Goal: Task Accomplishment & Management: Manage account settings

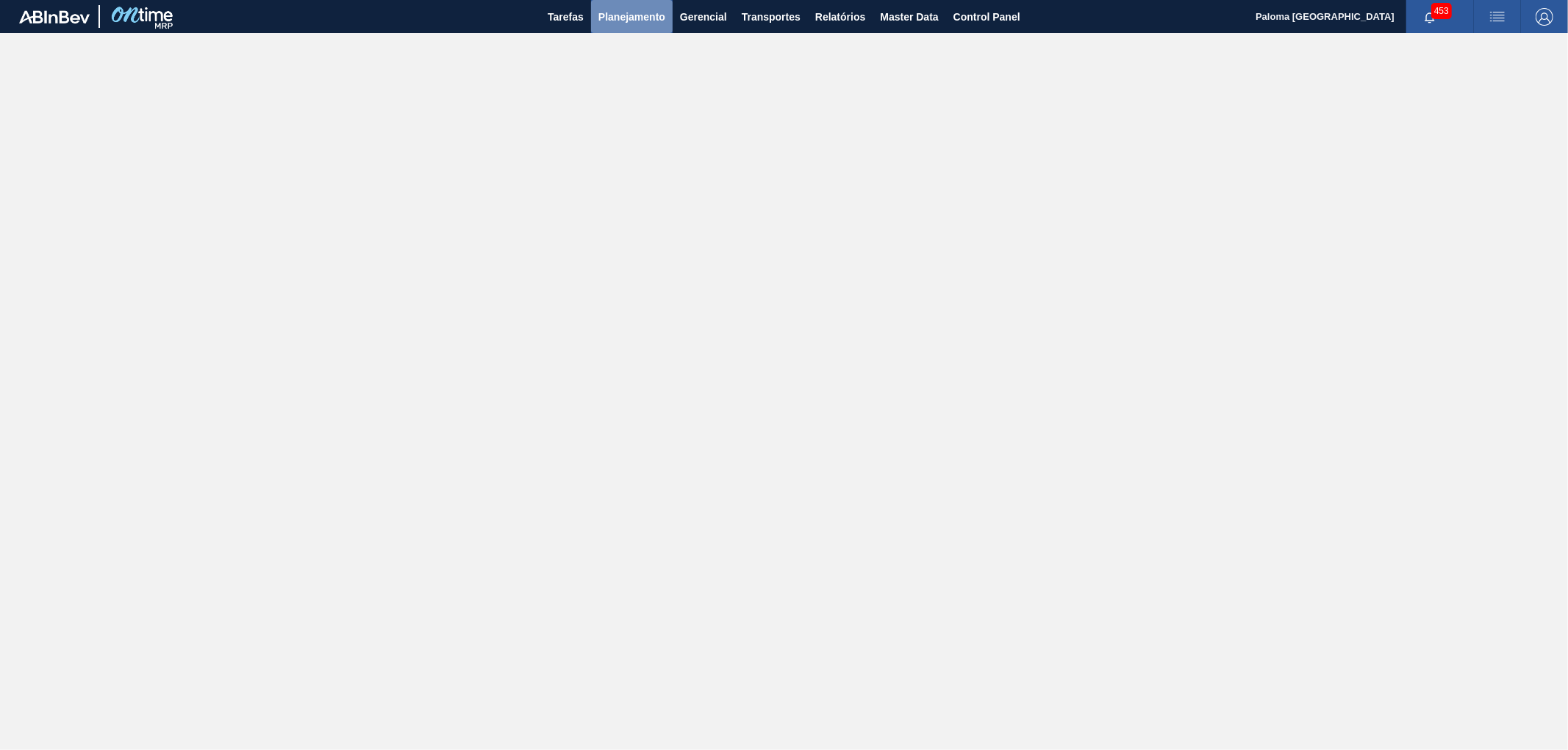
click at [644, 17] on span "Planejamento" at bounding box center [632, 17] width 67 height 18
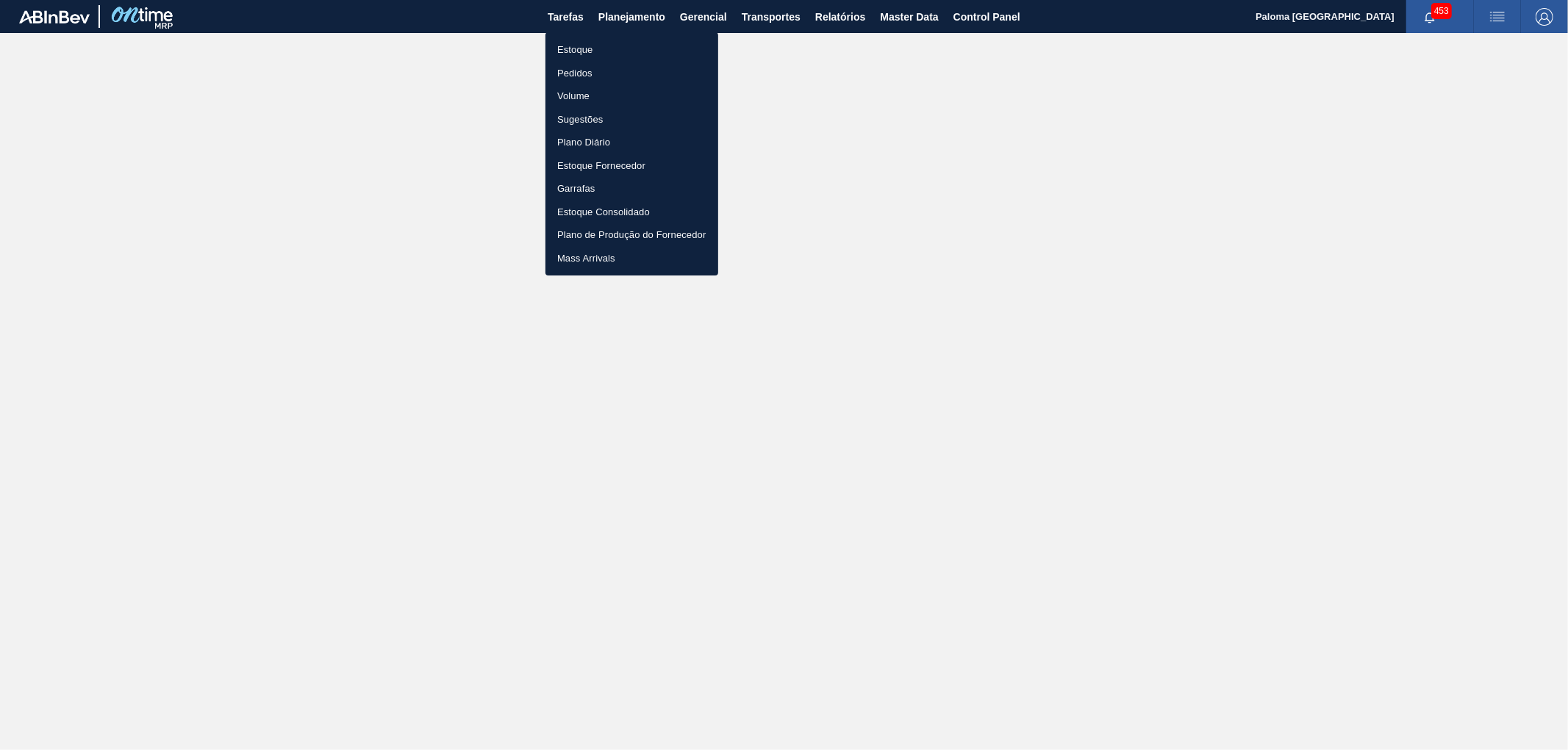
drag, startPoint x: 581, startPoint y: 69, endPoint x: 674, endPoint y: 90, distance: 95.3
click at [581, 70] on li "Pedidos" at bounding box center [631, 74] width 173 height 24
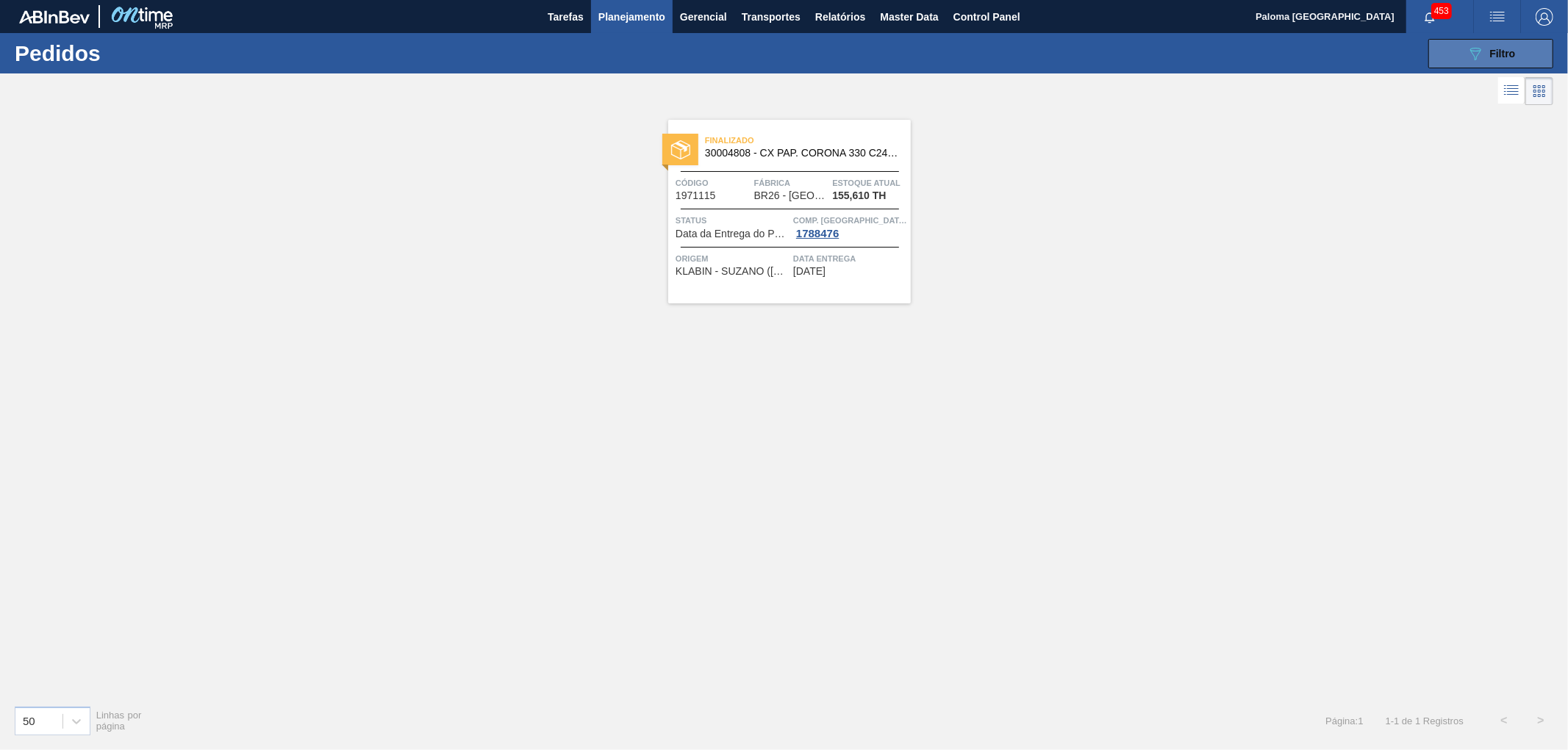
click at [1498, 55] on span "Filtro" at bounding box center [1503, 53] width 26 height 12
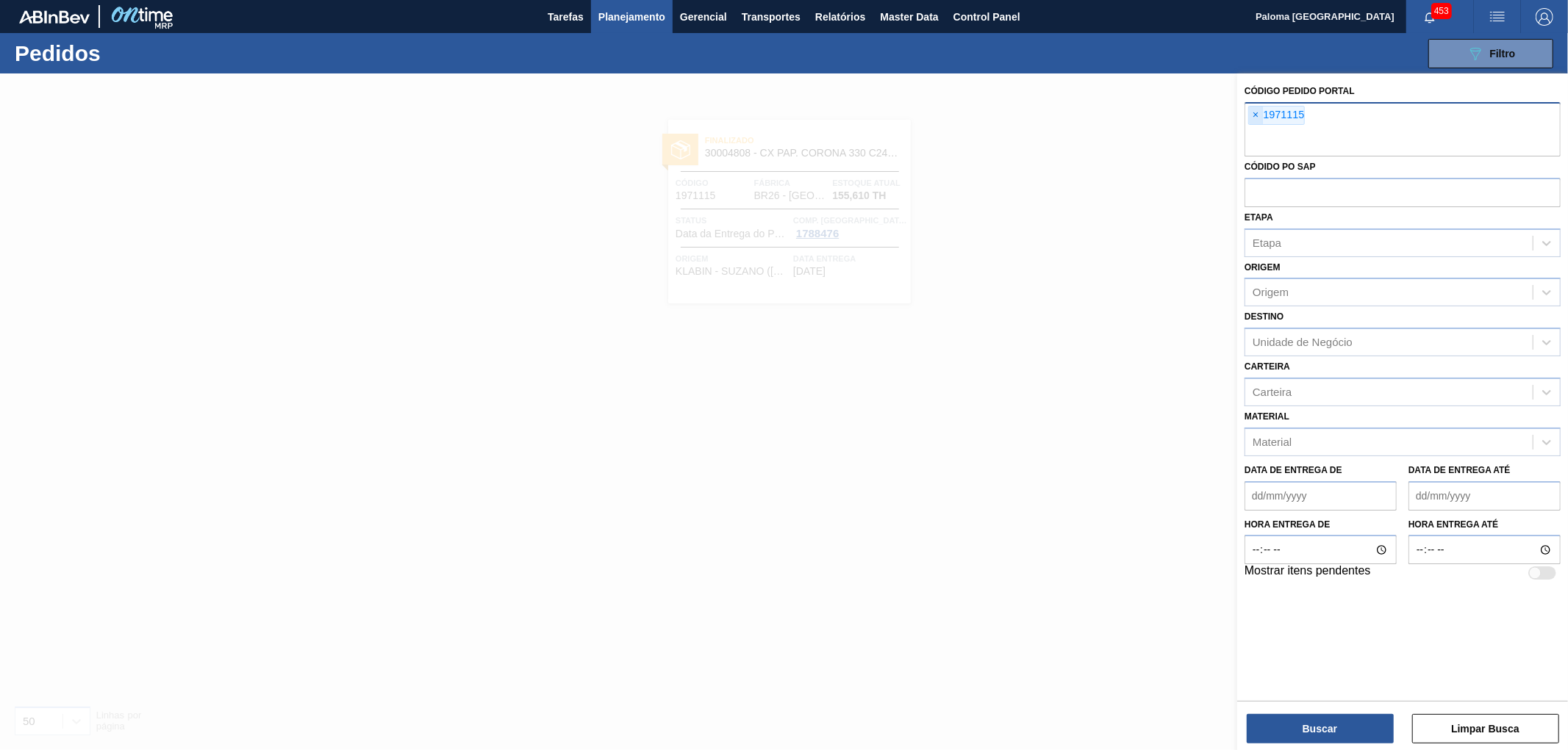
click at [1255, 111] on span "×" at bounding box center [1255, 116] width 14 height 18
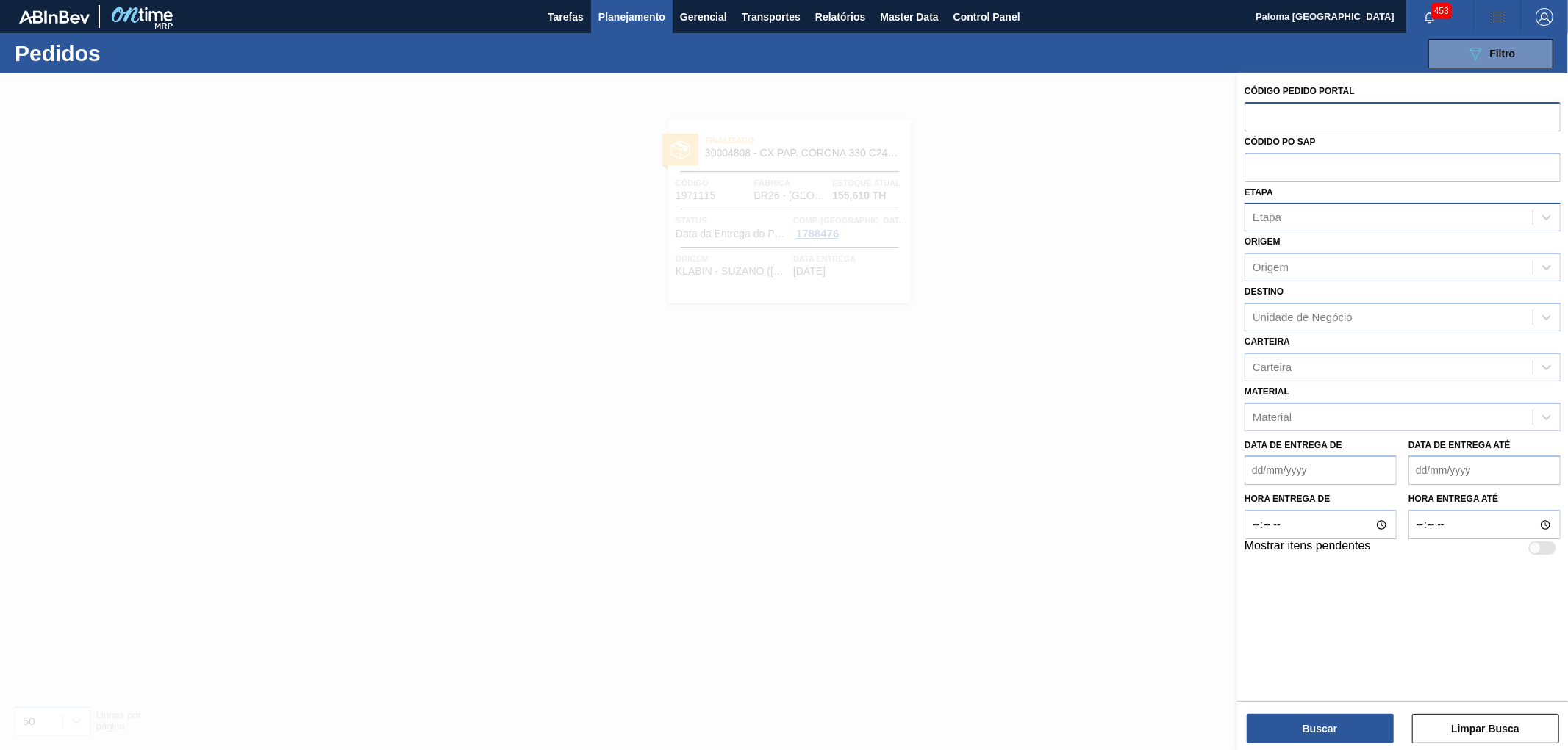
click at [1279, 222] on div "Etapa" at bounding box center [1266, 218] width 29 height 13
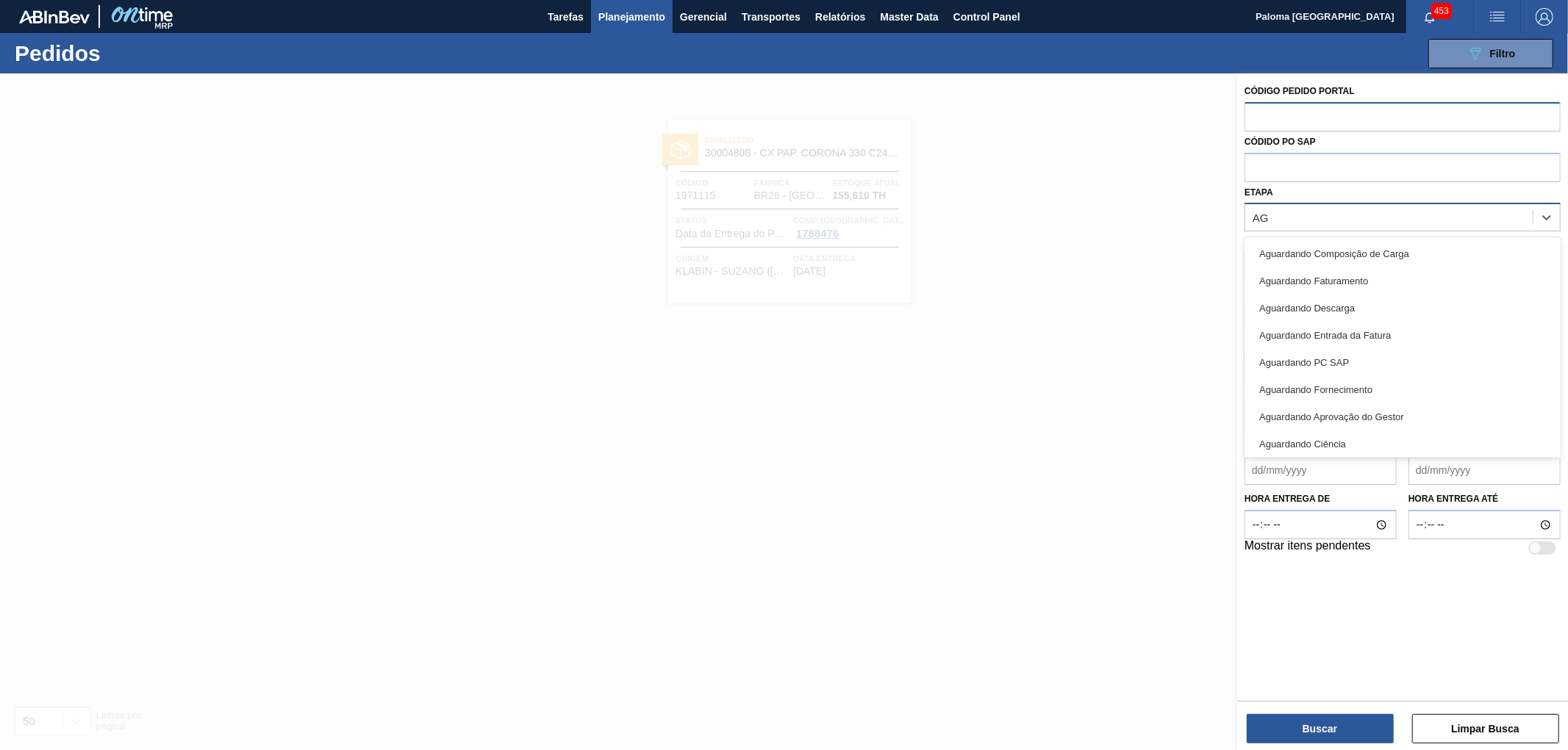
type input "AGU"
click at [1304, 279] on div "Aguardando Faturamento" at bounding box center [1403, 281] width 316 height 27
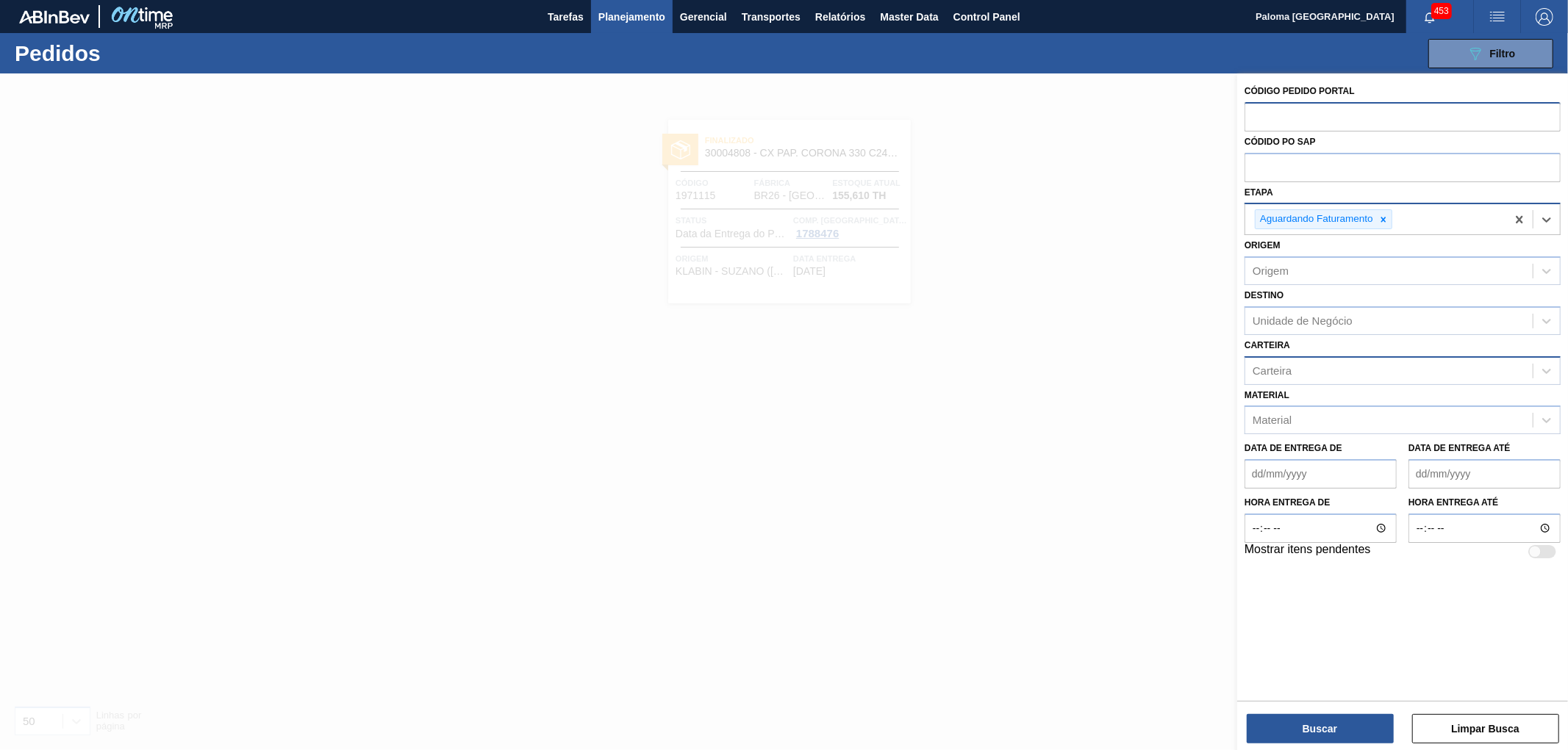
click at [1292, 363] on div "Carteira" at bounding box center [1389, 371] width 287 height 22
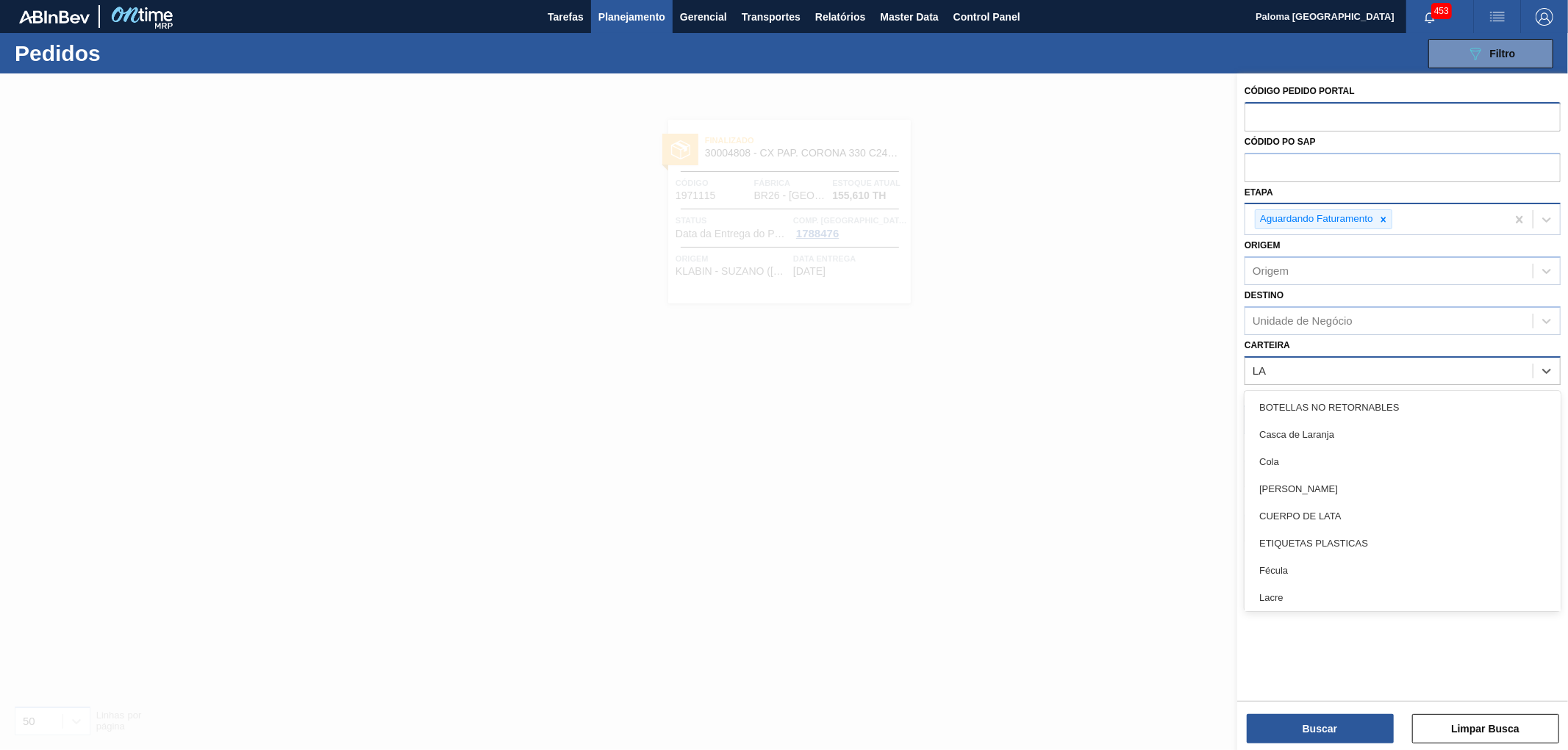
type input "LAT"
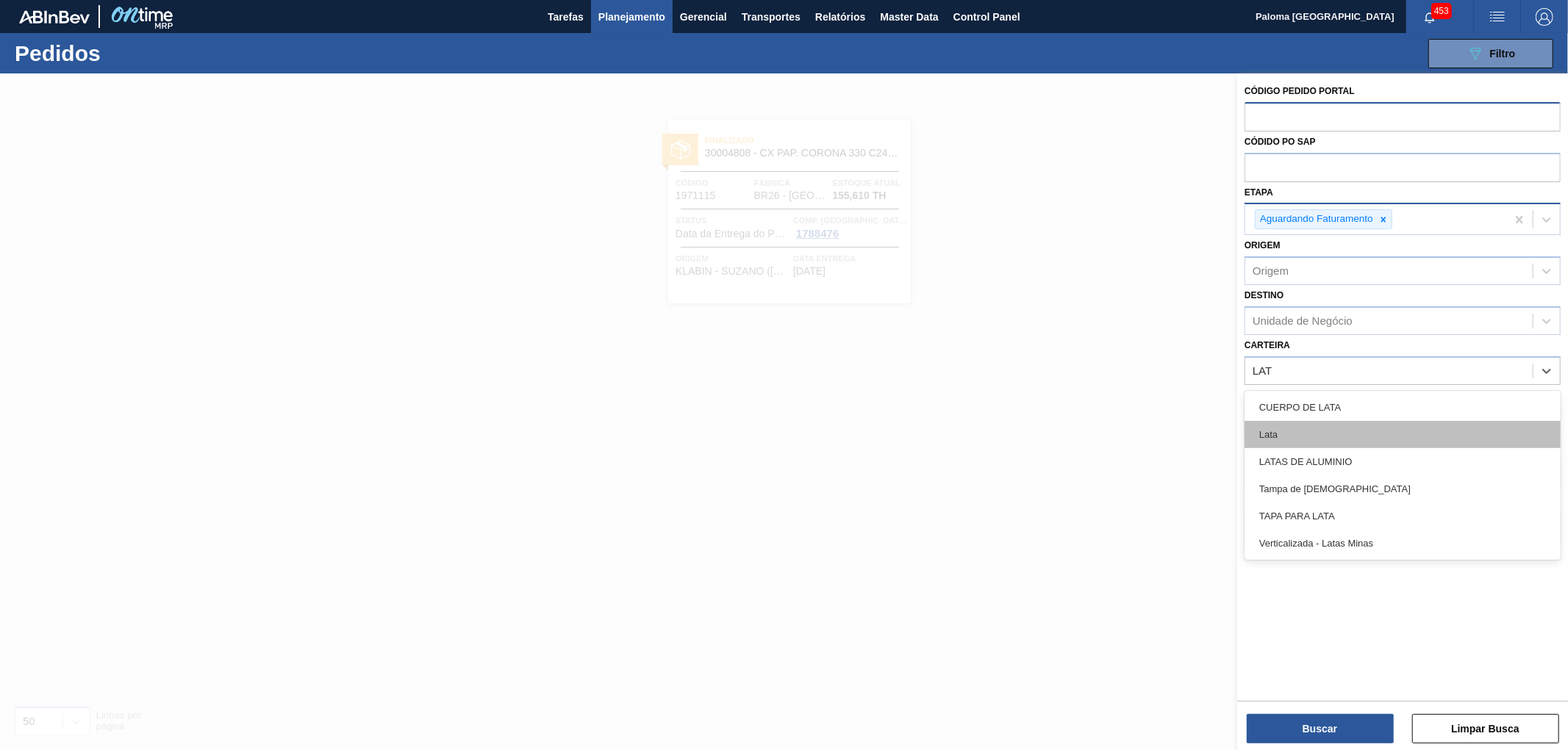
click at [1298, 427] on div "Lata" at bounding box center [1403, 434] width 316 height 27
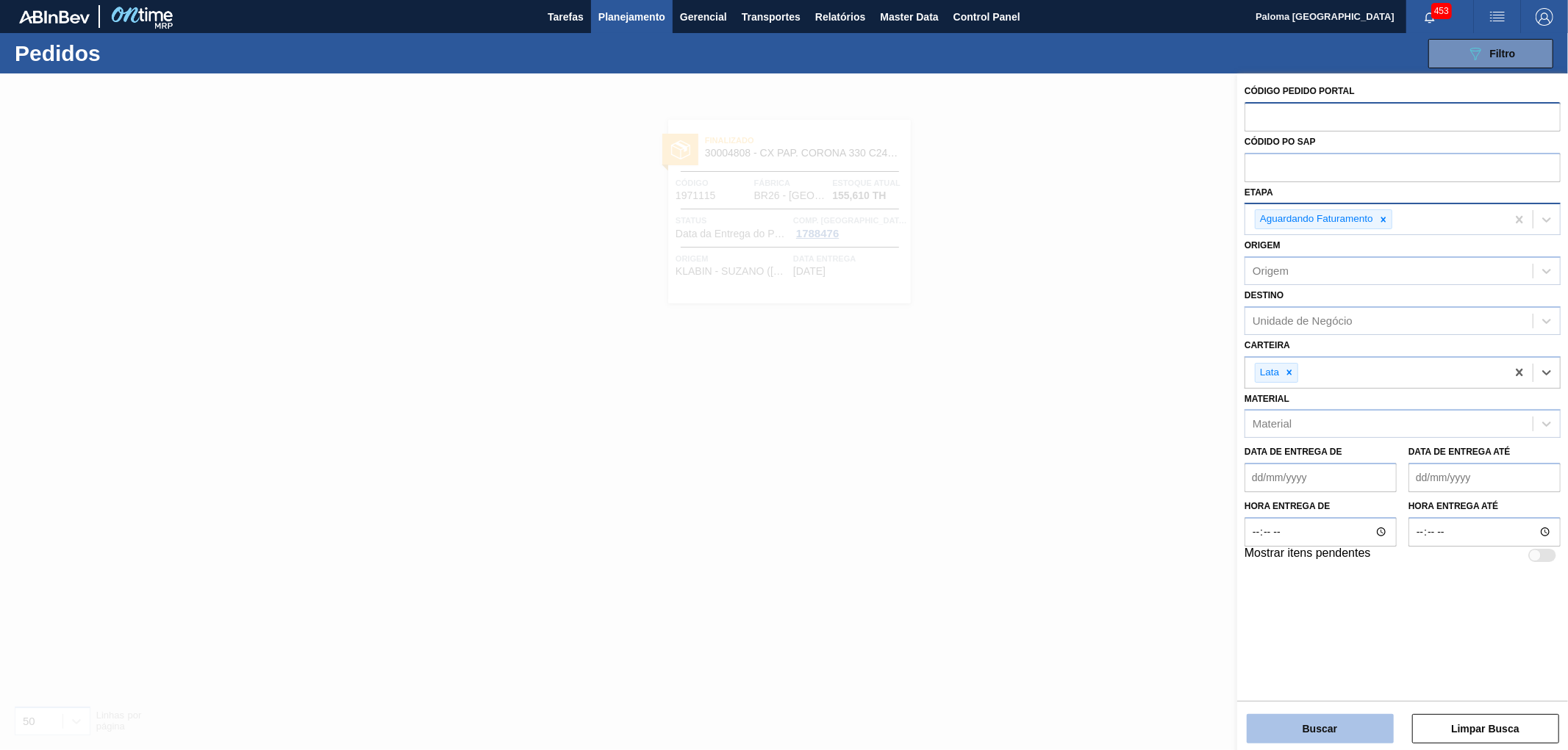
click at [1342, 728] on button "Buscar" at bounding box center [1320, 729] width 147 height 30
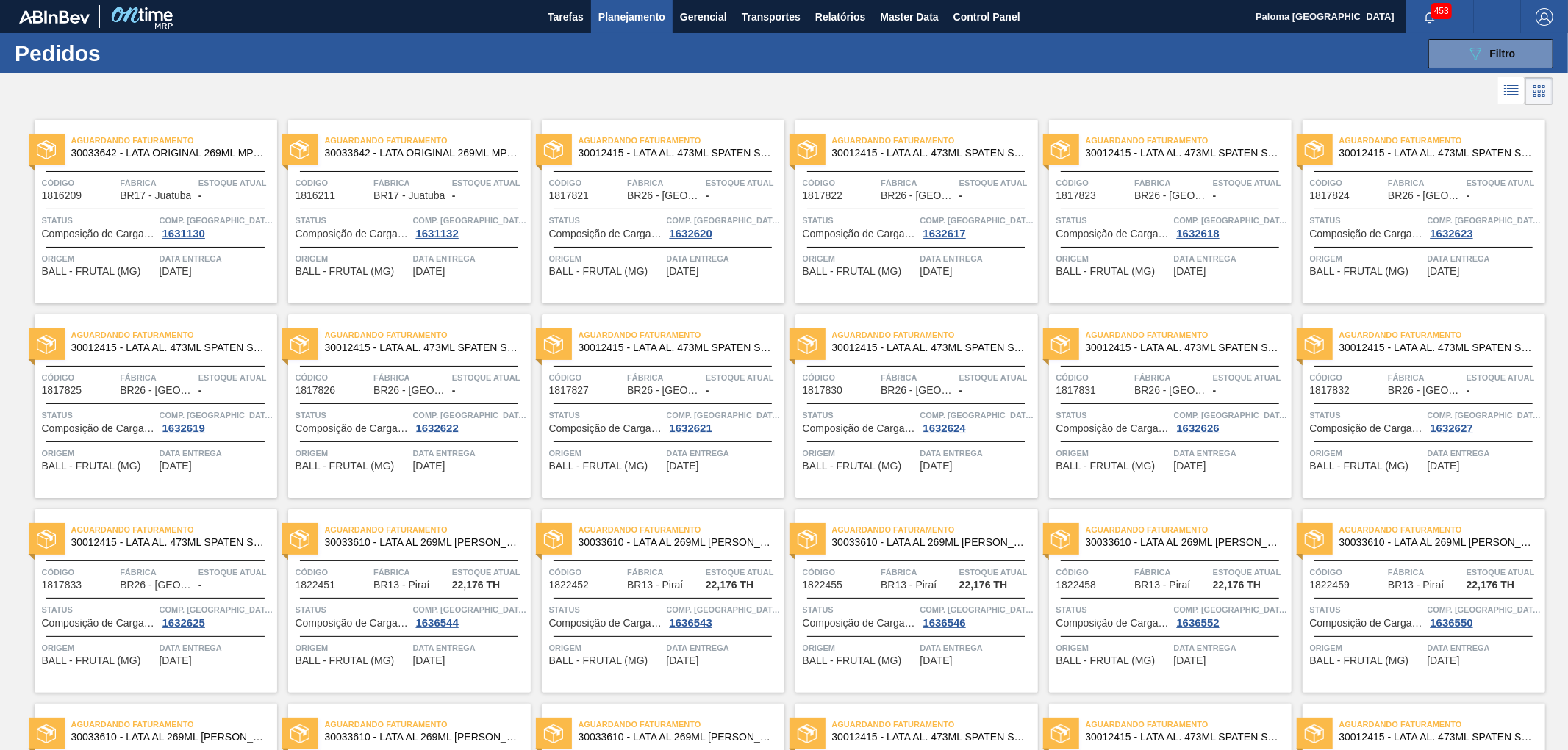
click at [1506, 98] on icon at bounding box center [1512, 91] width 18 height 18
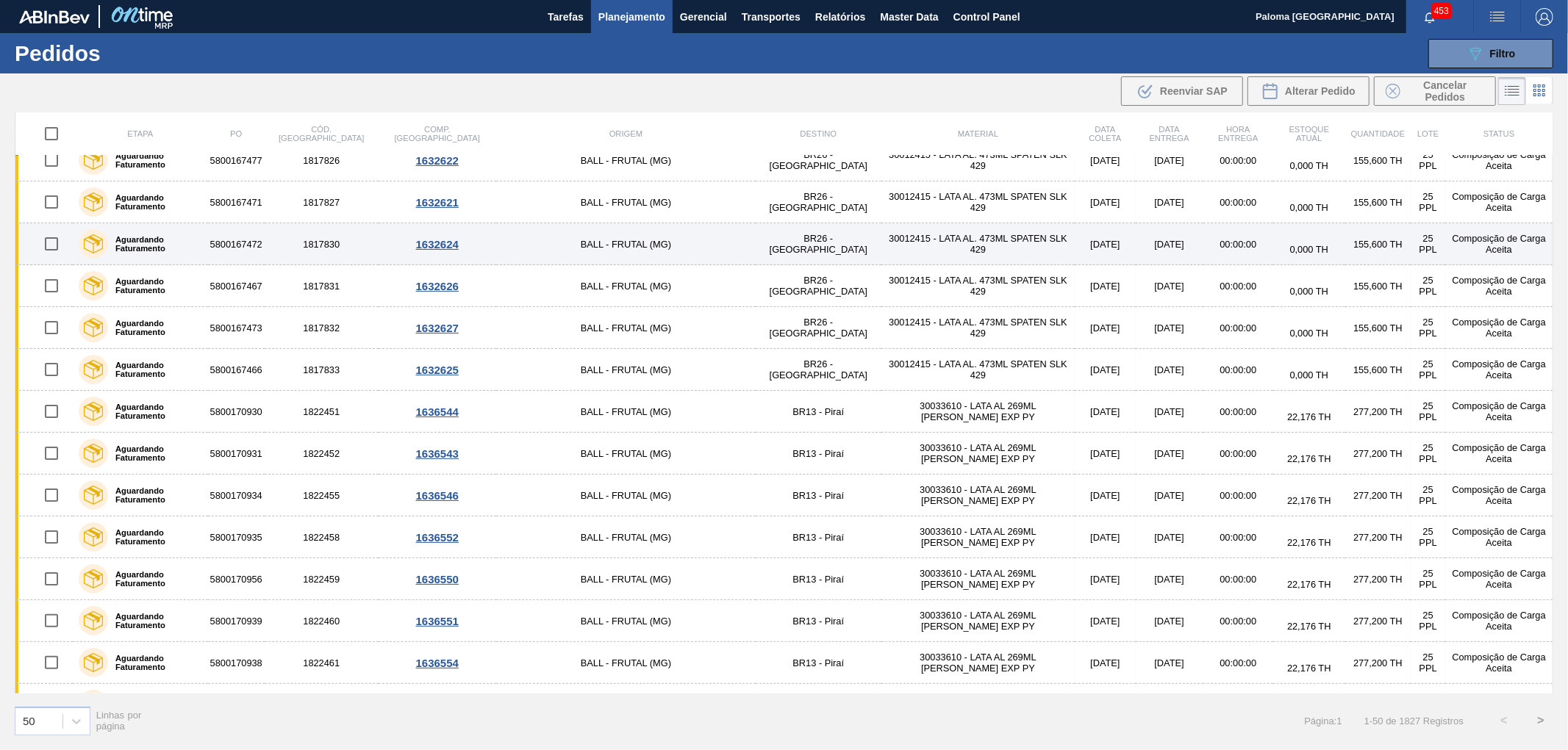
scroll to position [326, 0]
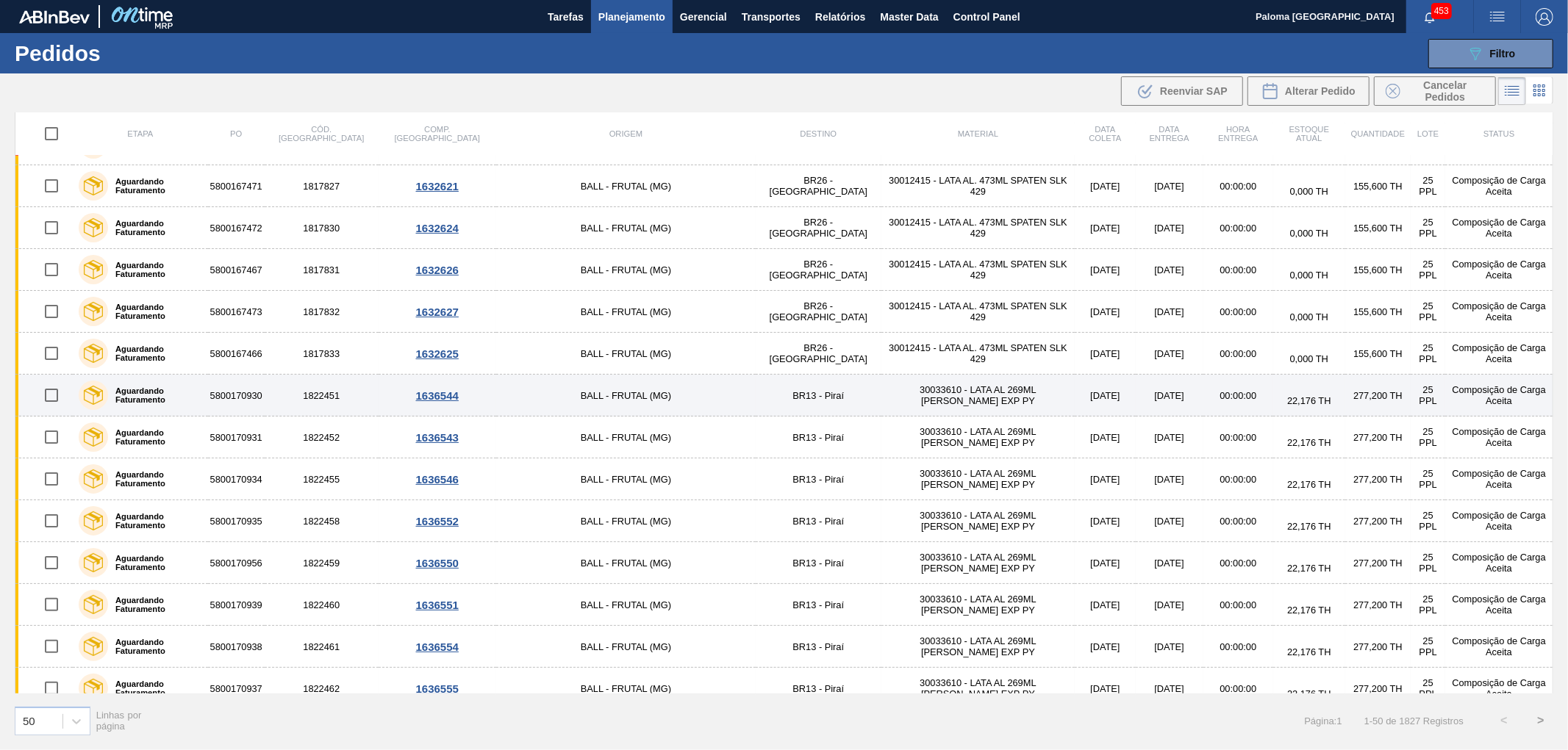
click at [52, 394] on input "checkbox" at bounding box center [51, 396] width 31 height 31
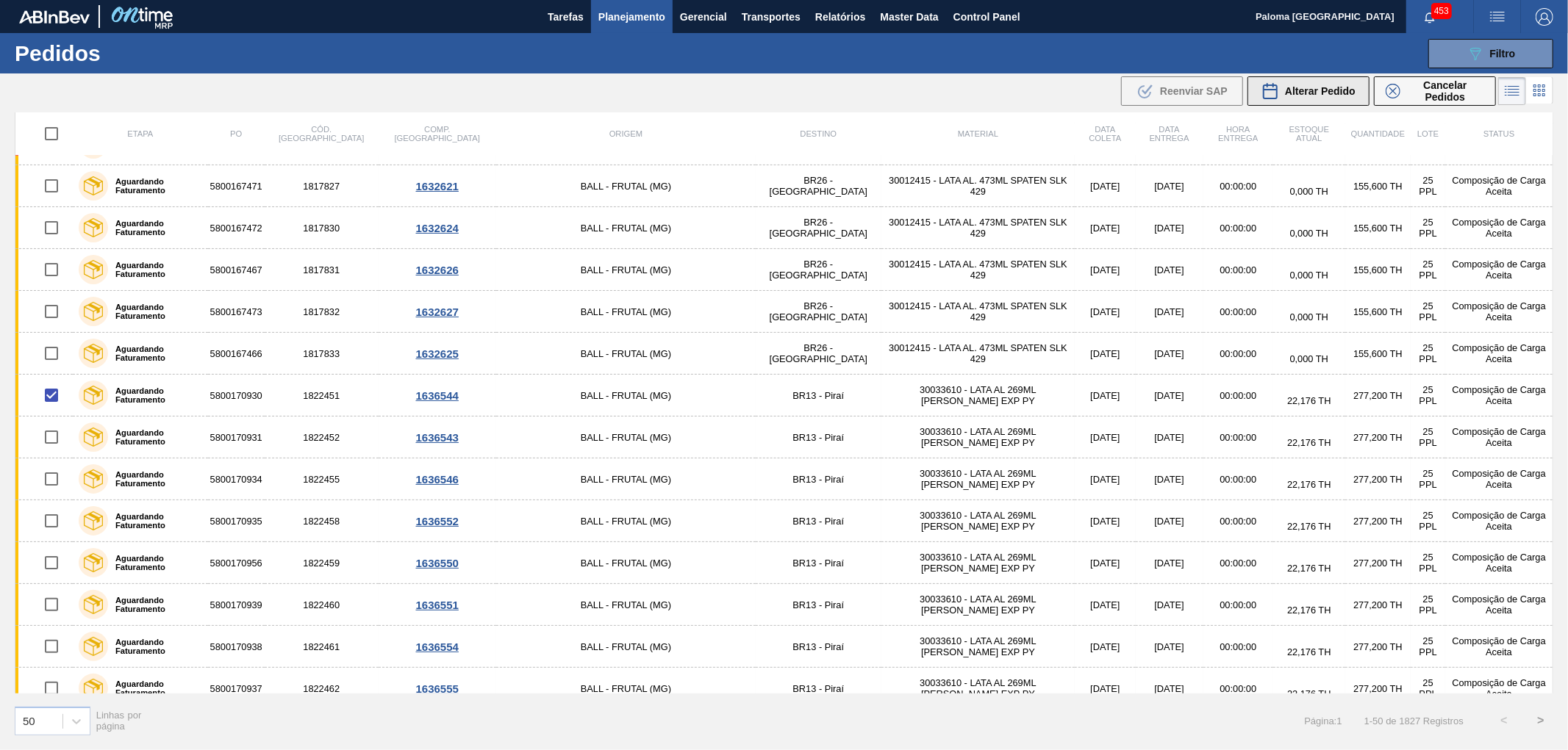
click at [1321, 93] on span "Alterar Pedido" at bounding box center [1320, 91] width 71 height 12
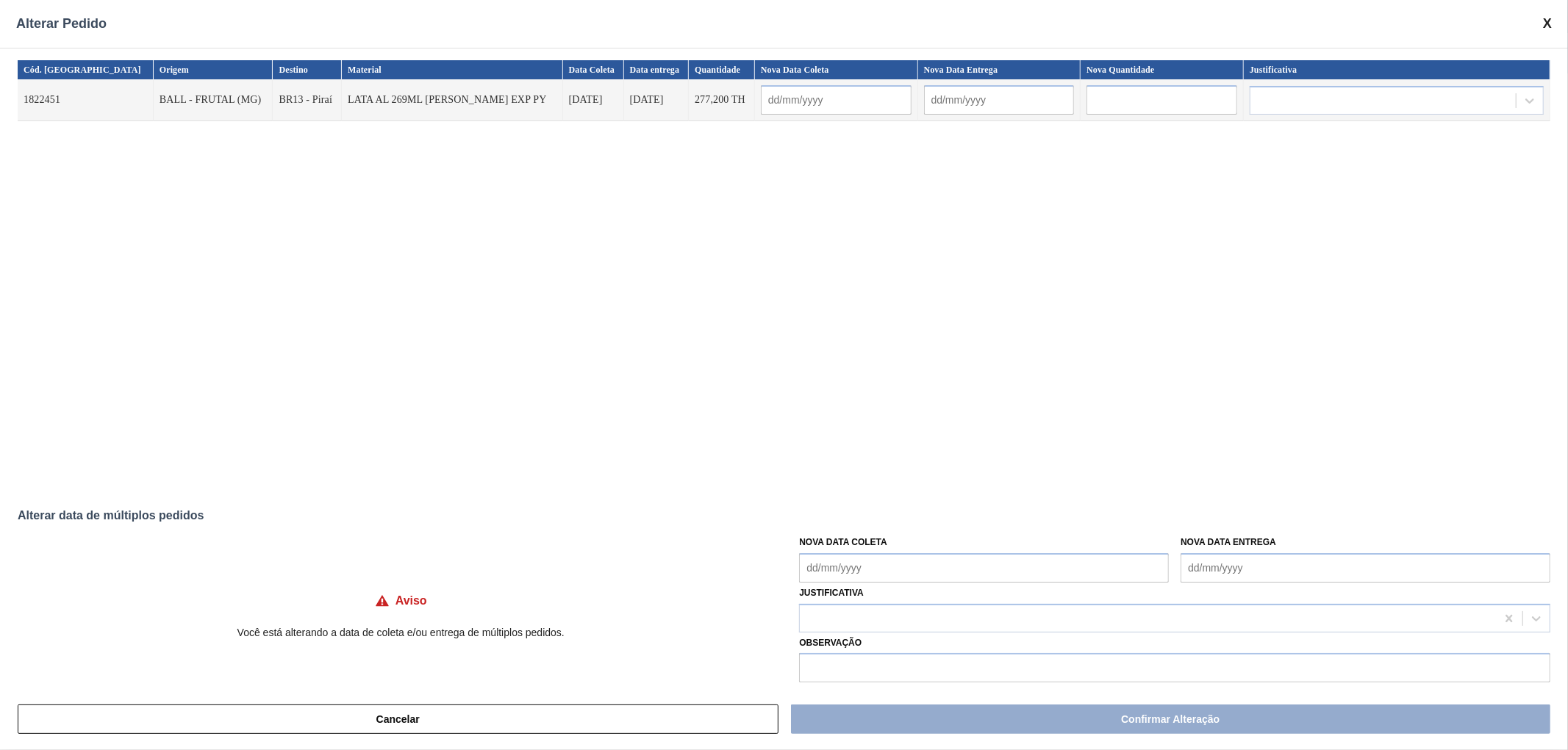
click at [1548, 25] on span at bounding box center [1547, 24] width 9 height 16
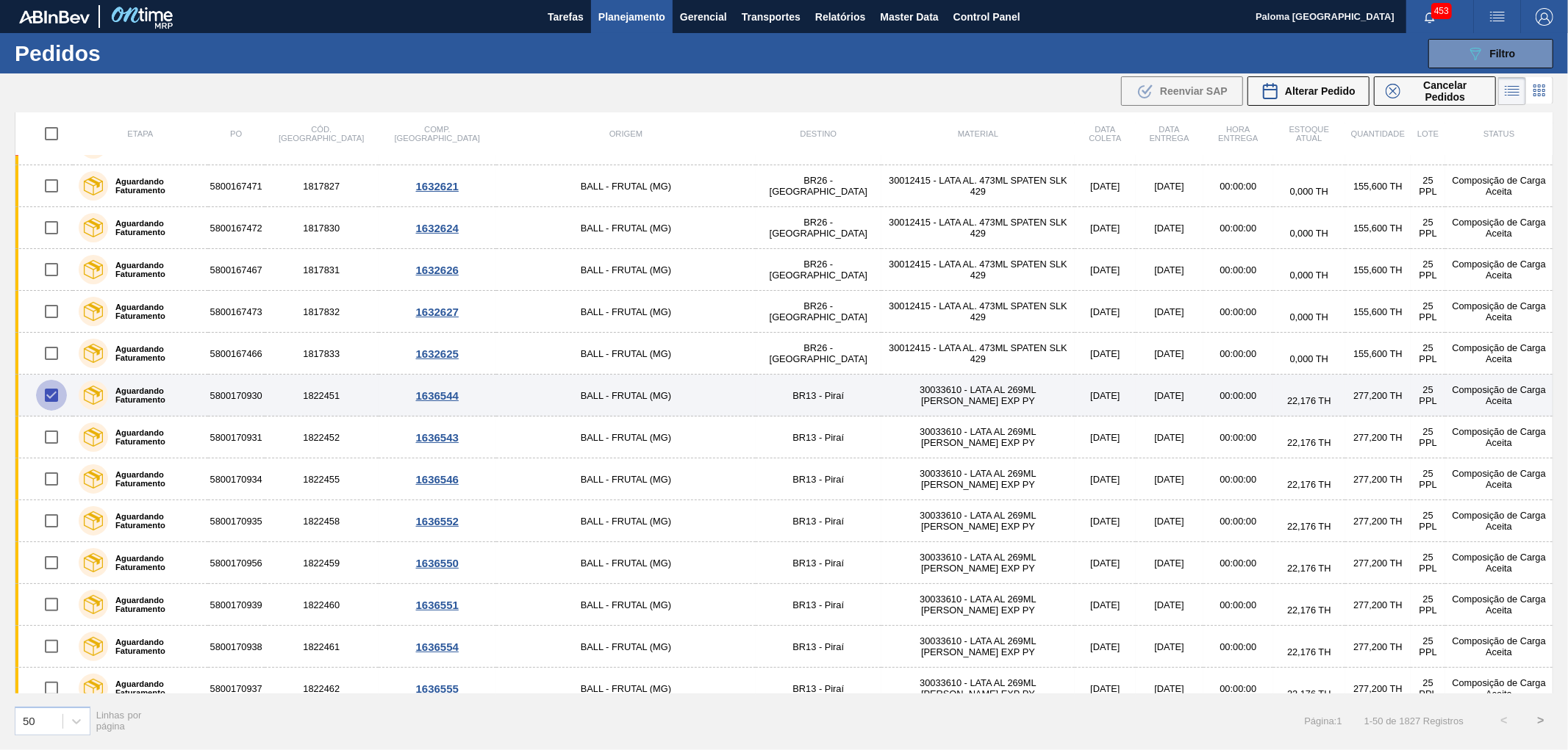
click at [49, 391] on input "checkbox" at bounding box center [51, 396] width 31 height 31
checkbox input "false"
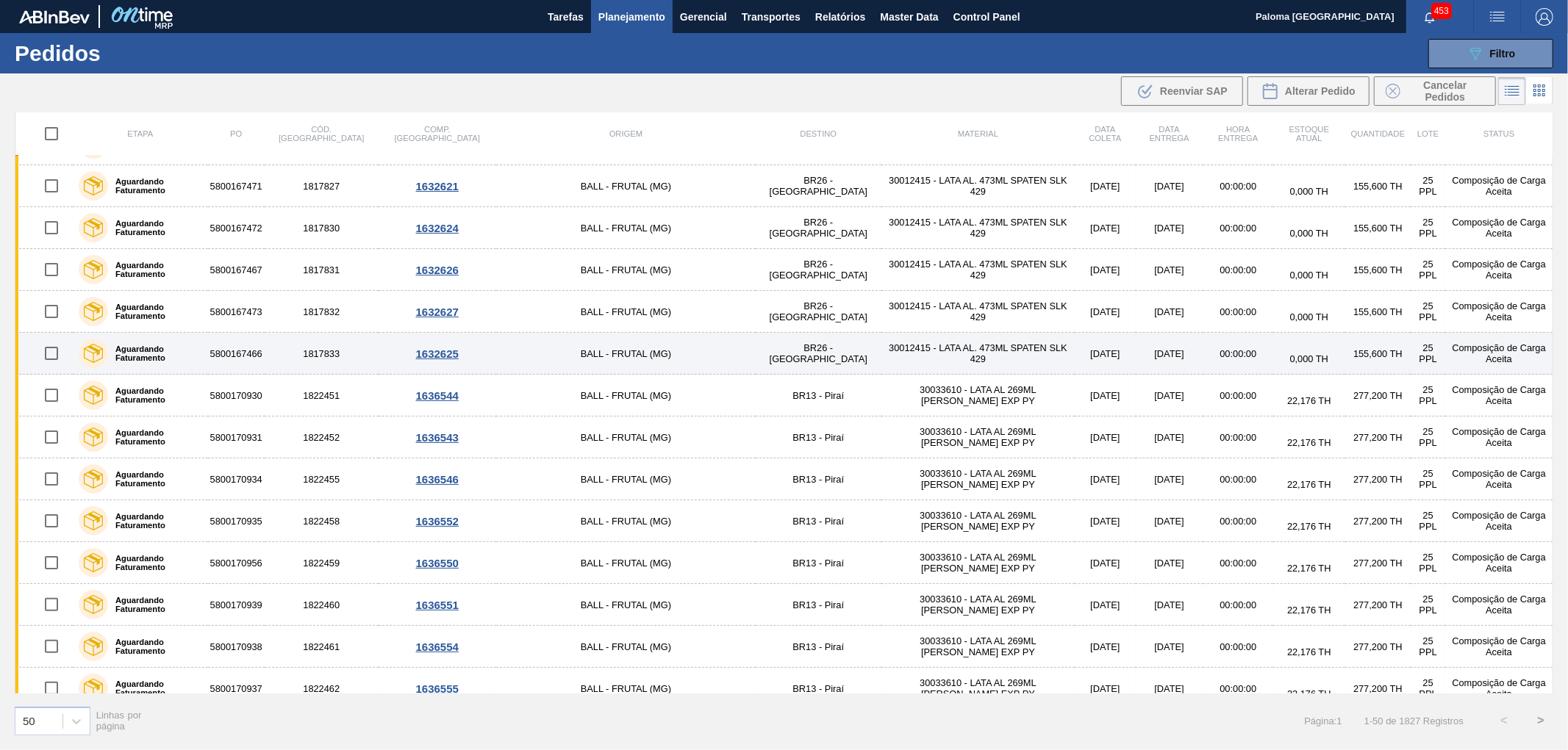
click at [53, 351] on input "checkbox" at bounding box center [51, 353] width 31 height 31
checkbox input "true"
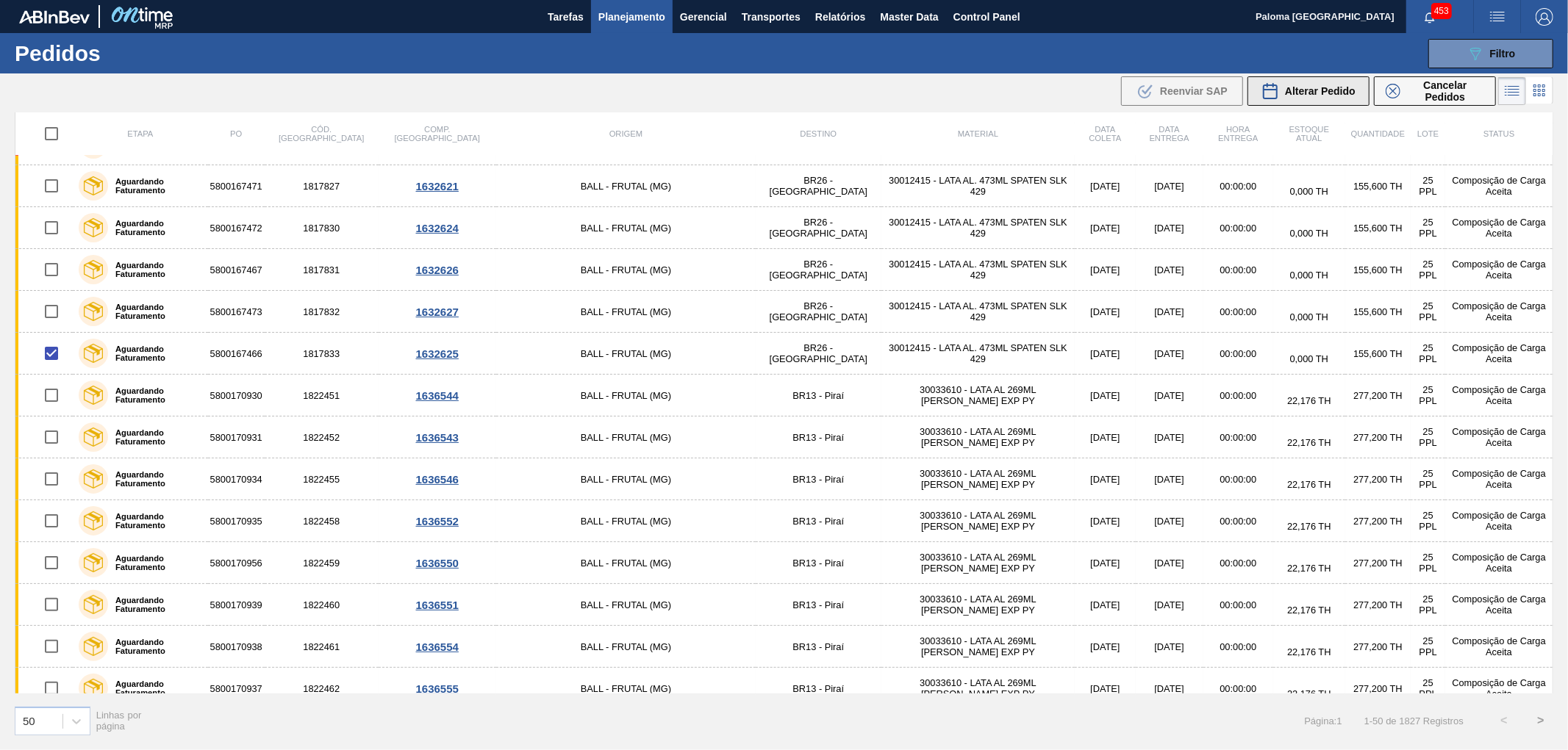
click at [1288, 89] on span "Alterar Pedido" at bounding box center [1320, 91] width 71 height 12
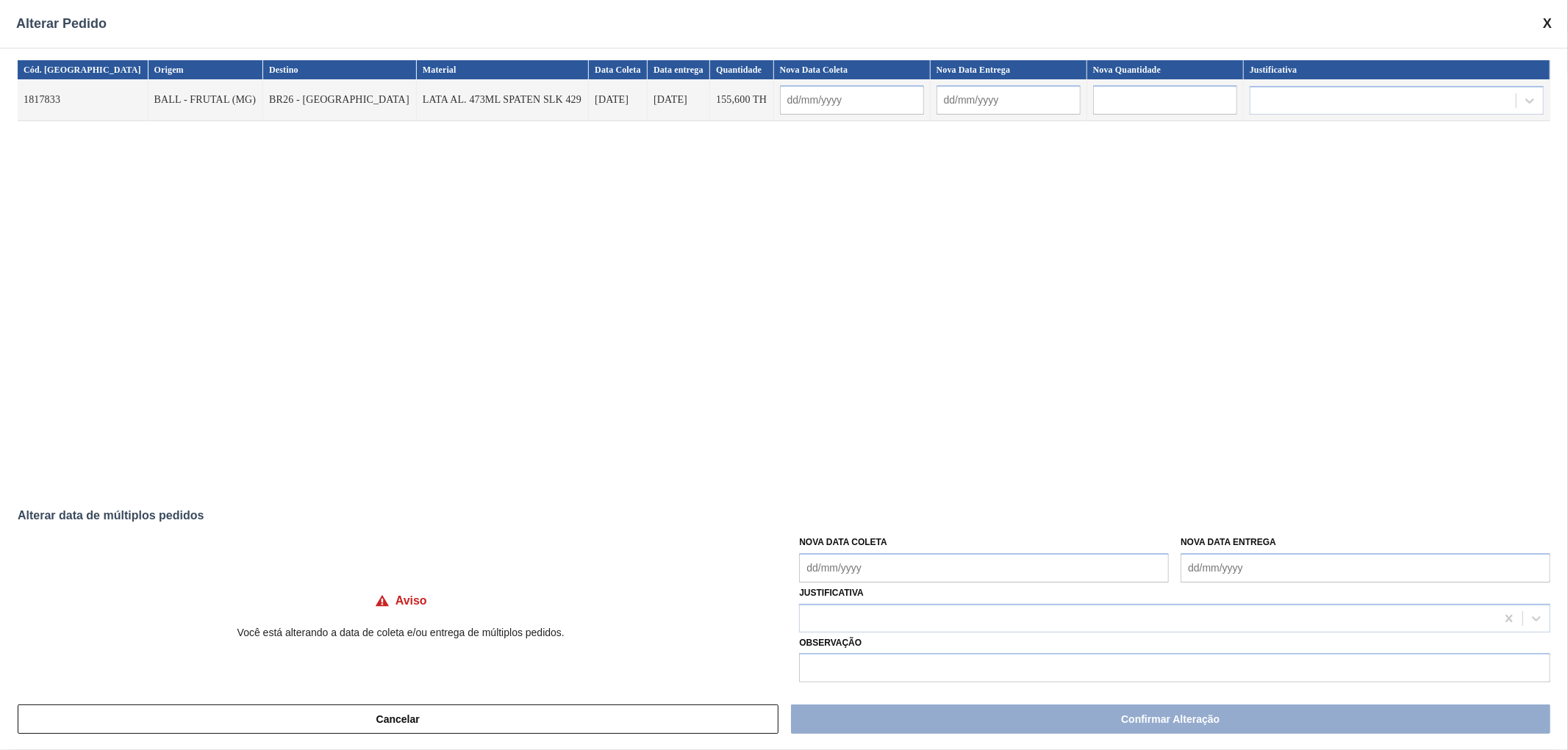
click at [1549, 20] on span at bounding box center [1547, 24] width 9 height 16
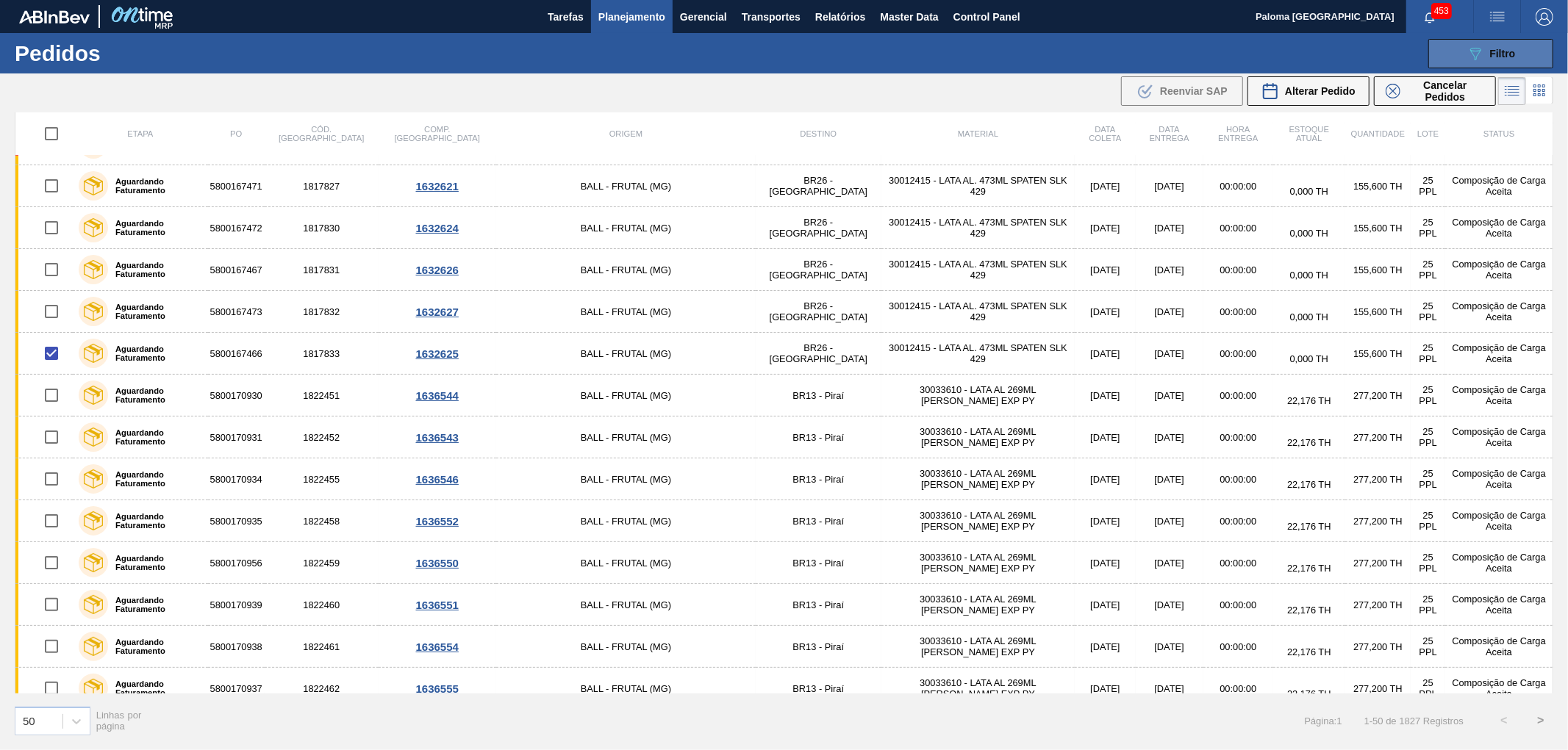
click at [1477, 59] on icon "089F7B8B-B2A5-4AFE-B5C0-19BA573D28AC" at bounding box center [1475, 53] width 18 height 18
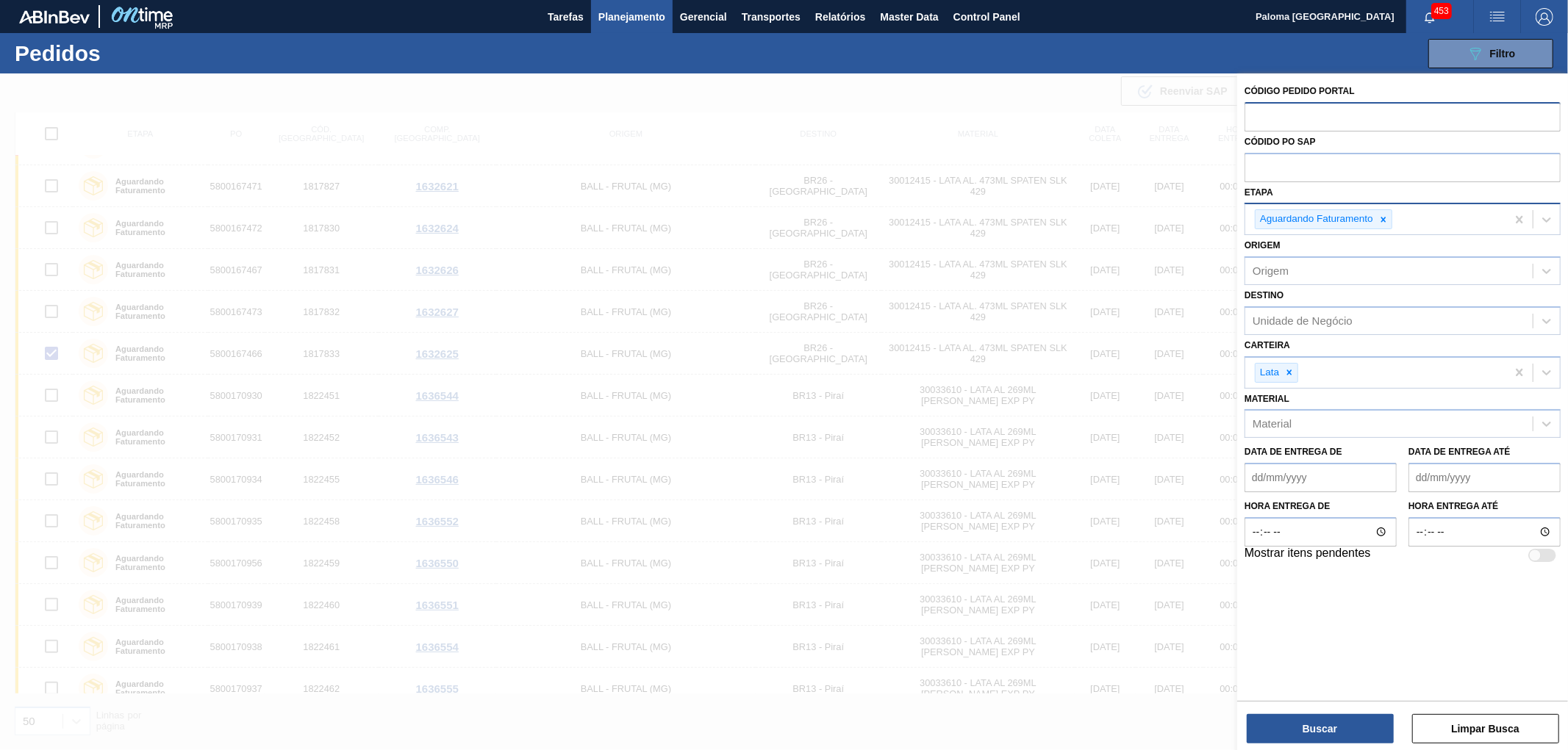
click at [1329, 472] on de "Data de Entrega de" at bounding box center [1321, 477] width 152 height 30
click at [1358, 625] on div "21" at bounding box center [1357, 631] width 20 height 20
type de "[DATE]"
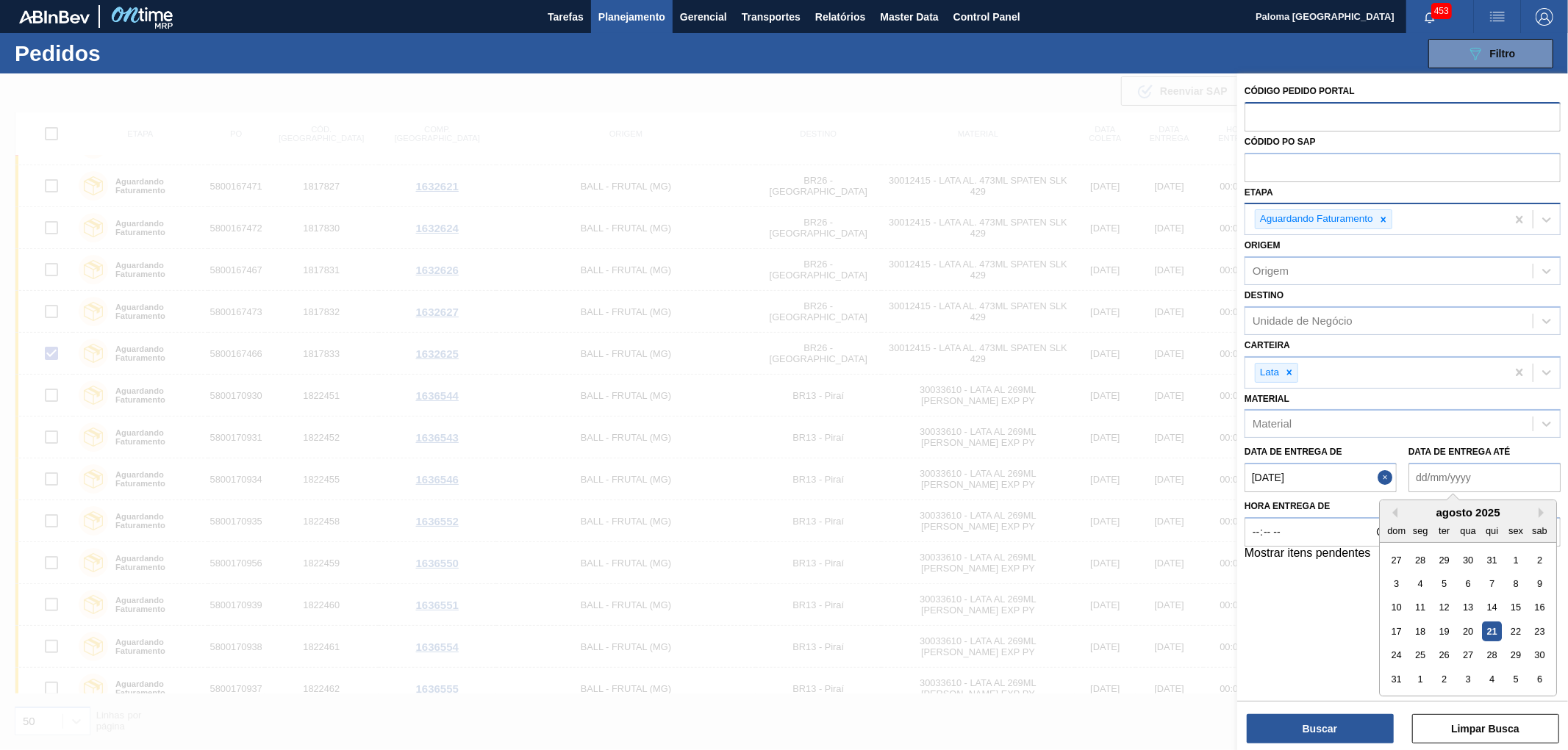
click at [1476, 475] on até "Data de Entrega até" at bounding box center [1484, 477] width 152 height 30
click at [1391, 681] on div "31" at bounding box center [1396, 679] width 20 height 20
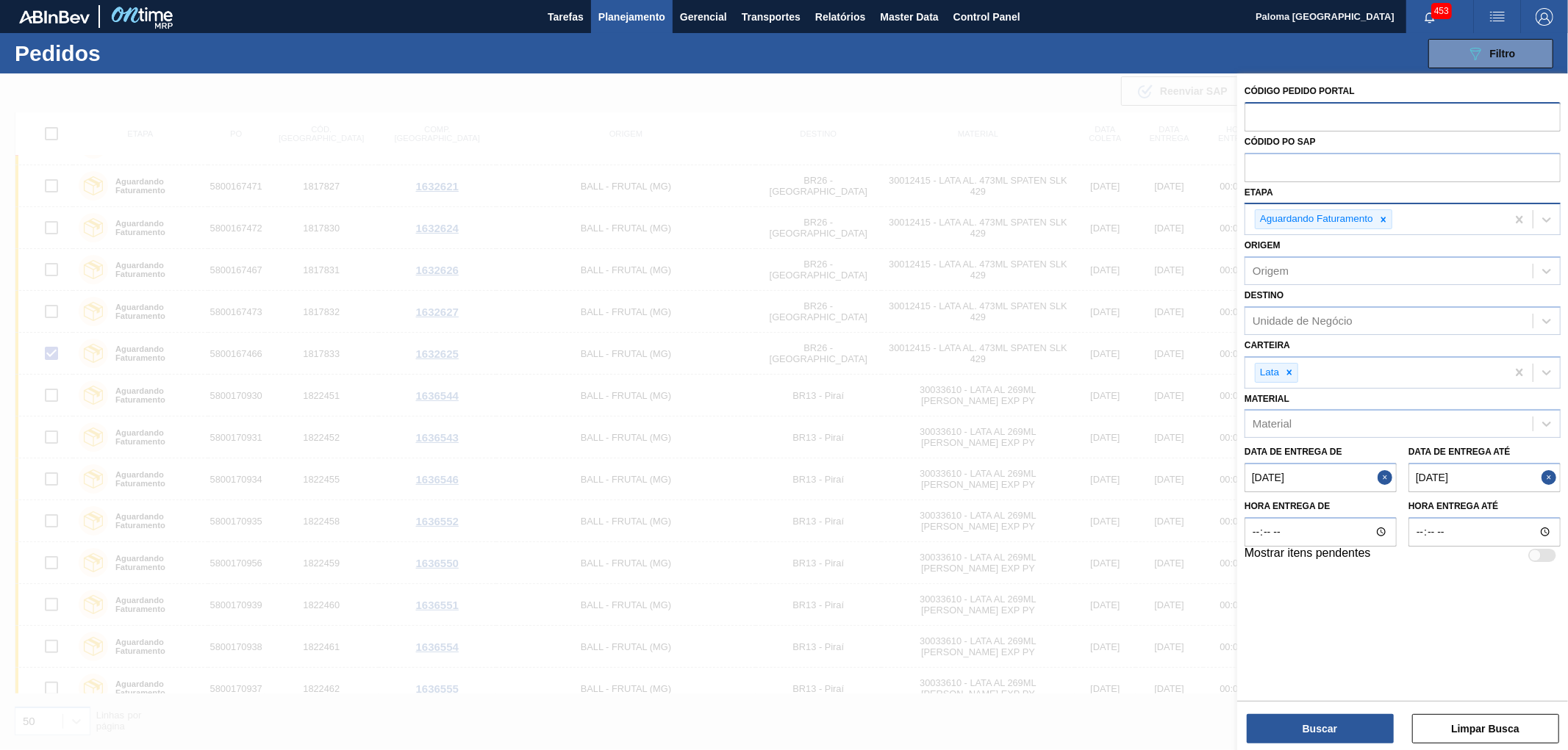
type até "[DATE]"
click at [1349, 722] on button "Buscar" at bounding box center [1320, 729] width 147 height 30
checkbox input "false"
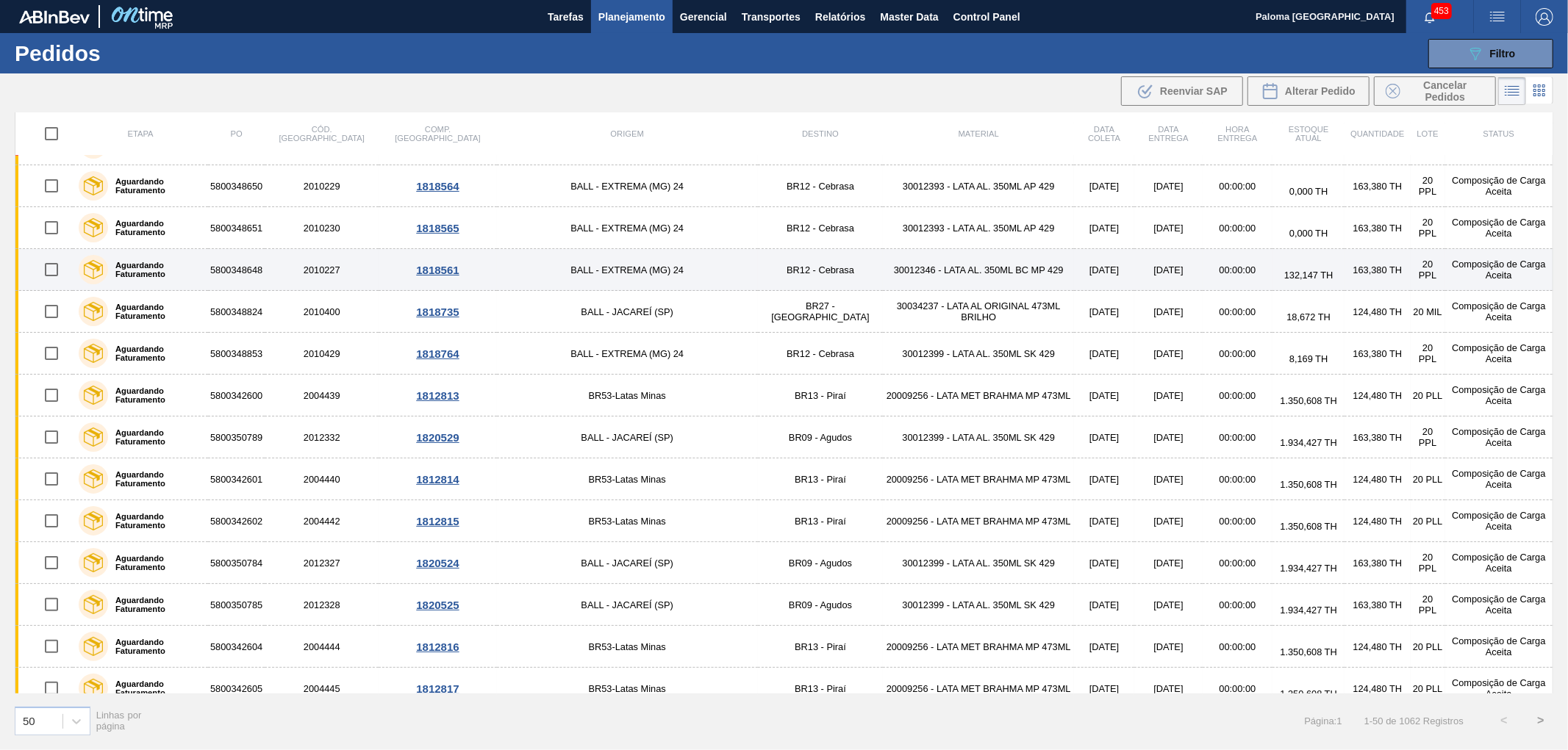
click at [56, 268] on input "checkbox" at bounding box center [51, 270] width 31 height 31
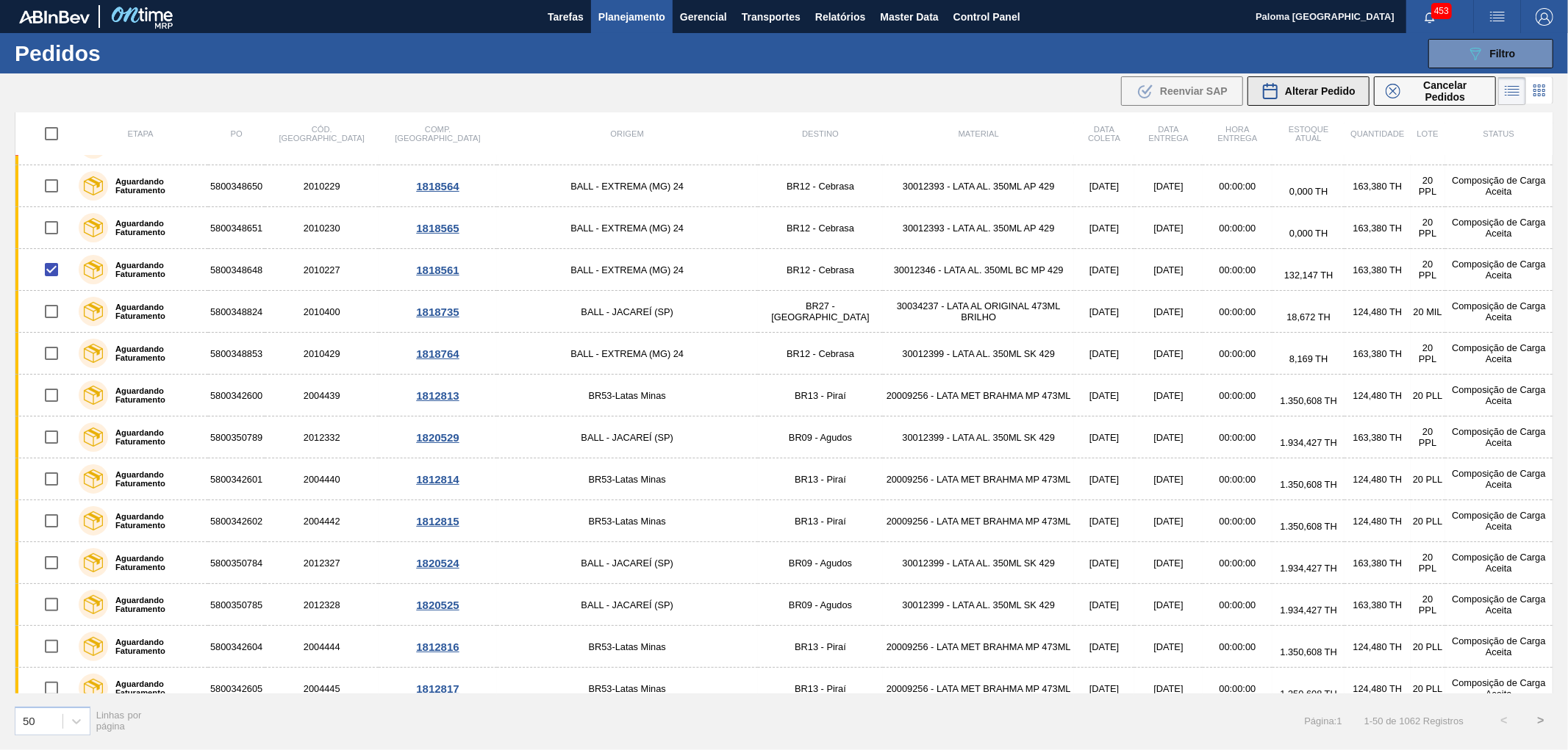
click at [1341, 94] on span "Alterar Pedido" at bounding box center [1320, 91] width 71 height 12
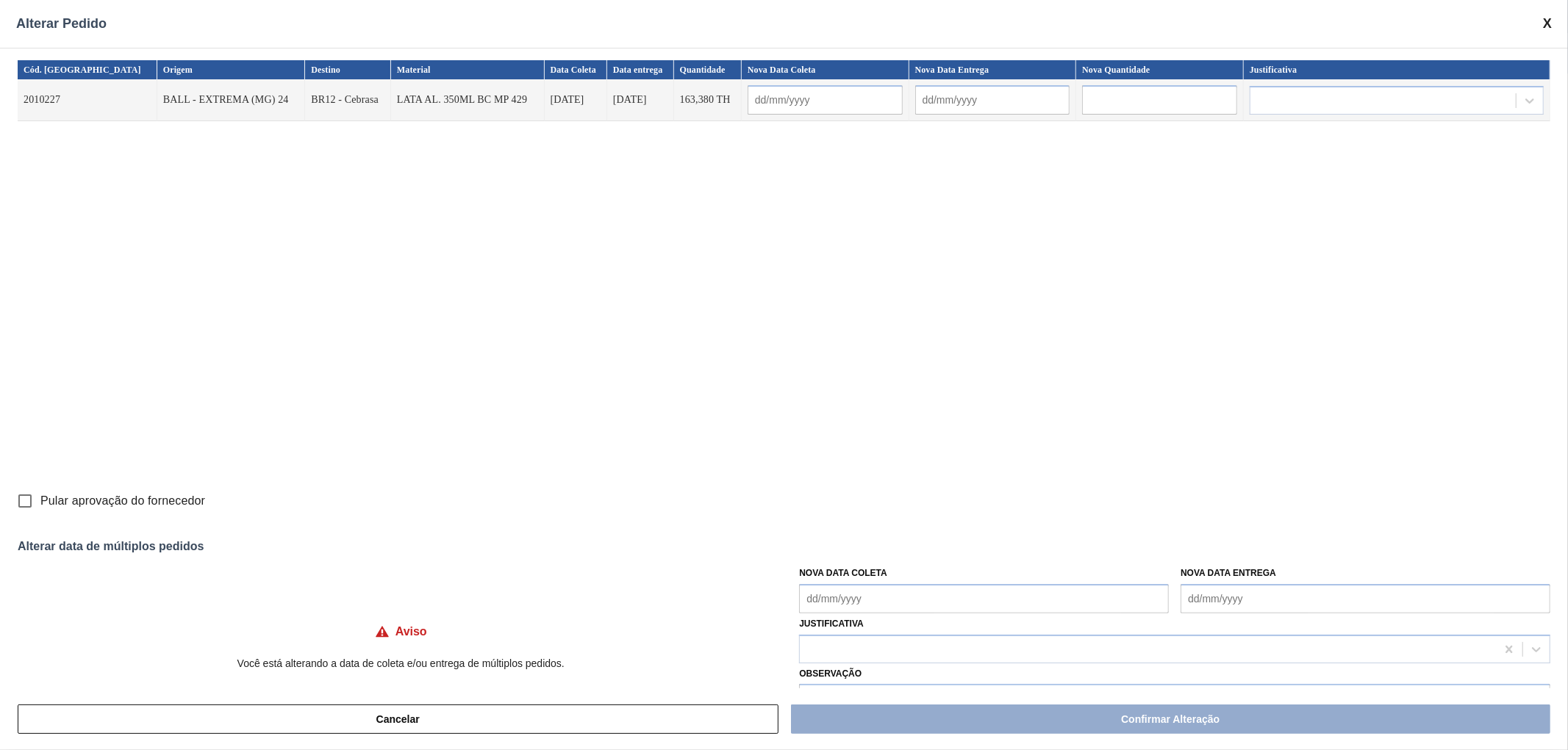
click at [1546, 24] on span at bounding box center [1547, 24] width 9 height 16
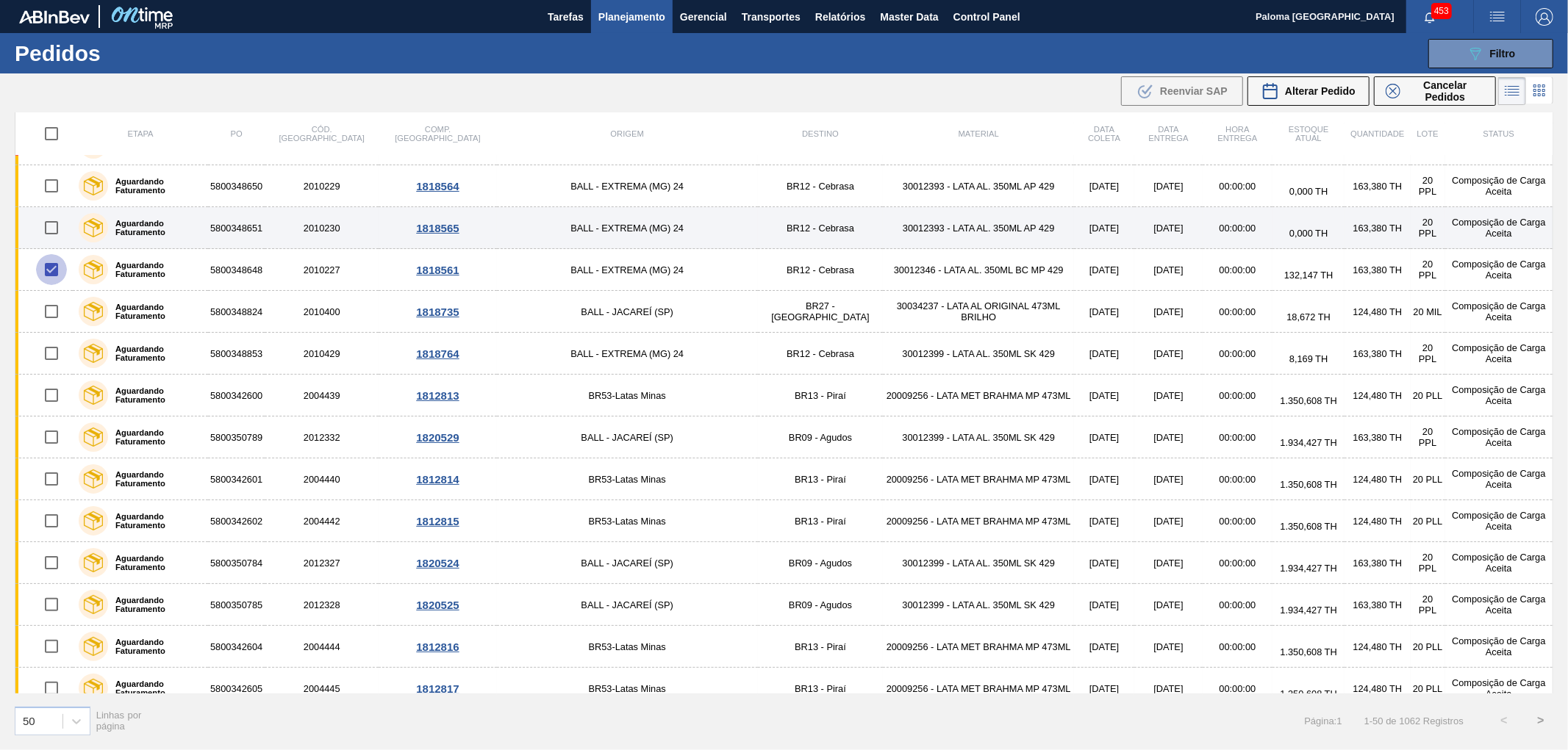
drag, startPoint x: 54, startPoint y: 266, endPoint x: 50, endPoint y: 241, distance: 25.3
click at [53, 266] on input "checkbox" at bounding box center [51, 270] width 31 height 31
checkbox input "false"
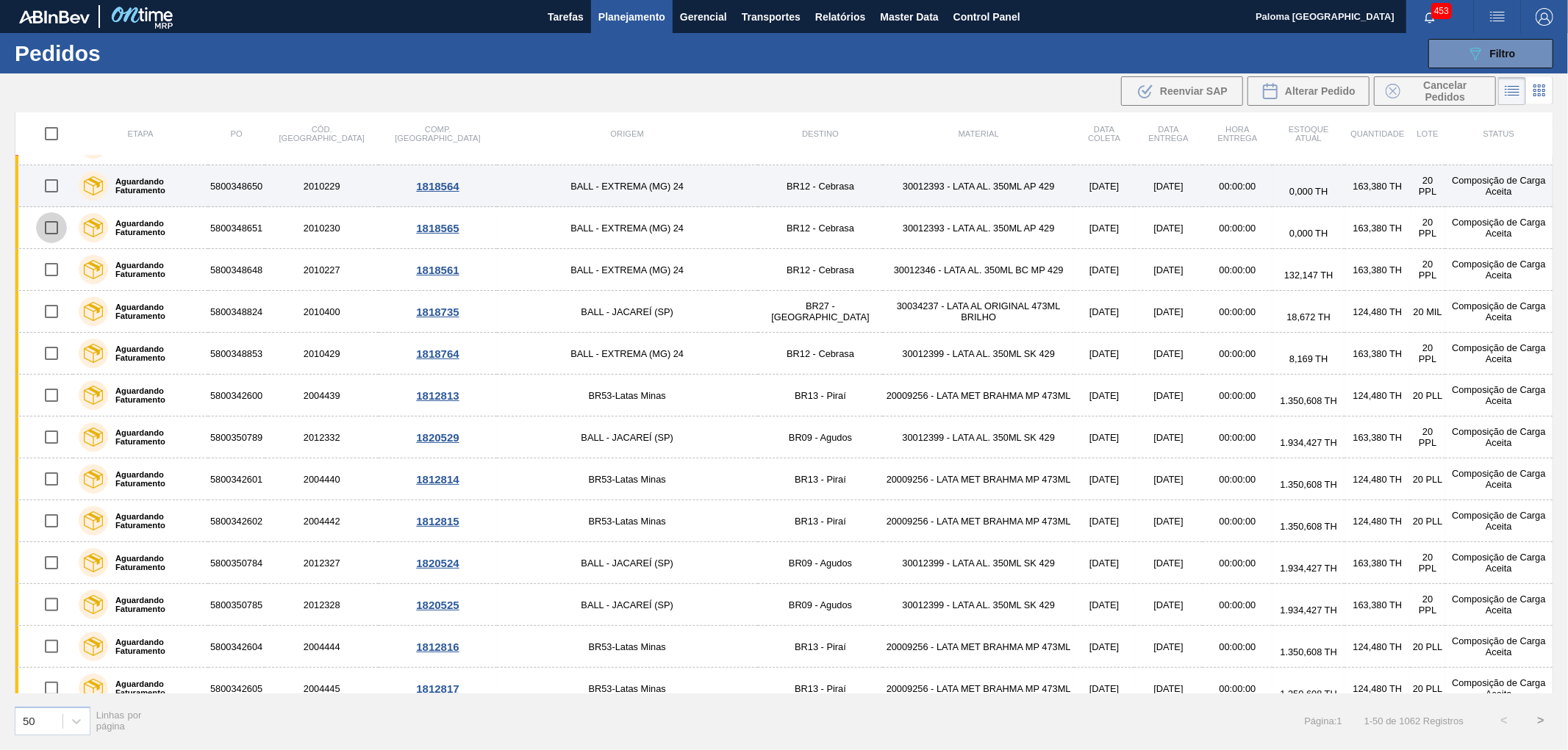
drag, startPoint x: 56, startPoint y: 228, endPoint x: 534, endPoint y: 193, distance: 479.3
click at [57, 226] on input "checkbox" at bounding box center [51, 228] width 31 height 31
checkbox input "true"
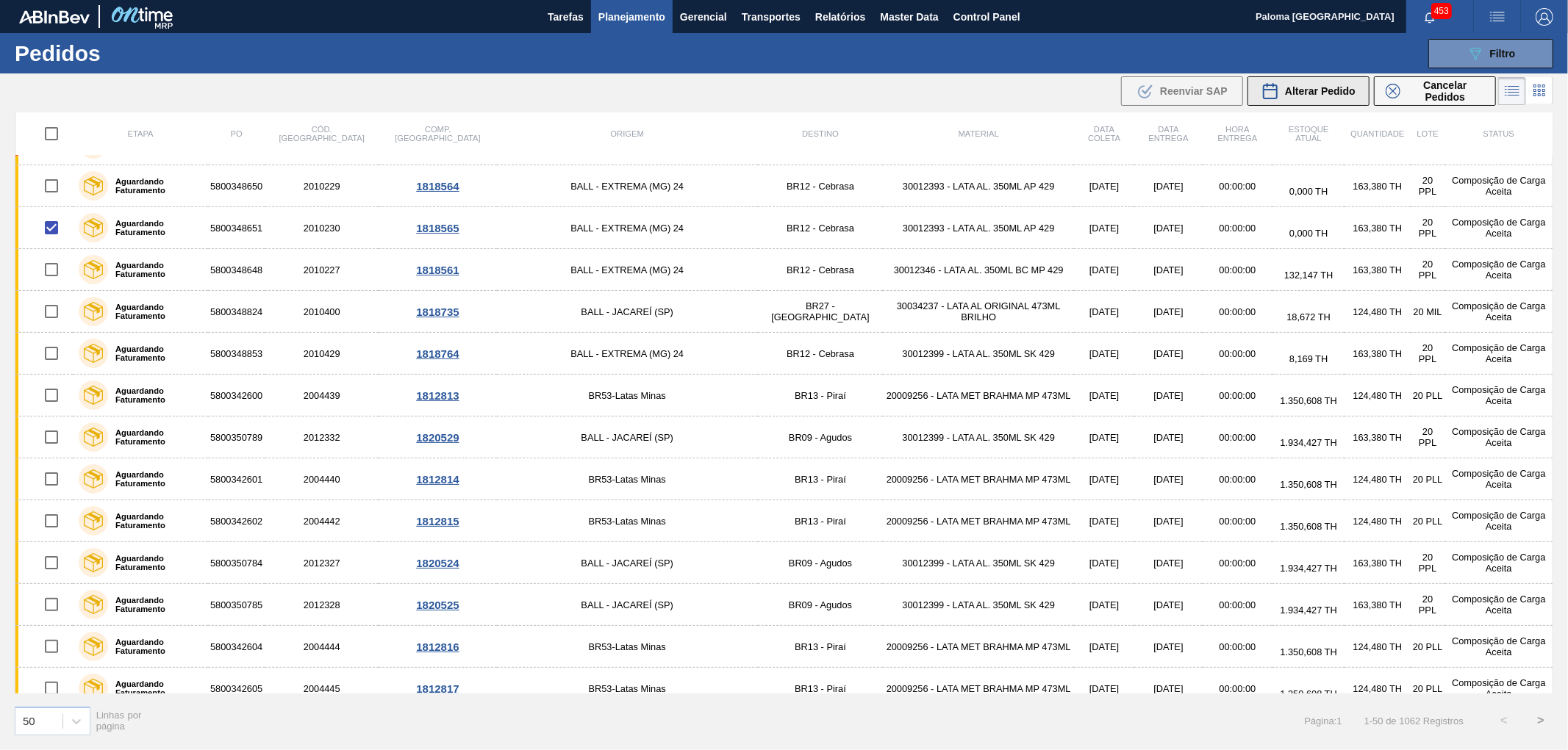
click at [1333, 86] on span "Alterar Pedido" at bounding box center [1320, 91] width 71 height 12
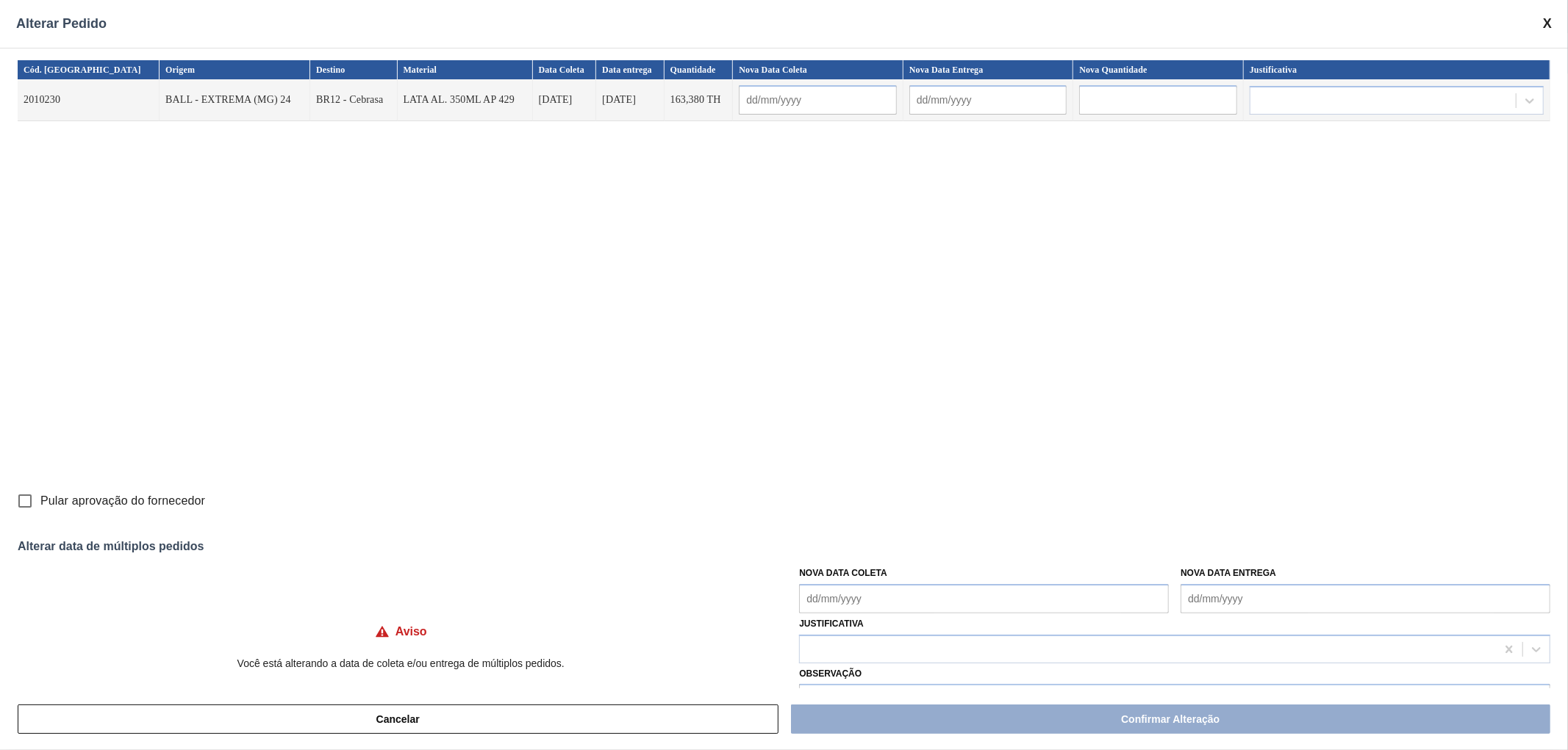
click at [1541, 28] on div "Alterar Pedido" at bounding box center [784, 24] width 1568 height 48
click at [1552, 20] on span at bounding box center [1547, 24] width 9 height 16
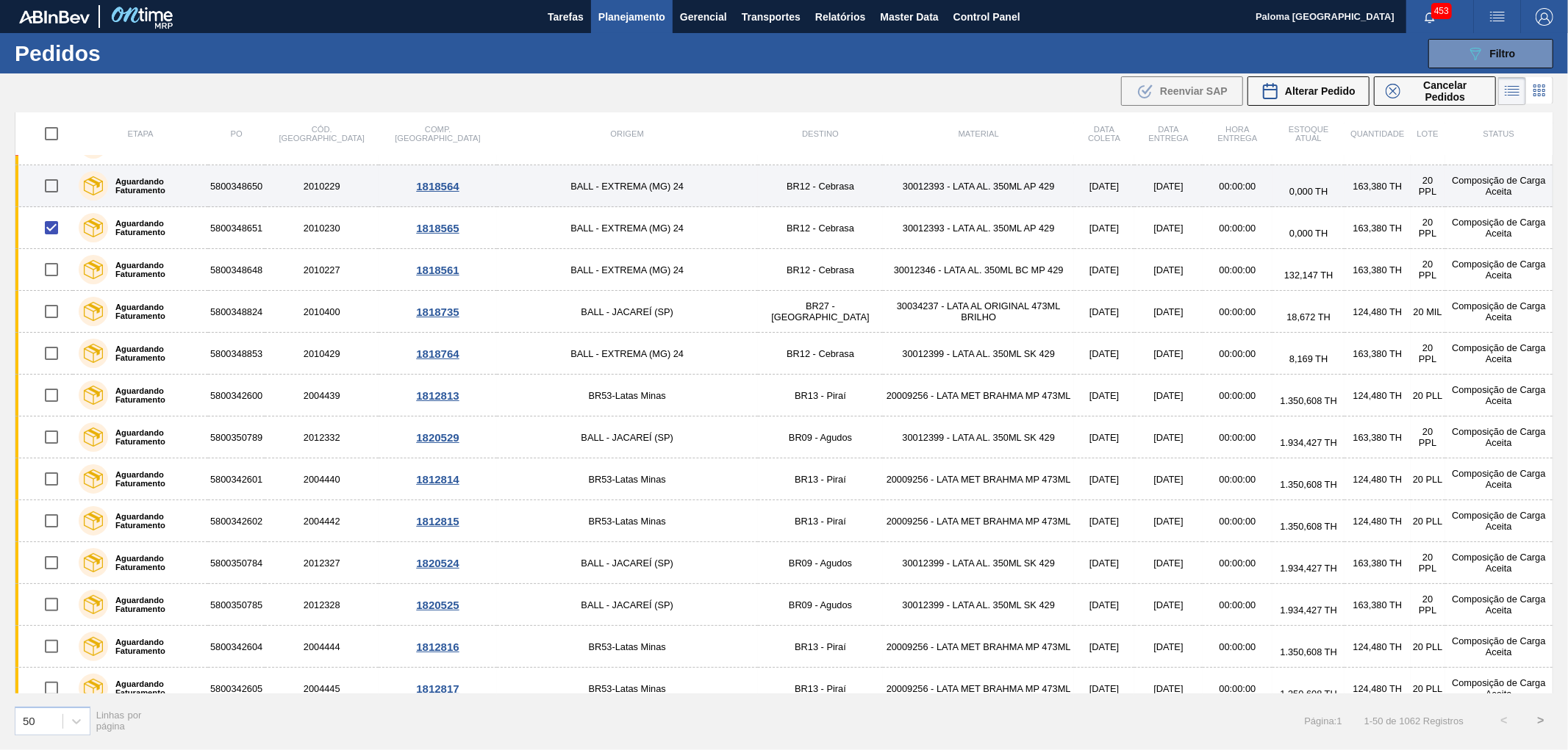
click at [54, 189] on input "checkbox" at bounding box center [51, 186] width 31 height 31
checkbox input "true"
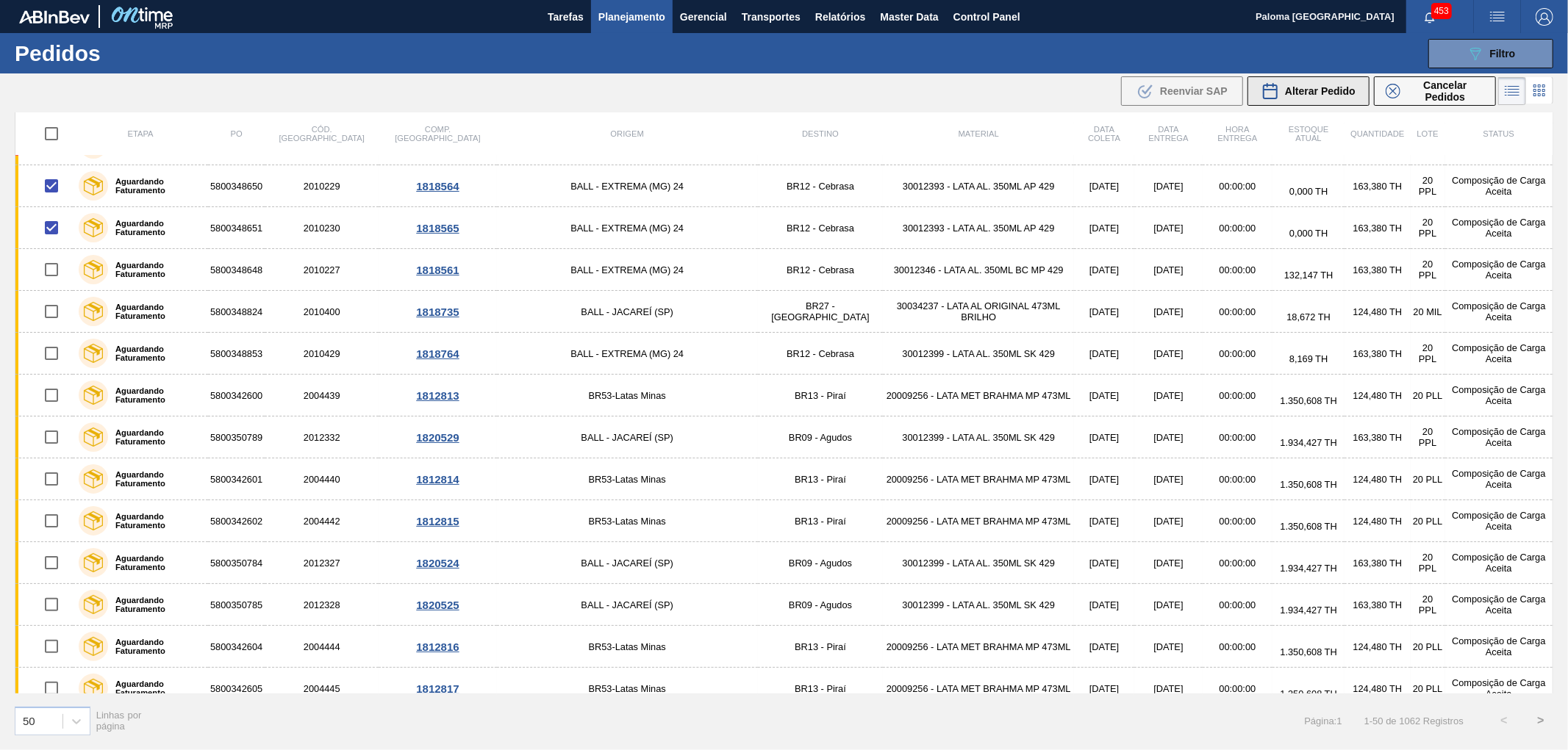
click at [1304, 96] on span "Alterar Pedido" at bounding box center [1320, 91] width 71 height 12
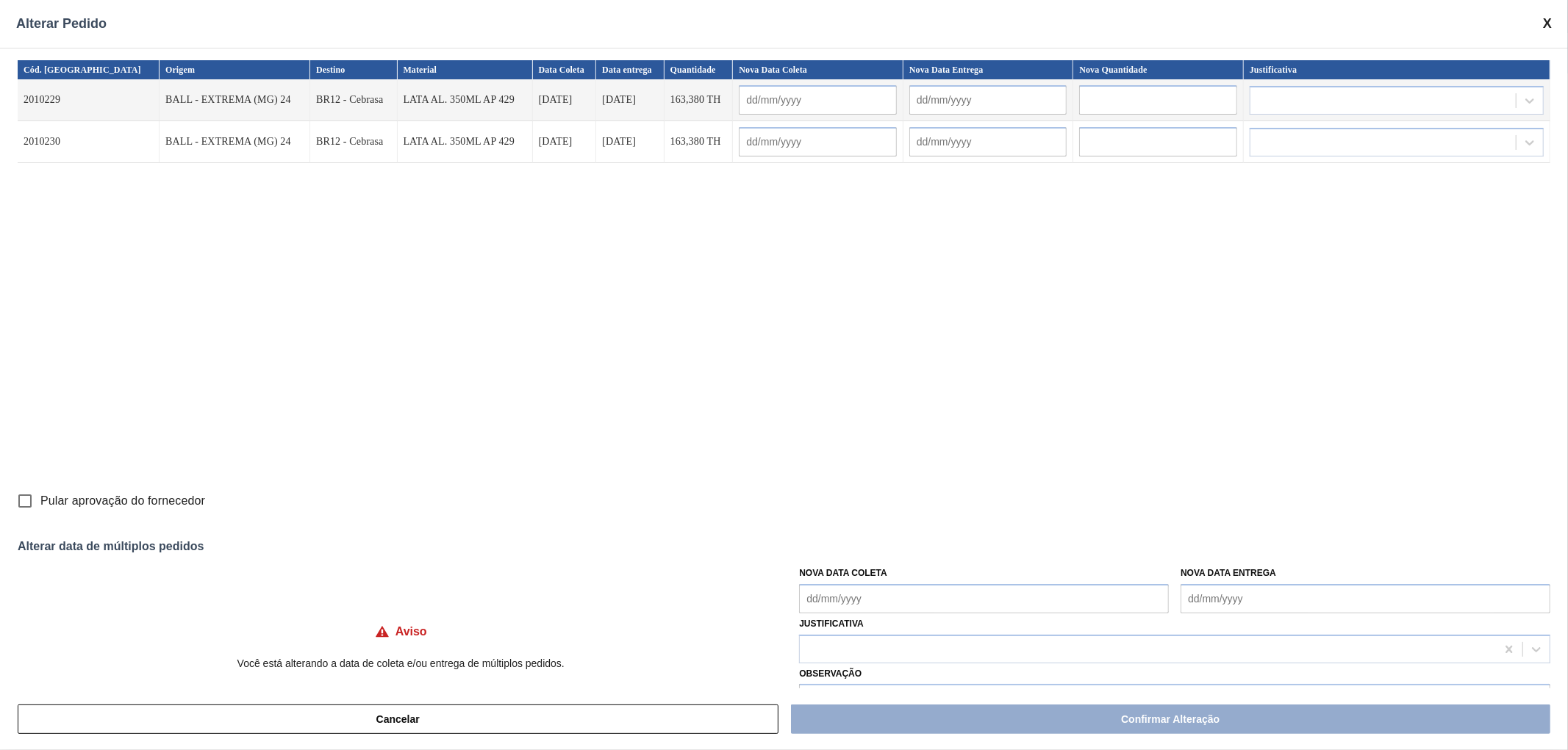
click at [1548, 24] on span at bounding box center [1547, 24] width 9 height 16
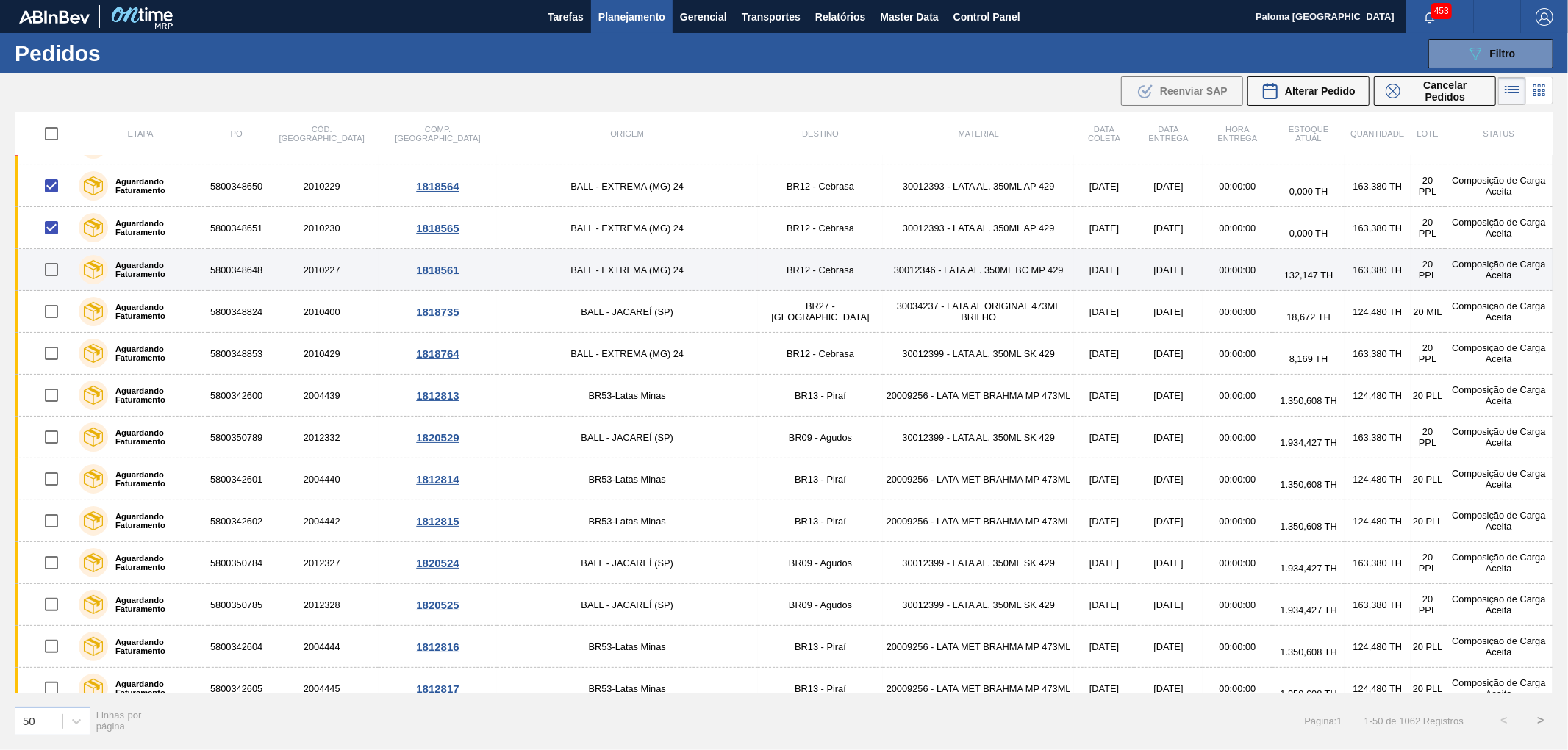
click at [62, 260] on input "checkbox" at bounding box center [51, 270] width 31 height 31
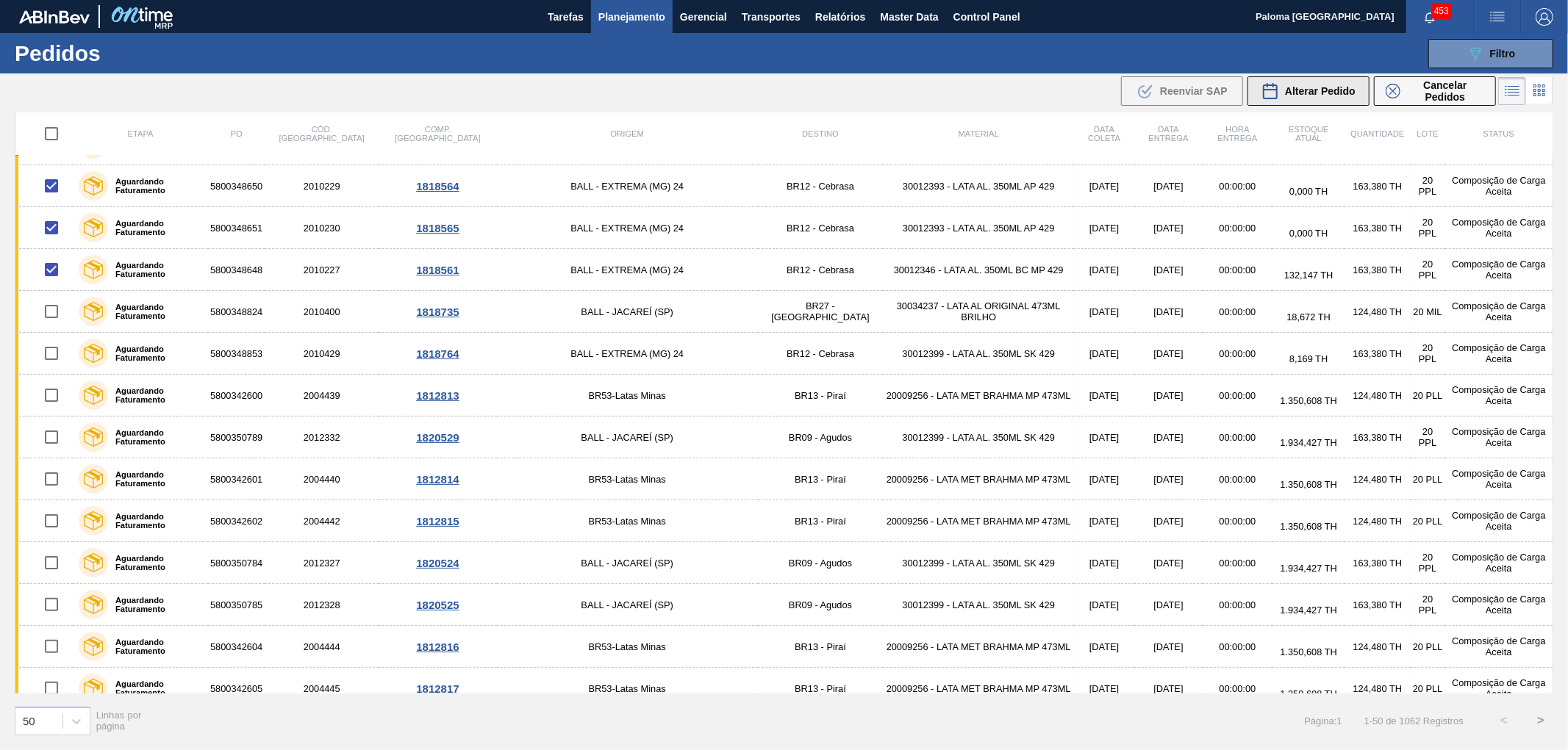
click at [1312, 91] on span "Alterar Pedido" at bounding box center [1320, 91] width 71 height 12
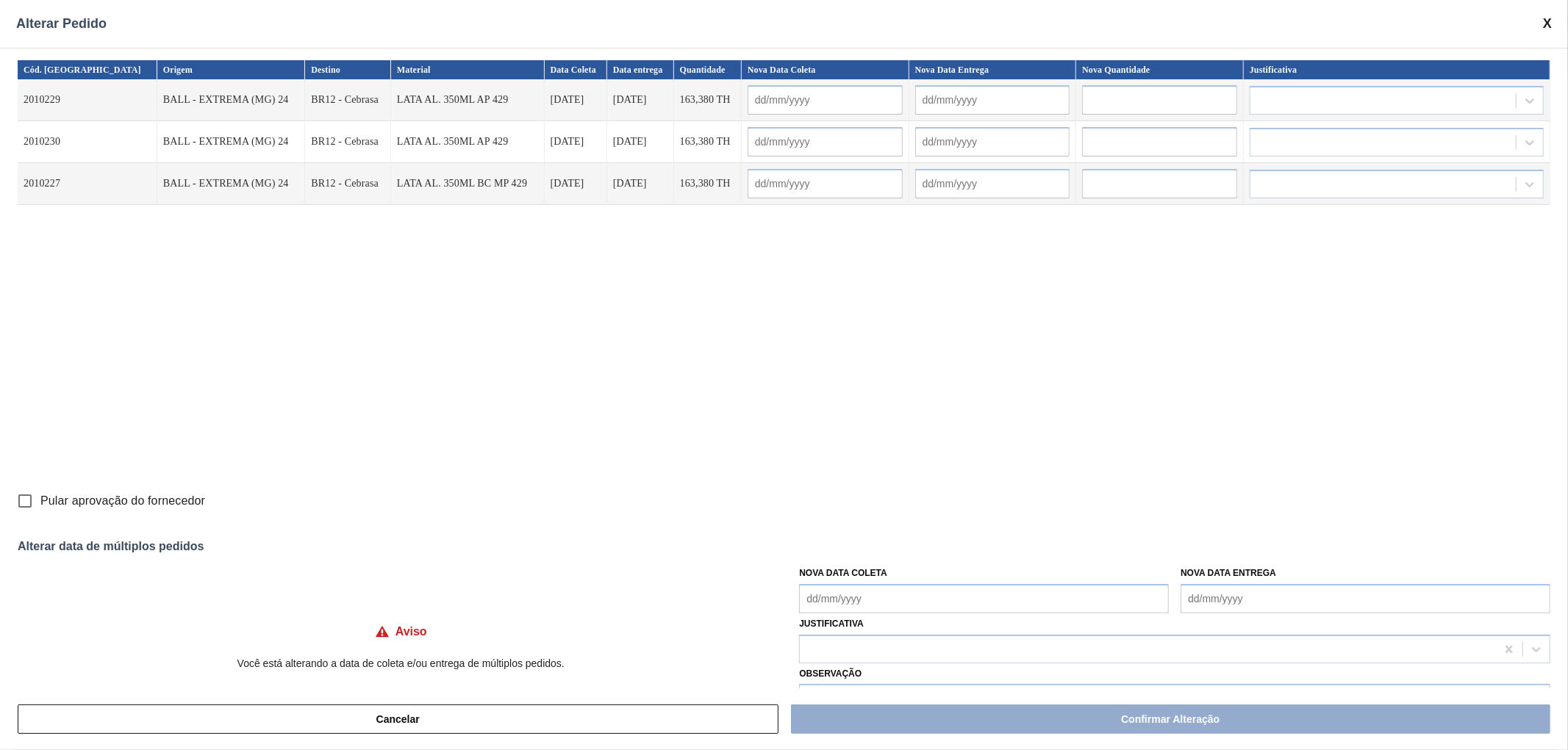
click at [1544, 27] on span at bounding box center [1547, 24] width 9 height 16
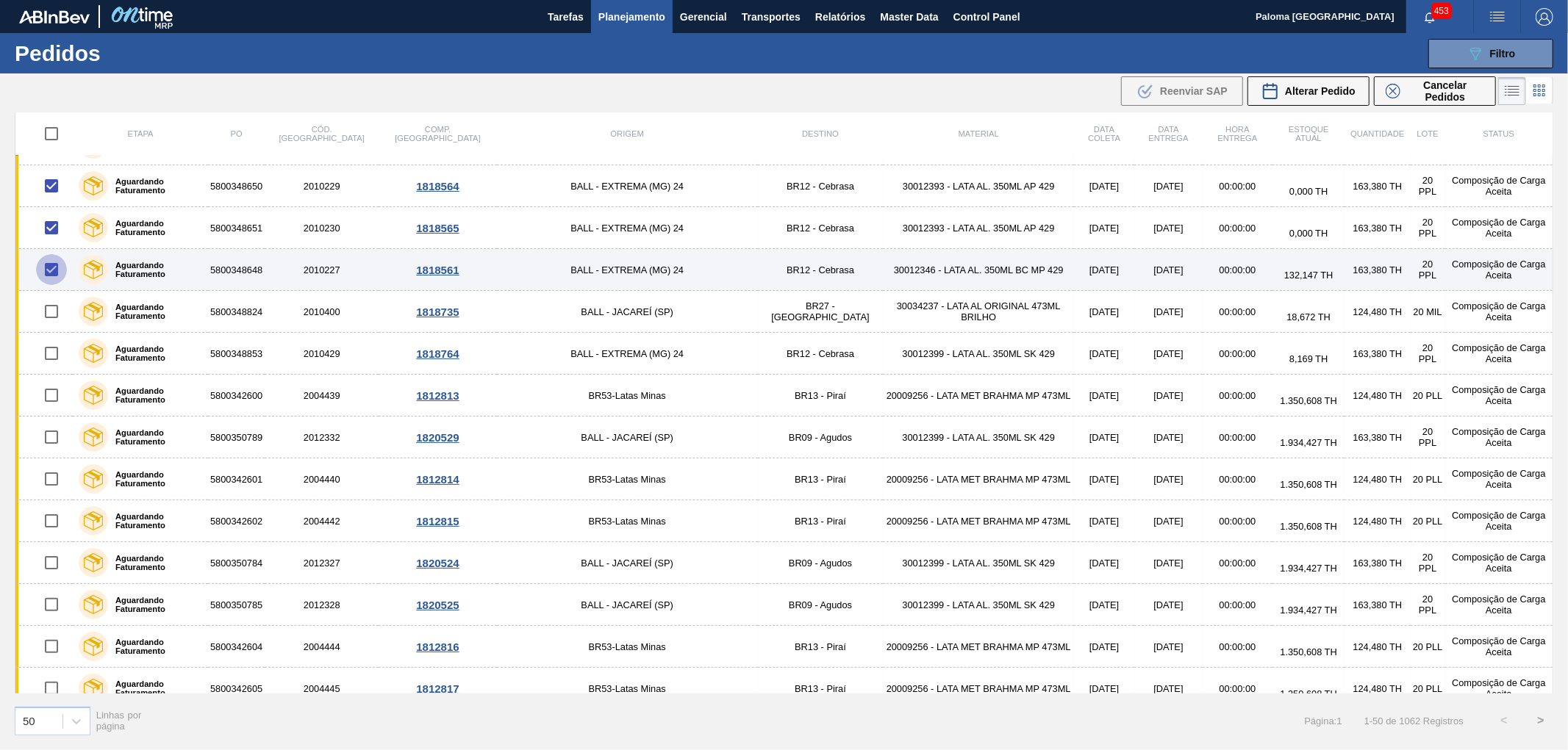
click at [56, 273] on input "checkbox" at bounding box center [51, 270] width 31 height 31
checkbox input "false"
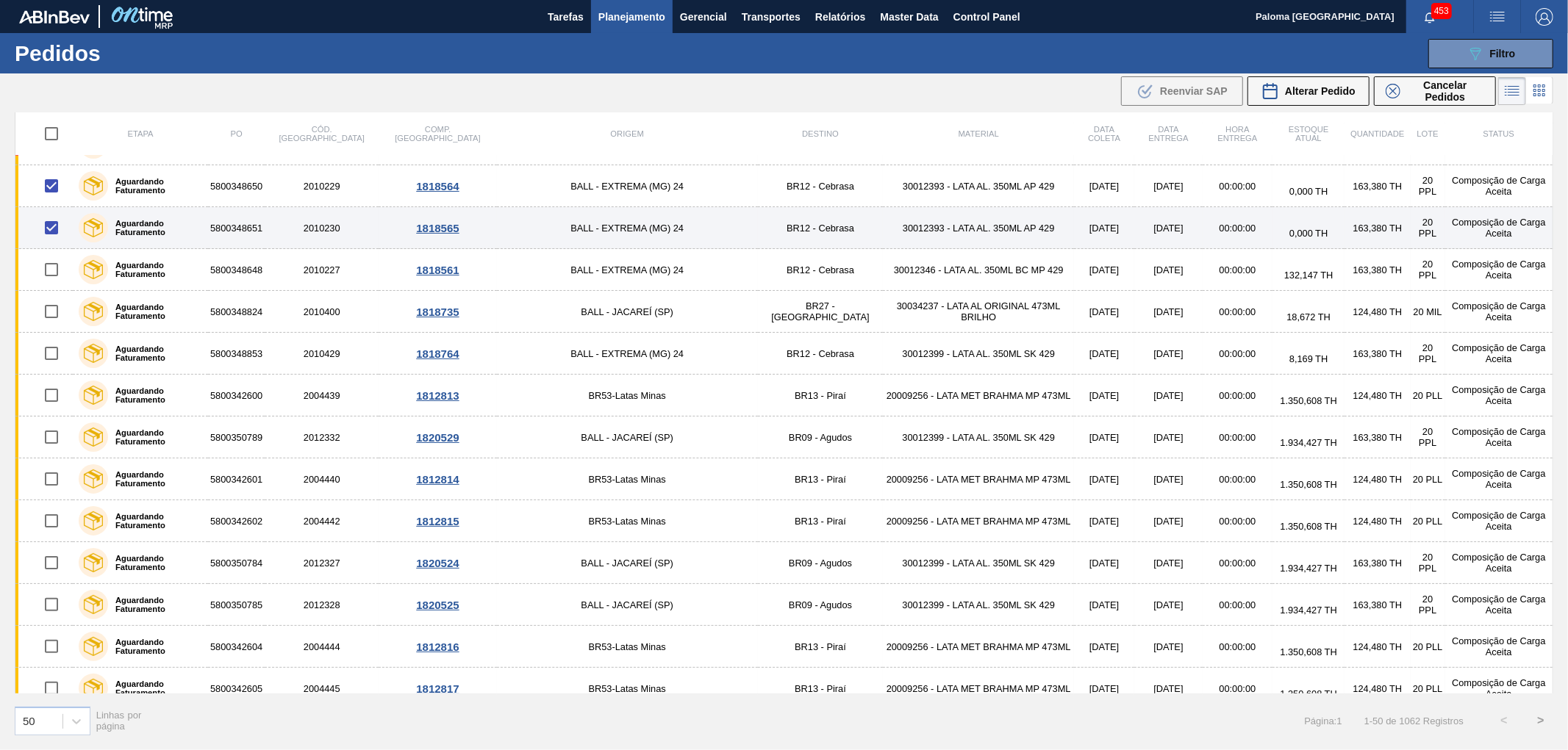
drag, startPoint x: 54, startPoint y: 235, endPoint x: 60, endPoint y: 208, distance: 27.7
click at [55, 234] on input "checkbox" at bounding box center [51, 228] width 31 height 31
checkbox input "false"
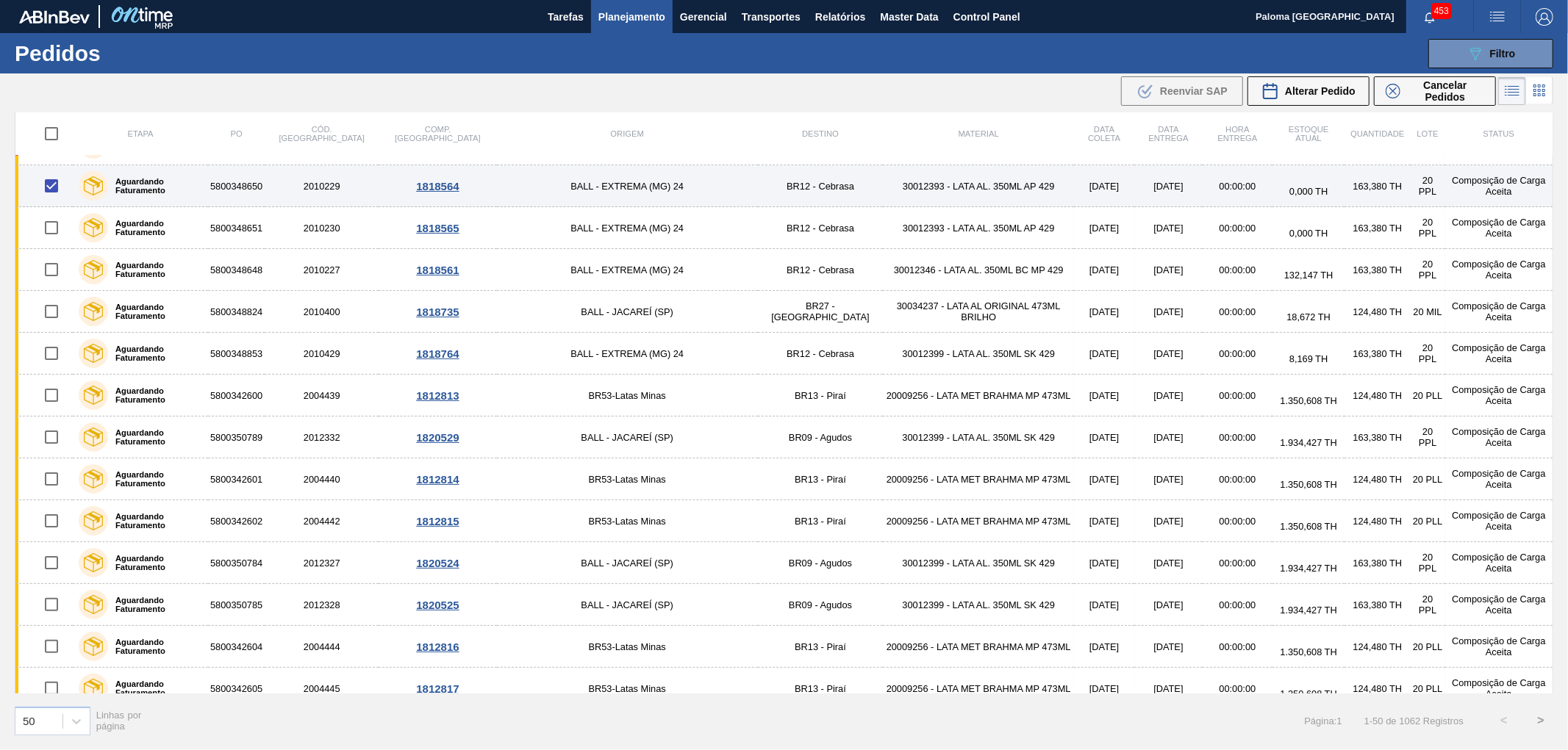
click at [60, 189] on input "checkbox" at bounding box center [51, 186] width 31 height 31
checkbox input "false"
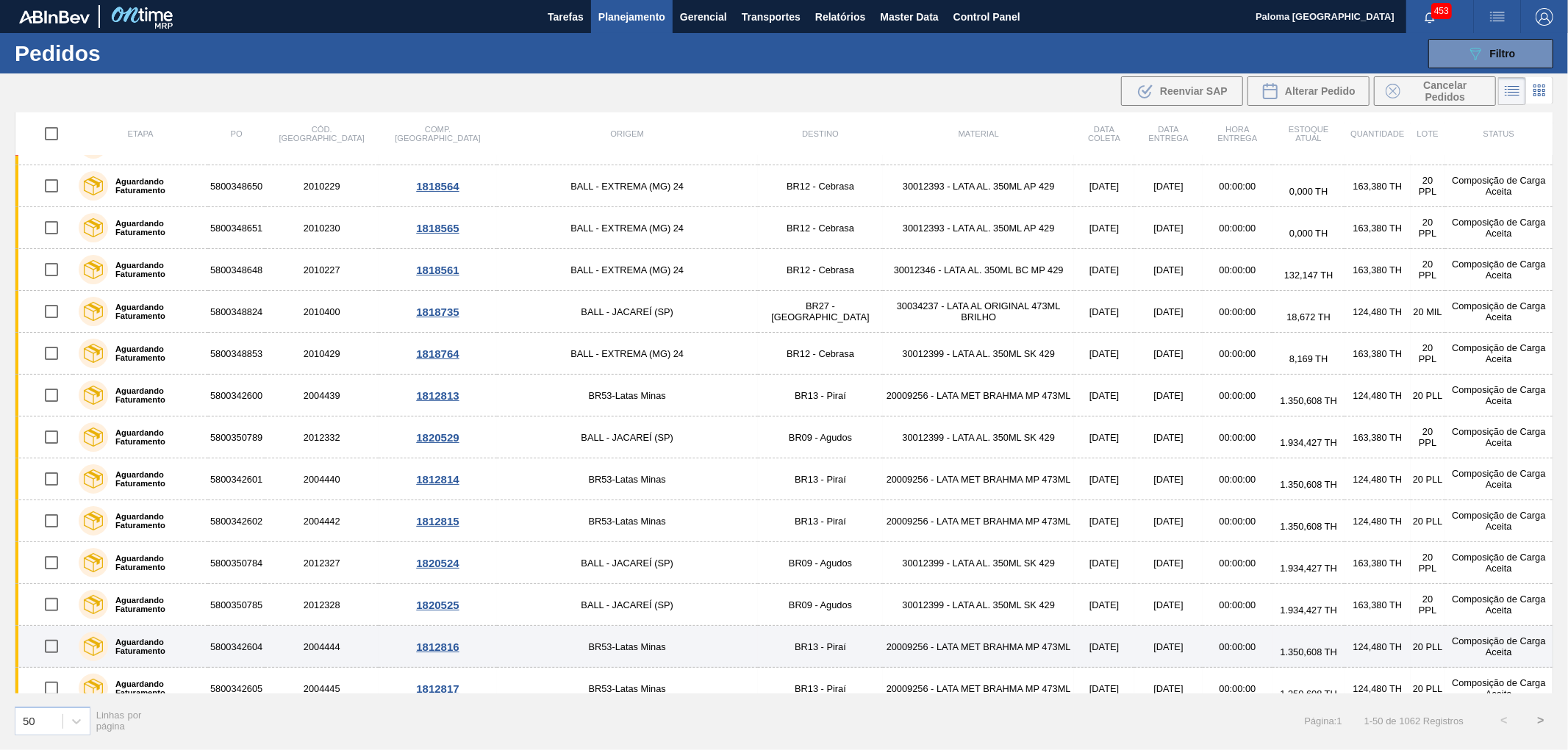
click at [59, 645] on input "checkbox" at bounding box center [51, 647] width 31 height 31
checkbox input "true"
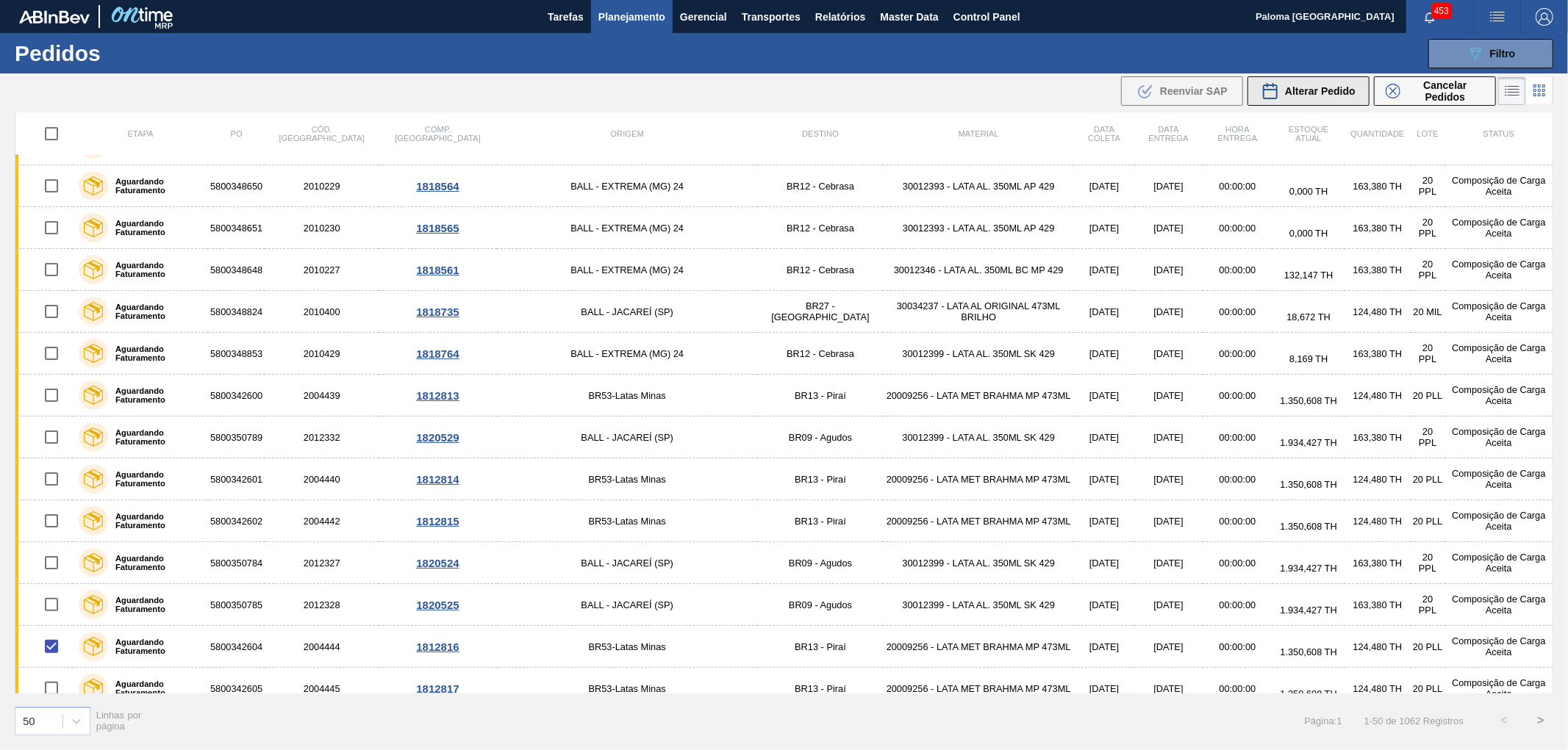
click at [1281, 86] on div "Alterar Pedido" at bounding box center [1308, 91] width 94 height 18
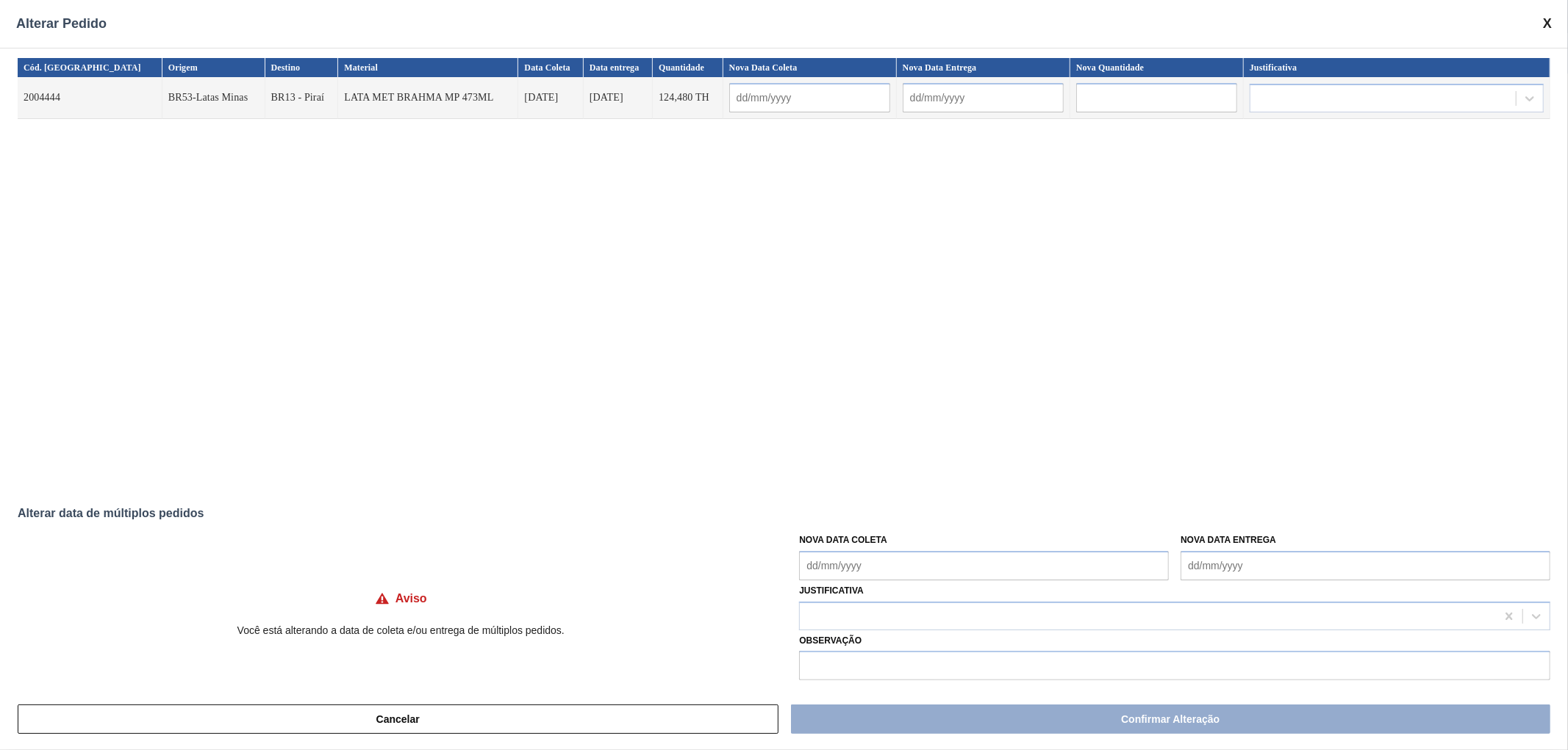
scroll to position [0, 0]
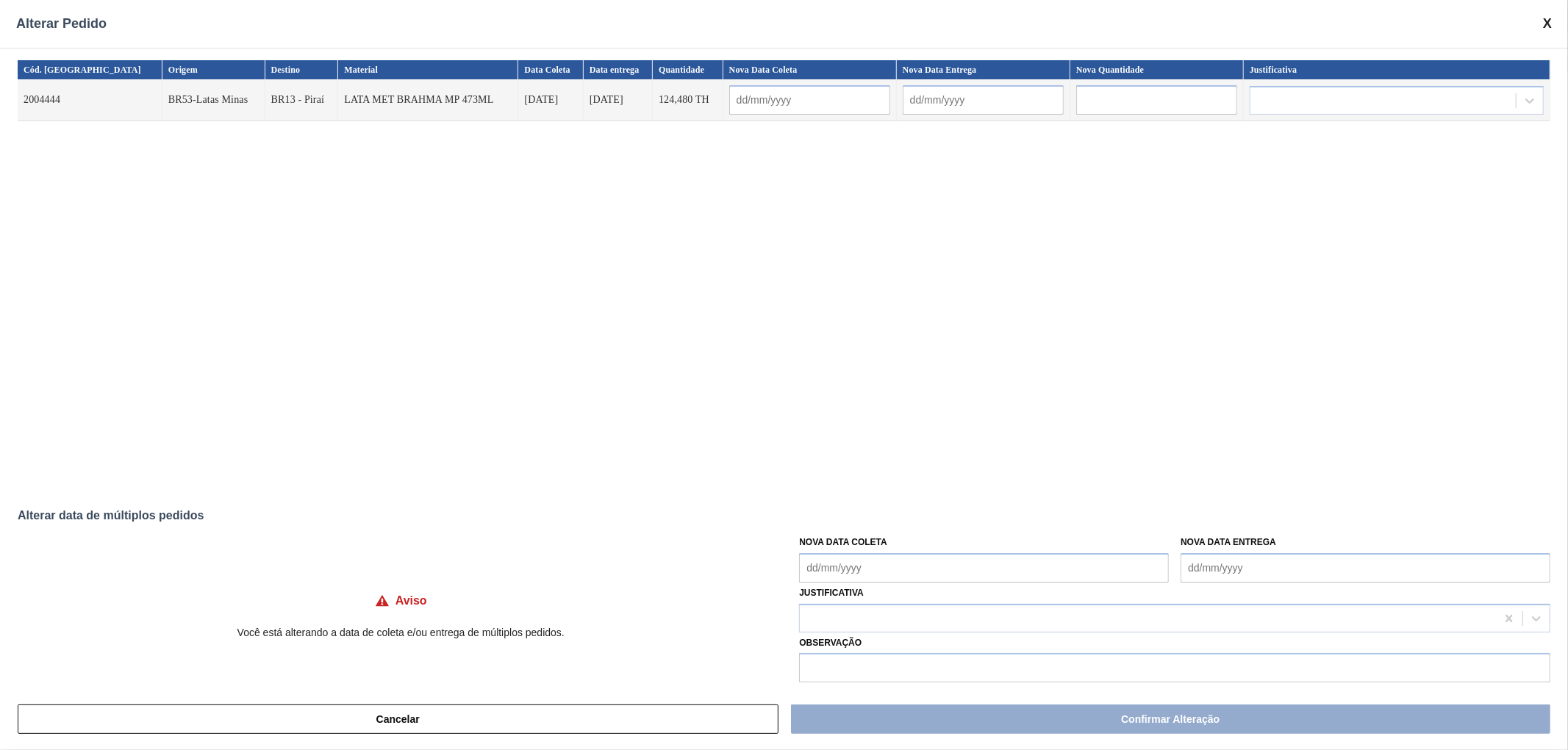
click at [1549, 24] on span at bounding box center [1547, 24] width 9 height 16
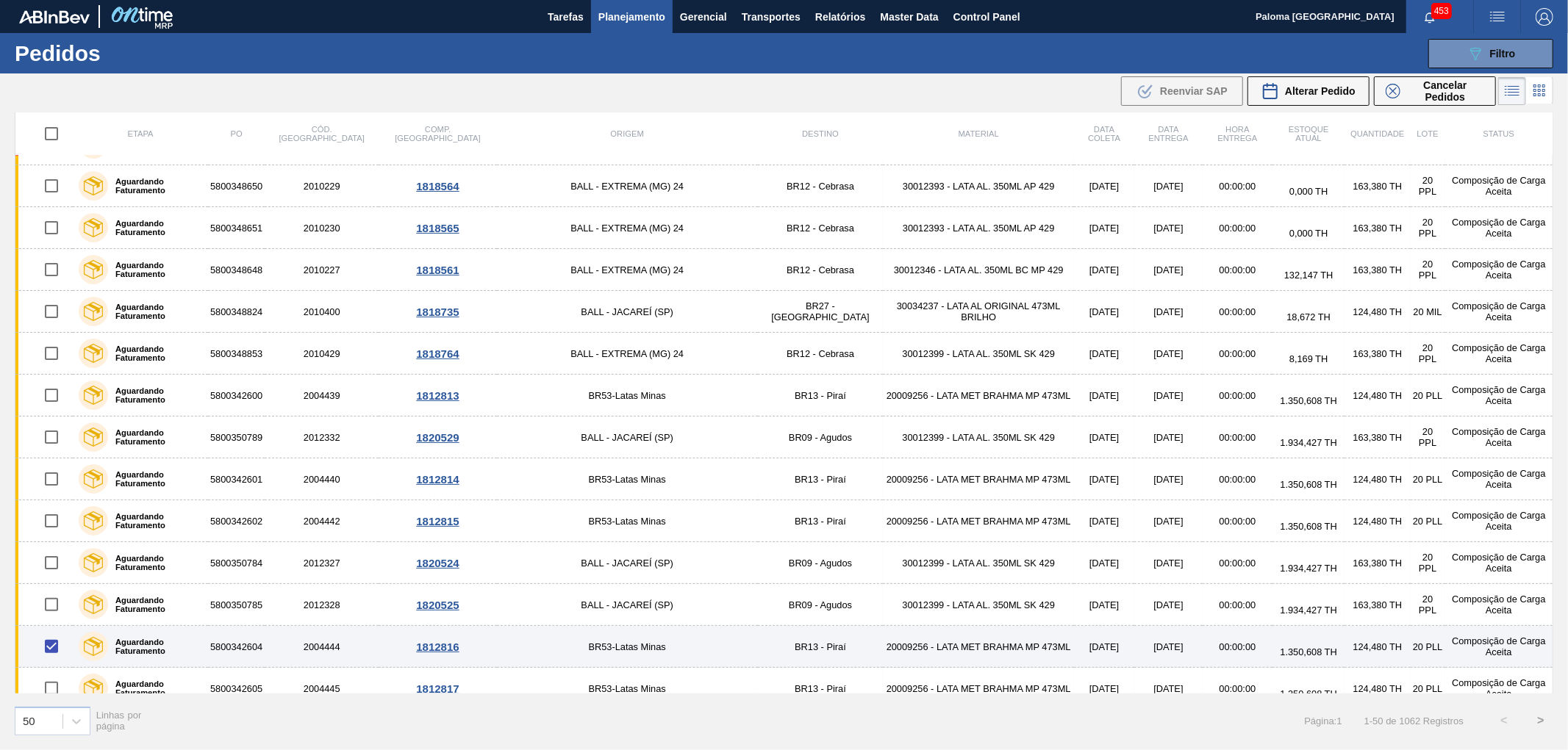
click at [264, 650] on td "5800342604" at bounding box center [236, 647] width 56 height 42
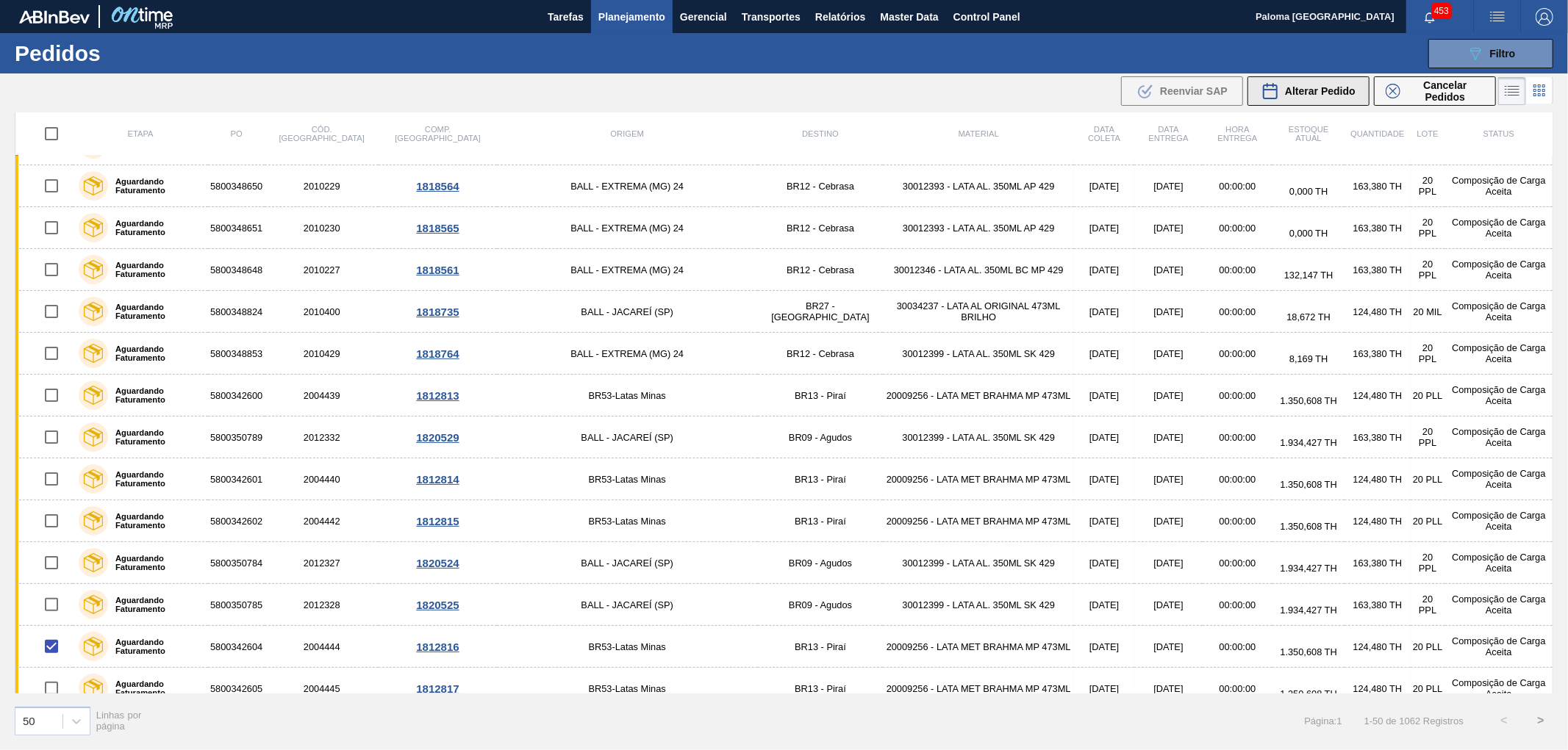
click at [1296, 103] on button "Alterar Pedido" at bounding box center [1308, 91] width 122 height 30
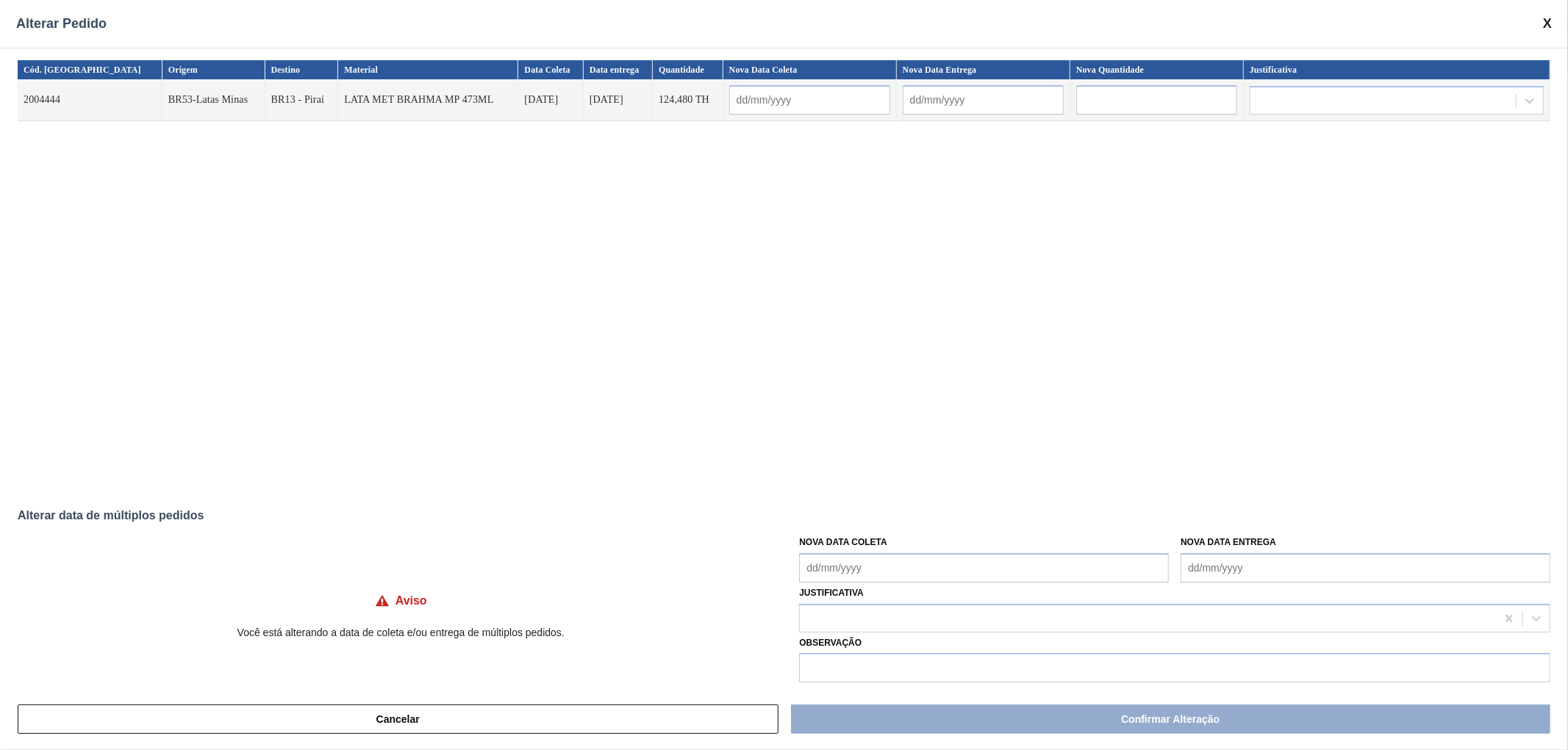
click at [1546, 27] on span at bounding box center [1547, 24] width 9 height 16
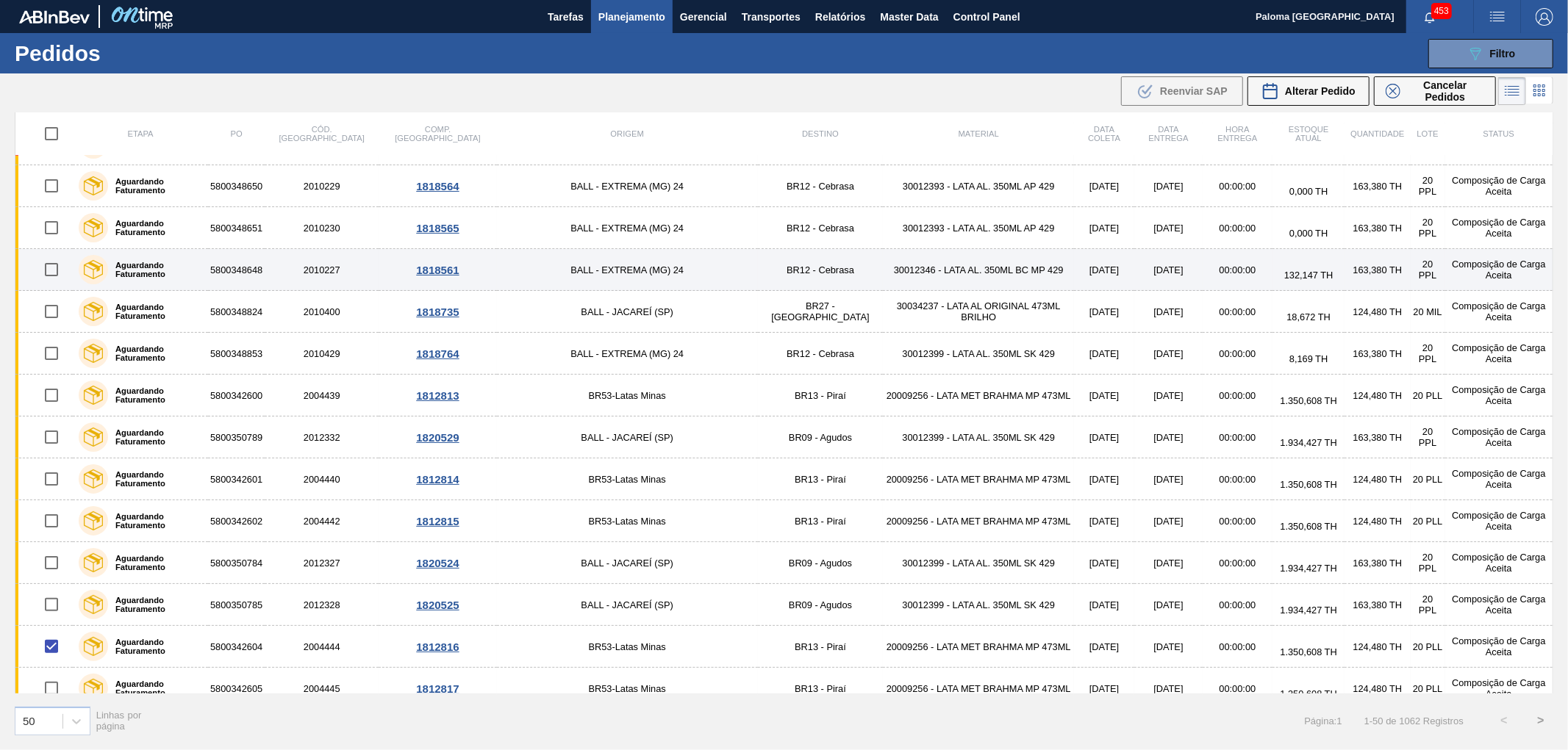
scroll to position [653, 0]
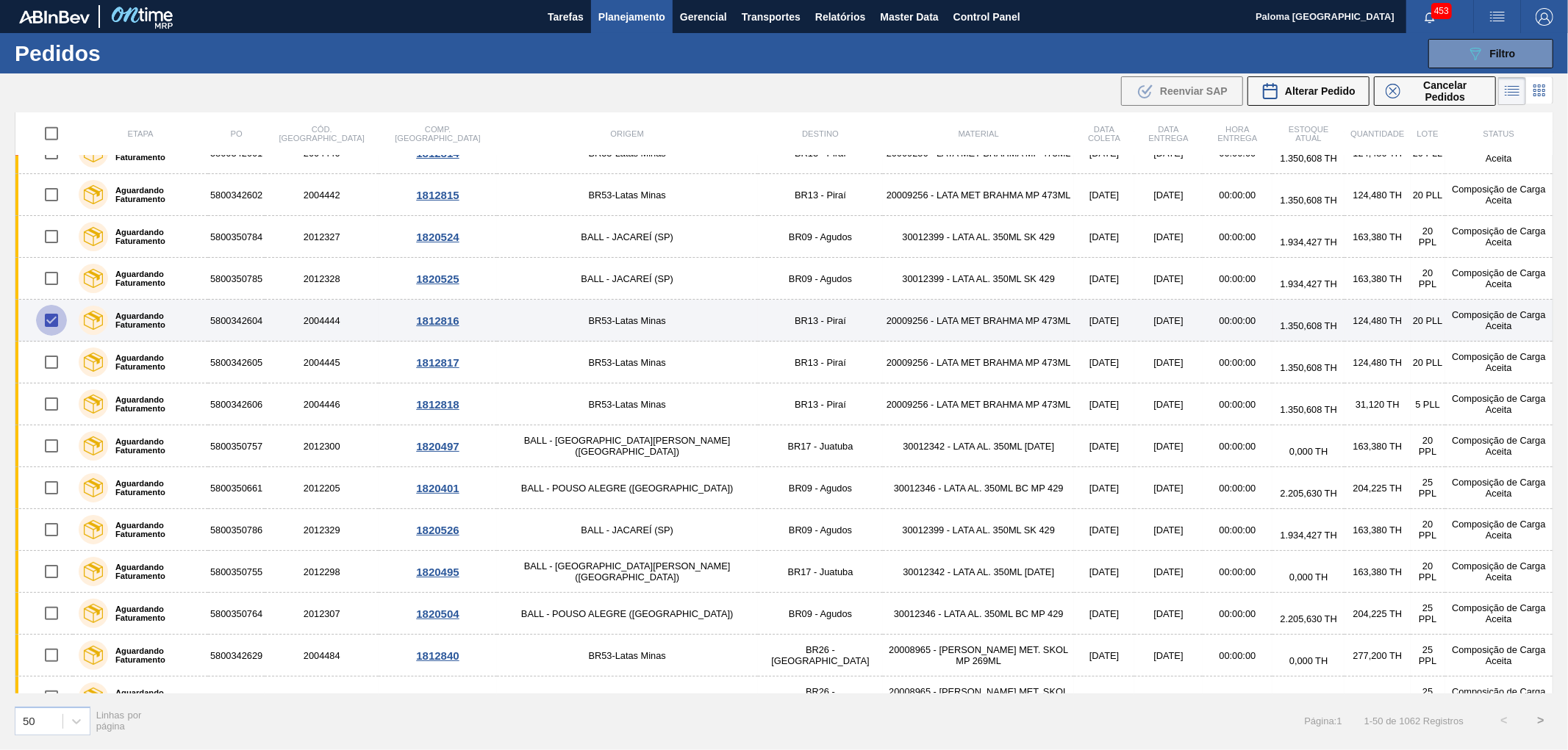
click at [53, 326] on input "checkbox" at bounding box center [51, 321] width 31 height 31
checkbox input "false"
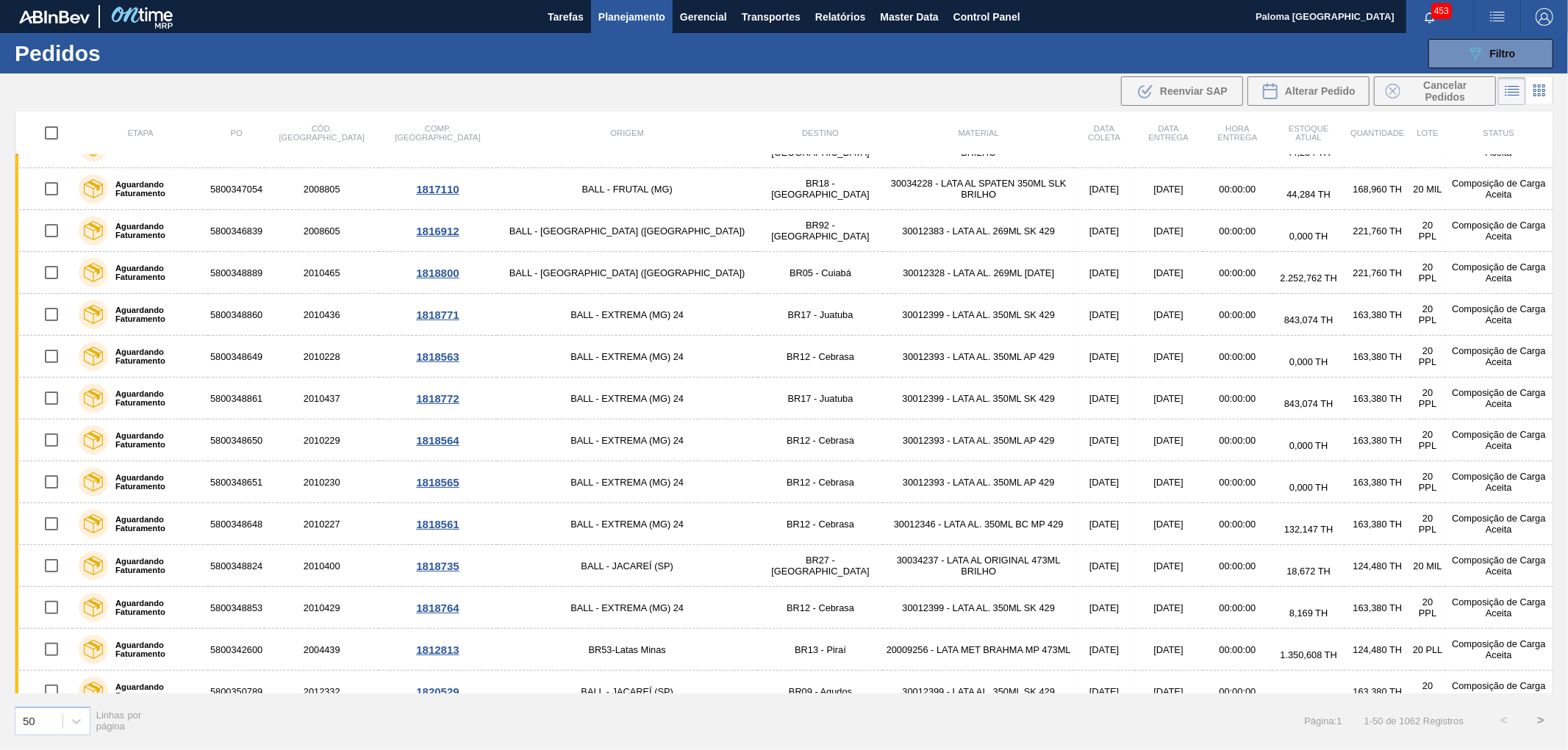
scroll to position [0, 0]
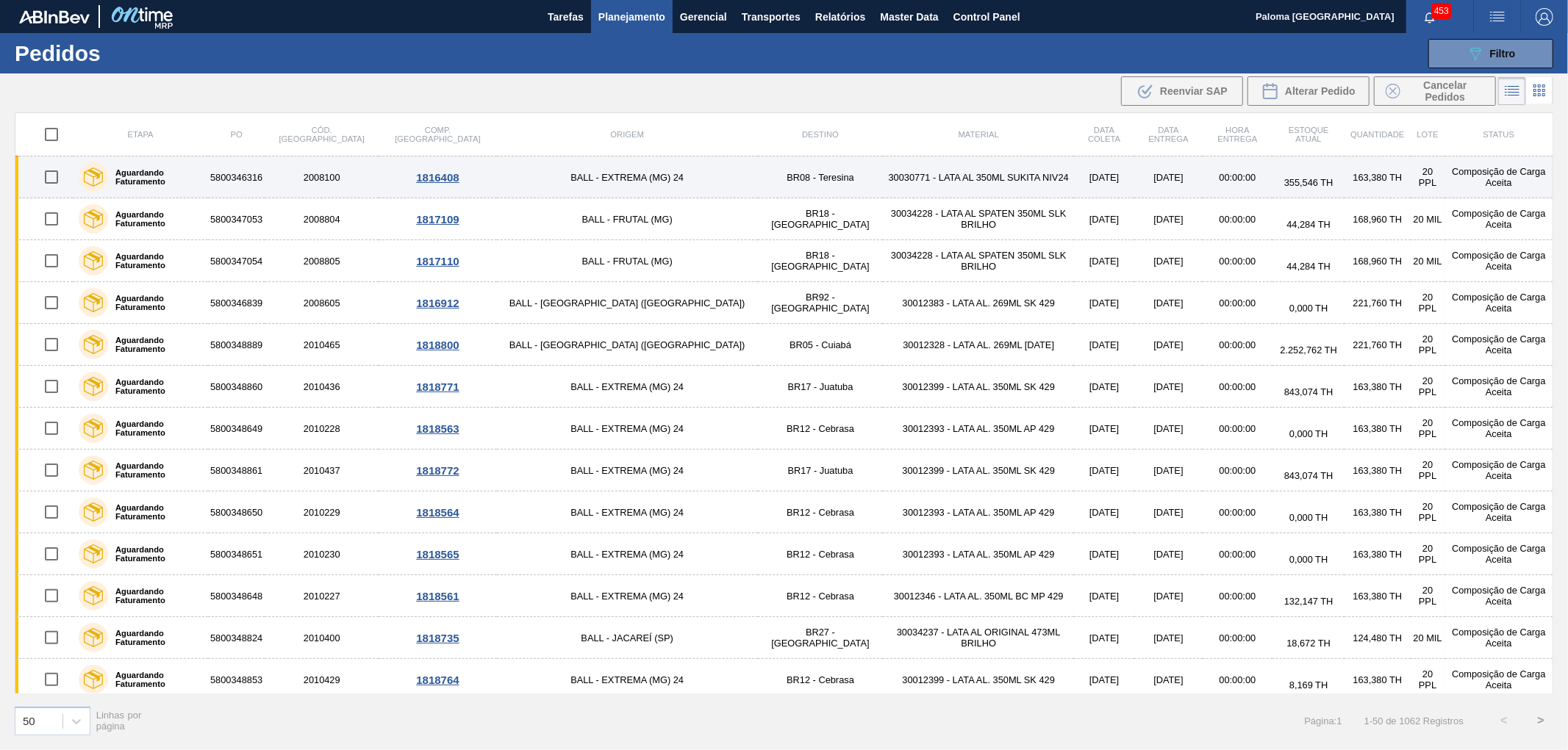
click at [264, 180] on td "5800346316" at bounding box center [236, 177] width 56 height 42
click at [313, 171] on td "2008100" at bounding box center [321, 177] width 114 height 42
click at [52, 175] on input "checkbox" at bounding box center [51, 177] width 31 height 31
checkbox input "true"
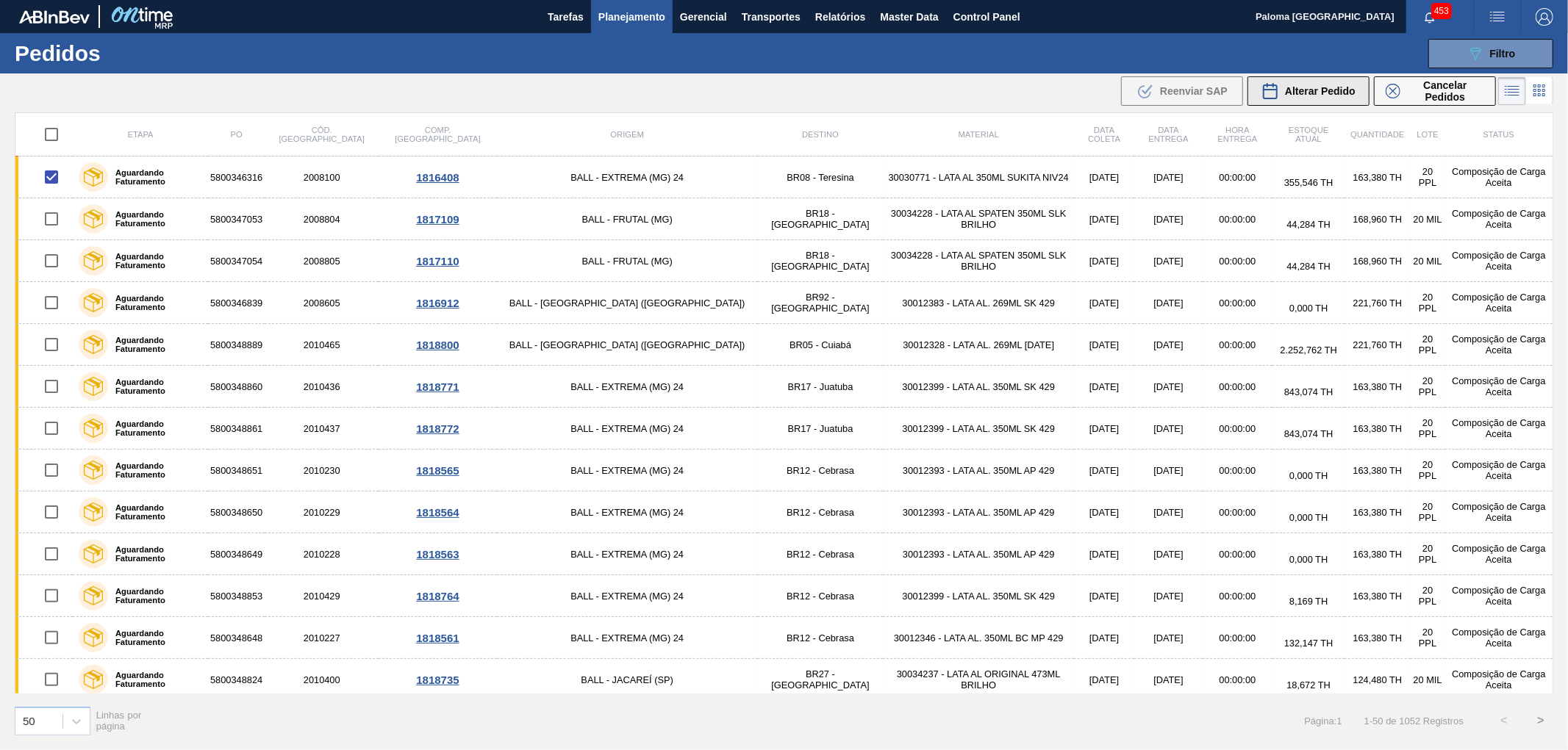
click at [1289, 91] on span "Alterar Pedido" at bounding box center [1320, 91] width 71 height 12
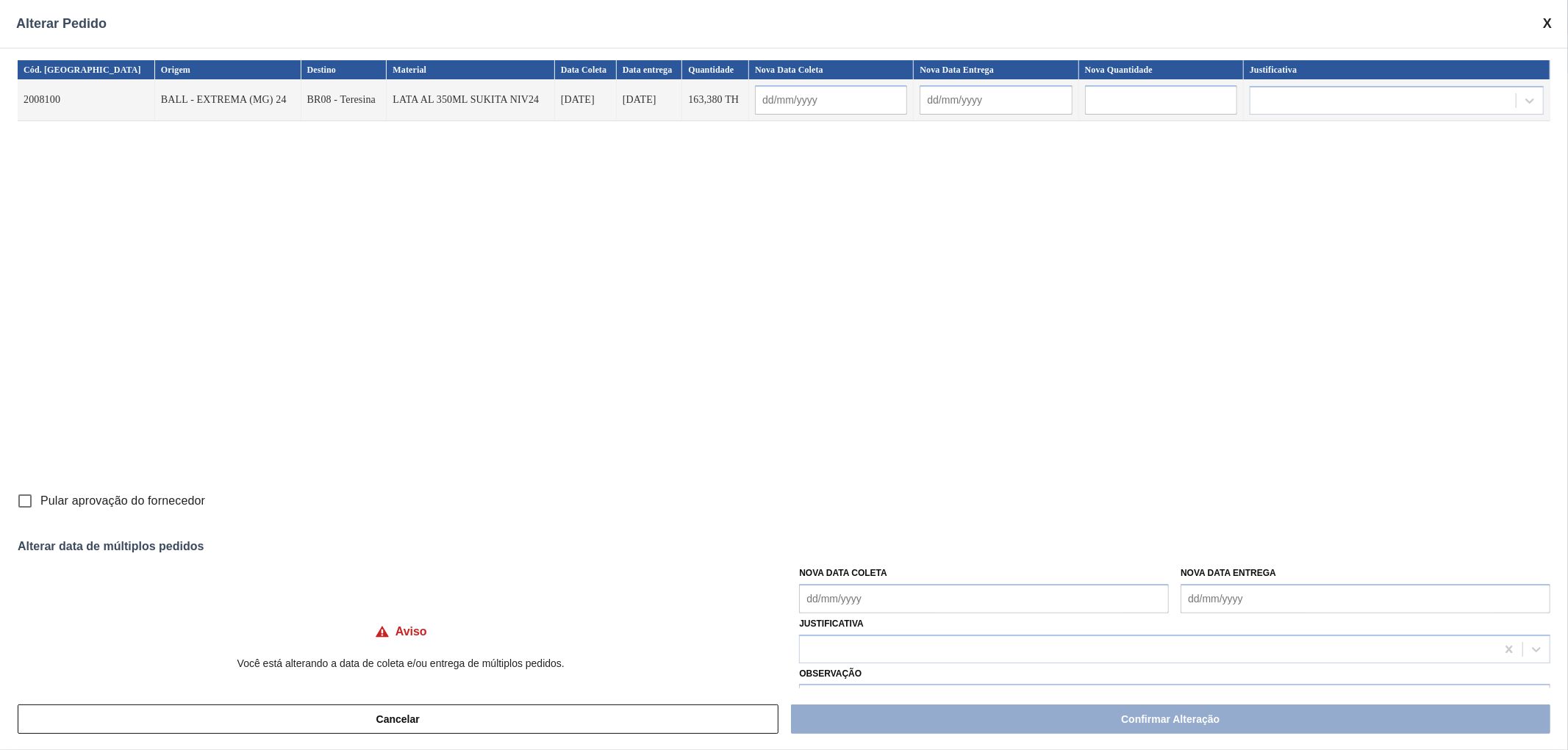
click at [1549, 23] on span at bounding box center [1547, 24] width 9 height 16
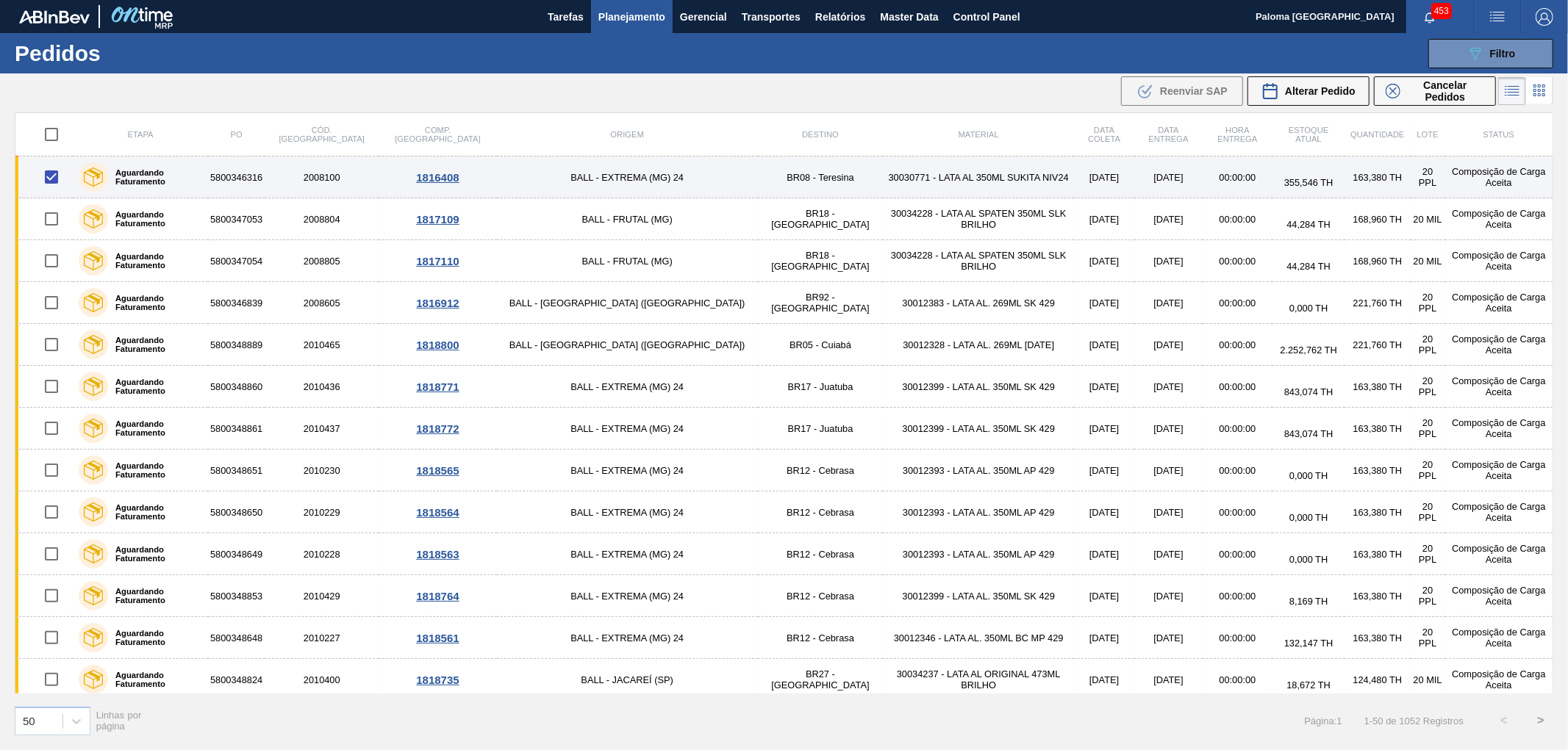
click at [264, 175] on td "5800346316" at bounding box center [236, 177] width 56 height 42
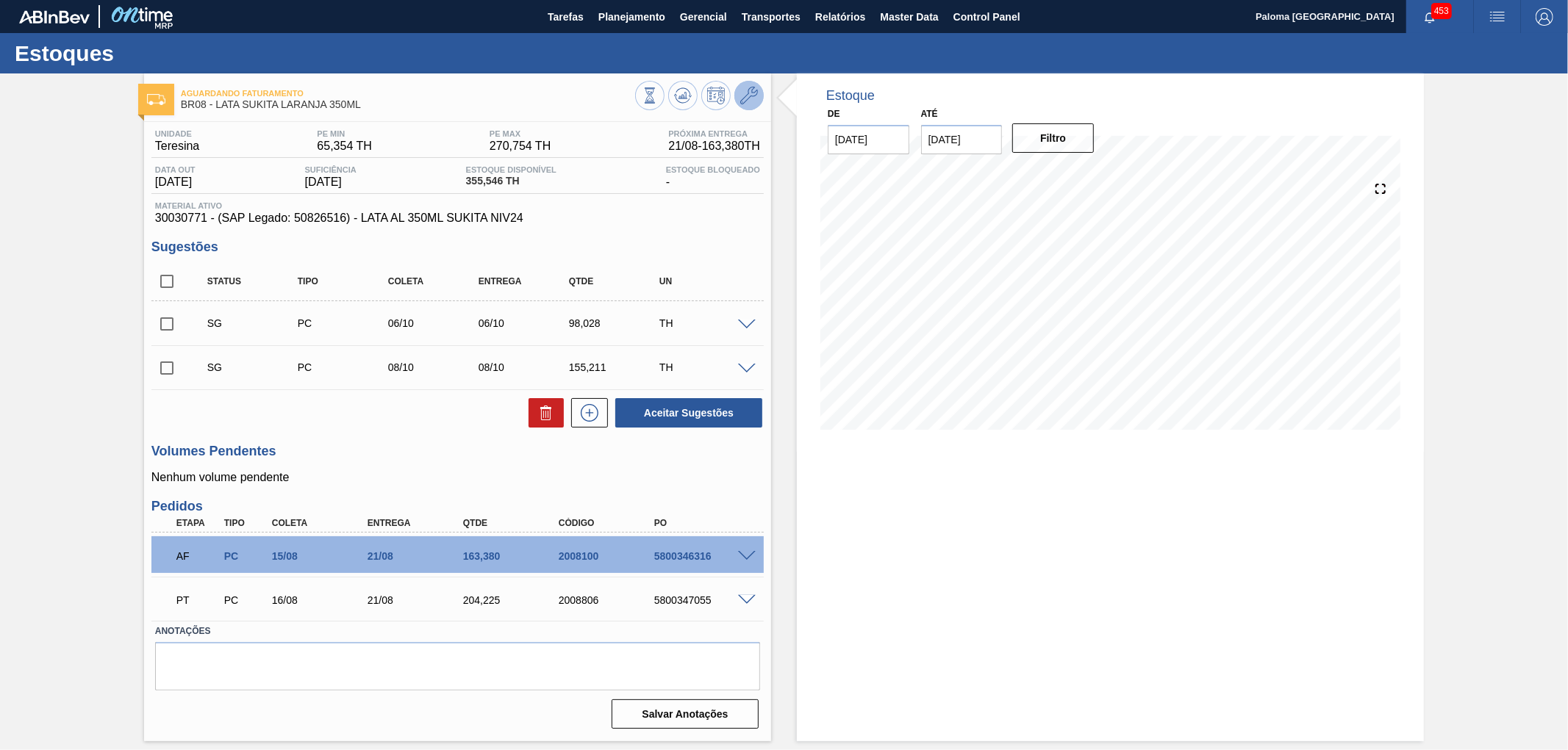
click at [749, 97] on icon at bounding box center [749, 96] width 18 height 18
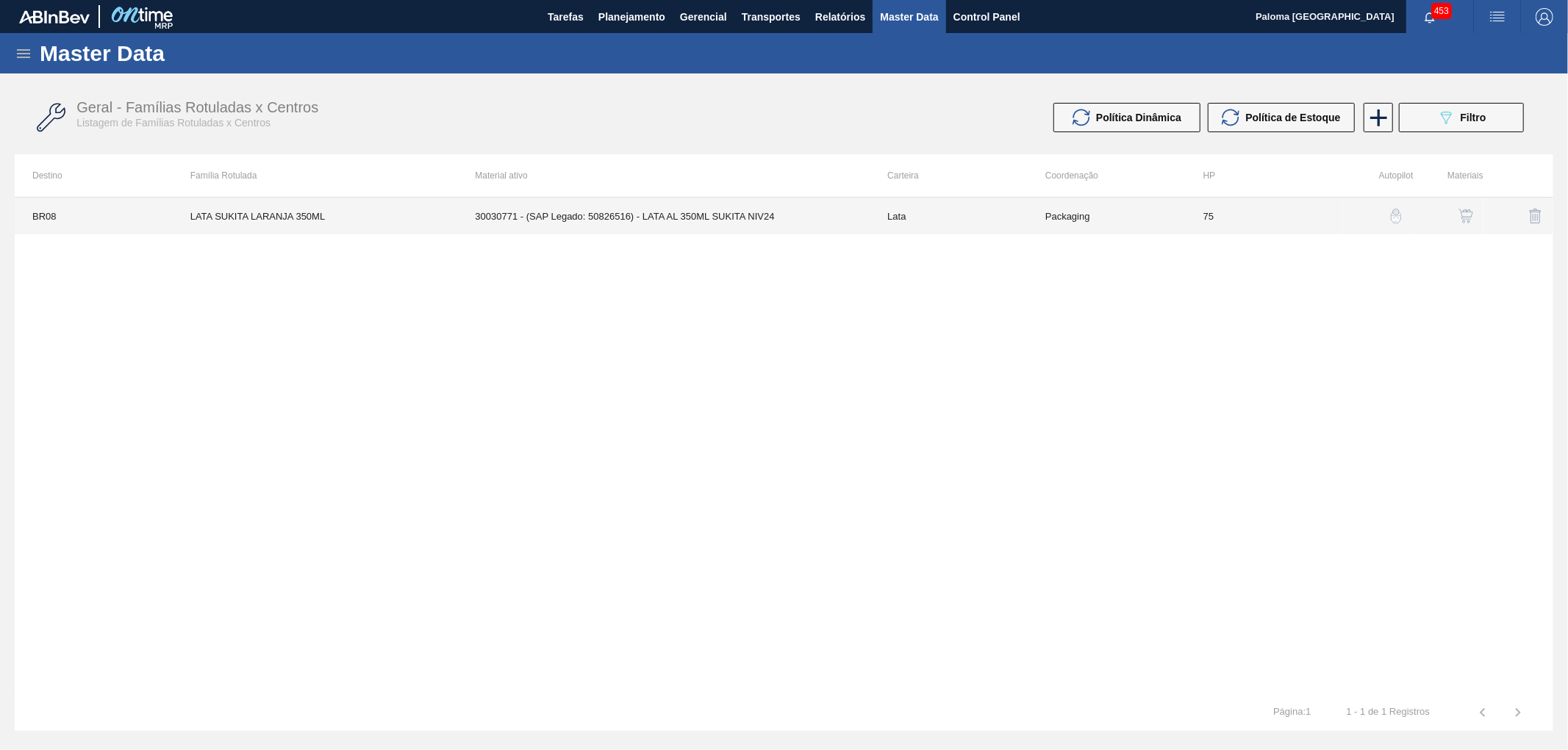
click at [721, 219] on td "30030771 - (SAP Legado: 50826516) - LATA AL 350ML SUKITA NIV24" at bounding box center [663, 215] width 412 height 36
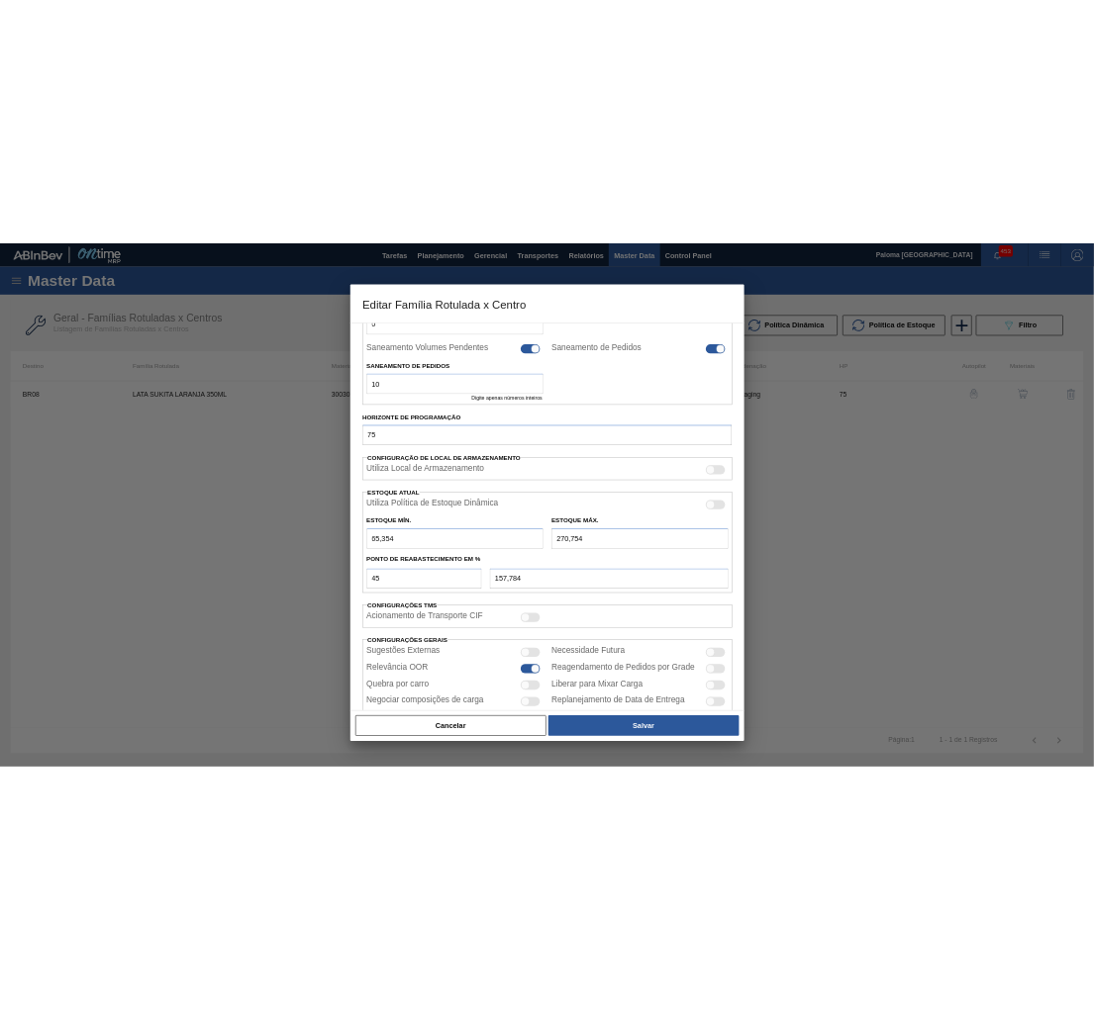
scroll to position [427, 0]
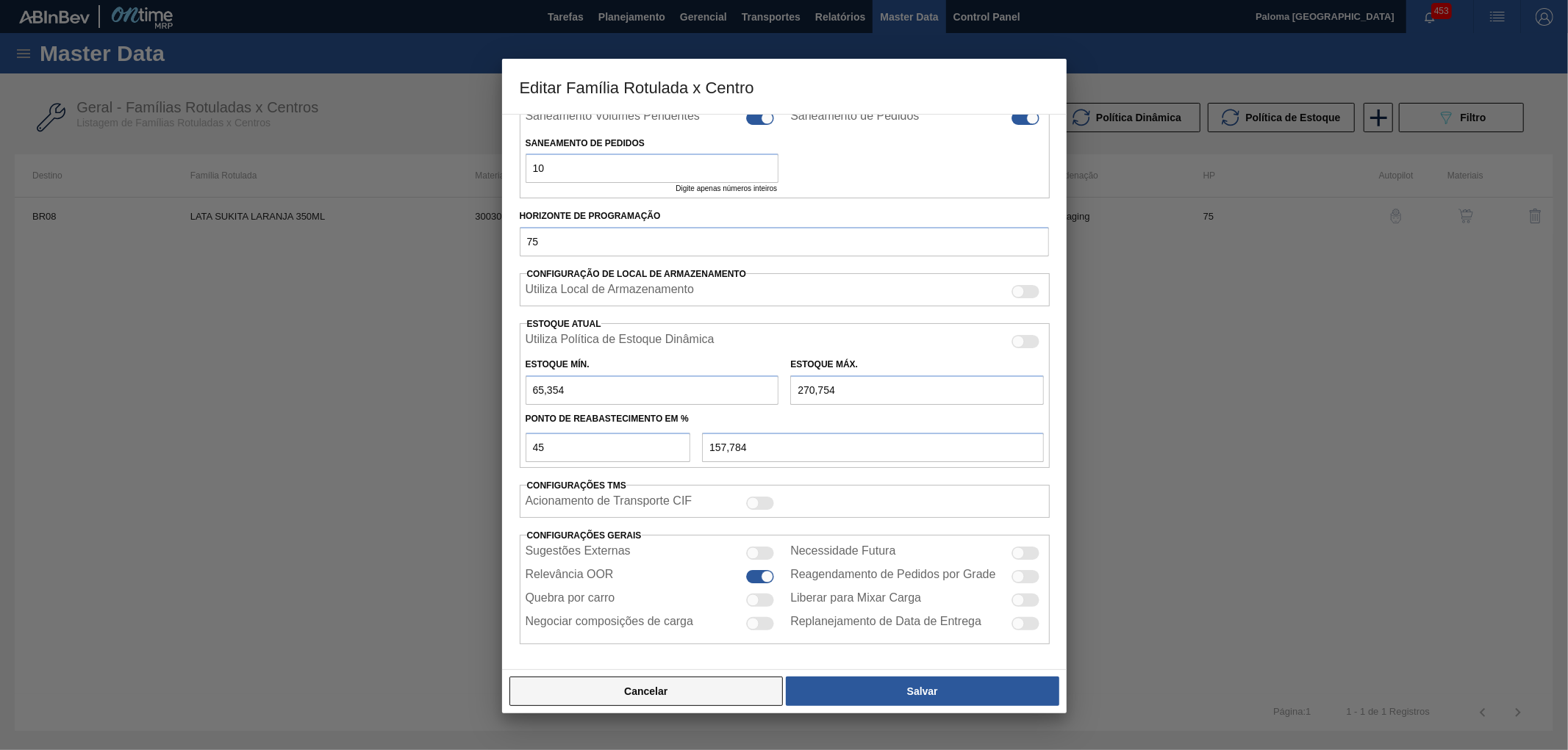
click at [689, 702] on button "Cancelar" at bounding box center [646, 691] width 274 height 30
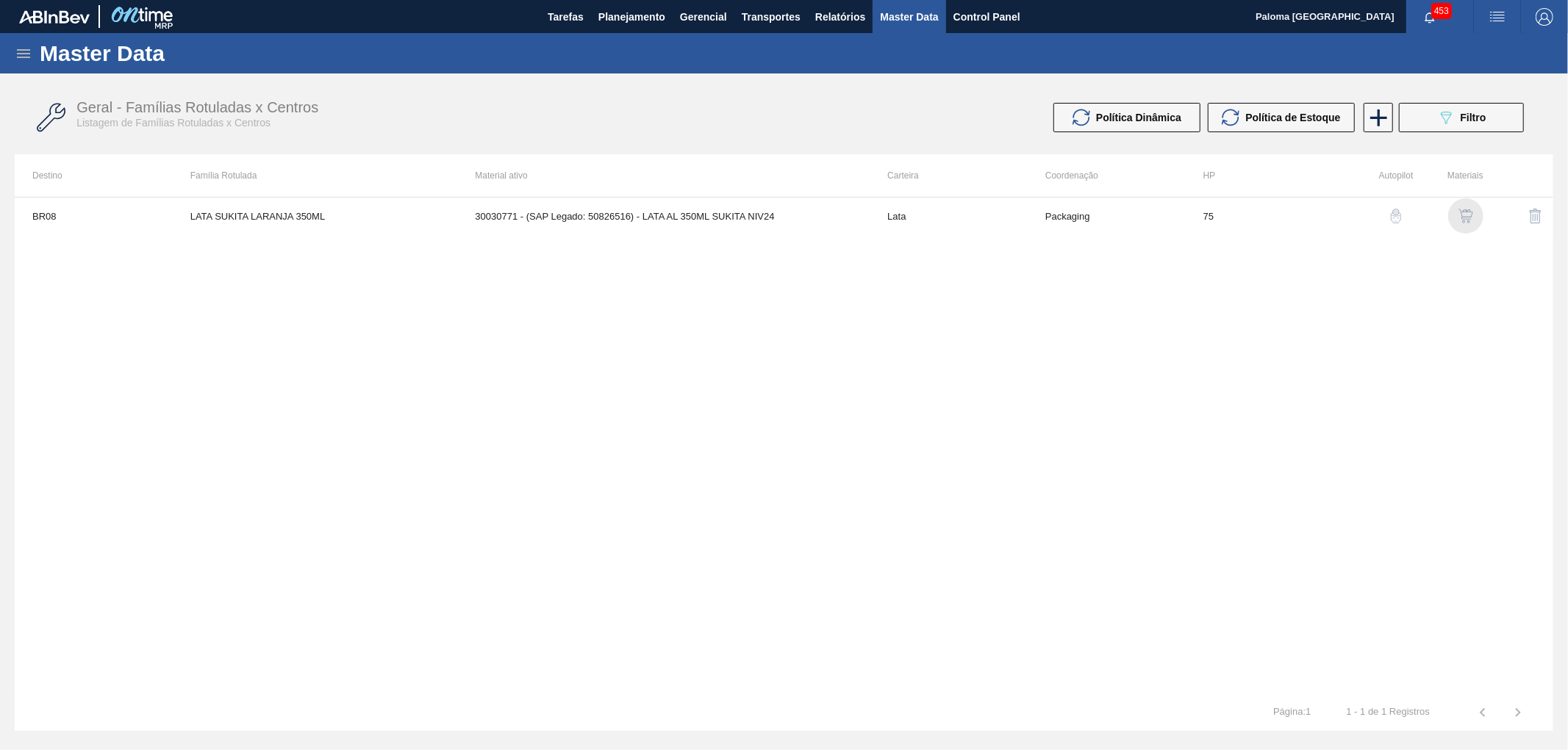
click at [1464, 214] on img "button" at bounding box center [1466, 216] width 15 height 15
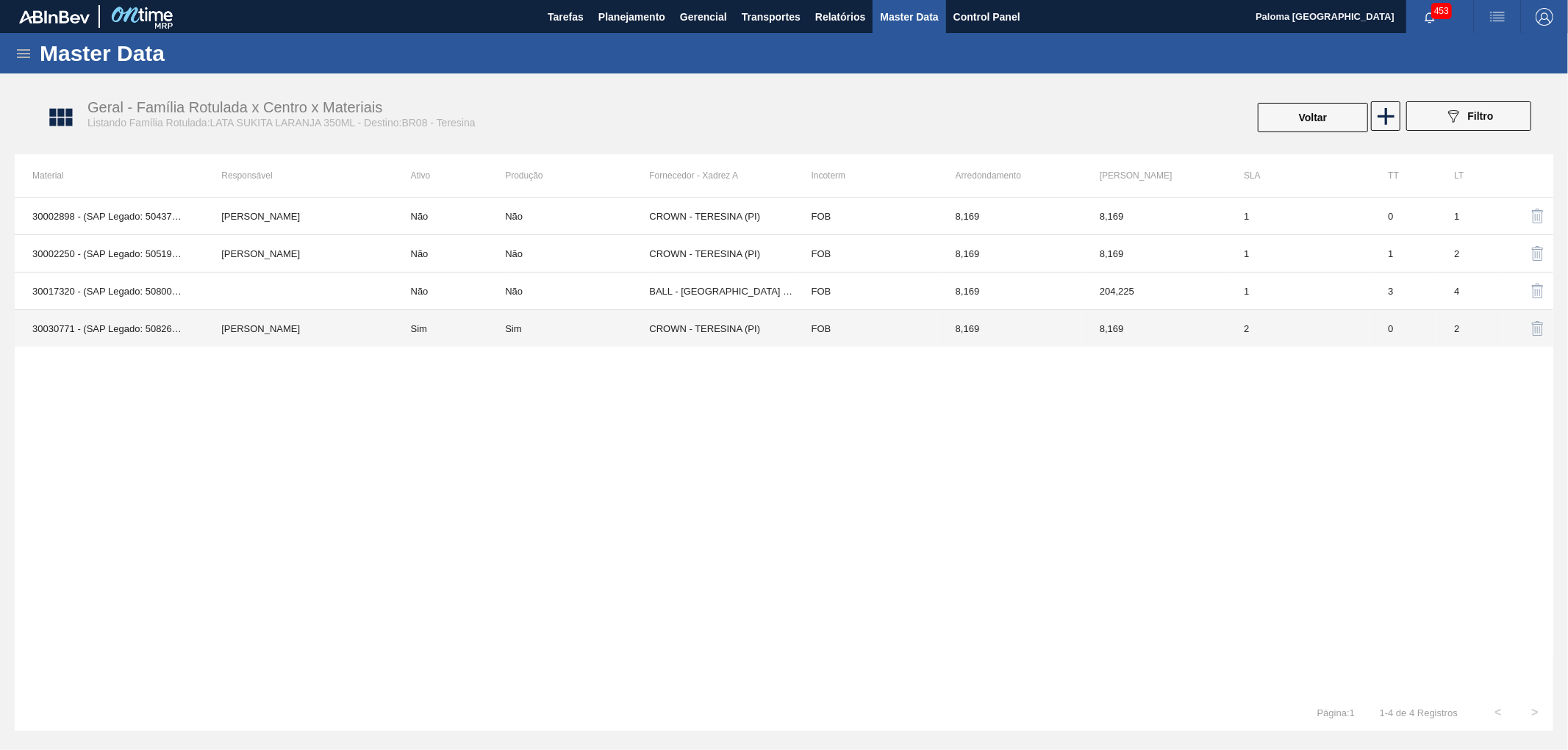
click at [817, 326] on td "FOB" at bounding box center [866, 329] width 144 height 37
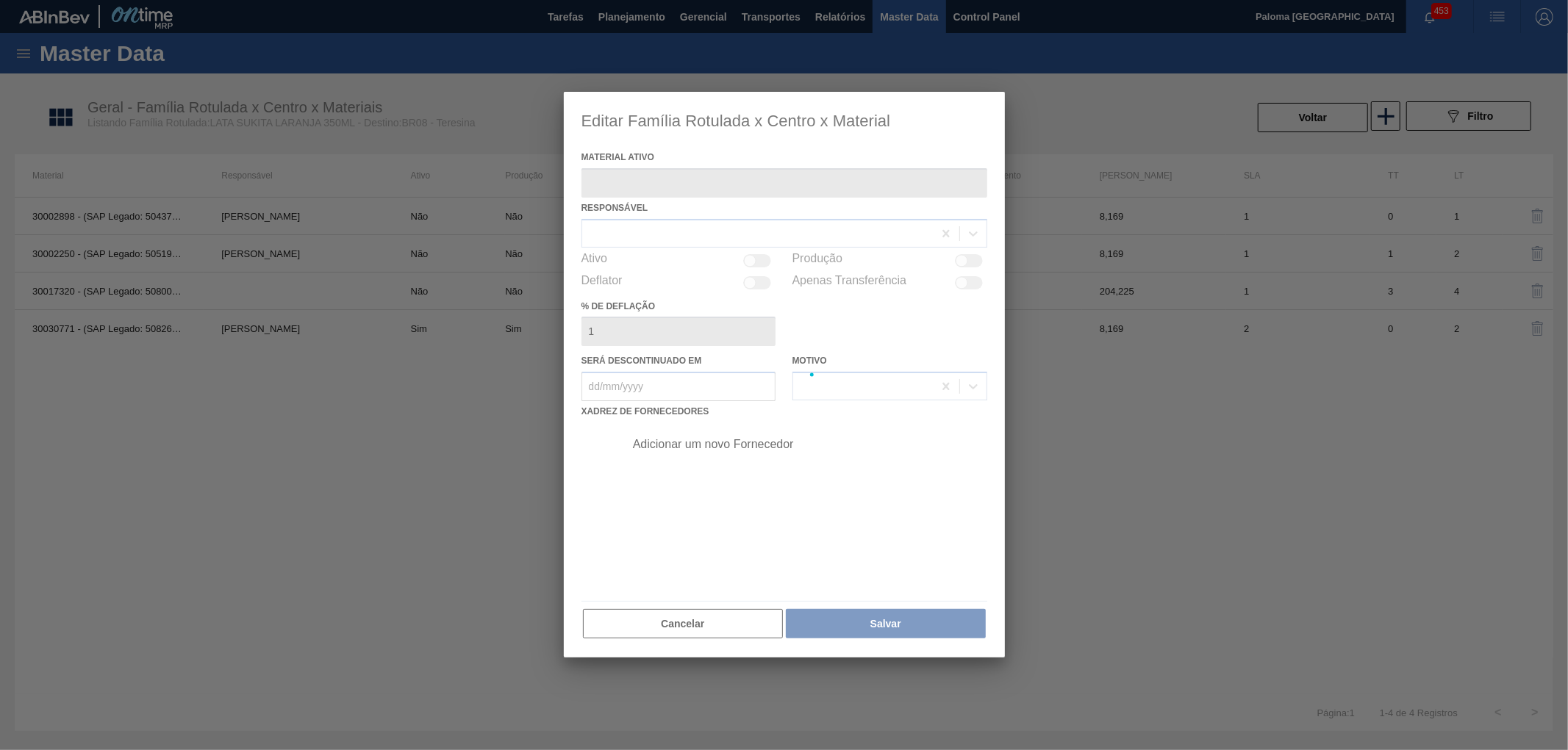
type ativo "30030771 - (SAP Legado: 50826516) - LATA AL 350ML SUKITA NIV24"
checkbox input "true"
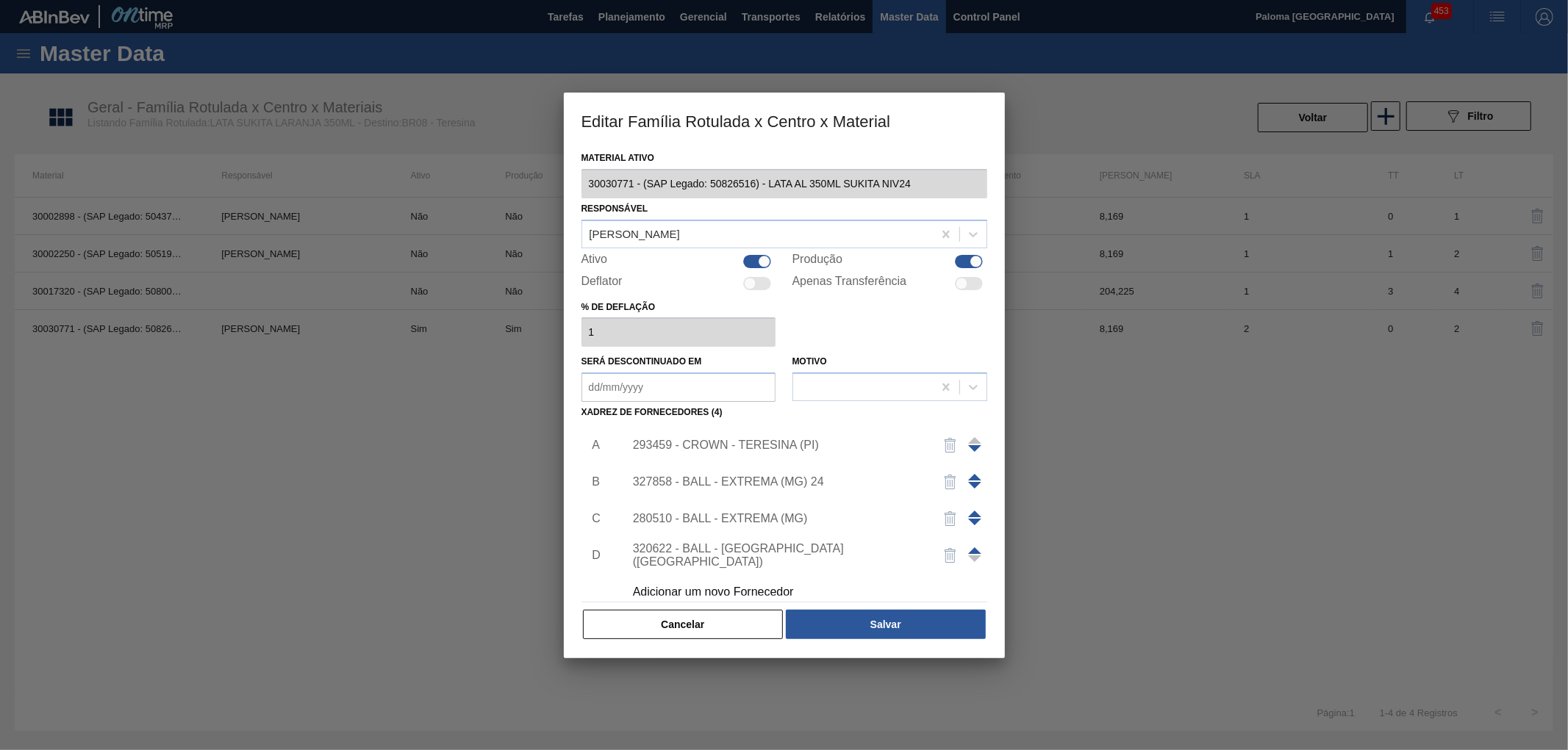
click at [737, 440] on div "293459 - CROWN - TERESINA (PI)" at bounding box center [777, 446] width 288 height 13
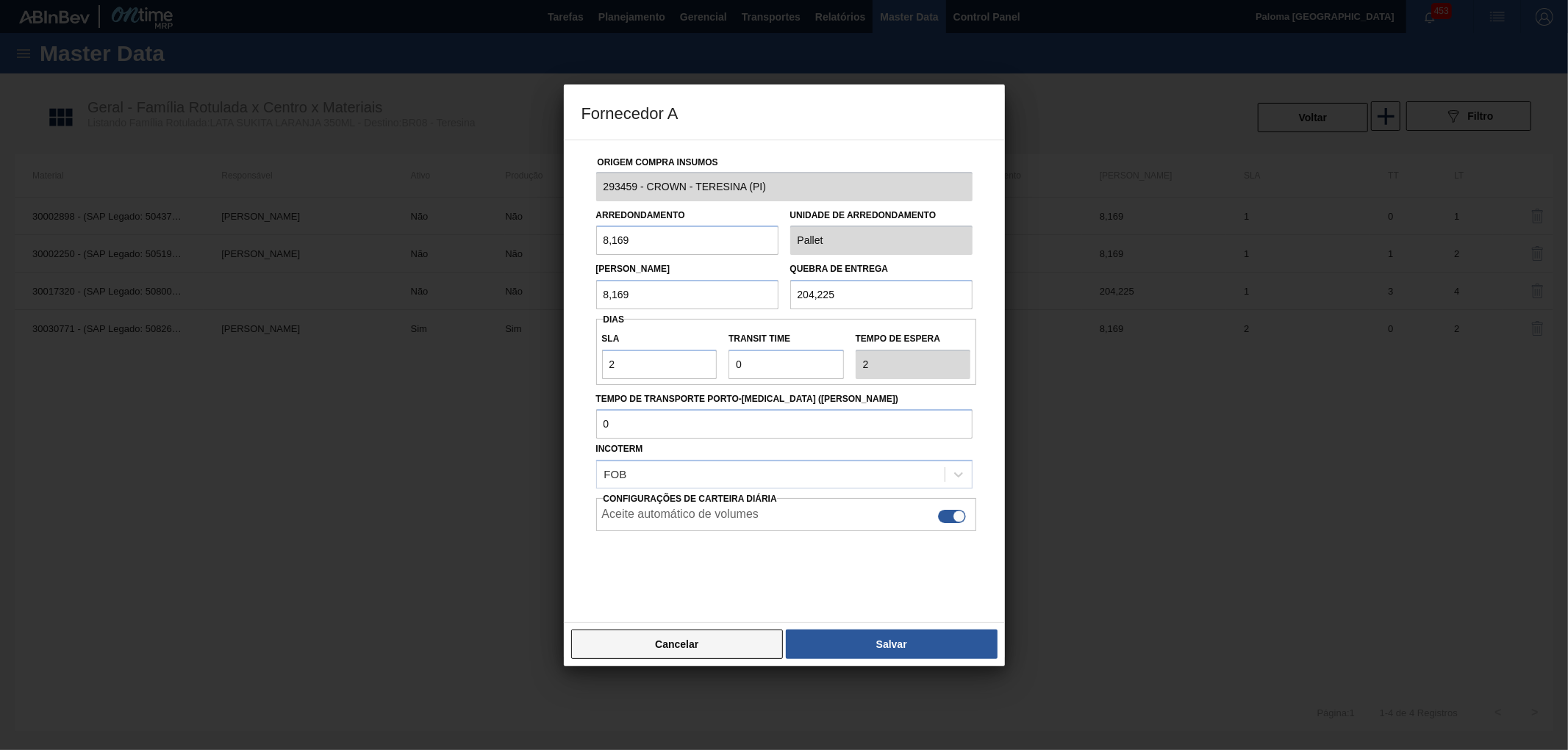
click at [641, 645] on button "Cancelar" at bounding box center [677, 645] width 212 height 30
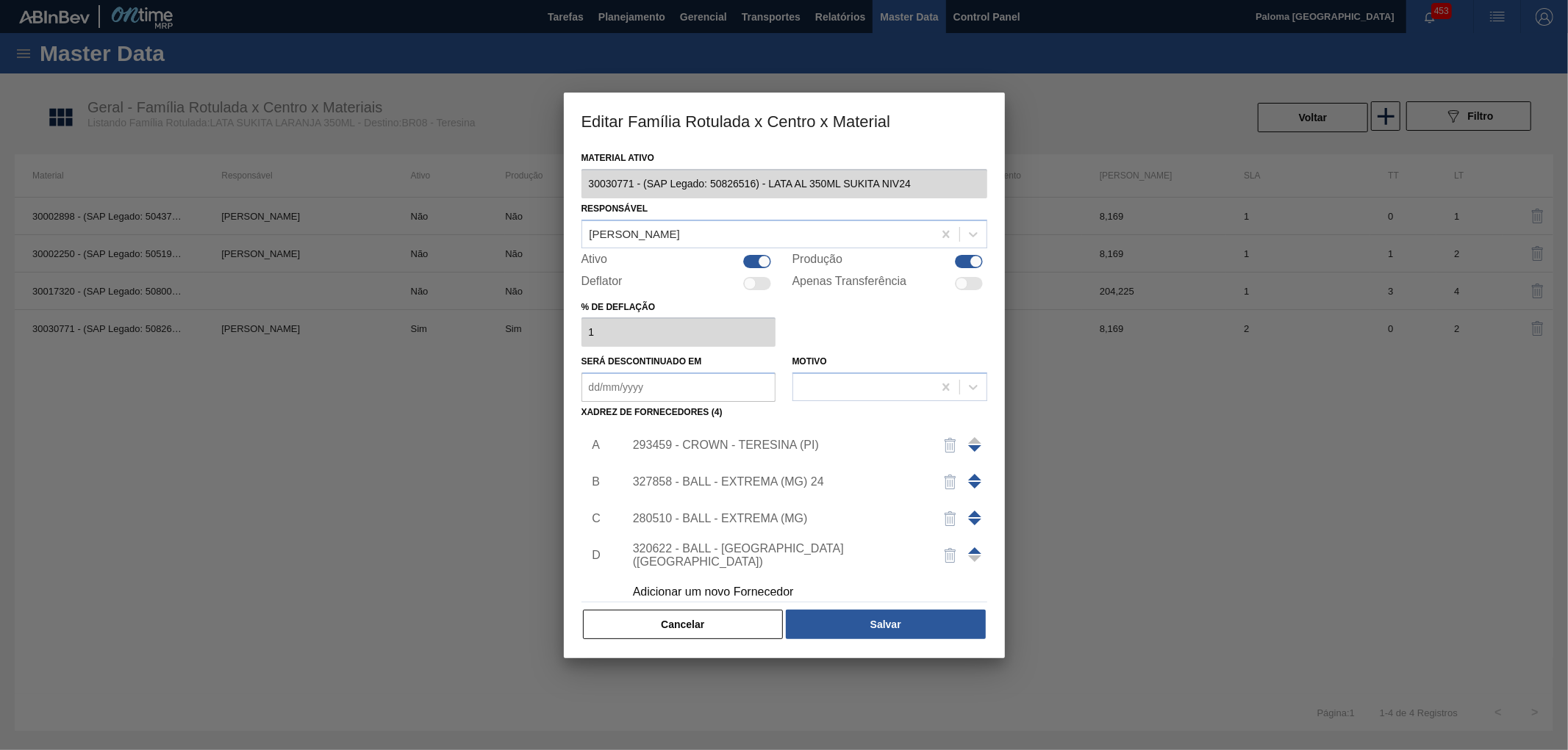
click at [645, 639] on div "Cancelar Salvar" at bounding box center [784, 625] width 406 height 33
click at [648, 628] on button "Cancelar" at bounding box center [683, 625] width 201 height 30
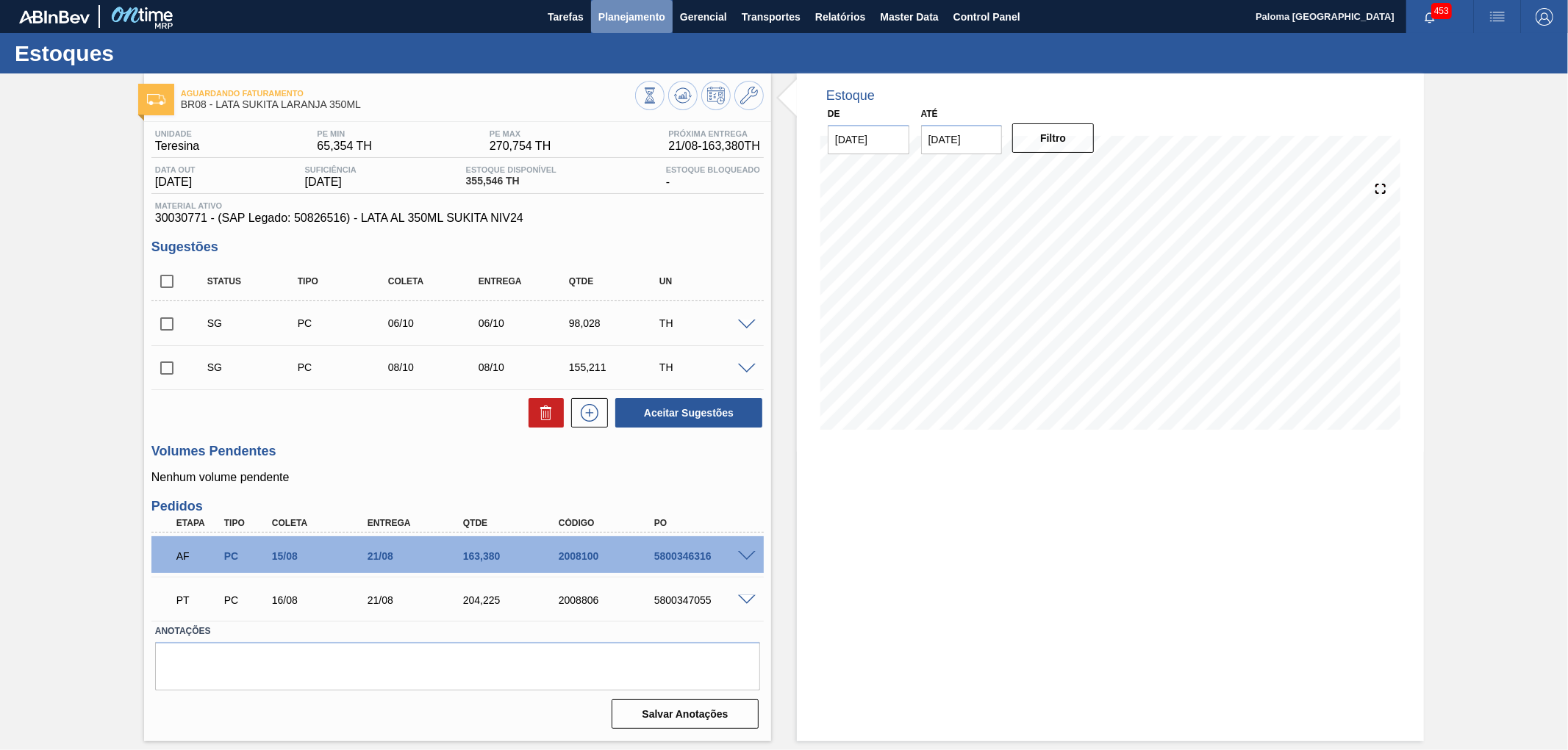
click at [628, 21] on span "Planejamento" at bounding box center [632, 17] width 67 height 18
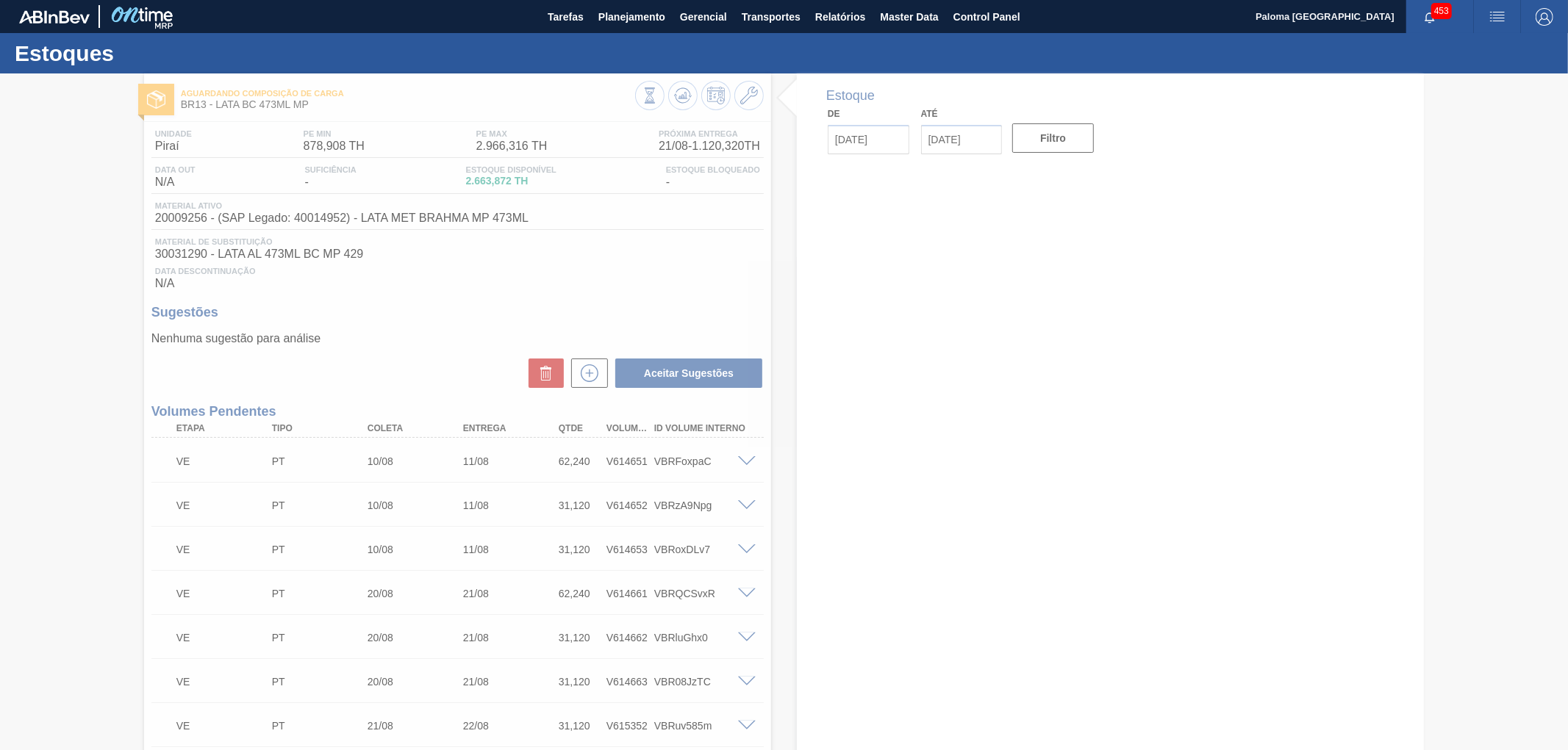
type input "[DATE]"
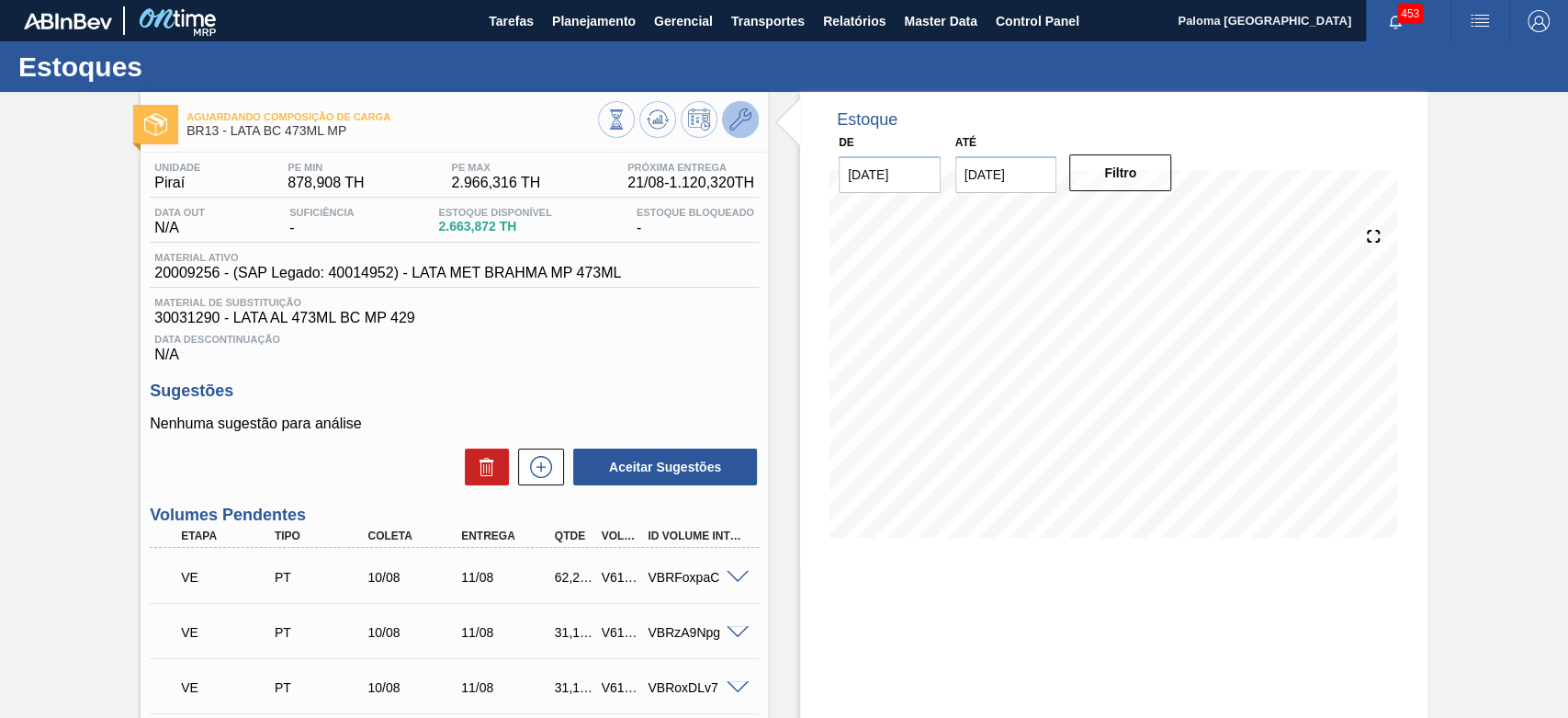
click at [743, 133] on button at bounding box center [741, 120] width 37 height 37
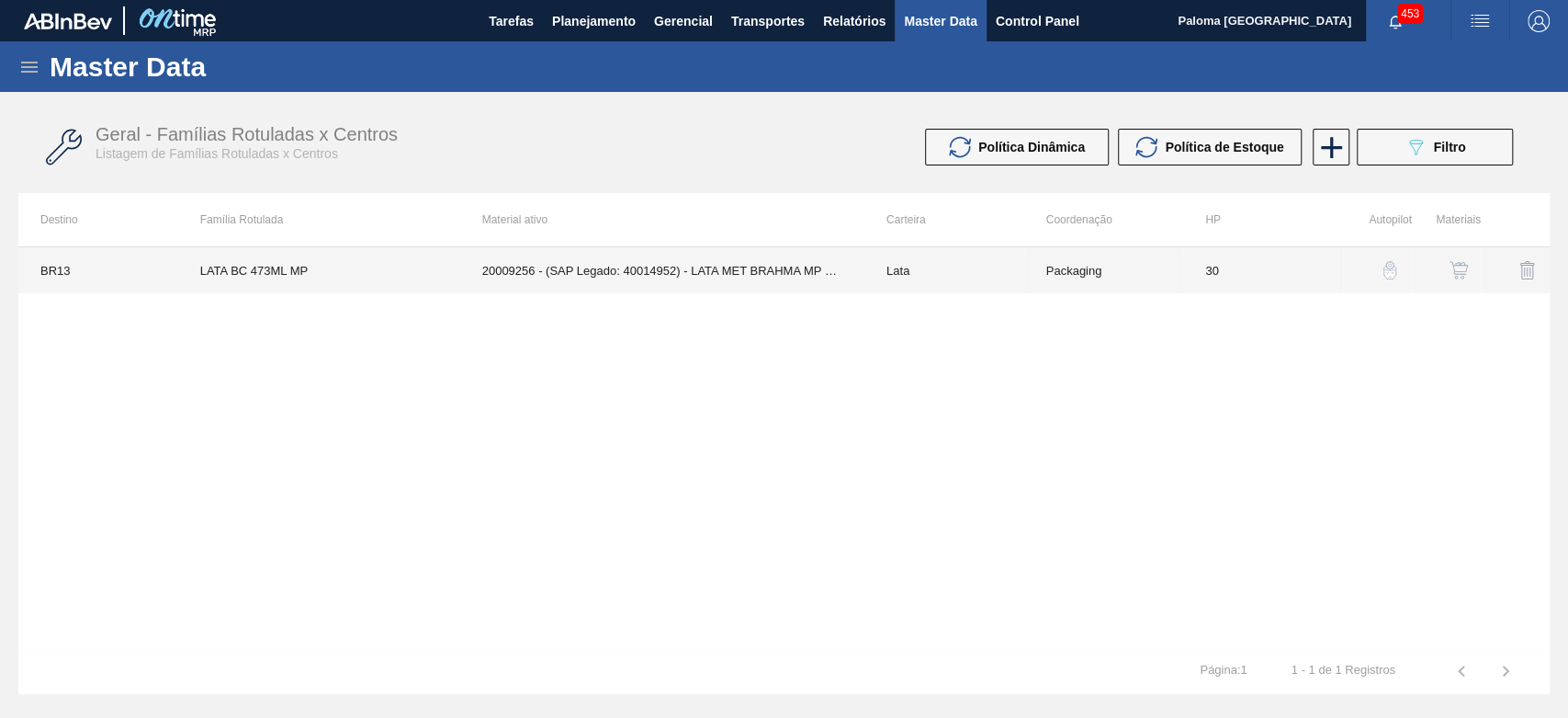
click at [761, 263] on td "20009256 - (SAP Legado: 40014952) - LATA MET BRAHMA MP 473ML" at bounding box center [662, 269] width 404 height 46
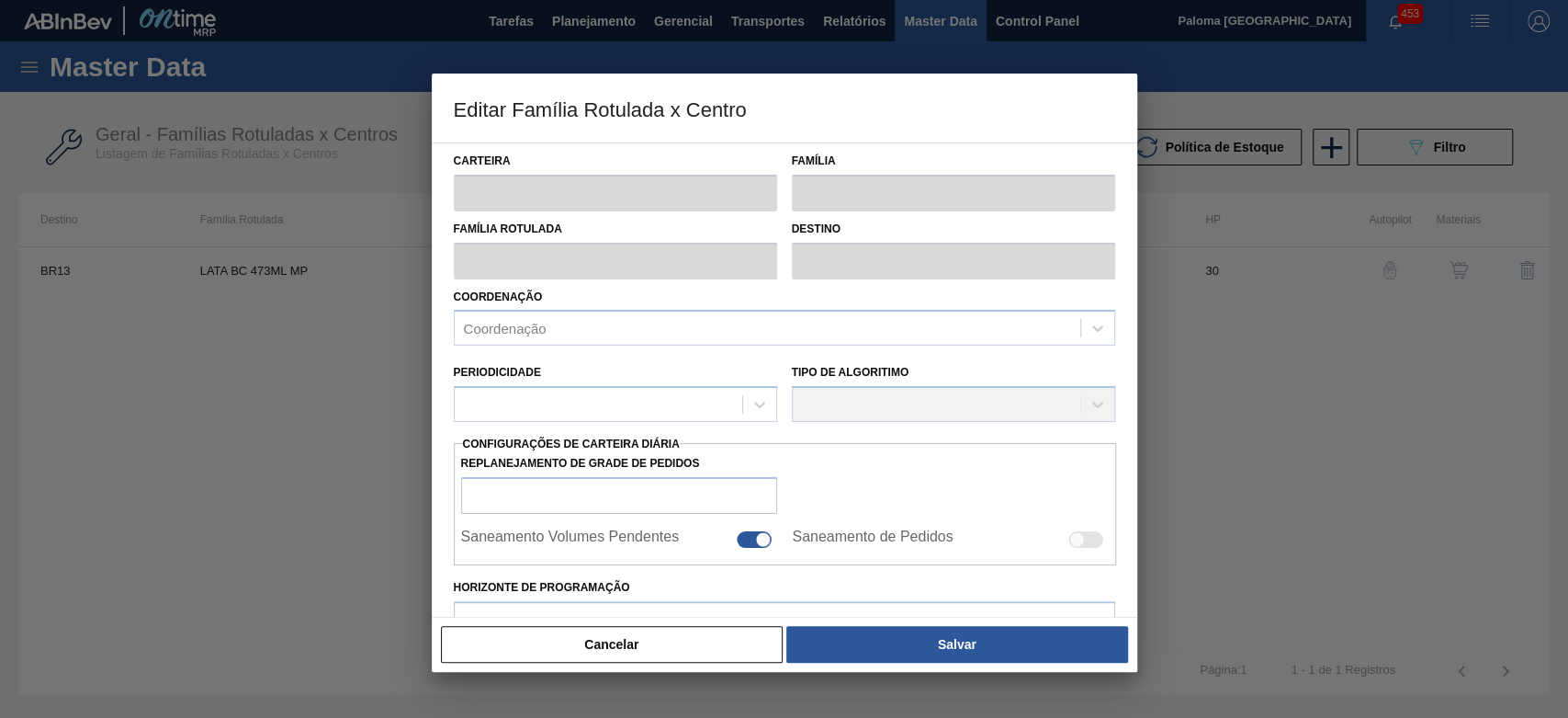
type input "Lata"
type input "LATA BC 473ML MP"
type input "BR13 - Piraí"
type input "0"
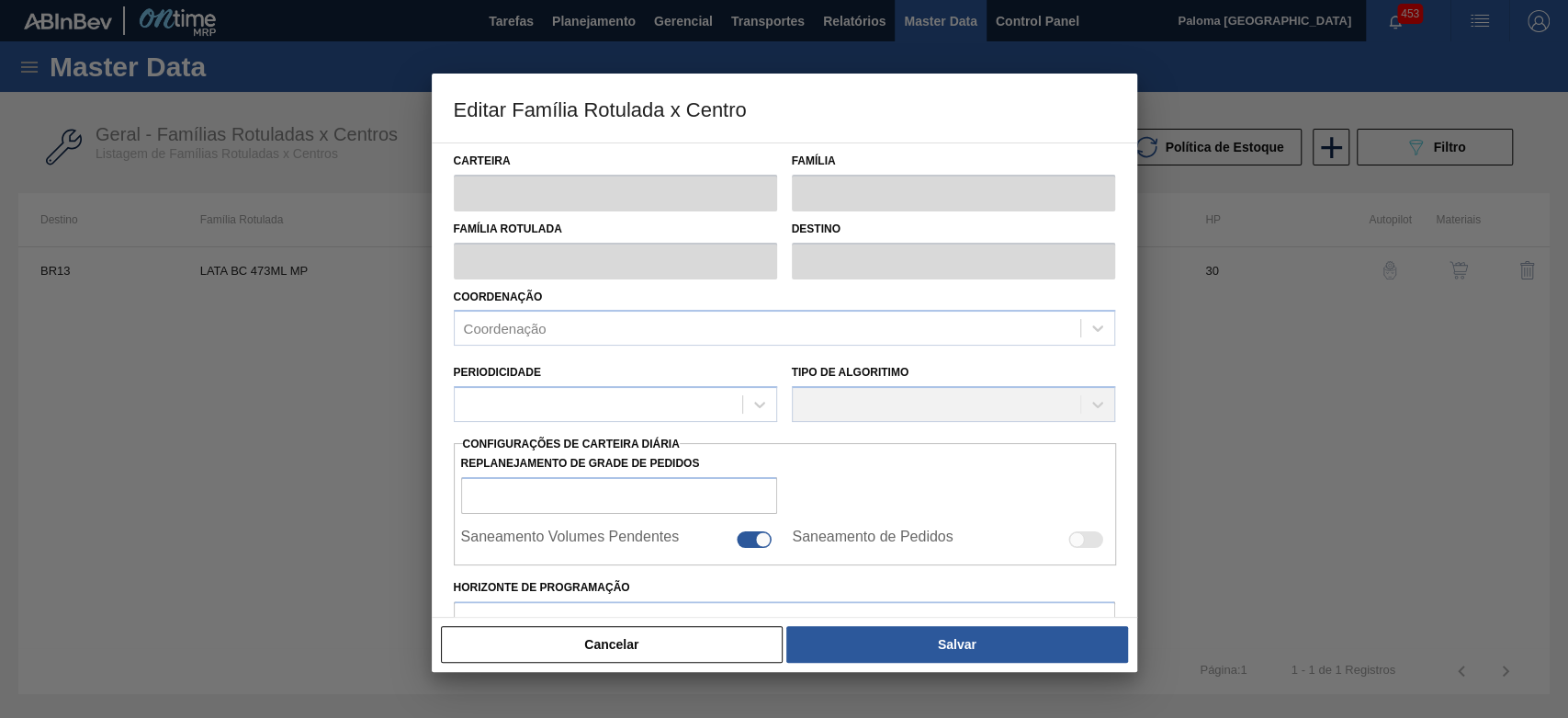
checkbox input "true"
type input "30"
type input "878,908"
type input "2.966,316"
type input "42"
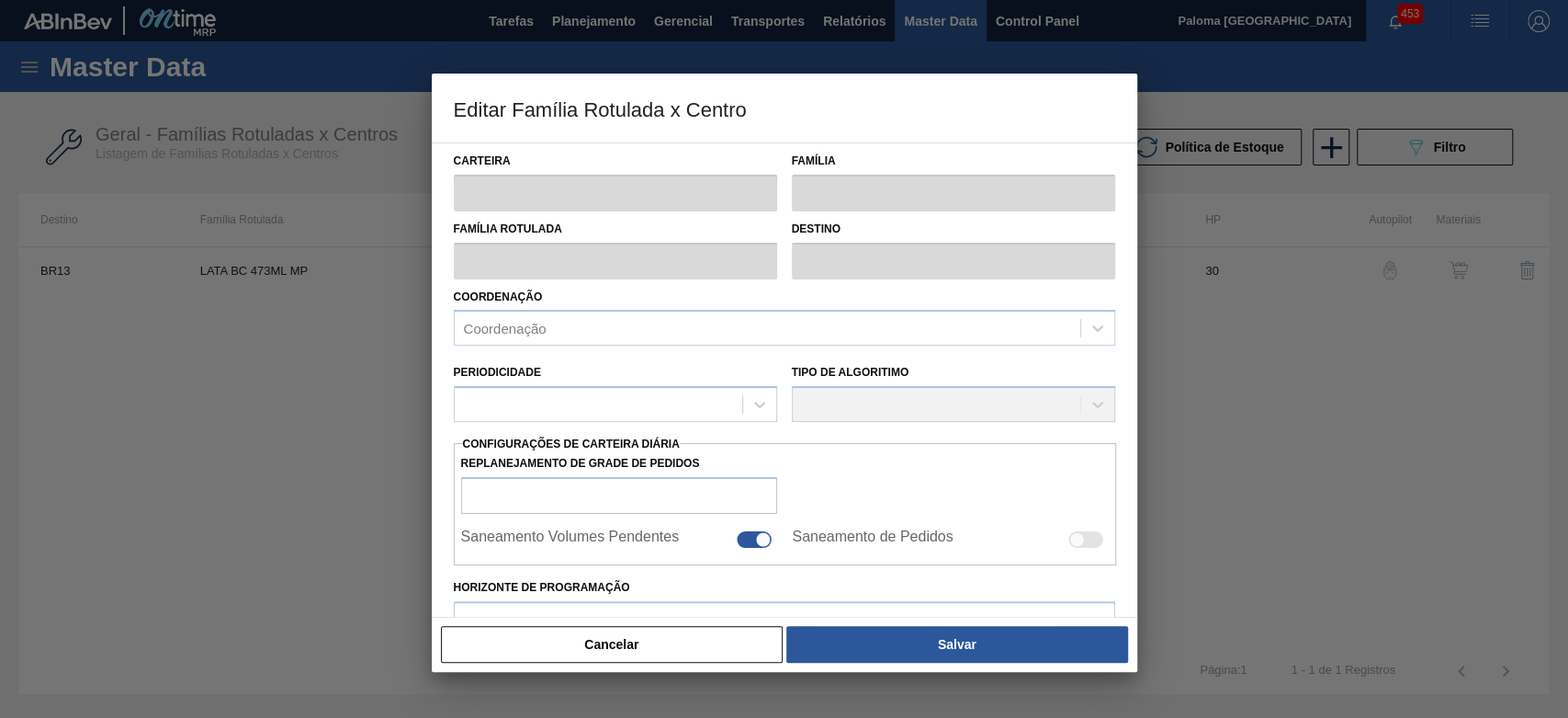
type input "1.755,620"
checkbox input "true"
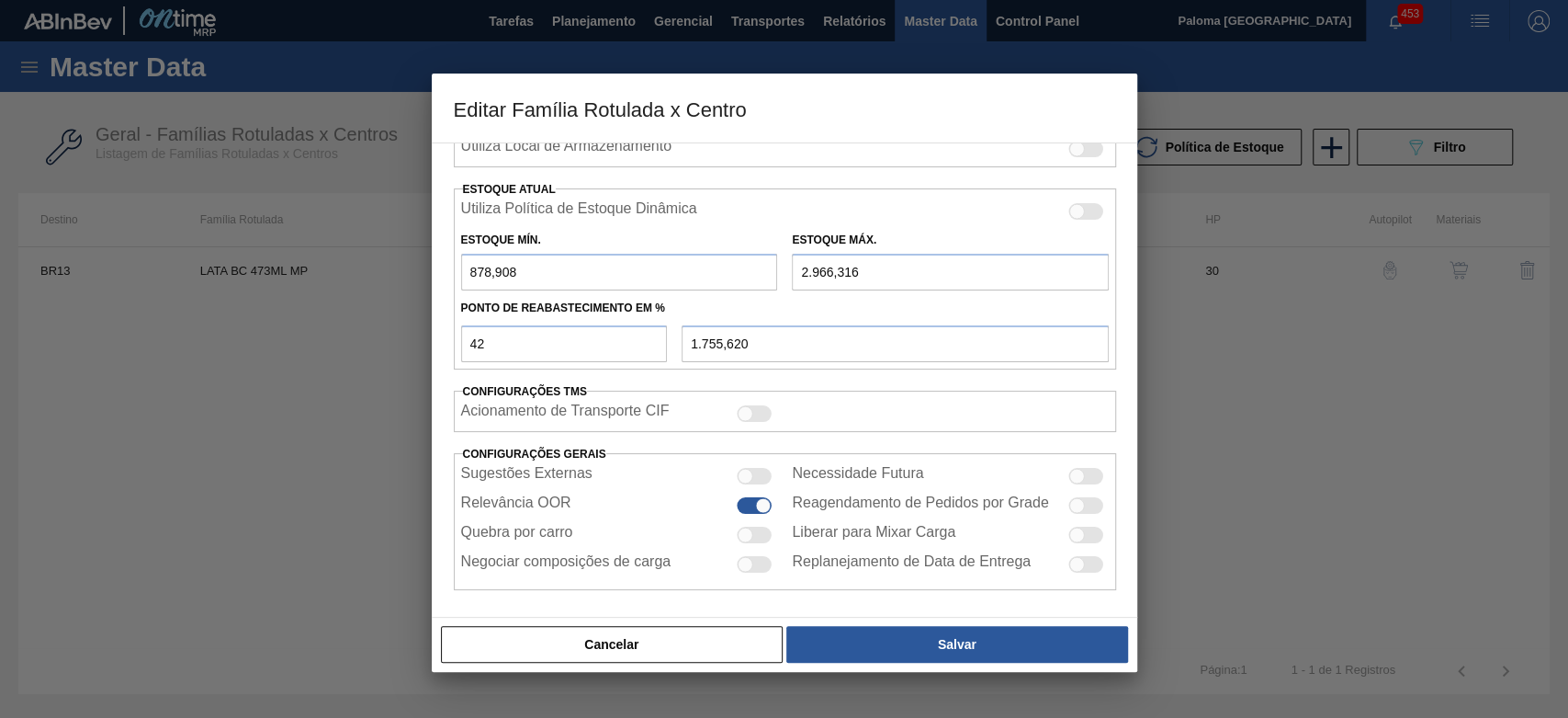
scroll to position [614, 0]
click at [758, 638] on button "Cancelar" at bounding box center [612, 645] width 343 height 37
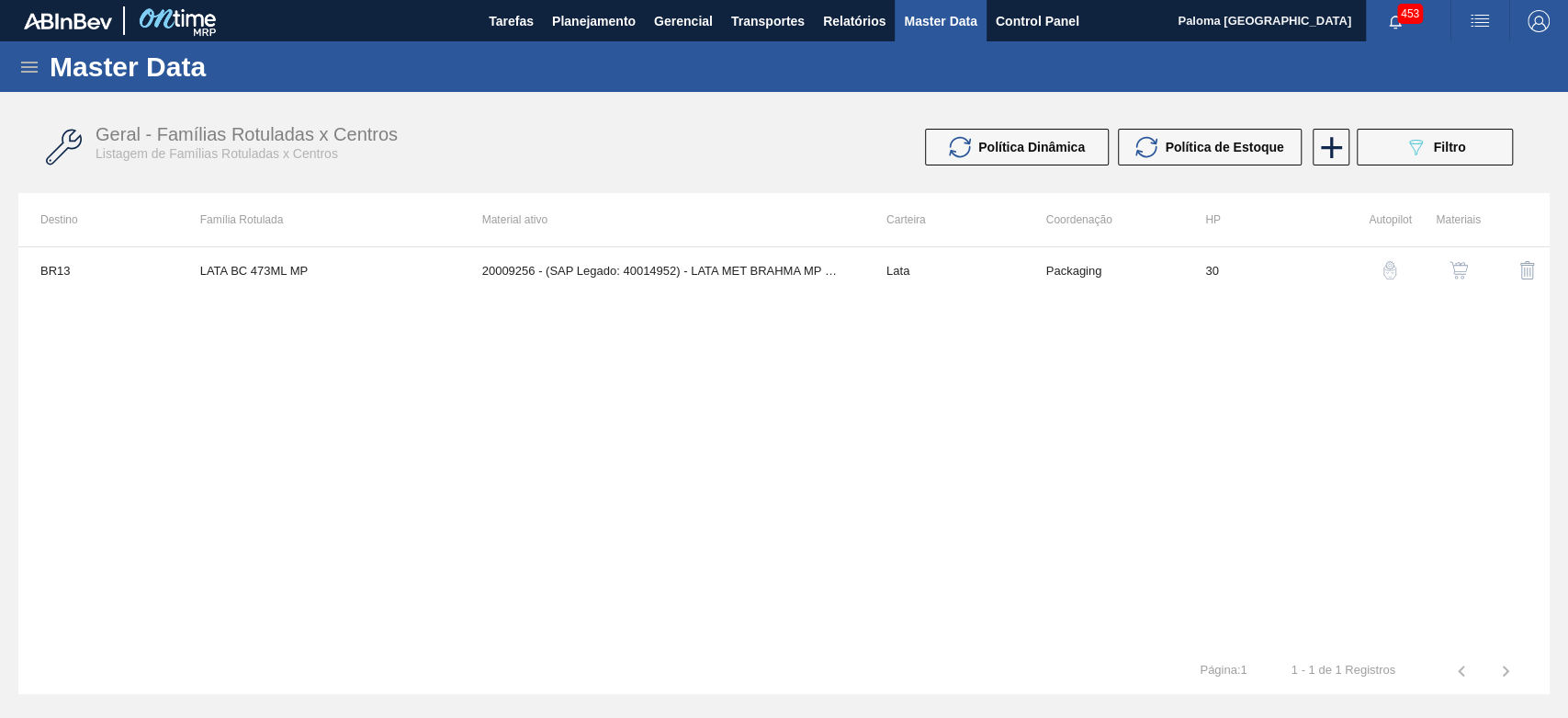
click at [1457, 269] on img "button" at bounding box center [1459, 270] width 19 height 19
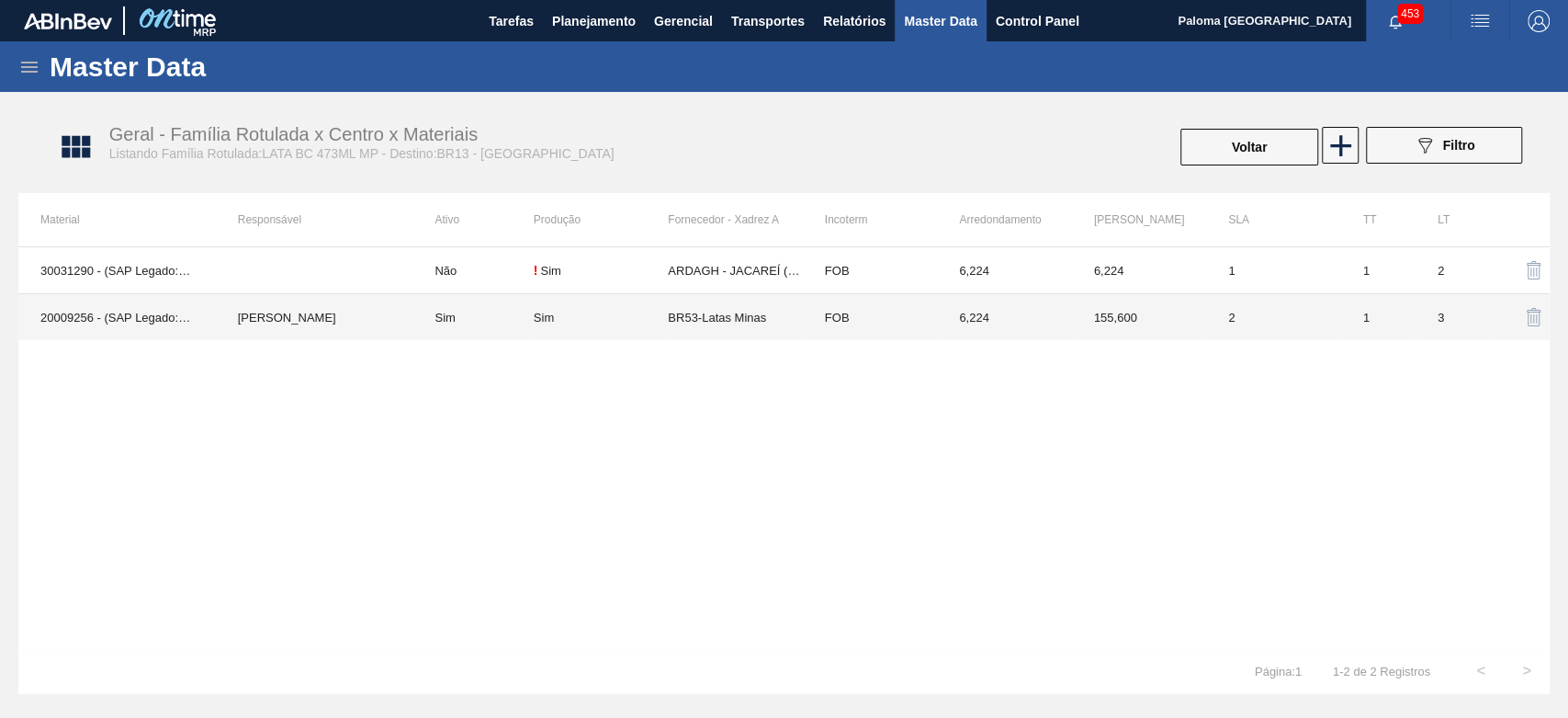
click at [1016, 312] on td "6,224" at bounding box center [1004, 318] width 134 height 46
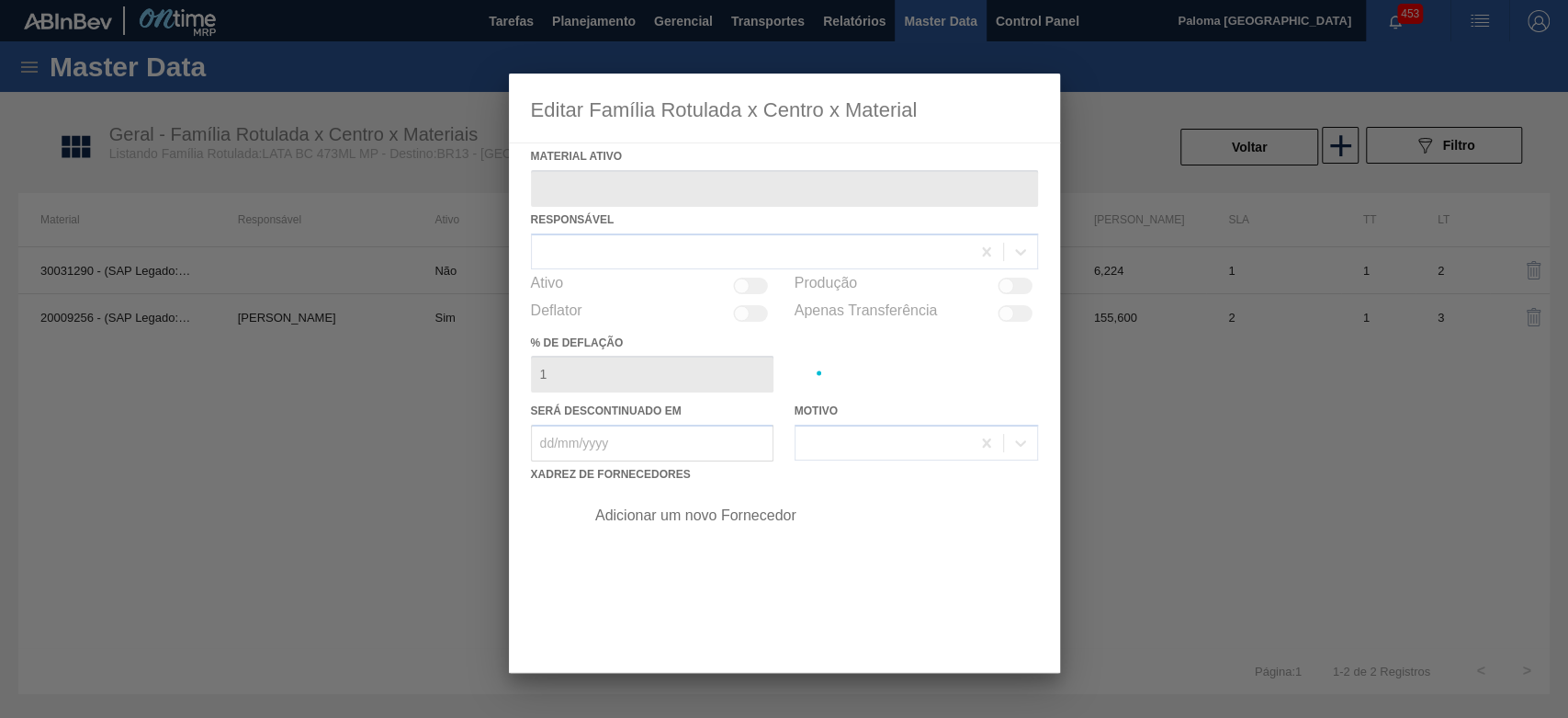
type ativo "20009256 - (SAP Legado: 40014952) - LATA MET BRAHMA MP 473ML"
checkbox input "true"
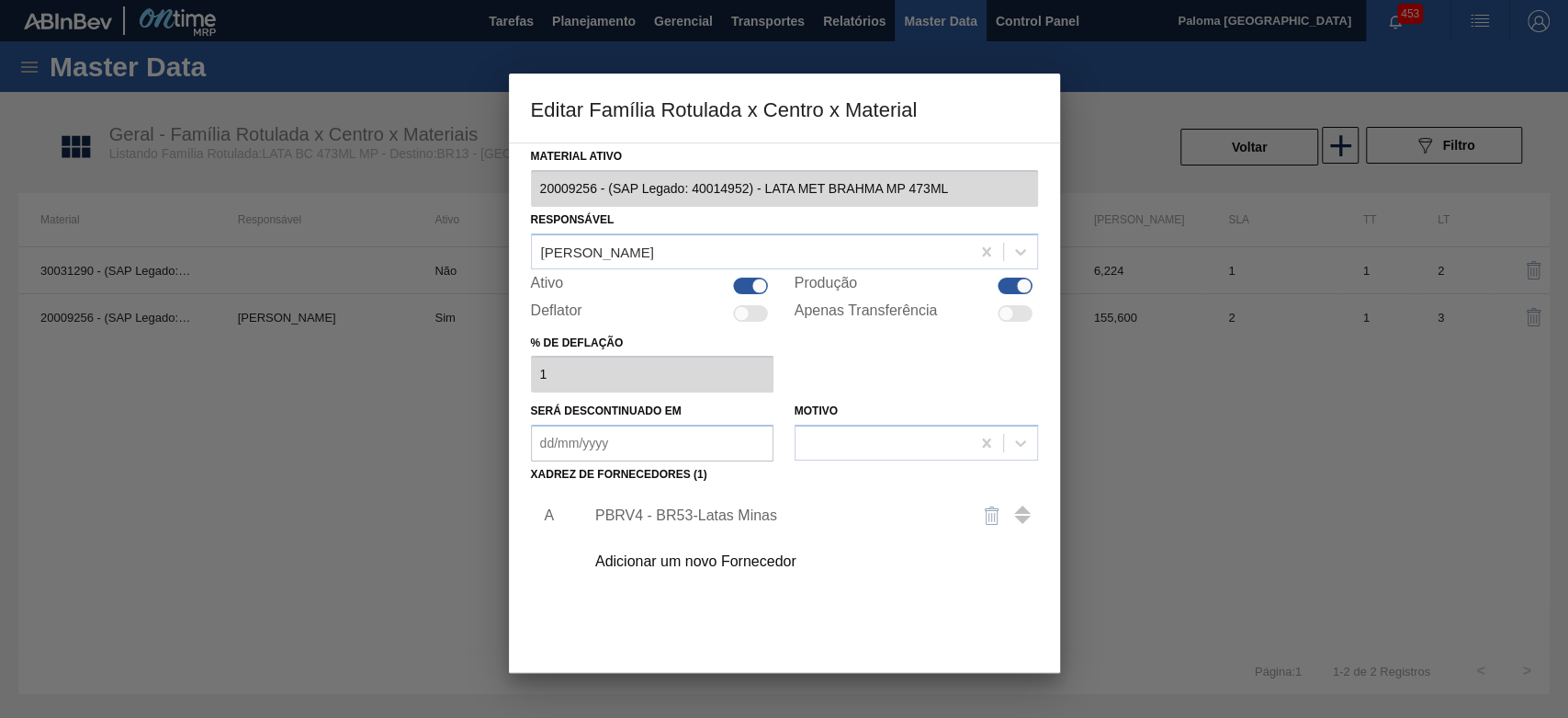
click at [713, 507] on div "PBRV4 - BR53-Latas Minas" at bounding box center [775, 516] width 360 height 17
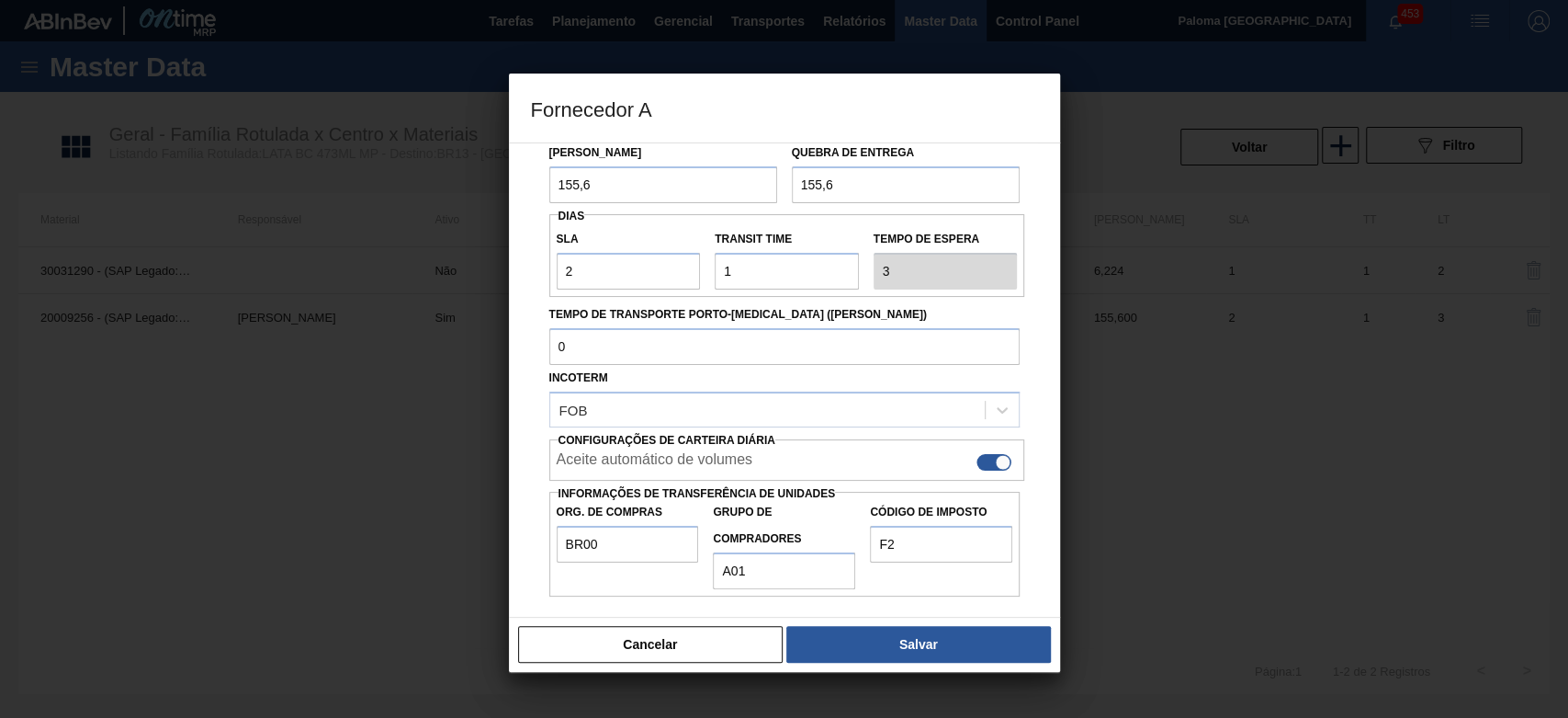
scroll to position [153, 0]
click at [621, 652] on button "Cancelar" at bounding box center [651, 645] width 266 height 37
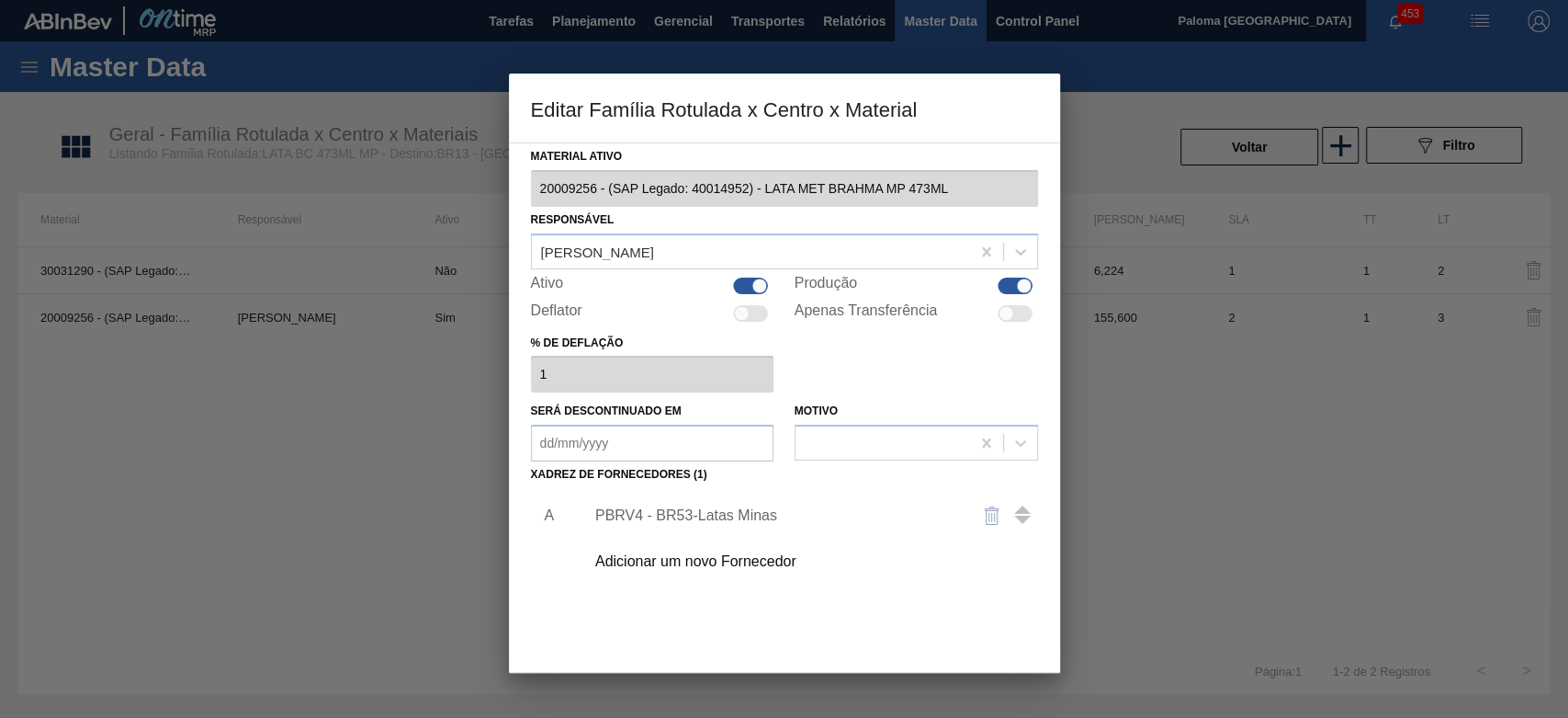
click at [1212, 448] on div at bounding box center [784, 359] width 1568 height 718
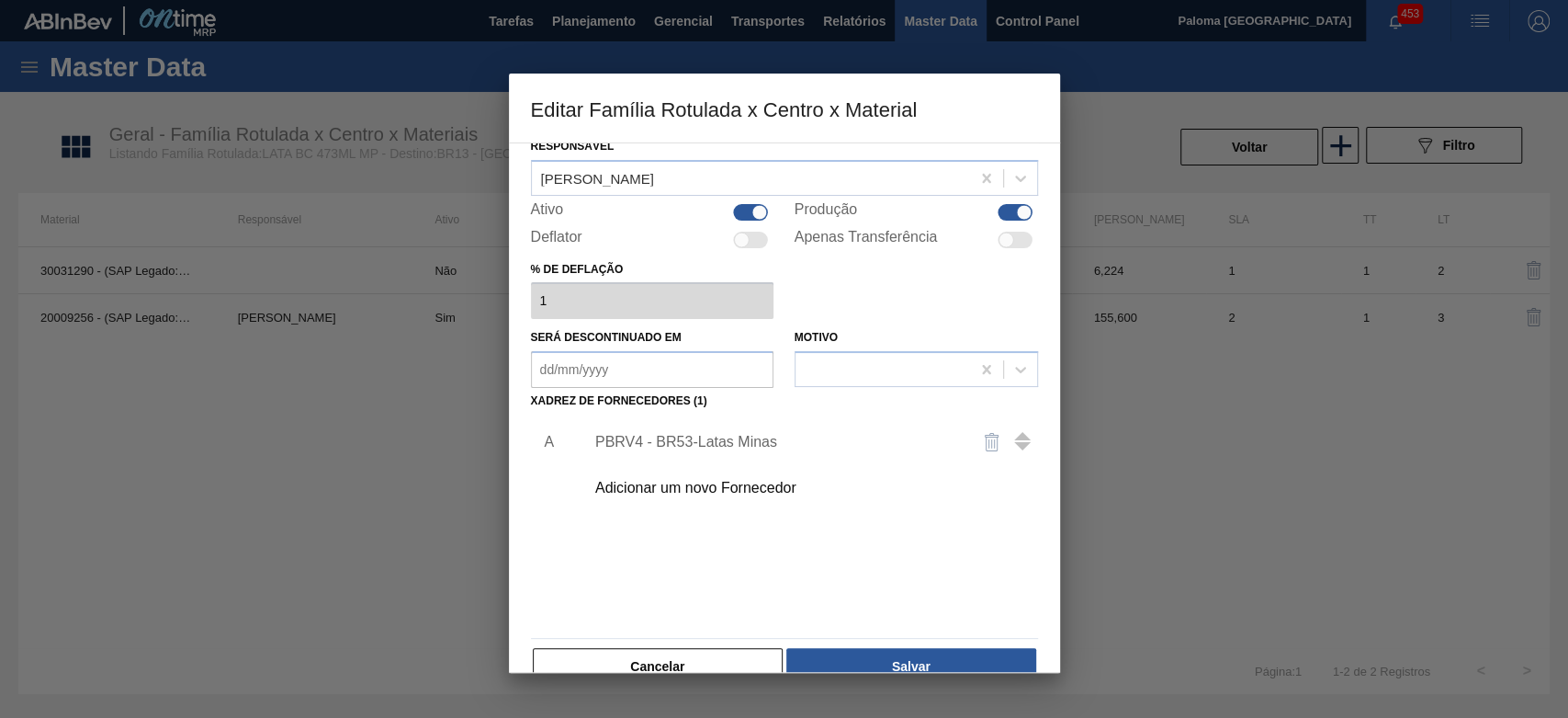
scroll to position [110, 0]
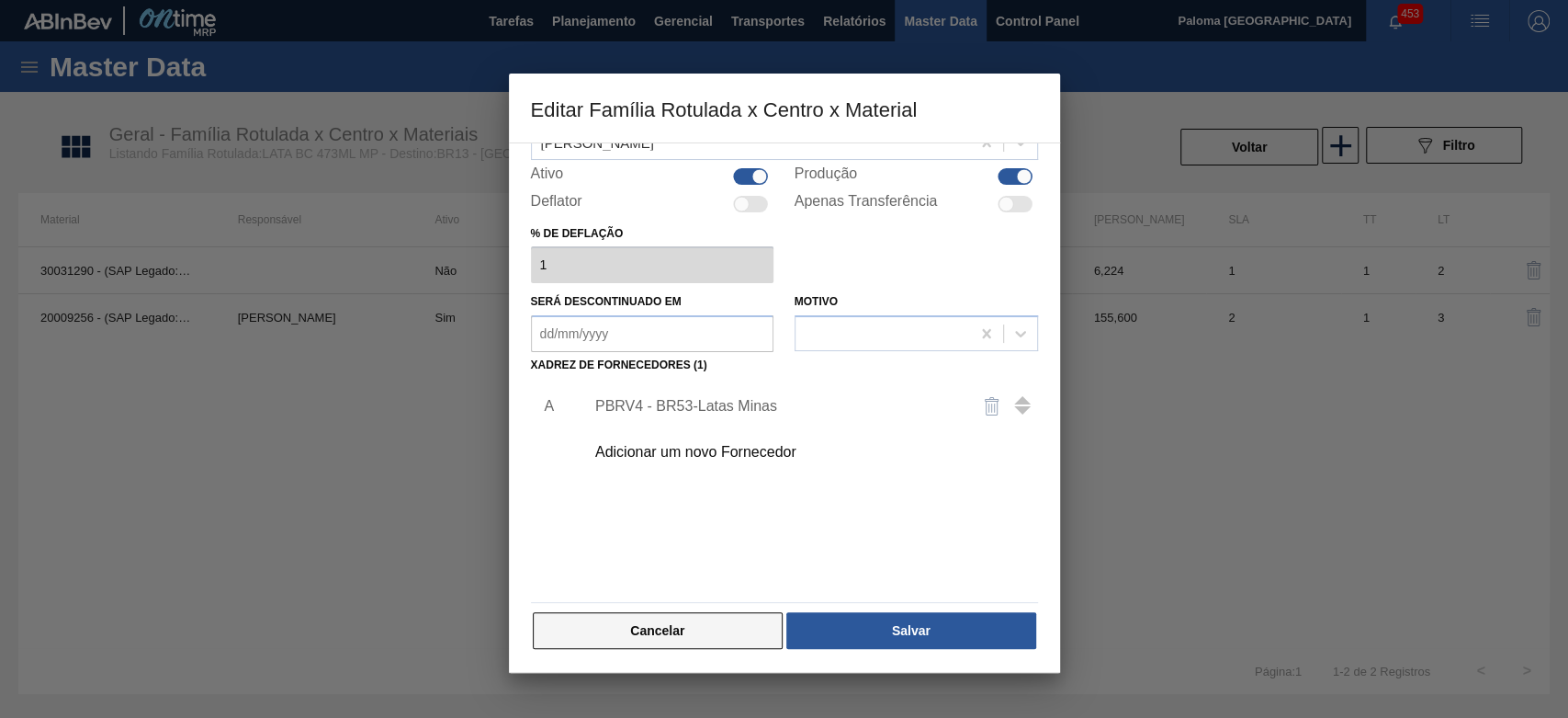
click at [701, 628] on button "Cancelar" at bounding box center [658, 631] width 251 height 37
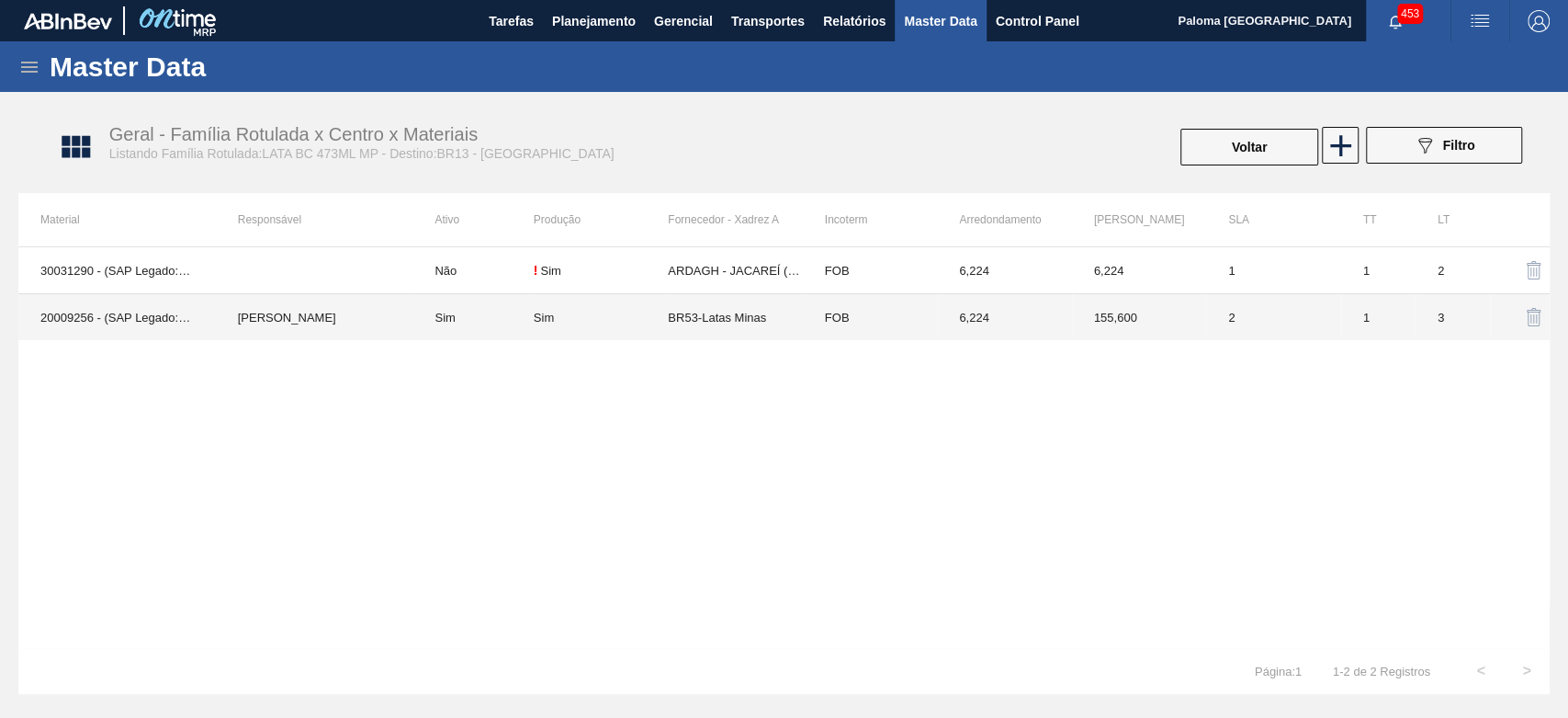
click at [809, 322] on td "FOB" at bounding box center [870, 318] width 134 height 46
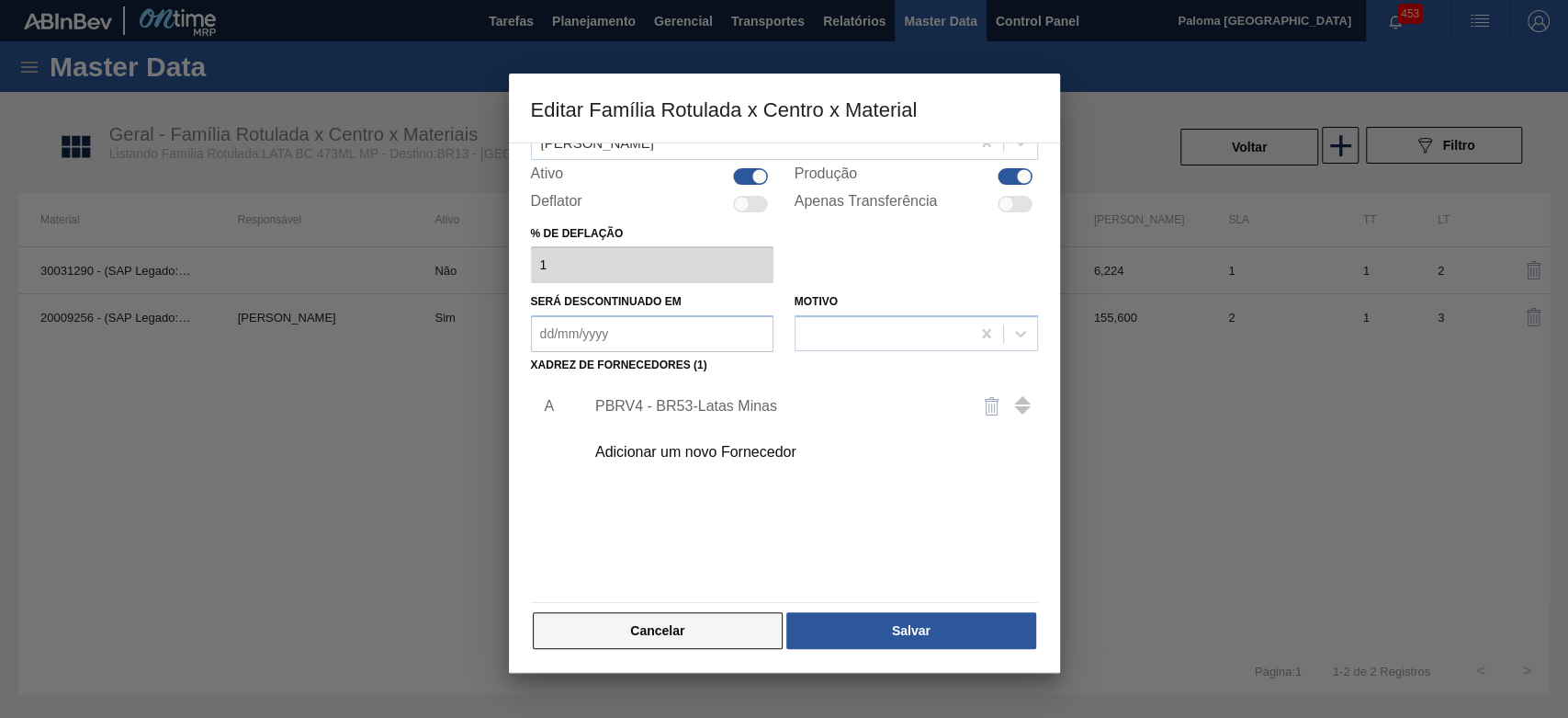
click at [720, 633] on button "Cancelar" at bounding box center [658, 631] width 251 height 37
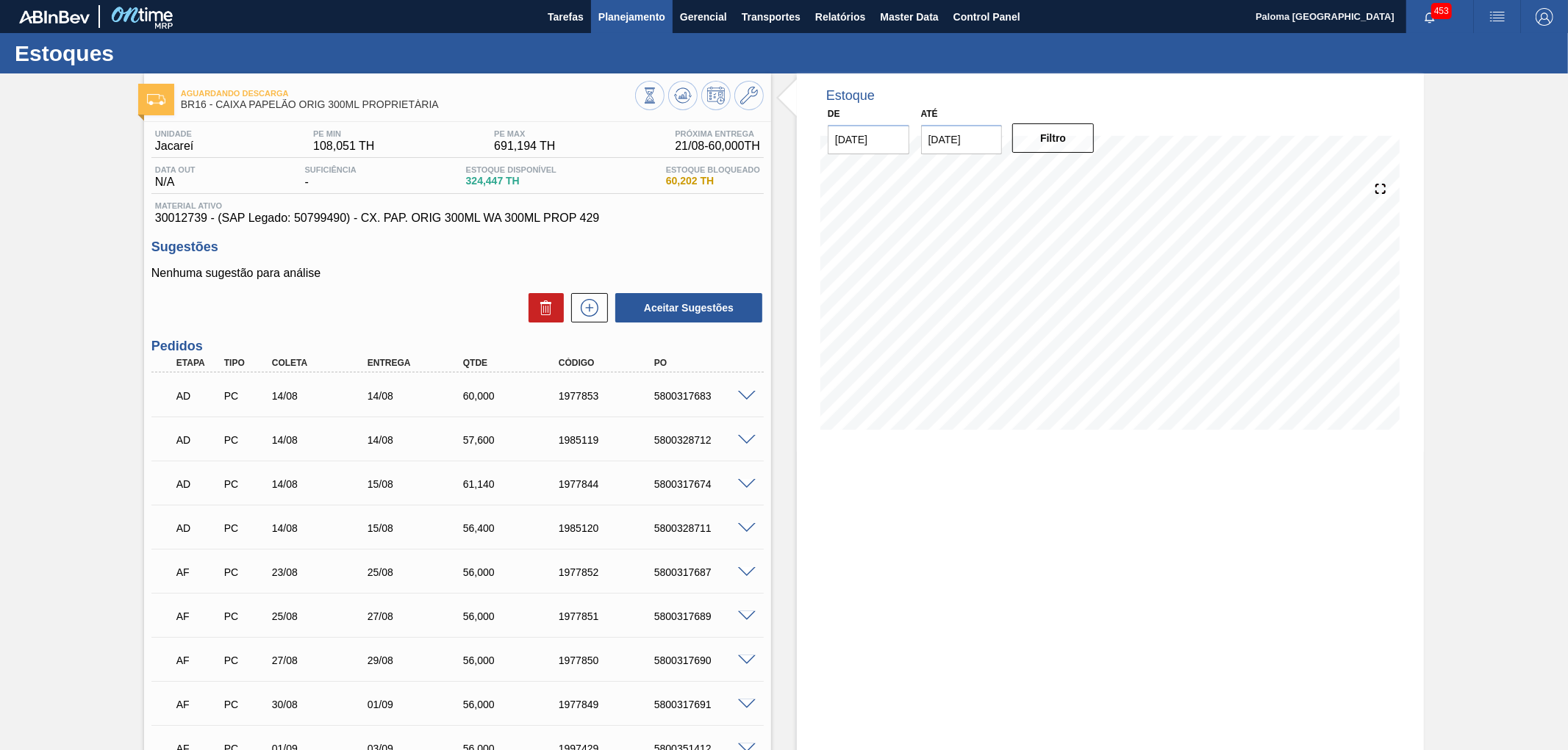
click at [626, 5] on button "Planejamento" at bounding box center [632, 16] width 82 height 33
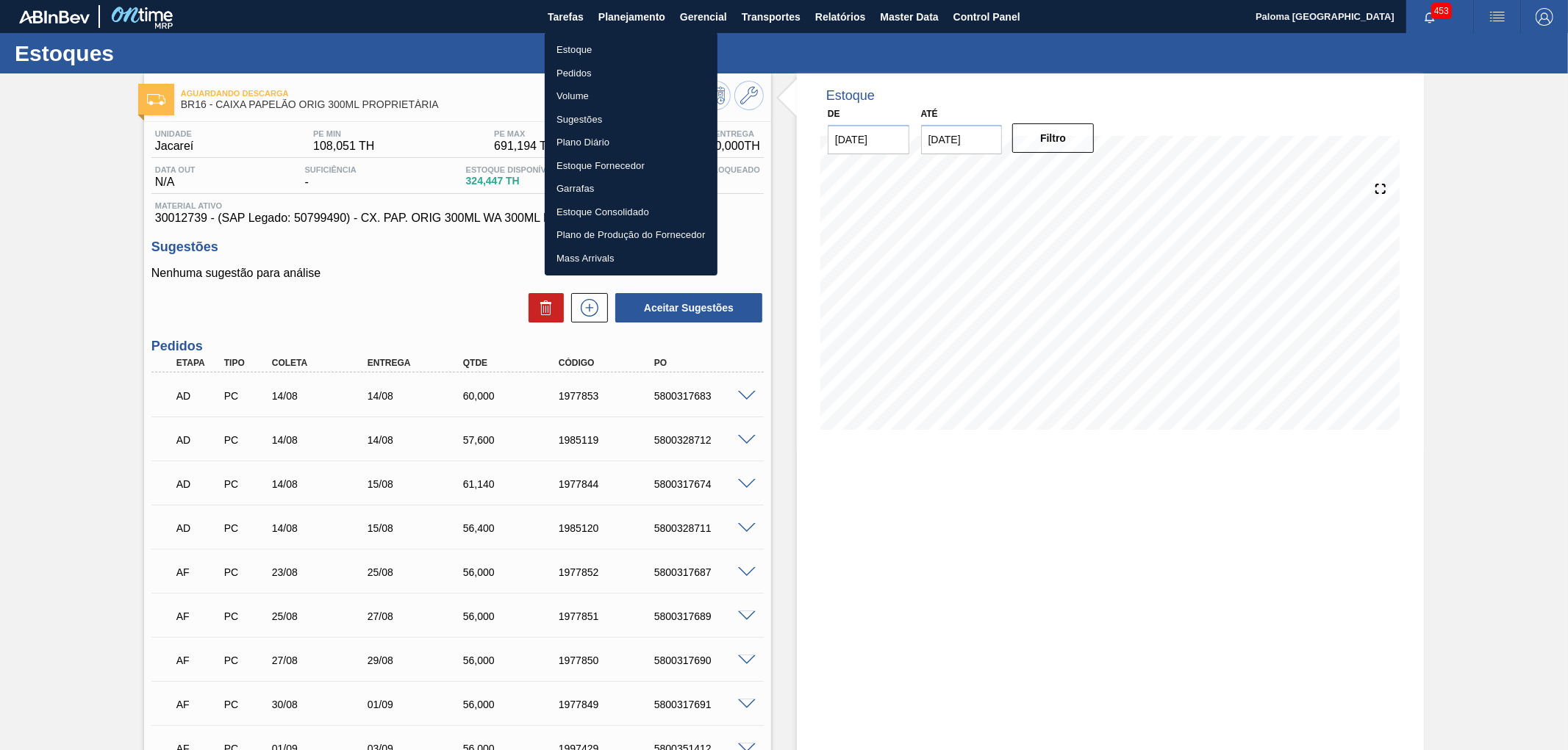
click at [578, 69] on li "Pedidos" at bounding box center [631, 74] width 173 height 24
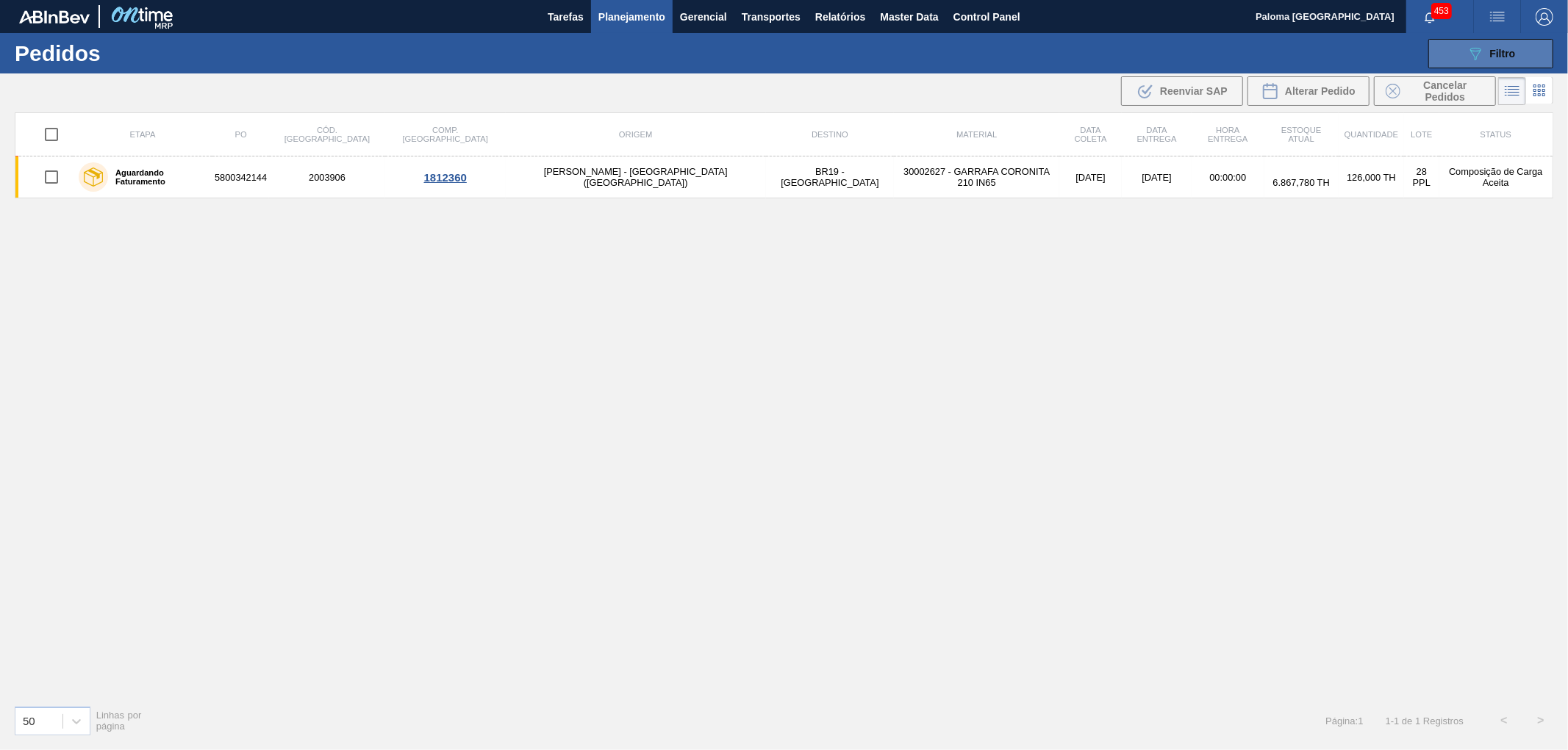
click at [1497, 56] on span "Filtro" at bounding box center [1503, 53] width 26 height 12
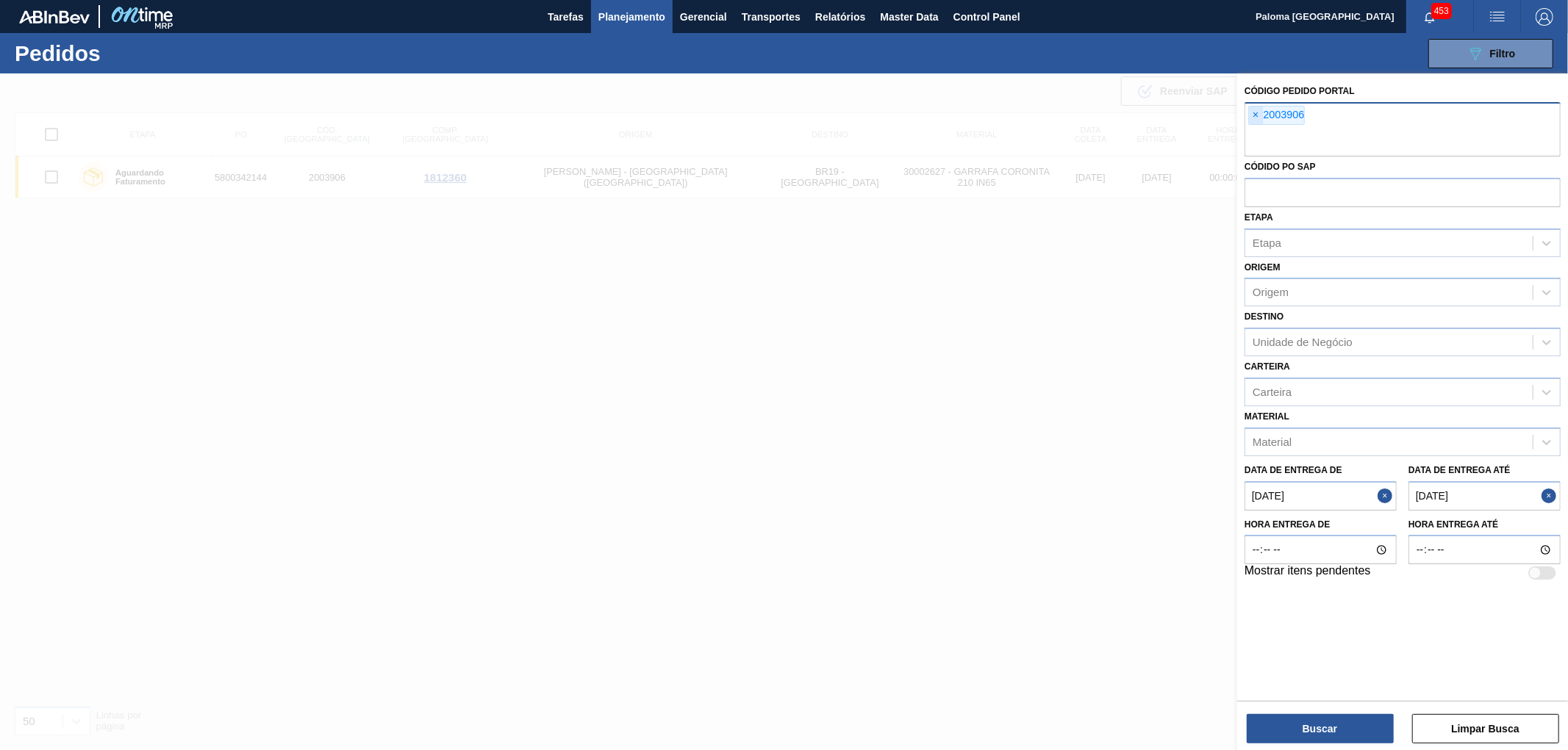
click at [1253, 116] on span "×" at bounding box center [1255, 116] width 14 height 18
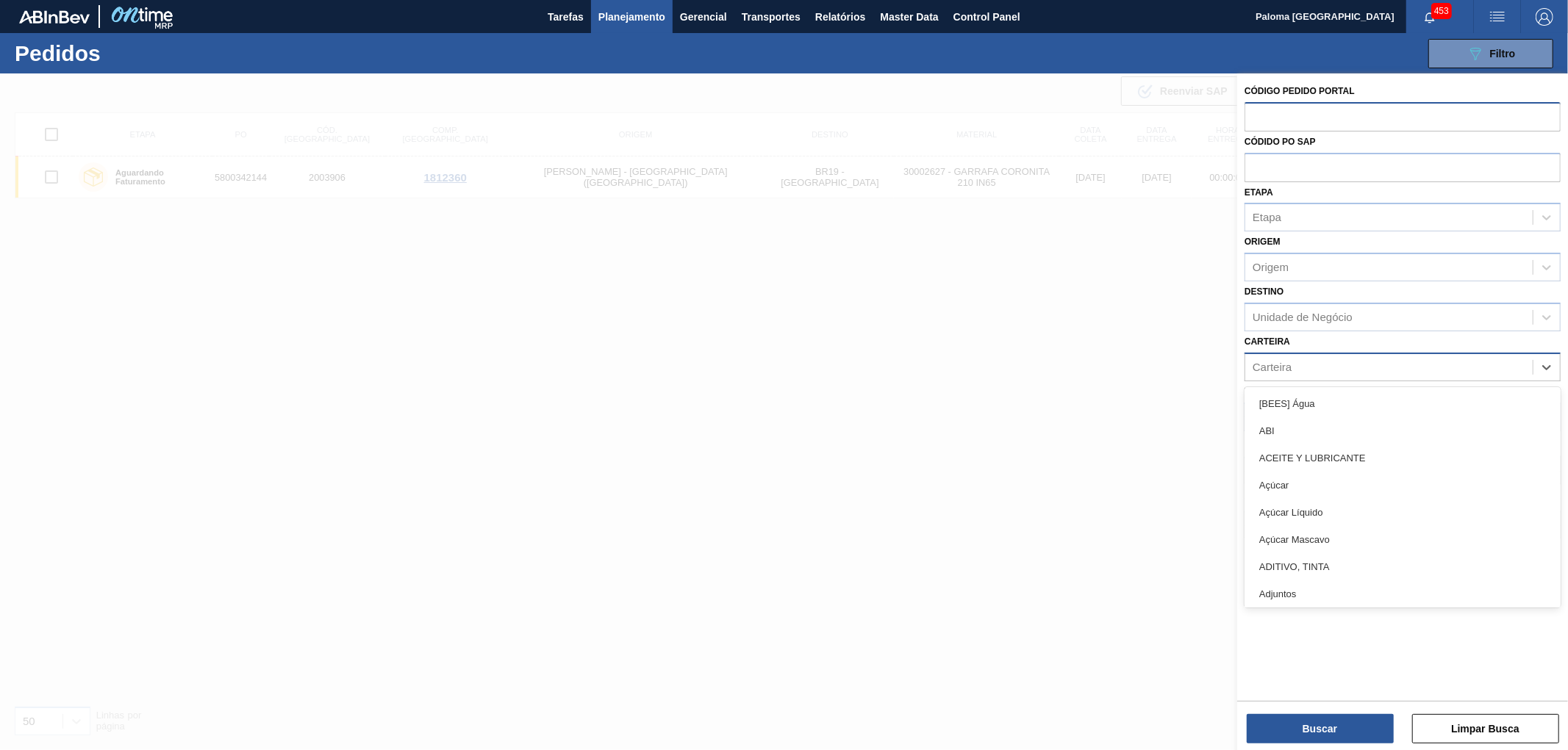
click at [1286, 361] on div "Carteira" at bounding box center [1272, 367] width 39 height 13
type input "lata"
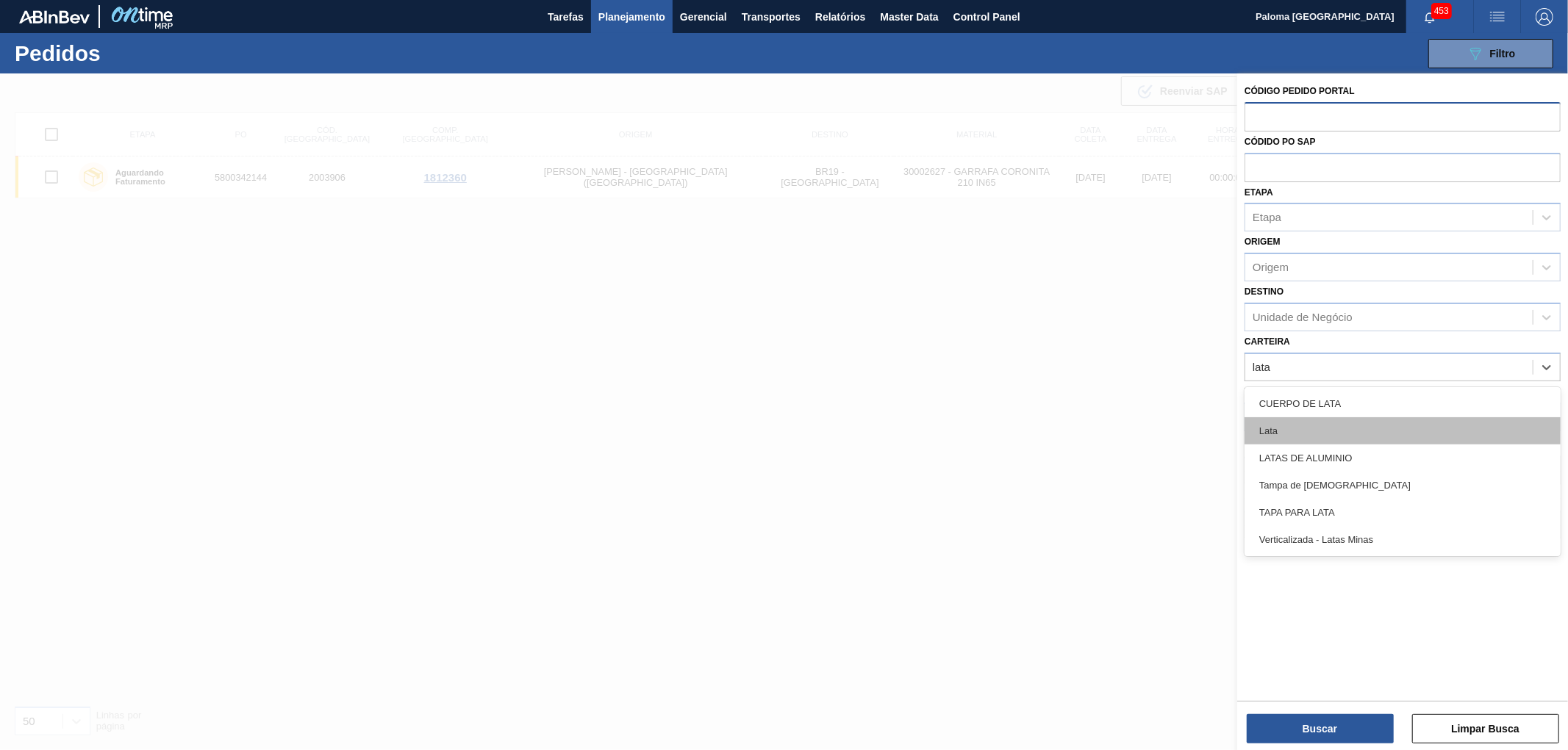
click at [1294, 425] on div "Lata" at bounding box center [1403, 431] width 316 height 27
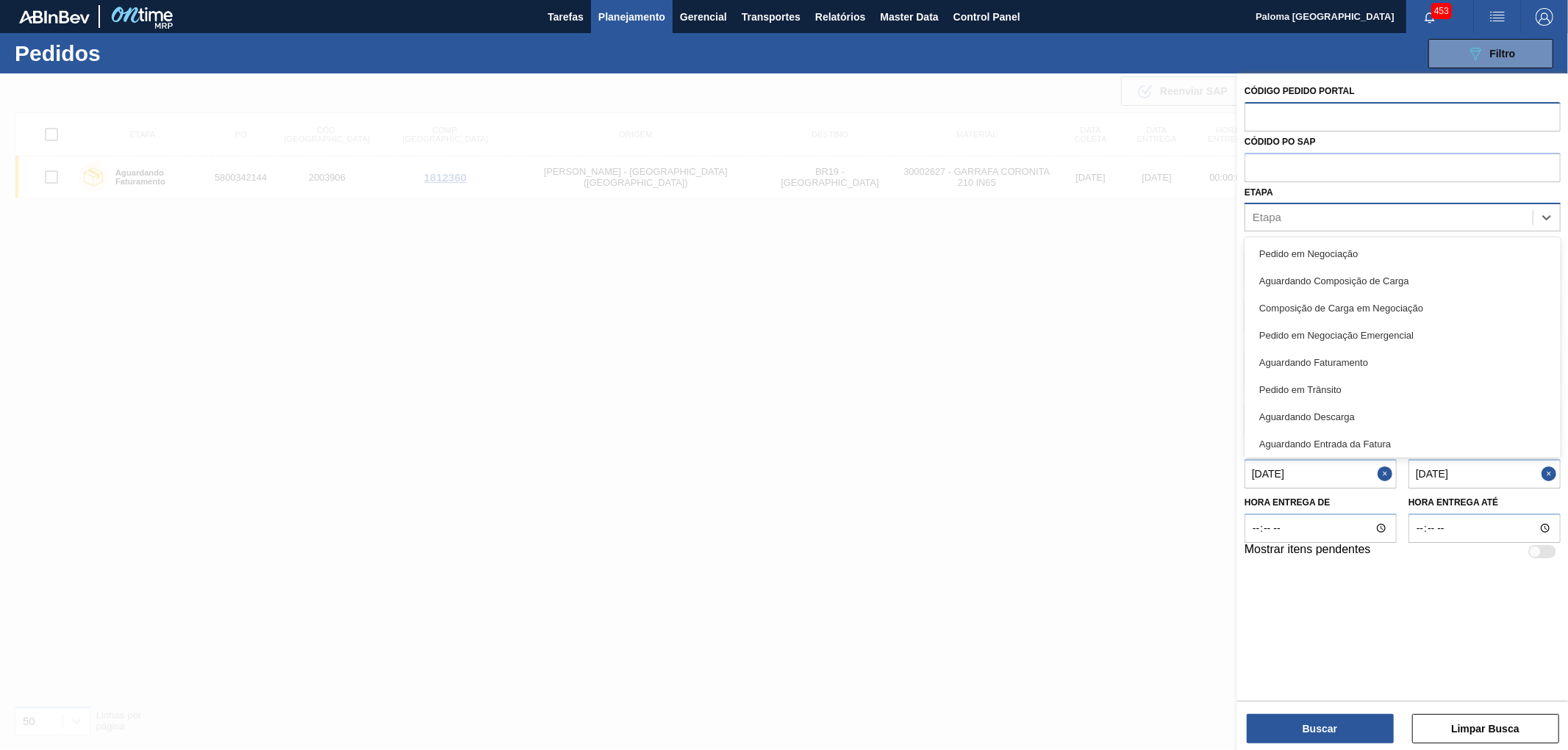
click at [1284, 210] on div "Etapa" at bounding box center [1389, 218] width 287 height 22
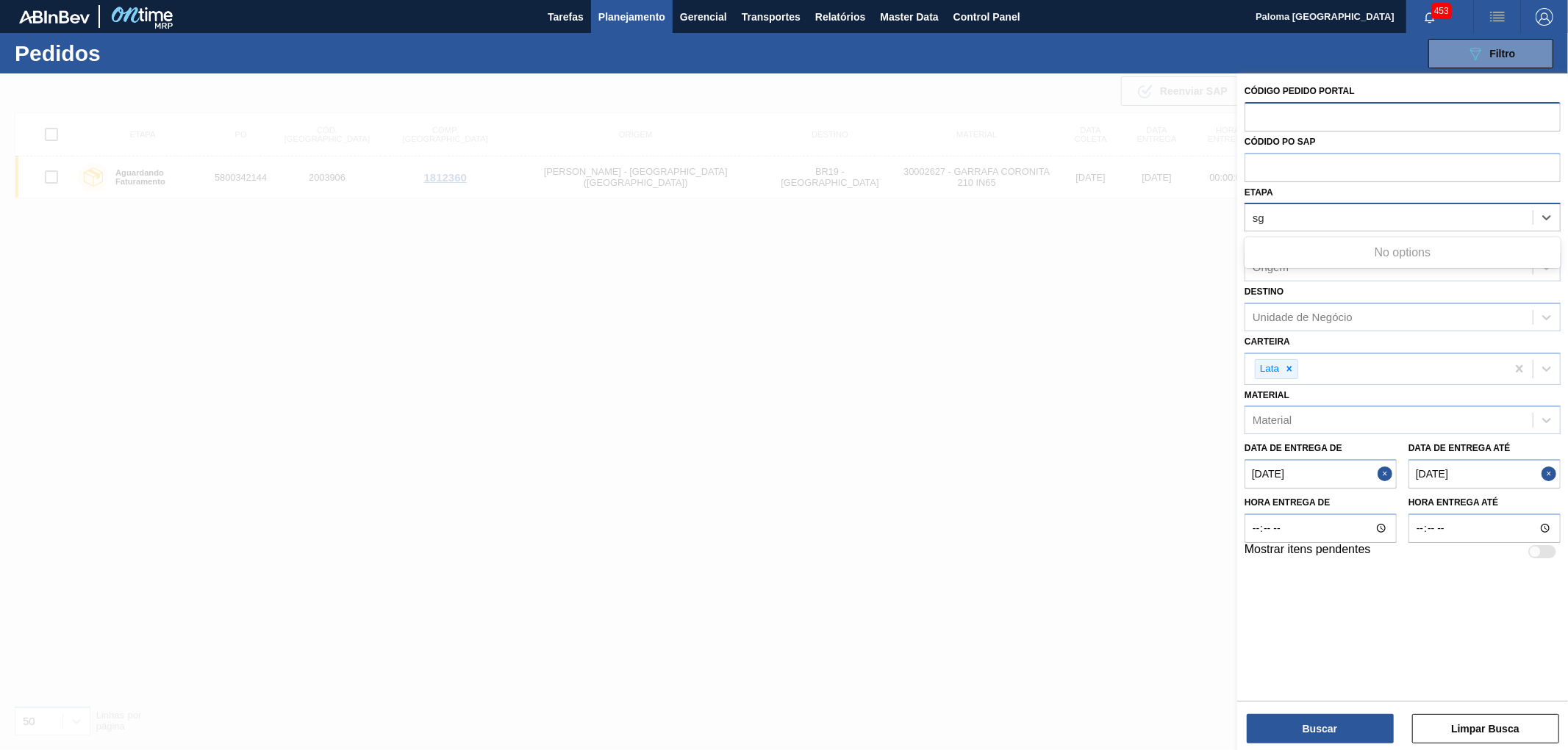
type input "s"
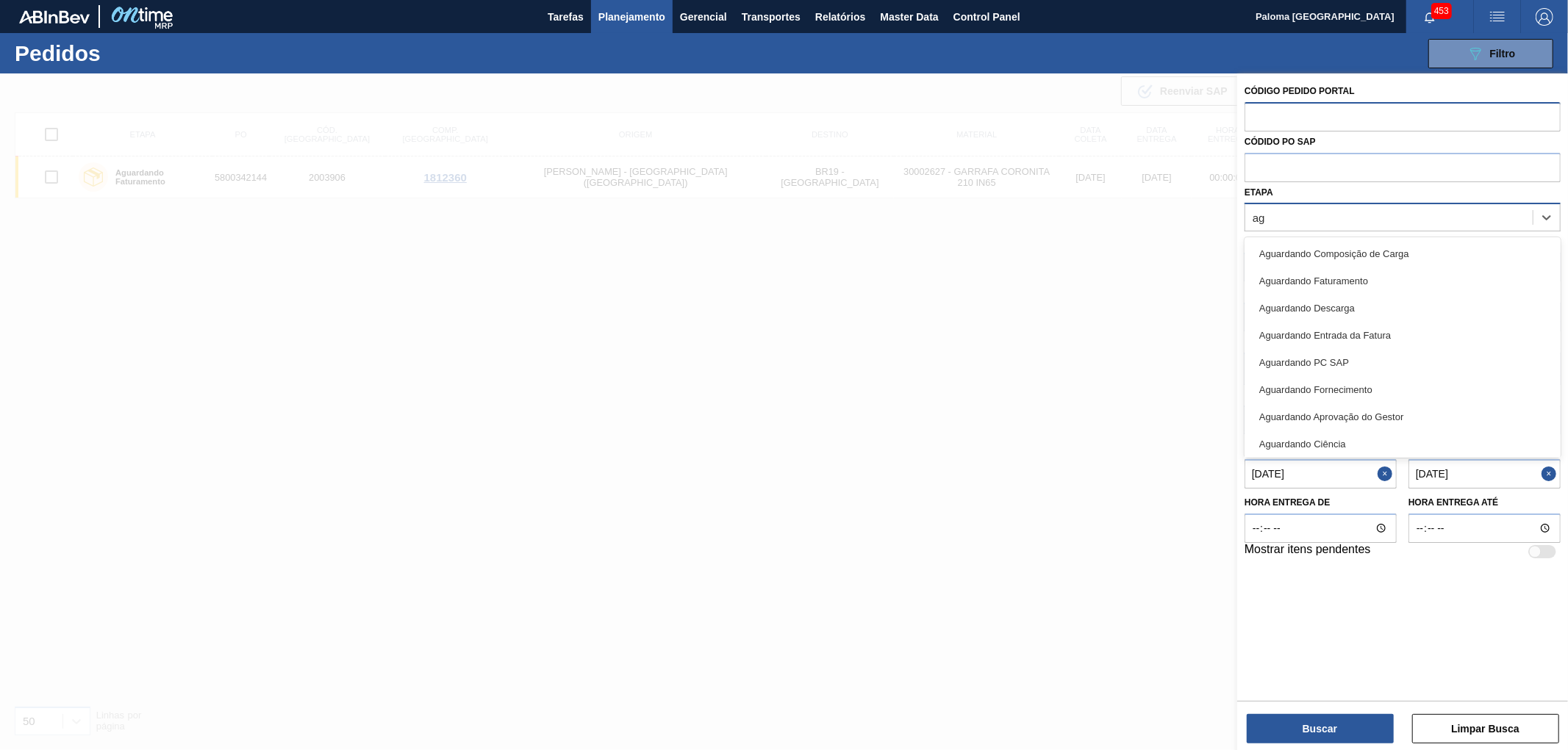
type input "agu"
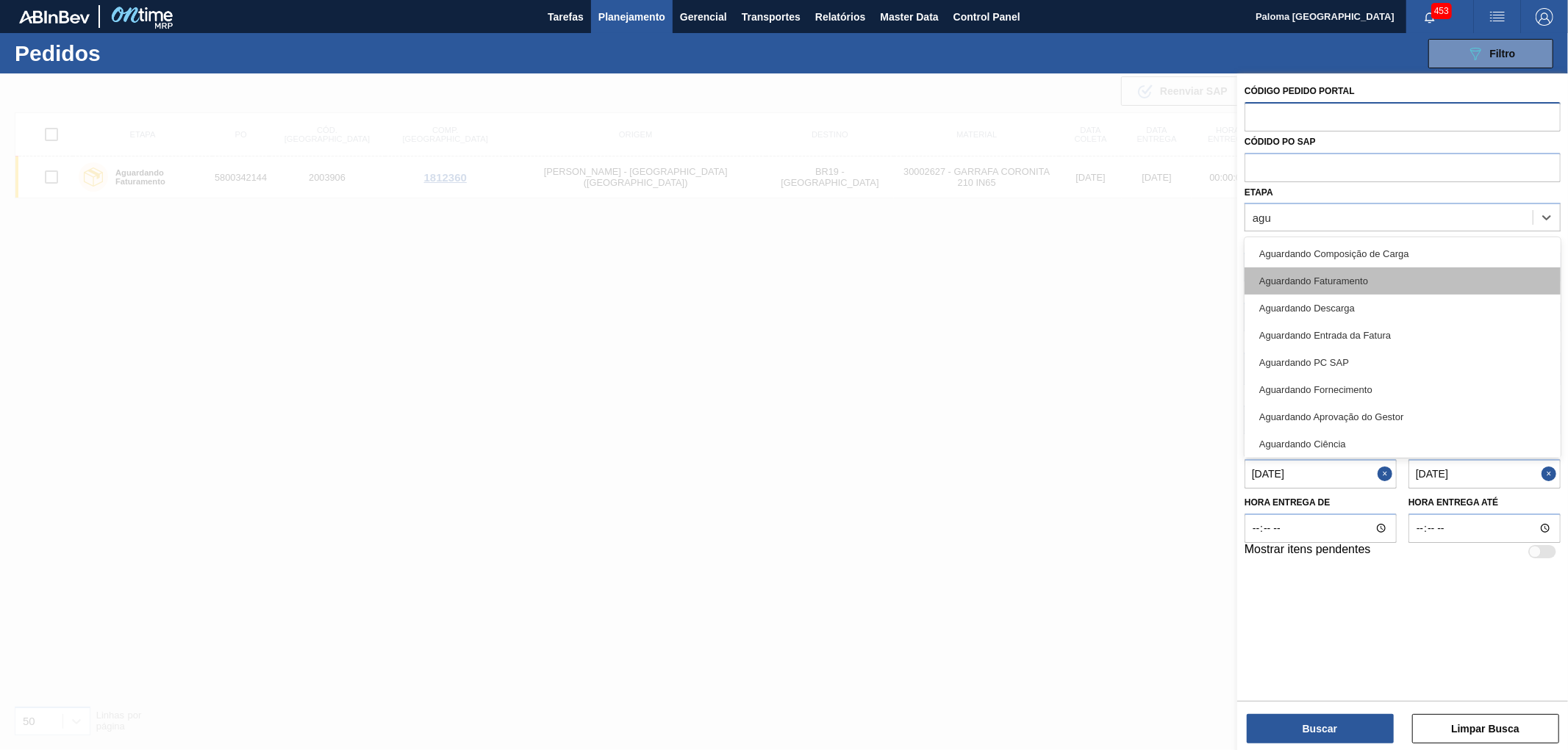
click at [1315, 275] on div "Aguardando Faturamento" at bounding box center [1403, 281] width 316 height 27
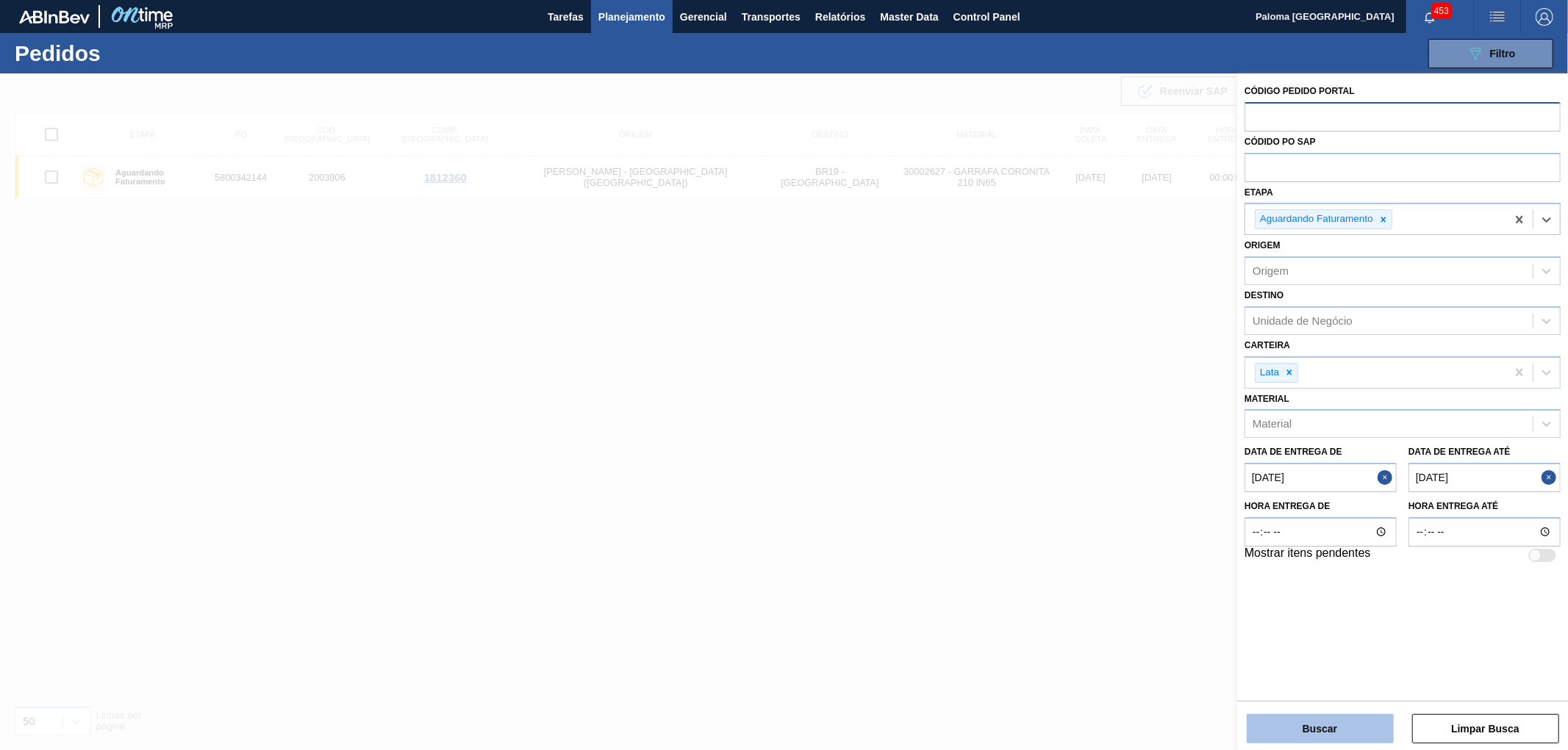
click at [1268, 726] on button "Buscar" at bounding box center [1320, 729] width 147 height 30
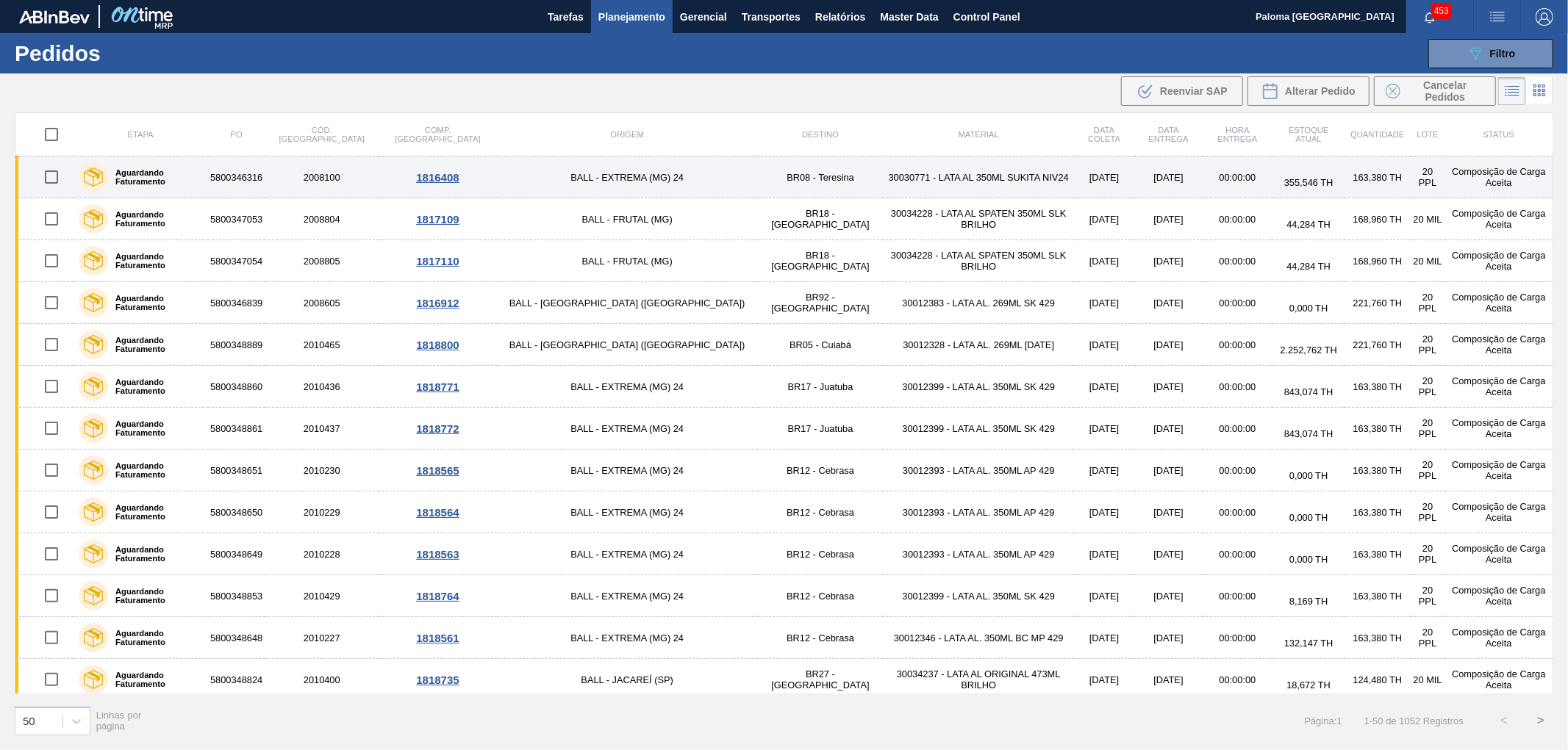
click at [61, 175] on input "checkbox" at bounding box center [51, 177] width 31 height 31
checkbox input "true"
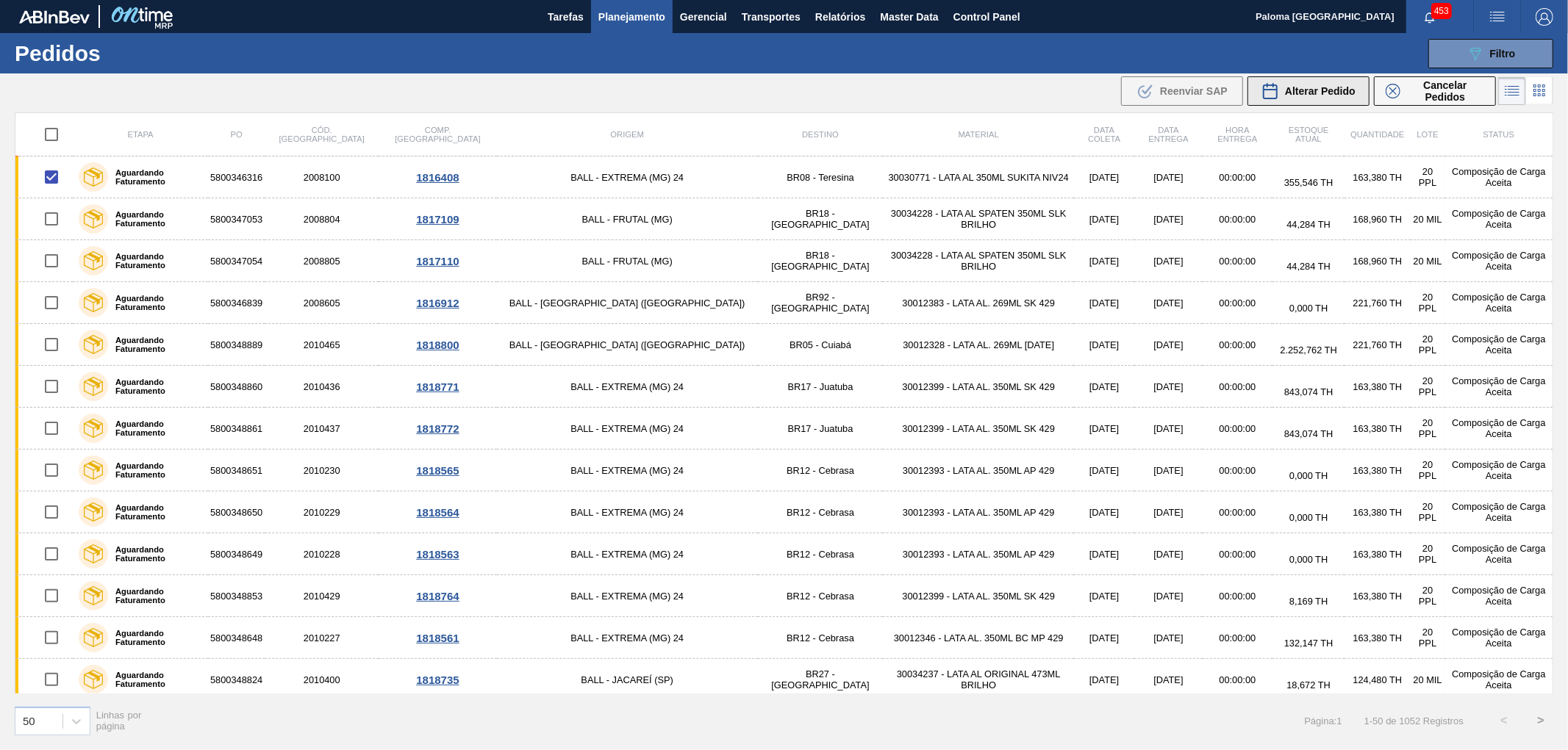
click at [1298, 94] on span "Alterar Pedido" at bounding box center [1320, 91] width 71 height 12
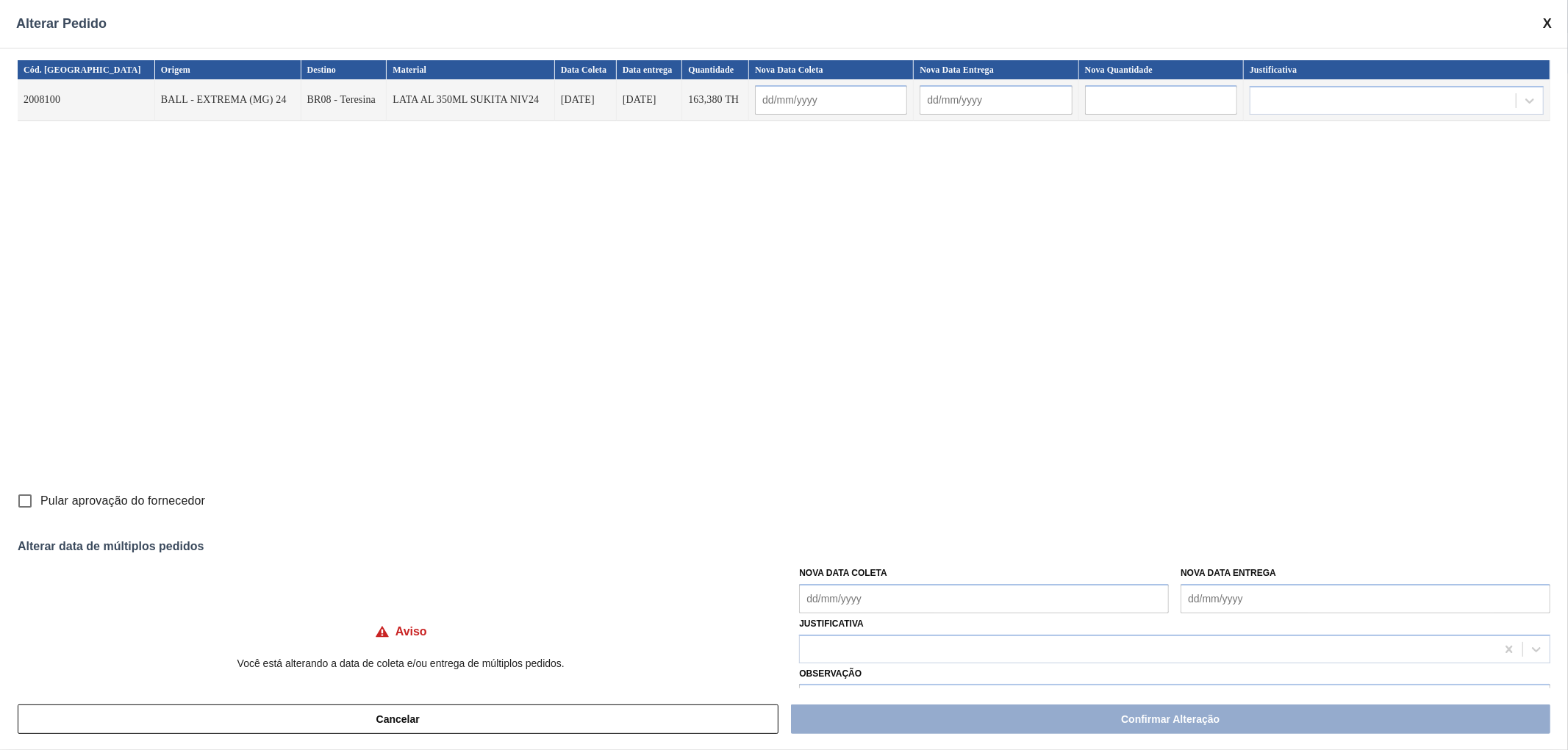
click at [1547, 30] on span at bounding box center [1547, 24] width 9 height 16
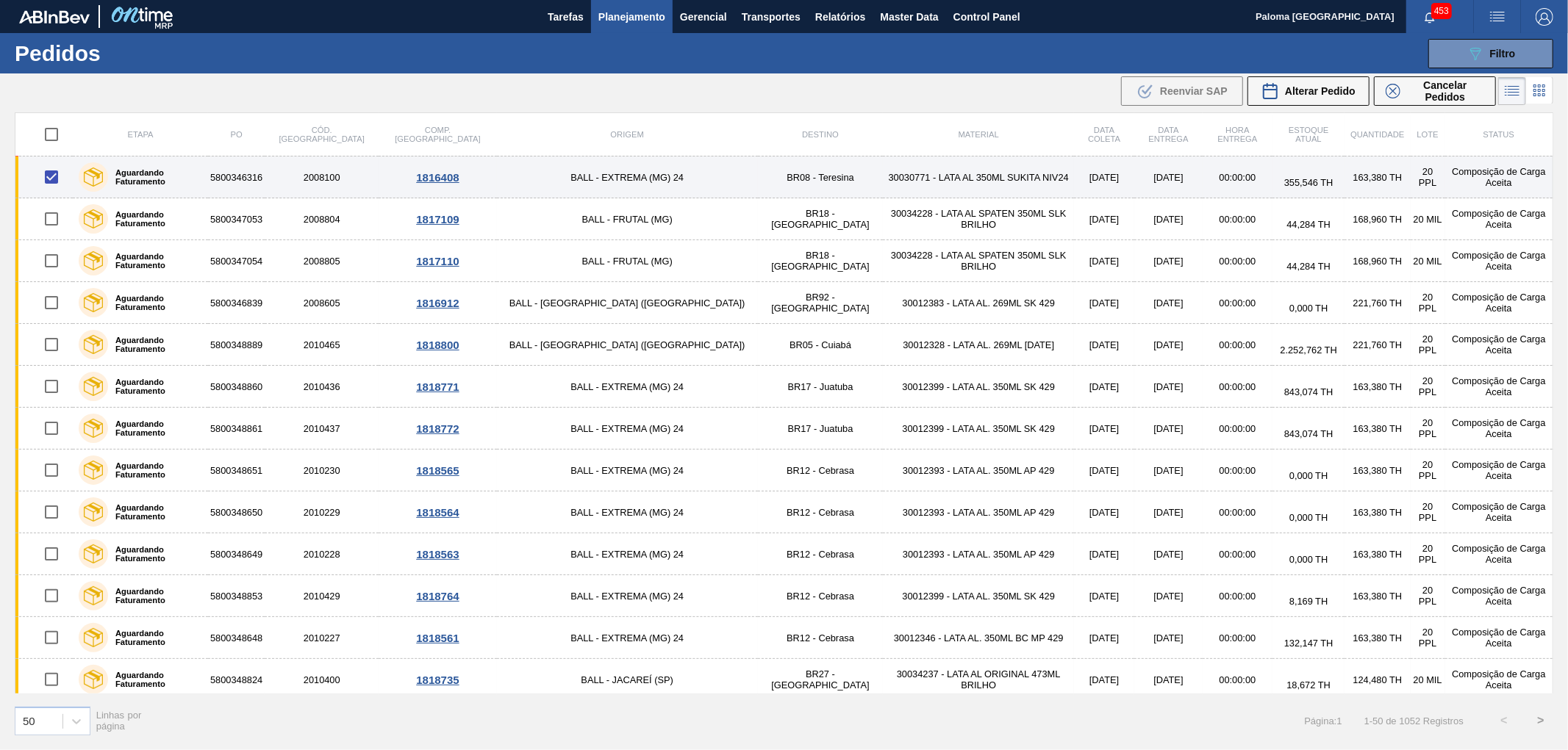
click at [264, 178] on td "5800346316" at bounding box center [236, 177] width 56 height 42
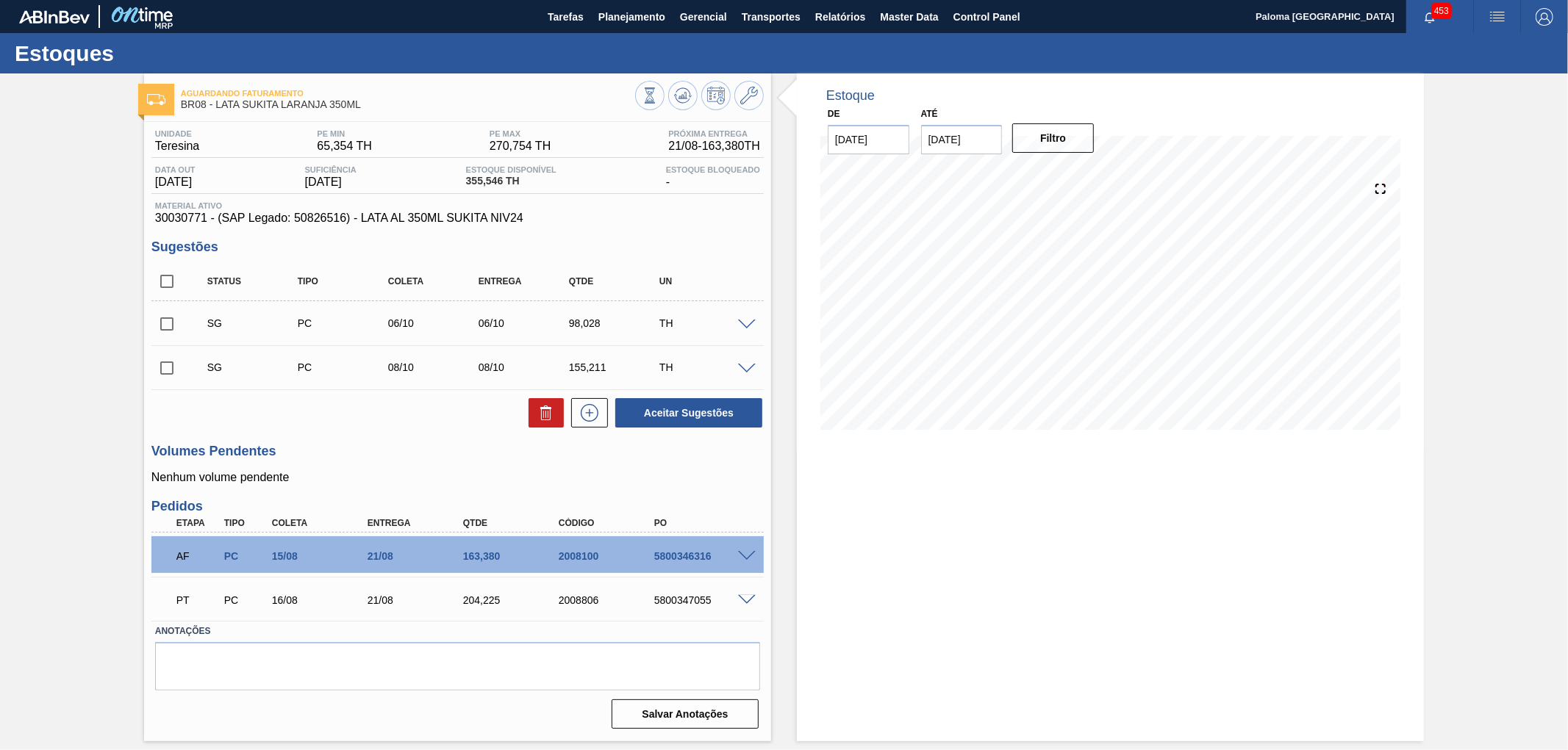
click at [746, 558] on span at bounding box center [747, 556] width 18 height 11
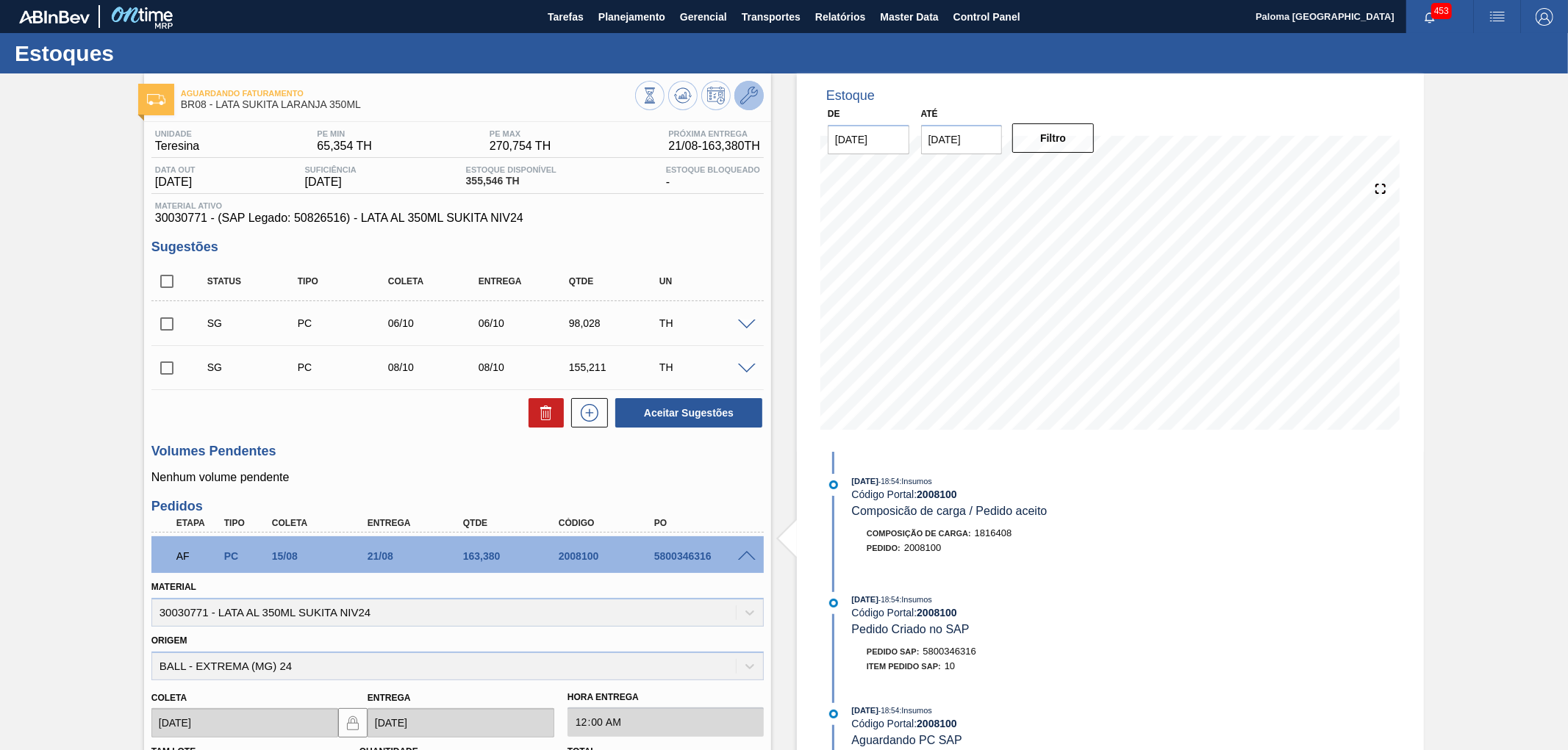
click at [752, 103] on icon at bounding box center [749, 96] width 18 height 18
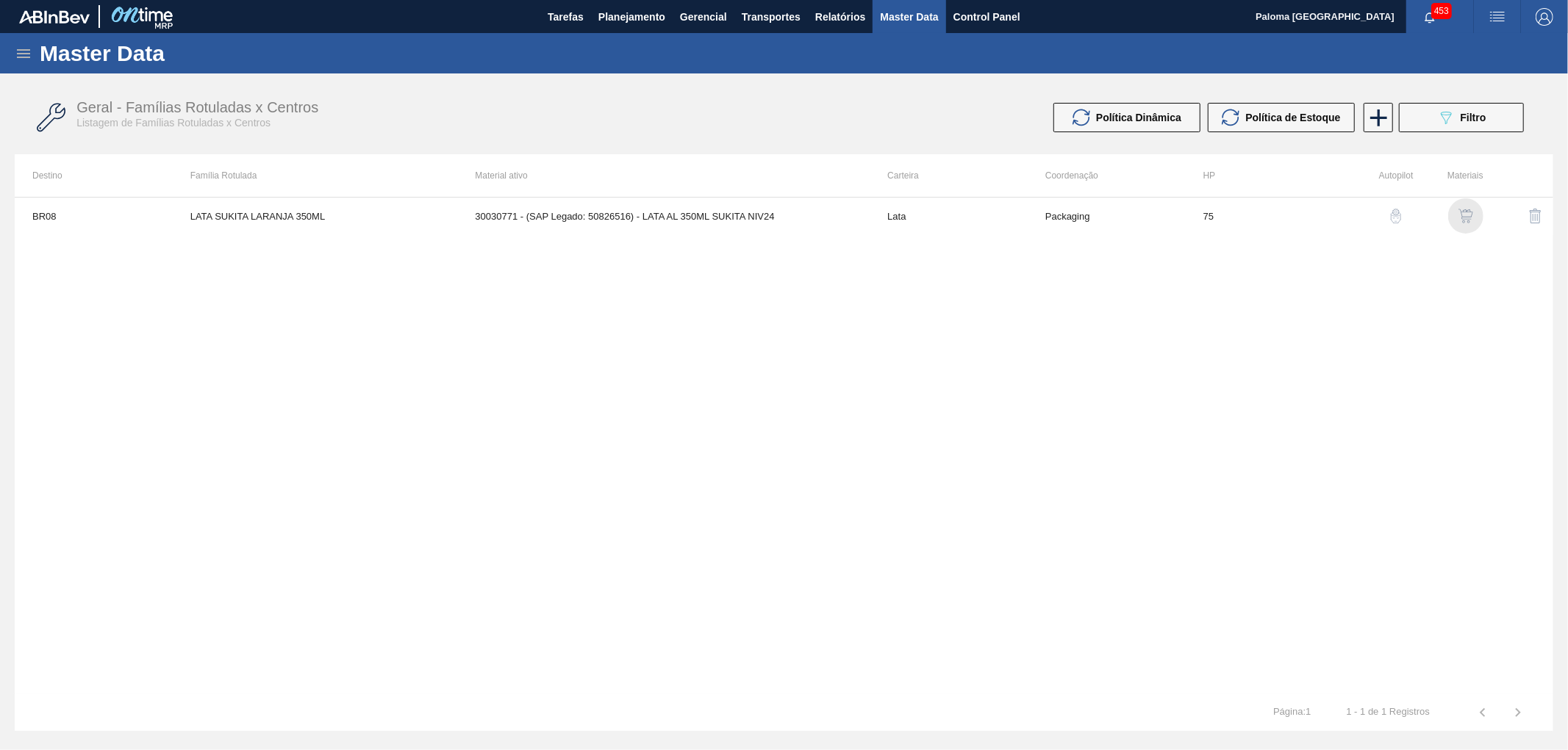
click at [1468, 214] on img "button" at bounding box center [1466, 216] width 15 height 15
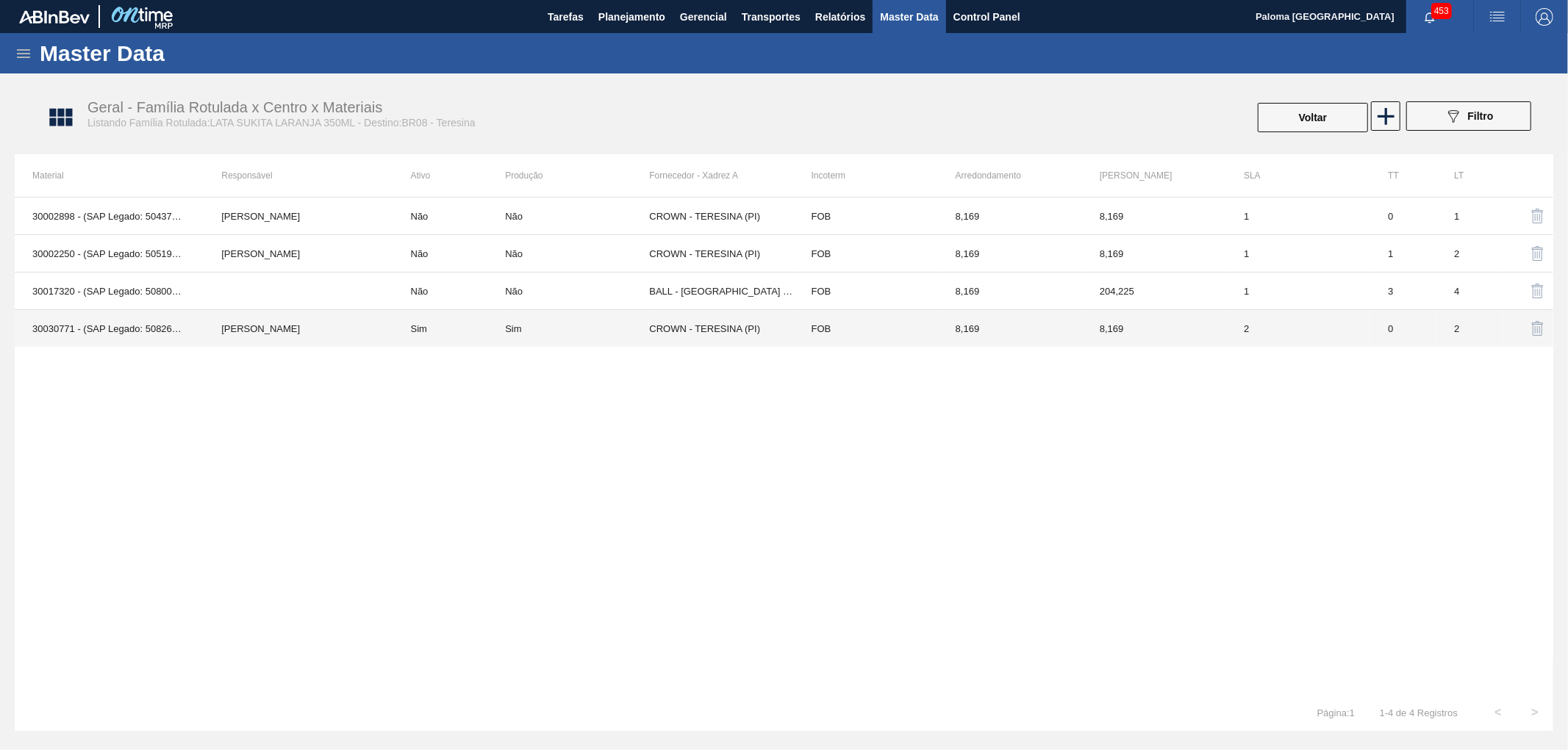
click at [748, 334] on td "CROWN - TERESINA (PI)" at bounding box center [721, 329] width 144 height 37
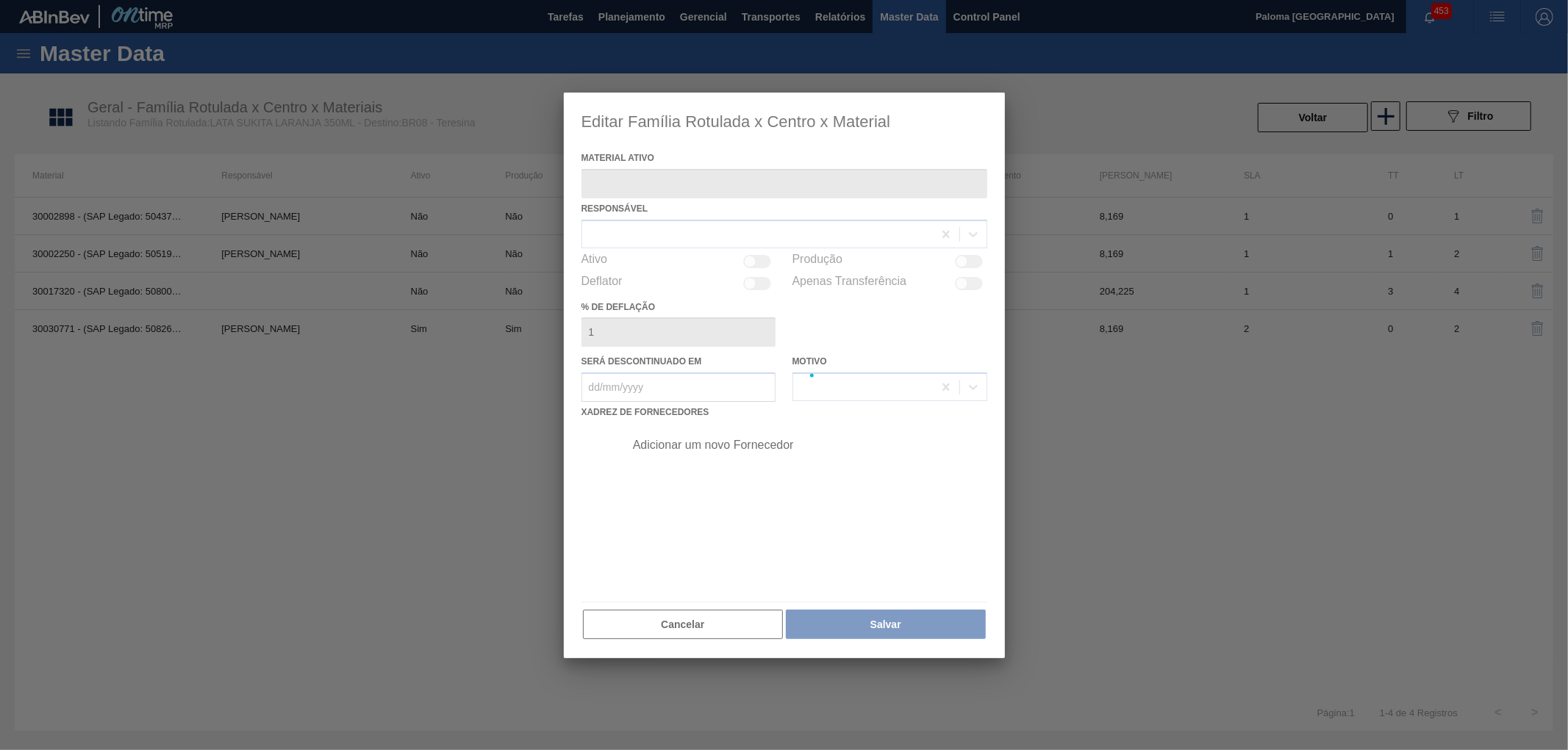
type ativo "30030771 - (SAP Legado: 50826516) - LATA AL 350ML SUKITA NIV24"
checkbox input "true"
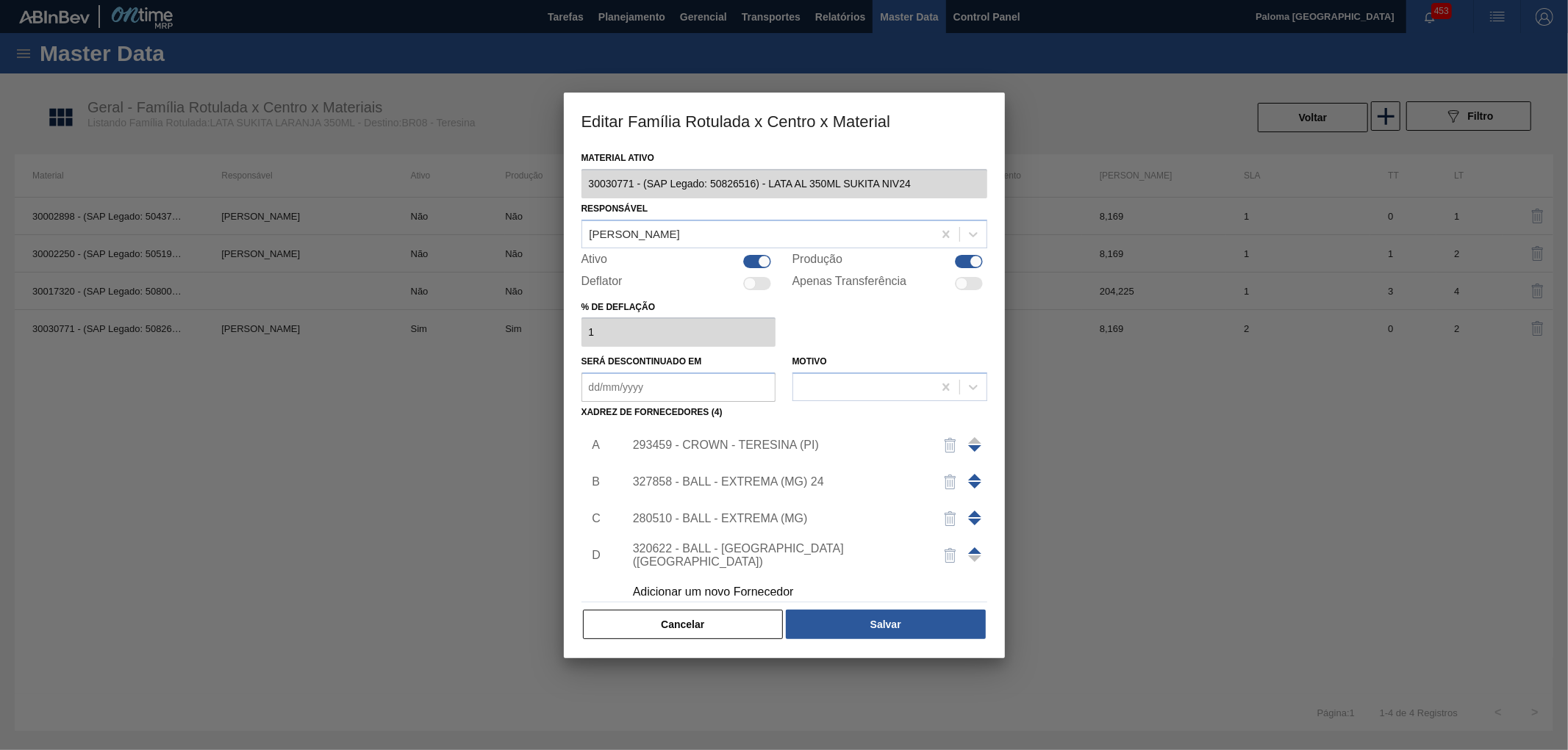
click at [741, 442] on div "293459 - CROWN - TERESINA (PI)" at bounding box center [777, 446] width 288 height 13
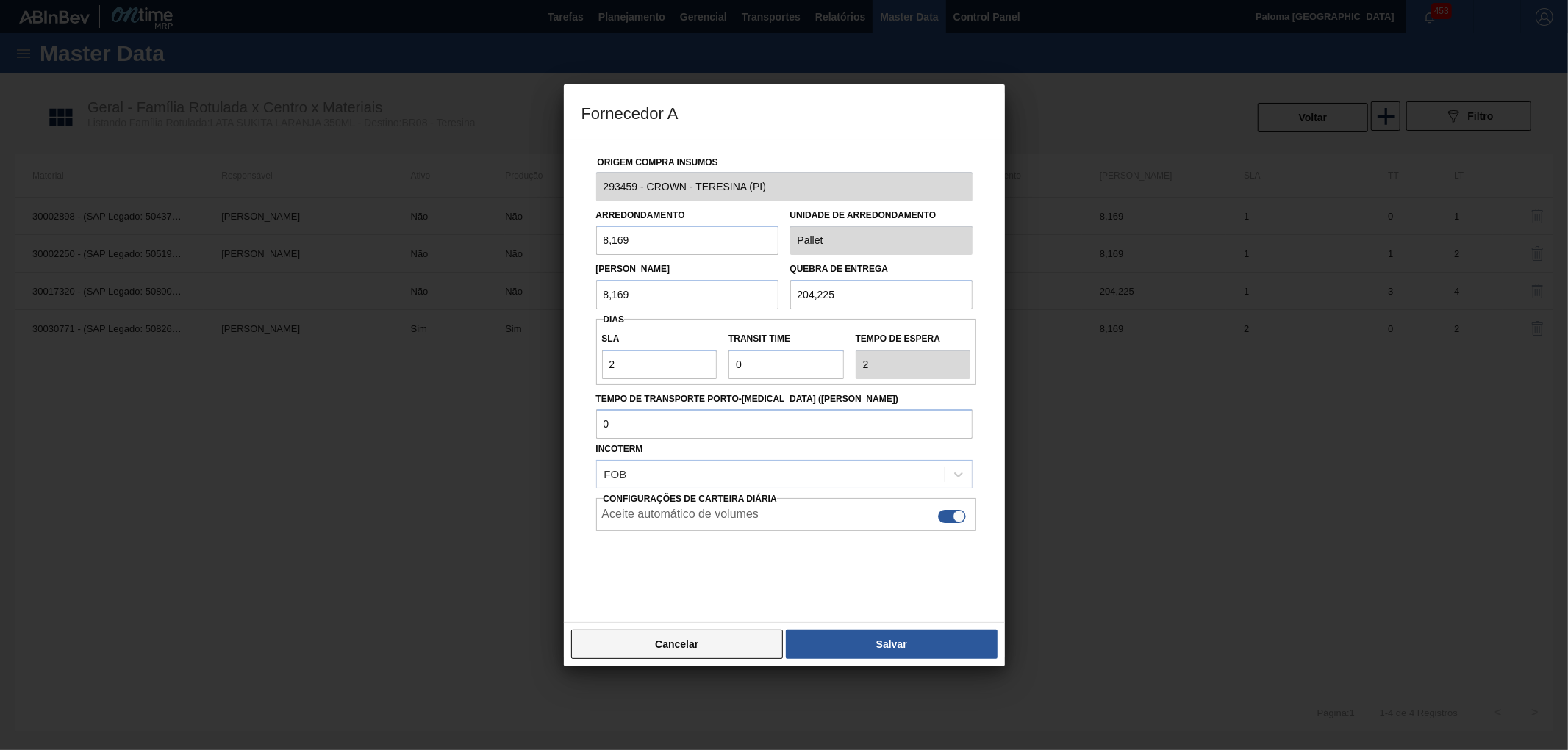
click at [722, 641] on button "Cancelar" at bounding box center [677, 645] width 212 height 30
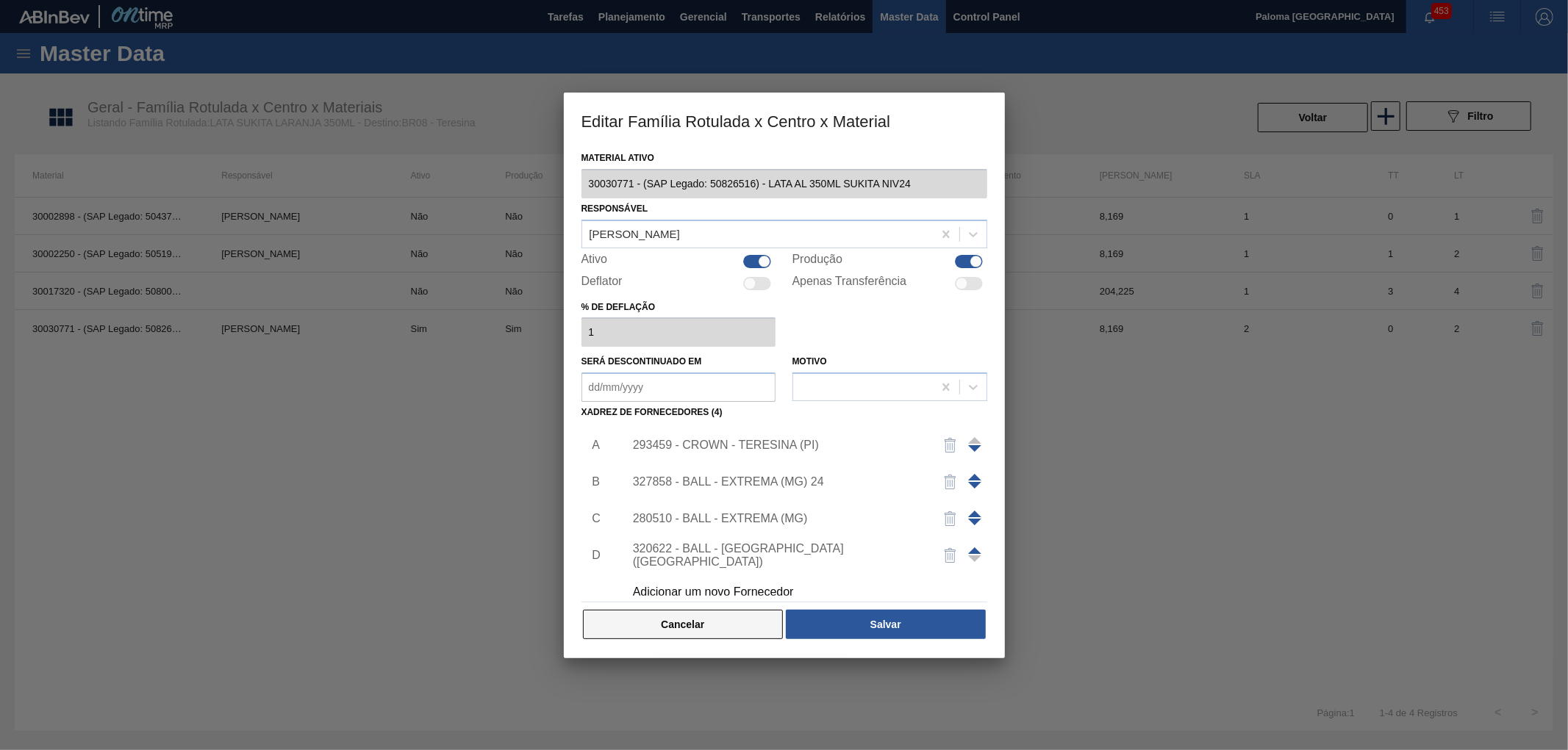
click at [725, 625] on button "Cancelar" at bounding box center [683, 625] width 201 height 30
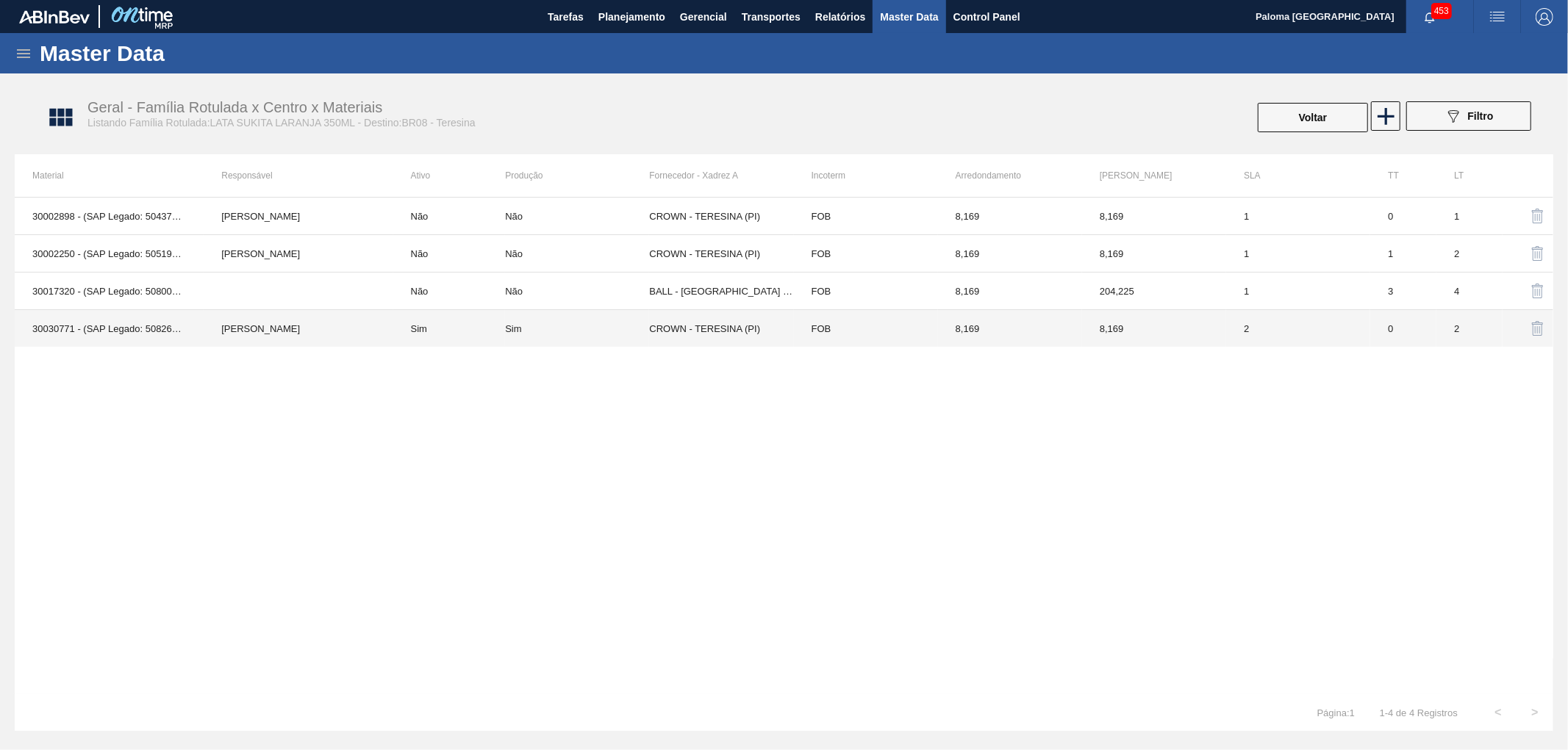
click at [909, 325] on td "FOB" at bounding box center [866, 329] width 144 height 37
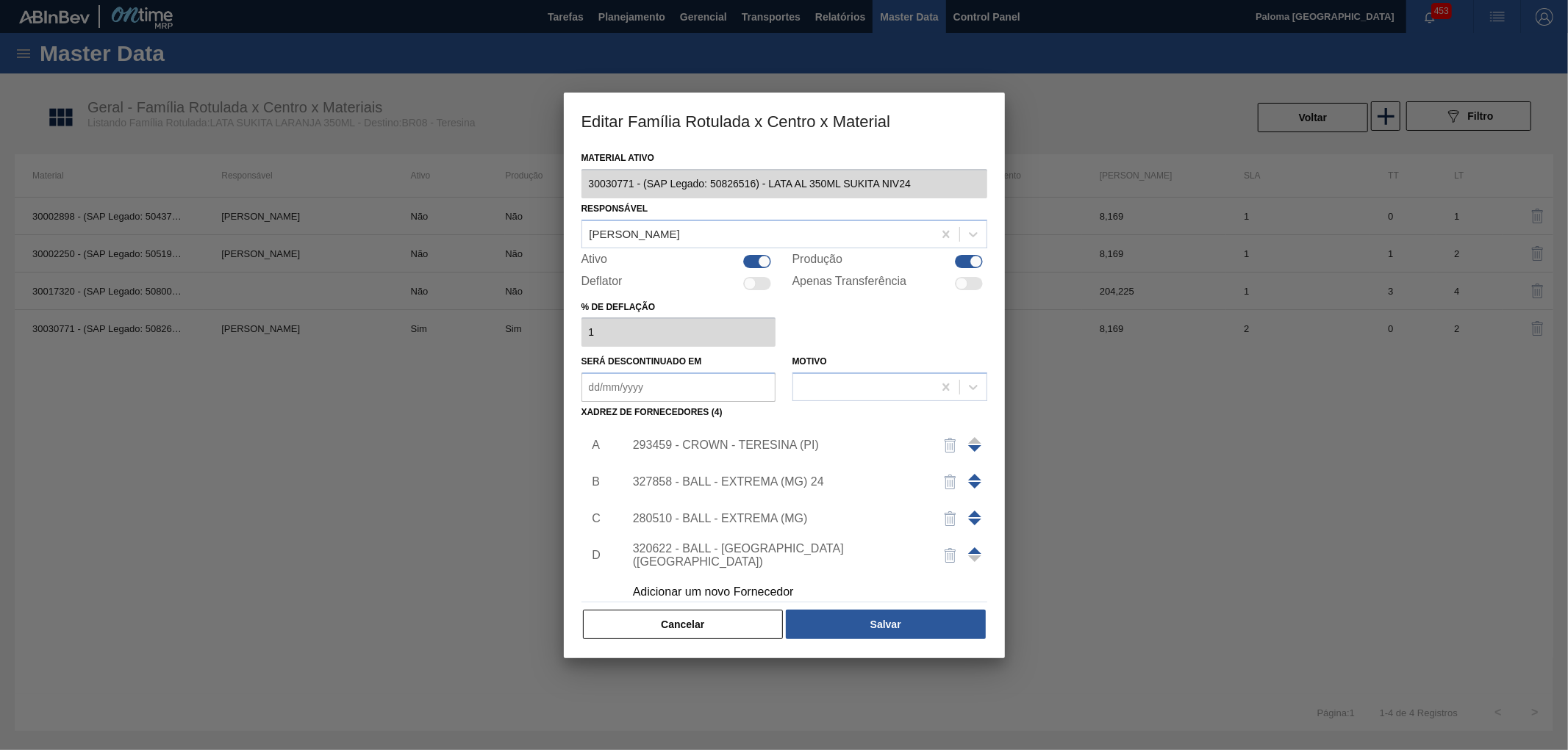
drag, startPoint x: 738, startPoint y: 630, endPoint x: 907, endPoint y: 518, distance: 202.7
click at [738, 630] on button "Cancelar" at bounding box center [683, 625] width 201 height 30
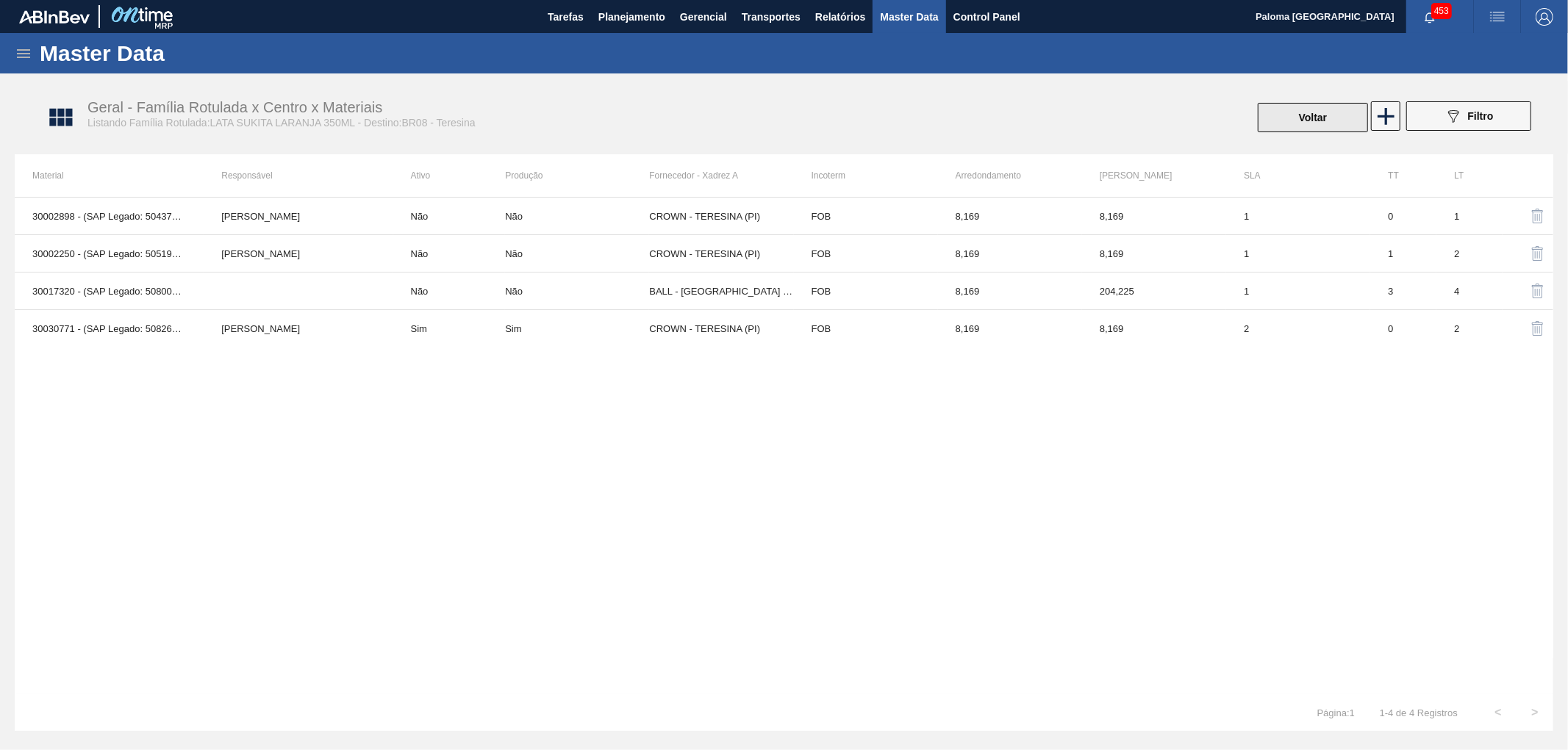
click at [1309, 122] on button "Voltar" at bounding box center [1312, 118] width 110 height 30
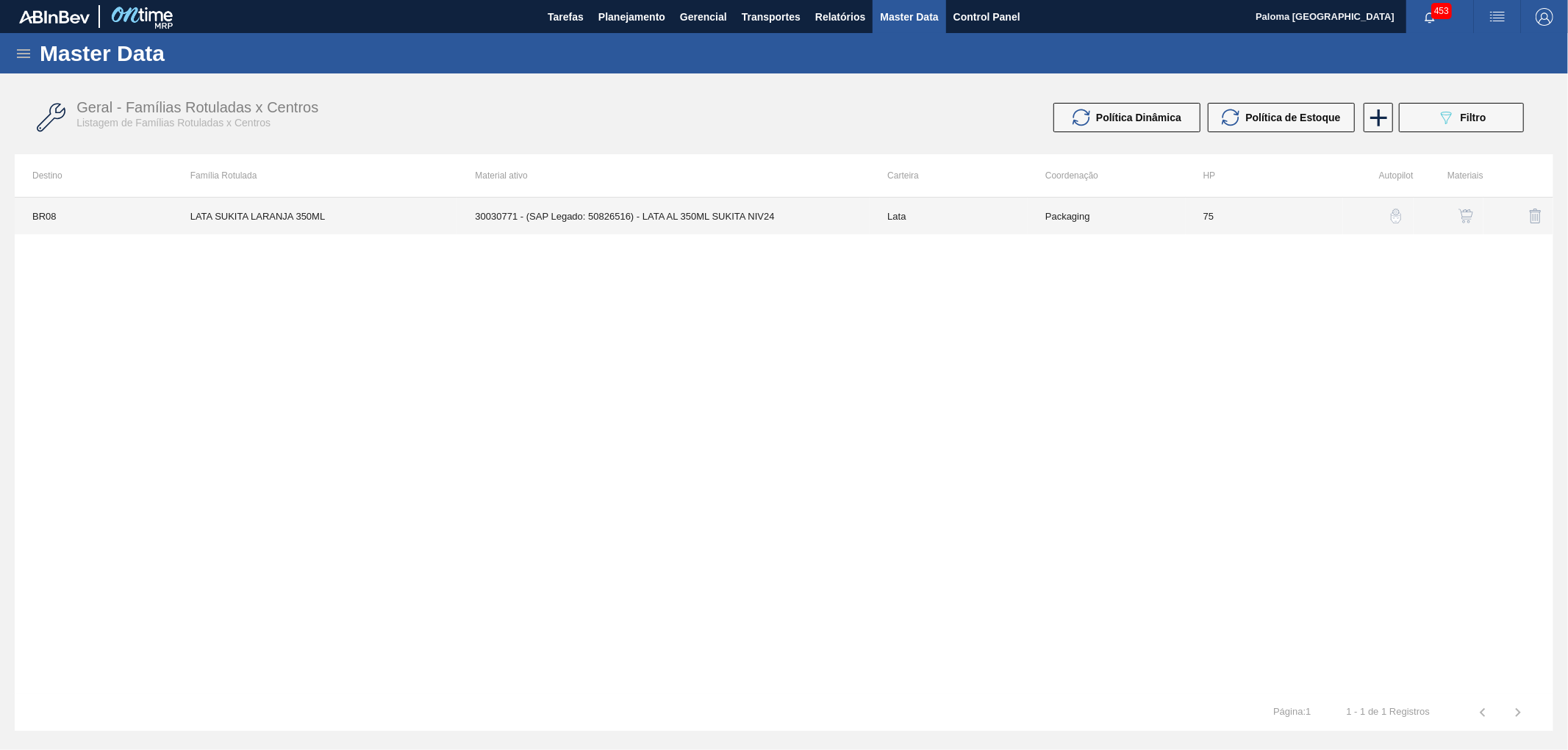
click at [844, 218] on td "30030771 - (SAP Legado: 50826516) - LATA AL 350ML SUKITA NIV24" at bounding box center [663, 215] width 412 height 36
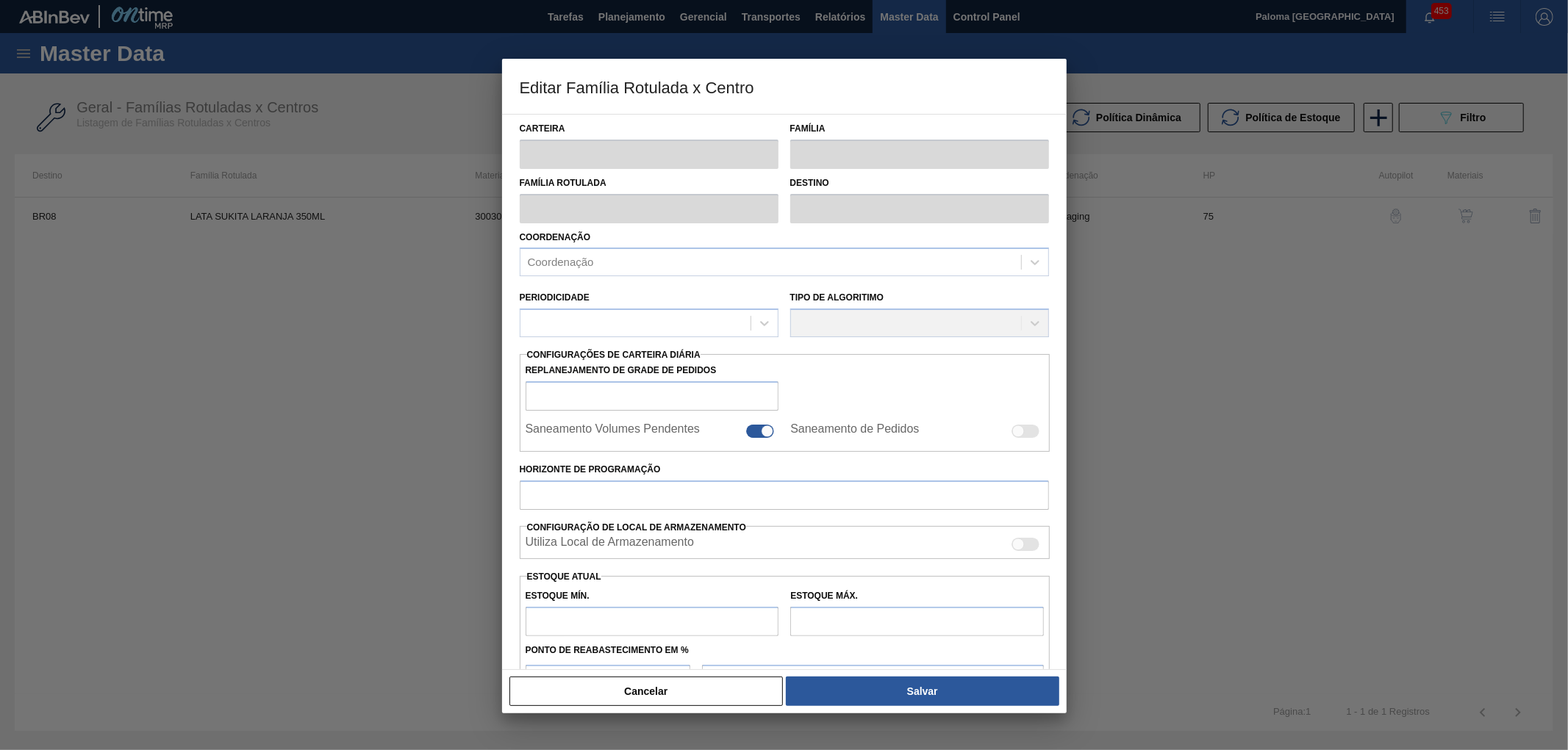
type input "Lata"
type input "LATA SUKITA LARANJA 350ML"
type input "BR08 - Teresina"
type input "0"
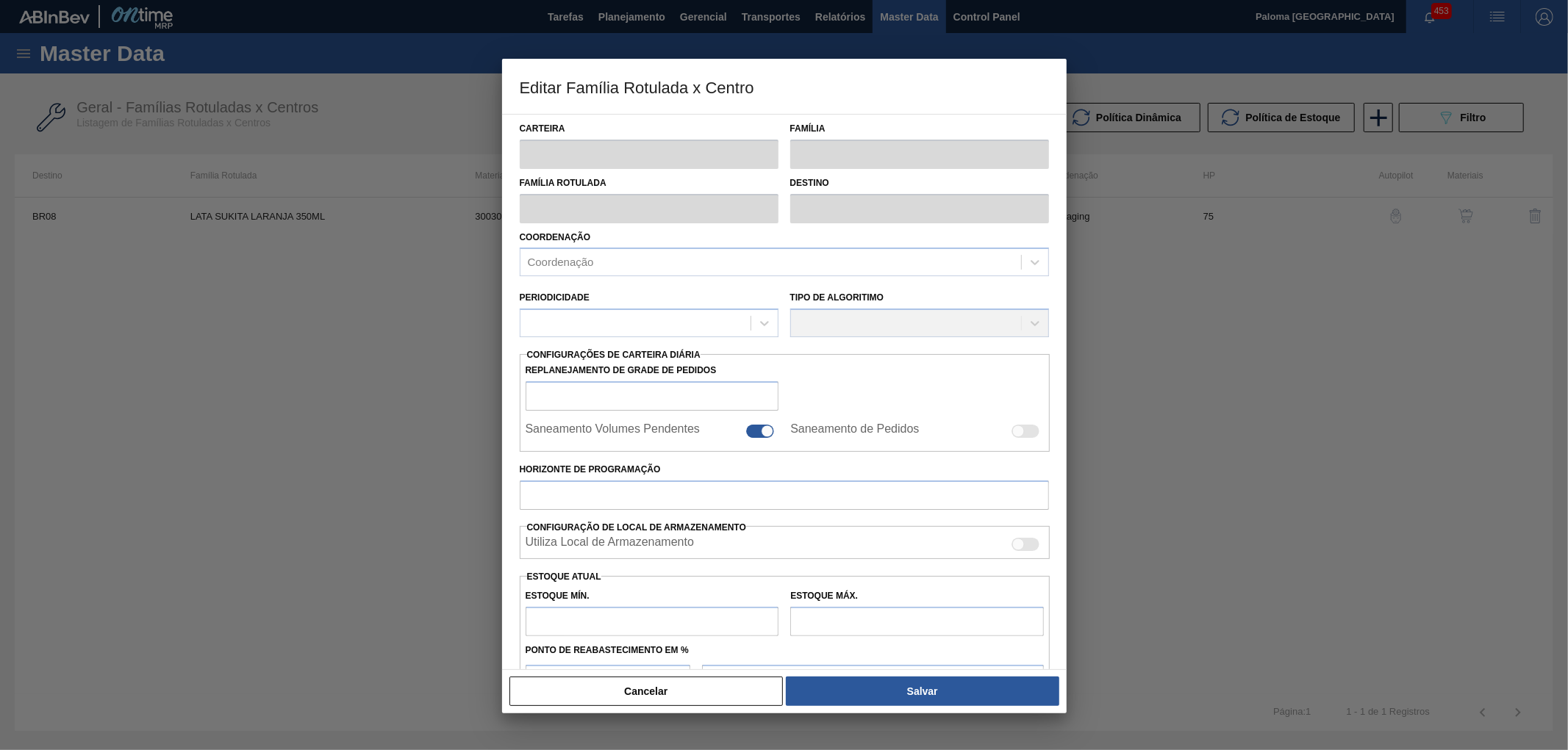
checkbox input "true"
type input "75"
type input "65,354"
type input "270,754"
type input "45"
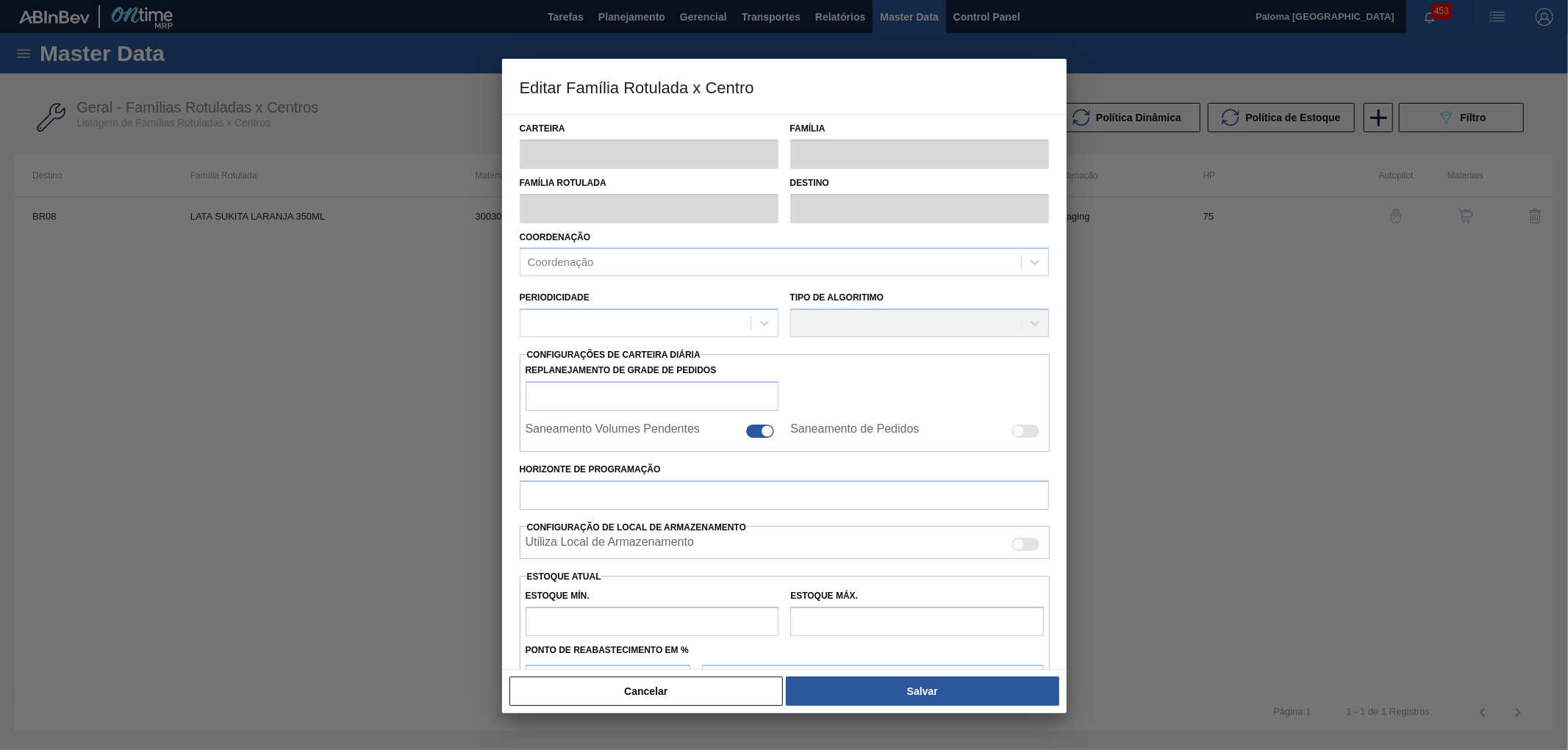
type input "157,784"
checkbox input "true"
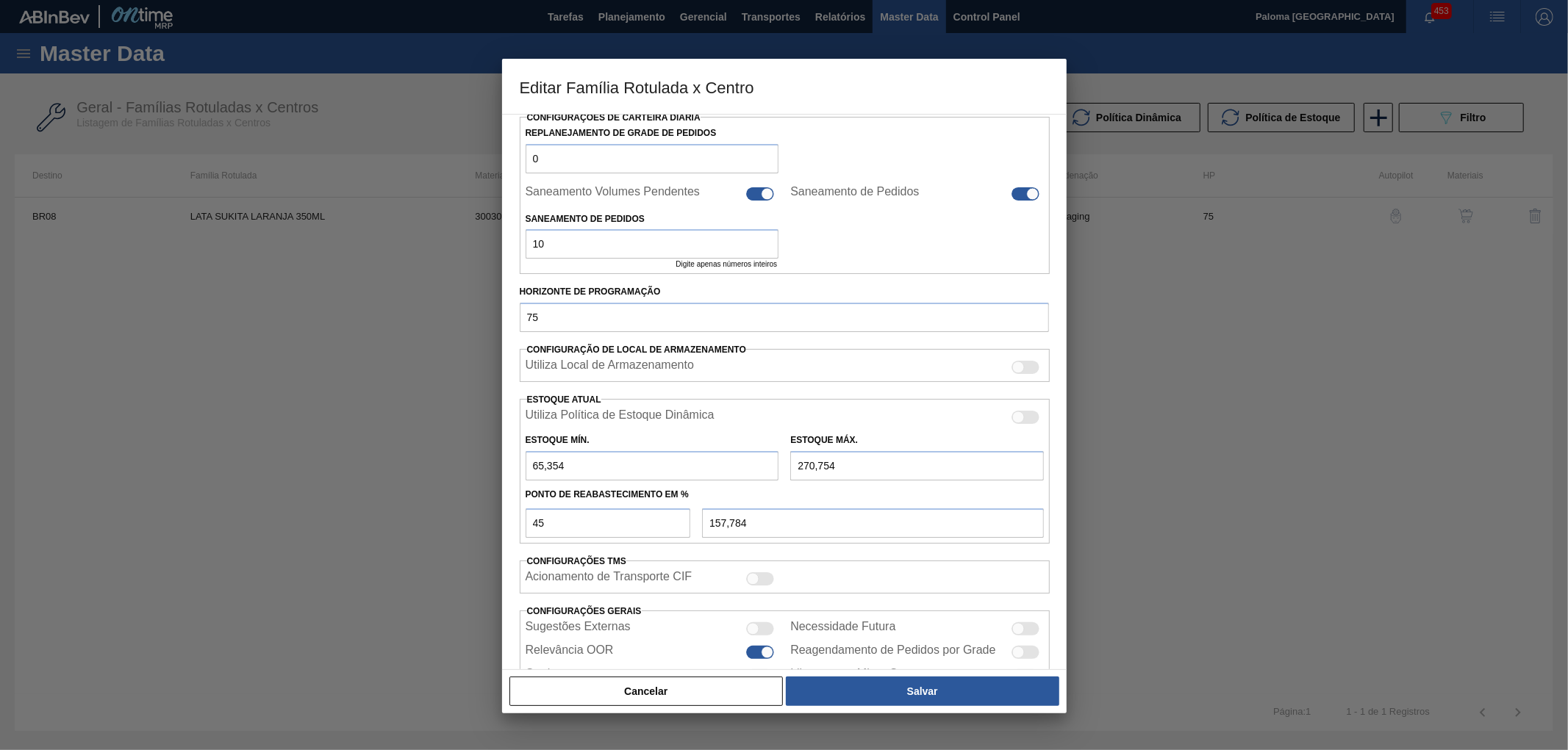
scroll to position [317, 0]
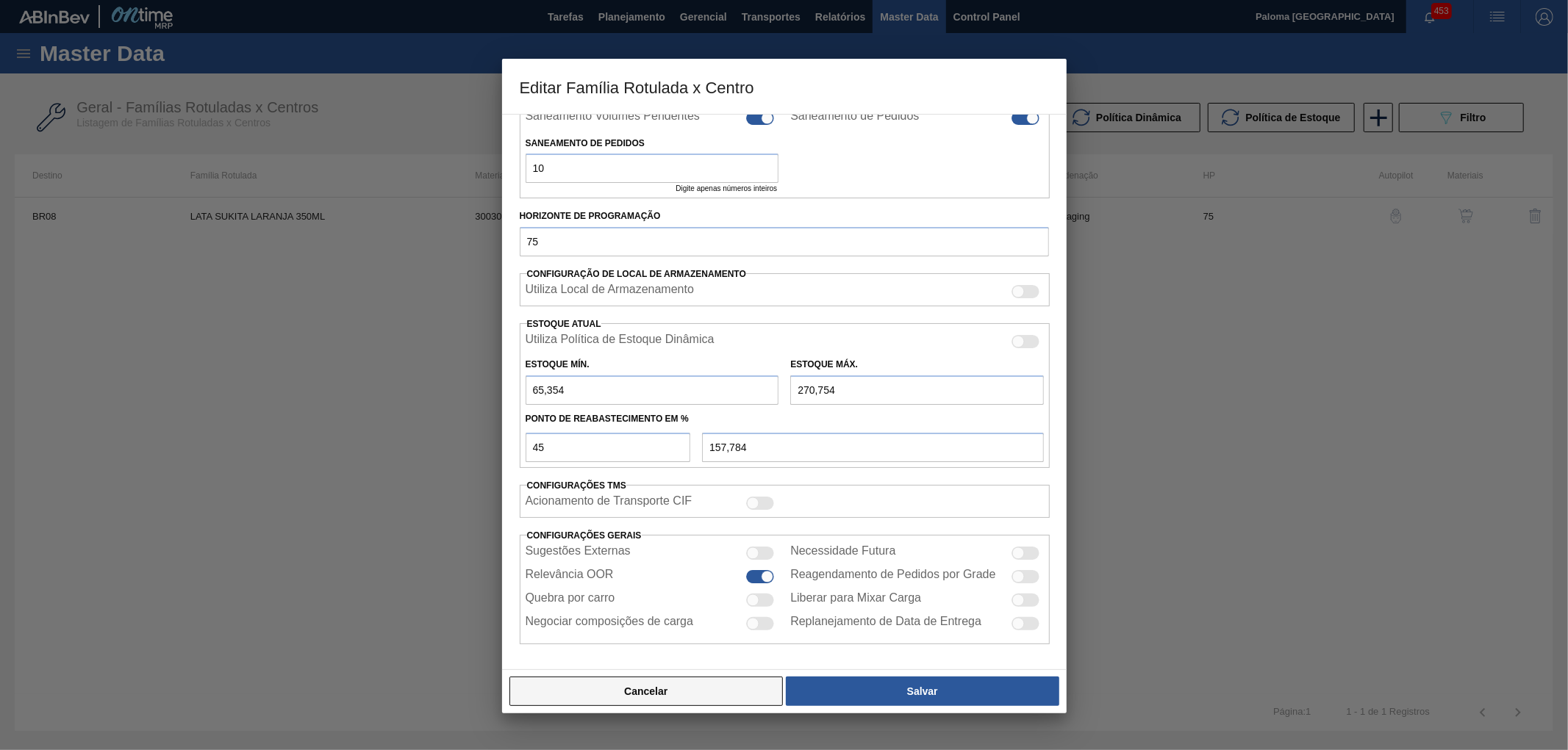
click at [640, 691] on button "Cancelar" at bounding box center [646, 691] width 274 height 30
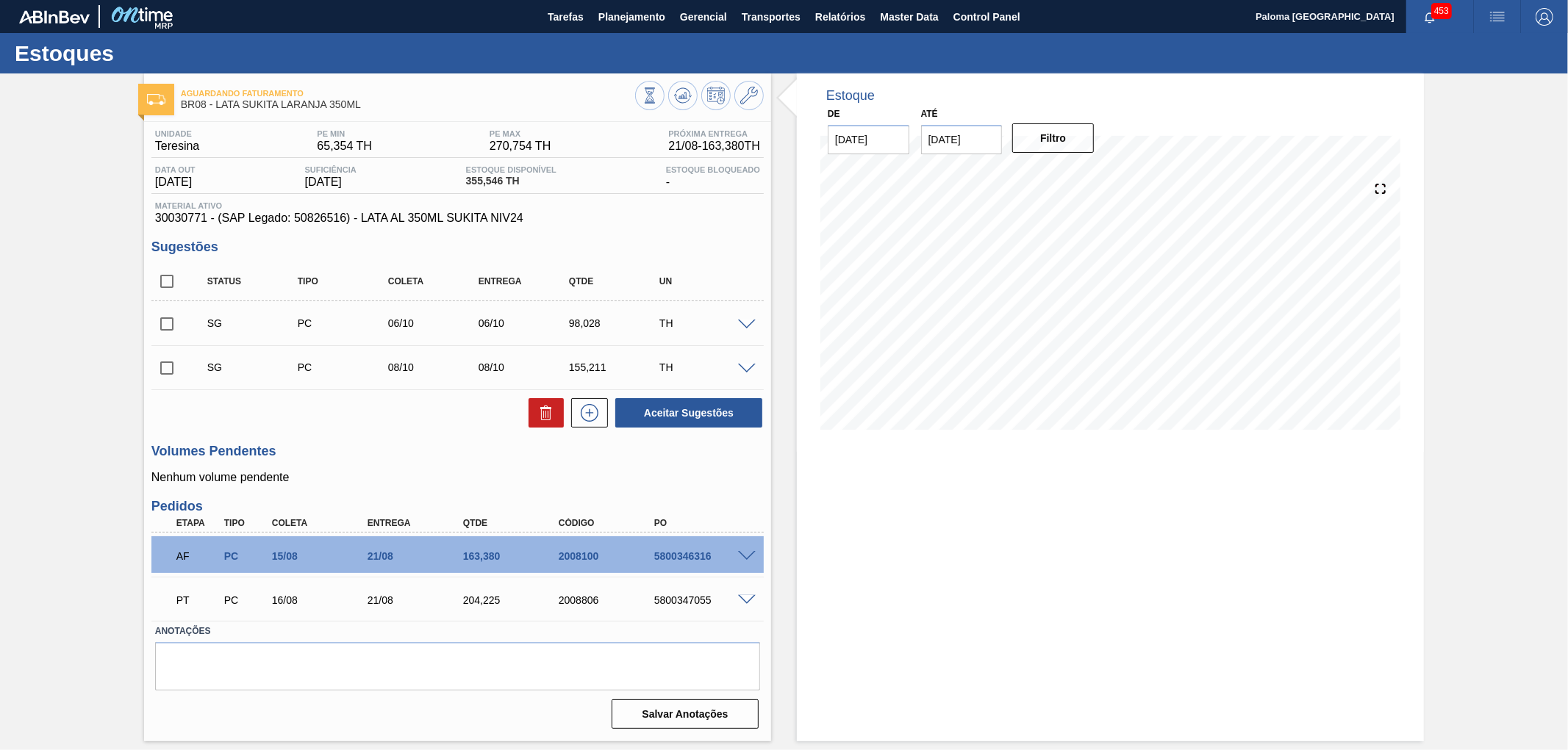
click at [745, 556] on span at bounding box center [747, 556] width 18 height 11
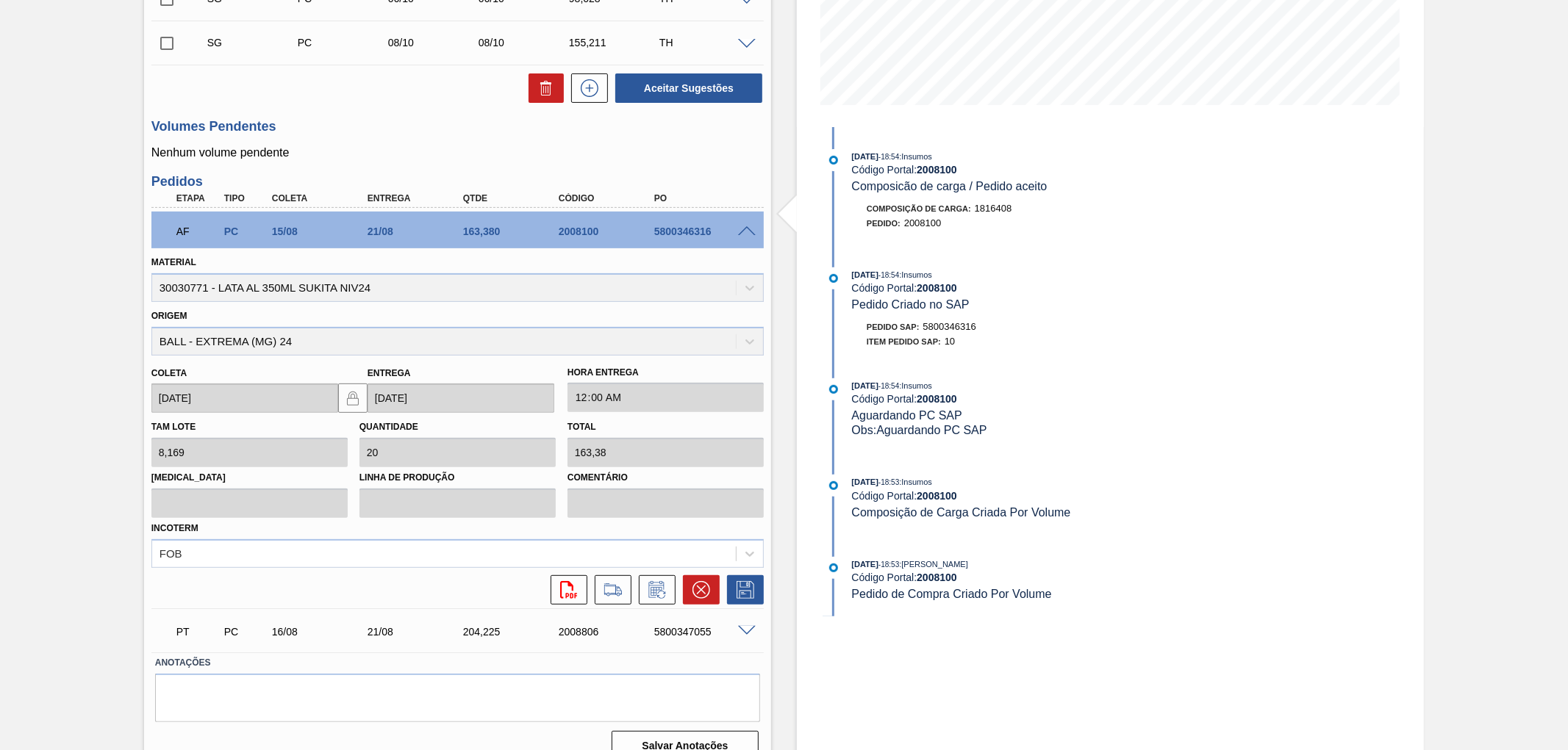
scroll to position [326, 0]
click at [941, 570] on div "12/08/2025 - 18:53 : Thamirys Teodoro De Oliveira" at bounding box center [1027, 563] width 349 height 15
click at [942, 581] on strong "2008100" at bounding box center [937, 576] width 40 height 12
copy strong "2008100"
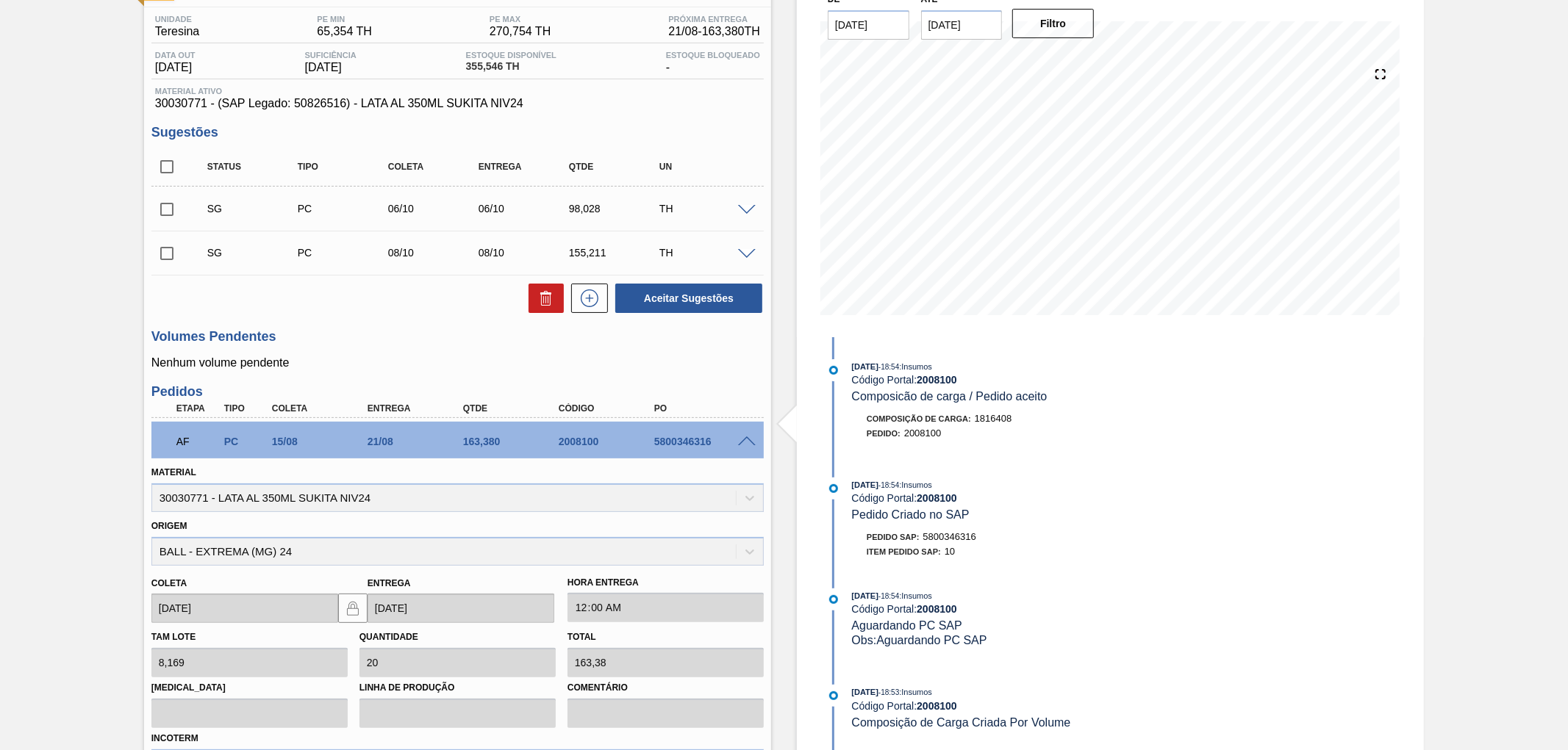
scroll to position [0, 0]
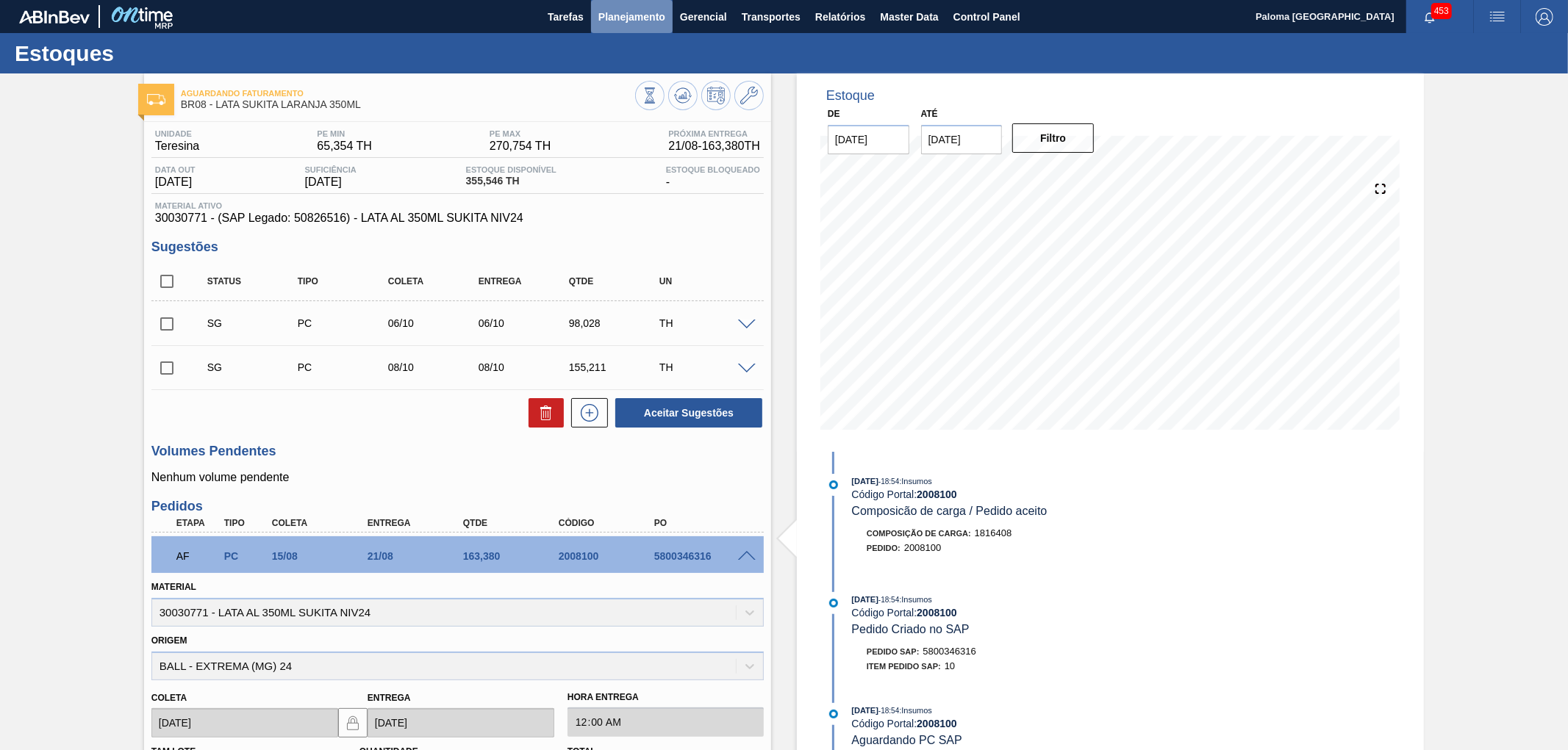
click at [649, 13] on span "Planejamento" at bounding box center [632, 17] width 67 height 18
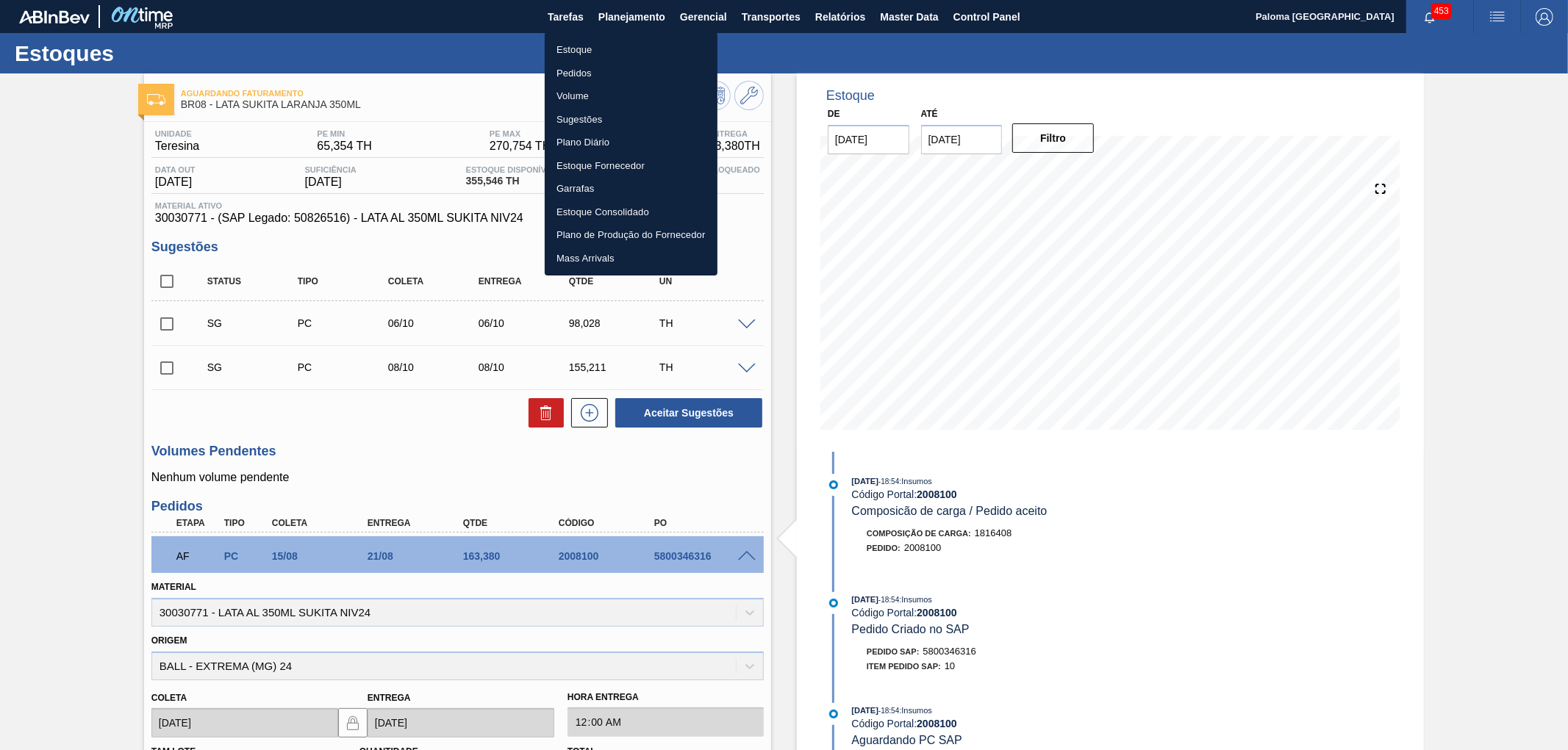
click at [585, 66] on li "Pedidos" at bounding box center [631, 74] width 173 height 24
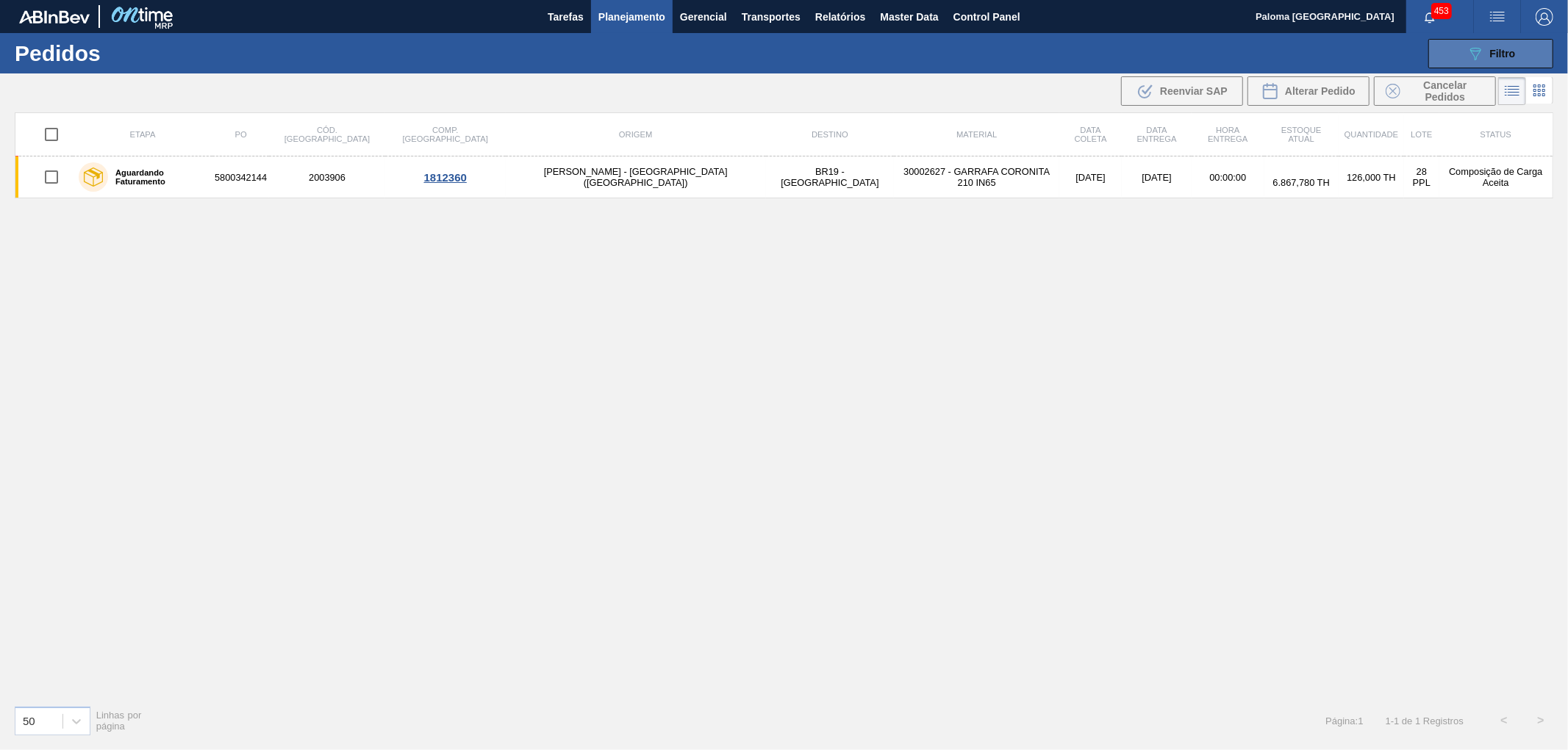
click at [1464, 48] on button "089F7B8B-B2A5-4AFE-B5C0-19BA573D28AC Filtro" at bounding box center [1491, 53] width 125 height 30
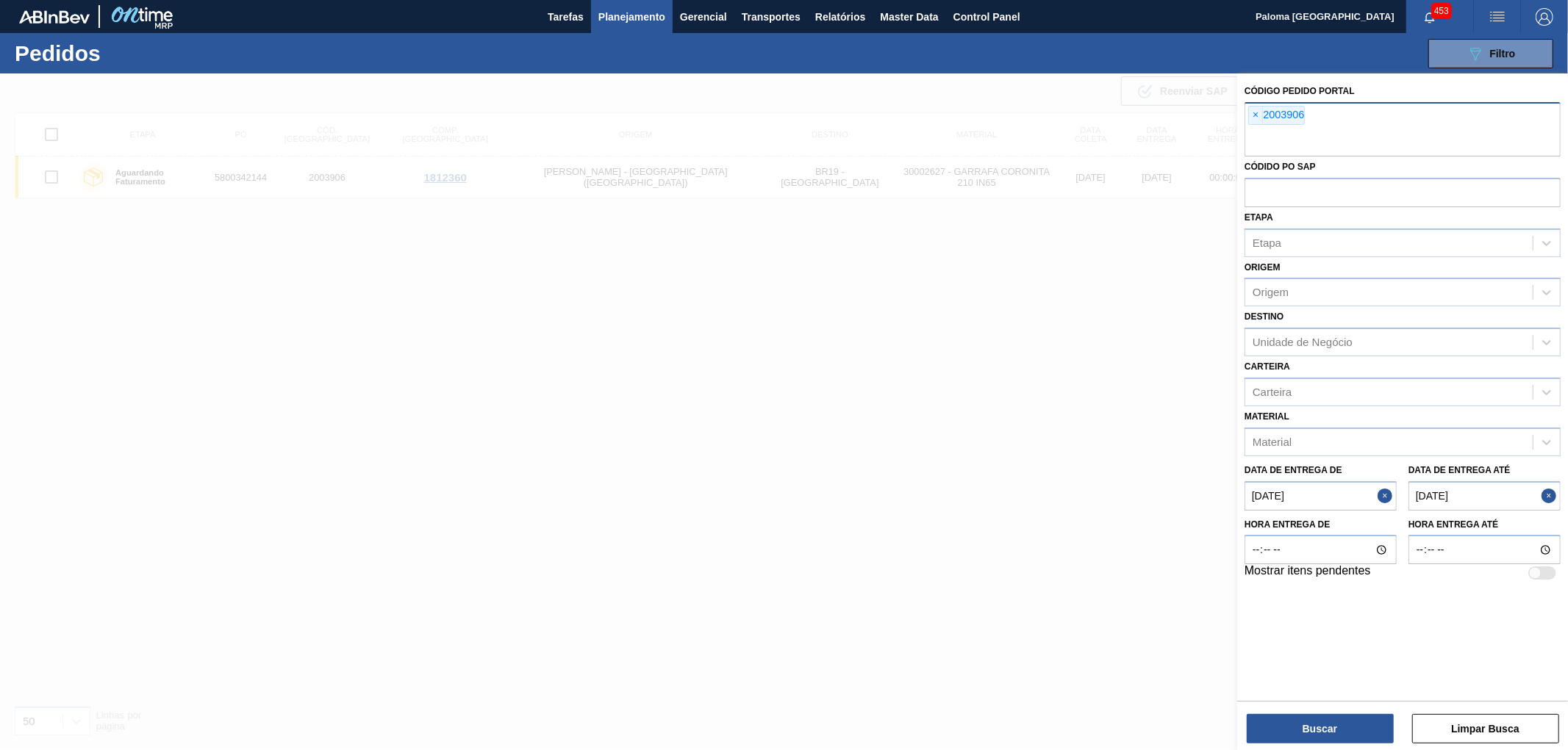
click at [1355, 138] on input "text" at bounding box center [1403, 143] width 316 height 28
paste input "2008100"
type input "2008100"
click at [1328, 731] on button "Buscar" at bounding box center [1320, 729] width 147 height 30
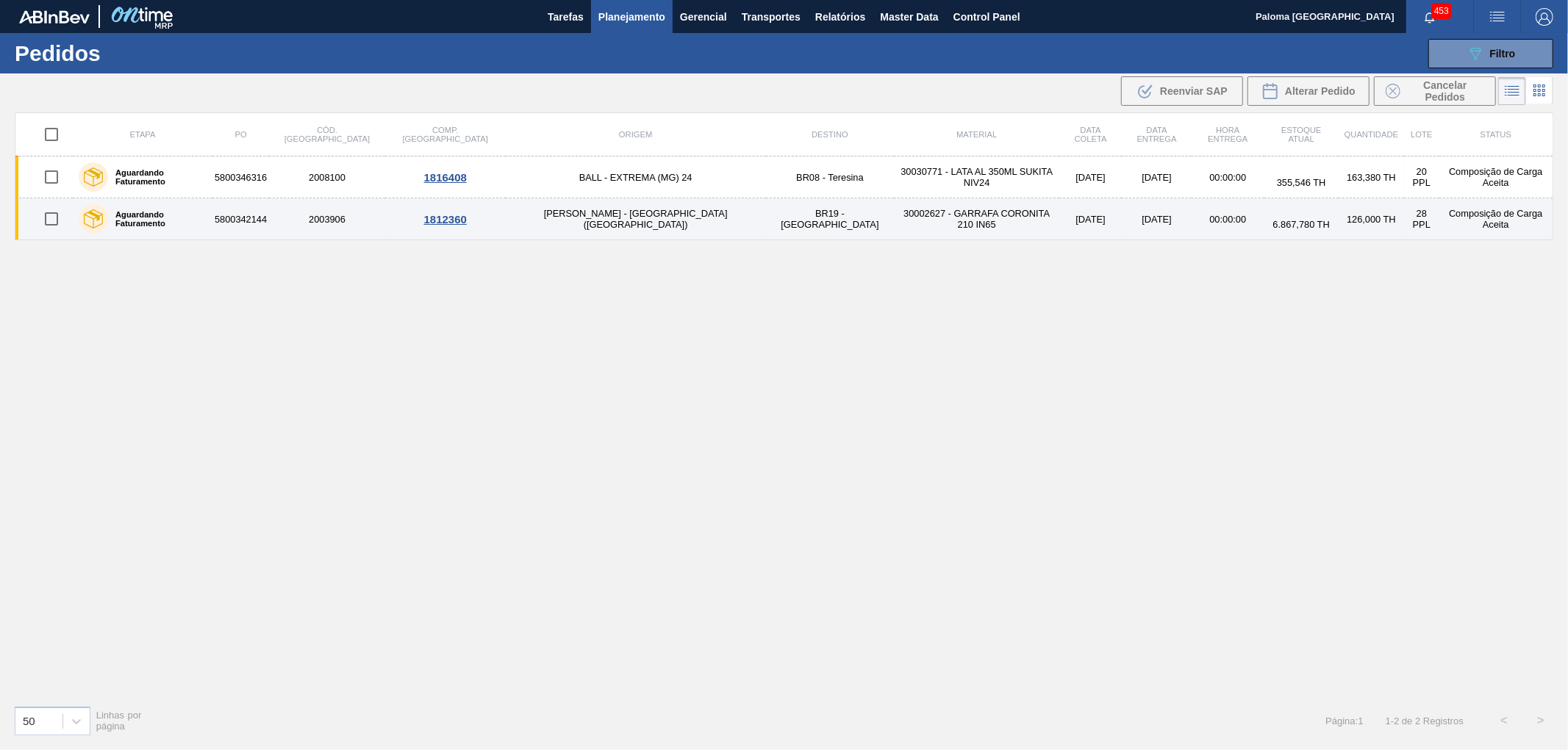
click at [210, 226] on div "Aguardando Faturamento" at bounding box center [143, 218] width 135 height 36
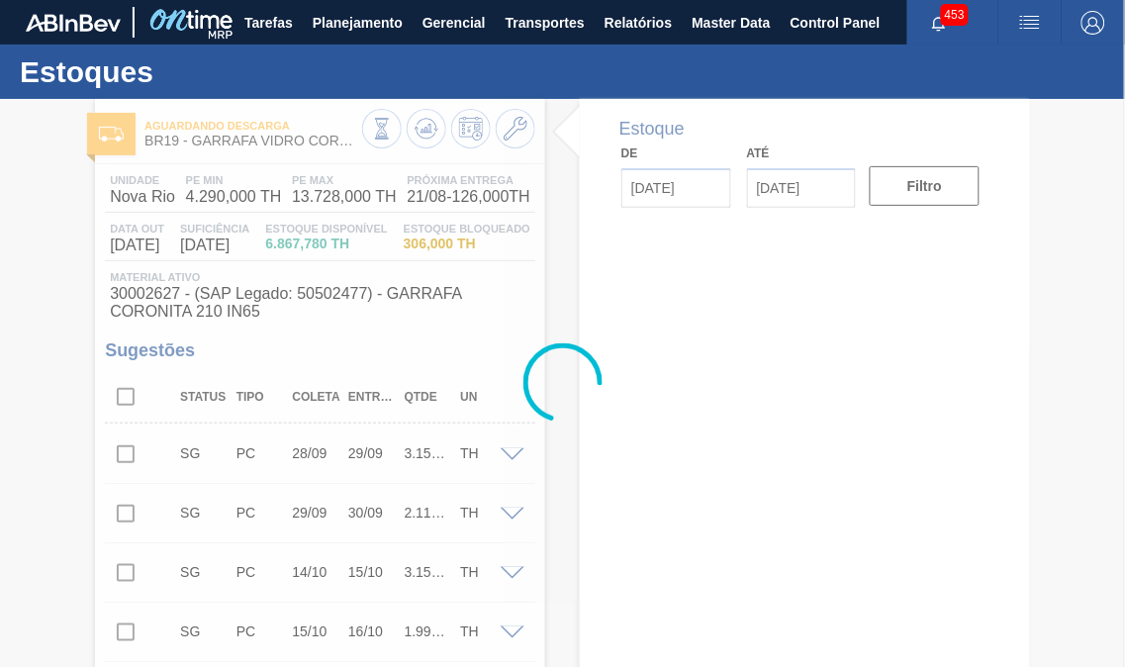
type input "[DATE]"
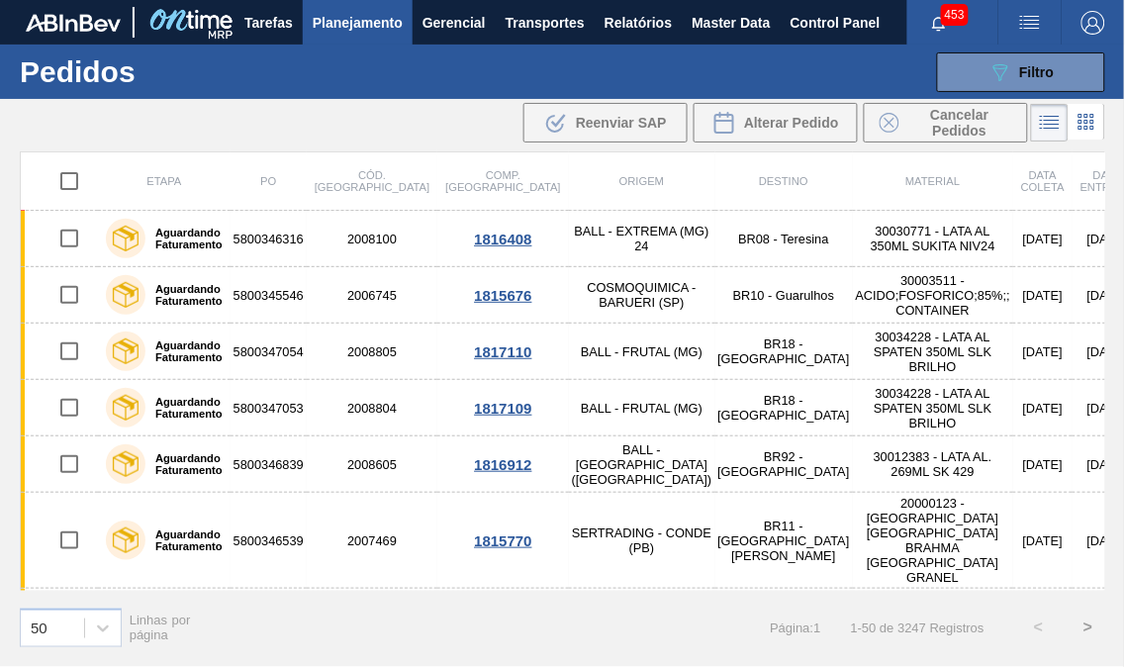
click at [1010, 94] on div "089F7B8B-B2A5-4AFE-B5C0-19BA573D28AC Filtro Código Pedido Portal Códido PO SAP …" at bounding box center [700, 72] width 829 height 59
click at [1013, 84] on button "089F7B8B-B2A5-4AFE-B5C0-19BA573D28AC Filtro" at bounding box center [1021, 72] width 168 height 40
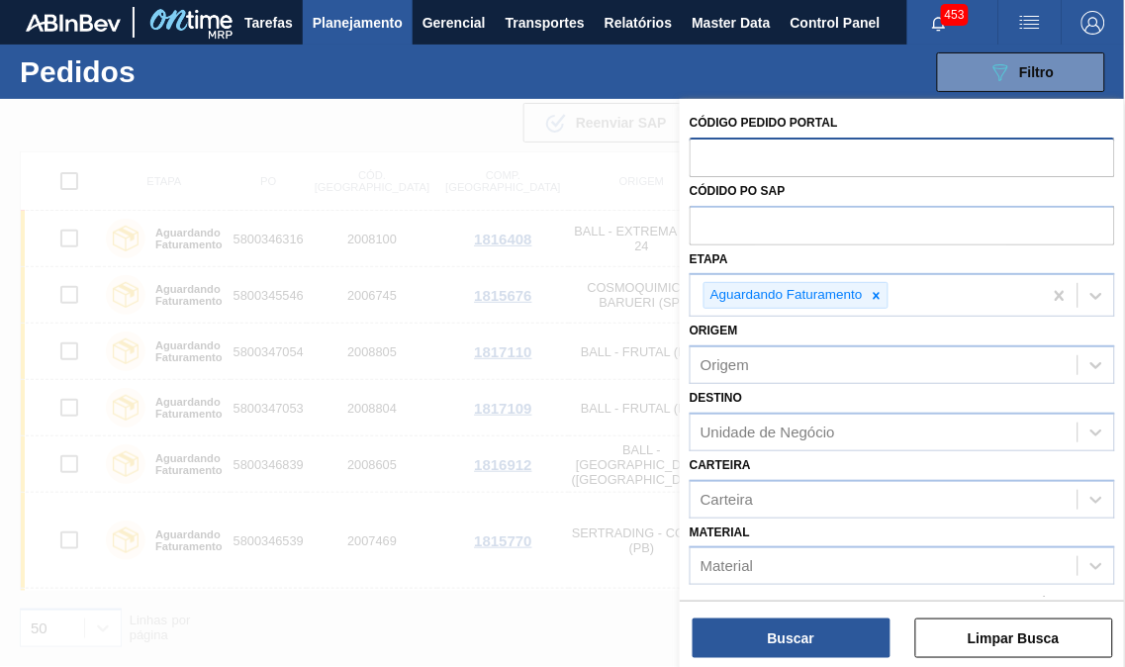
click at [752, 154] on input "text" at bounding box center [903, 157] width 426 height 38
paste input "2003906"
type input "2003906"
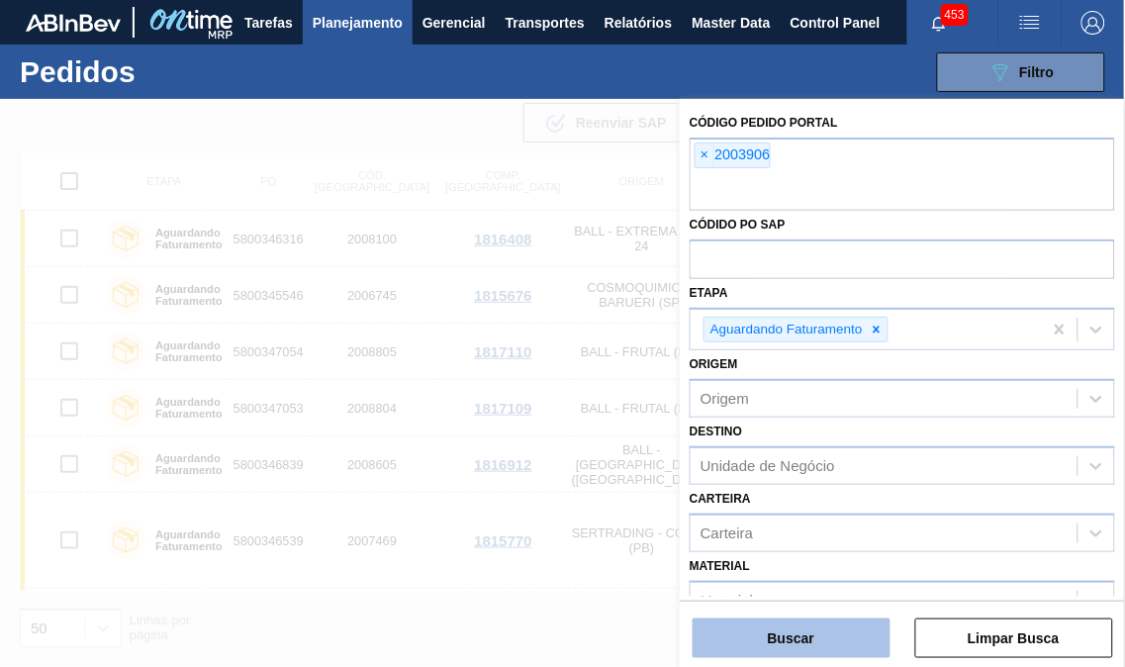
click at [780, 629] on button "Buscar" at bounding box center [792, 639] width 198 height 40
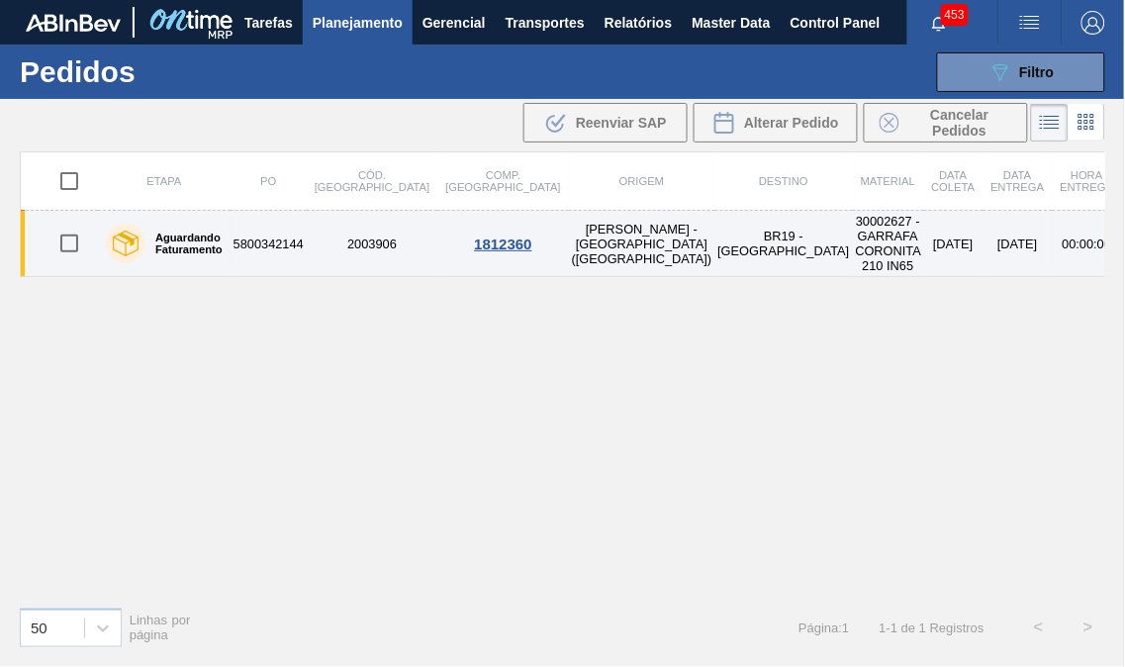
click at [201, 239] on label "Aguardando Faturamento" at bounding box center [183, 244] width 77 height 24
click at [73, 240] on input "checkbox" at bounding box center [69, 244] width 42 height 42
checkbox input "true"
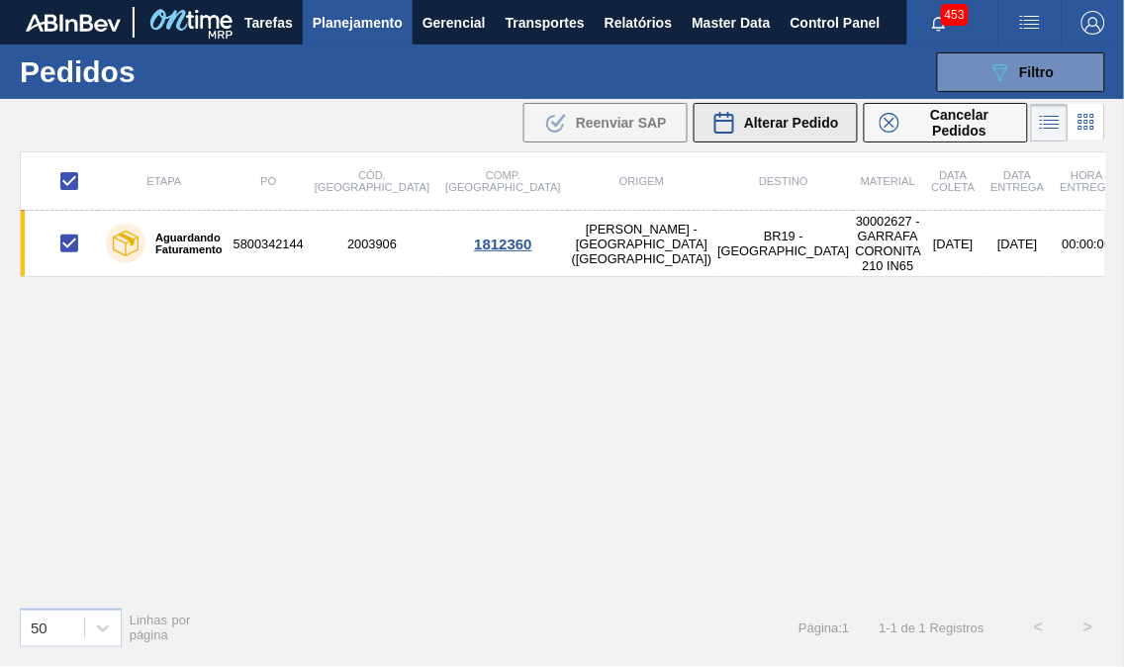
click at [795, 115] on span "Alterar Pedido" at bounding box center [791, 123] width 95 height 16
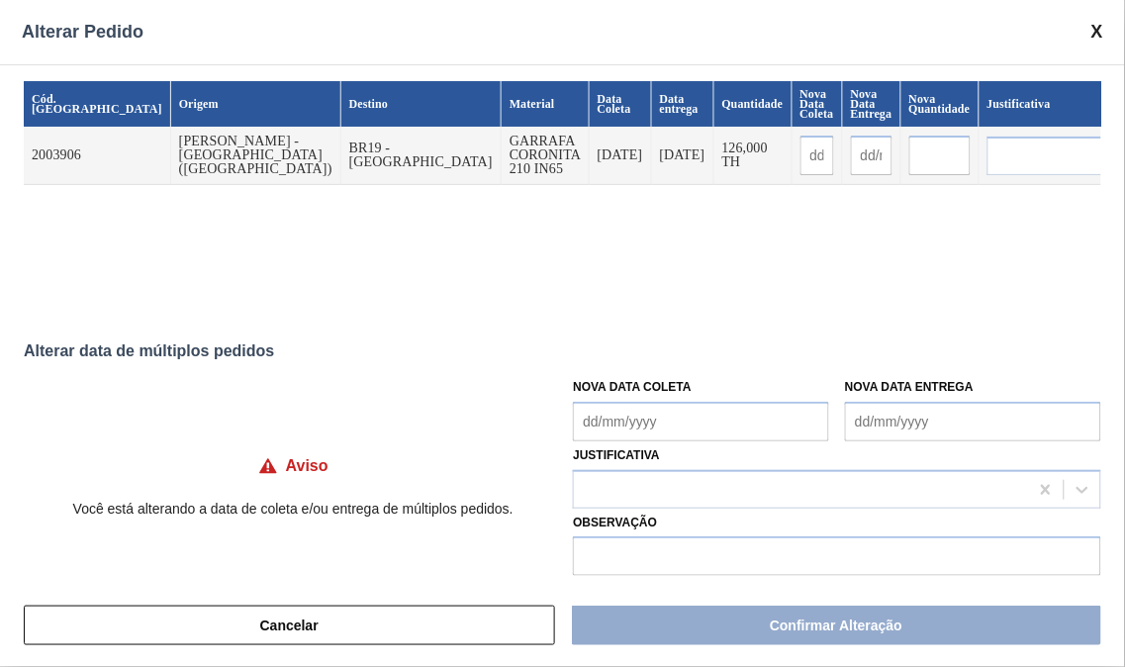
click at [1101, 34] on span at bounding box center [1098, 32] width 12 height 21
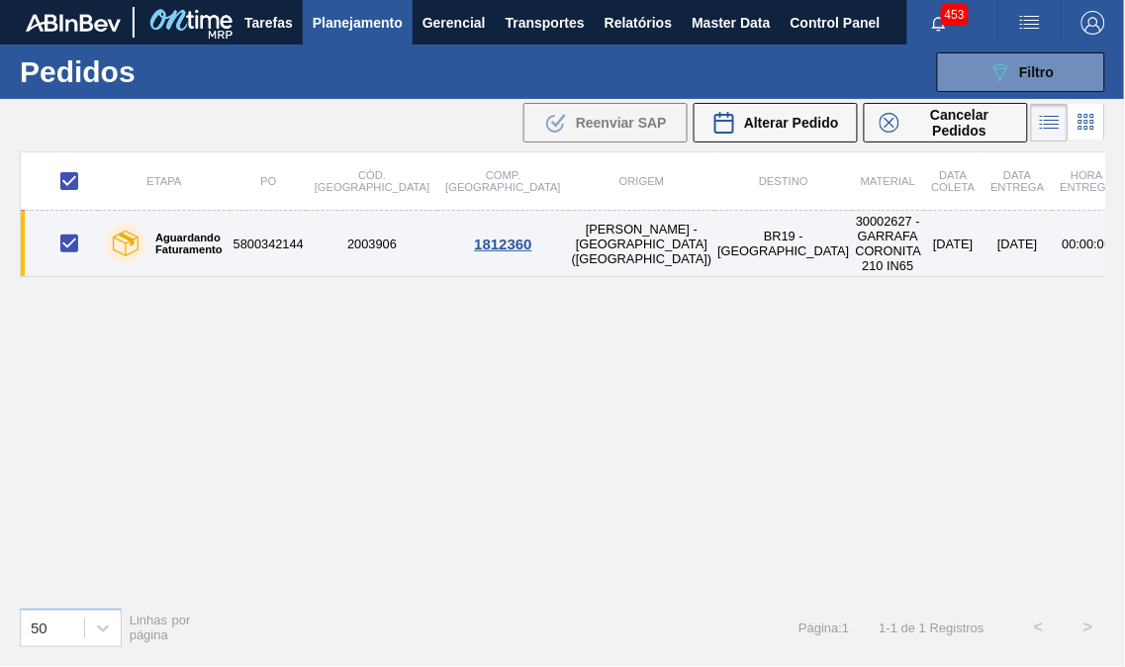
click at [258, 242] on td "5800342144" at bounding box center [269, 244] width 76 height 66
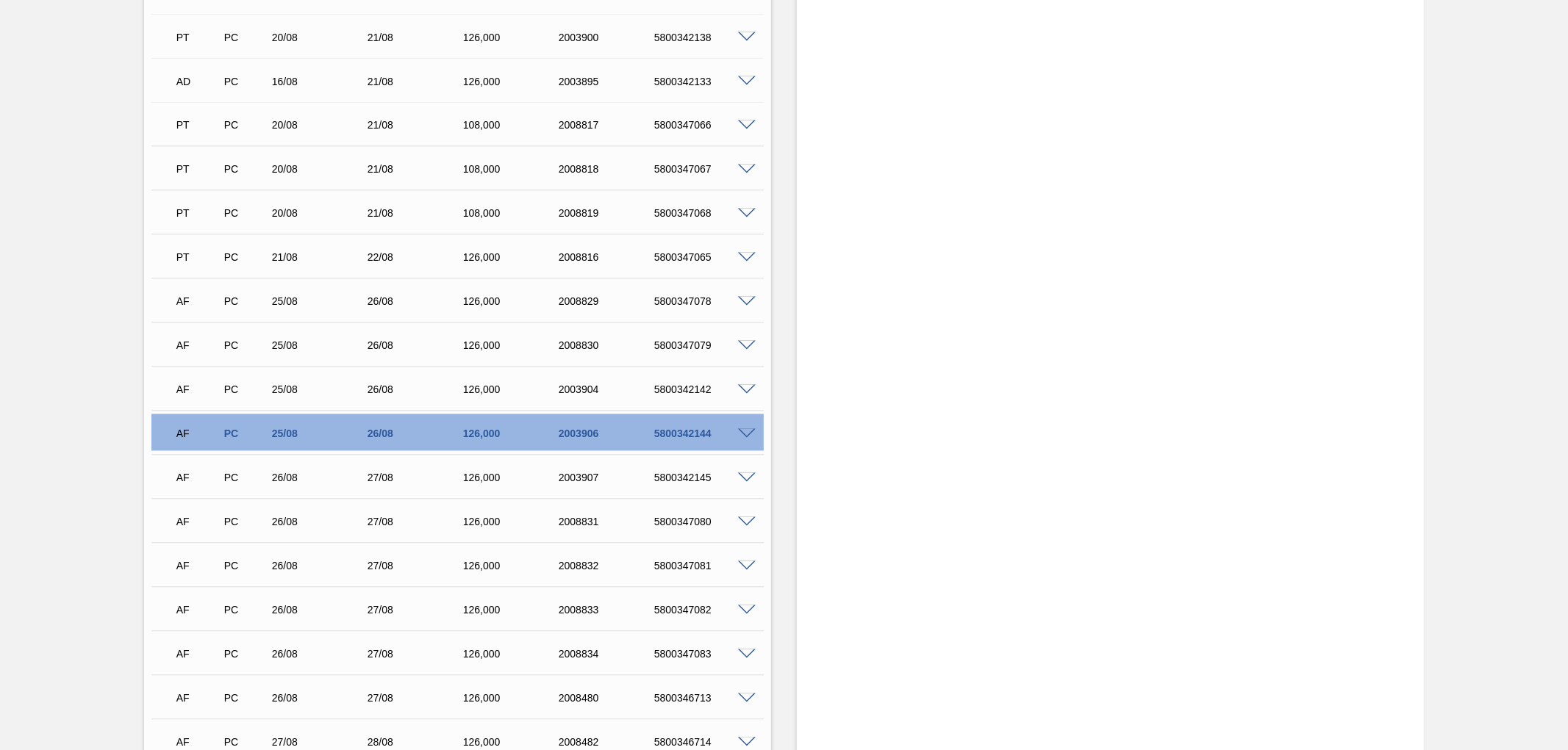
scroll to position [2286, 0]
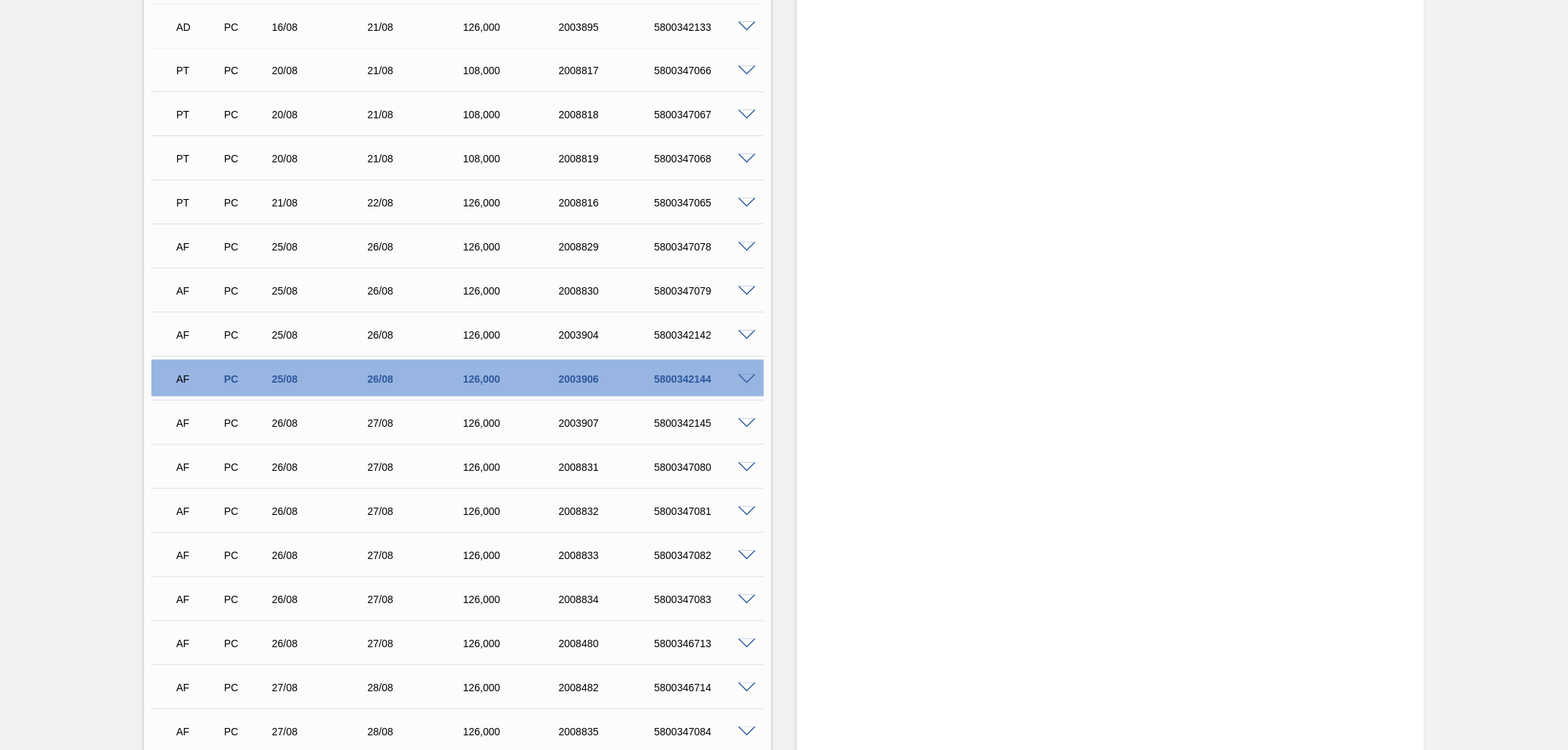
click at [745, 376] on span at bounding box center [747, 380] width 18 height 11
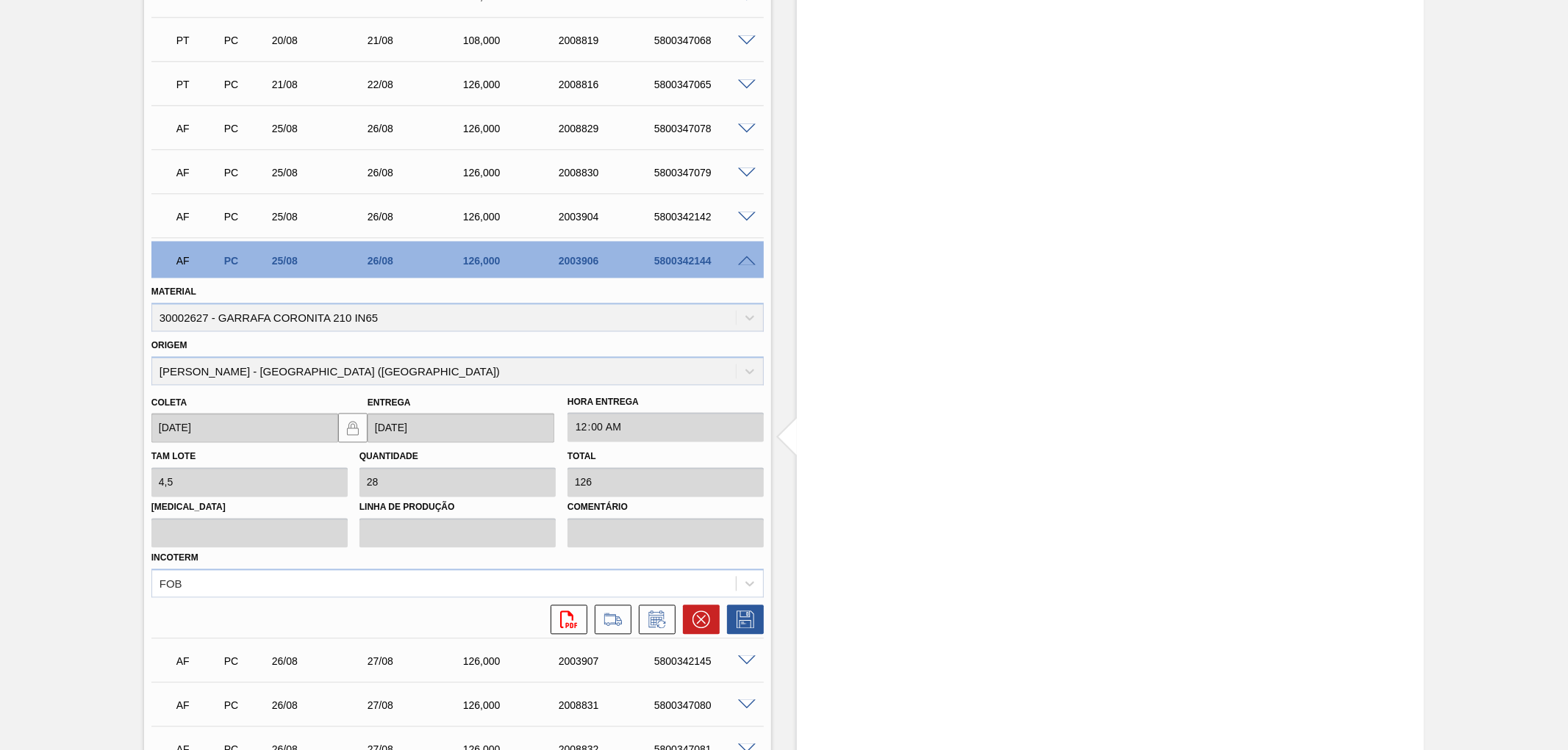
scroll to position [2450, 0]
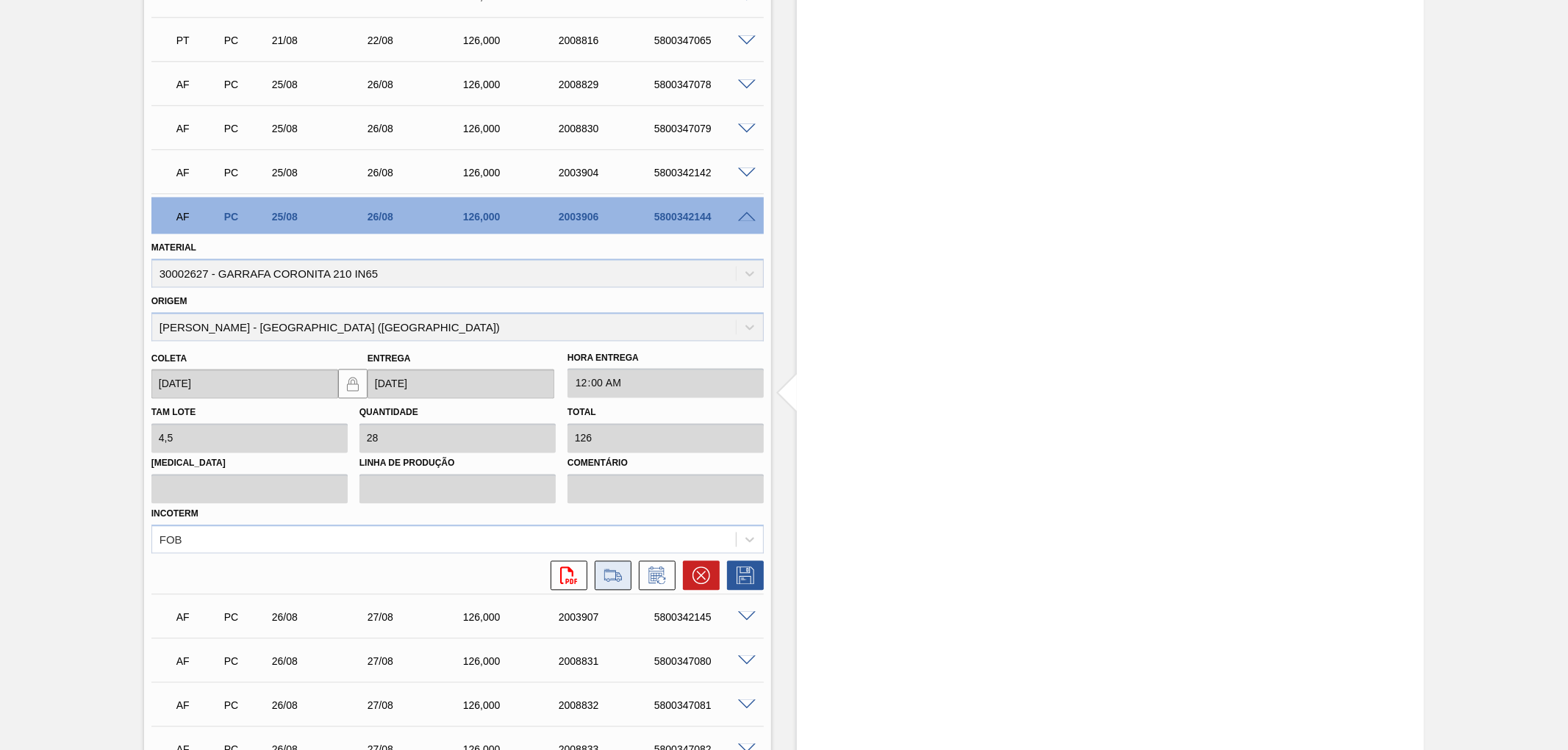
click at [610, 569] on icon at bounding box center [614, 574] width 18 height 11
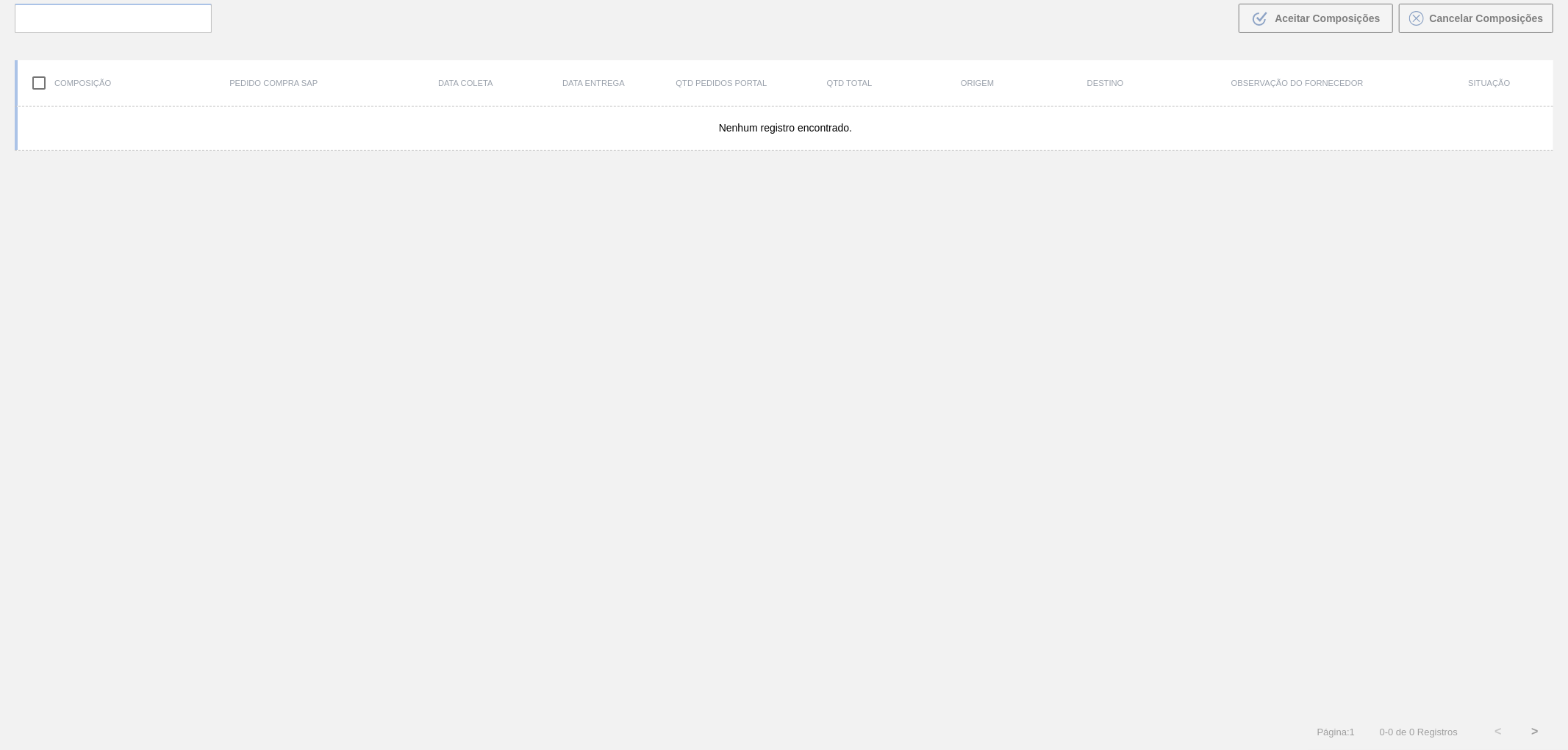
scroll to position [106, 0]
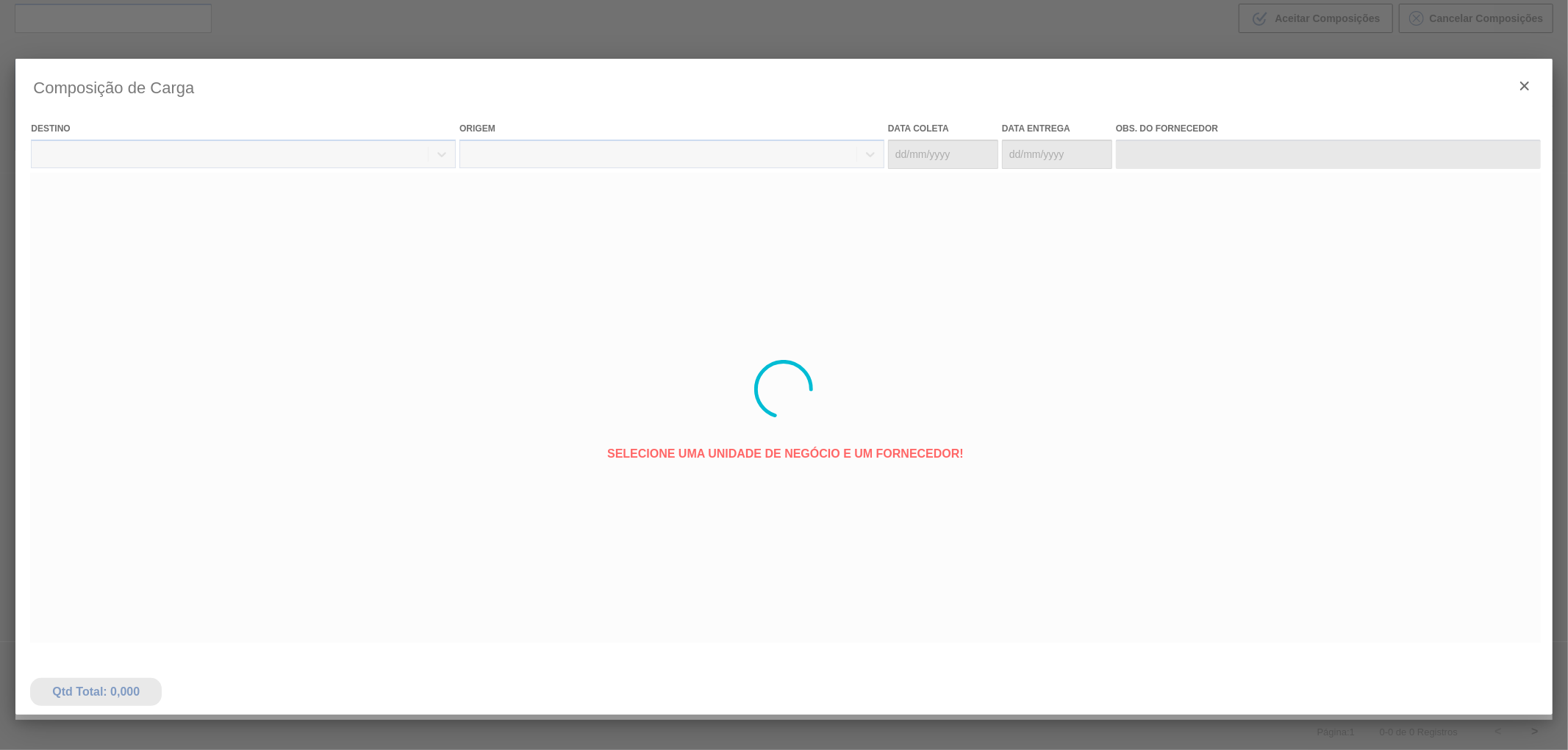
type coleta "[DATE]"
type entrega "[DATE]"
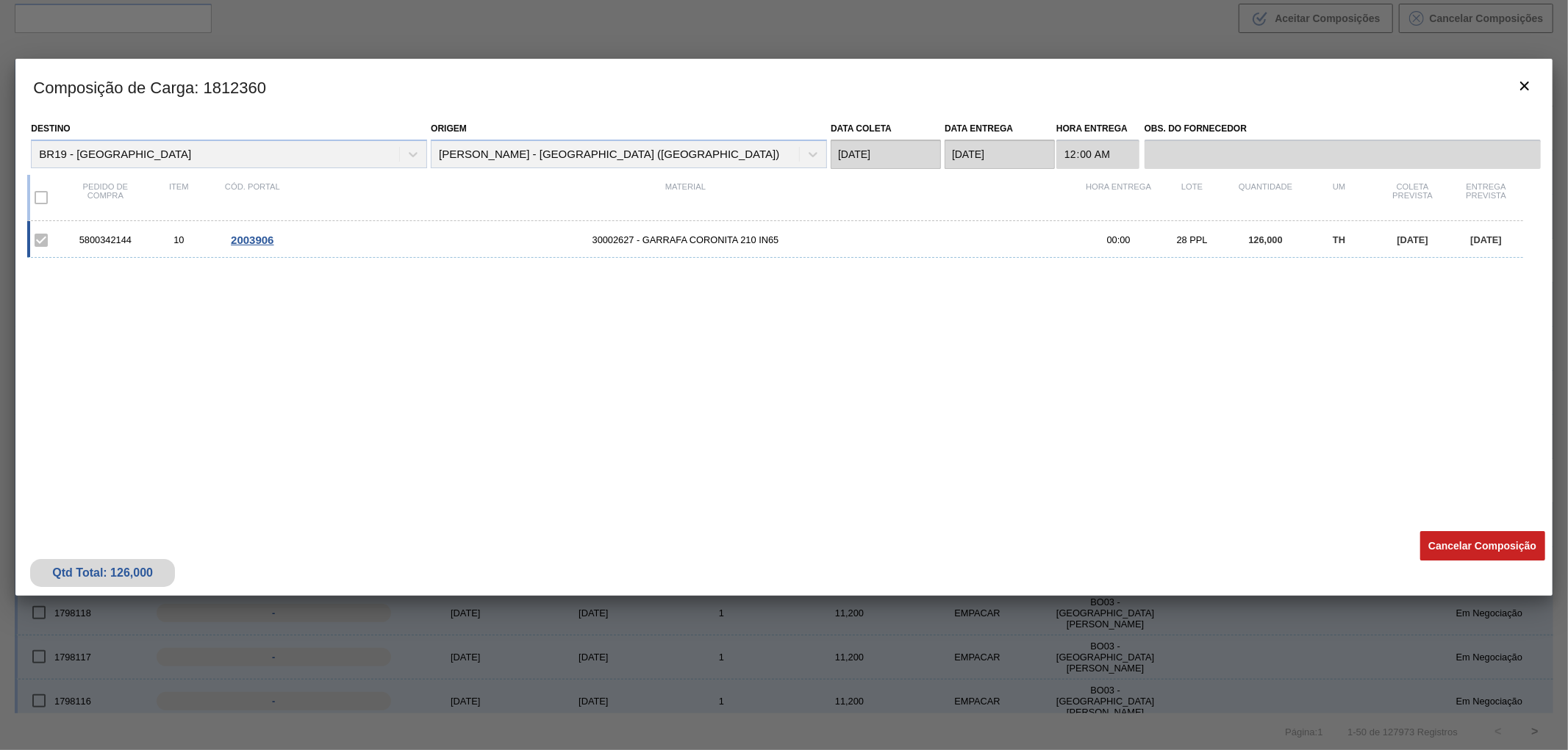
click at [247, 243] on span "2003906" at bounding box center [252, 240] width 42 height 13
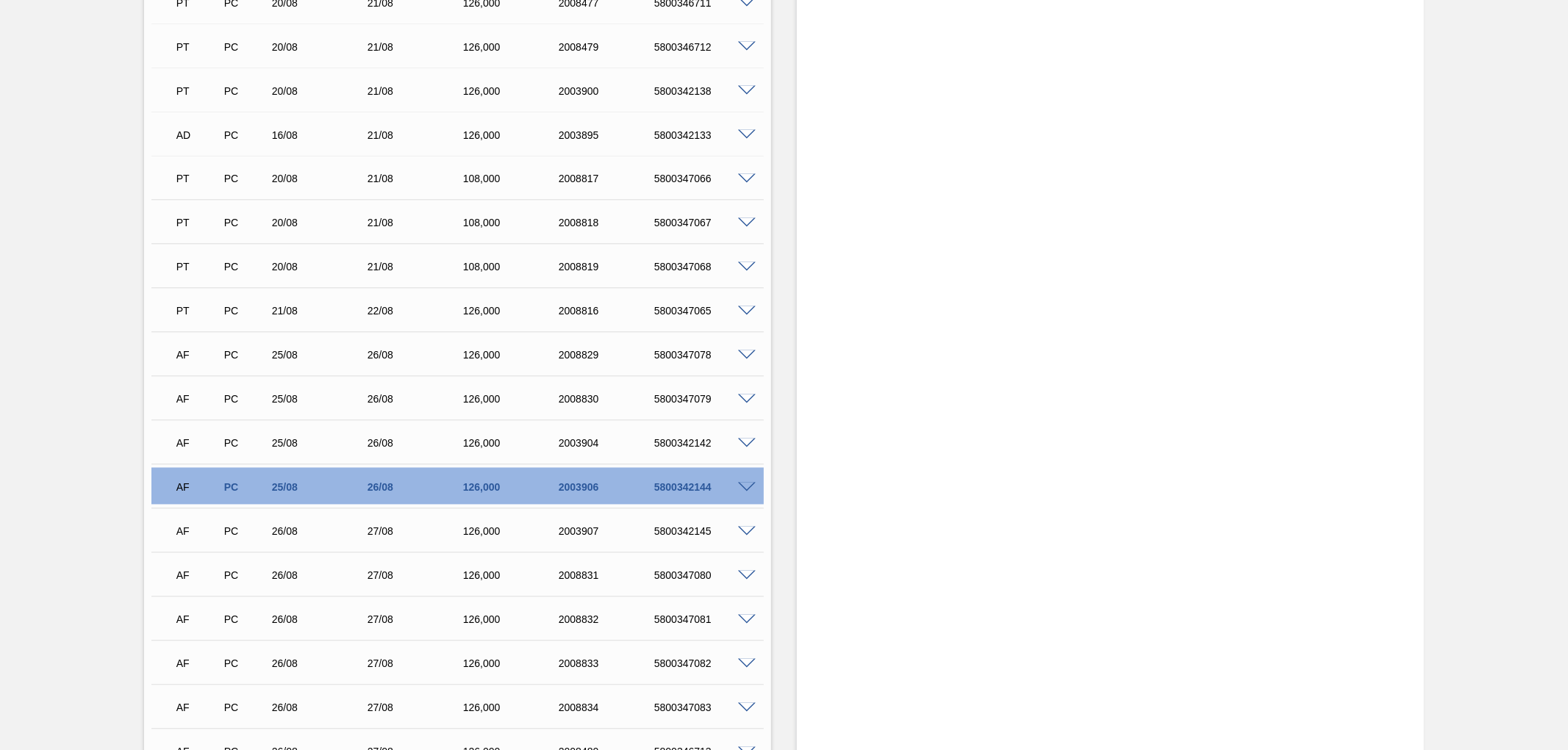
scroll to position [2205, 0]
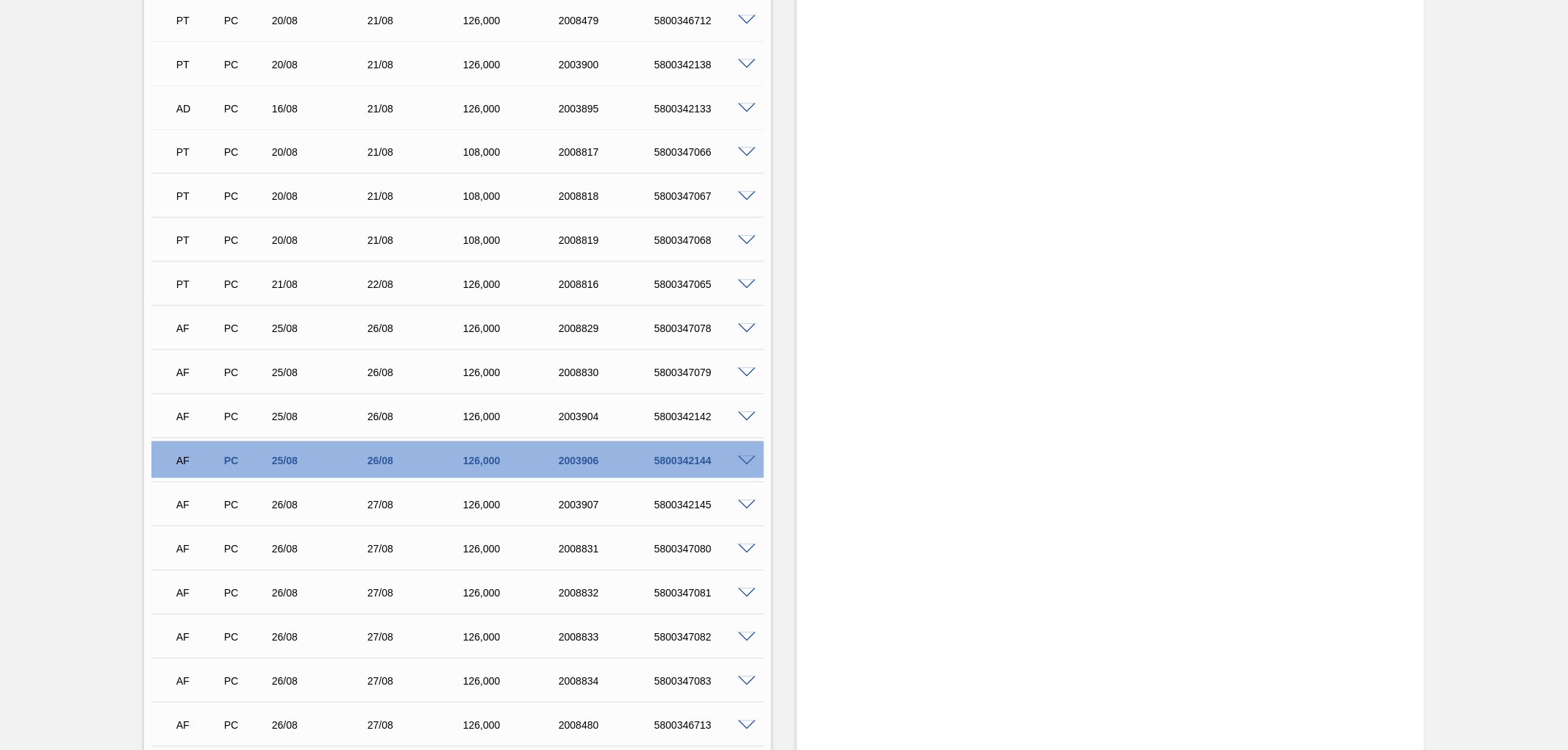
click at [746, 500] on div at bounding box center [749, 504] width 30 height 11
click at [746, 500] on span at bounding box center [747, 506] width 18 height 11
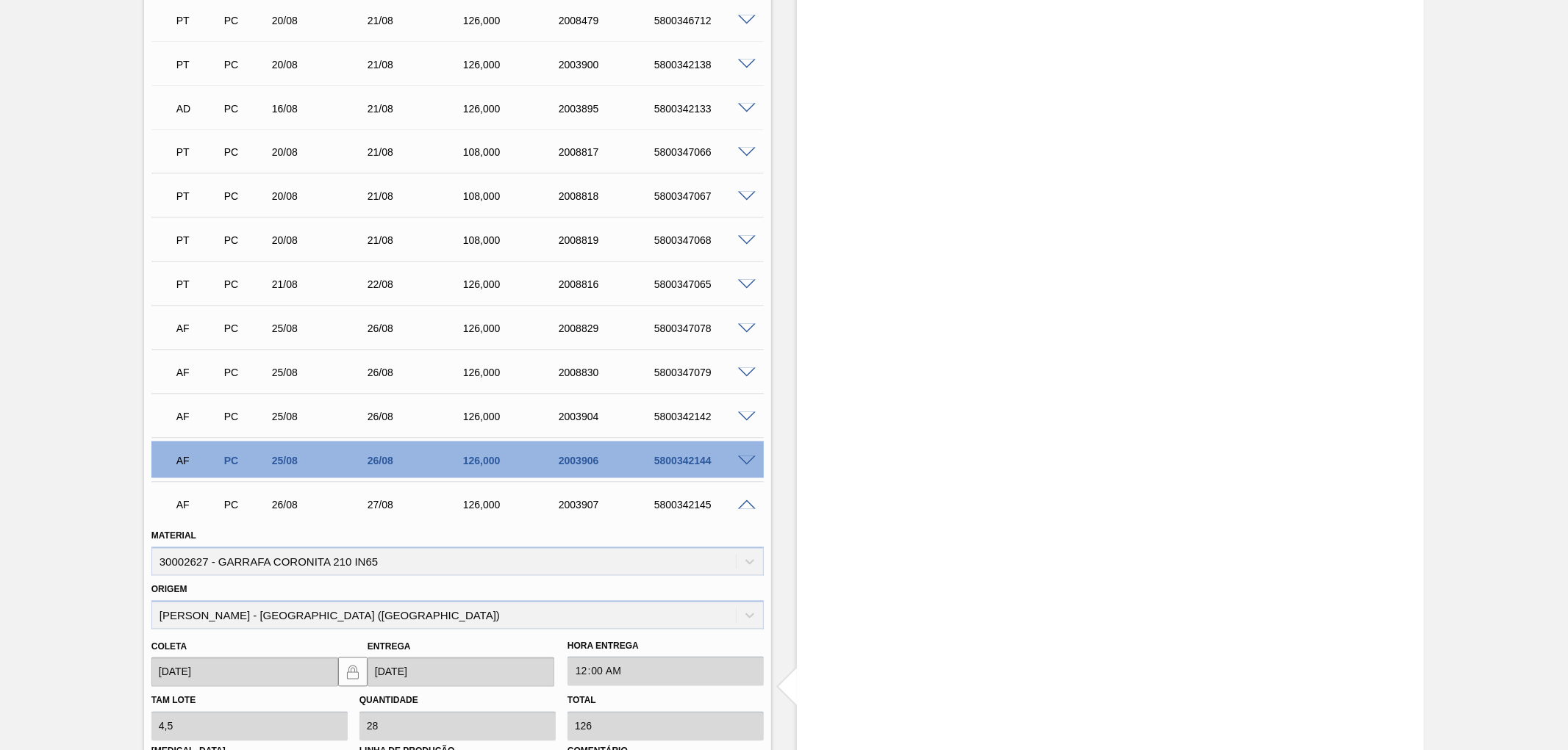
scroll to position [2286, 0]
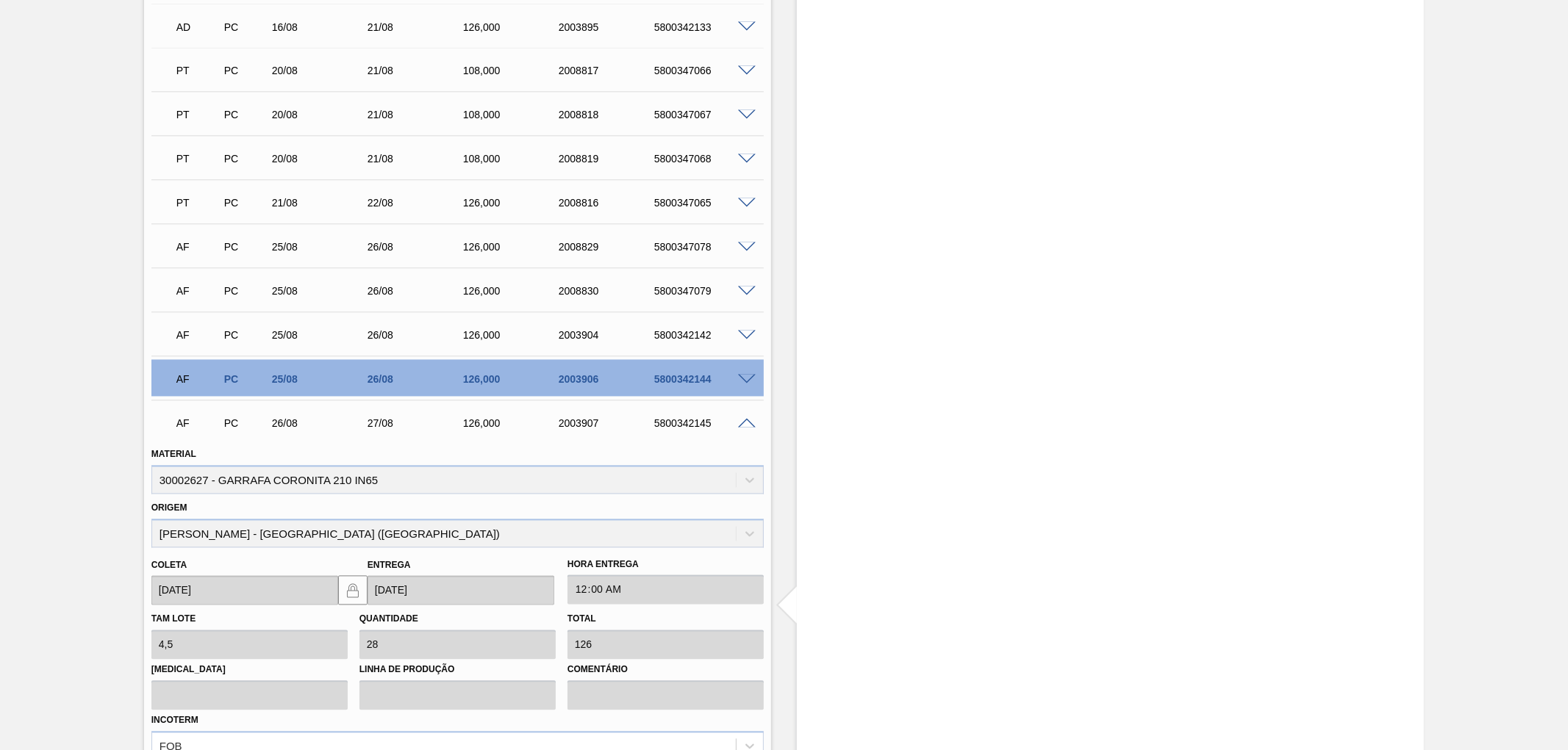
click at [180, 481] on div "Material 30002627 - GARRAFA CORONITA 210 IN65" at bounding box center [458, 469] width 612 height 50
copy div "30002627"
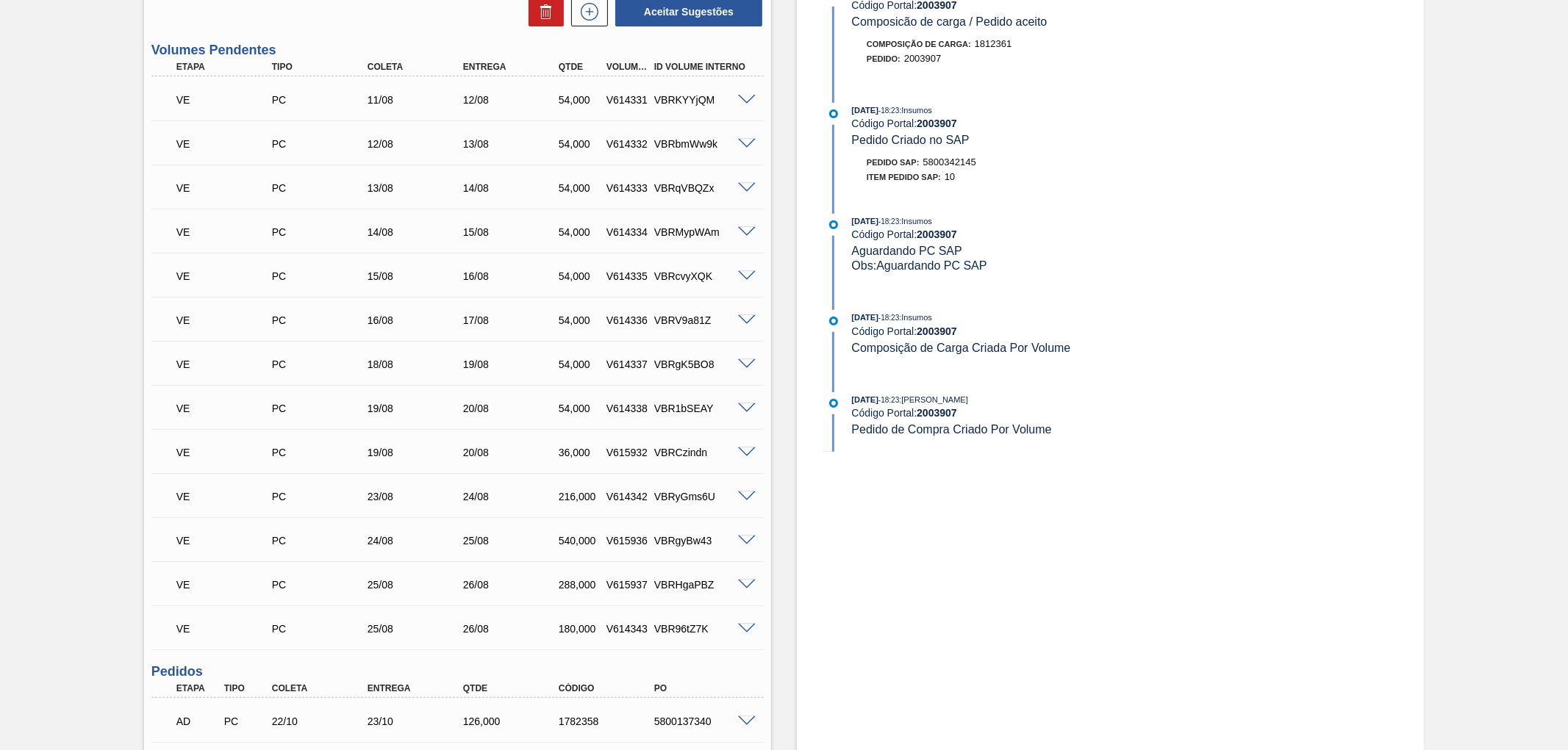
scroll to position [0, 0]
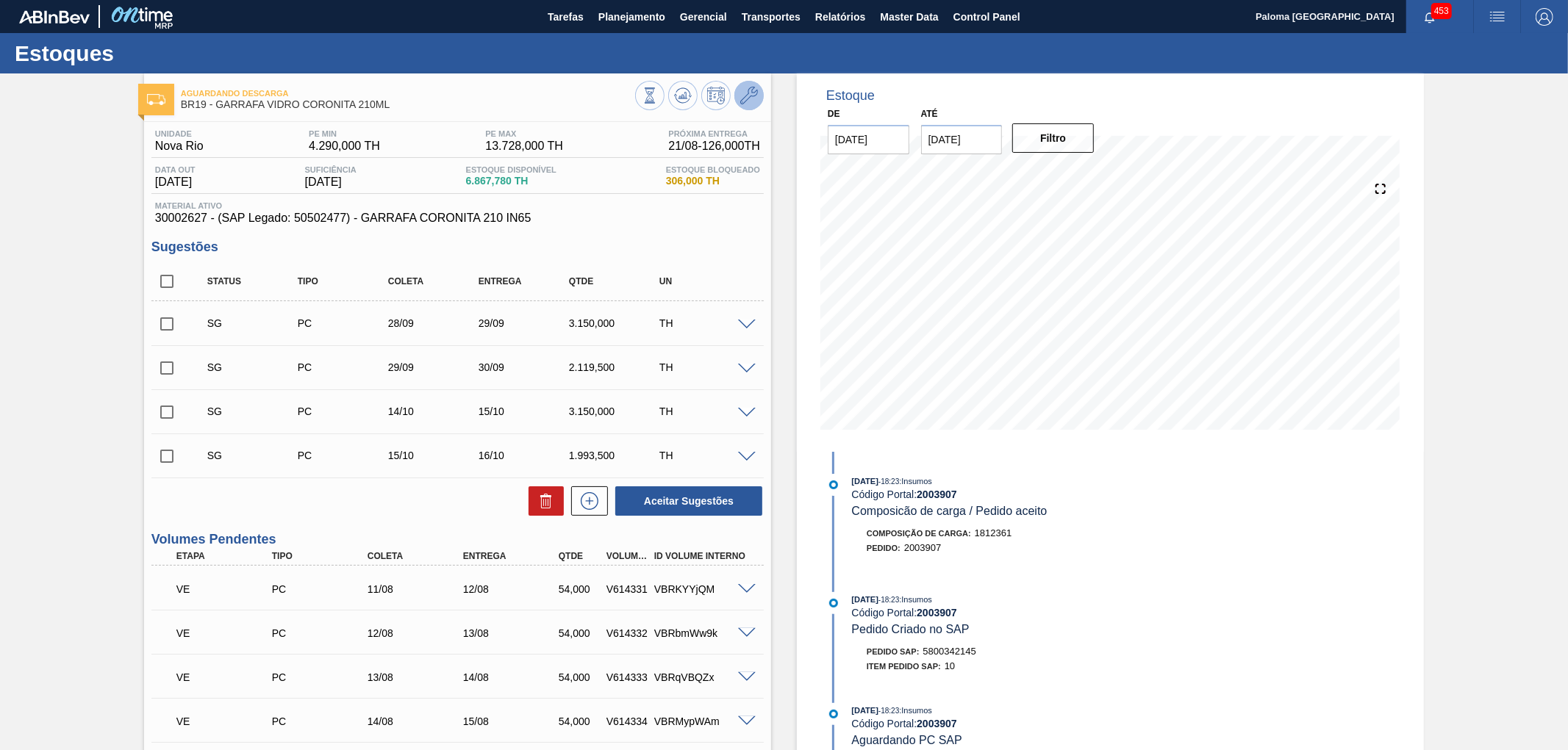
click at [758, 94] on button at bounding box center [749, 96] width 30 height 30
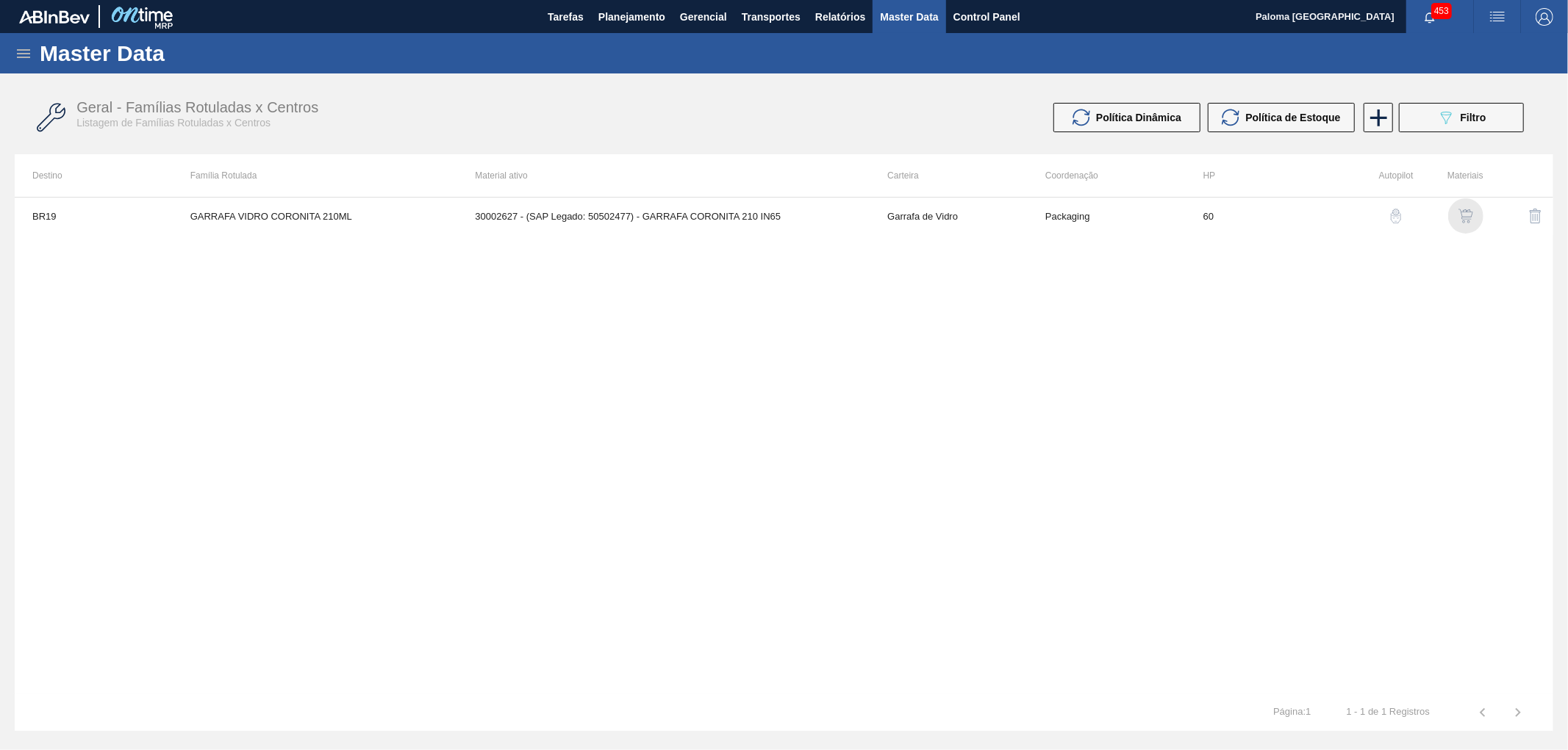
click at [1468, 218] on img "button" at bounding box center [1466, 216] width 15 height 15
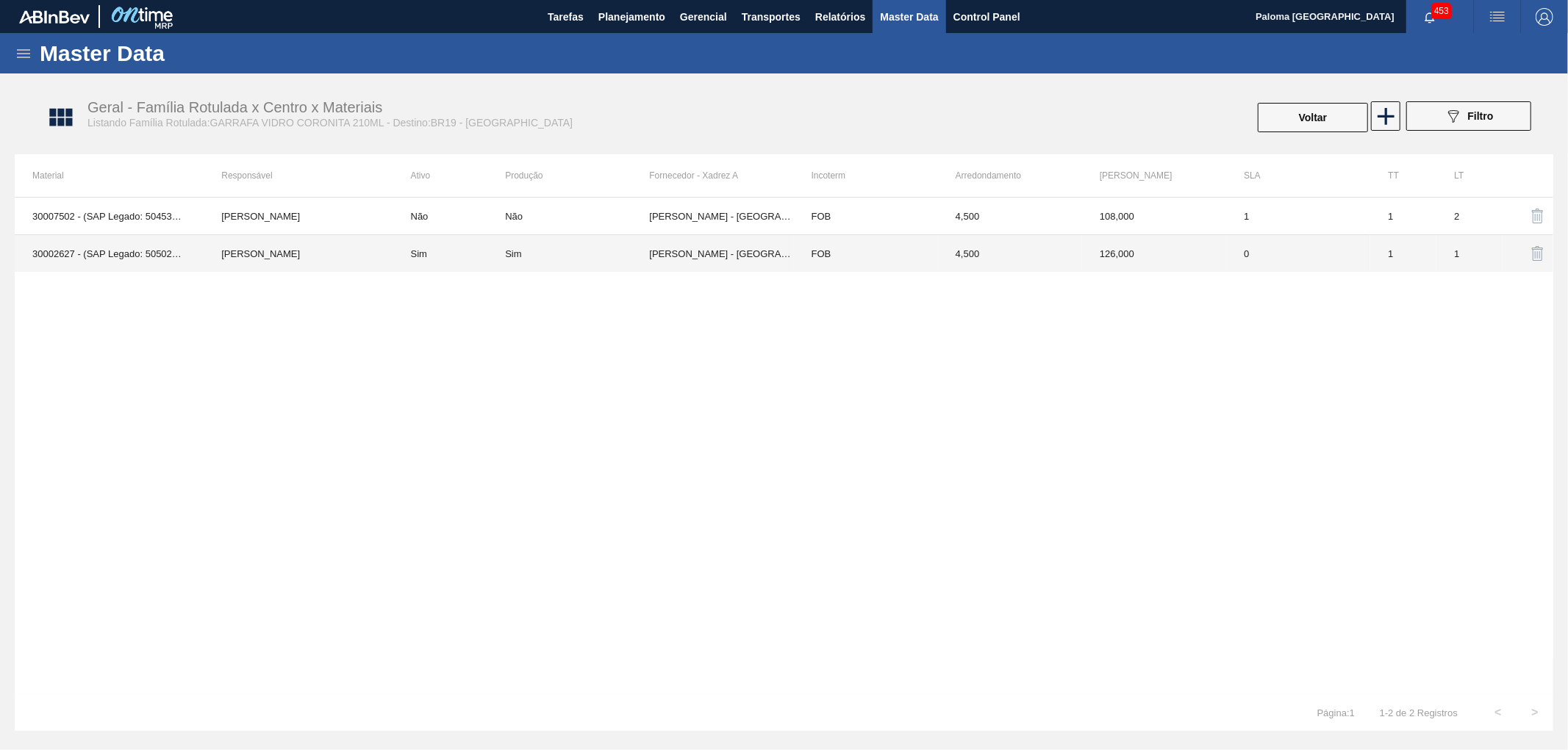
click at [351, 265] on td "Juliane Romagnoli" at bounding box center [298, 254] width 189 height 37
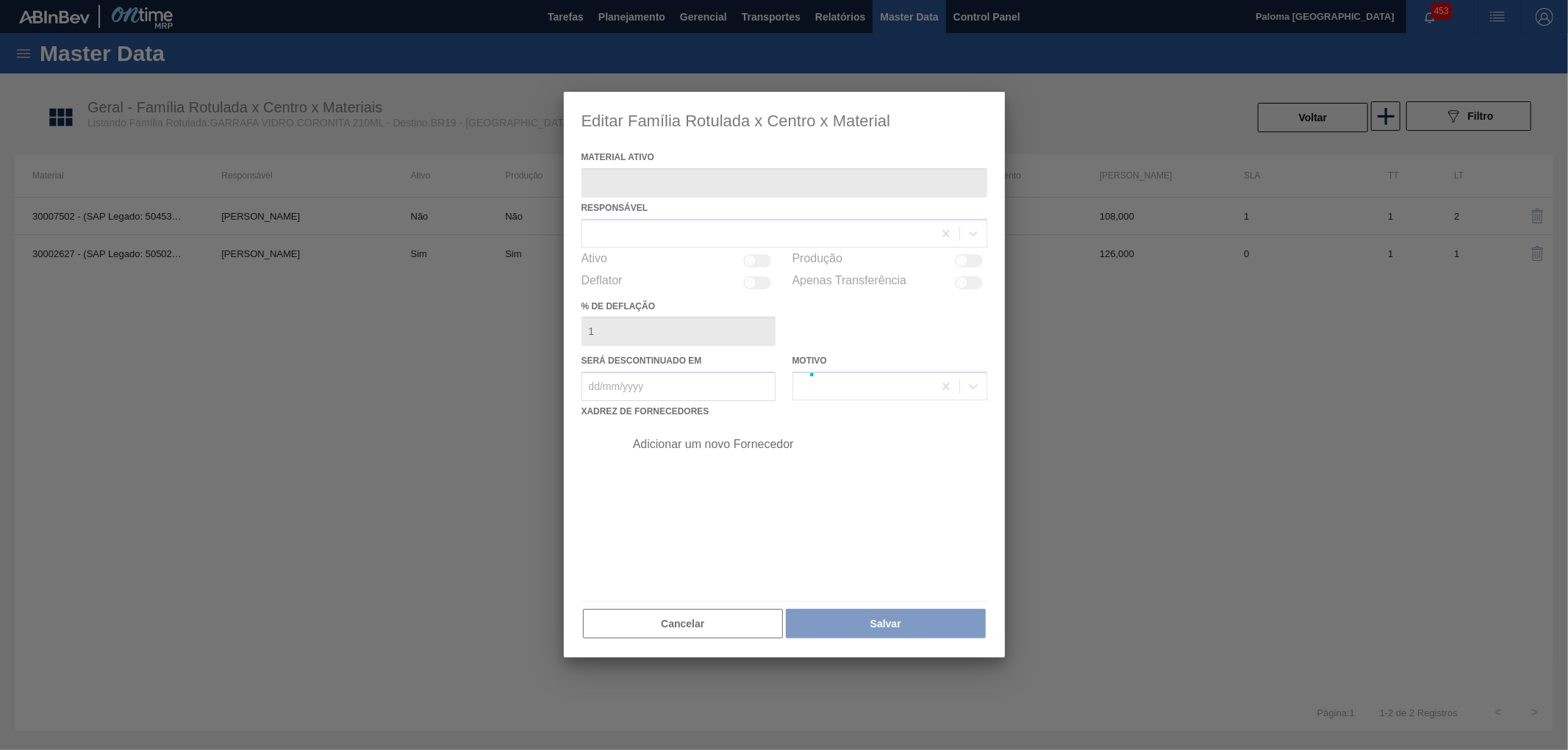
type ativo "30002627 - (SAP Legado: 50502477) - GARRAFA CORONITA 210 IN65"
checkbox input "true"
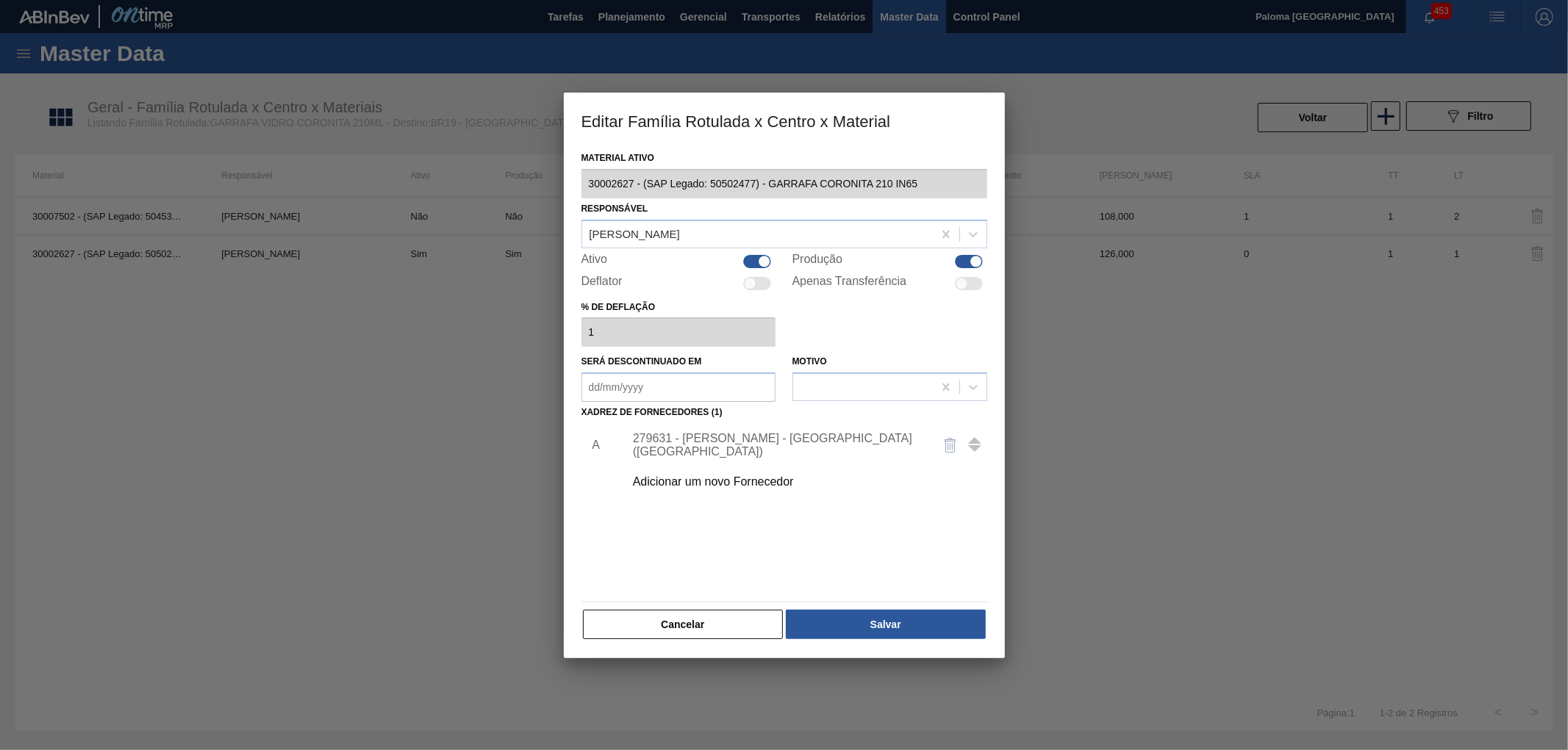
click at [768, 454] on div "279631 - OWENS - SÃO PAULO (SP)" at bounding box center [801, 445] width 371 height 36
click at [772, 443] on div "279631 - OWENS - SÃO PAULO (SP)" at bounding box center [777, 446] width 288 height 27
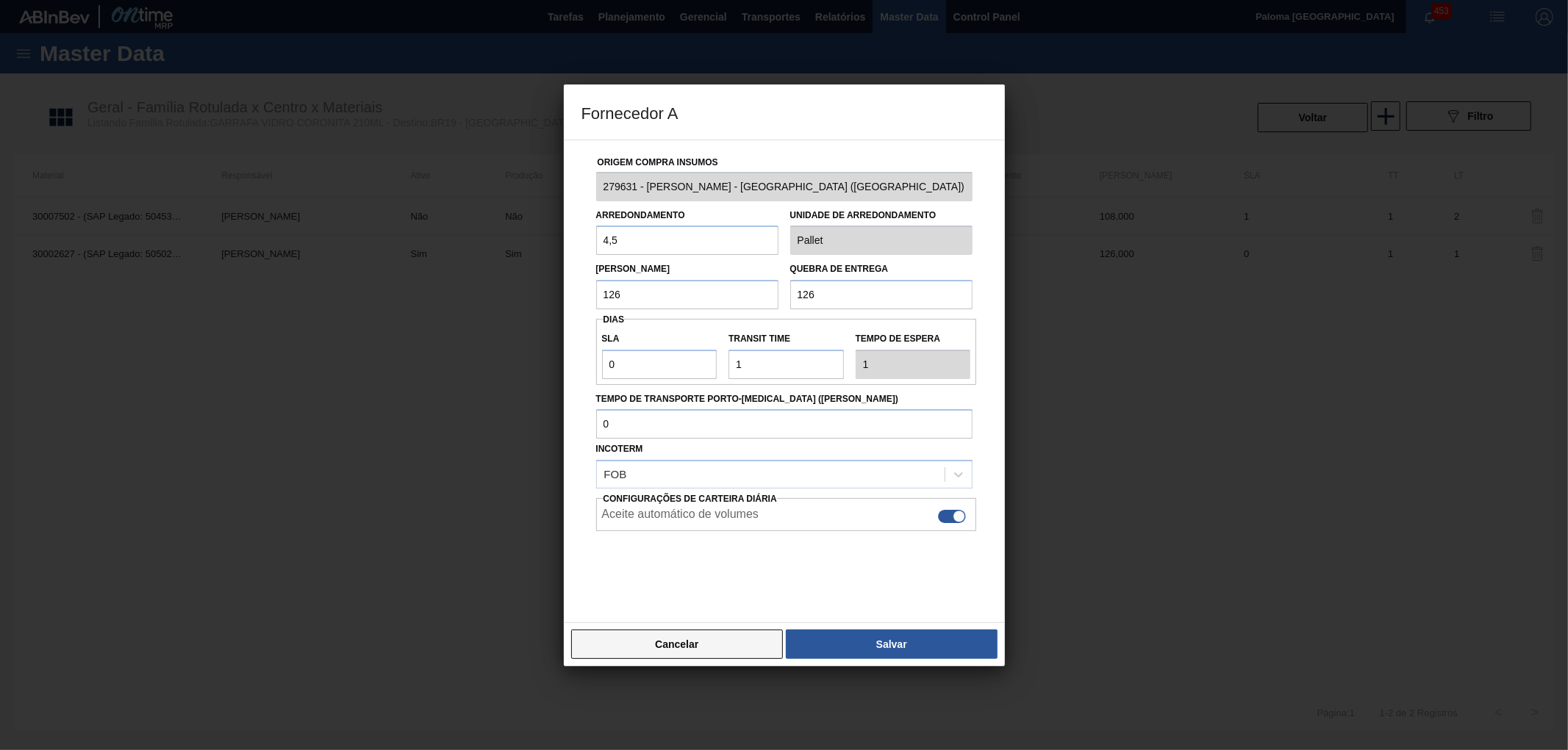
click at [732, 654] on button "Cancelar" at bounding box center [677, 645] width 212 height 30
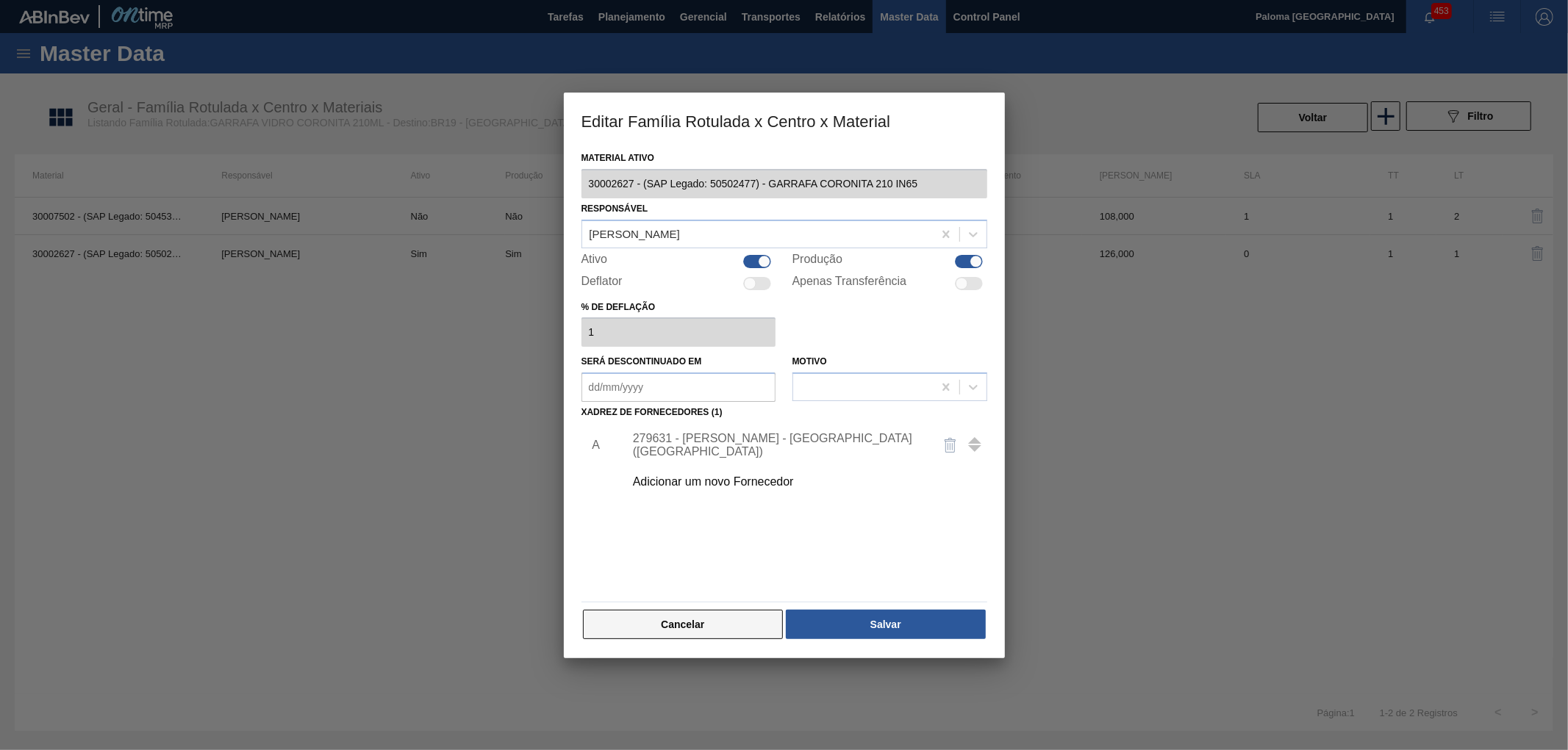
click at [745, 623] on button "Cancelar" at bounding box center [683, 625] width 201 height 30
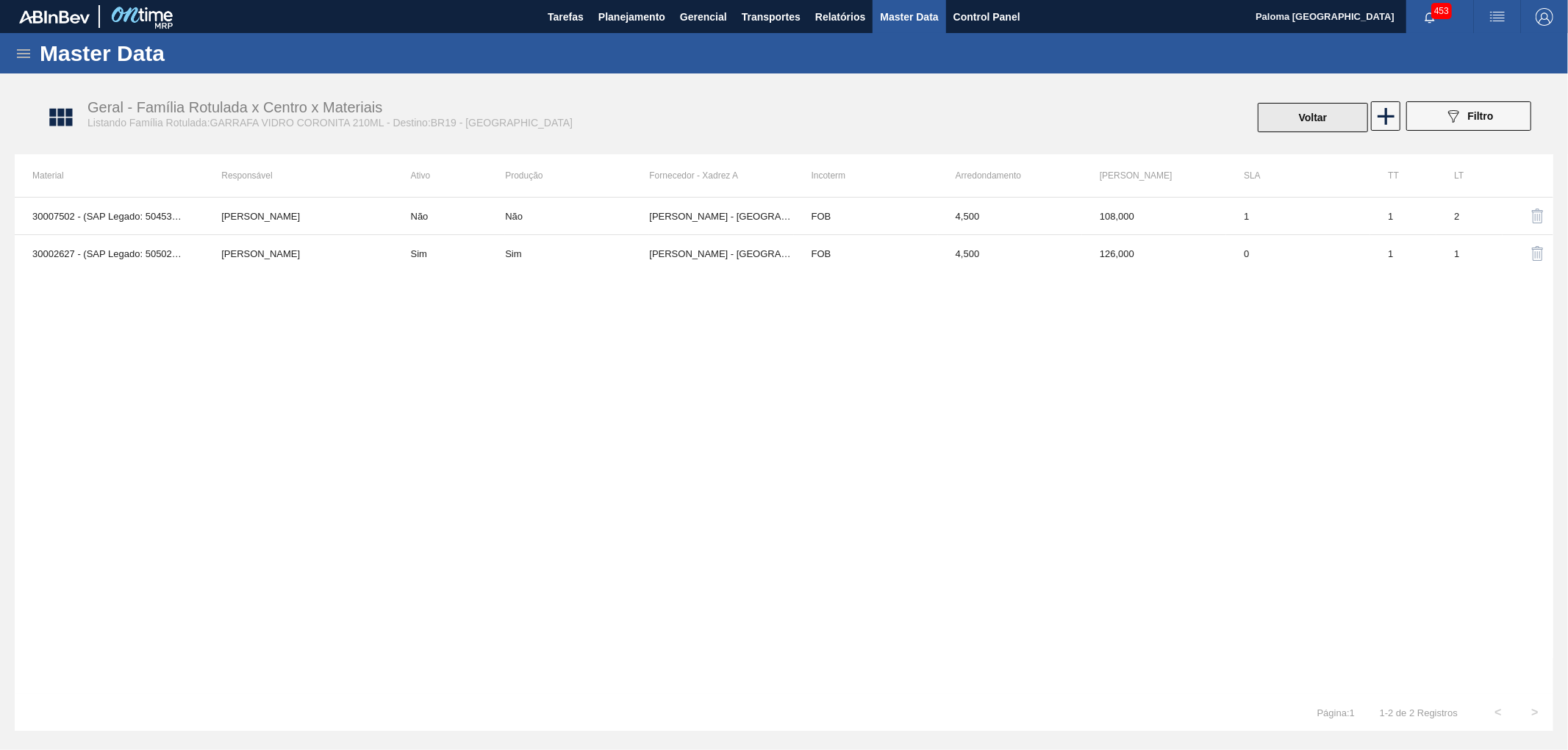
click at [1357, 121] on button "Voltar" at bounding box center [1312, 118] width 110 height 30
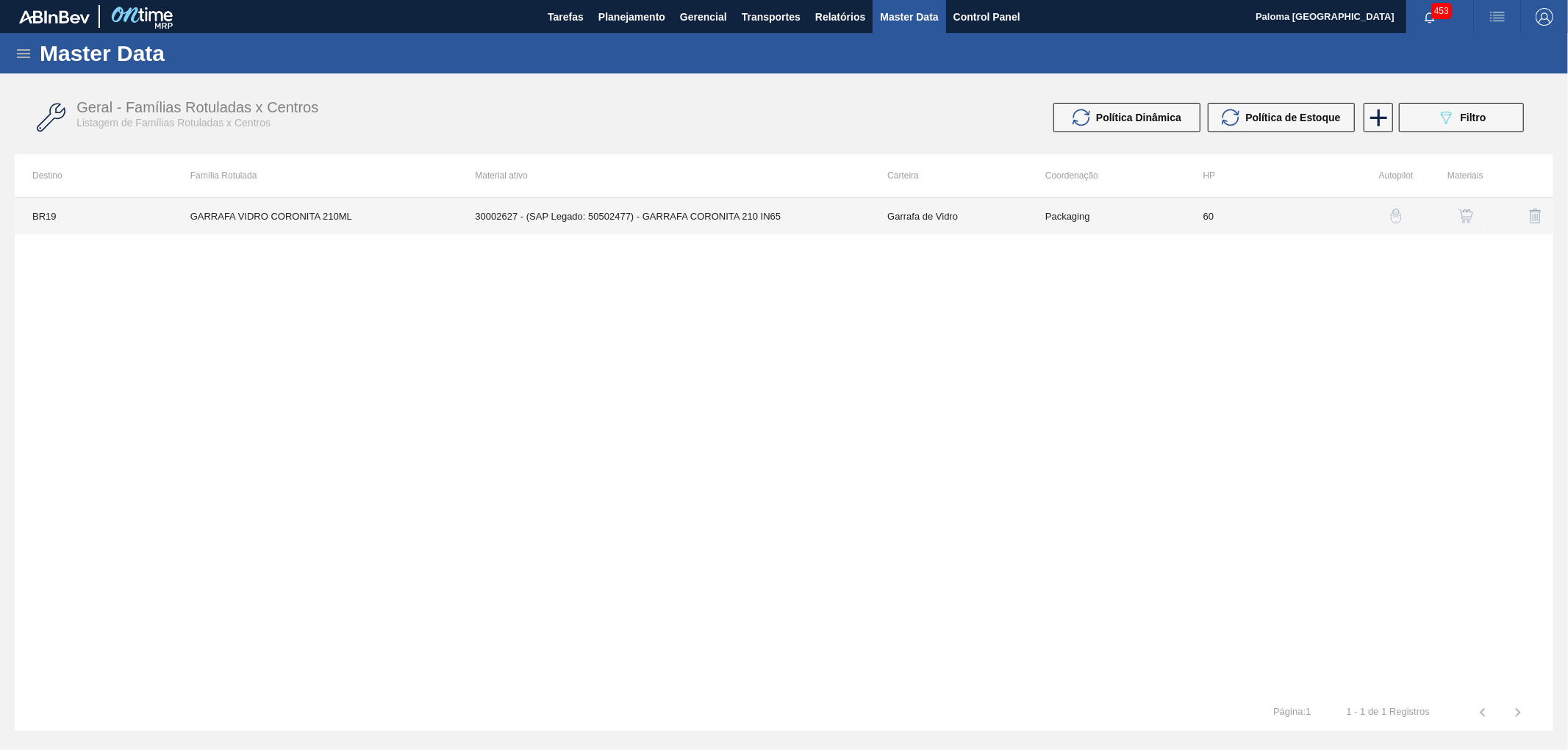
click at [1220, 226] on td "60" at bounding box center [1264, 215] width 158 height 36
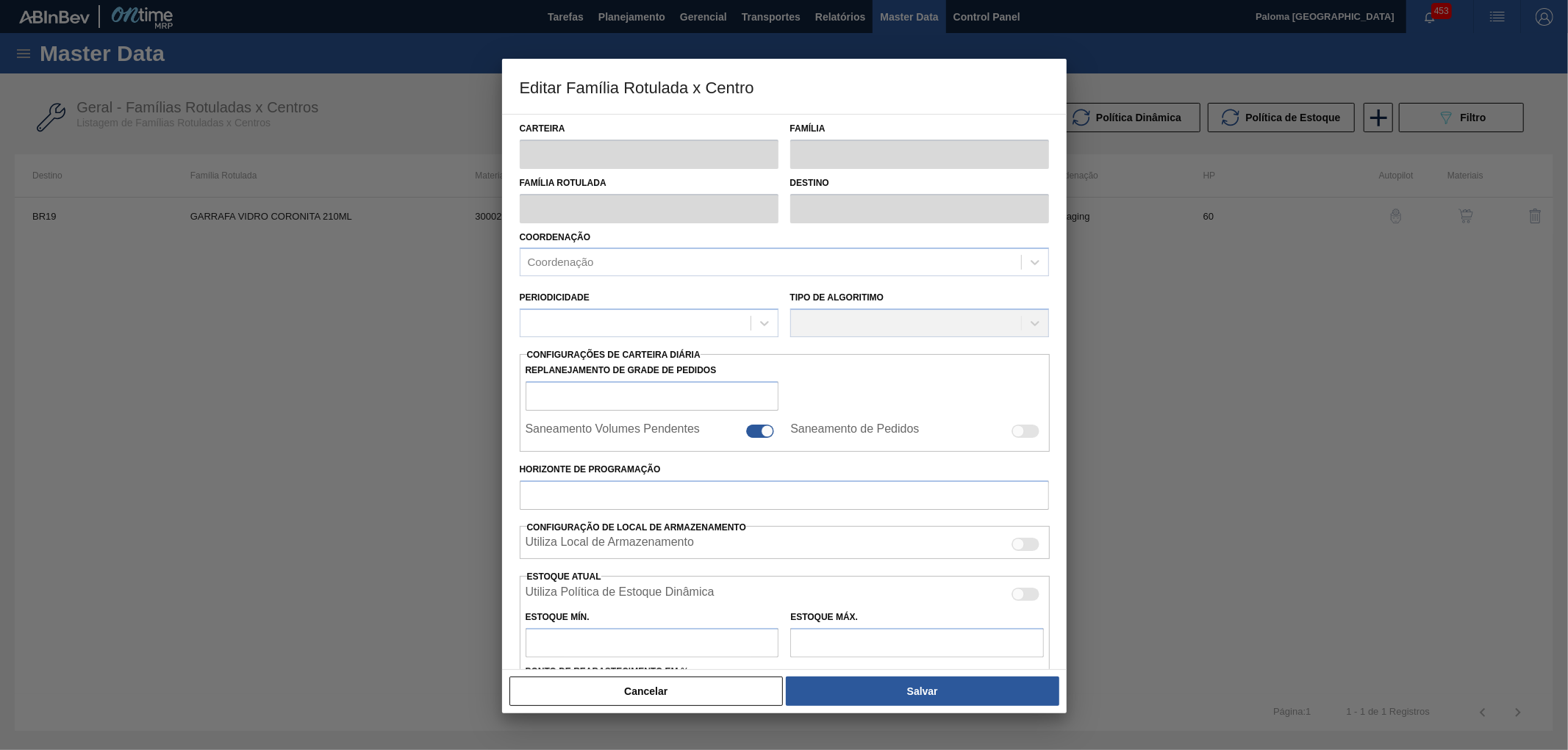
type input "Garrafa de Vidro"
type input "GARRAFA VIDRO CORONITA 210ML"
type input "BR19 - [GEOGRAPHIC_DATA]"
type input "0"
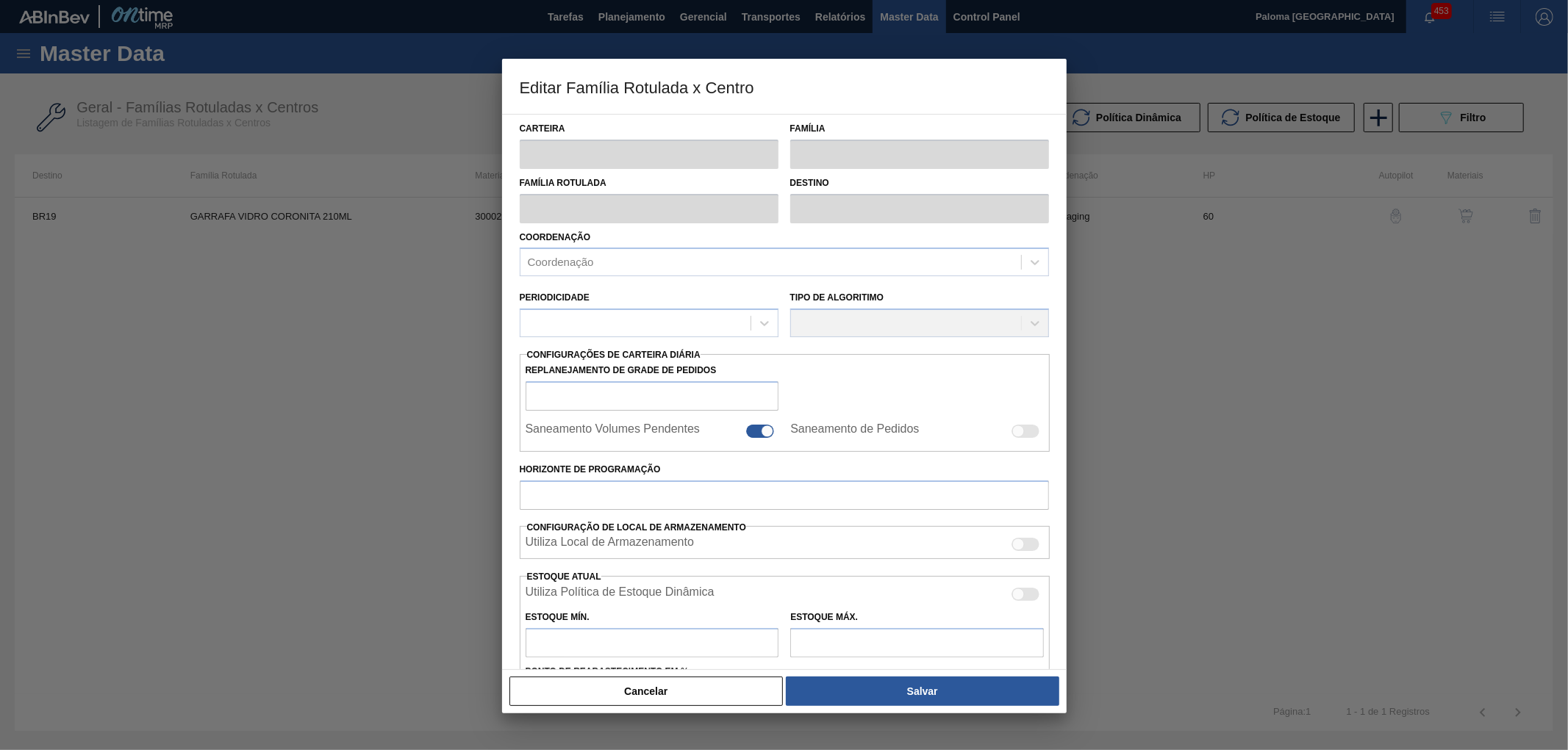
checkbox input "true"
type input "60"
type input "4.290"
type input "13.728"
type input "50"
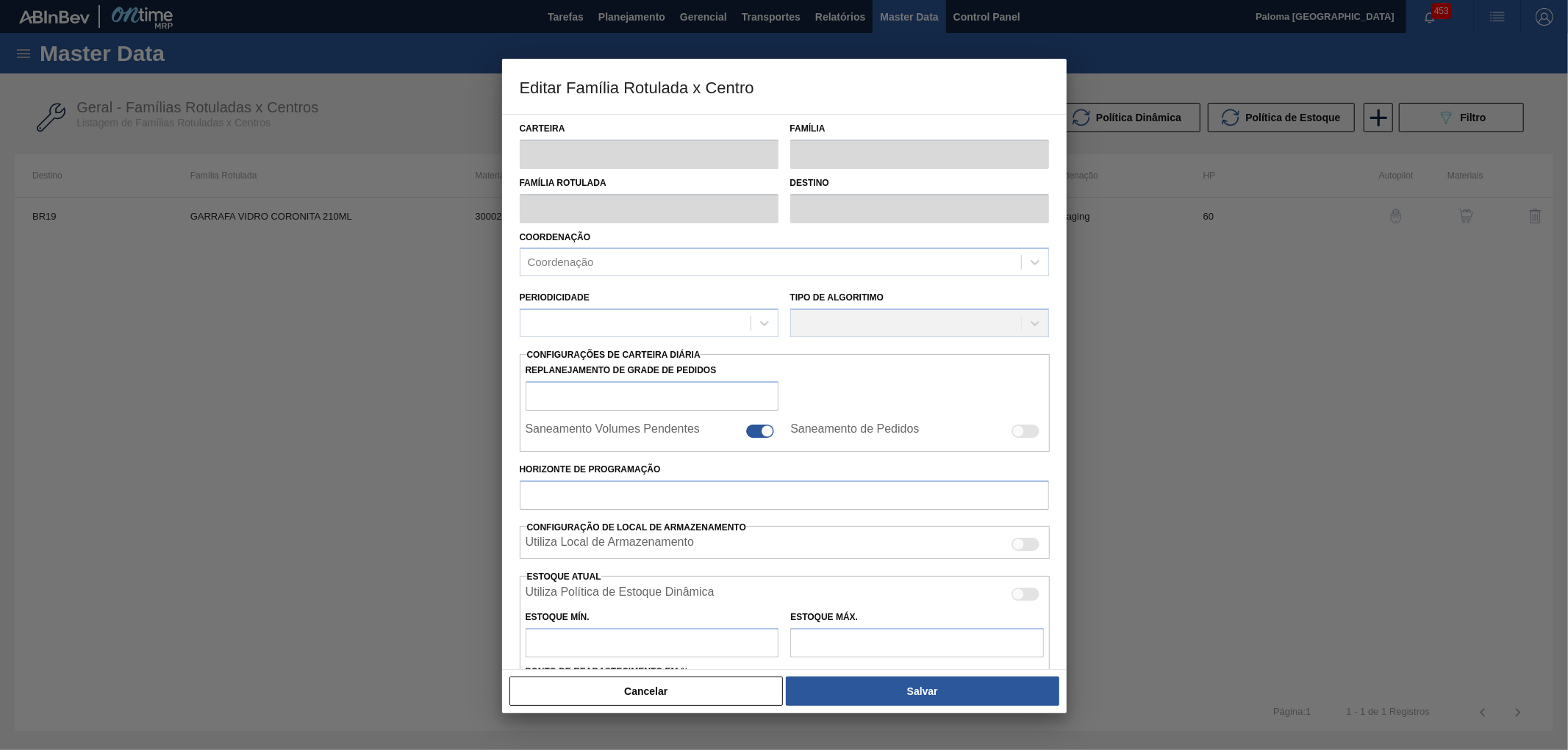
type input "9.009,000"
checkbox input "true"
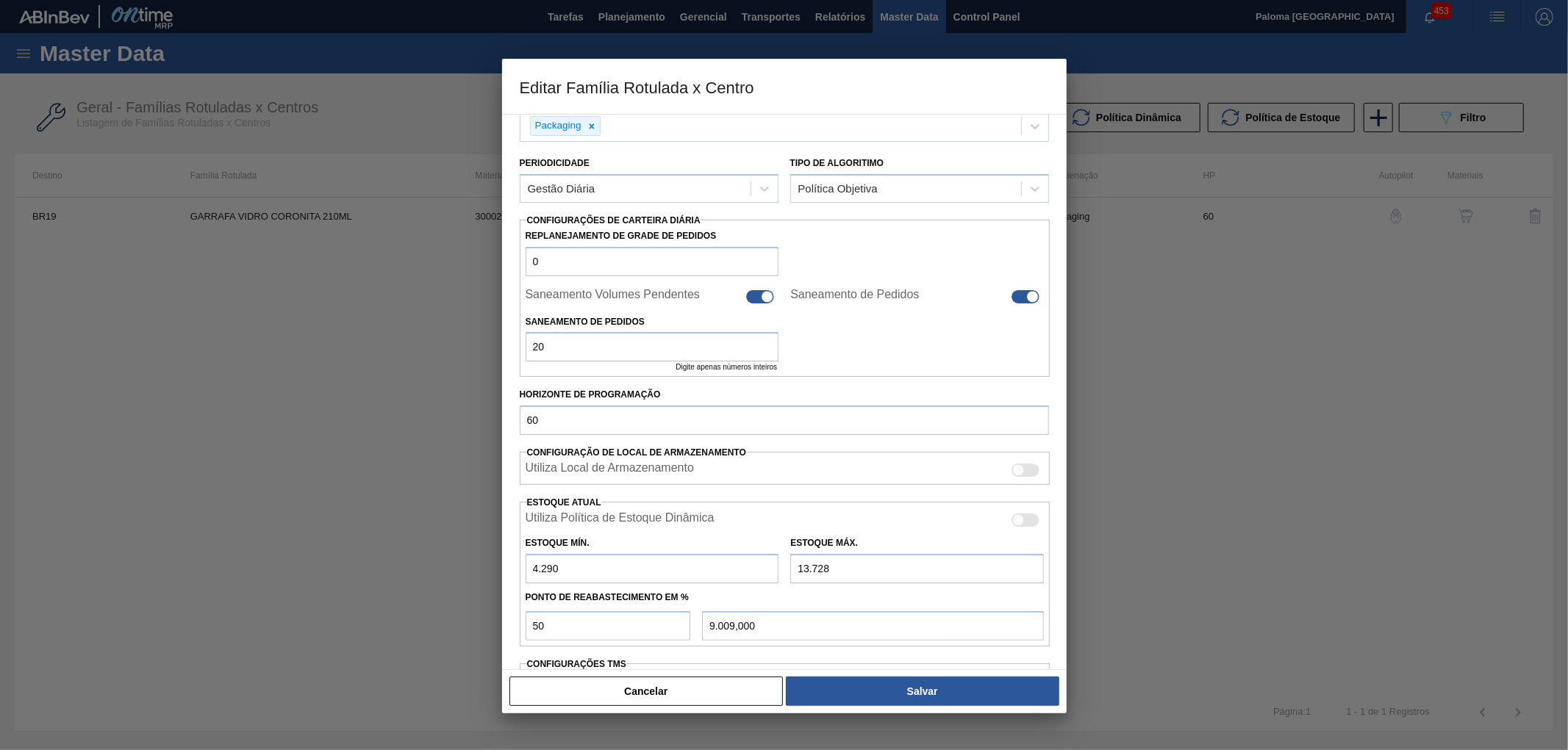
scroll to position [317, 0]
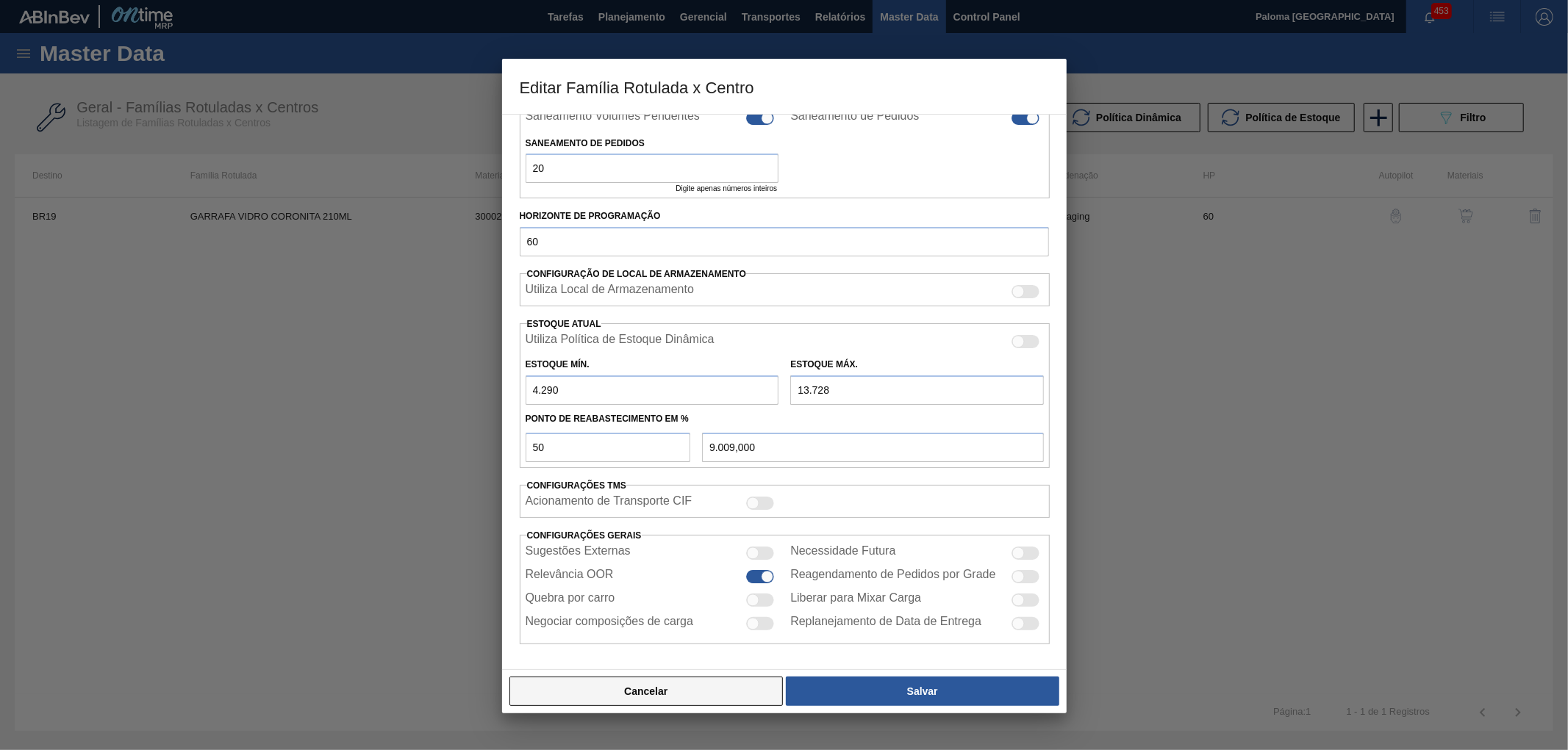
click at [687, 682] on button "Cancelar" at bounding box center [646, 691] width 274 height 30
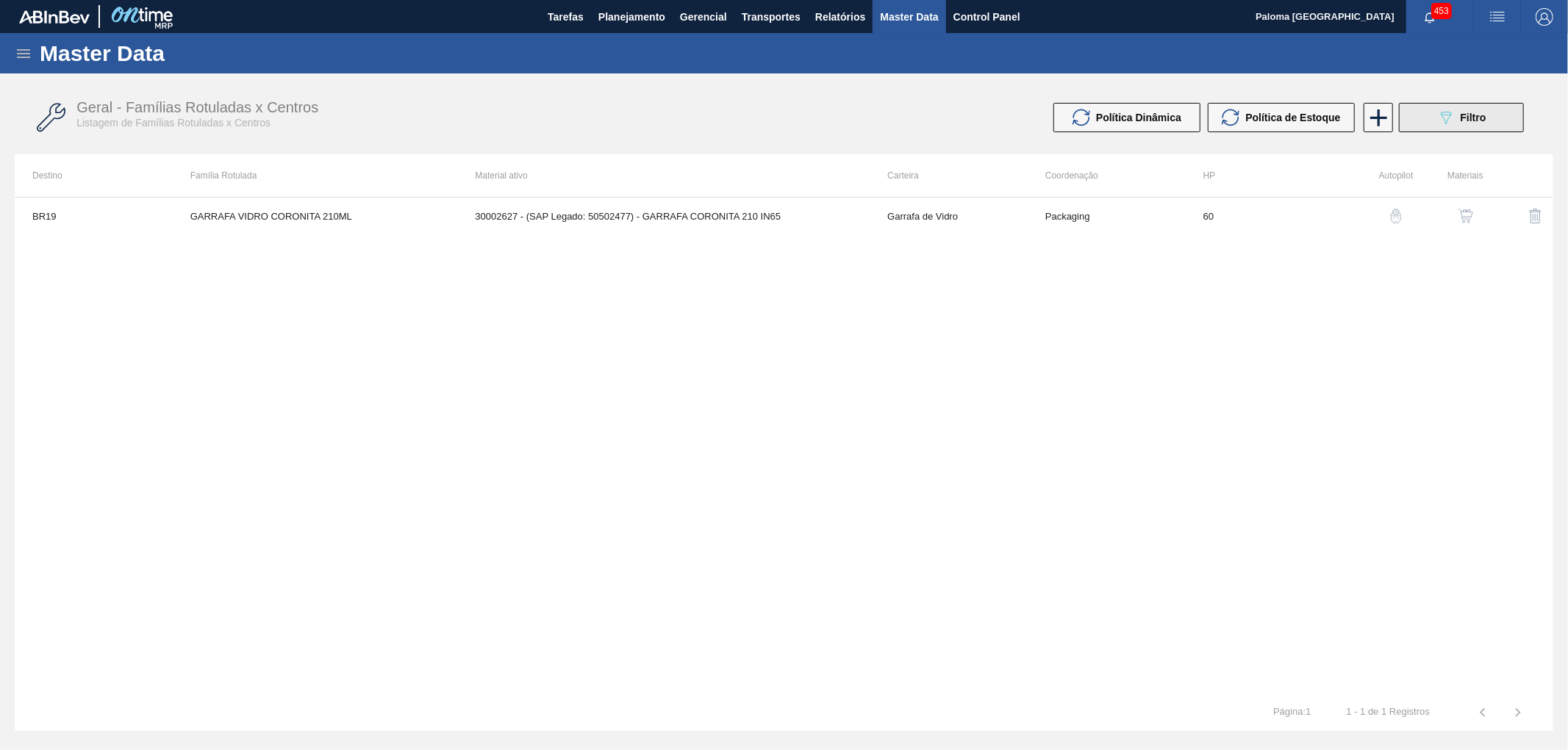
click at [1435, 128] on button "089F7B8B-B2A5-4AFE-B5C0-19BA573D28AC Filtro" at bounding box center [1461, 118] width 125 height 30
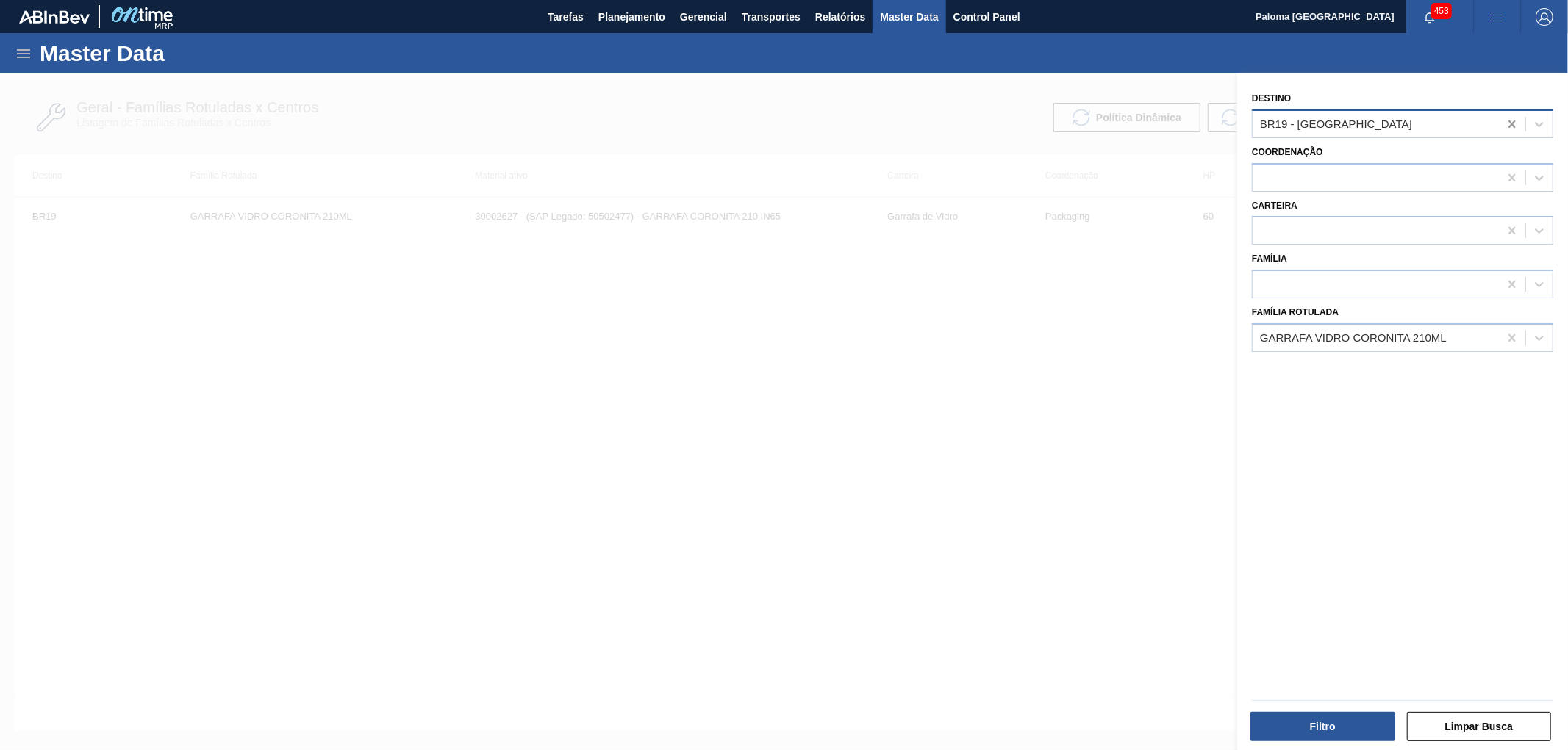
click at [1509, 123] on icon at bounding box center [1512, 124] width 15 height 15
click at [1349, 737] on button "Filtro" at bounding box center [1322, 727] width 145 height 30
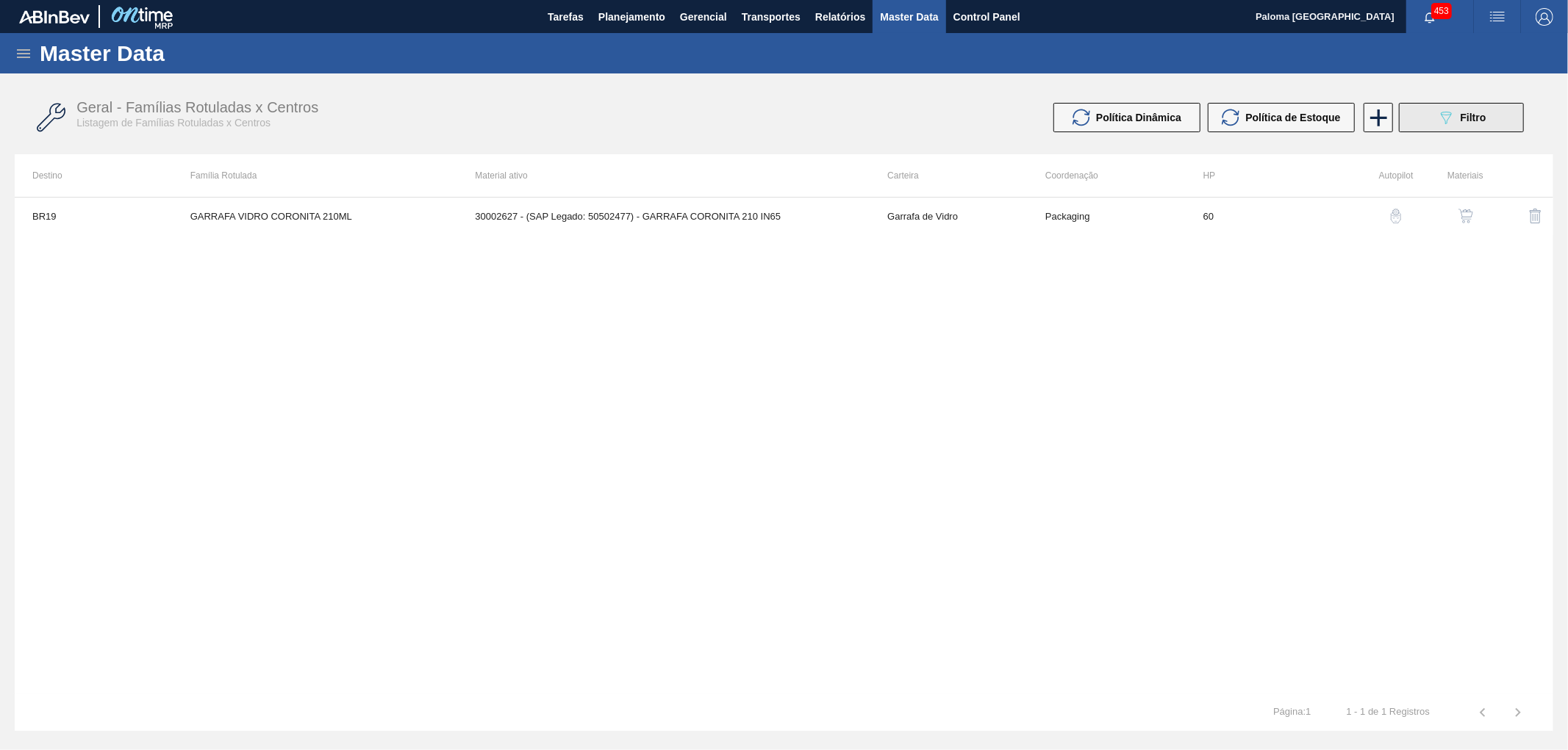
click at [1460, 108] on div "089F7B8B-B2A5-4AFE-B5C0-19BA573D28AC Filtro" at bounding box center [1462, 117] width 49 height 18
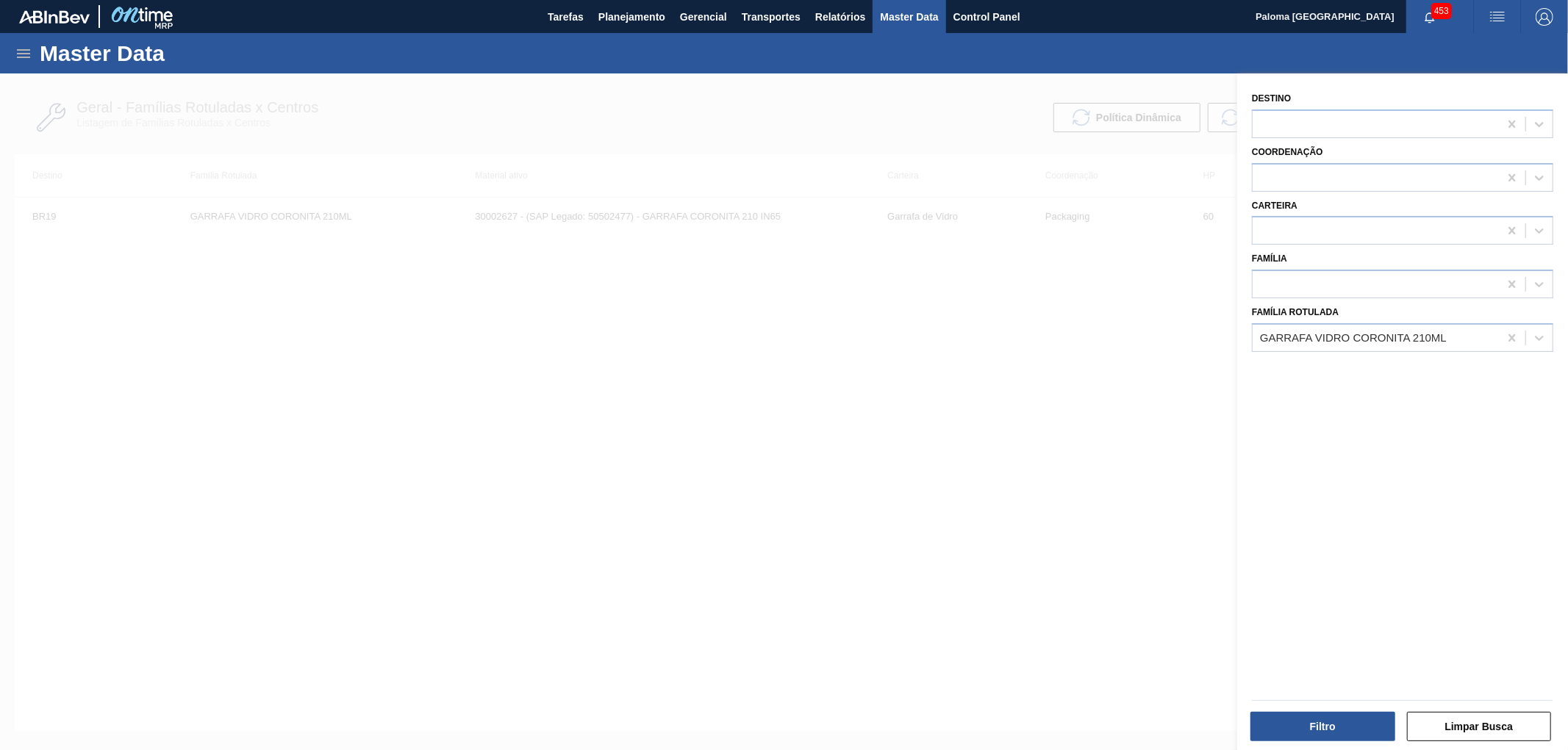
click at [1114, 437] on div at bounding box center [784, 449] width 1568 height 750
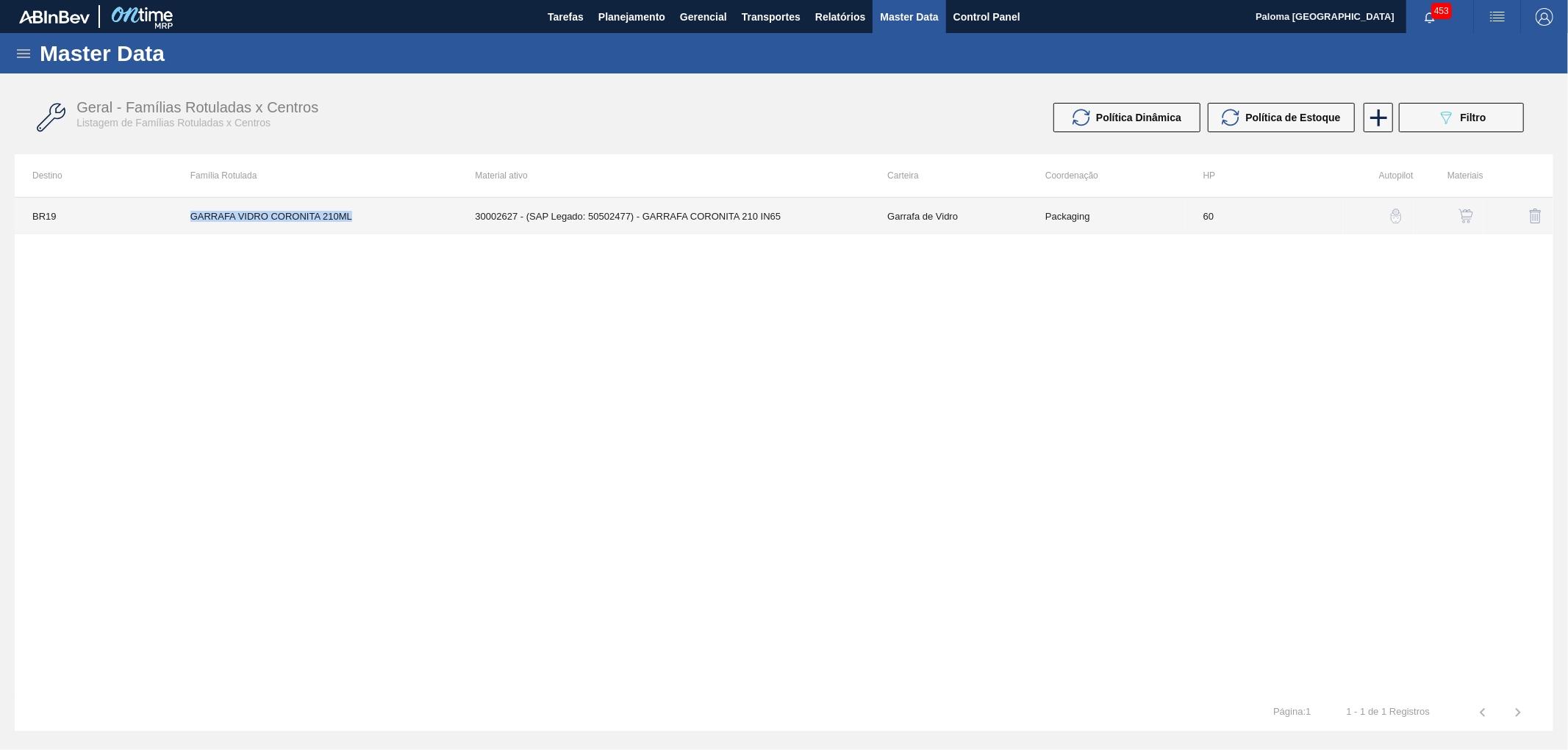
drag, startPoint x: 371, startPoint y: 226, endPoint x: 191, endPoint y: 222, distance: 180.0
click at [191, 222] on td "GARRAFA VIDRO CORONITA 210ML" at bounding box center [316, 215] width 285 height 36
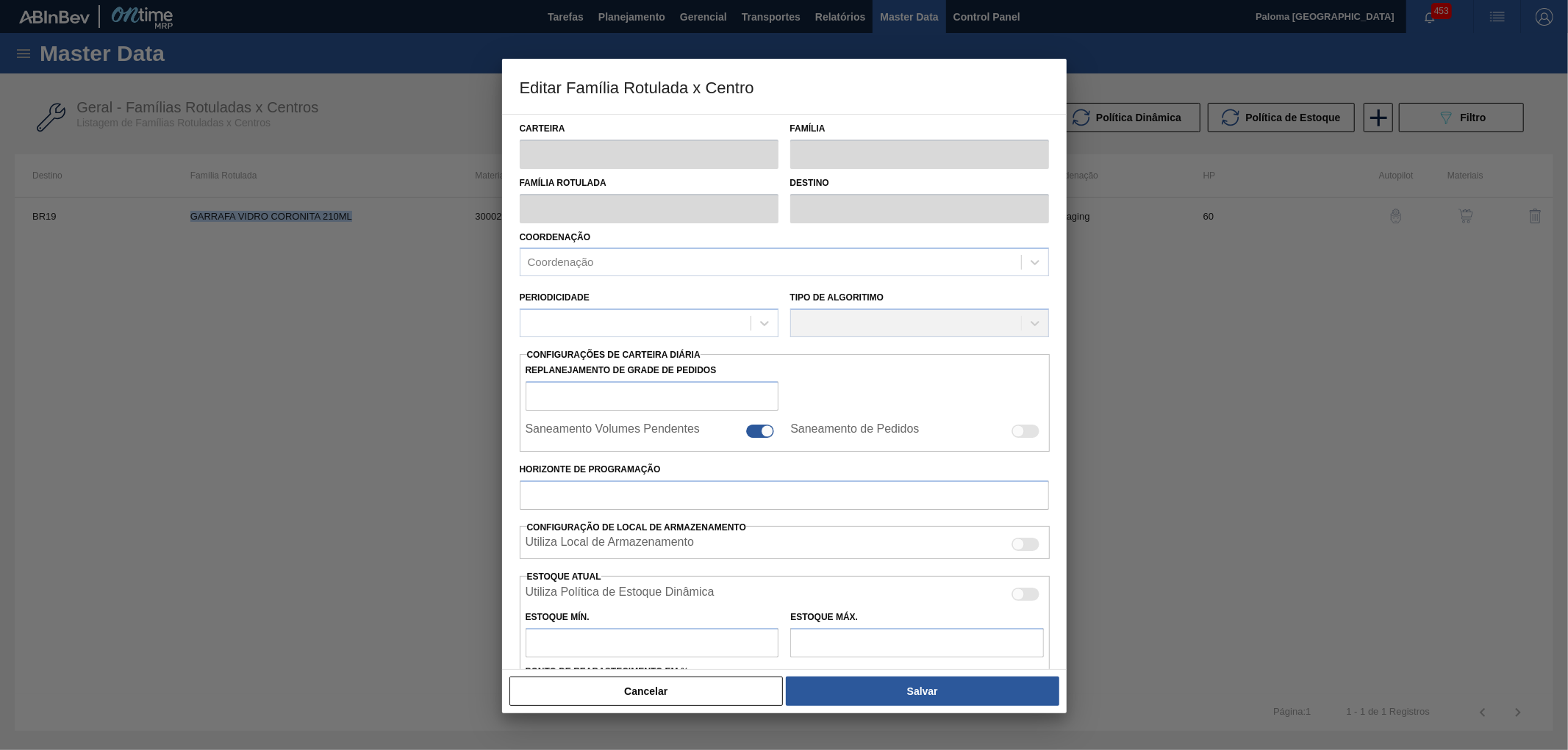
type input "Garrafa de Vidro"
type input "GARRAFA VIDRO CORONITA 210ML"
type input "BR19 - [GEOGRAPHIC_DATA]"
type input "0"
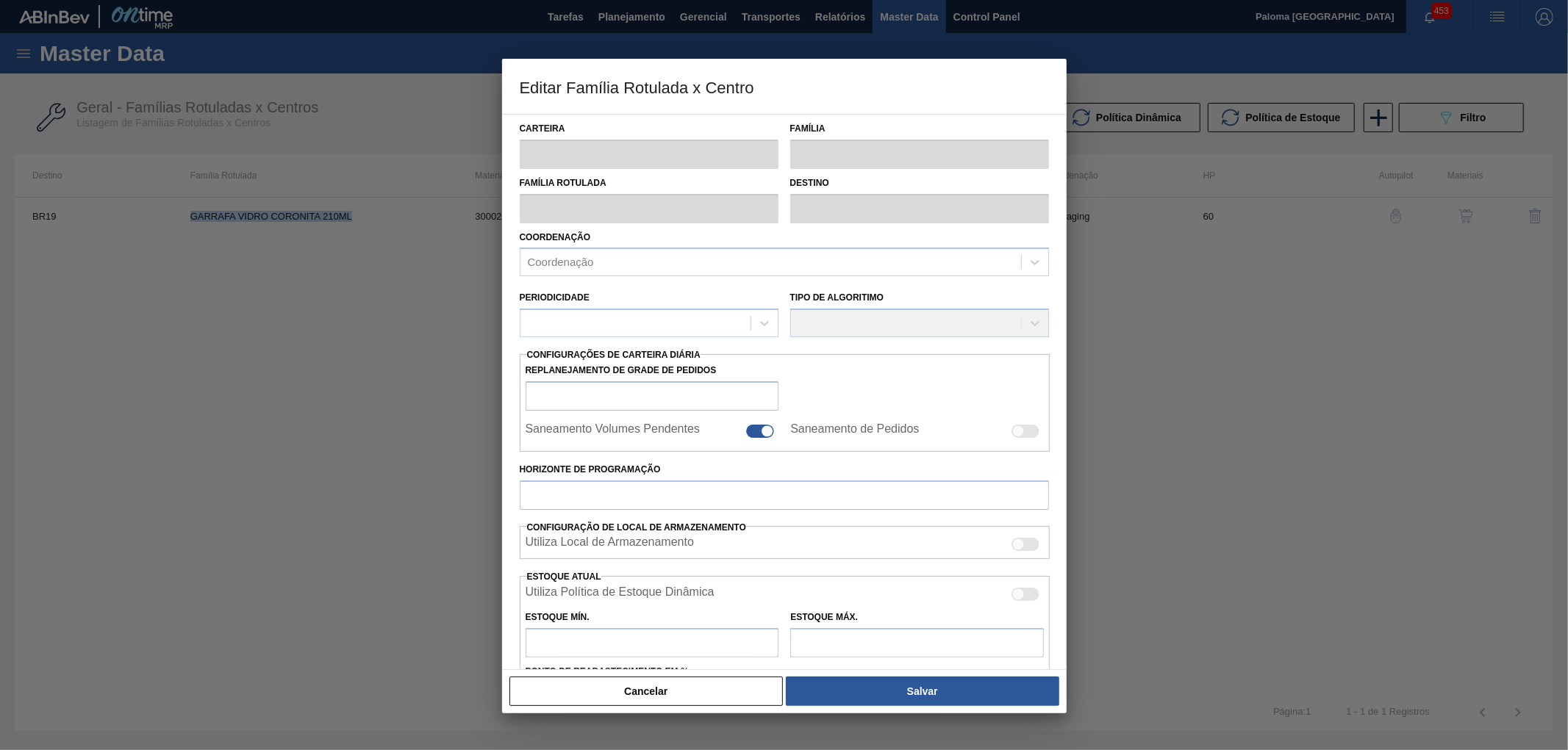
checkbox input "true"
type input "60"
type input "4.290"
type input "13.728"
type input "50"
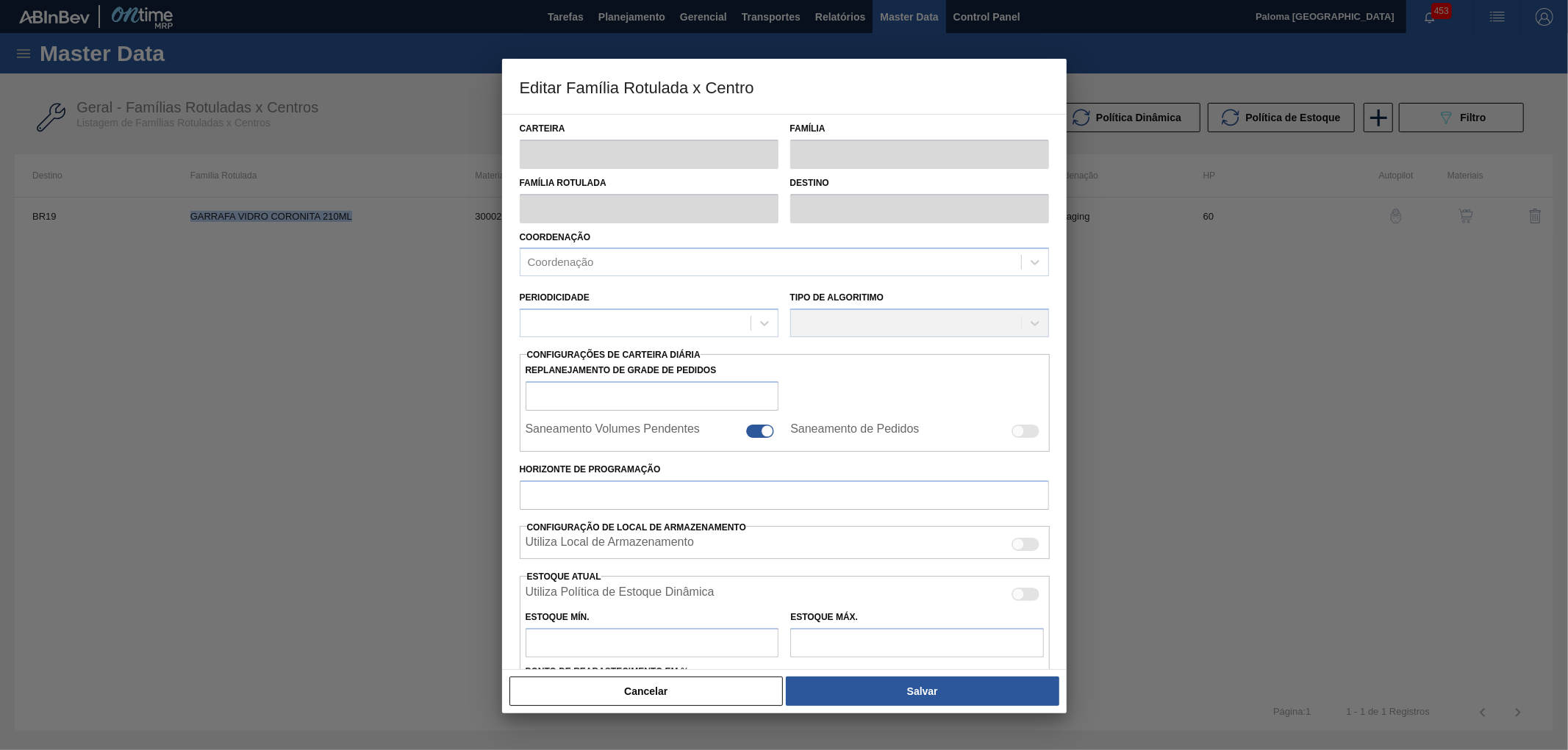
type input "9.009,000"
checkbox input "true"
copy td "GARRAFA VIDRO CORONITA 210ML"
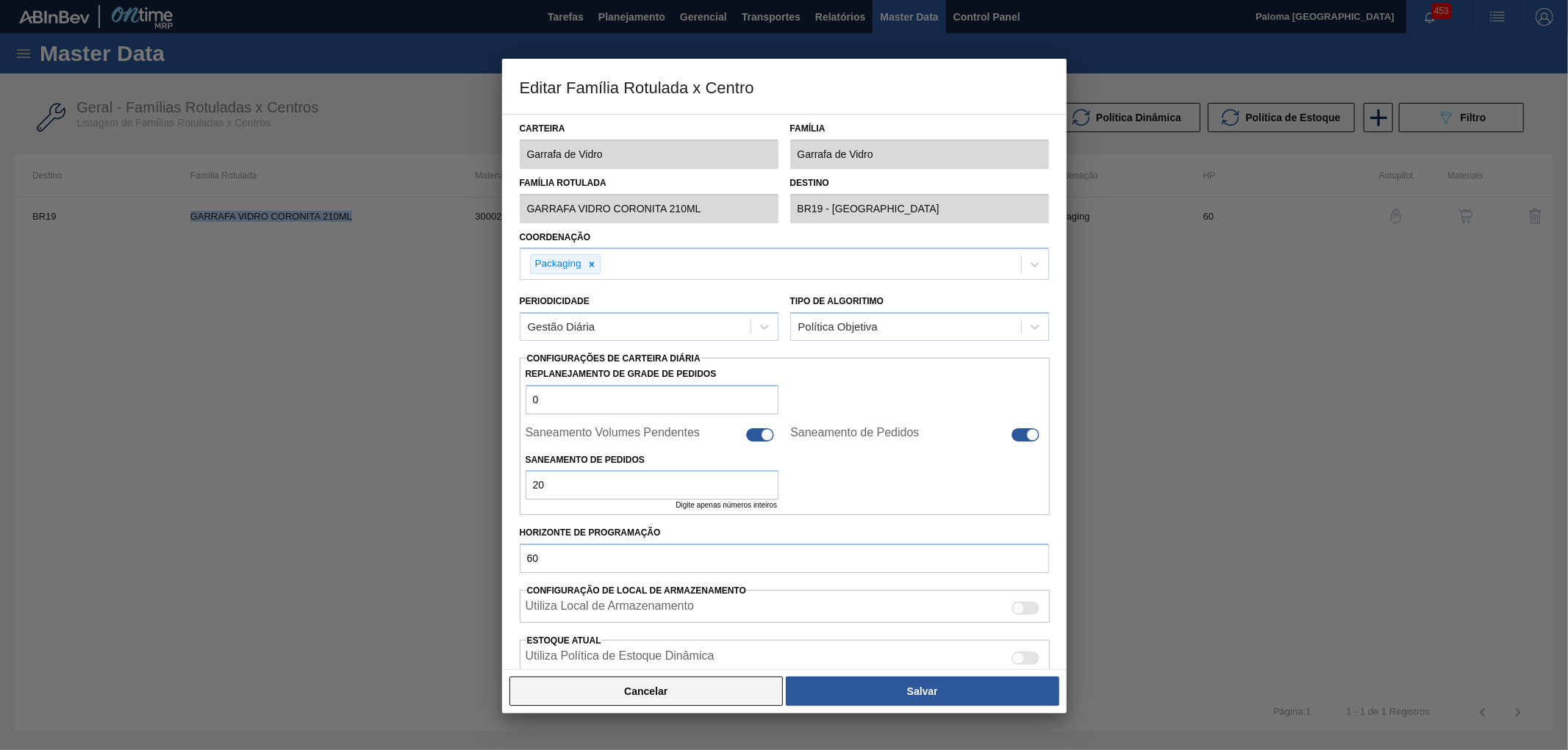
click at [719, 693] on button "Cancelar" at bounding box center [646, 691] width 274 height 30
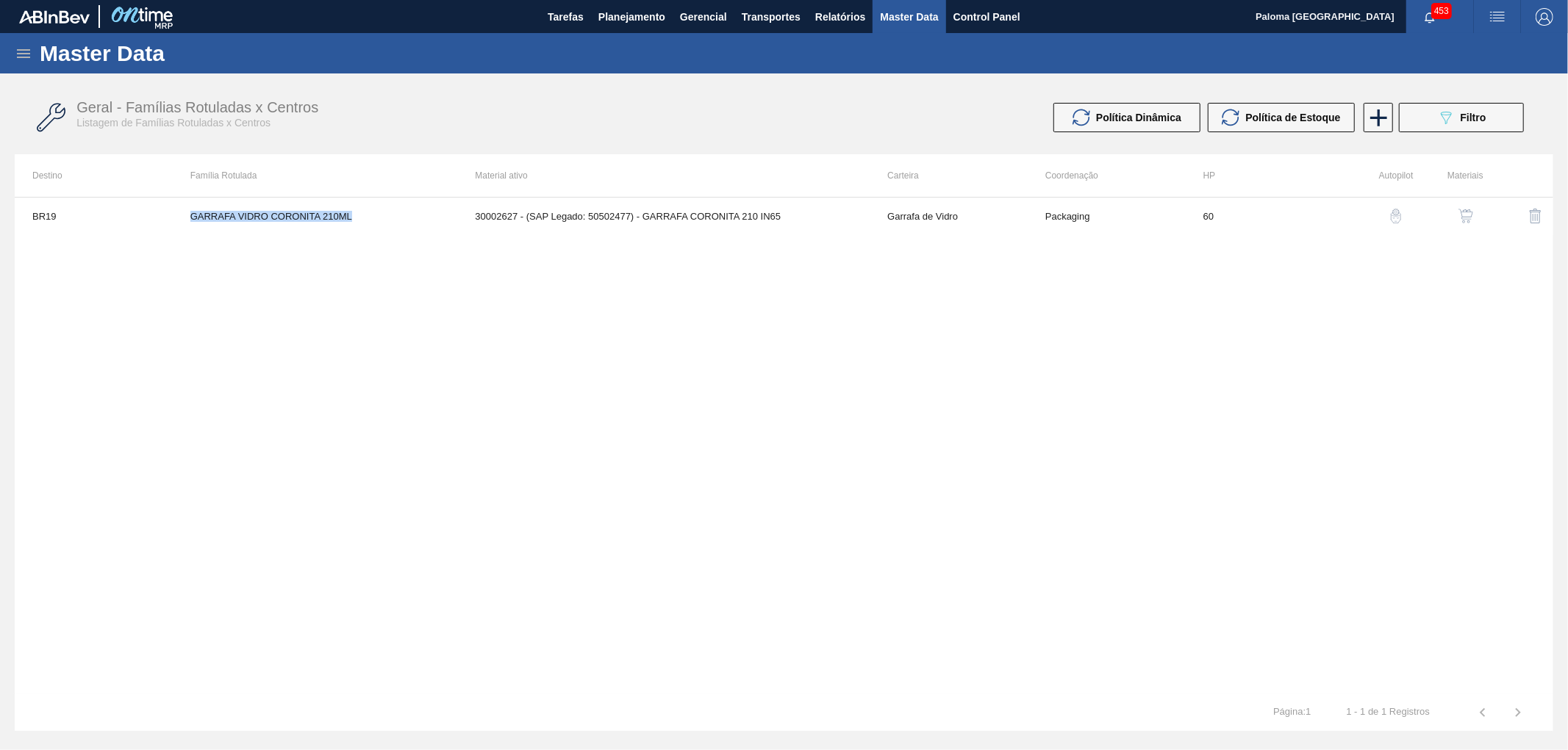
click at [19, 53] on icon at bounding box center [24, 53] width 13 height 9
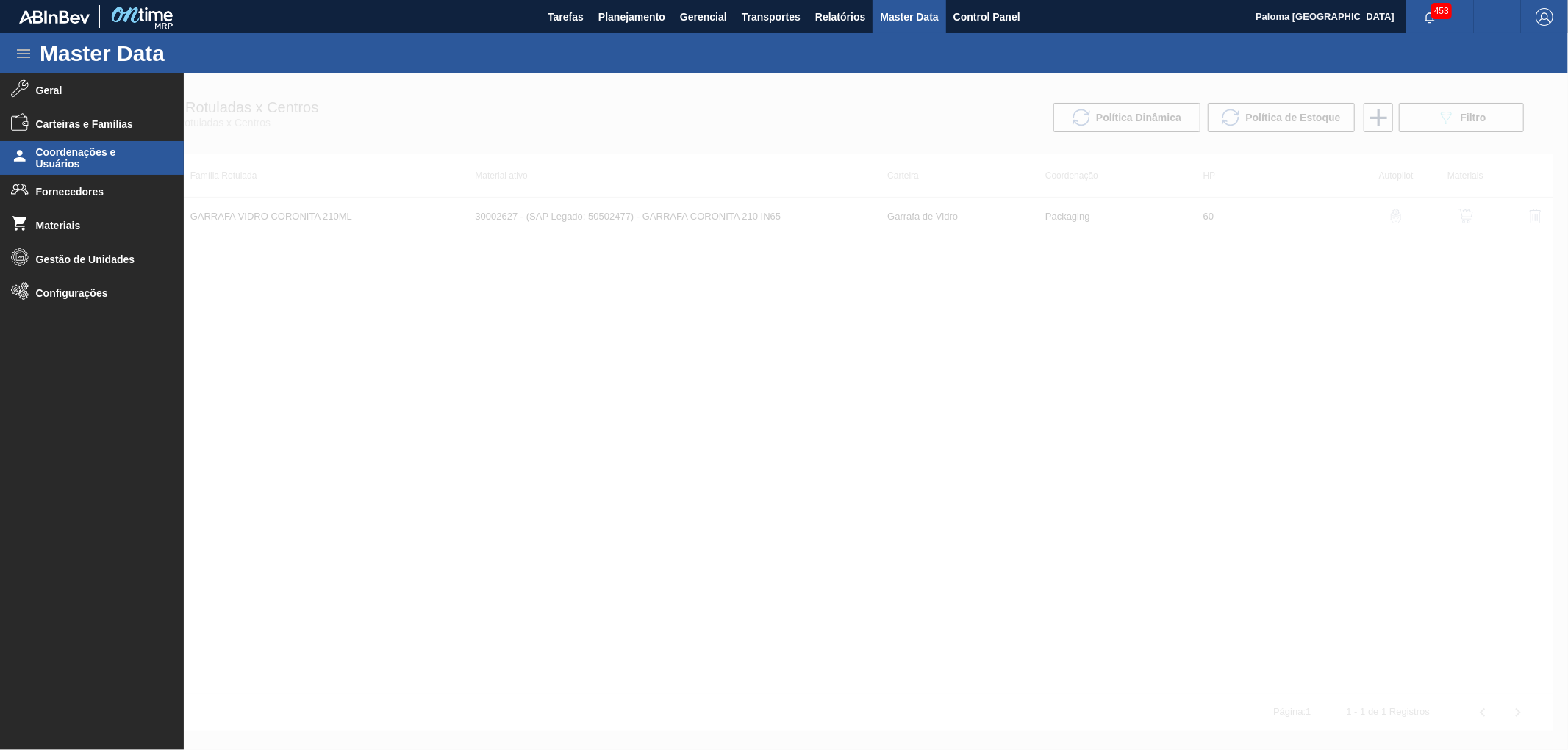
click at [78, 162] on span "Coordenações e Usuários" at bounding box center [96, 158] width 121 height 24
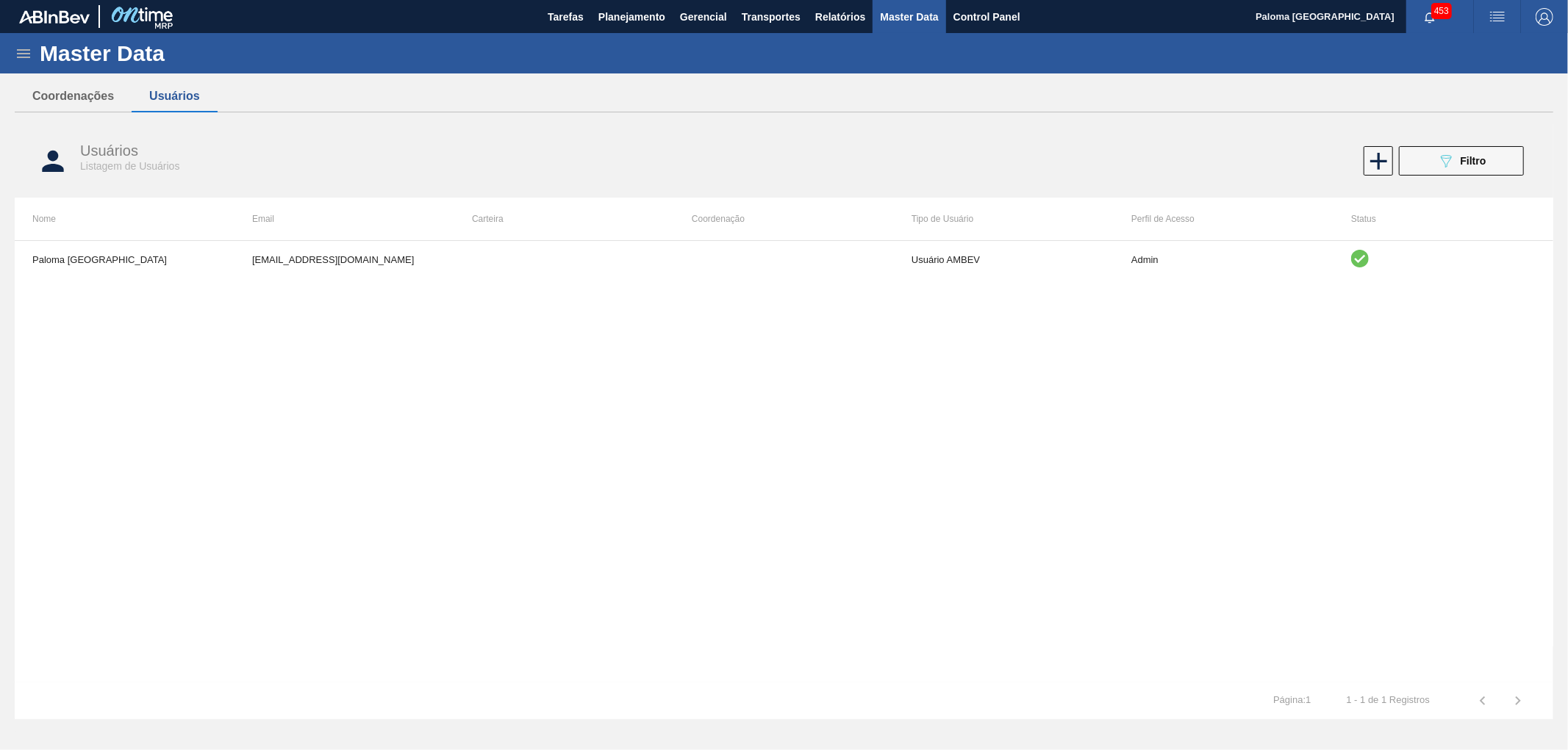
drag, startPoint x: 3, startPoint y: 41, endPoint x: 16, endPoint y: 48, distance: 14.8
click at [4, 41] on div "Master Data" at bounding box center [784, 53] width 1568 height 40
click at [25, 56] on icon at bounding box center [24, 53] width 13 height 9
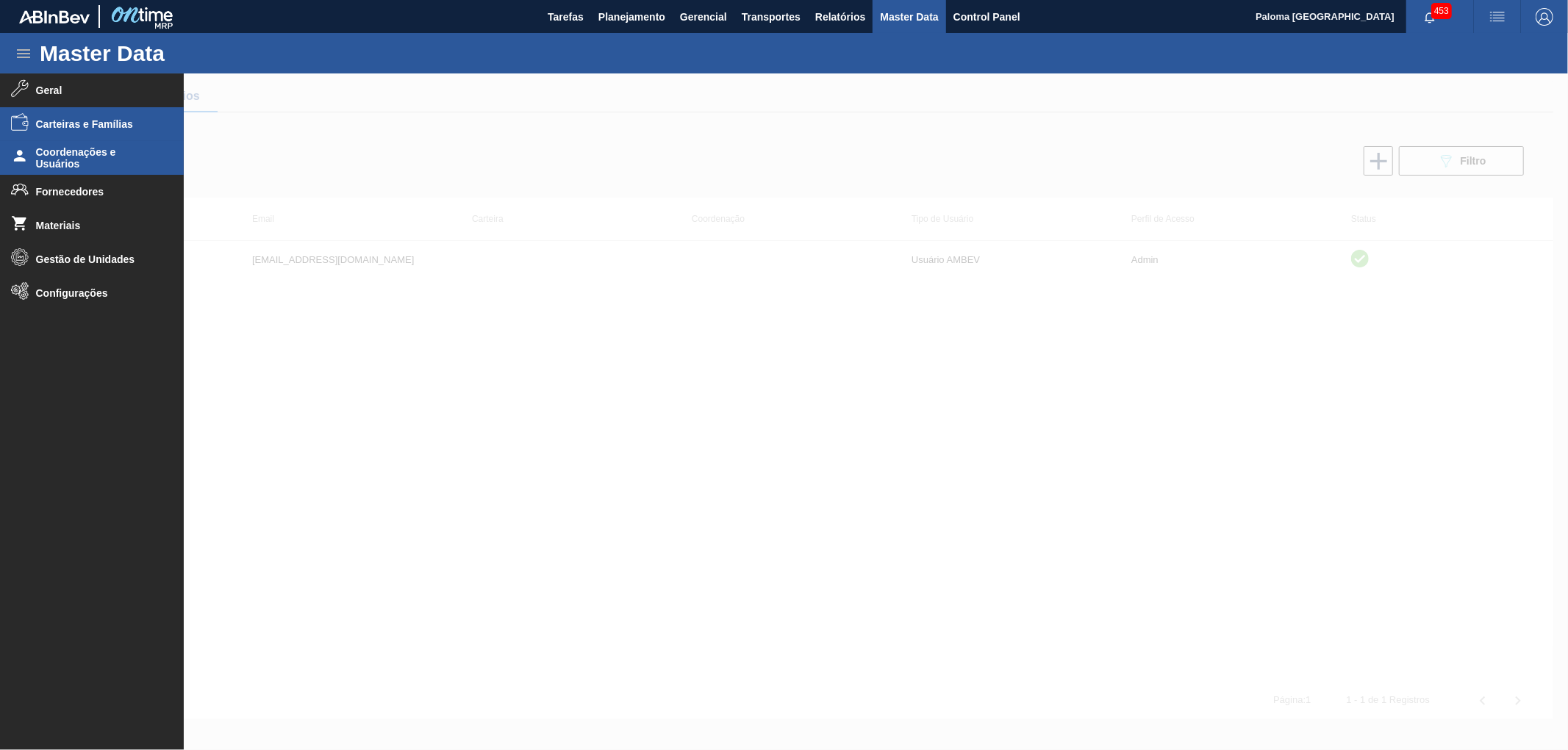
click at [48, 114] on li "Carteiras e Famílias" at bounding box center [91, 124] width 183 height 34
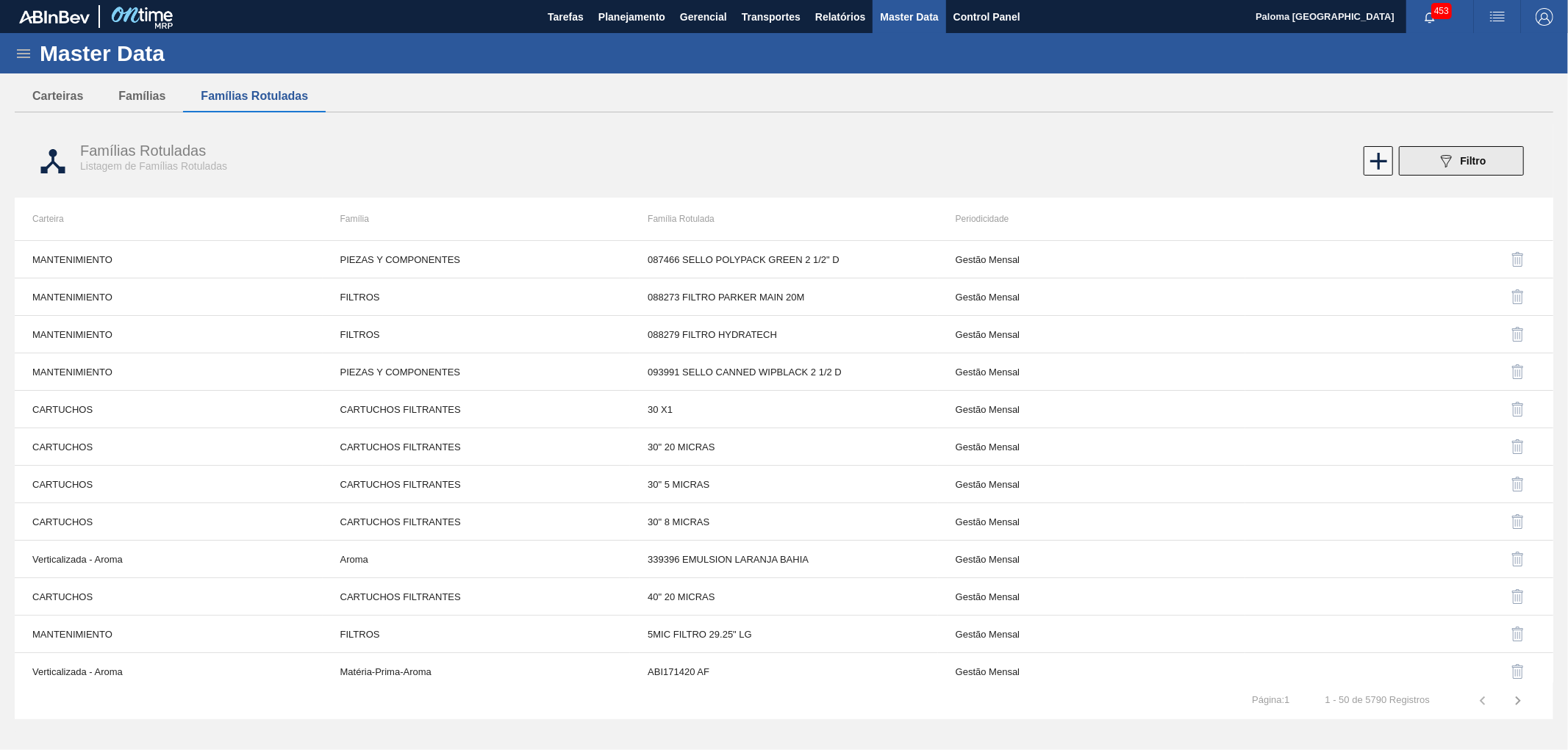
click at [1466, 163] on span "Filtro" at bounding box center [1473, 161] width 26 height 12
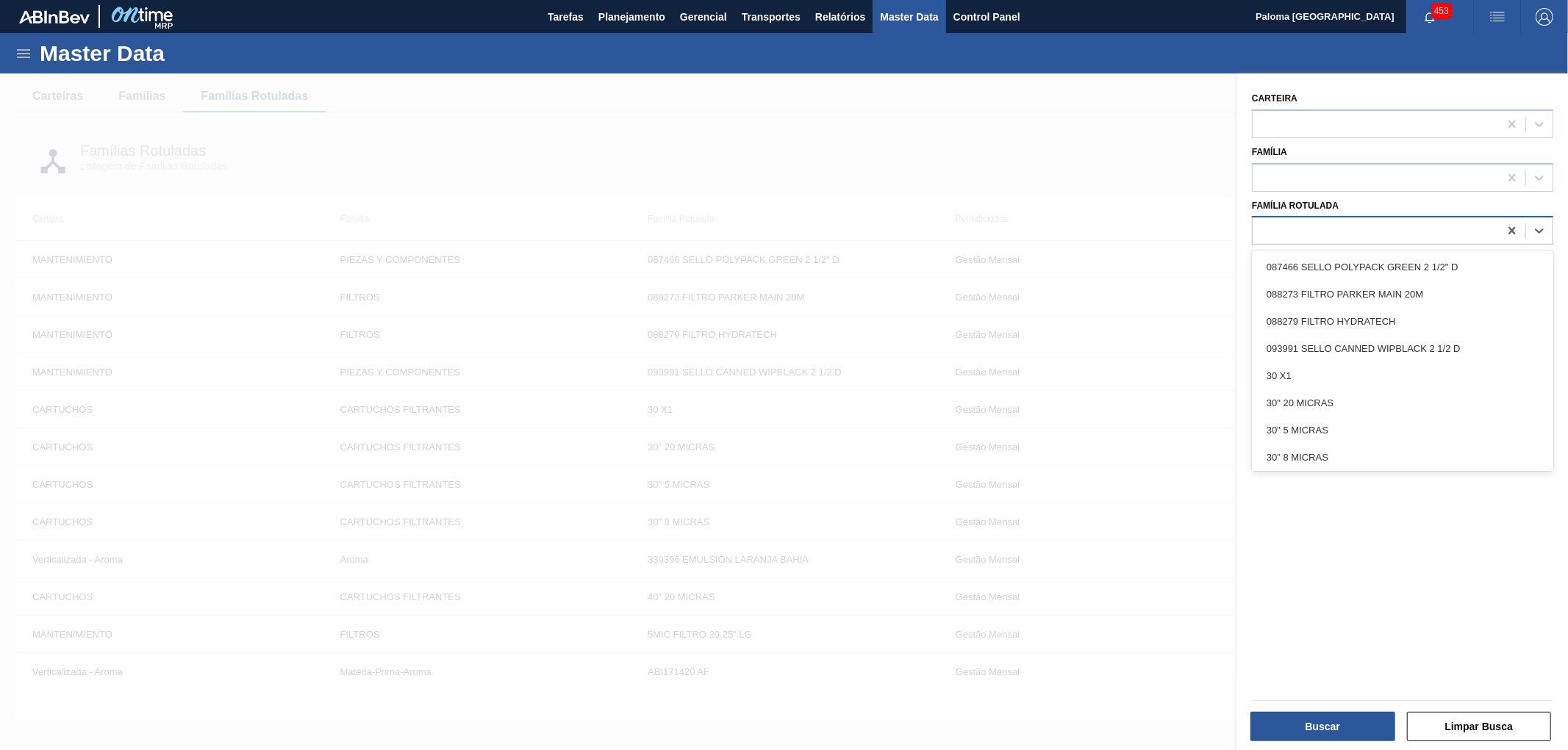
click at [1342, 230] on div at bounding box center [1376, 231] width 247 height 22
paste Rotulada "GARRAFA VIDRO CORONITA 210ML"
type Rotulada "GARRAFA VIDRO CORONITA 210ML"
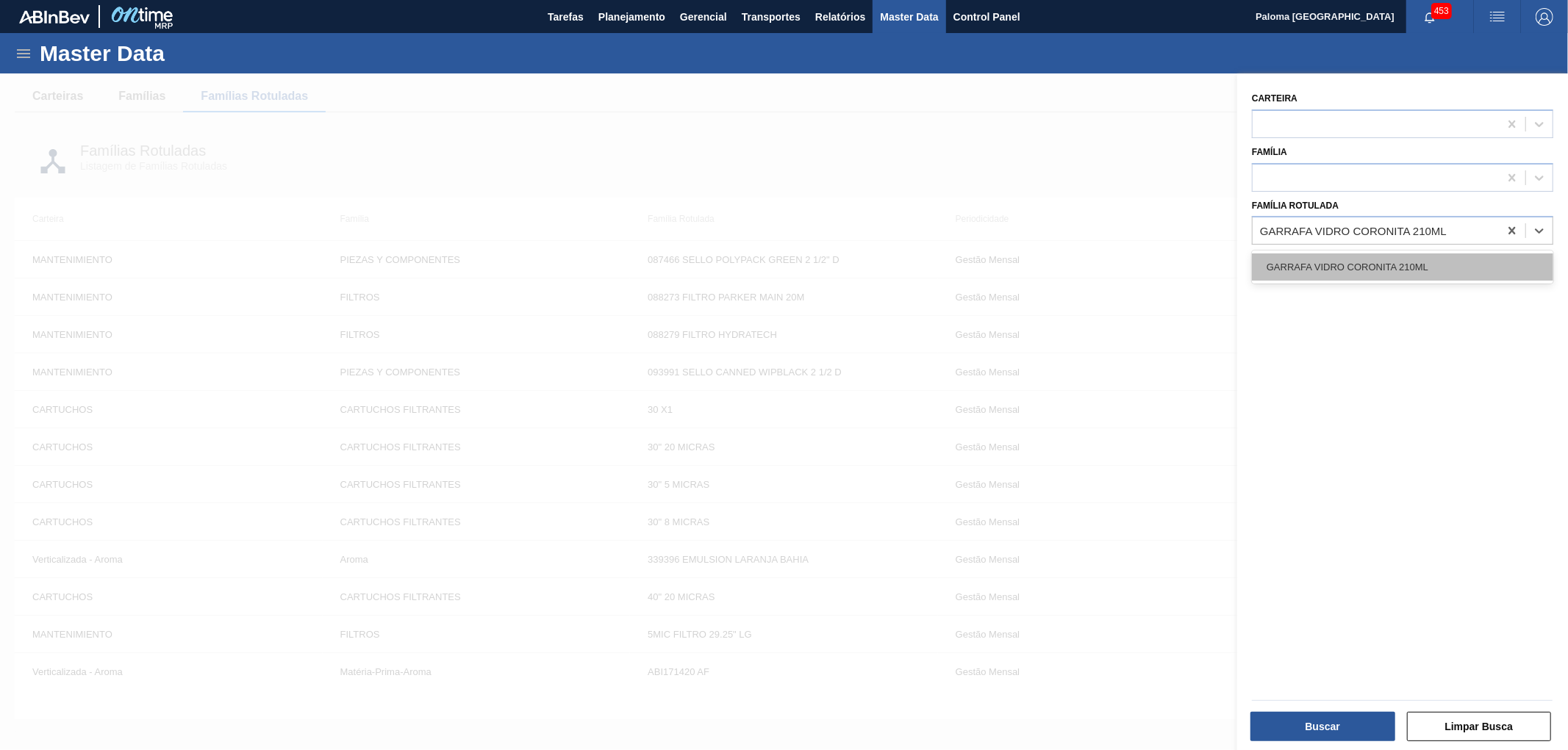
click at [1329, 276] on div "GARRAFA VIDRO CORONITA 210ML" at bounding box center [1402, 267] width 302 height 27
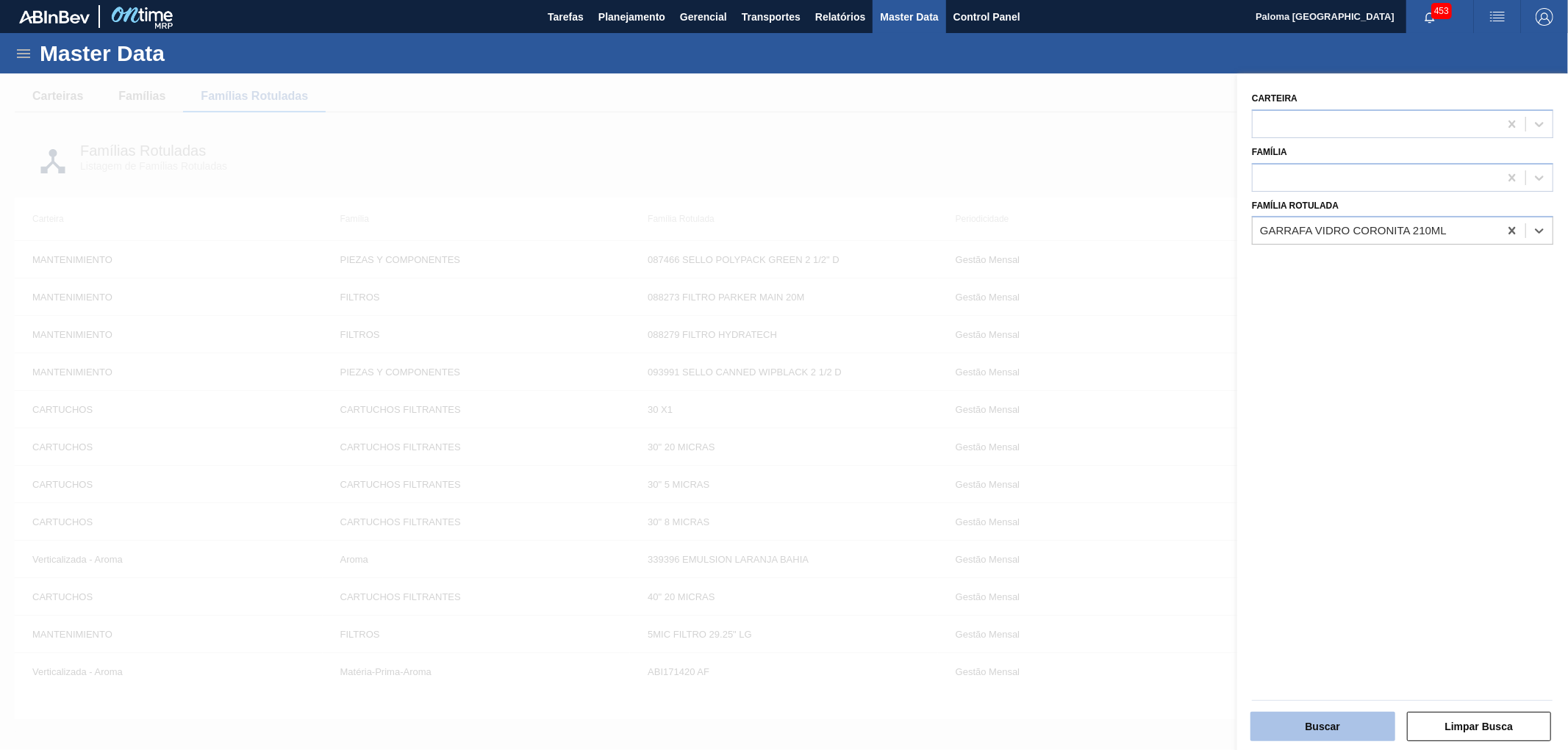
click at [1298, 732] on button "Buscar" at bounding box center [1322, 727] width 145 height 30
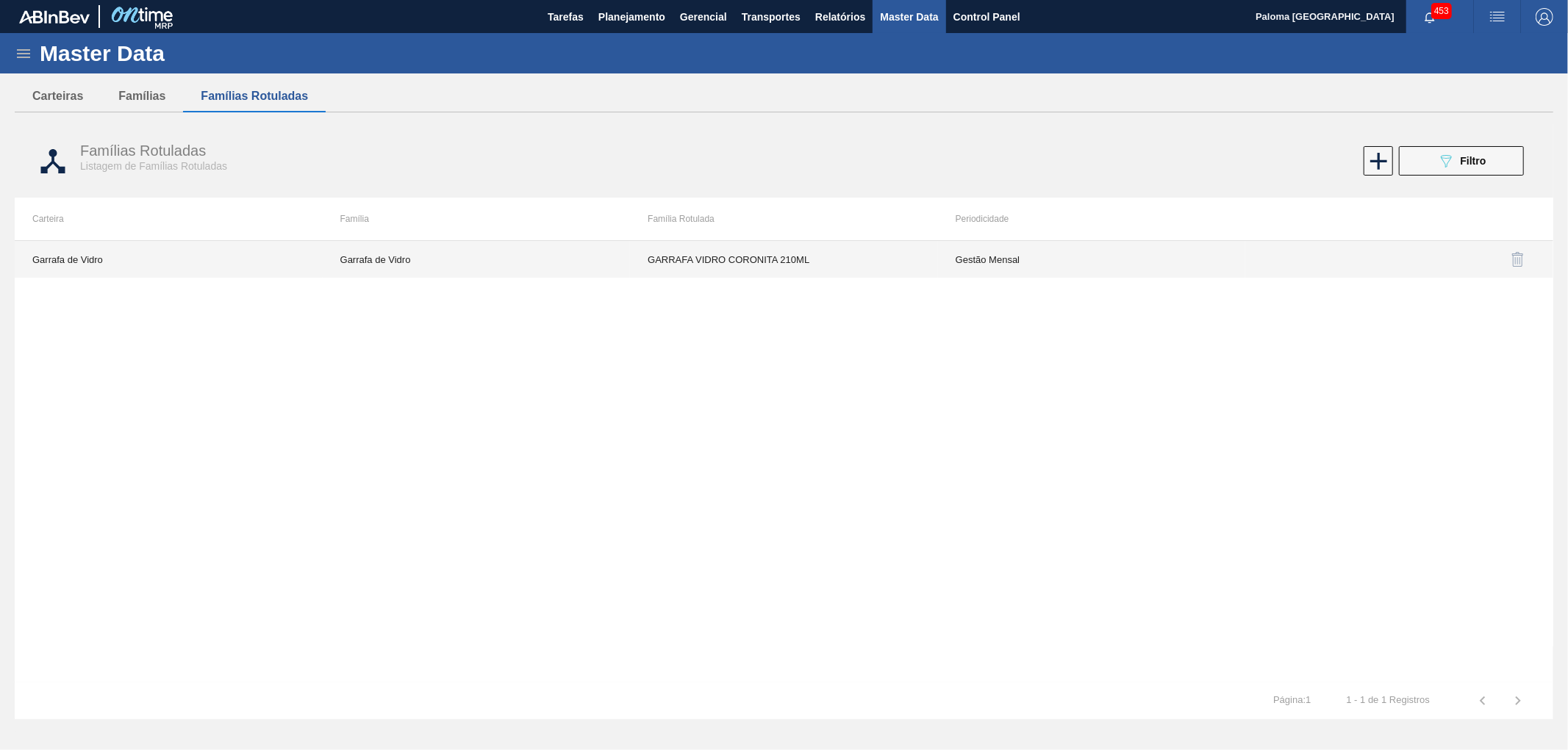
click at [1015, 261] on td "Gestão Mensal" at bounding box center [1092, 259] width 308 height 36
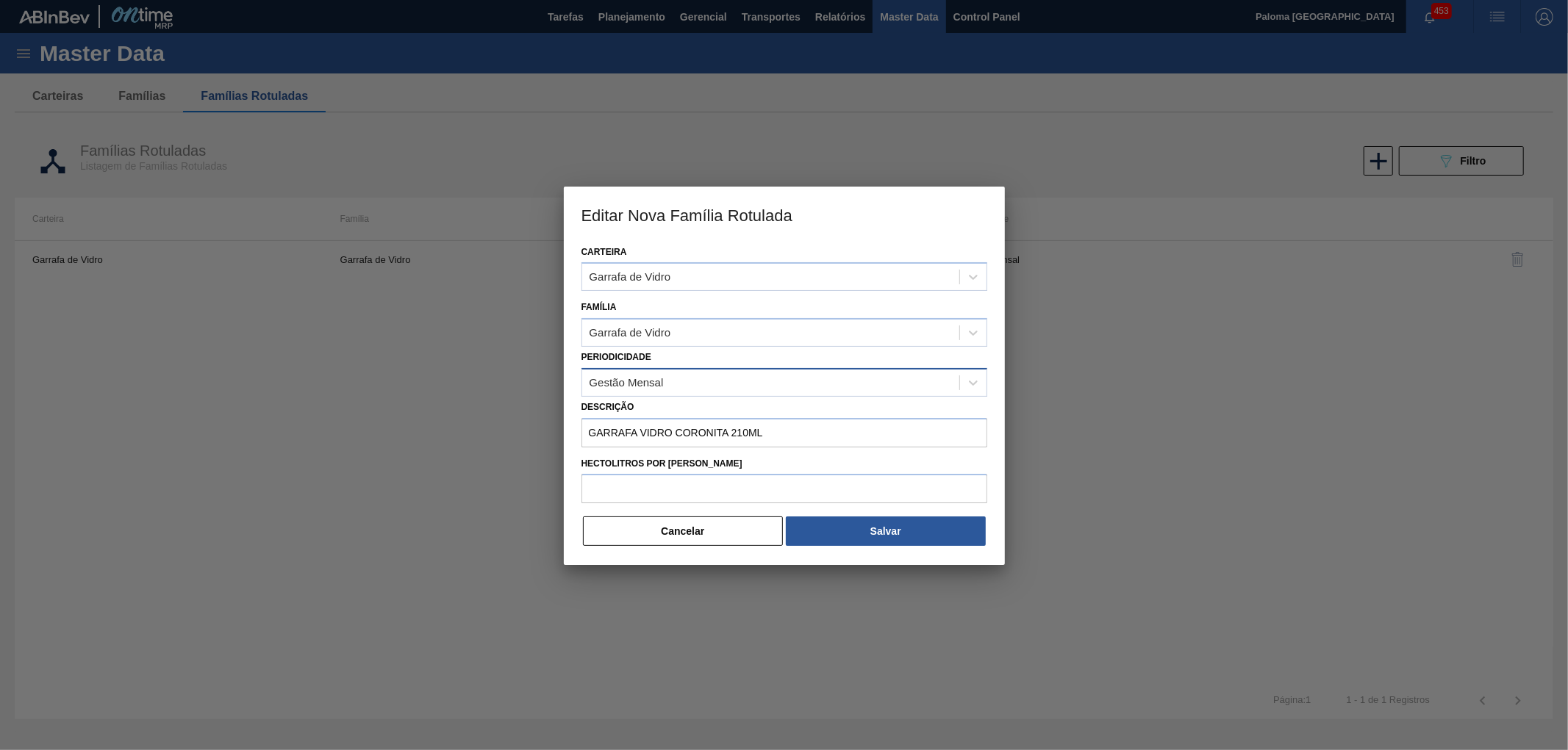
click at [849, 378] on div "Gestão Mensal" at bounding box center [771, 382] width 377 height 22
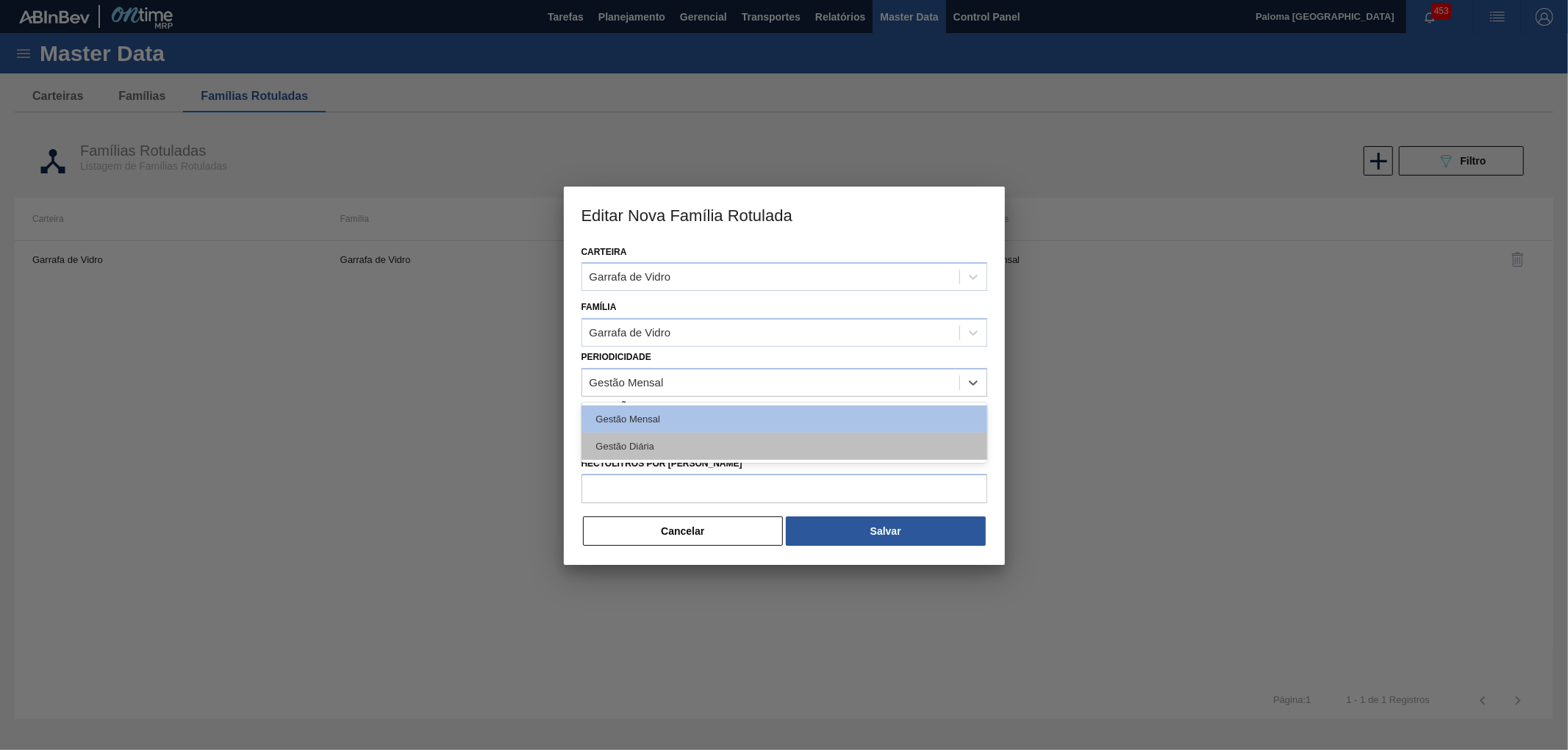
click at [836, 443] on div "Gestão Diária" at bounding box center [784, 446] width 406 height 27
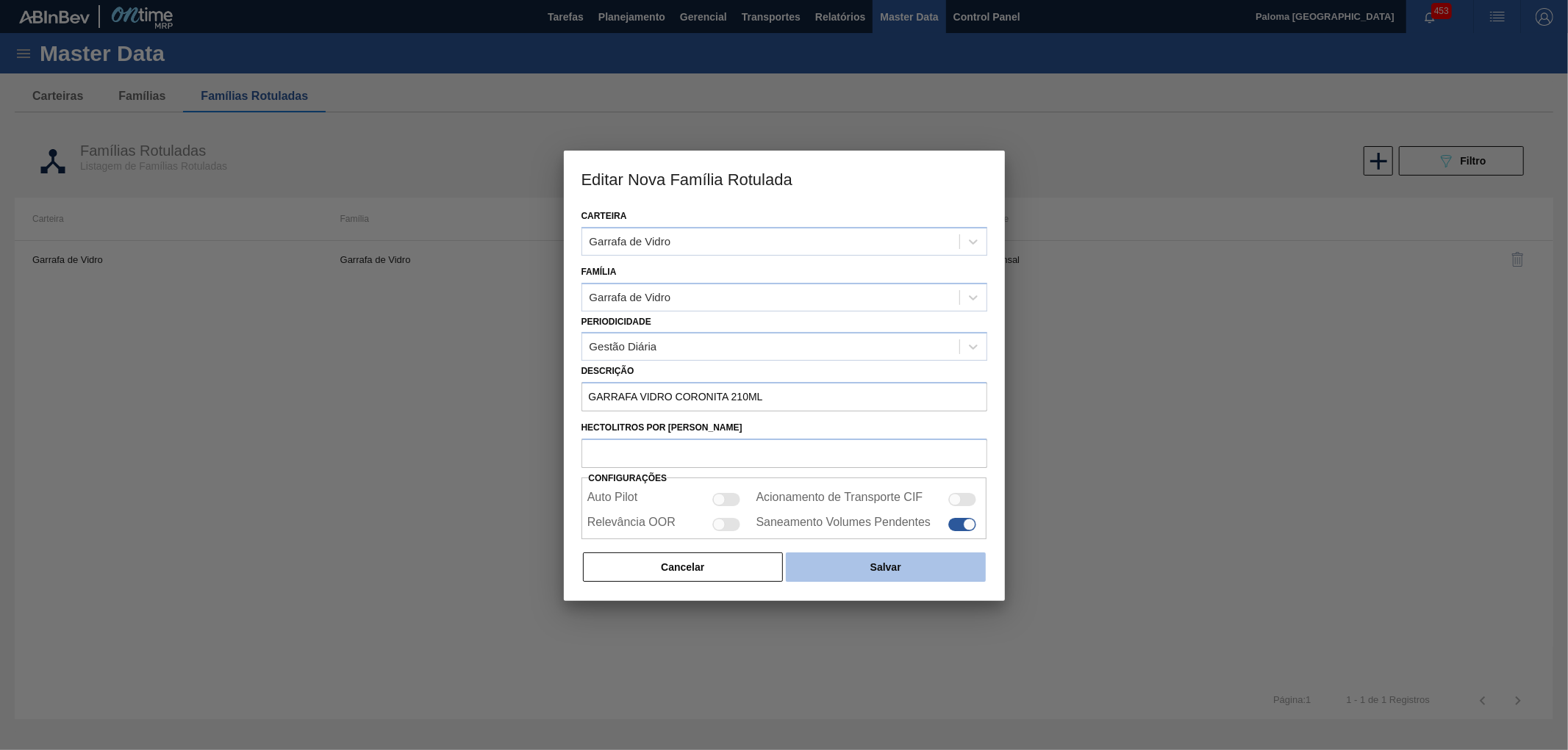
click at [863, 566] on button "Salvar" at bounding box center [885, 567] width 199 height 30
click at [757, 576] on button "Cancelar" at bounding box center [683, 567] width 201 height 30
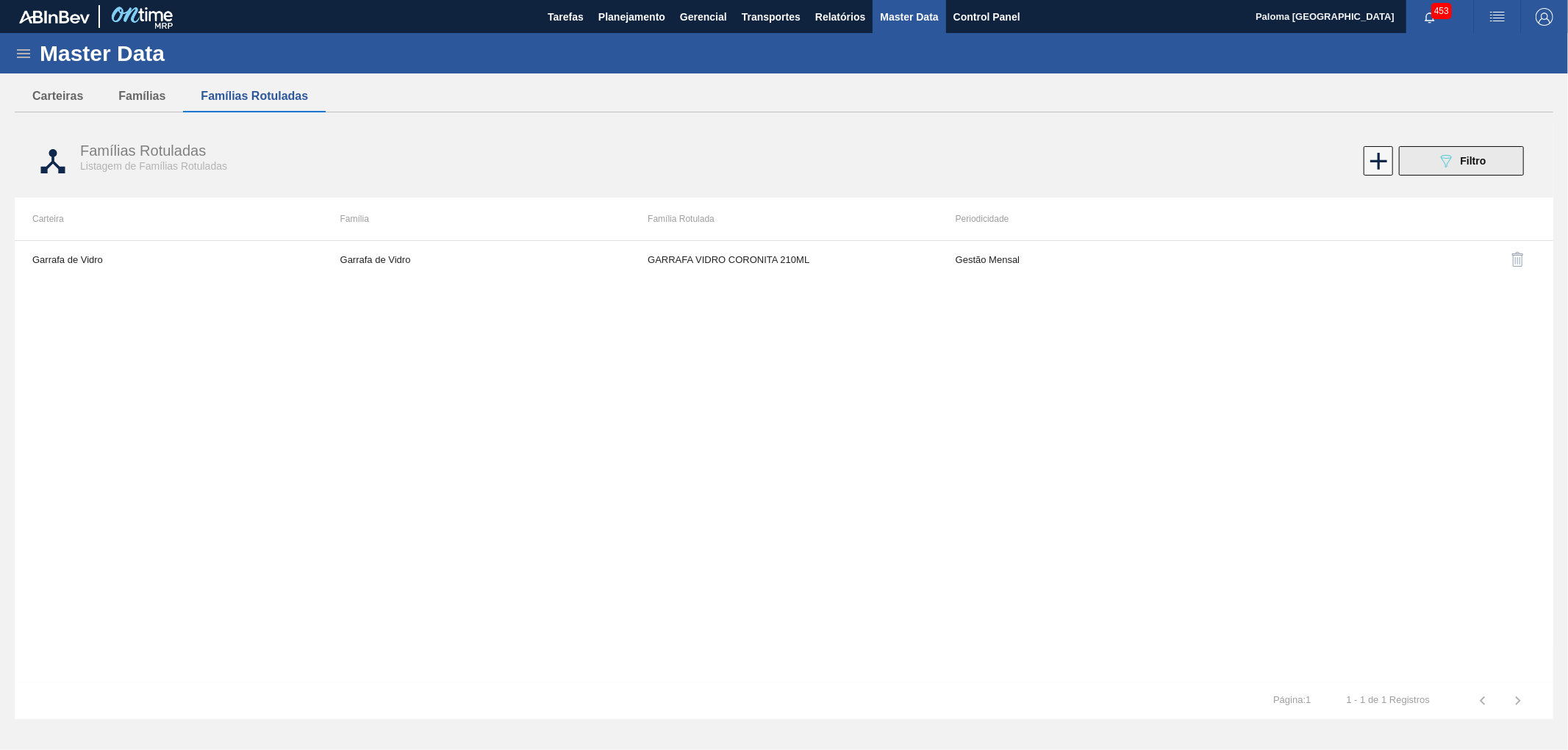
click at [1477, 168] on div "089F7B8B-B2A5-4AFE-B5C0-19BA573D28AC Filtro" at bounding box center [1462, 161] width 49 height 18
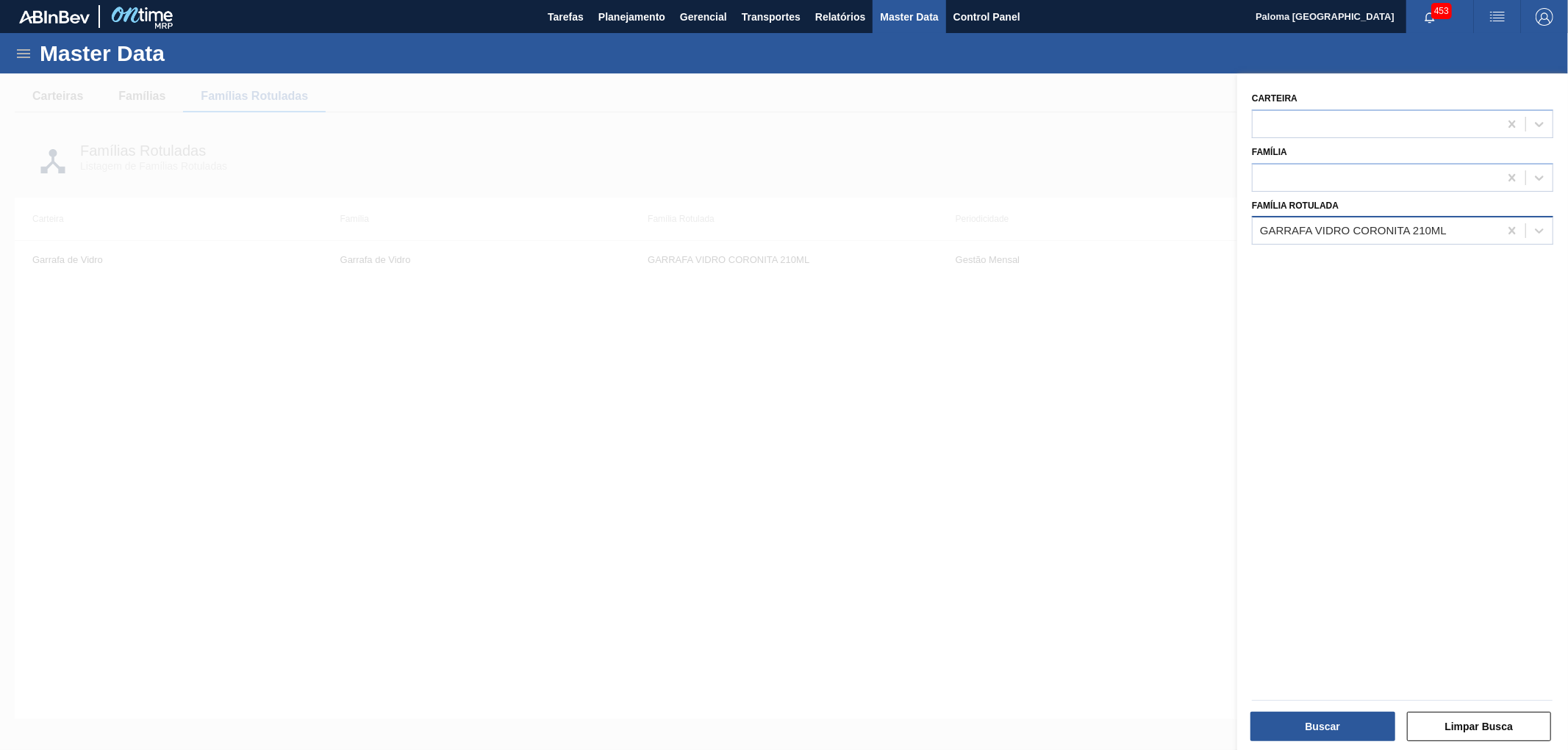
click at [1369, 232] on div "GARRAFA VIDRO CORONITA 210ML" at bounding box center [1353, 231] width 186 height 13
click at [1465, 230] on div "GARRAFA VIDRO CORONITA 210ML" at bounding box center [1376, 231] width 247 height 22
click at [1465, 230] on div "GARRAFA VIDRO CORONITA 210ML" at bounding box center [1376, 231] width 247 height 22
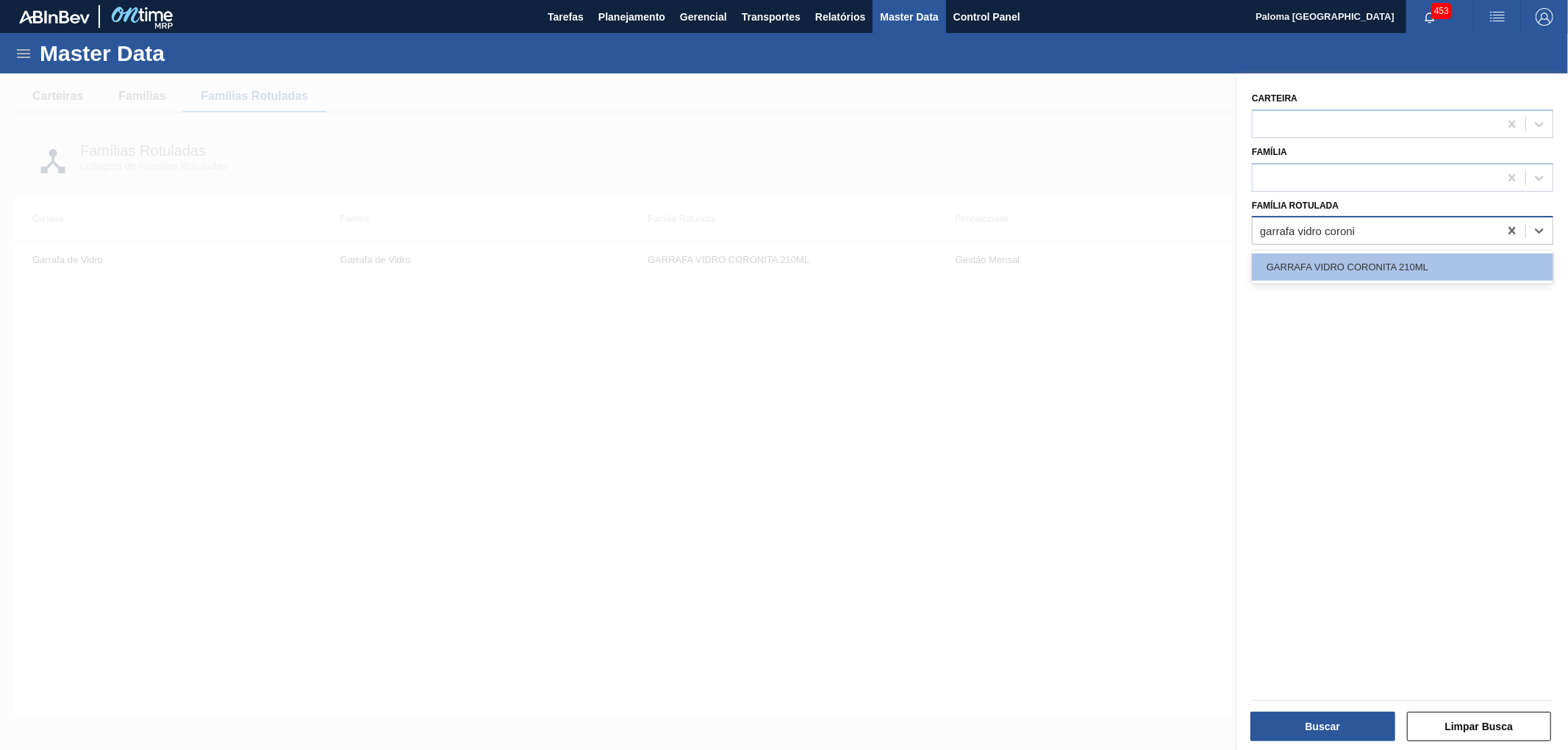
type Rotulada "garrafa vidro coron"
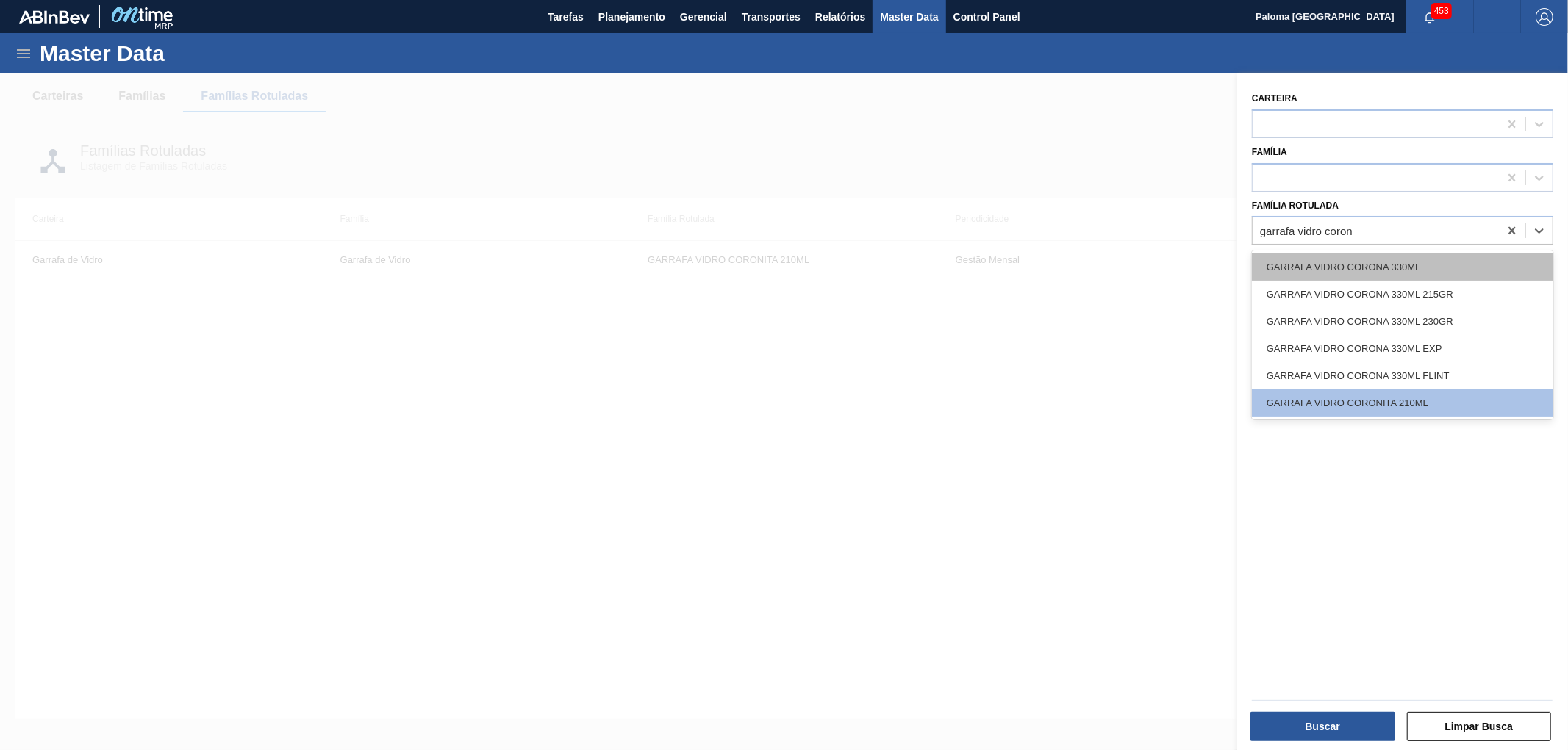
click at [1400, 262] on div "GARRAFA VIDRO CORONA 330ML" at bounding box center [1402, 267] width 302 height 27
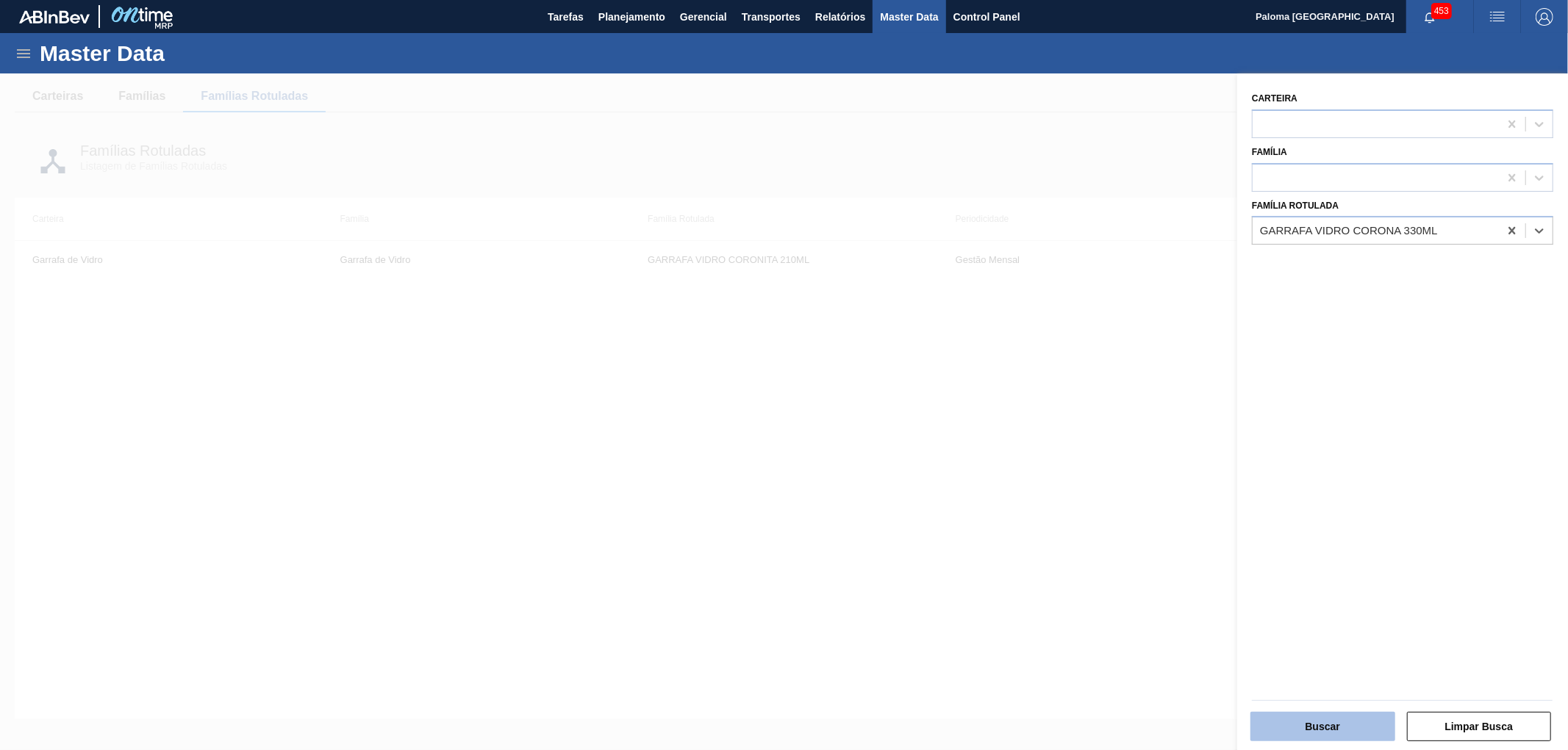
click at [1347, 728] on button "Buscar" at bounding box center [1322, 727] width 145 height 30
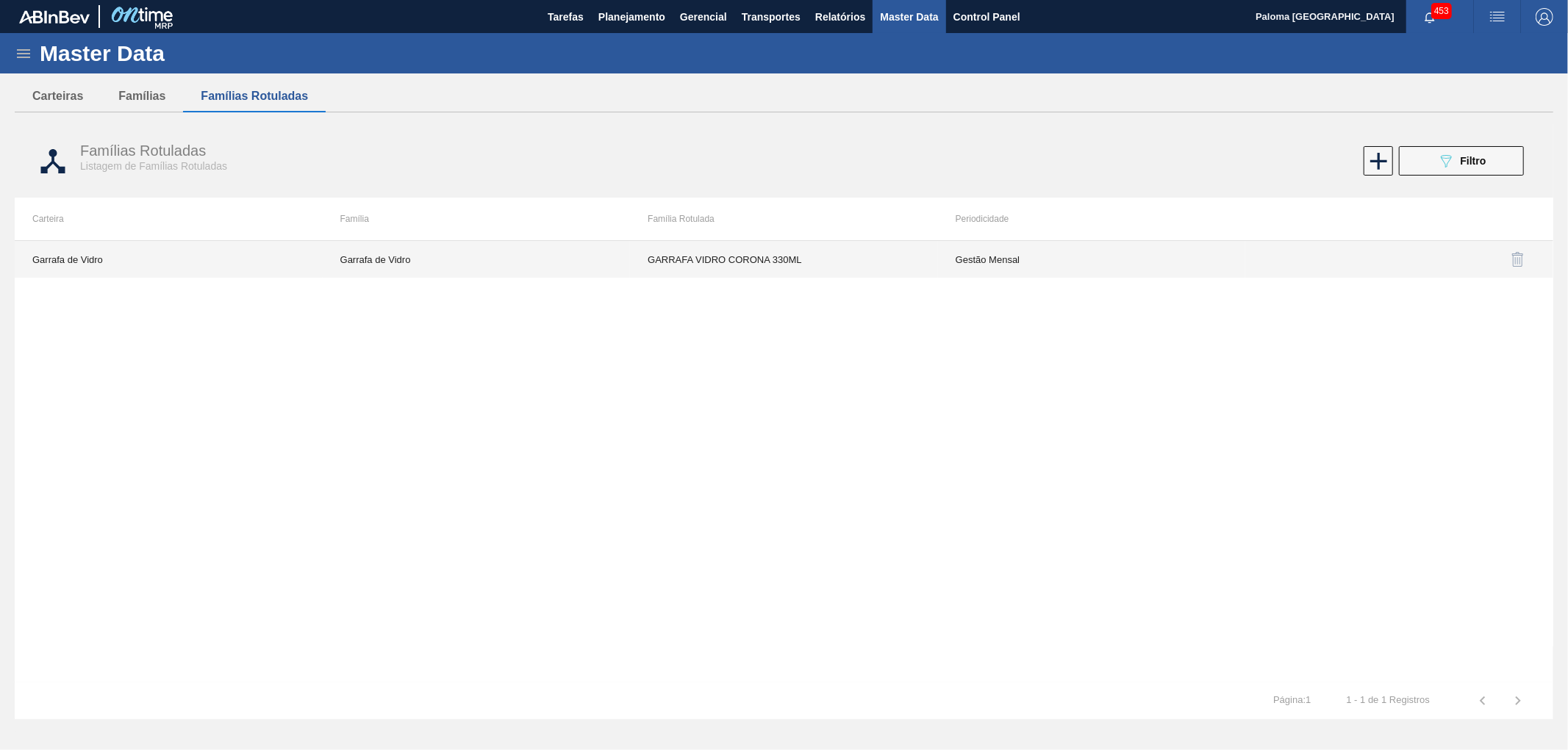
click at [956, 261] on td "Gestão Mensal" at bounding box center [1092, 259] width 308 height 36
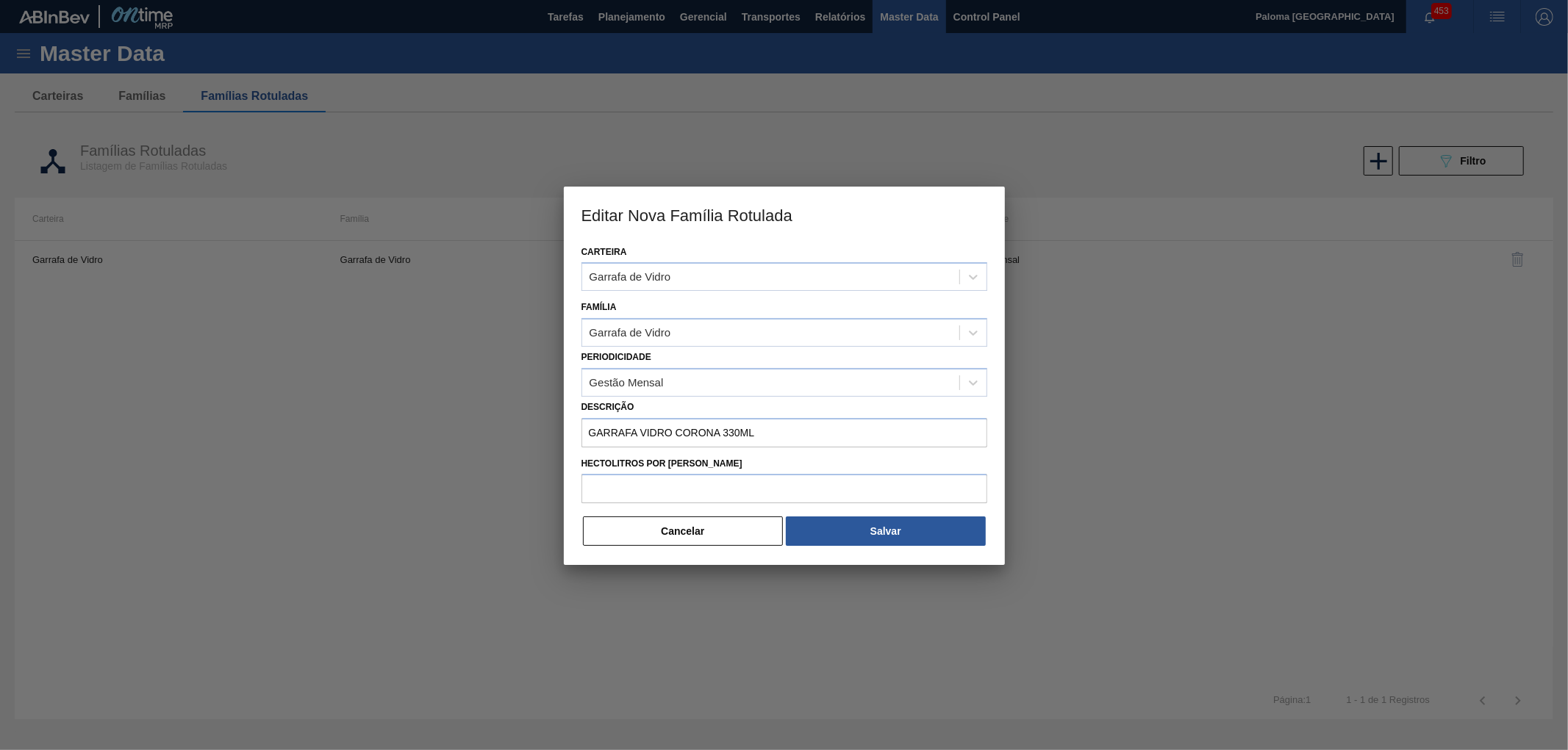
drag, startPoint x: 755, startPoint y: 530, endPoint x: 763, endPoint y: 526, distance: 8.9
click at [760, 530] on button "Cancelar" at bounding box center [683, 532] width 201 height 30
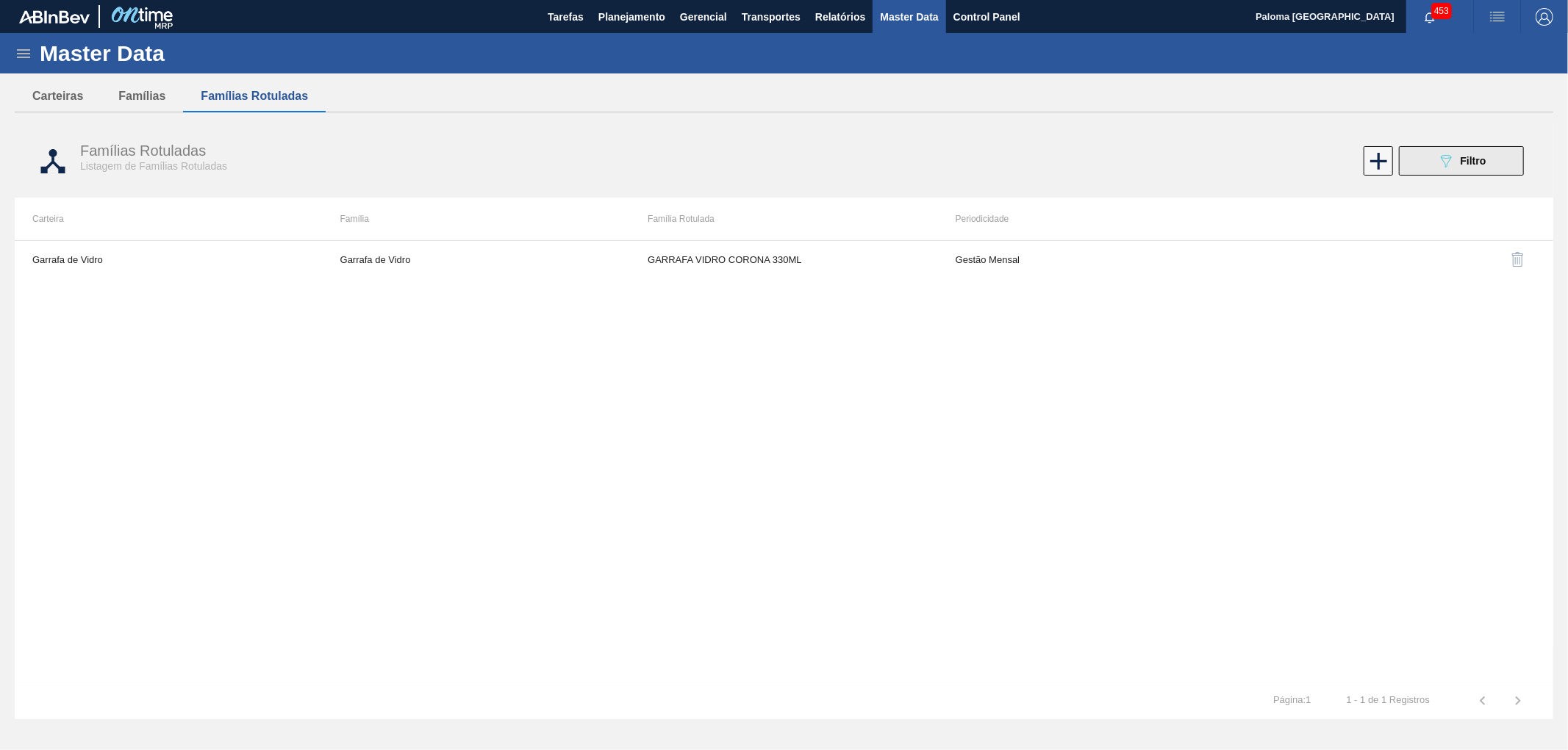
click at [1439, 160] on icon "089F7B8B-B2A5-4AFE-B5C0-19BA573D28AC" at bounding box center [1446, 161] width 18 height 18
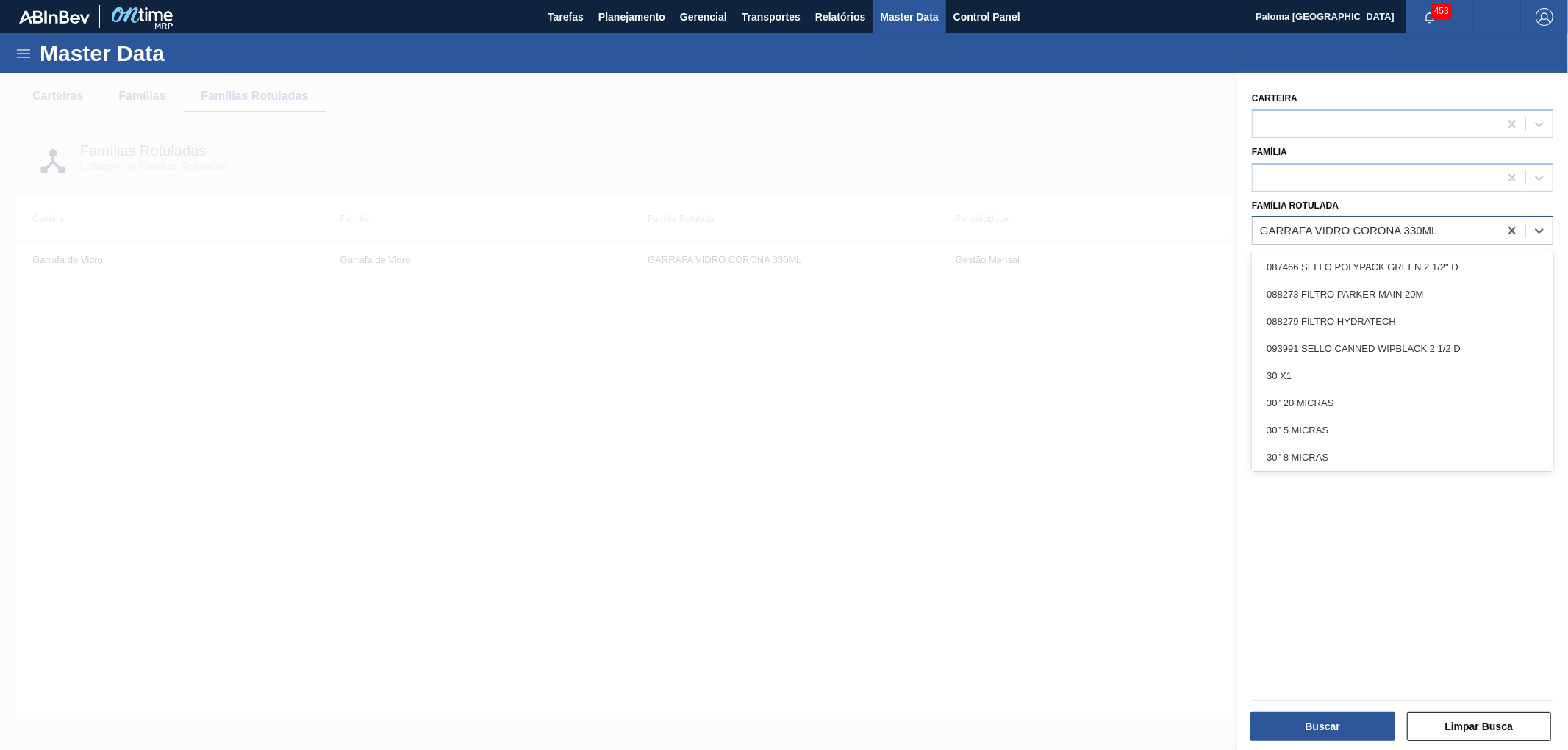
click at [1375, 225] on div "GARRAFA VIDRO CORONA 330ML" at bounding box center [1349, 231] width 178 height 13
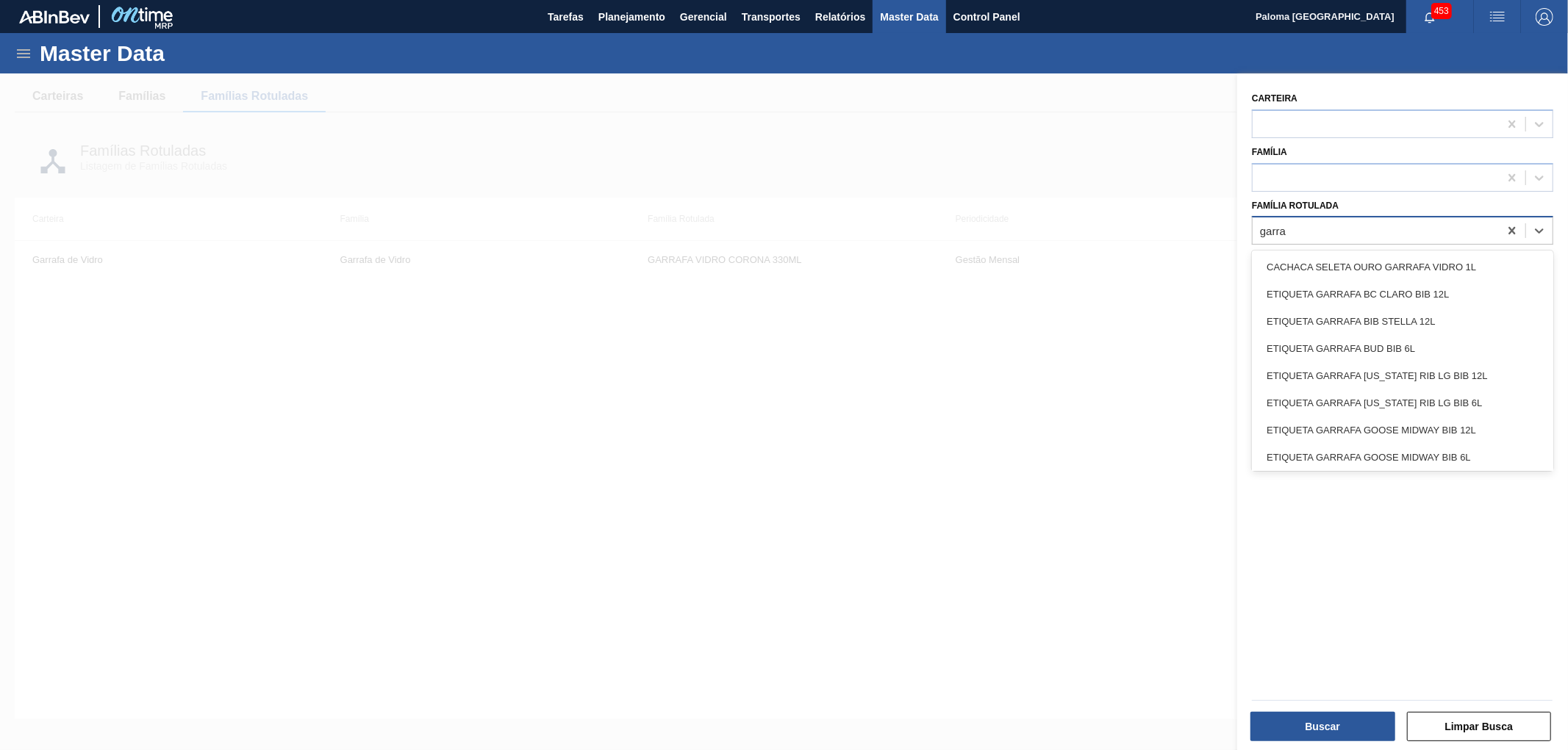
type Rotulada "garra"
click at [1297, 100] on label "Carteira" at bounding box center [1274, 99] width 45 height 10
click at [1261, 117] on input "Carteira" at bounding box center [1260, 123] width 1 height 13
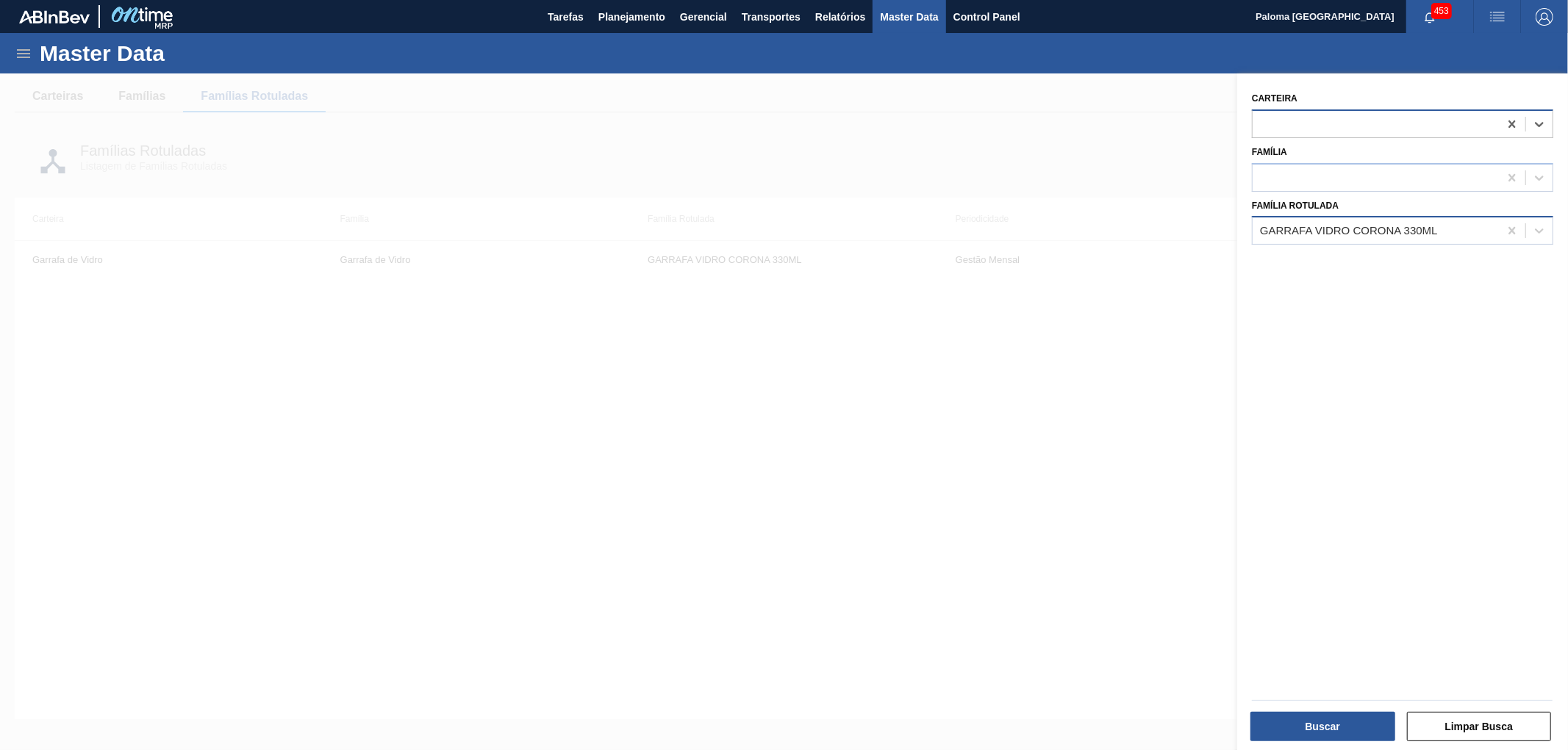
click at [1297, 116] on div at bounding box center [1376, 123] width 247 height 22
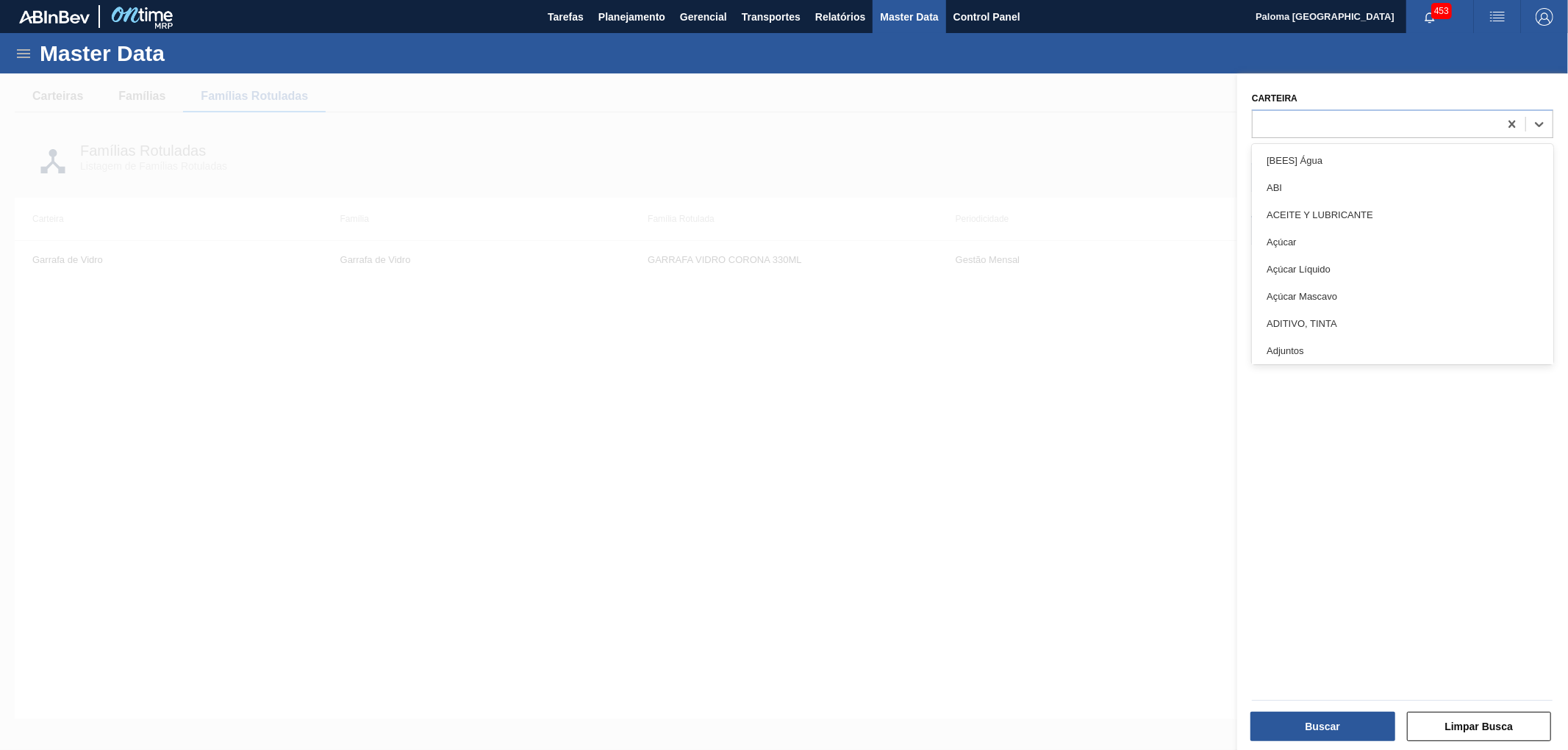
click at [1160, 177] on div at bounding box center [784, 449] width 1568 height 750
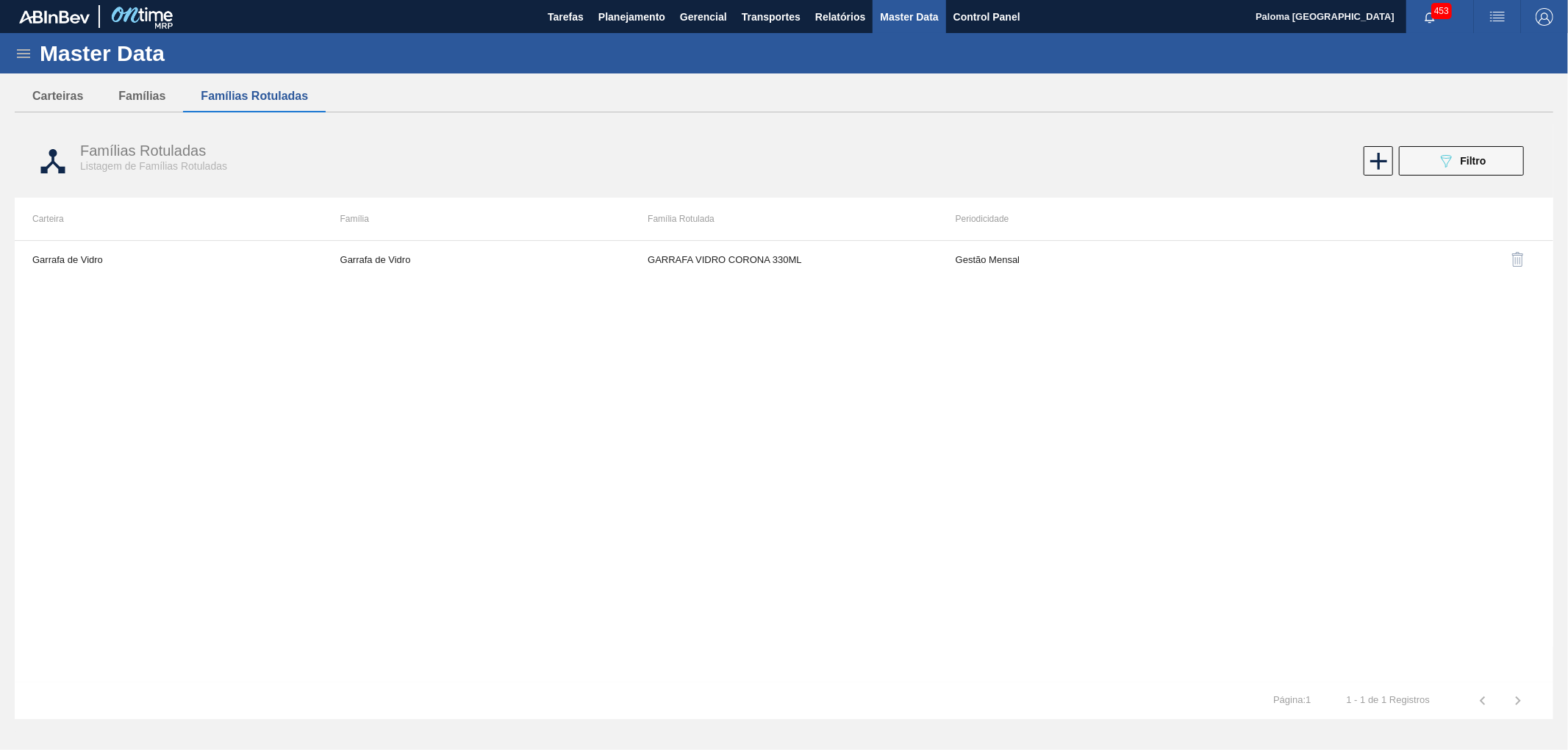
click at [1424, 166] on button "089F7B8B-B2A5-4AFE-B5C0-19BA573D28AC Filtro" at bounding box center [1461, 161] width 125 height 30
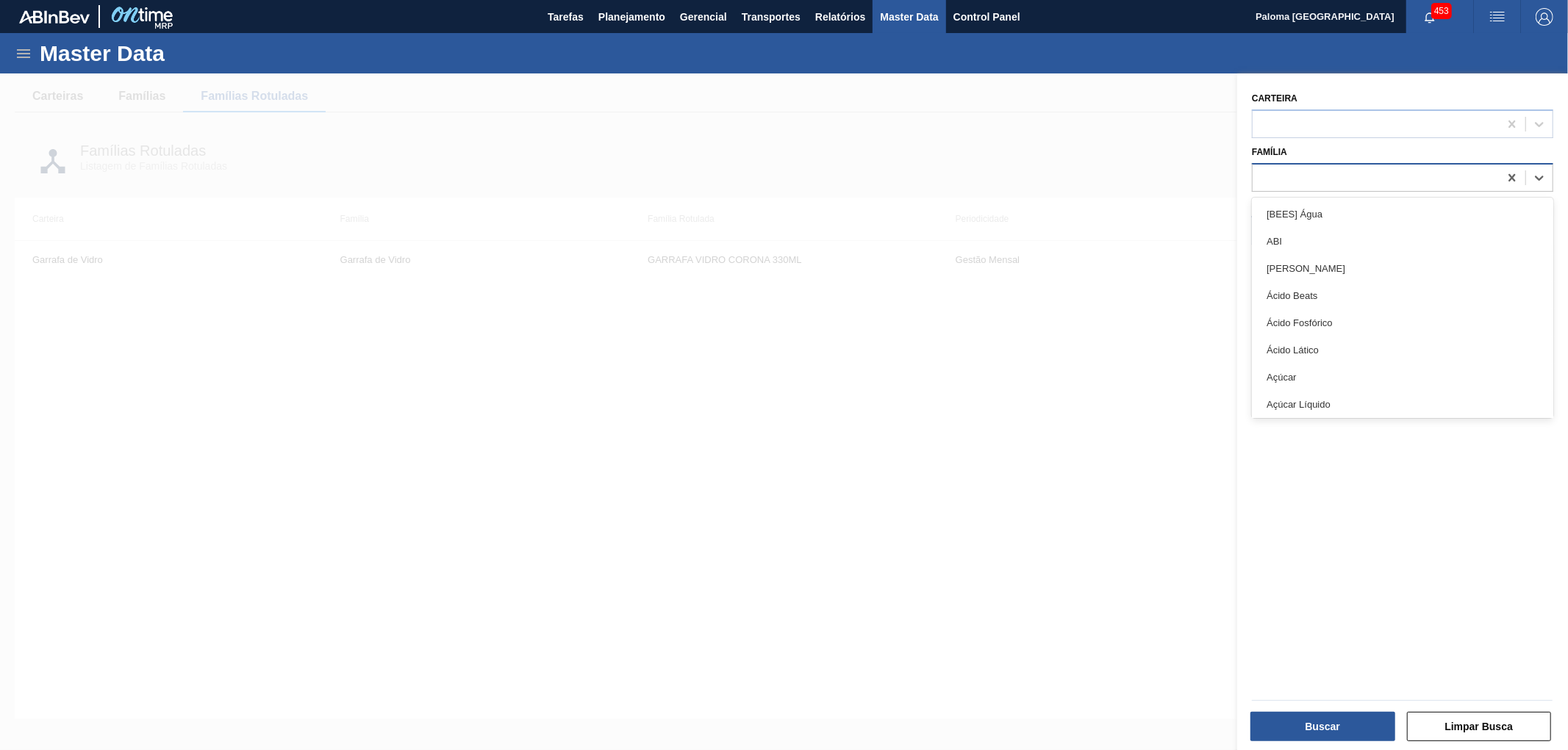
click at [1319, 172] on div at bounding box center [1376, 177] width 247 height 22
click at [1336, 229] on div "GARRAFA VIDRO CORONA 330ML" at bounding box center [1349, 231] width 178 height 13
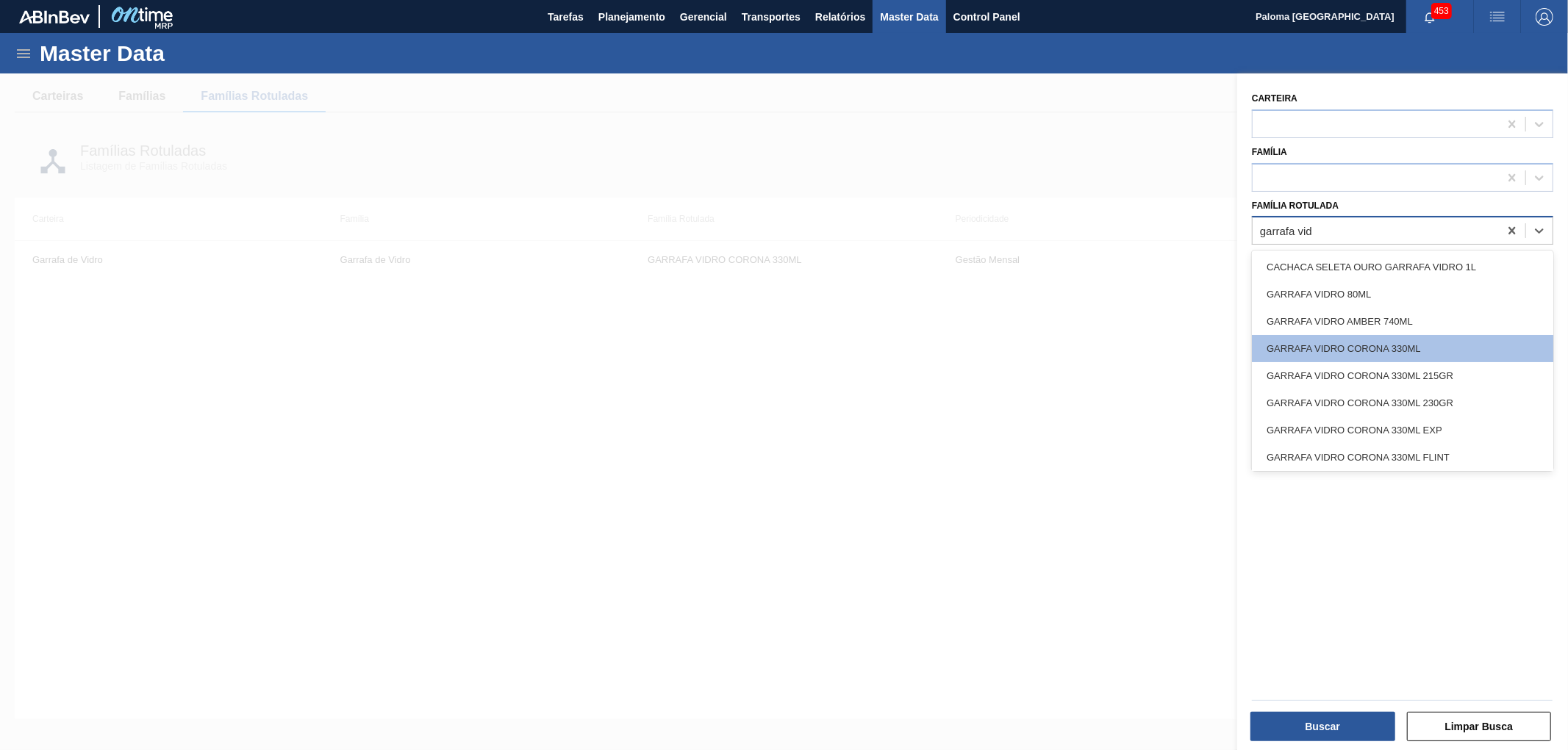
type Rotulada "garrafa vidr"
click at [1357, 321] on div "GARRAFA VIDRO AMBER 740ML" at bounding box center [1402, 322] width 302 height 27
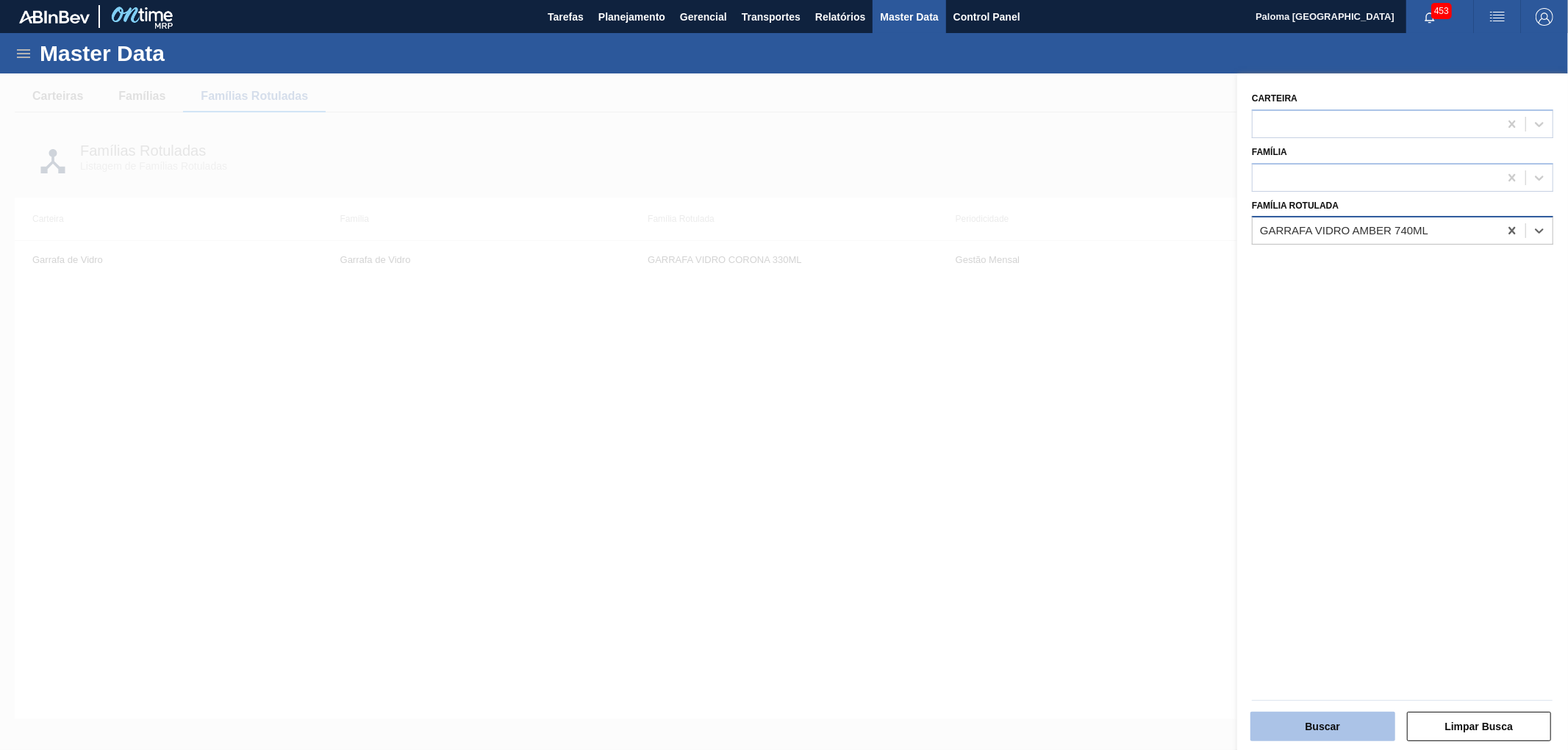
click at [1343, 719] on button "Buscar" at bounding box center [1322, 727] width 145 height 30
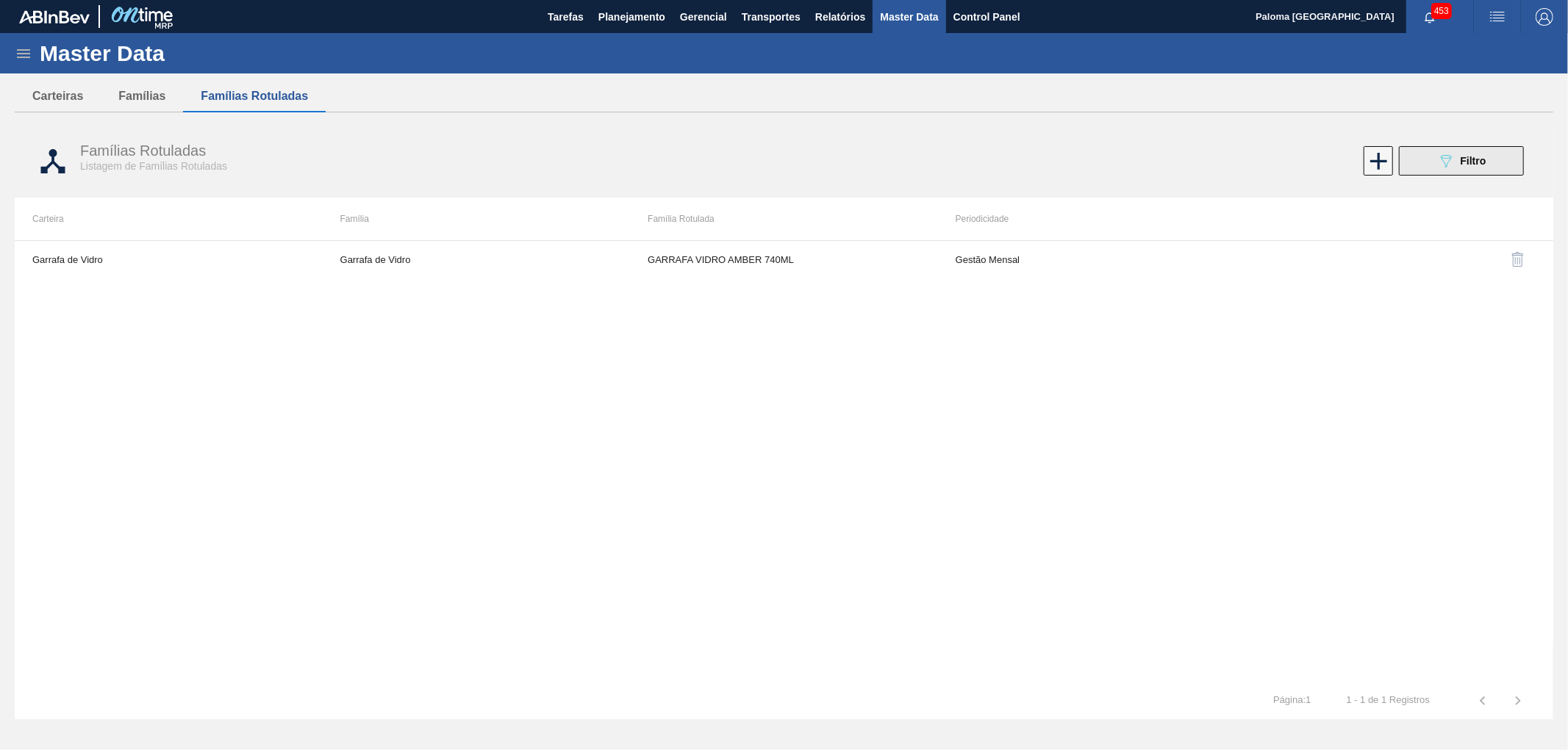
click at [1434, 166] on button "089F7B8B-B2A5-4AFE-B5C0-19BA573D28AC Filtro" at bounding box center [1461, 161] width 125 height 30
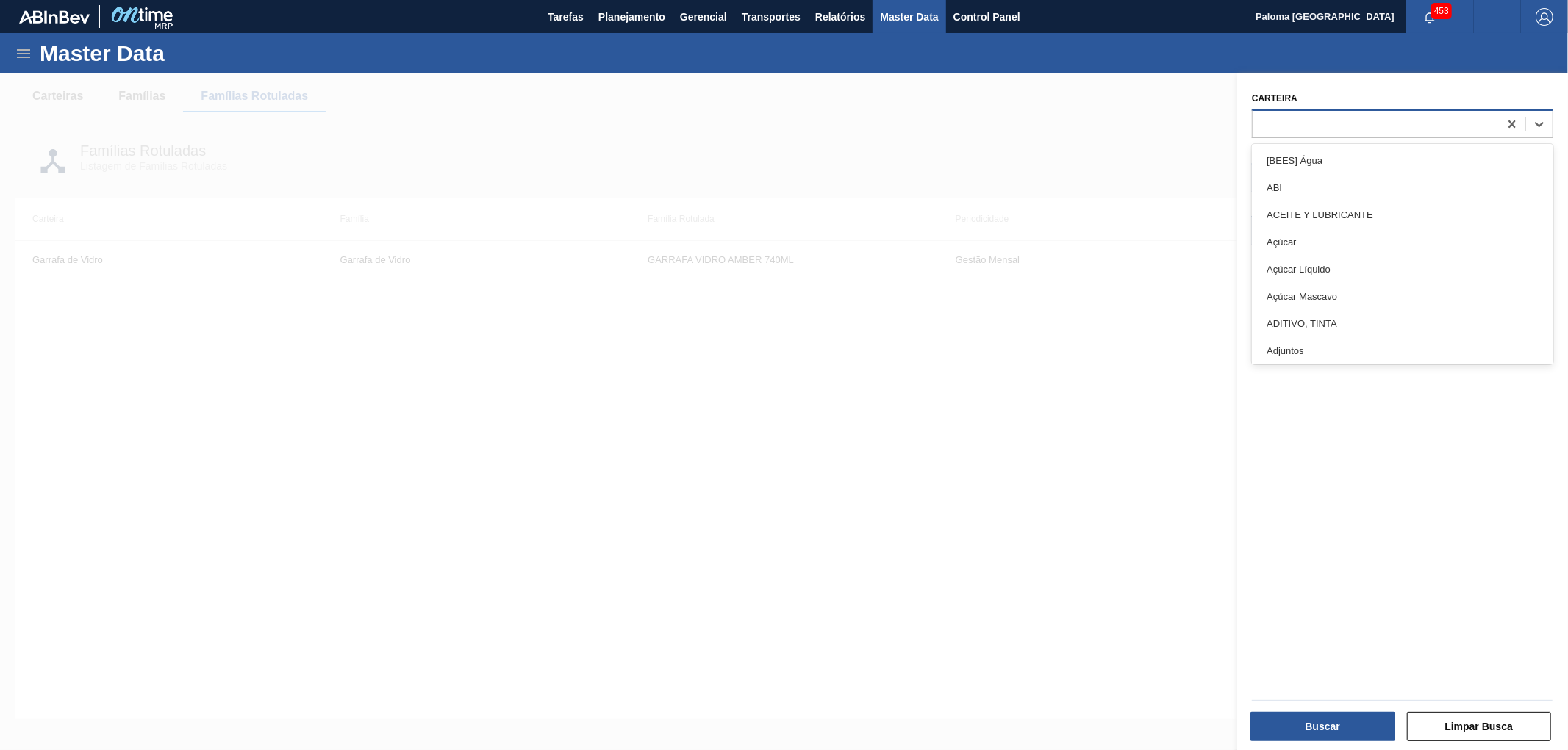
click at [1300, 123] on div at bounding box center [1376, 123] width 247 height 22
type input "lata"
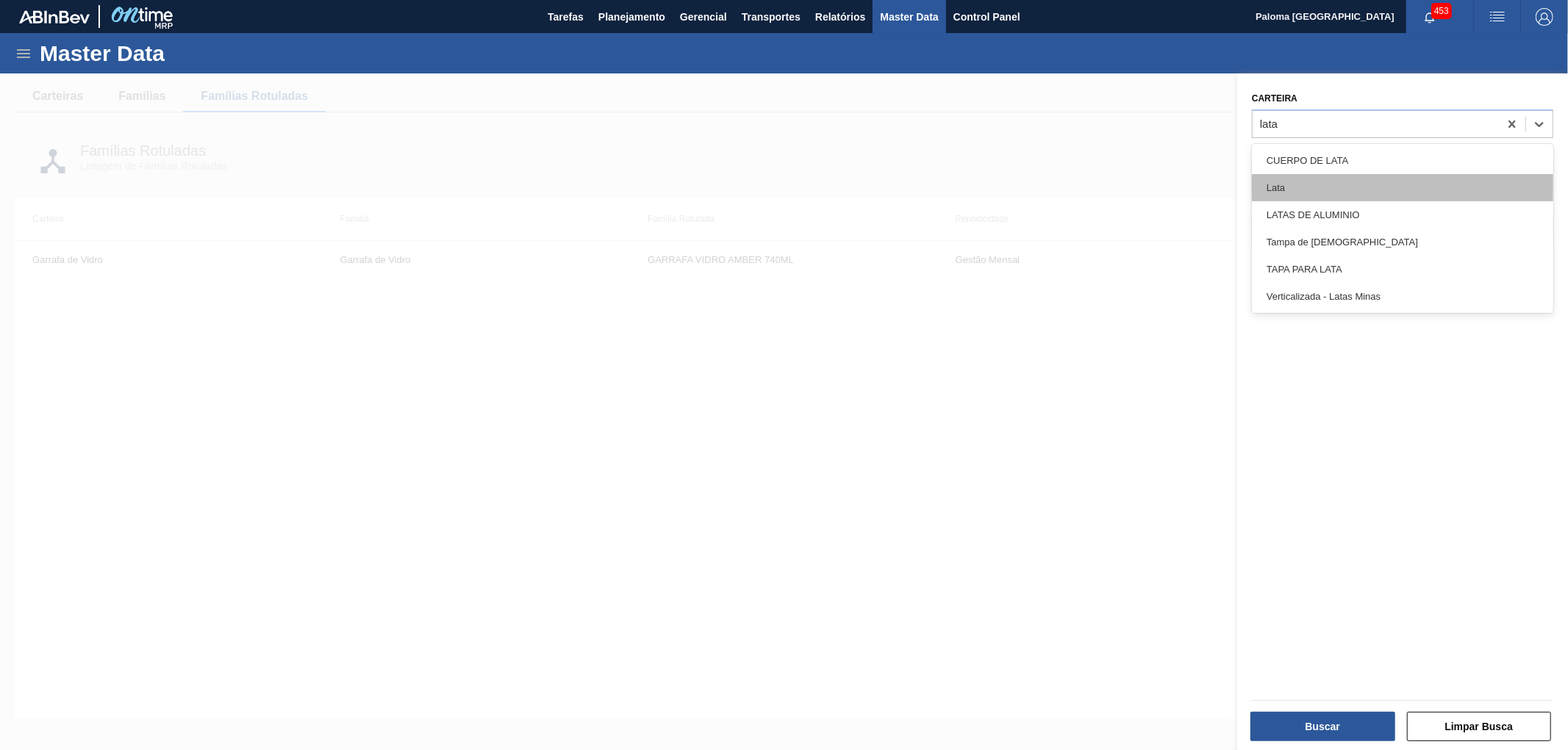
click at [1326, 181] on div "Lata" at bounding box center [1402, 188] width 302 height 27
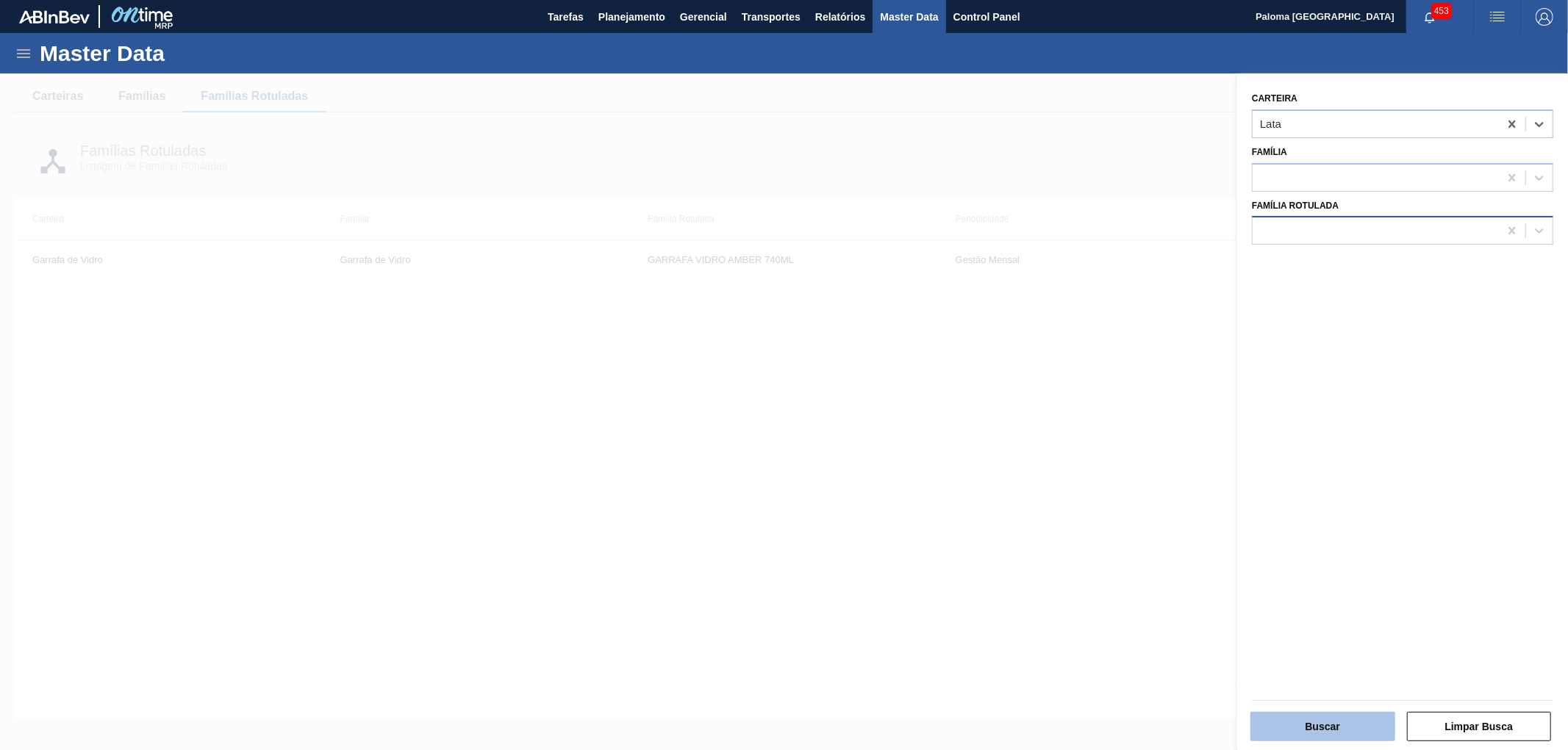
drag, startPoint x: 1333, startPoint y: 745, endPoint x: 1333, endPoint y: 729, distance: 16.0
click at [1333, 740] on div "Buscar Limpar Busca" at bounding box center [1396, 717] width 331 height 74
click at [1335, 728] on button "Buscar" at bounding box center [1322, 727] width 145 height 30
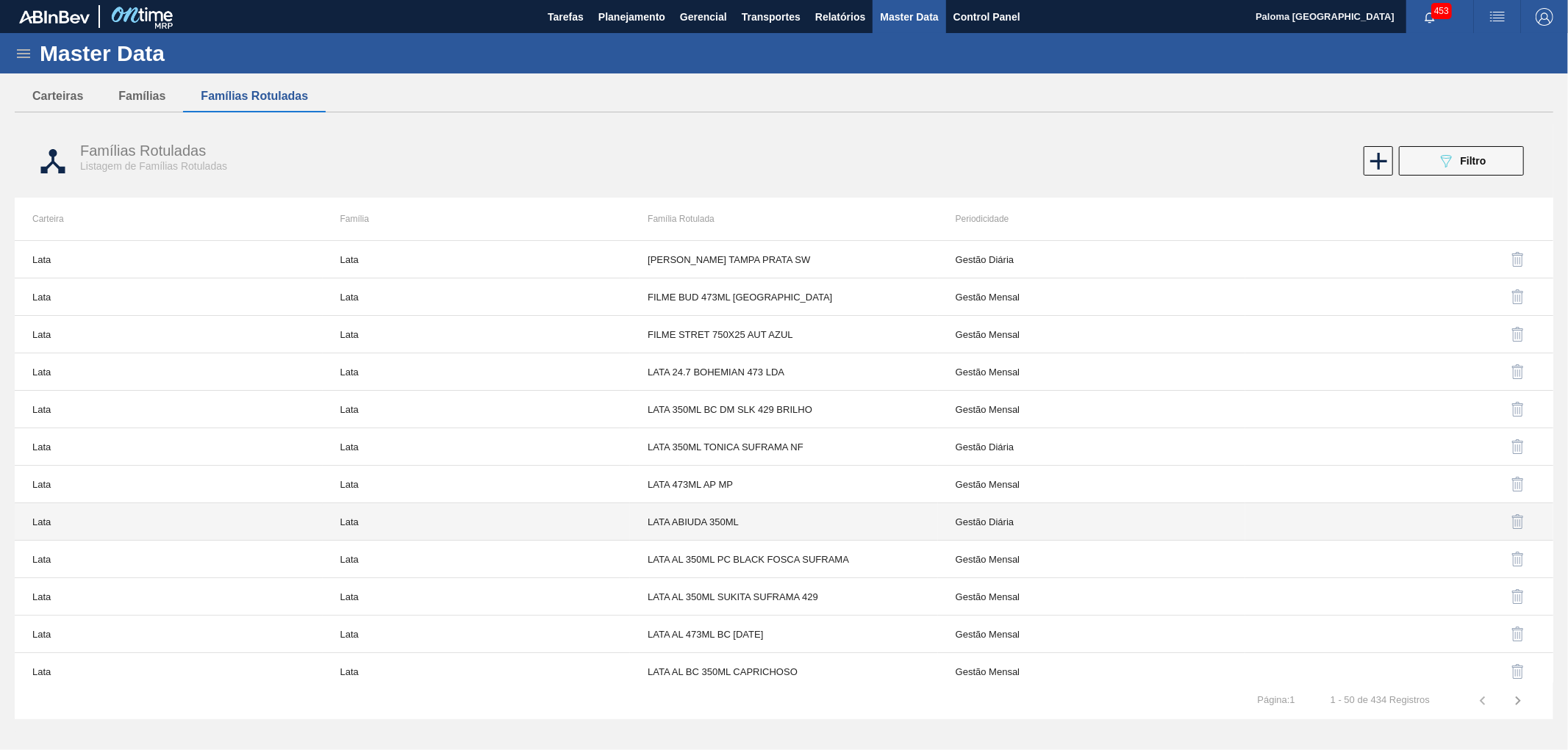
click at [957, 524] on td "Gestão Diária" at bounding box center [1092, 522] width 308 height 37
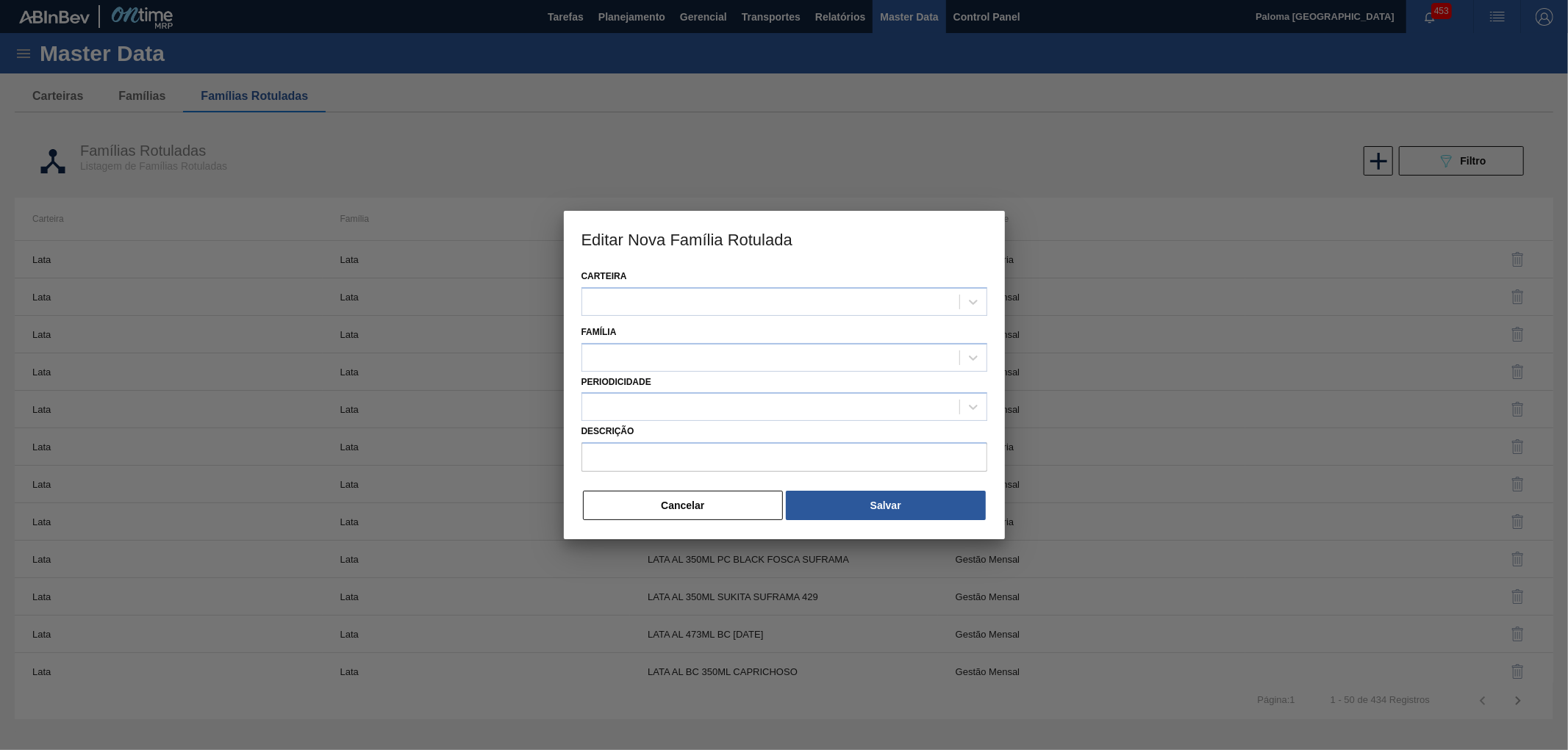
type input "LATA ABIUDA 350ML"
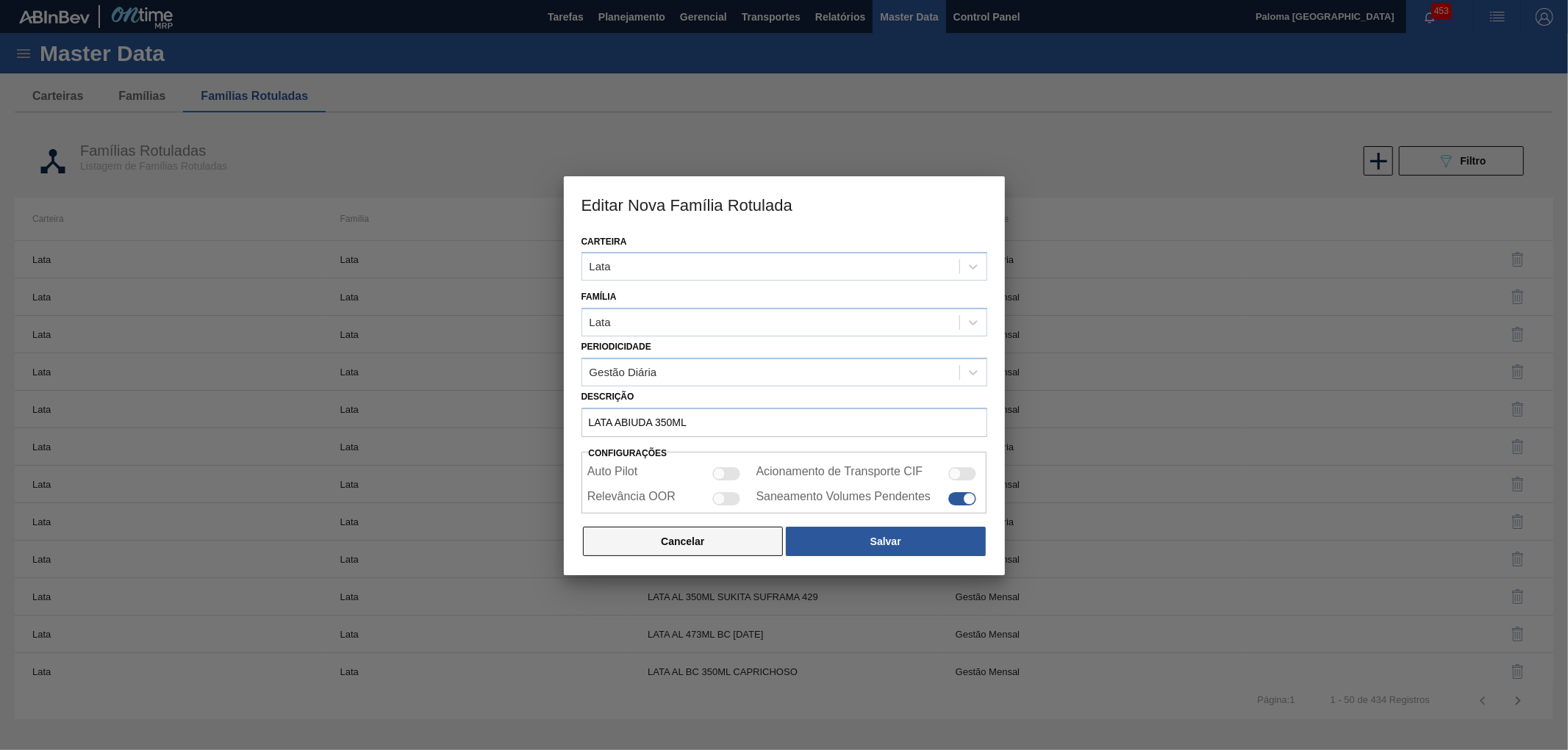
click at [719, 548] on button "Cancelar" at bounding box center [683, 542] width 201 height 30
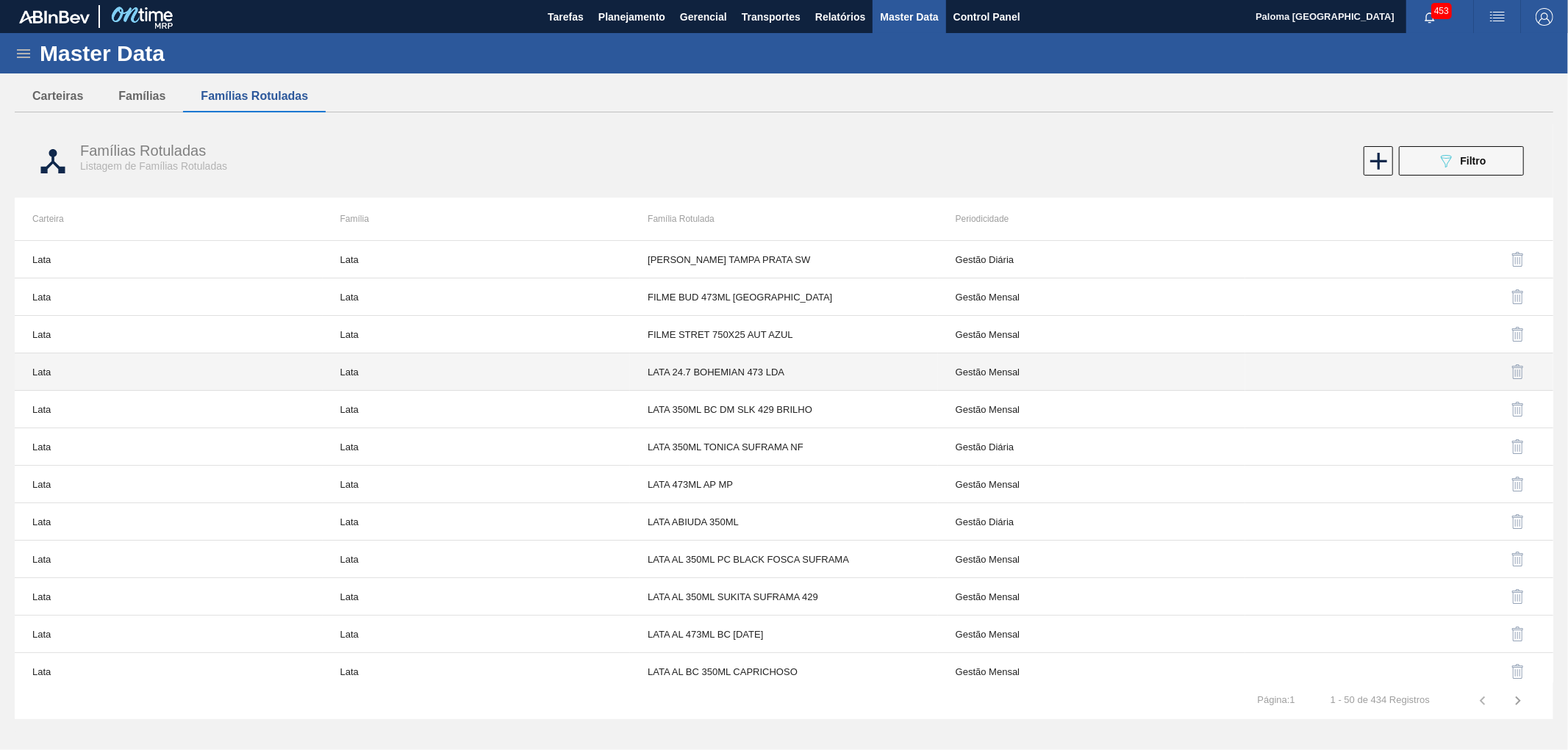
click at [1019, 377] on td "Gestão Mensal" at bounding box center [1092, 372] width 308 height 37
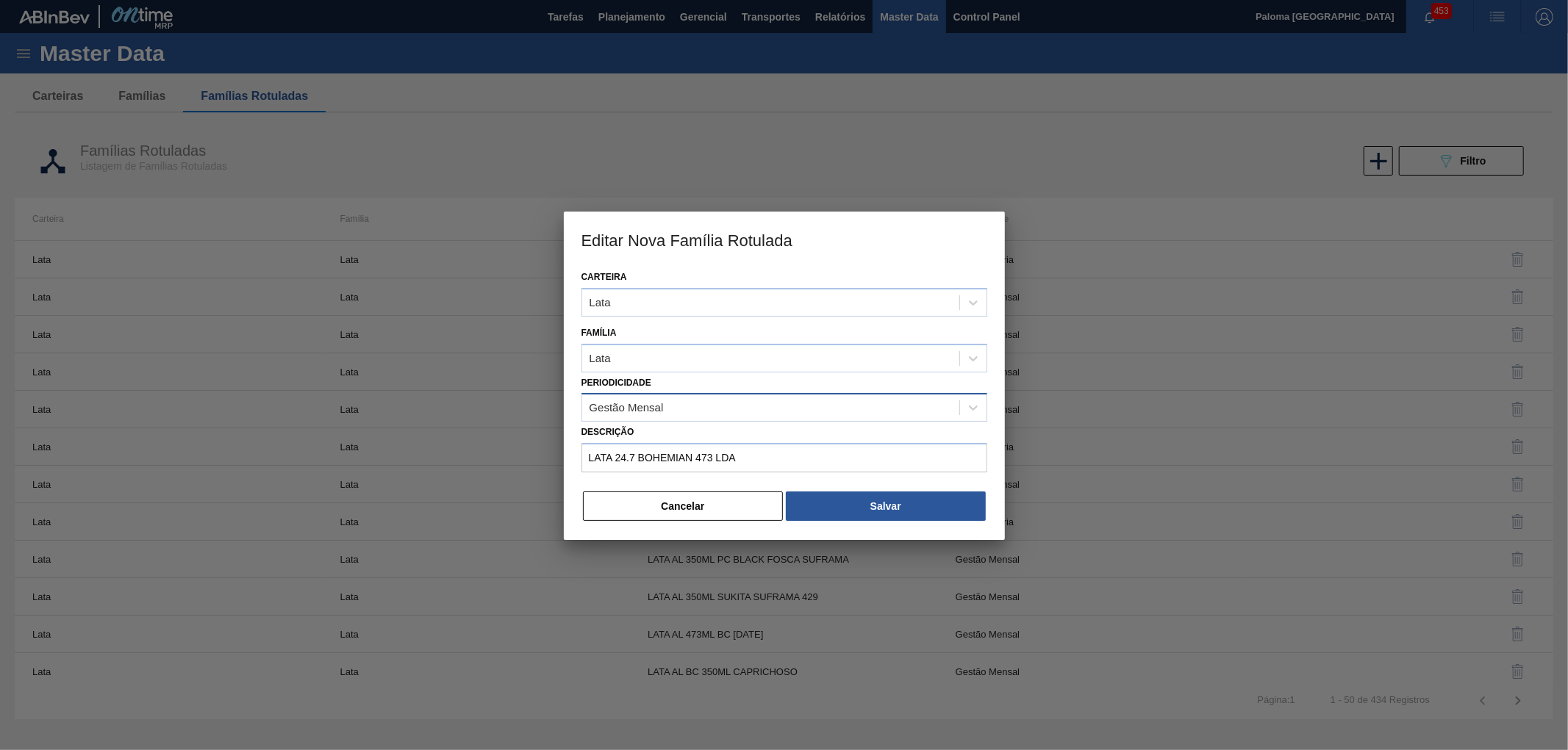
click at [805, 412] on div "Gestão Mensal" at bounding box center [771, 408] width 377 height 22
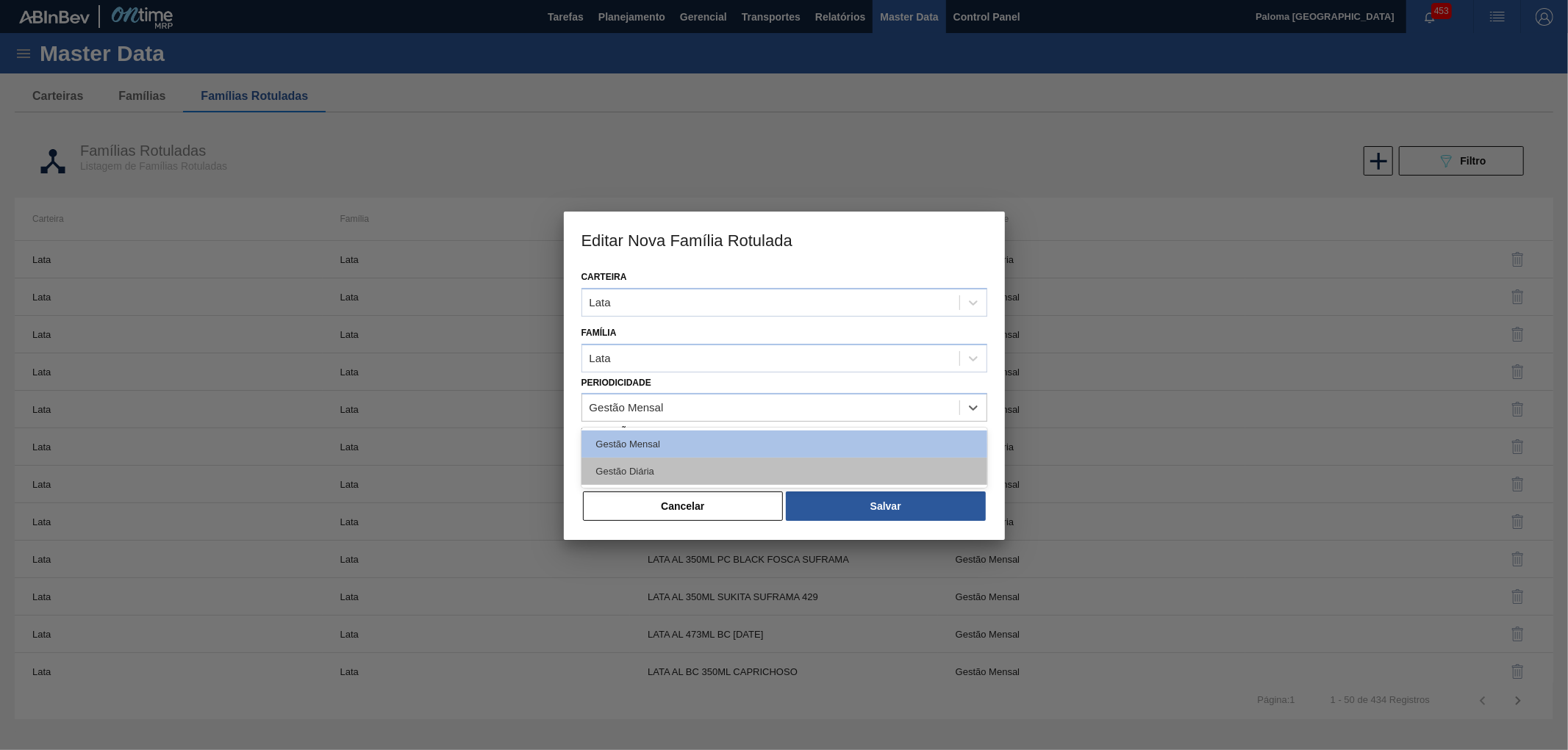
click at [792, 460] on div "Gestão Diária" at bounding box center [784, 472] width 406 height 27
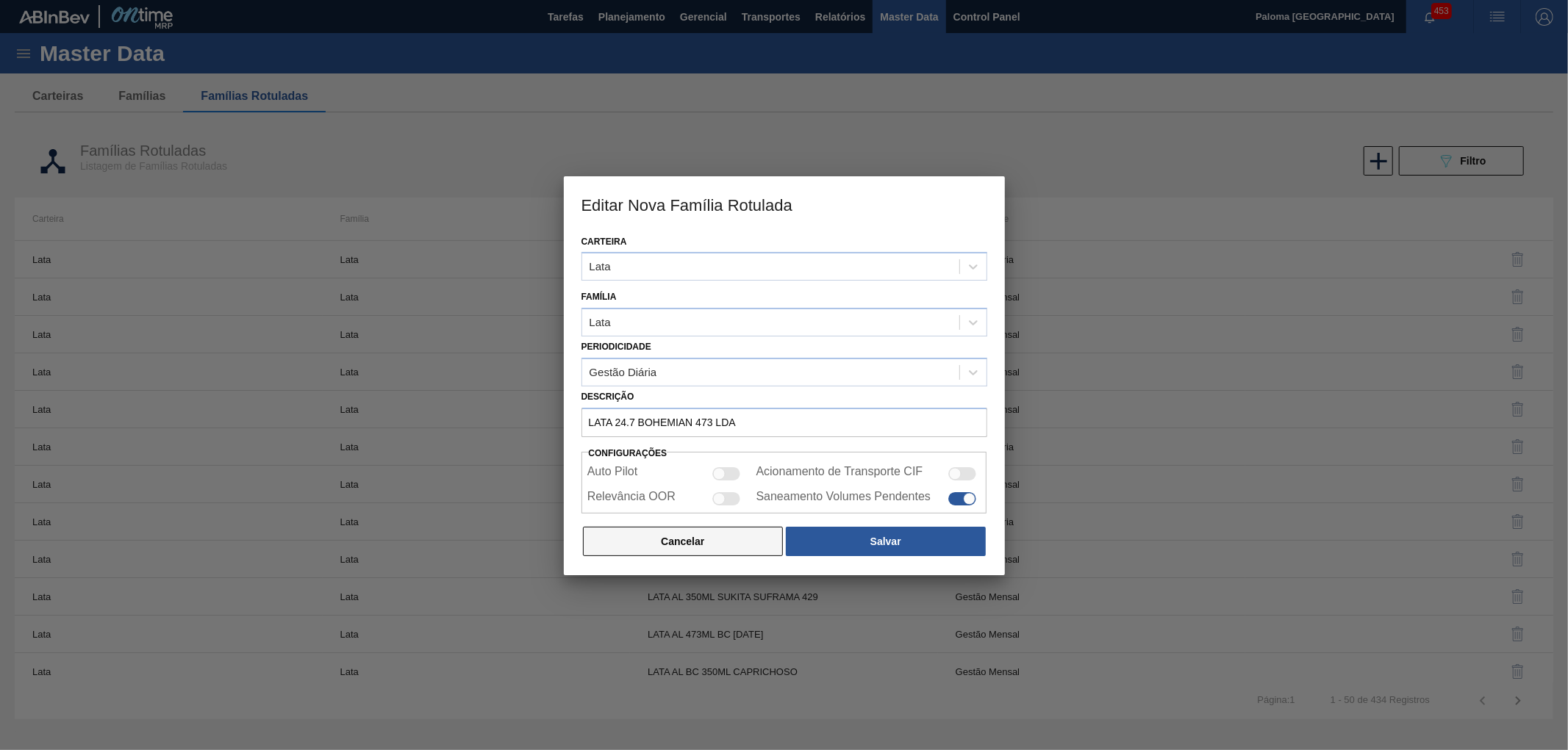
click at [748, 537] on button "Cancelar" at bounding box center [683, 542] width 201 height 30
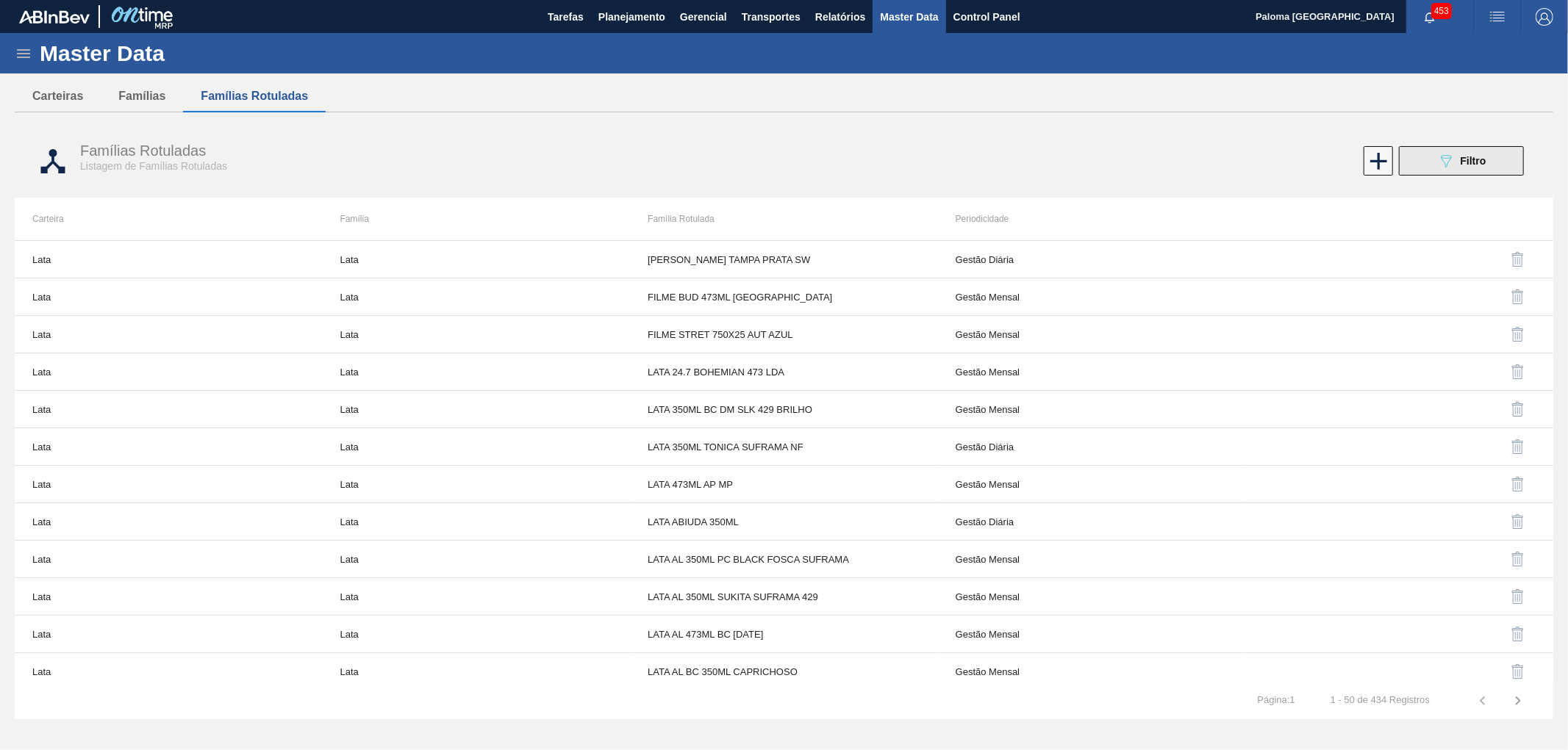
click at [1457, 174] on button "089F7B8B-B2A5-4AFE-B5C0-19BA573D28AC Filtro" at bounding box center [1461, 161] width 125 height 30
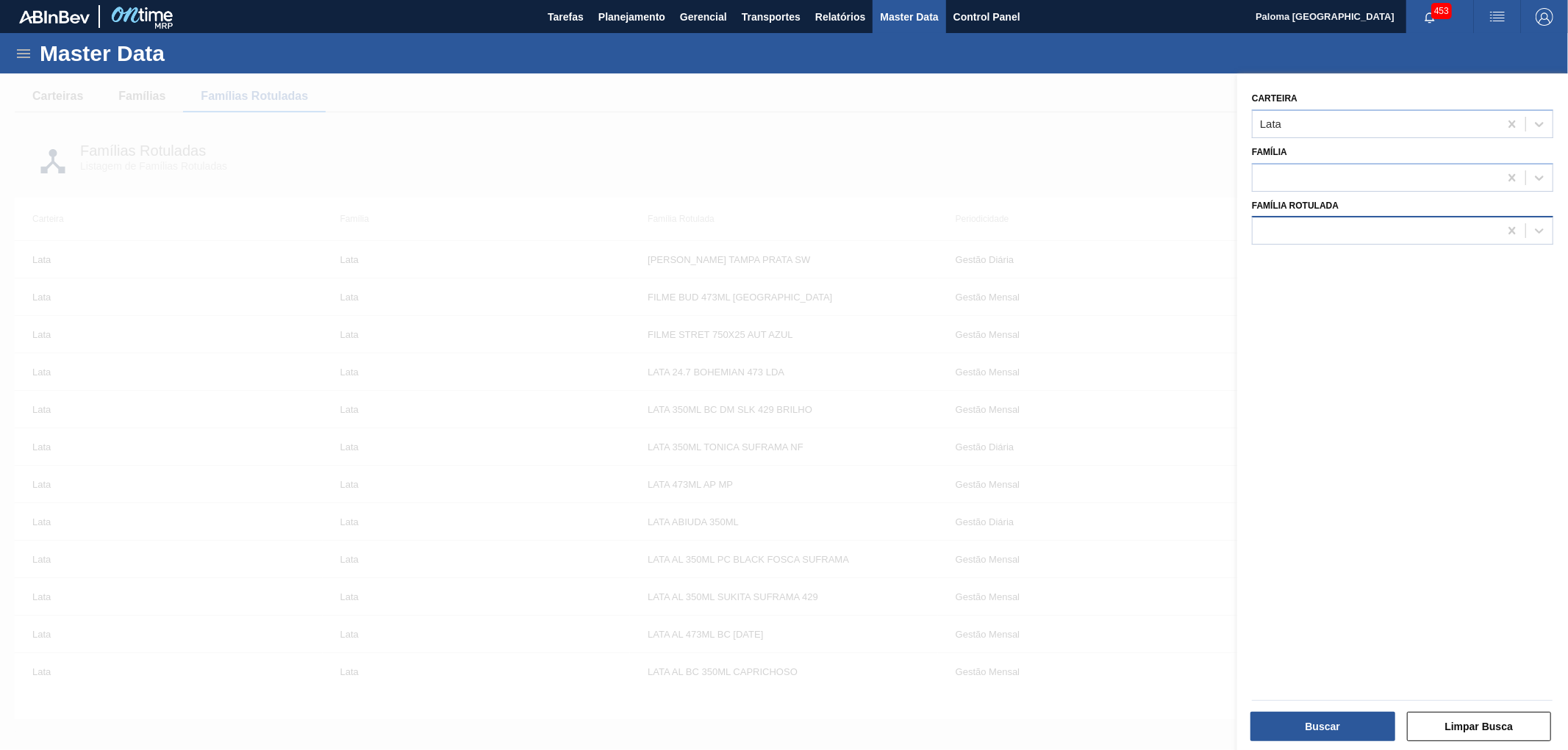
click at [1353, 237] on div at bounding box center [1376, 231] width 247 height 22
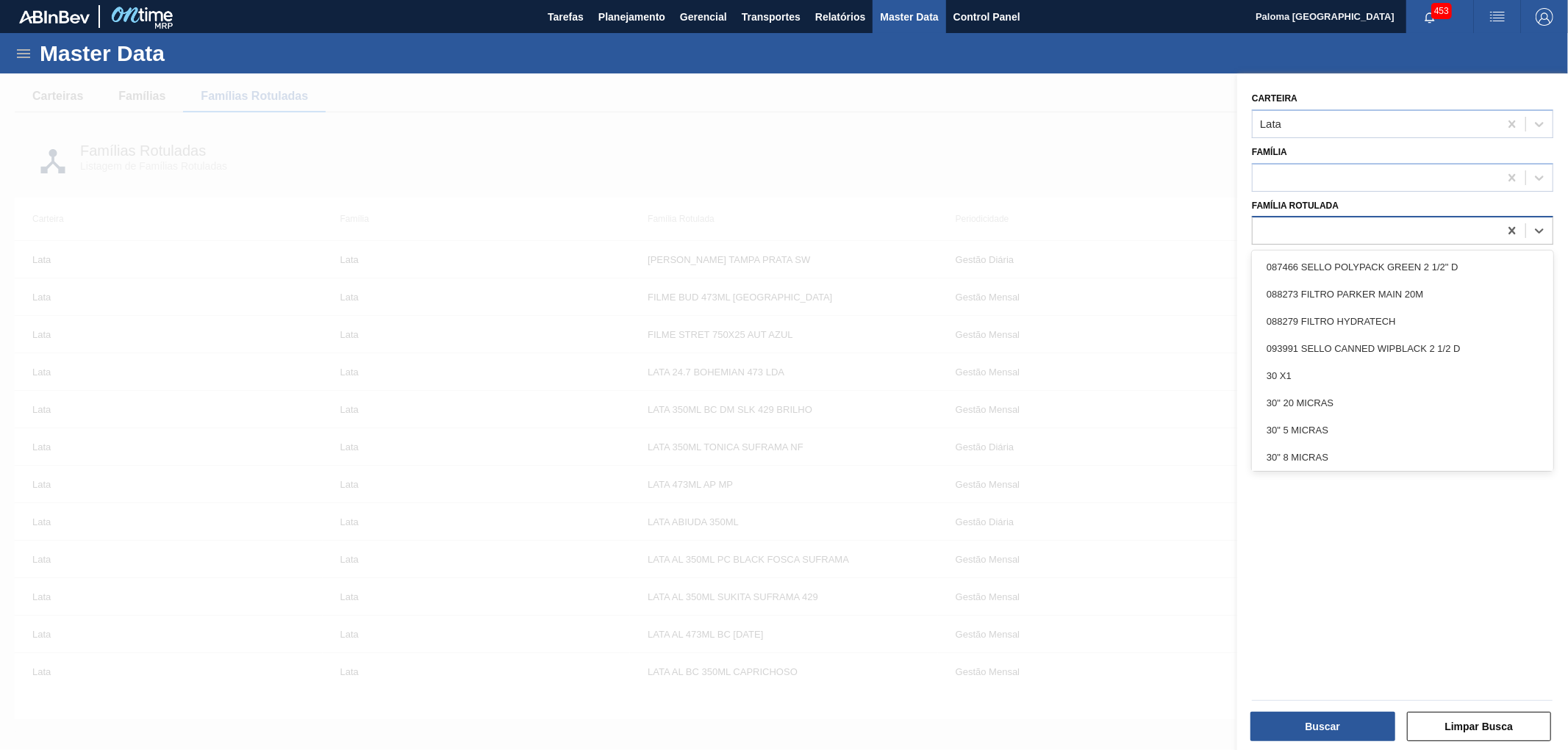
paste Rotulada "GARRAFA VIDRO CORONITA 210ML"
type Rotulada "GARRAFA VIDRO CORONITA 210ML"
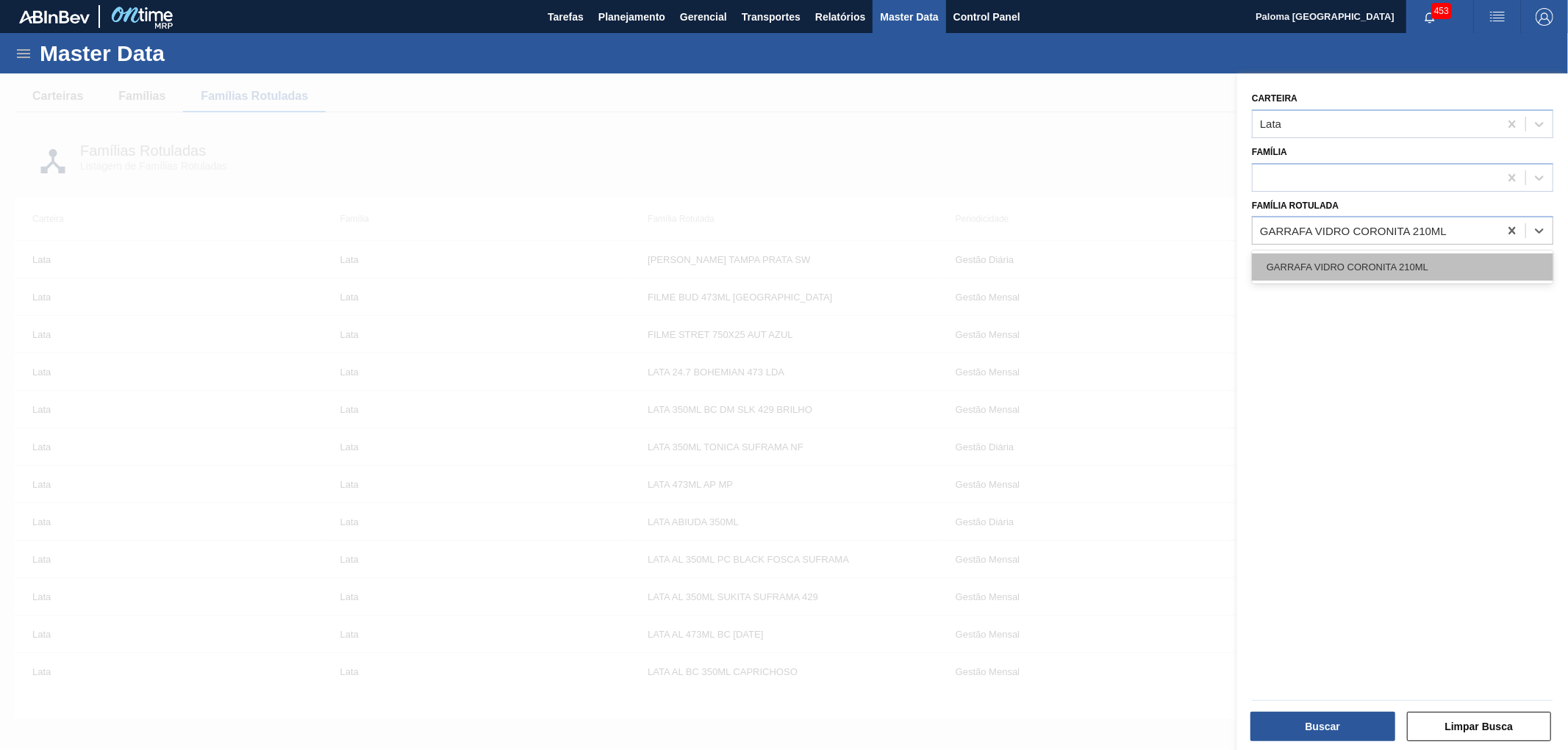
click at [1349, 255] on div "GARRAFA VIDRO CORONITA 210ML" at bounding box center [1402, 267] width 302 height 27
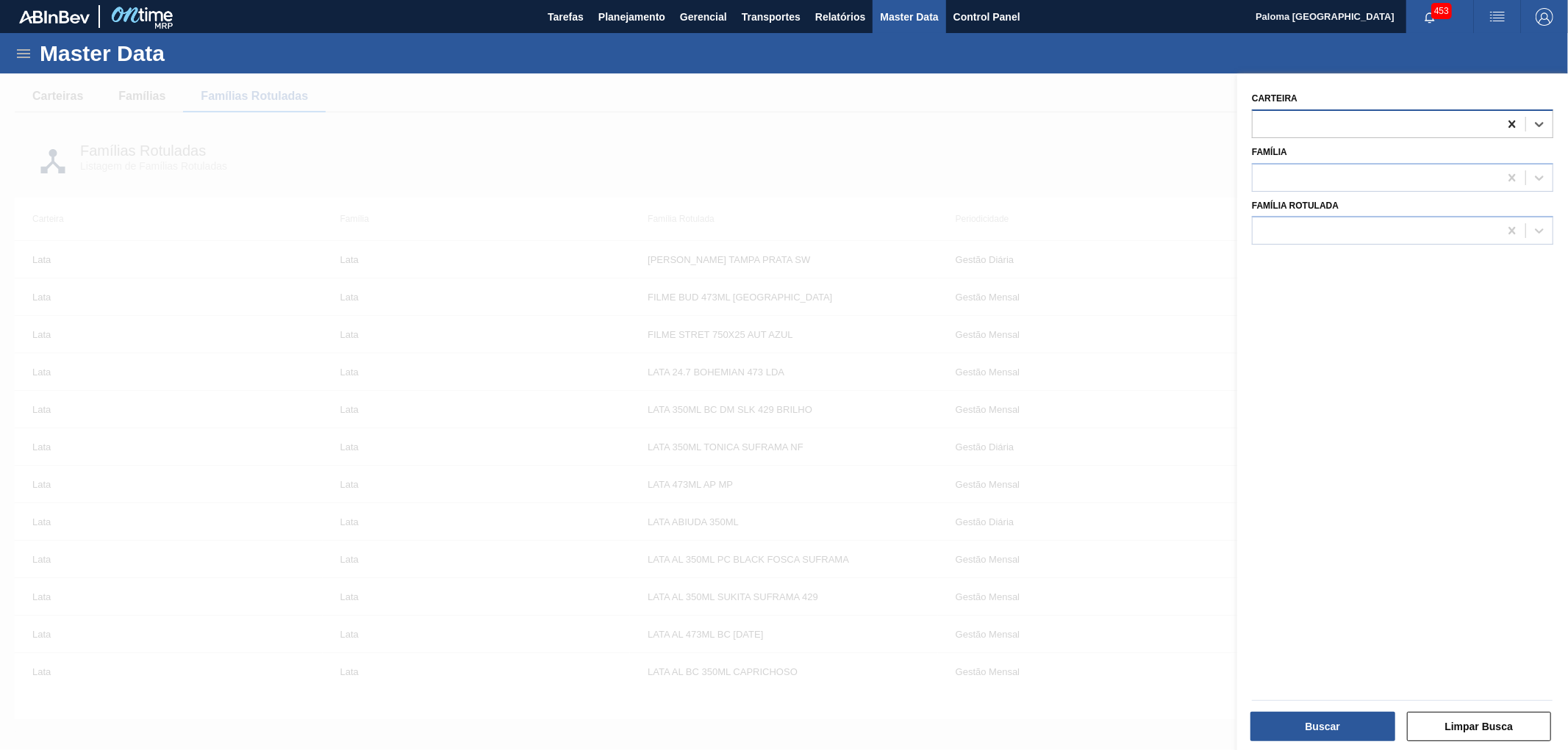
click at [1510, 118] on icon at bounding box center [1512, 124] width 15 height 15
click at [1414, 234] on div at bounding box center [1376, 231] width 247 height 22
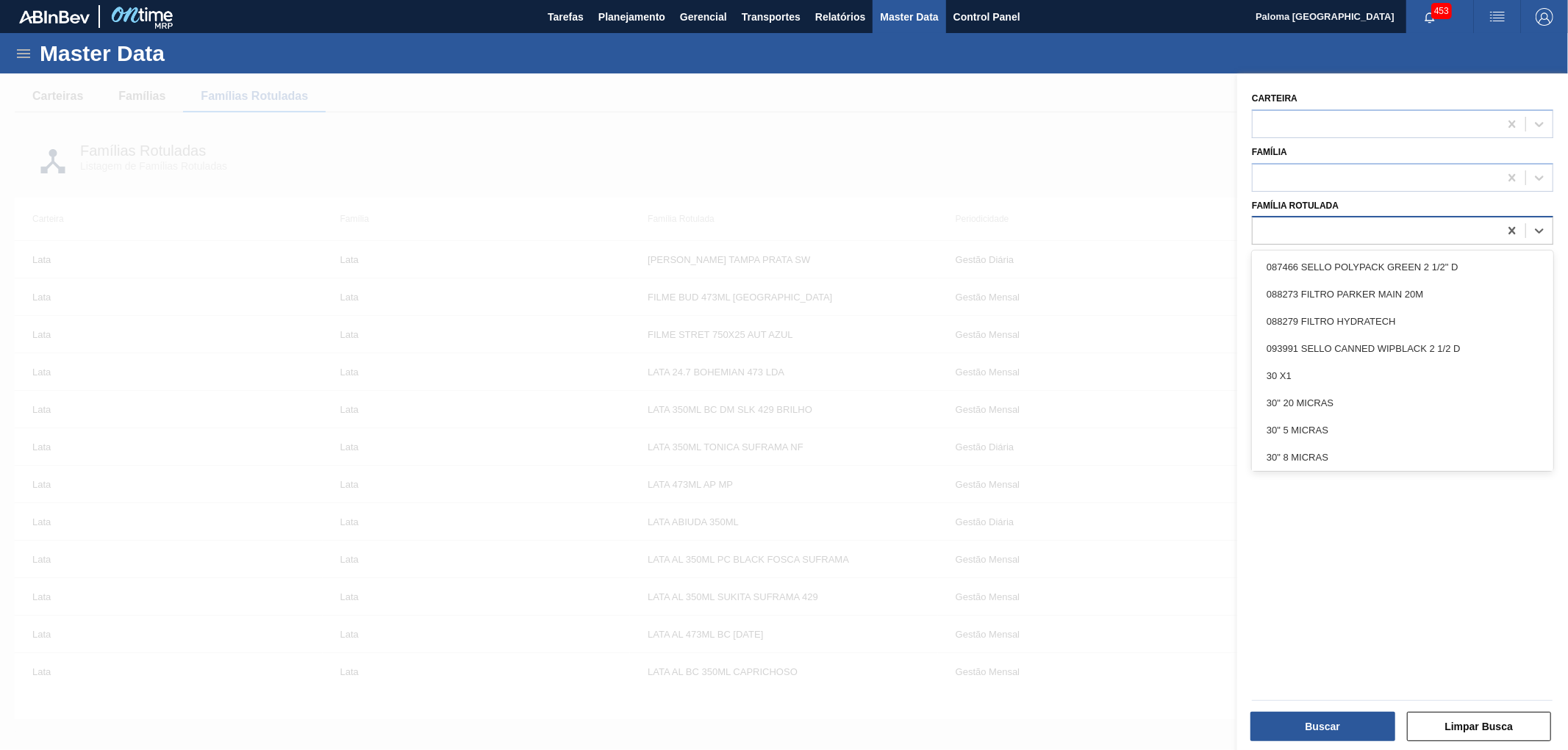
paste Rotulada "GARRAFA VIDRO CORONITA 210ML"
type Rotulada "GARRAFA VIDRO CORONITA 210ML"
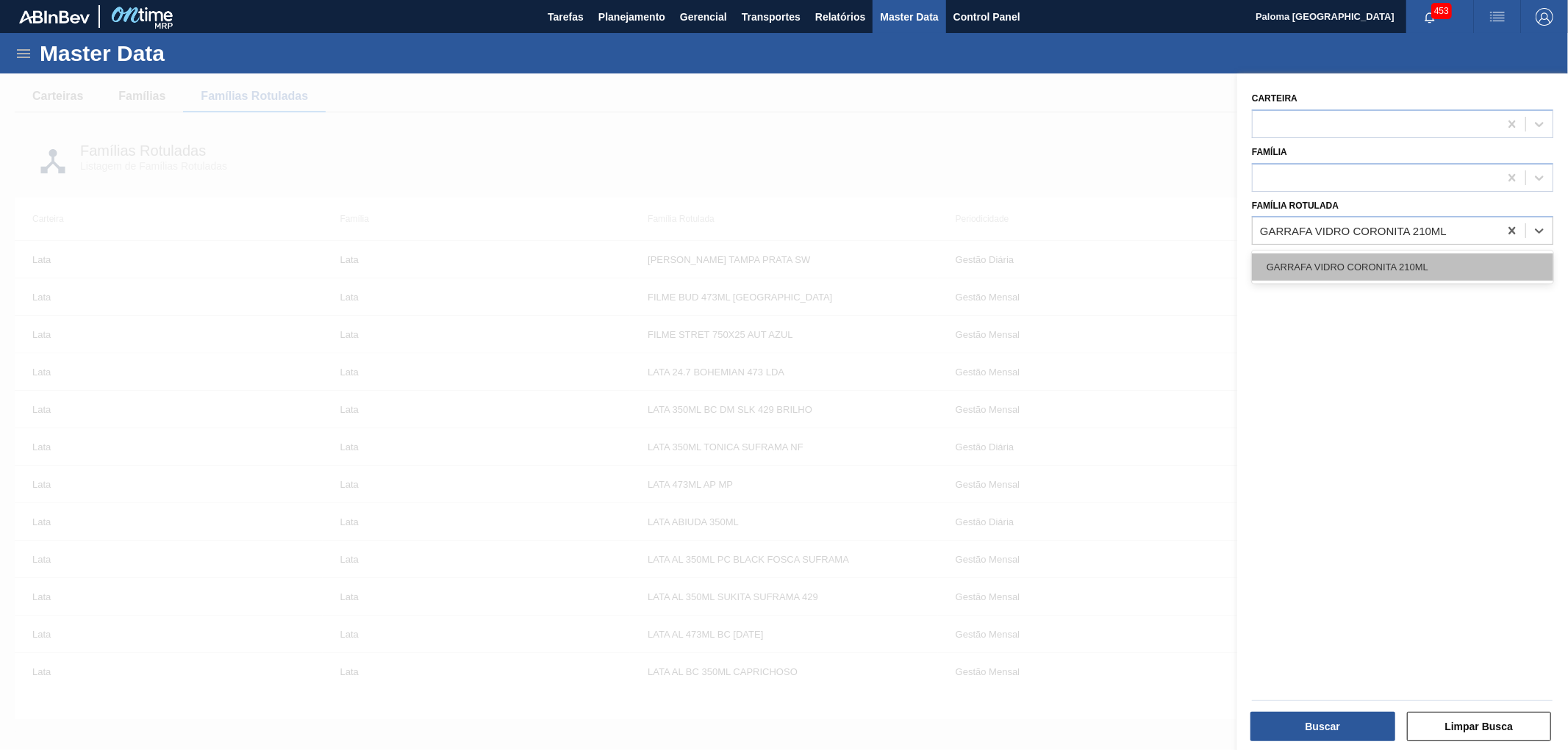
click at [1376, 267] on div "GARRAFA VIDRO CORONITA 210ML" at bounding box center [1402, 267] width 302 height 27
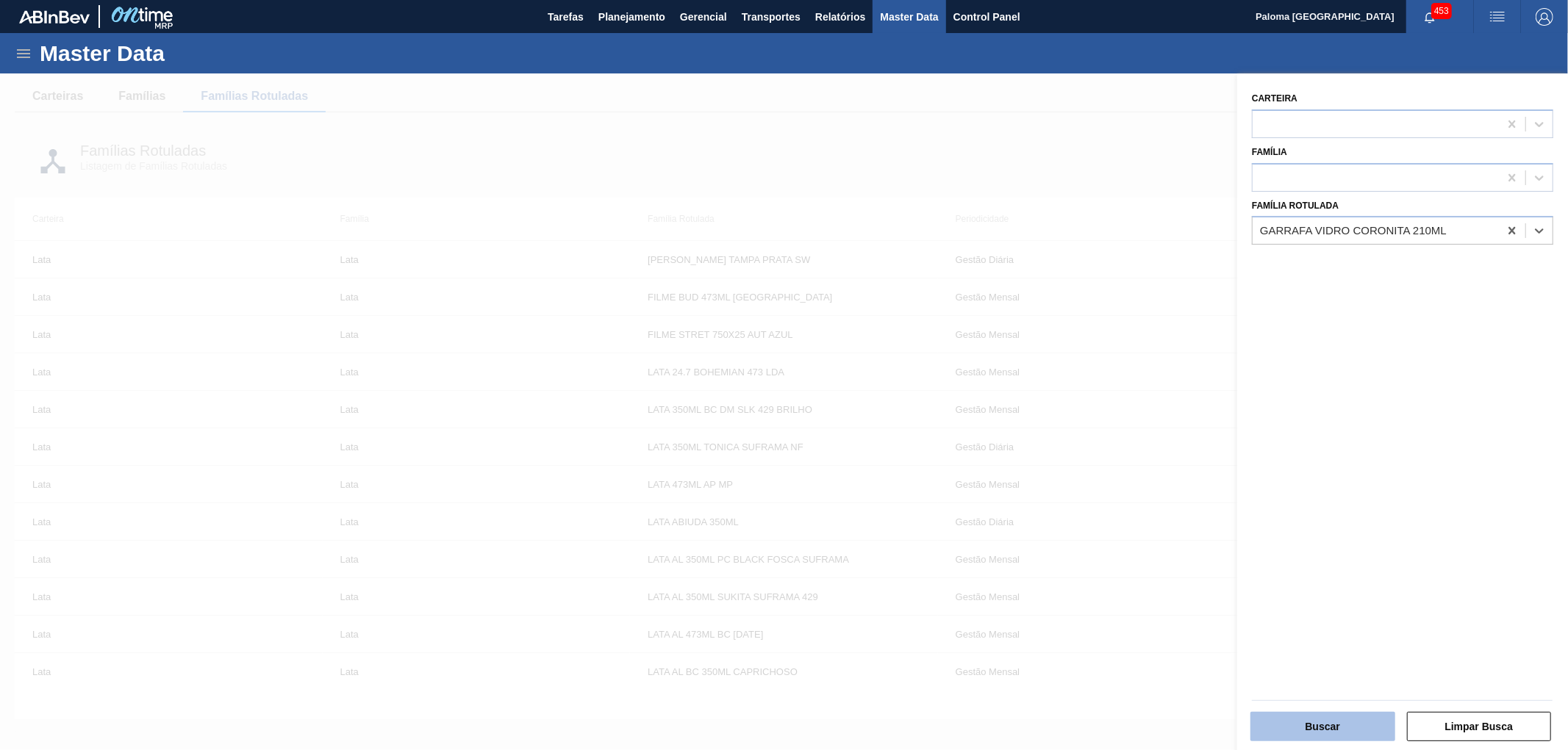
click at [1357, 733] on button "Buscar" at bounding box center [1322, 727] width 145 height 30
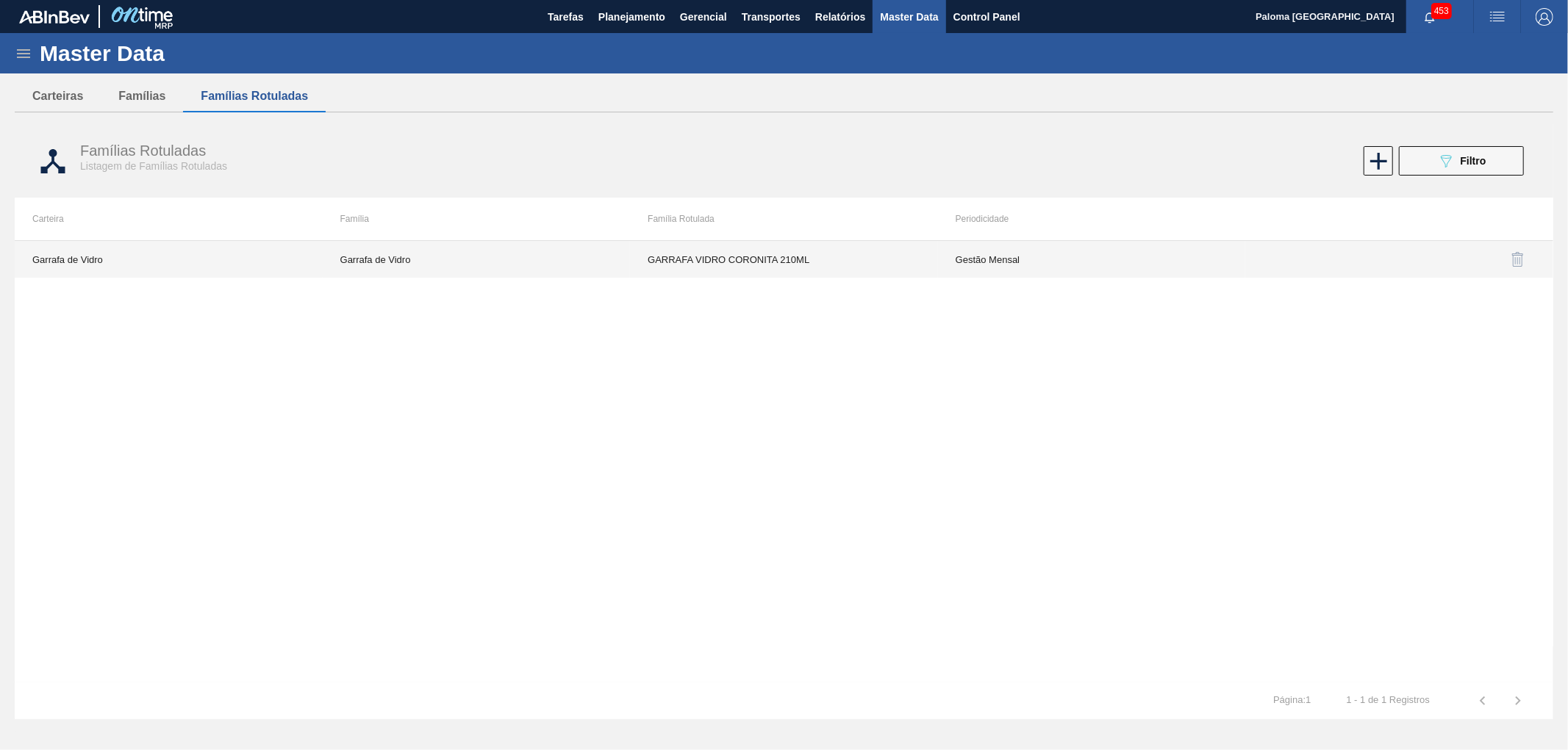
click at [989, 263] on td "Gestão Mensal" at bounding box center [1092, 259] width 308 height 36
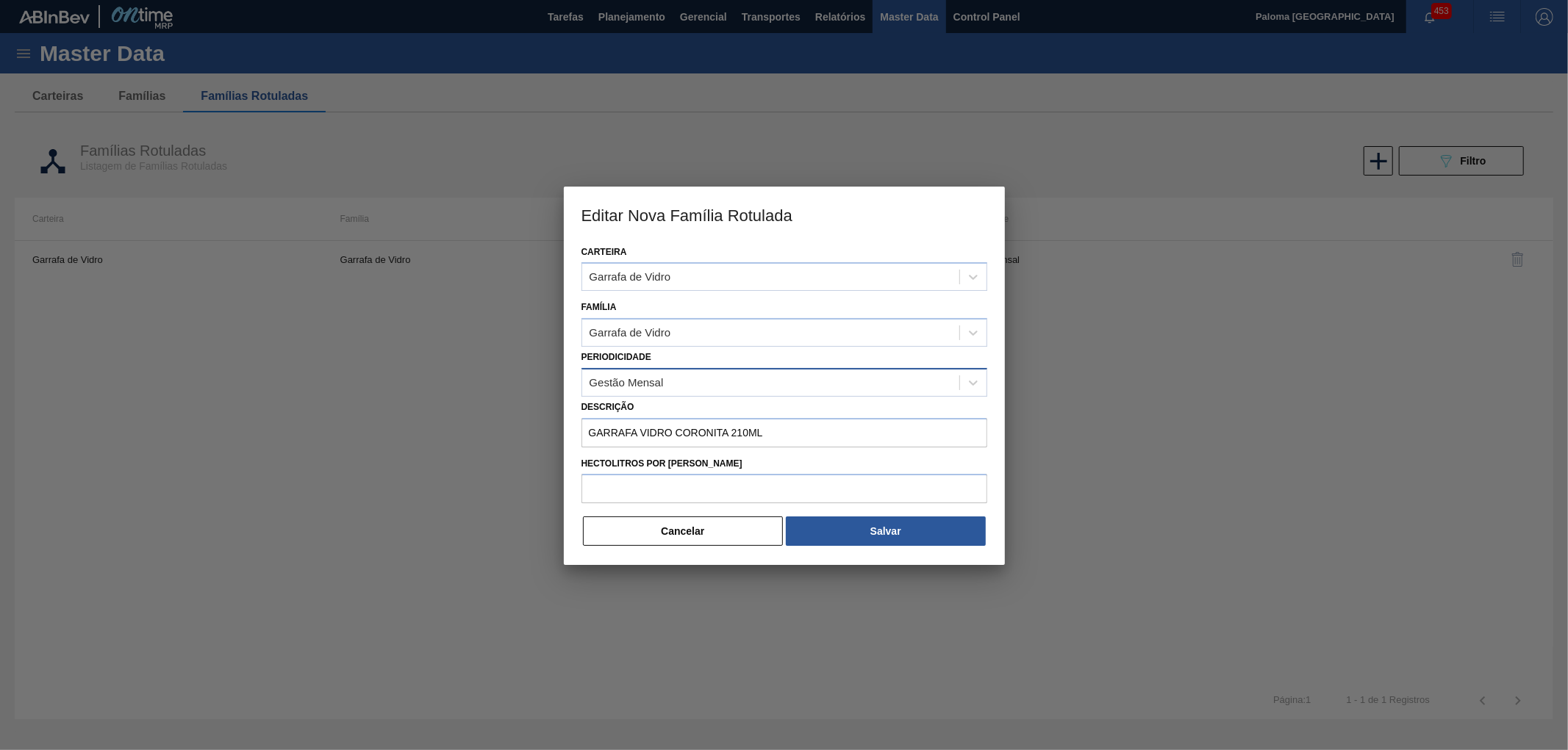
click at [718, 386] on div "Gestão Mensal" at bounding box center [771, 382] width 377 height 22
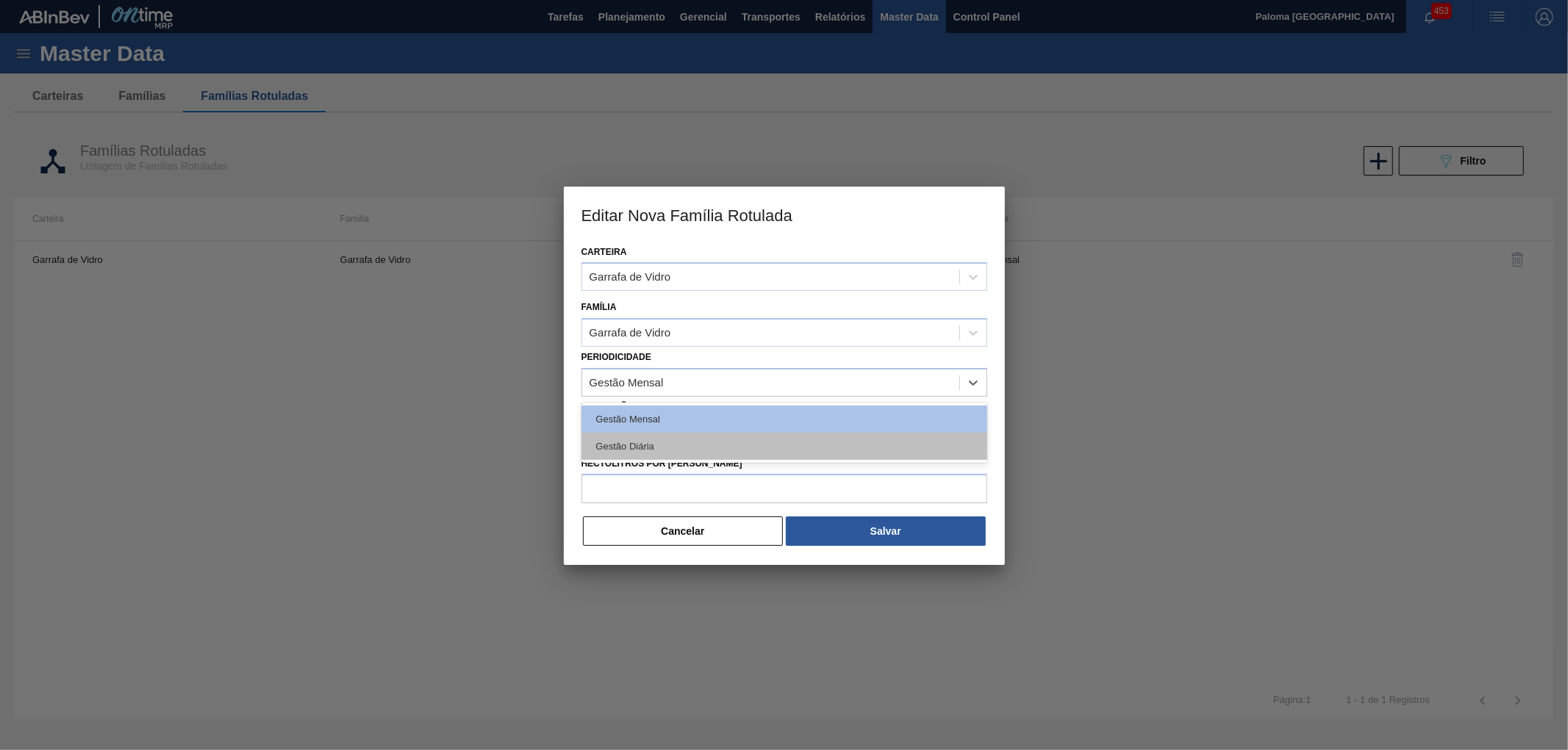
click at [691, 439] on div "Gestão Diária" at bounding box center [784, 446] width 406 height 27
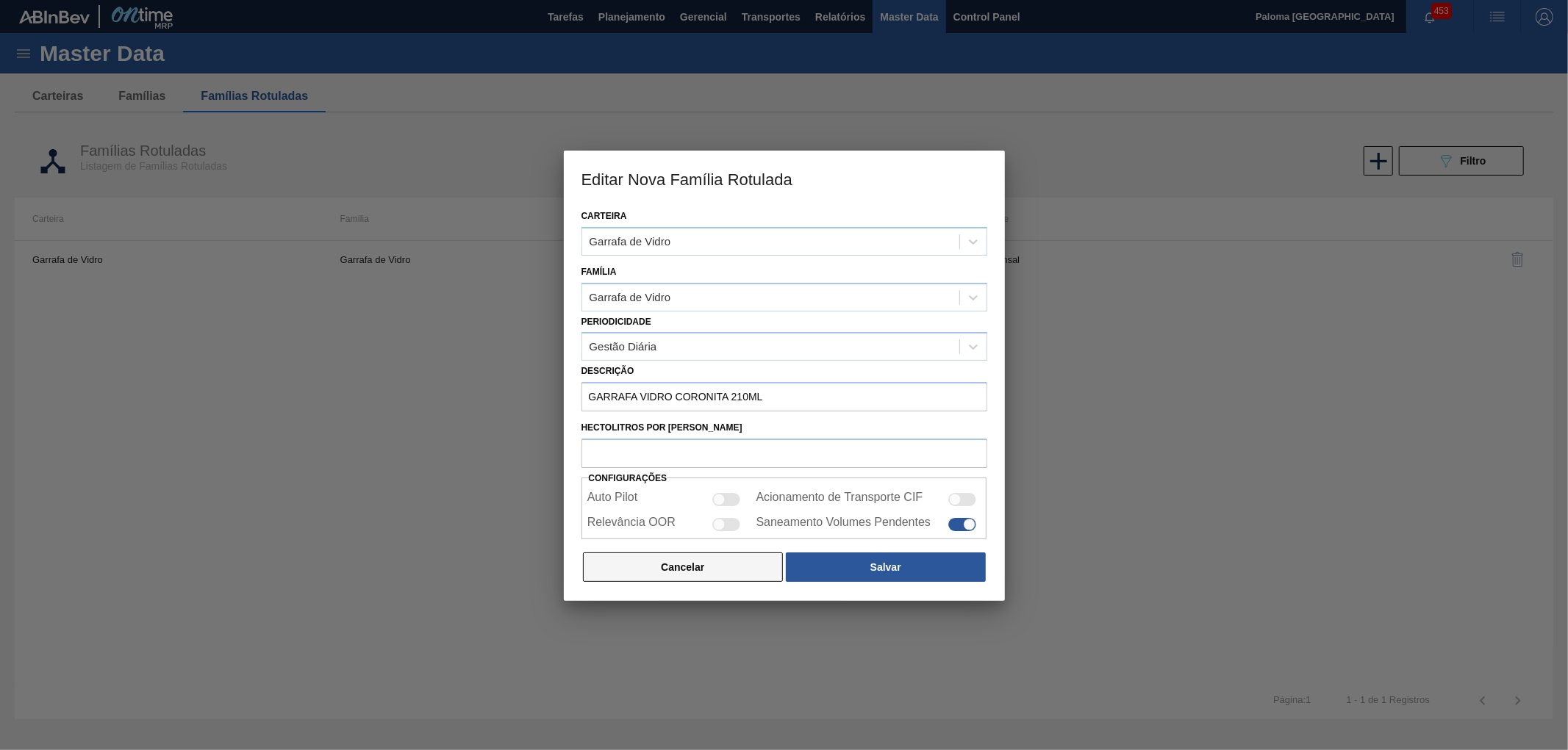
click at [718, 572] on button "Cancelar" at bounding box center [683, 567] width 201 height 30
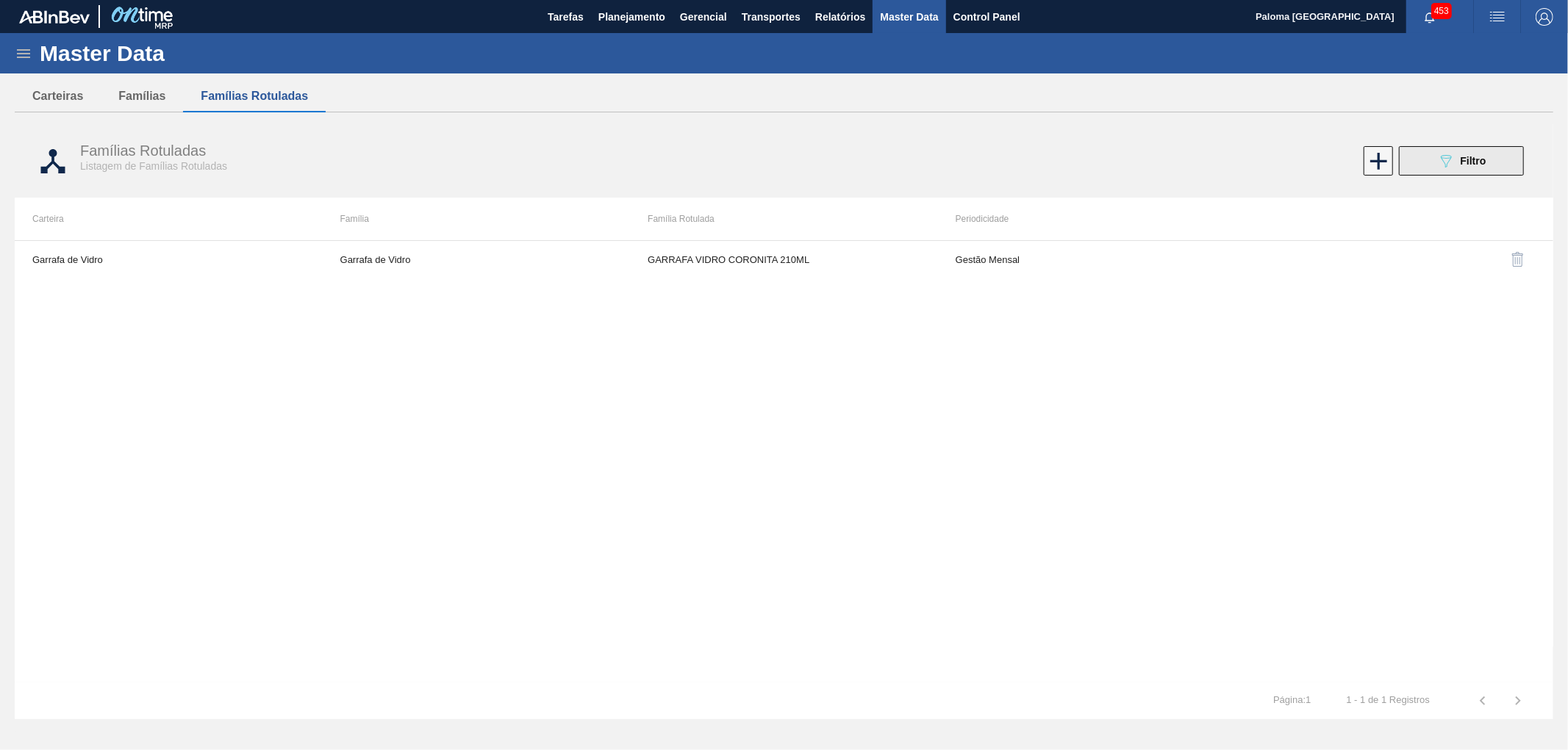
click at [1487, 178] on div "Famílias Rotuladas Listagem de Famílias Rotuladas 089F7B8B-B2A5-4AFE-B5C0-19BA5…" at bounding box center [784, 161] width 1538 height 55
click at [1480, 160] on span "Filtro" at bounding box center [1473, 161] width 26 height 12
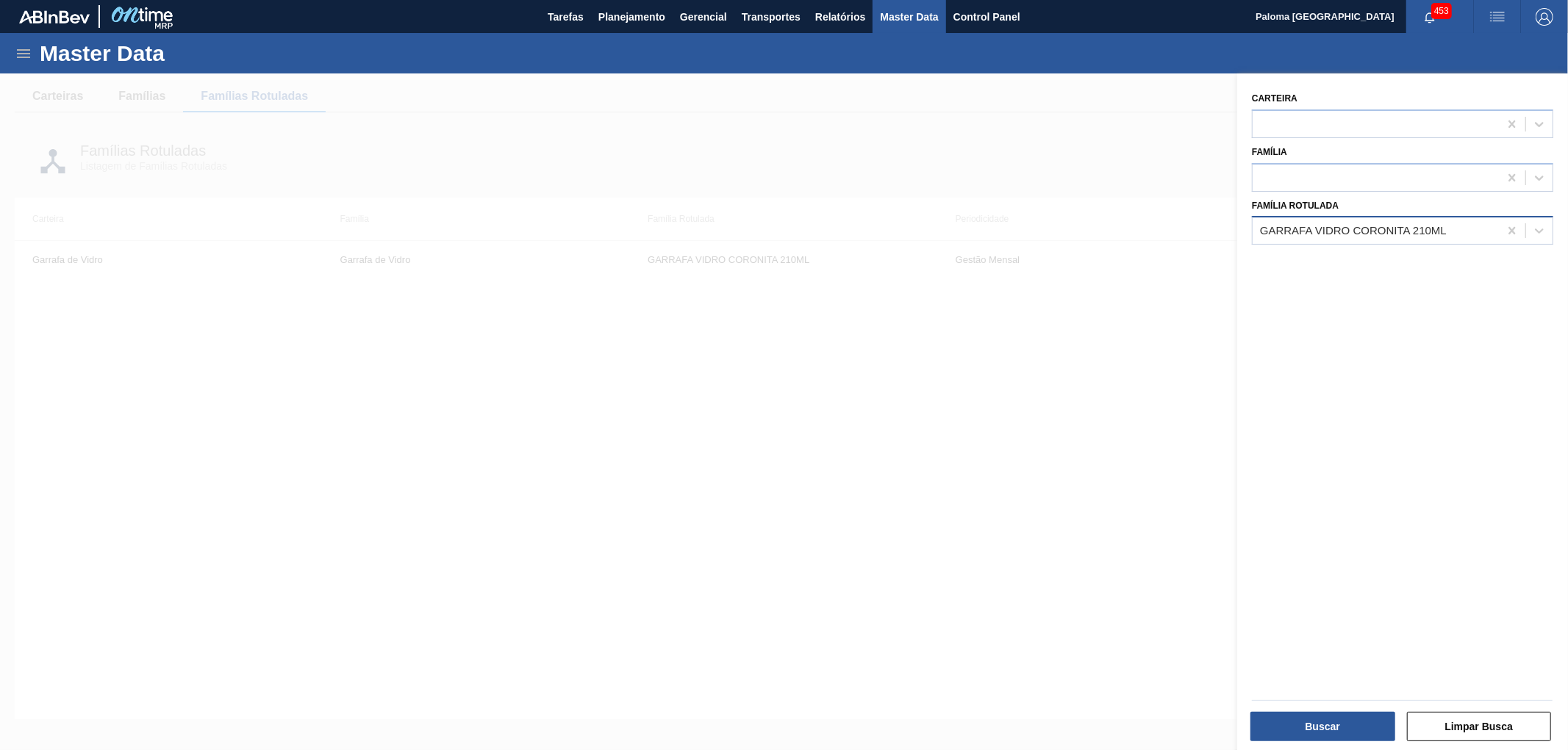
click at [1302, 237] on div "GARRAFA VIDRO CORONITA 210ML" at bounding box center [1376, 231] width 247 height 22
type Rotulada "coron"
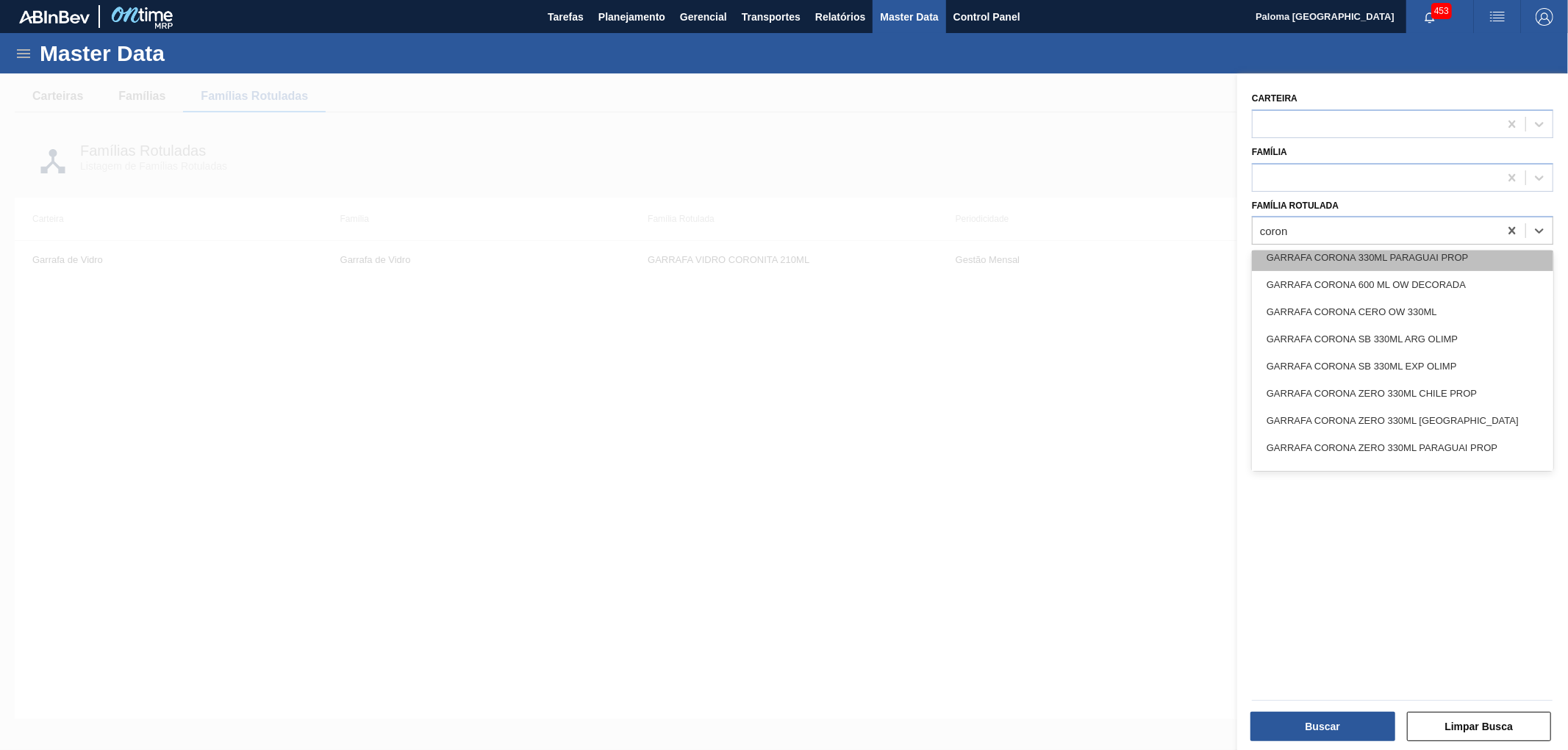
scroll to position [1551, 0]
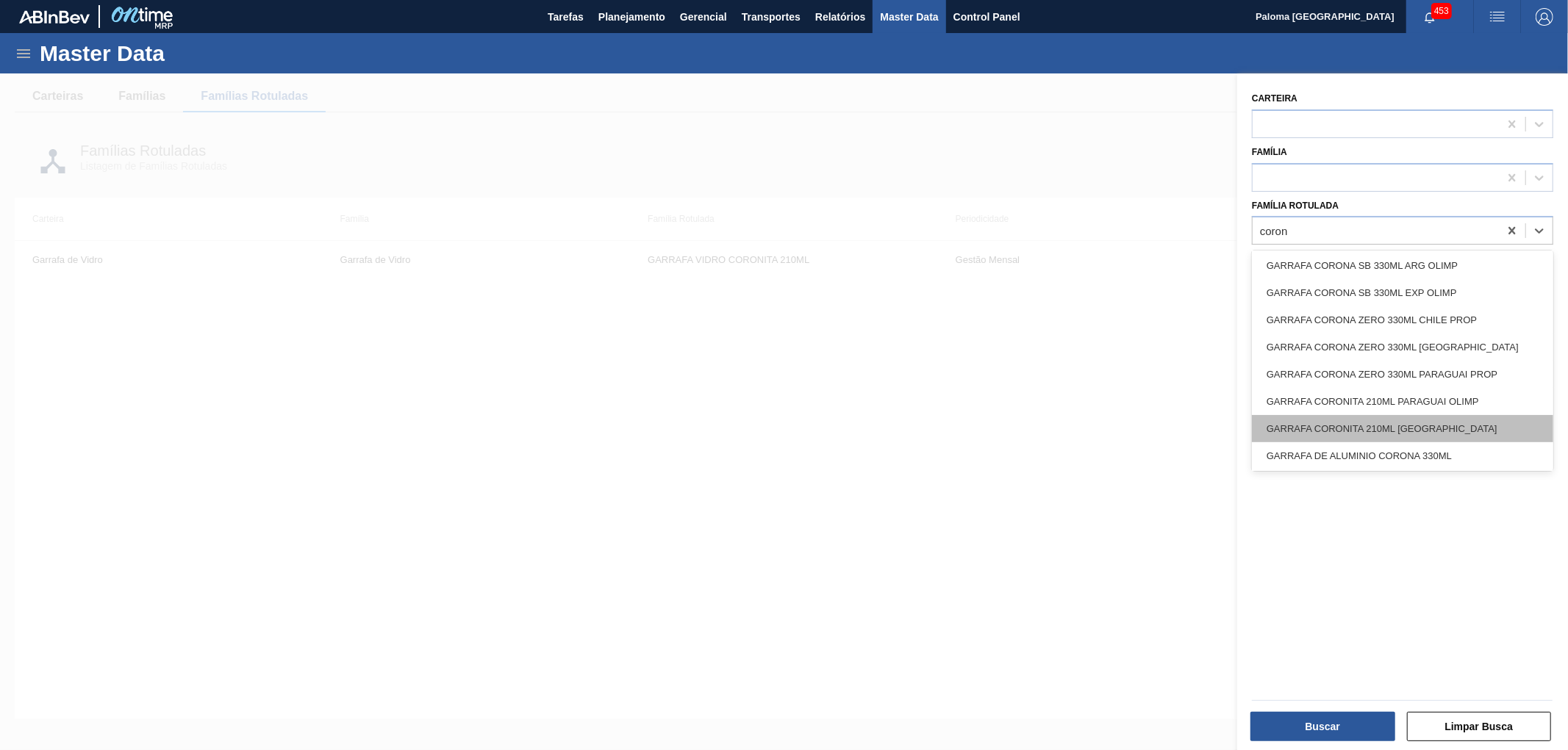
click at [1468, 434] on div "GARRAFA CORONITA 210ML URUGUAI" at bounding box center [1402, 428] width 302 height 27
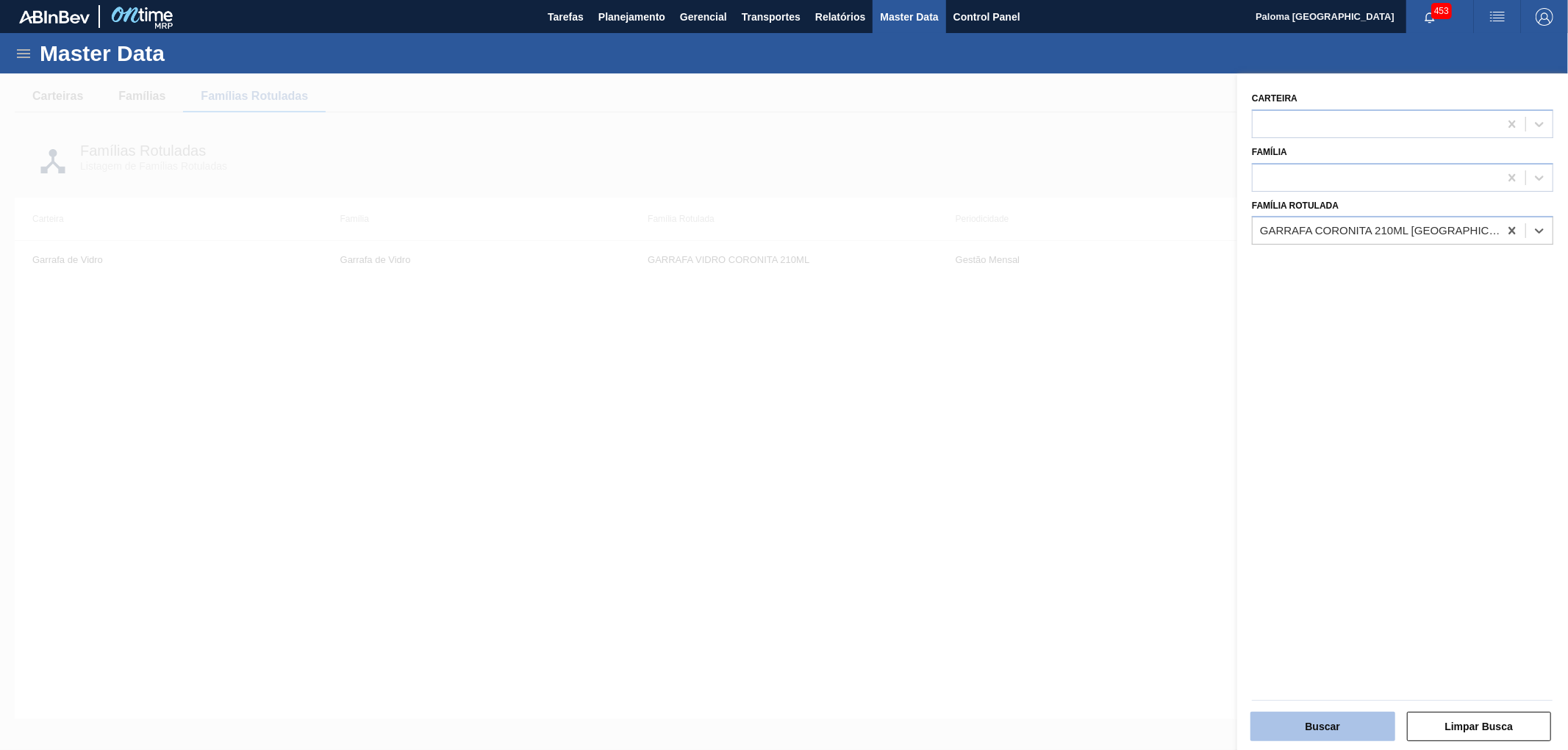
click at [1363, 725] on button "Buscar" at bounding box center [1322, 727] width 145 height 30
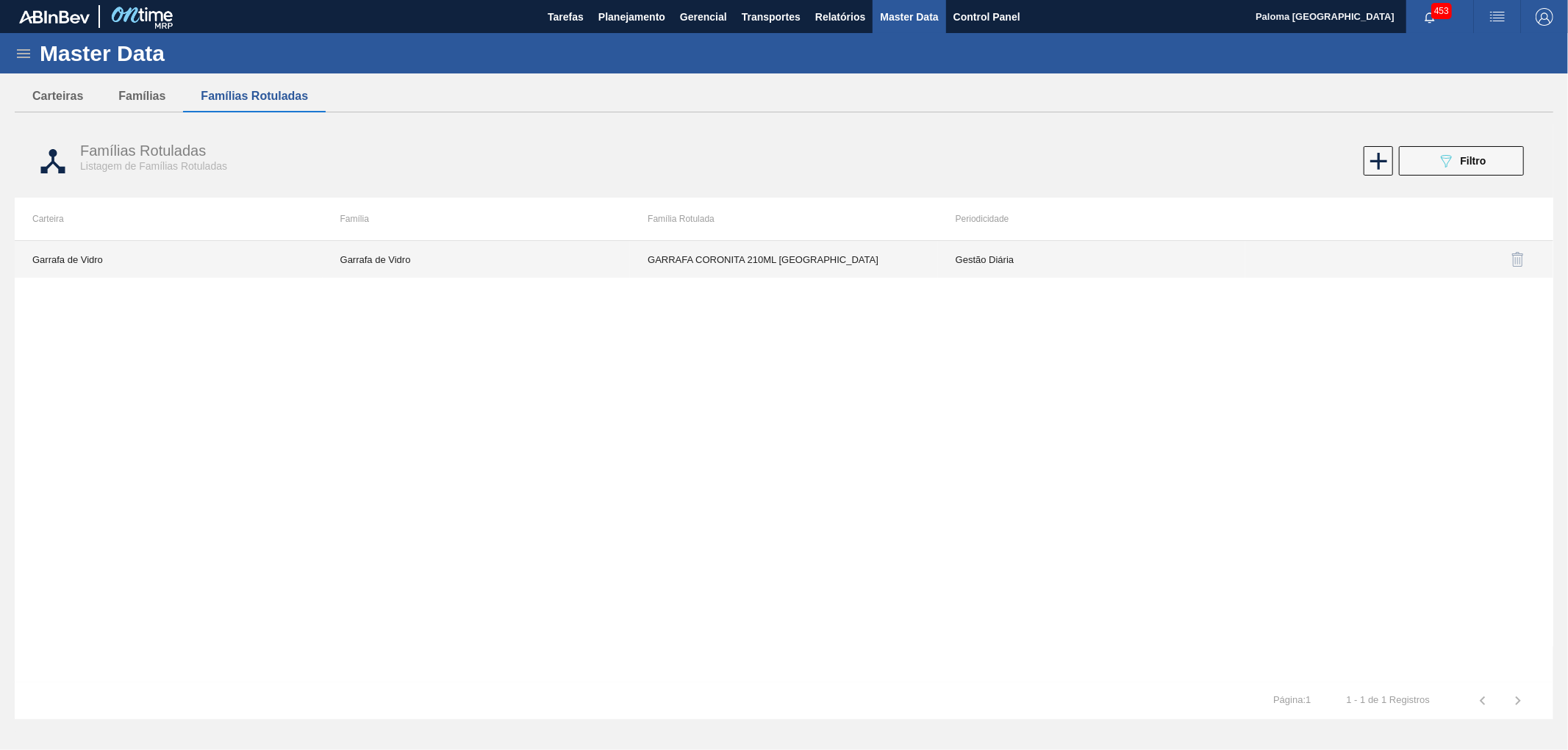
click at [991, 266] on td "Gestão Diária" at bounding box center [1092, 259] width 308 height 36
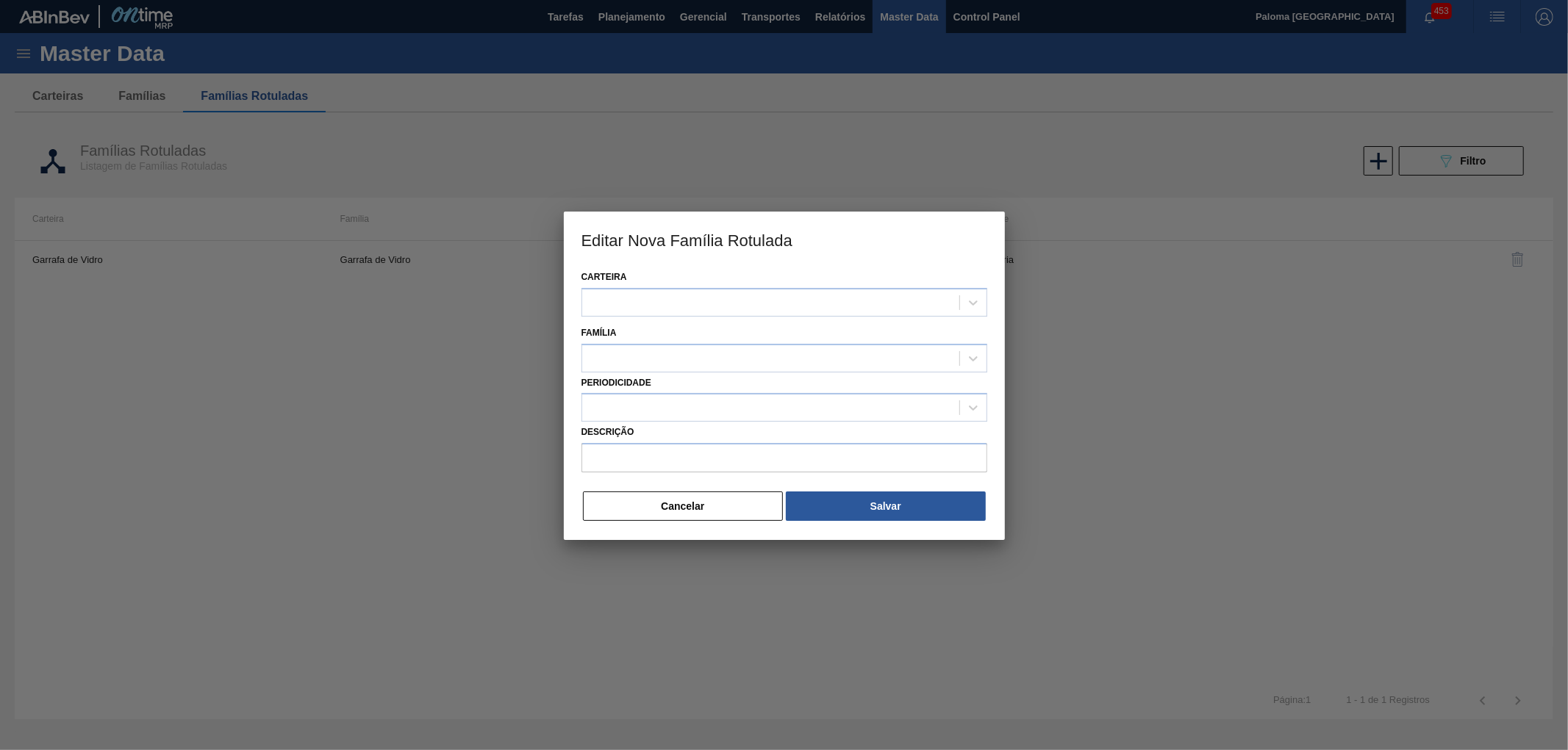
type input "GARRAFA CORONITA 210ML URUGUAI"
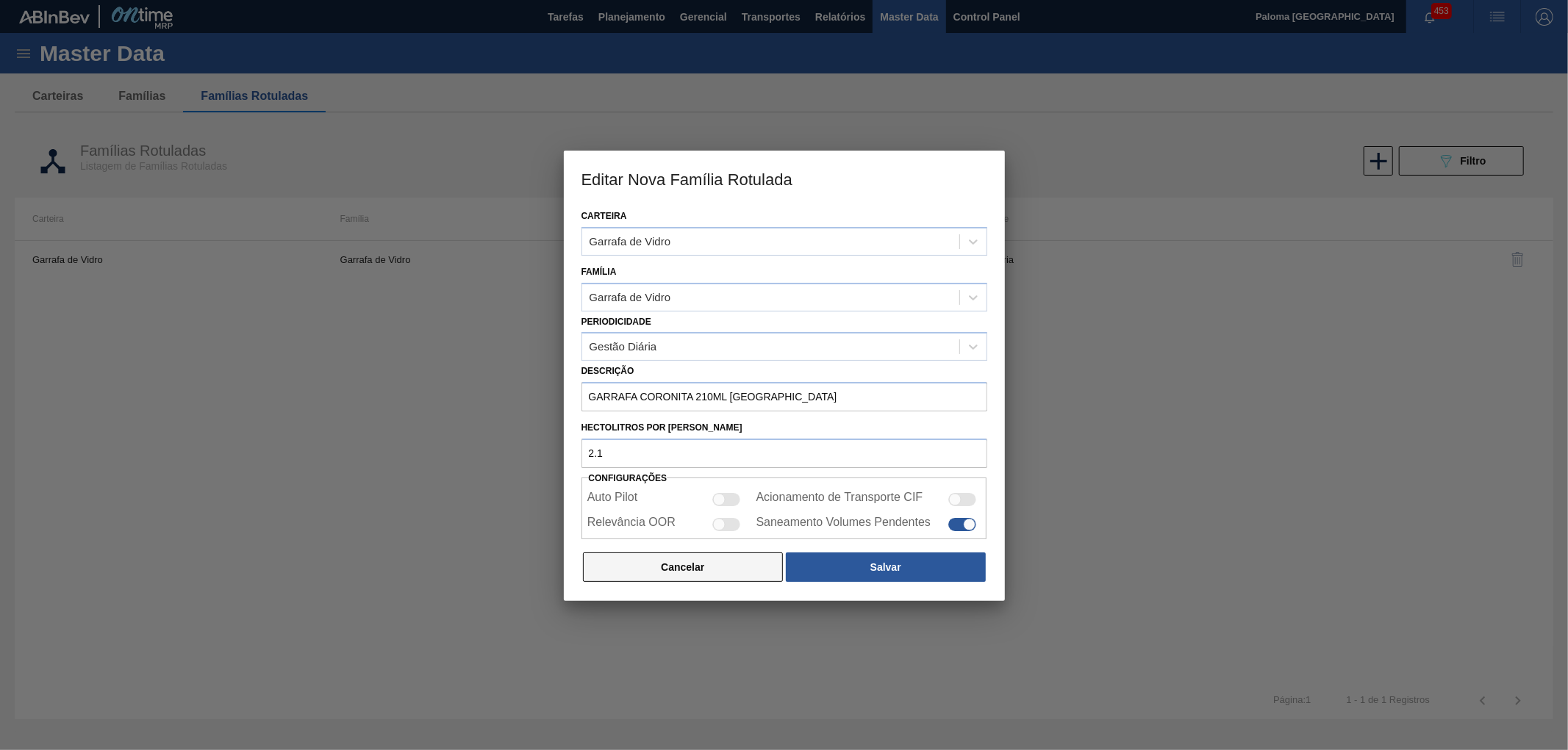
click at [761, 560] on button "Cancelar" at bounding box center [683, 567] width 201 height 30
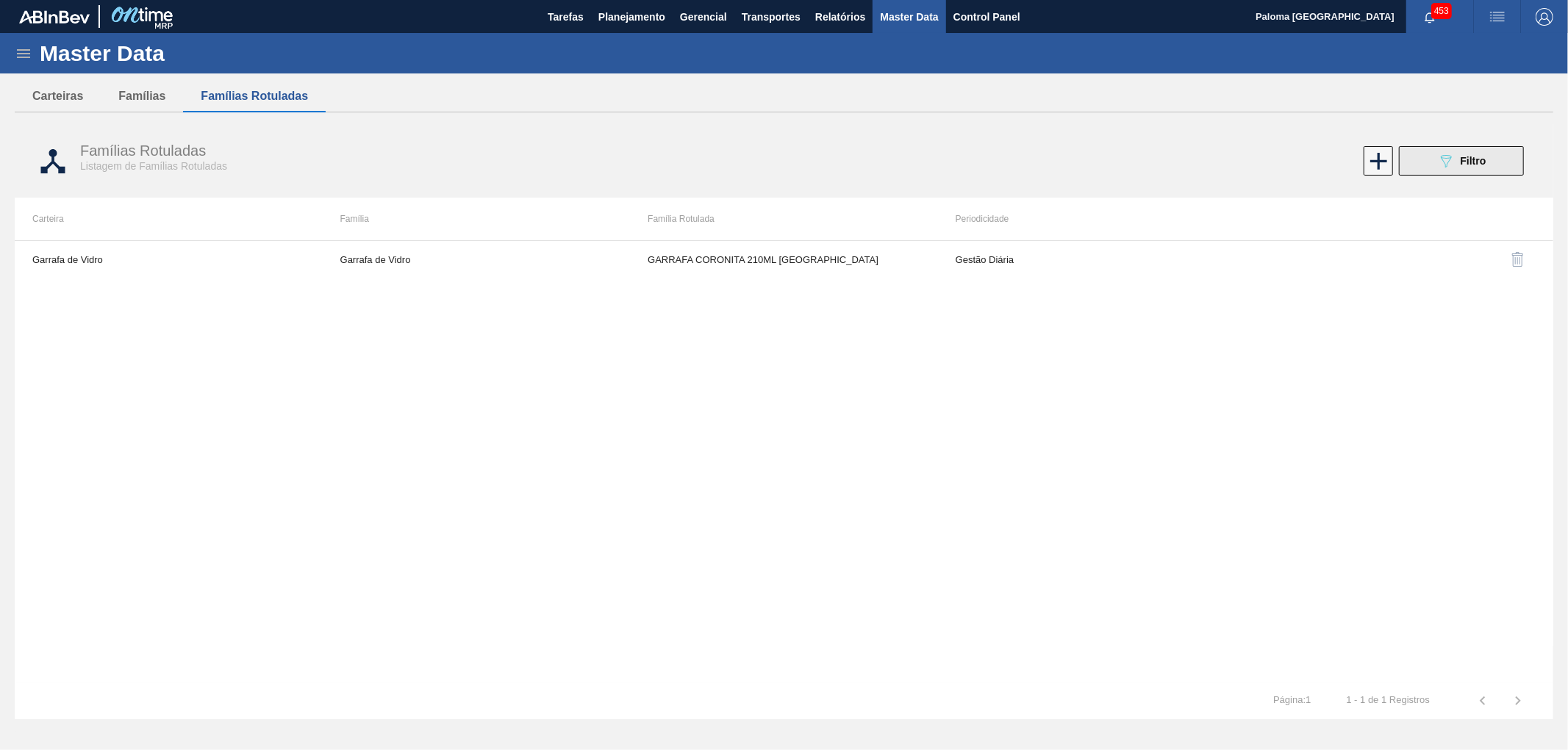
click at [1432, 165] on button "089F7B8B-B2A5-4AFE-B5C0-19BA573D28AC Filtro" at bounding box center [1461, 161] width 125 height 30
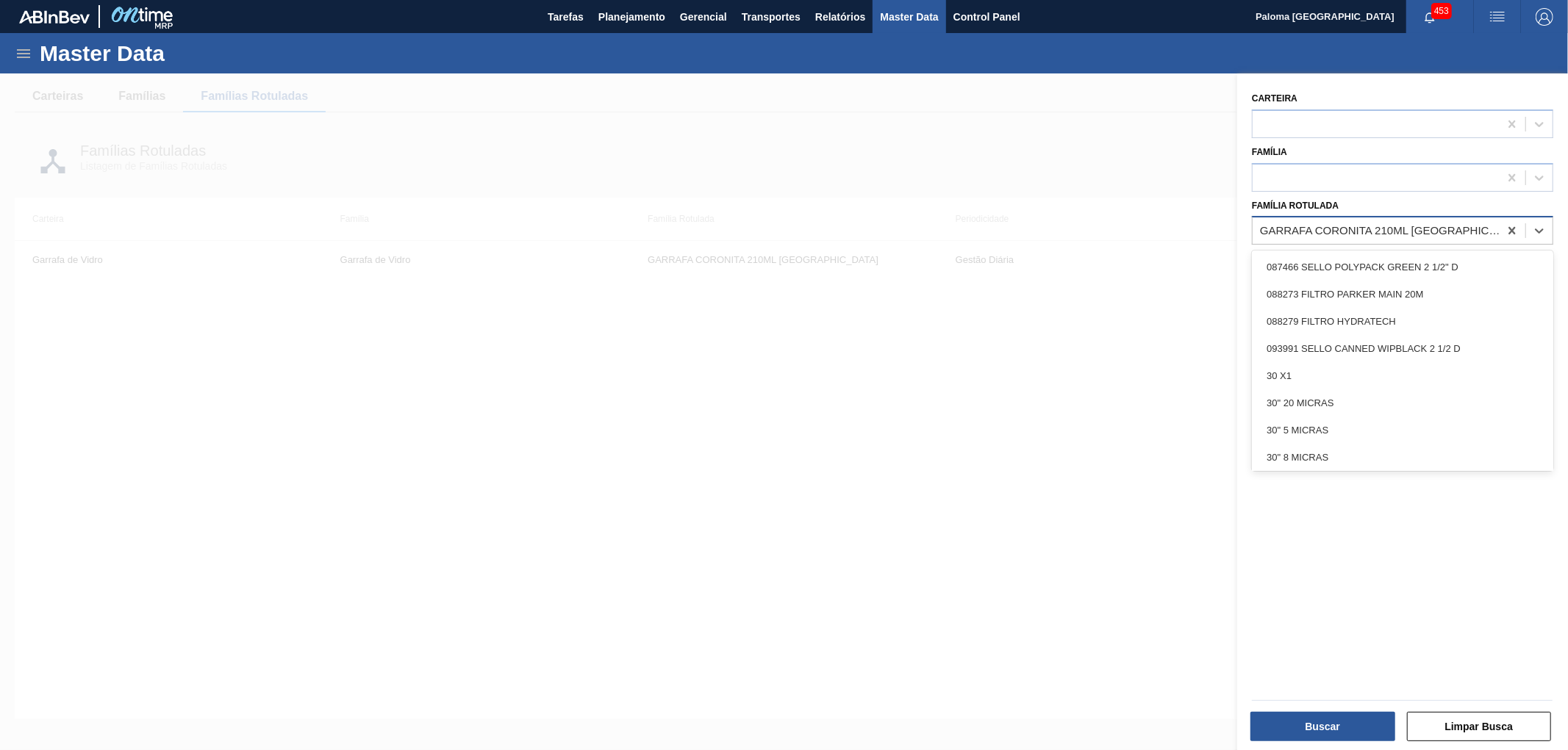
click at [1362, 232] on div "GARRAFA CORONITA 210ML URUGUAI" at bounding box center [1380, 231] width 241 height 13
paste Rotulada "GARRAFA VIDRO CORONITA 210ML"
type Rotulada "GARRAFA VIDRO CORONITA 210ML"
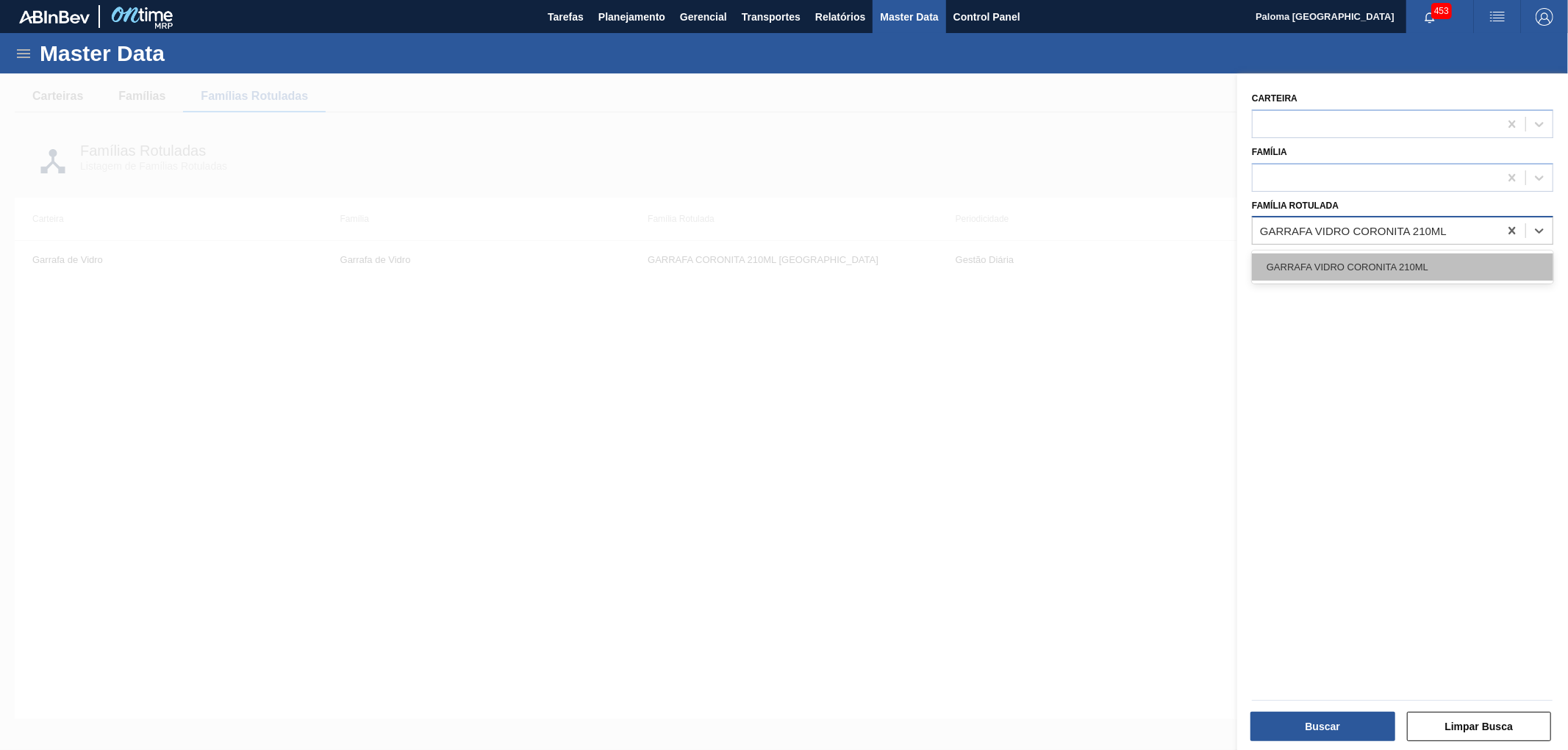
click at [1350, 260] on div "GARRAFA VIDRO CORONITA 210ML" at bounding box center [1402, 267] width 302 height 27
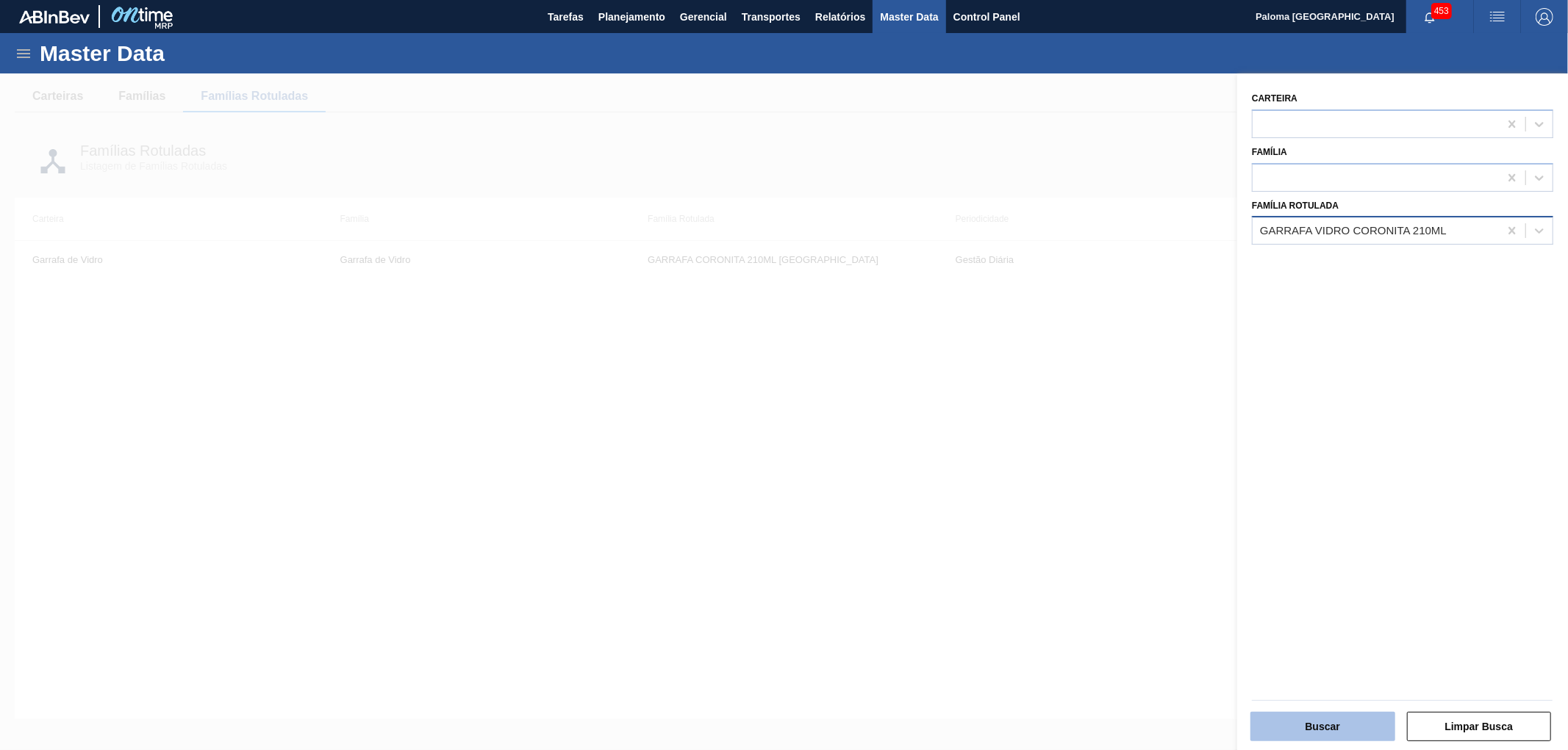
click at [1286, 725] on button "Buscar" at bounding box center [1322, 727] width 145 height 30
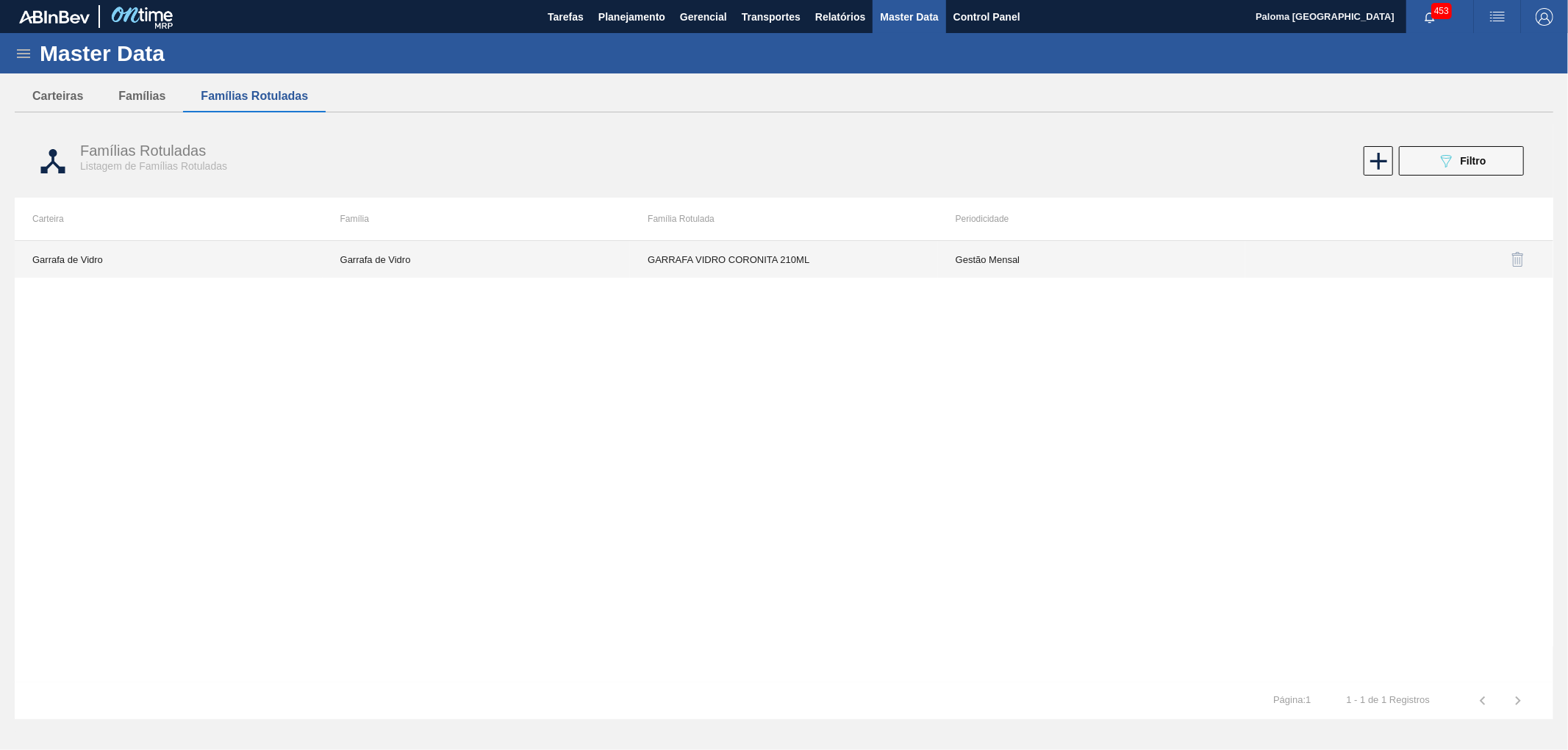
click at [924, 267] on td "GARRAFA VIDRO CORONITA 210ML" at bounding box center [784, 259] width 308 height 36
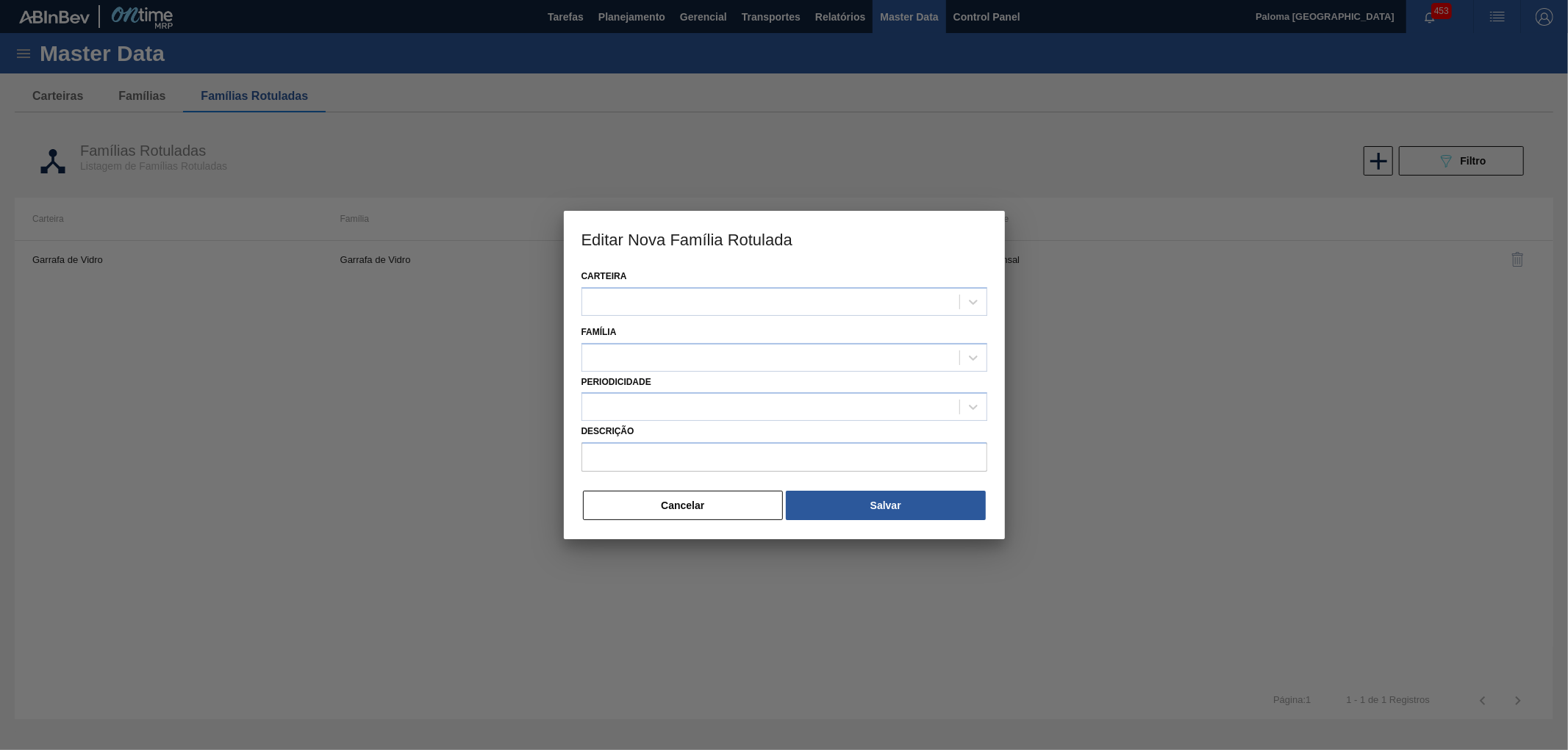
type input "GARRAFA VIDRO CORONITA 210ML"
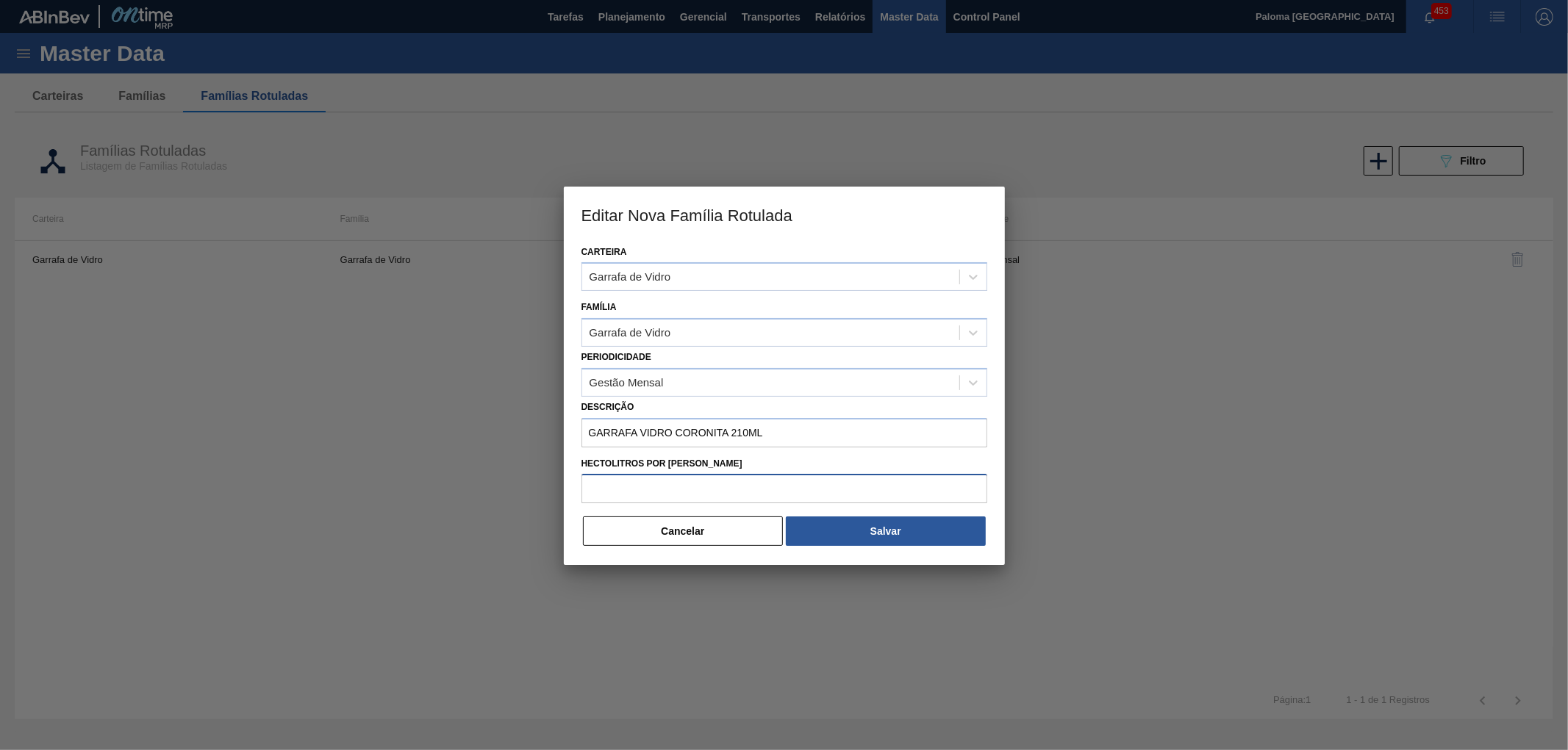
click at [655, 482] on input "Hectolitros por milheiro" at bounding box center [784, 489] width 406 height 30
click at [692, 383] on div "Gestão Mensal" at bounding box center [771, 382] width 377 height 22
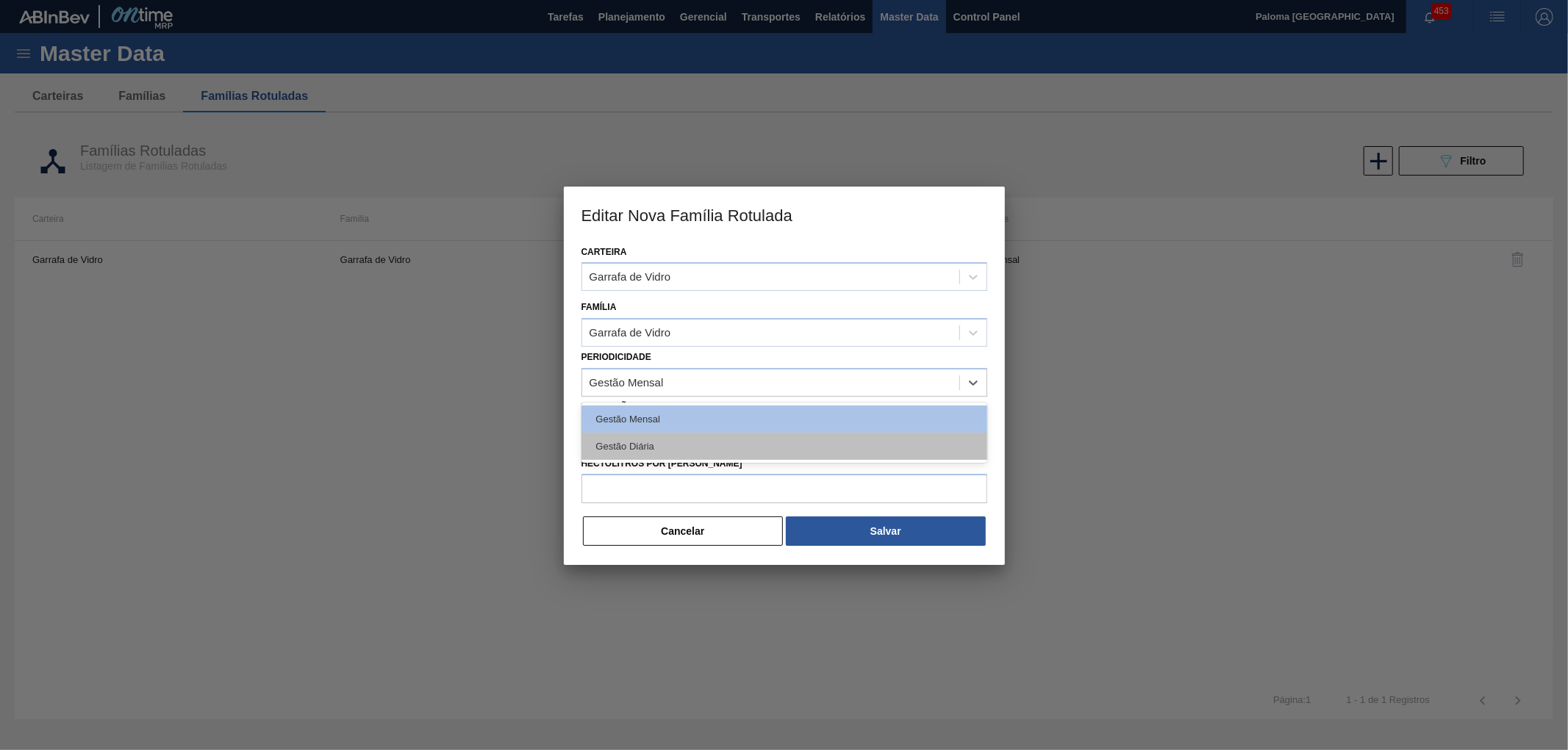
click at [671, 445] on div "Gestão Diária" at bounding box center [784, 446] width 406 height 27
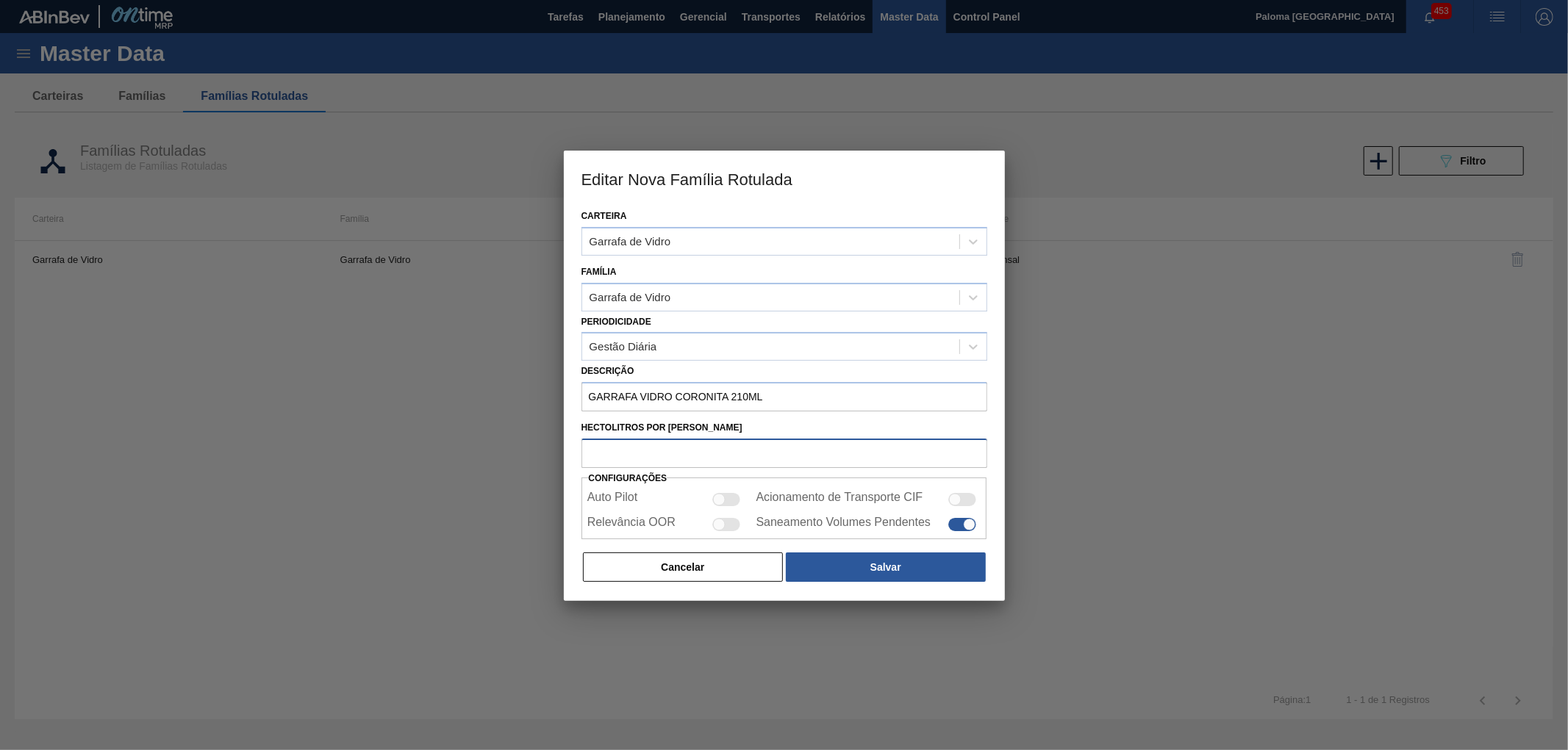
click at [655, 446] on input "Hectolitros por milheiro" at bounding box center [784, 454] width 406 height 30
type input "2.1"
click at [902, 575] on button "Salvar" at bounding box center [885, 567] width 199 height 30
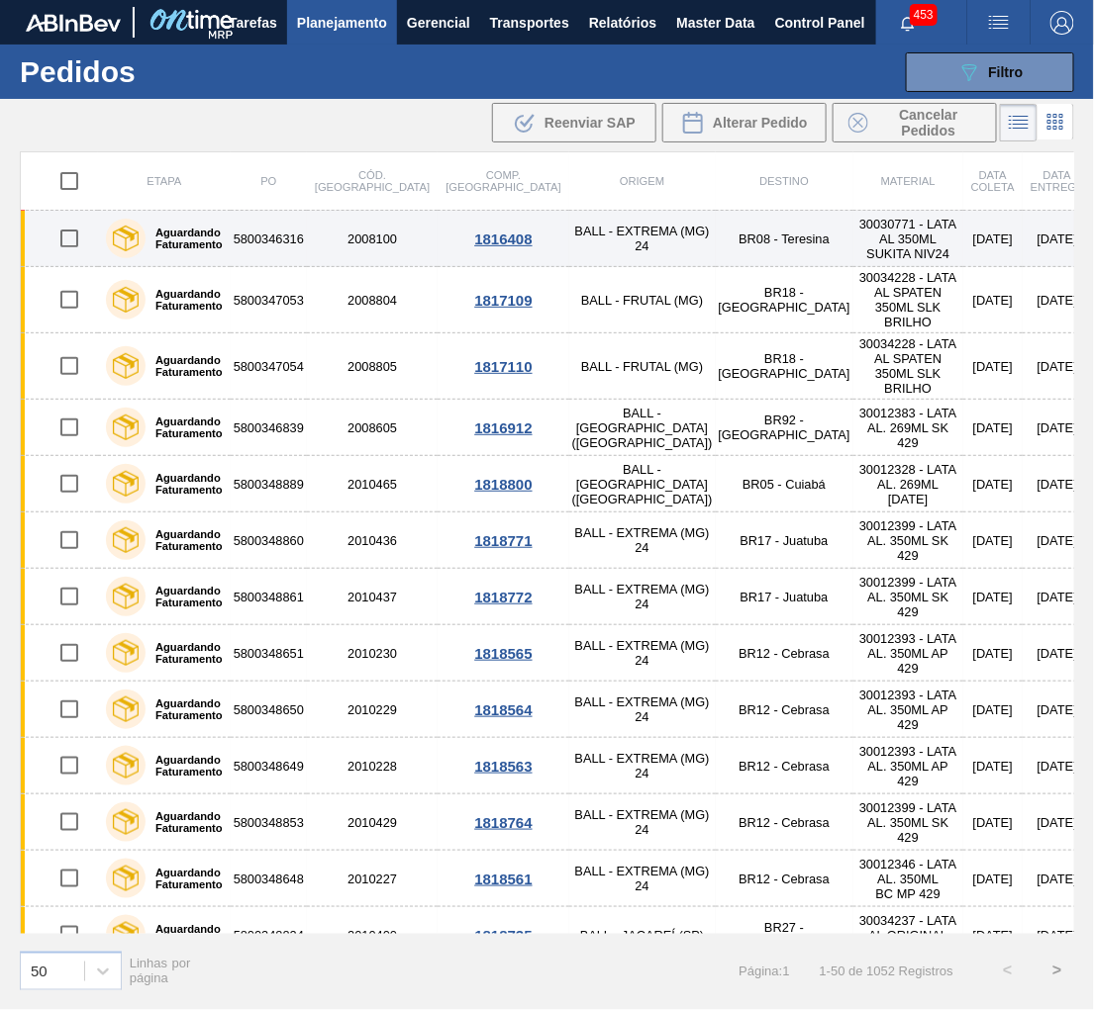
click at [67, 244] on input "checkbox" at bounding box center [69, 239] width 42 height 42
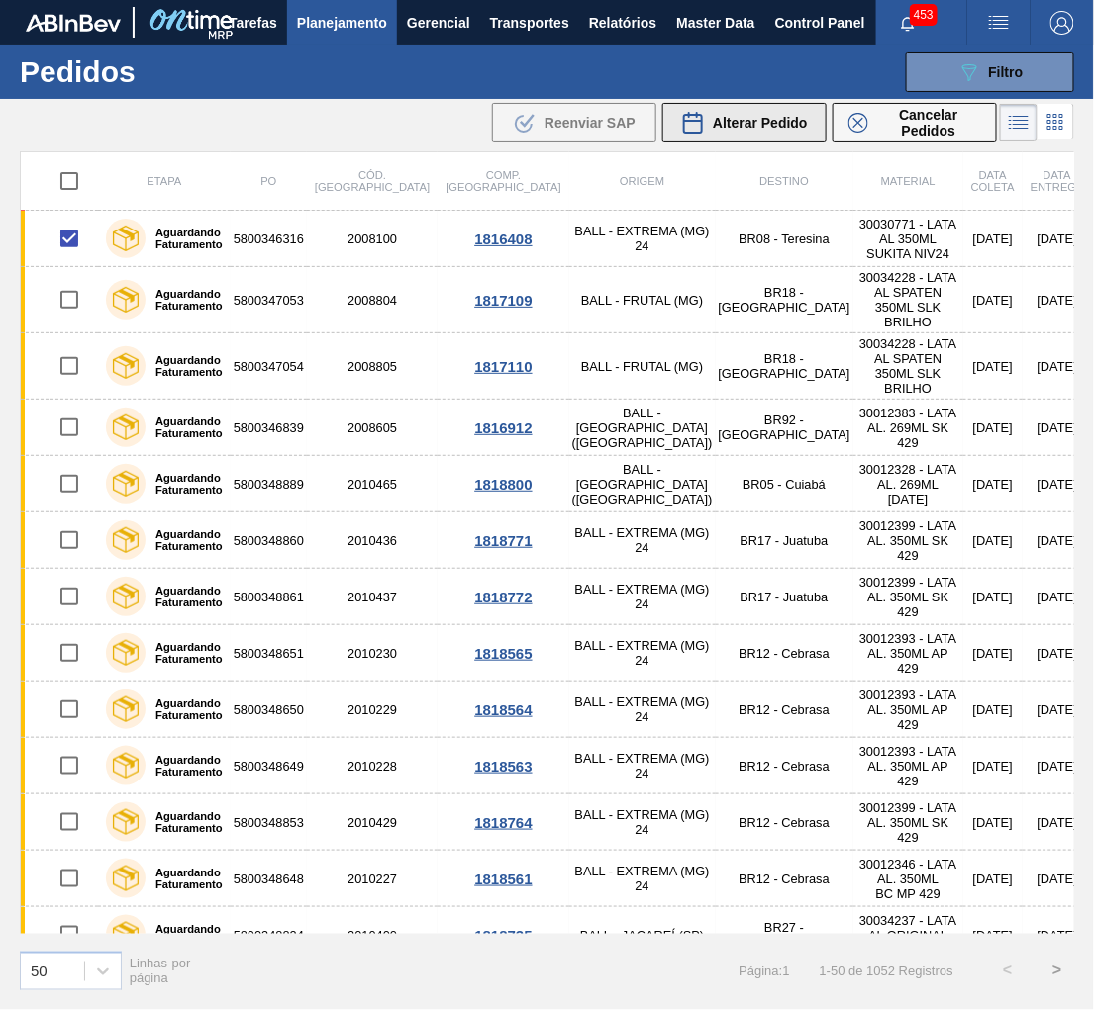
click at [780, 121] on span "Alterar Pedido" at bounding box center [760, 123] width 95 height 16
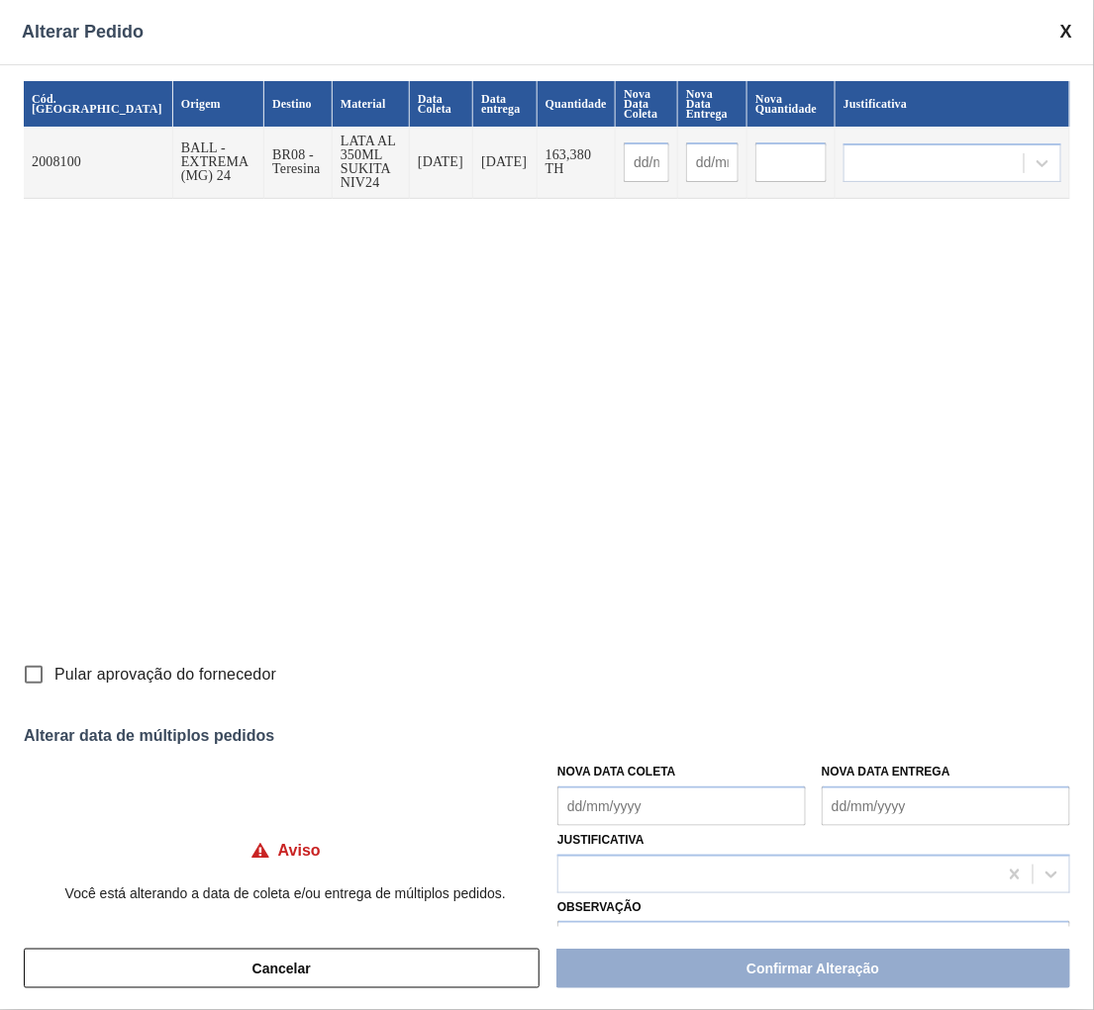
click at [1066, 37] on span at bounding box center [1066, 32] width 12 height 21
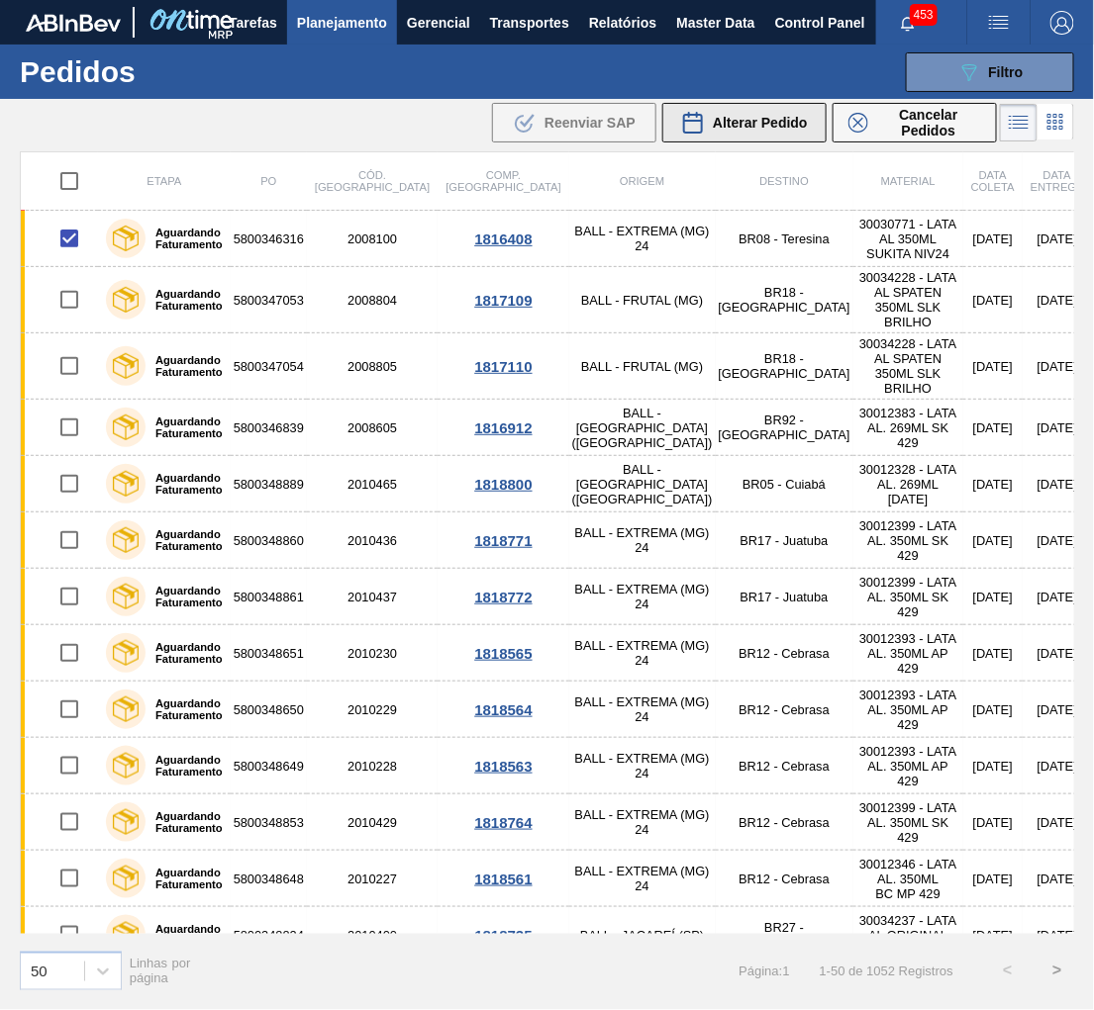
click at [766, 115] on span "Alterar Pedido" at bounding box center [760, 123] width 95 height 16
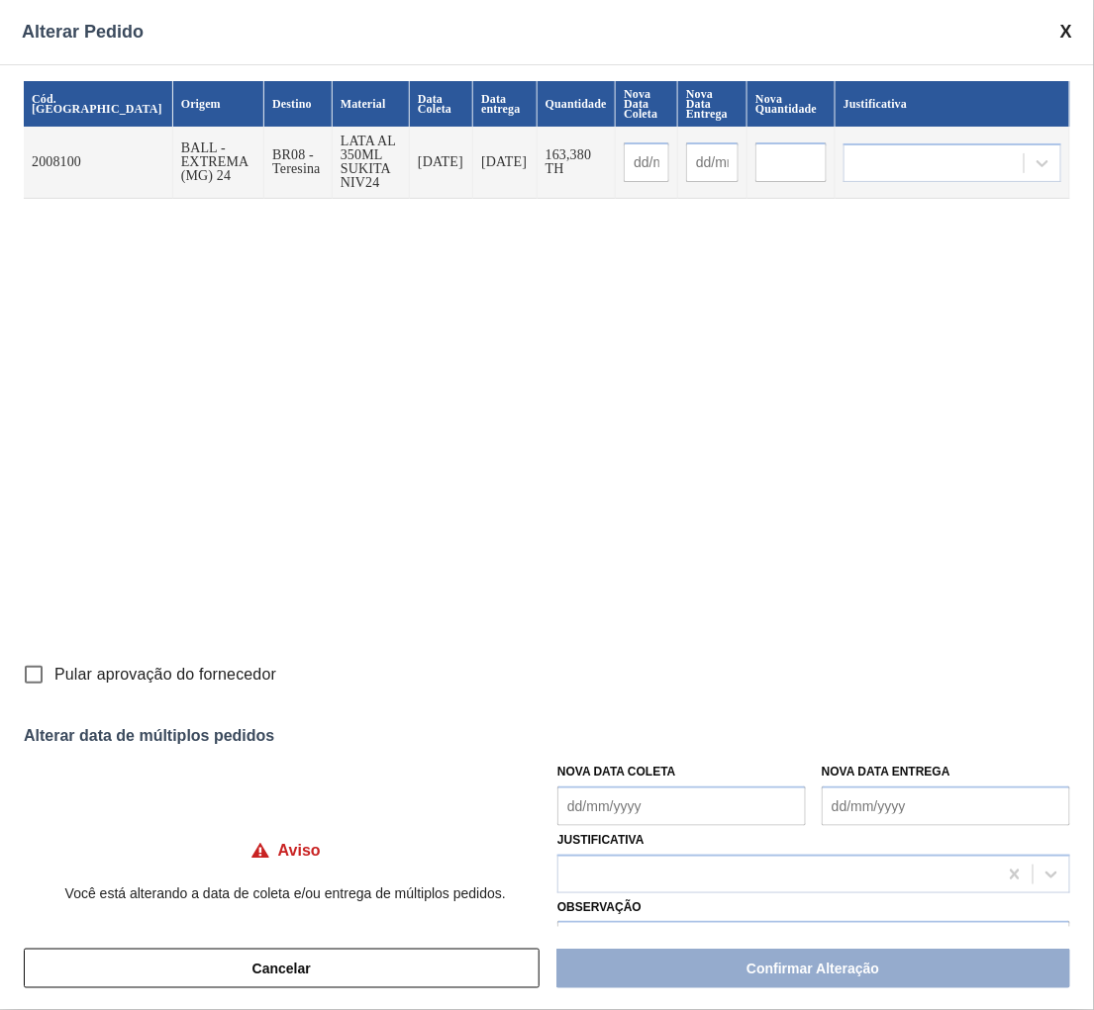
click at [709, 406] on div "Cód. Pedido Origem Destino Material Data Coleta Data entrega Quantidade Nova Da…" at bounding box center [547, 367] width 1046 height 573
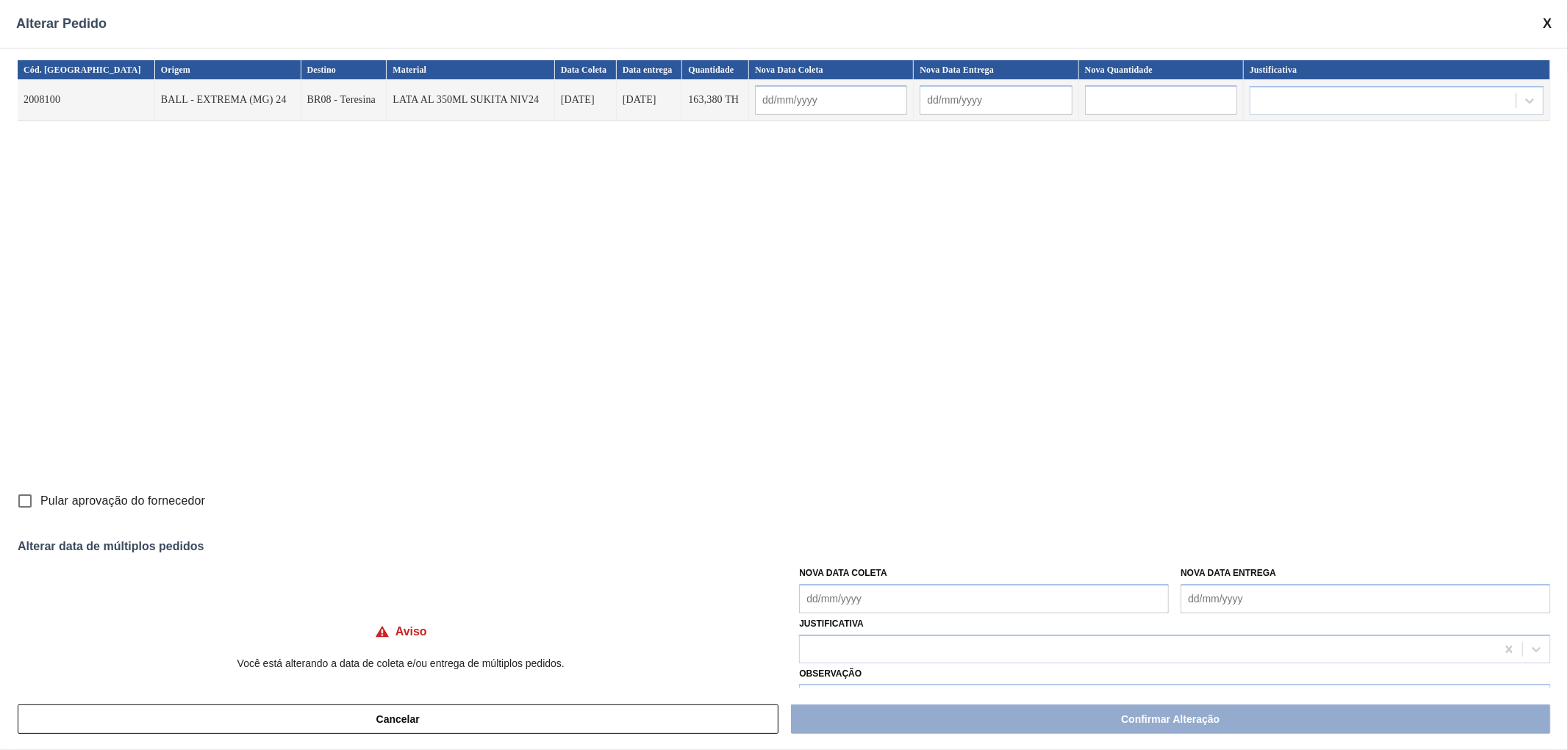
click at [812, 23] on div "Alterar Pedido" at bounding box center [784, 24] width 1568 height 48
click at [812, 25] on span at bounding box center [1547, 24] width 9 height 16
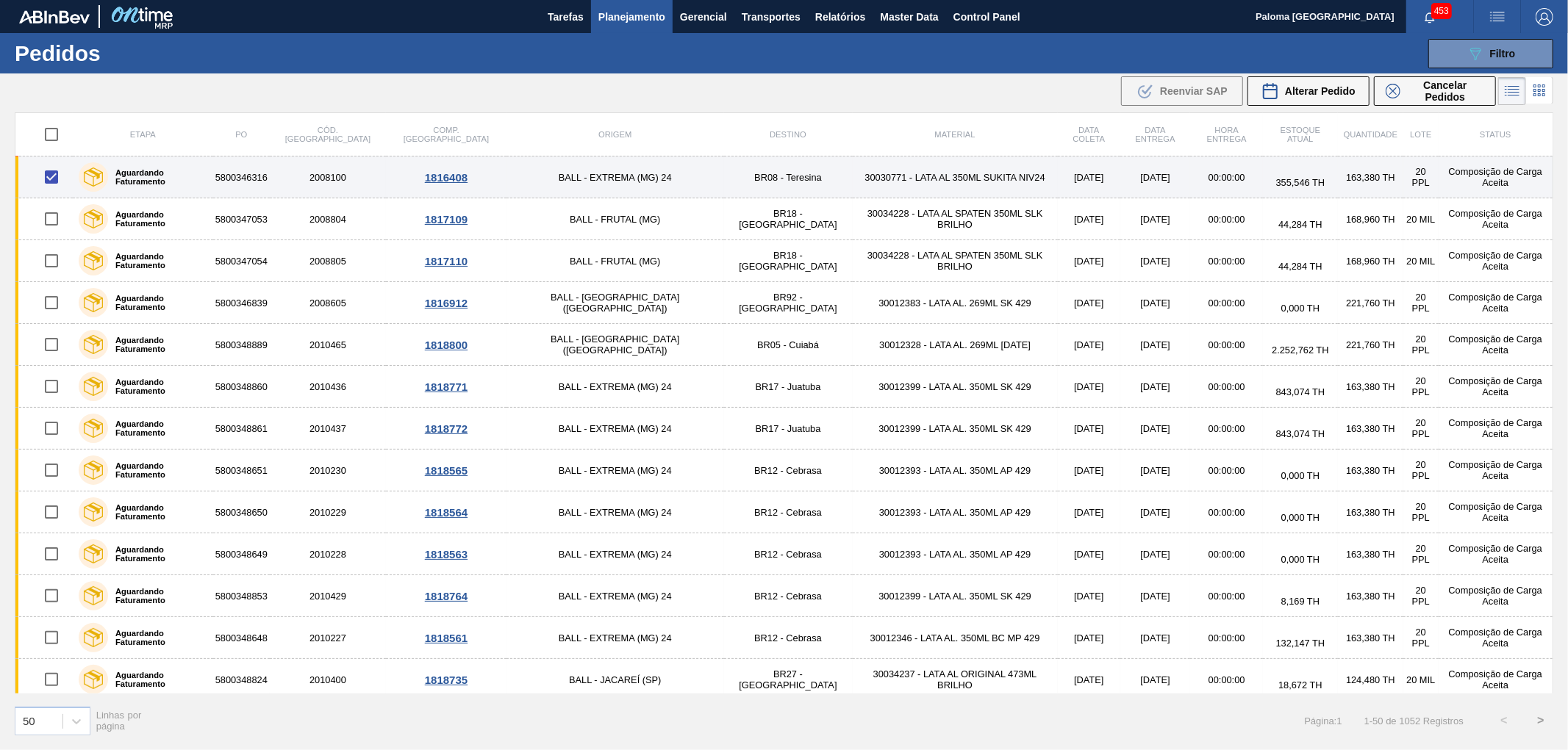
click at [56, 175] on input "checkbox" at bounding box center [51, 177] width 31 height 31
checkbox input "false"
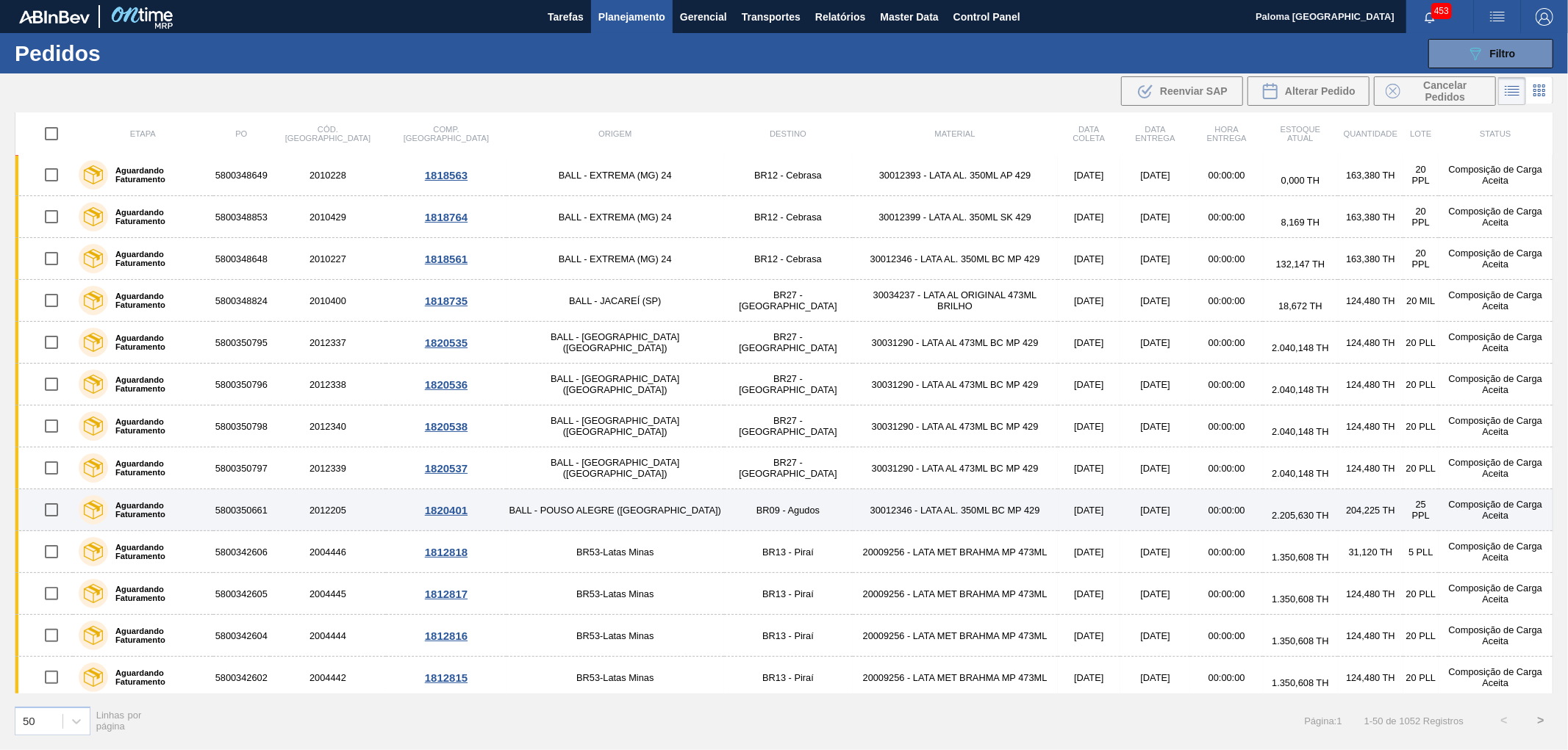
scroll to position [408, 0]
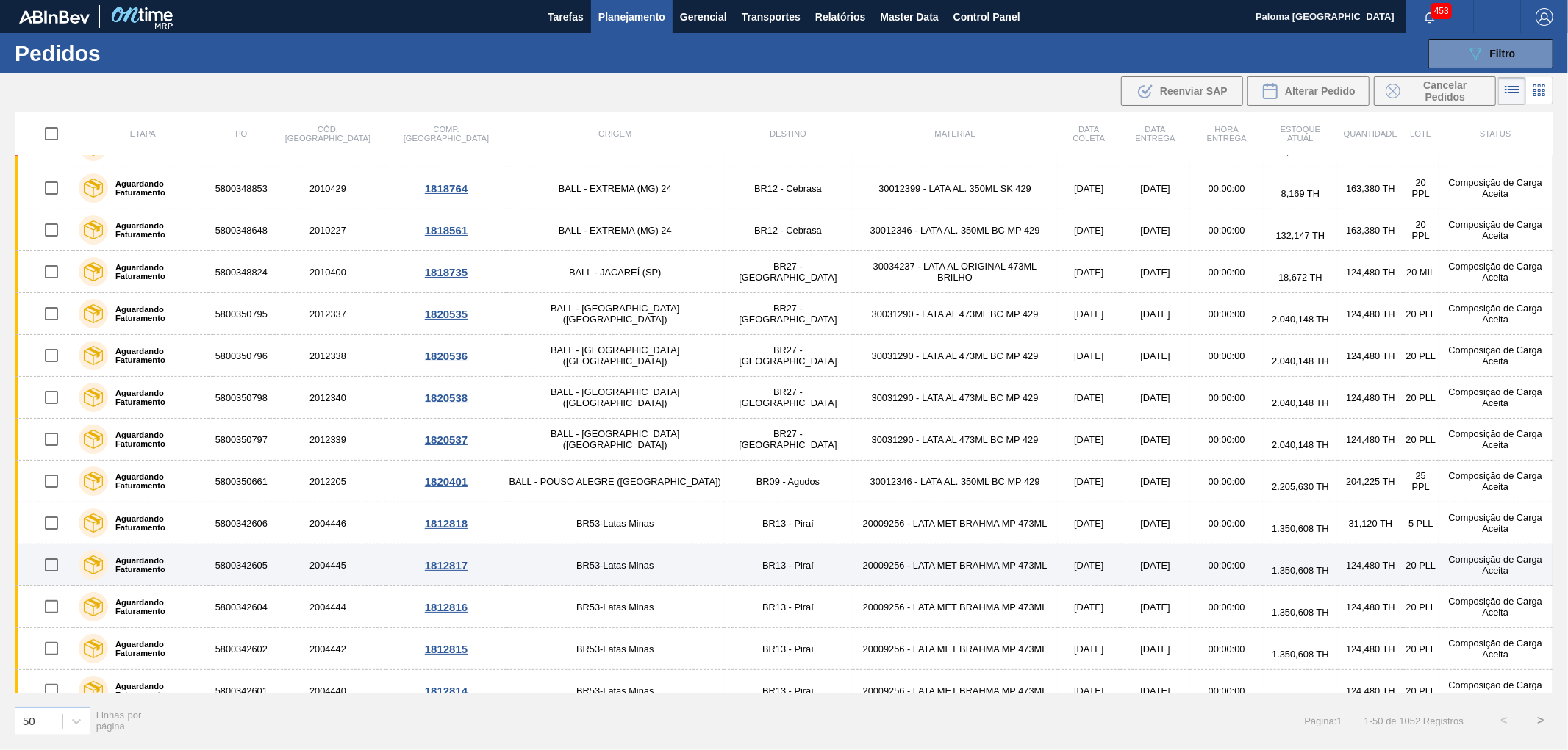
click at [56, 567] on input "checkbox" at bounding box center [51, 565] width 31 height 31
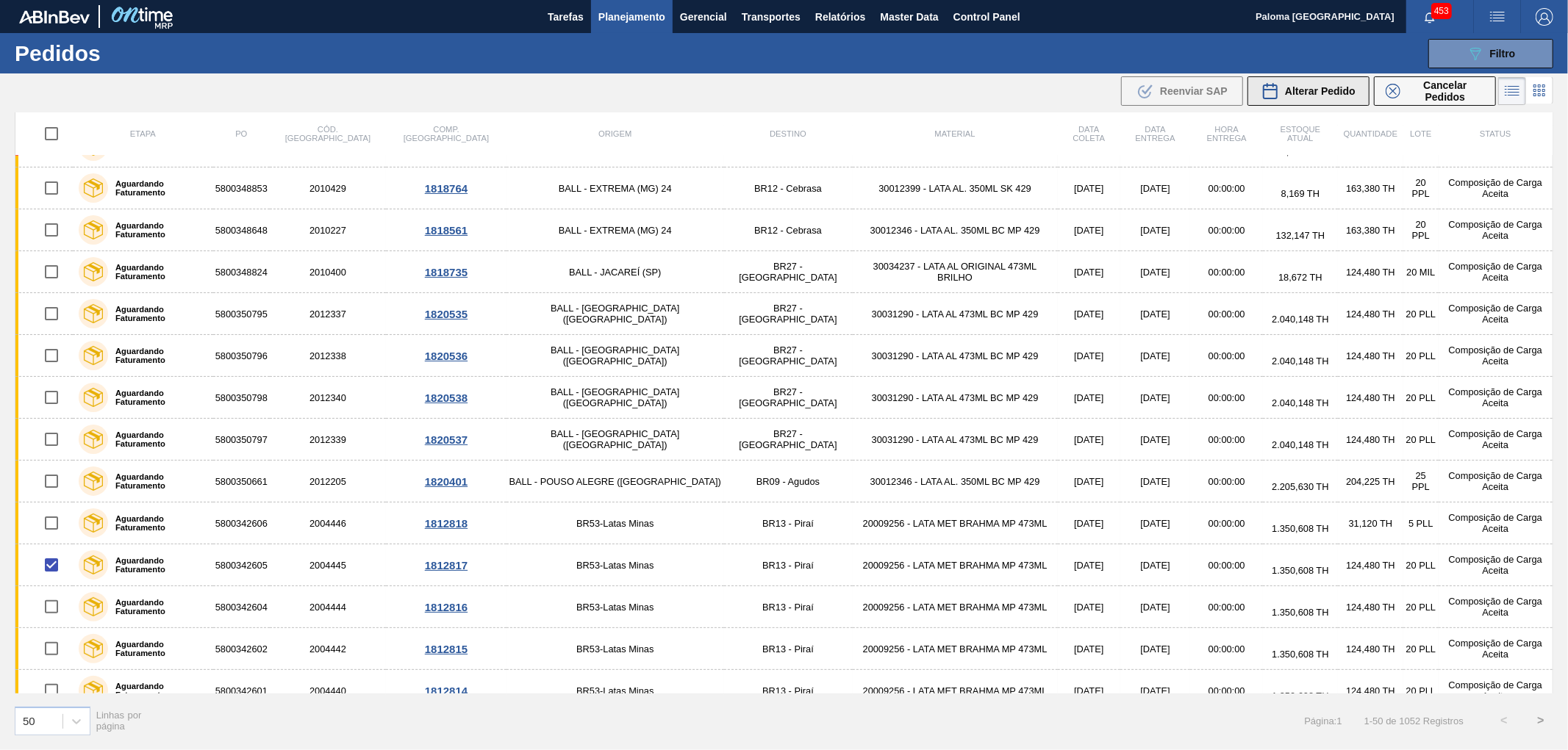
click at [812, 99] on div "Alterar Pedido" at bounding box center [1308, 91] width 94 height 18
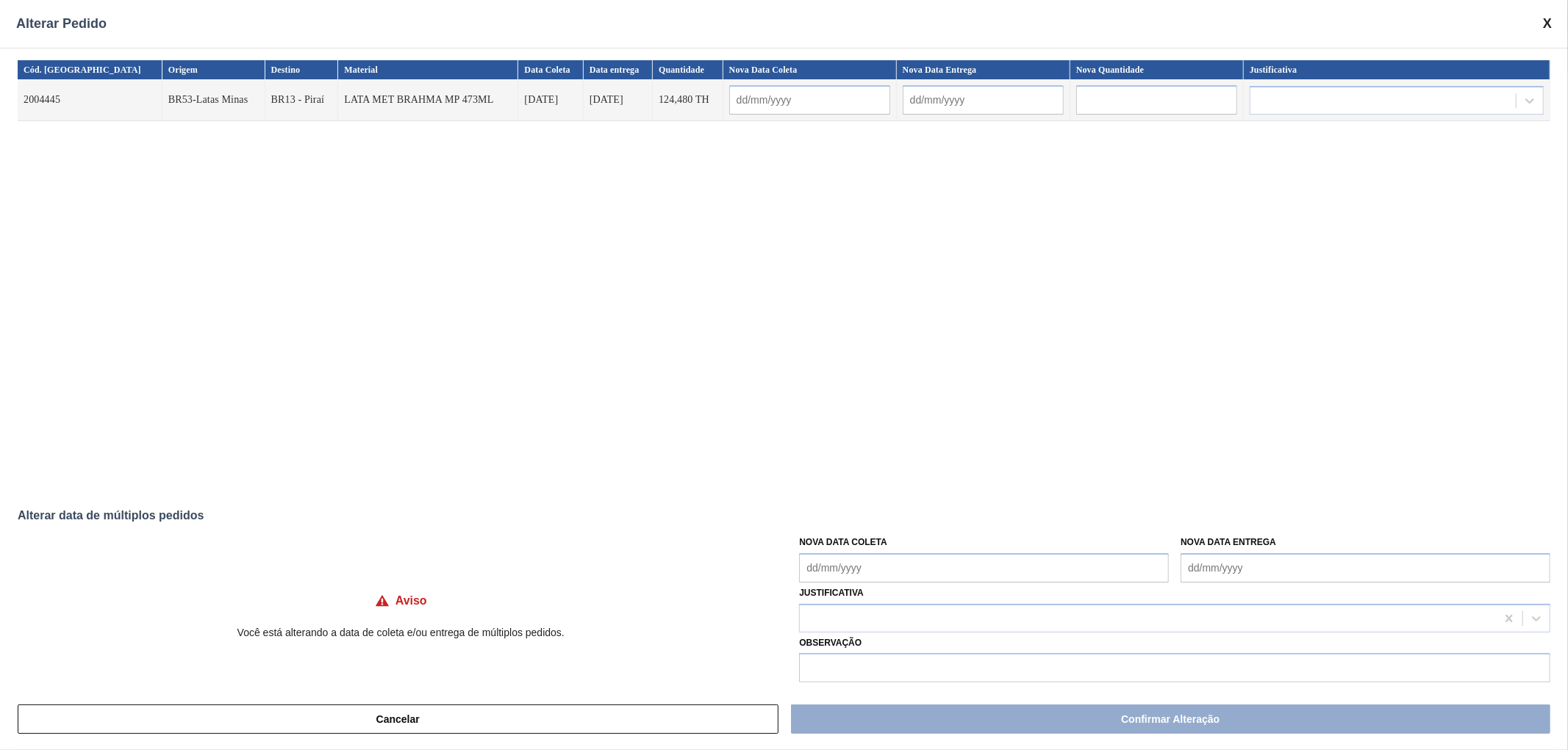
click at [812, 25] on span at bounding box center [1547, 24] width 9 height 16
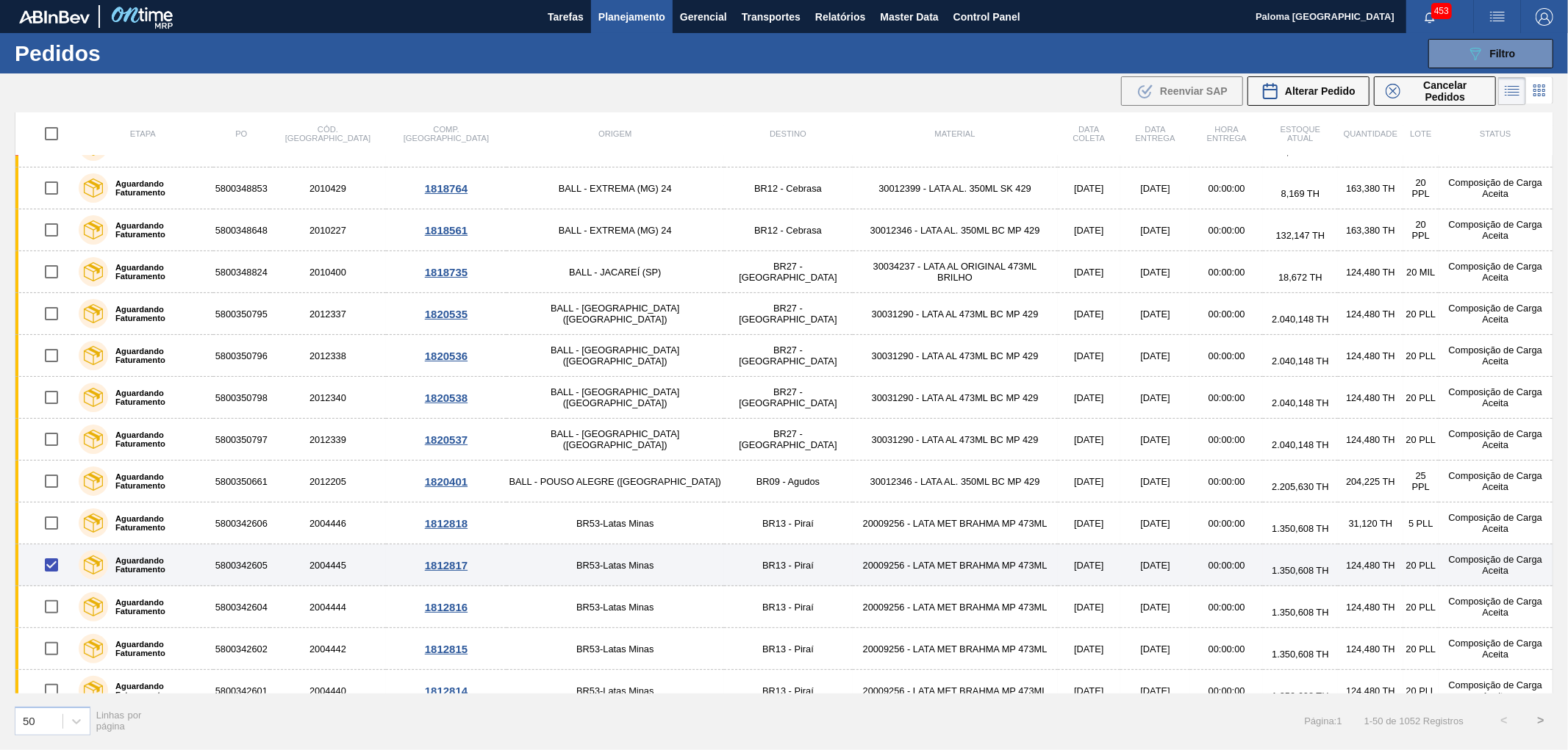
click at [57, 566] on input "checkbox" at bounding box center [51, 565] width 31 height 31
checkbox input "false"
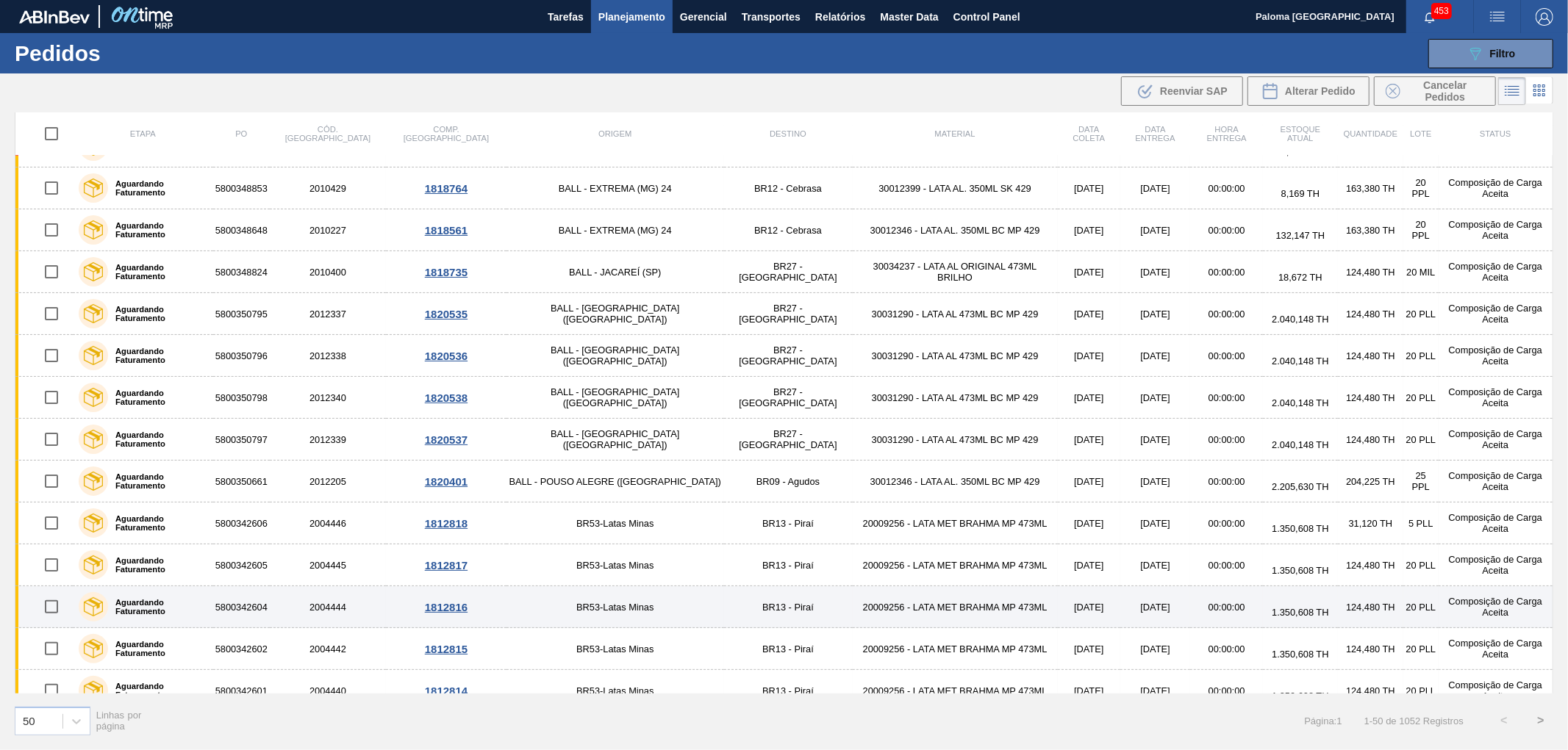
click at [57, 605] on input "checkbox" at bounding box center [51, 607] width 31 height 31
checkbox input "true"
click at [550, 605] on td "BR53-Latas Minas" at bounding box center [615, 607] width 217 height 42
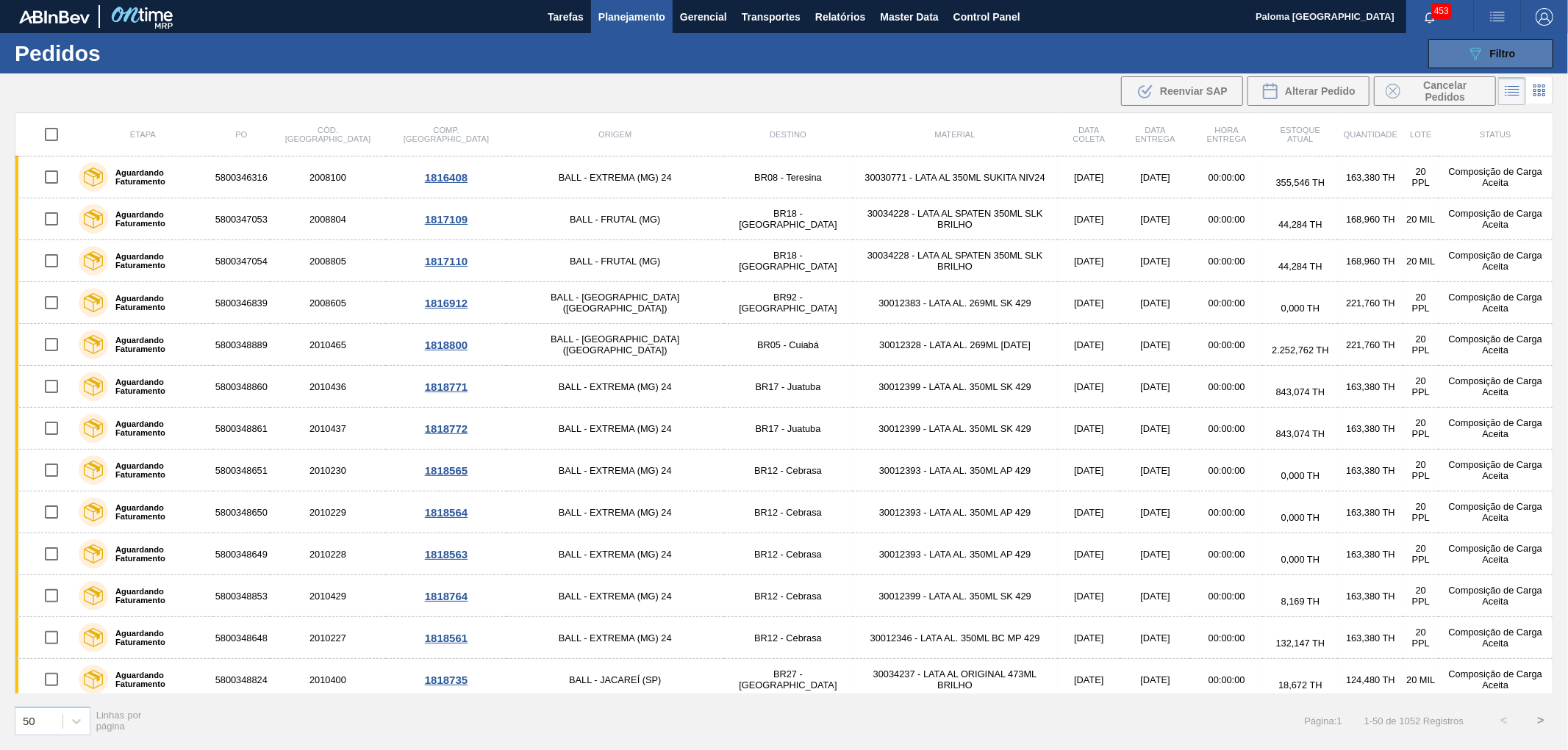
click at [812, 48] on button "089F7B8B-B2A5-4AFE-B5C0-19BA573D28AC Filtro" at bounding box center [1491, 53] width 125 height 30
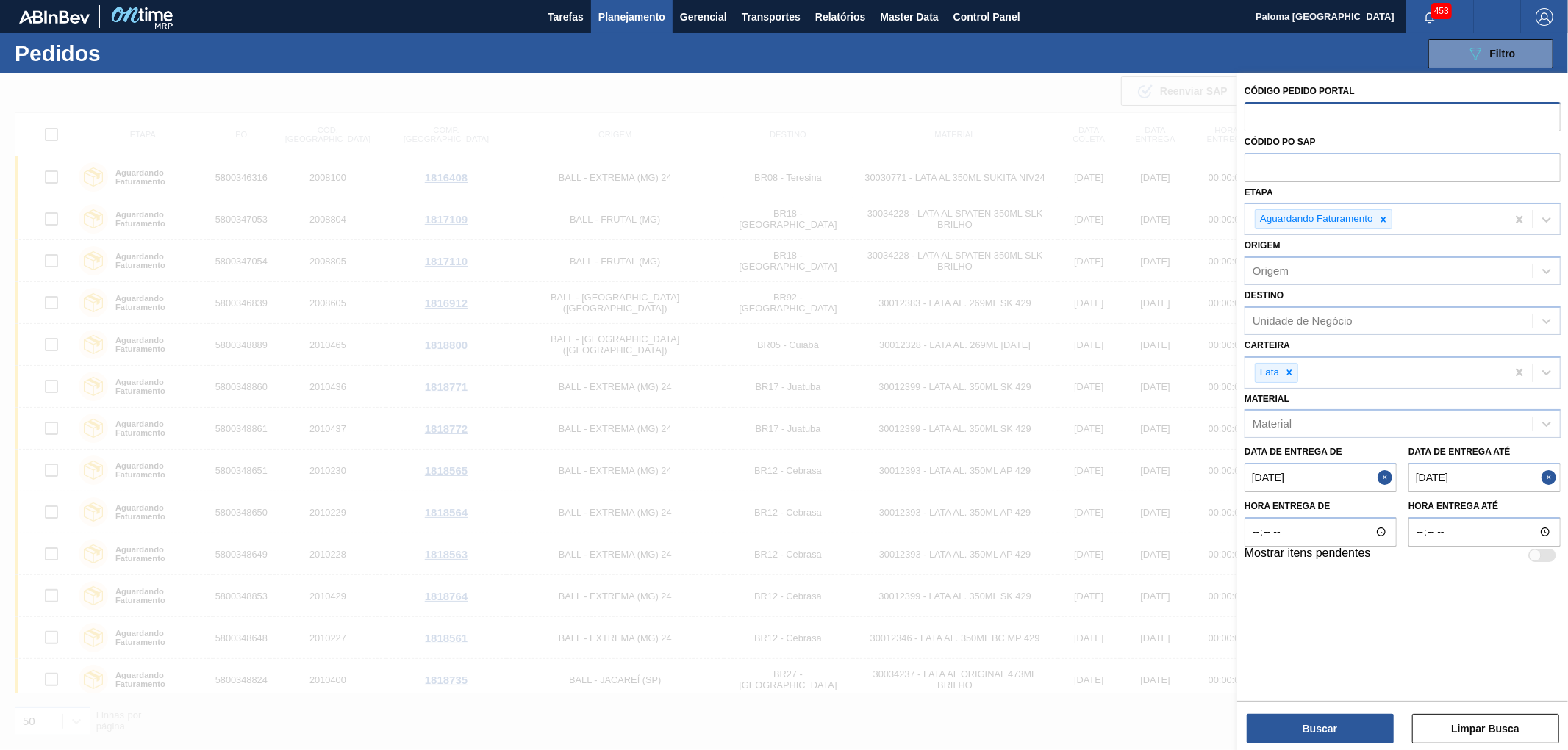
click at [812, 108] on input "text" at bounding box center [1403, 117] width 316 height 28
type input "20039"
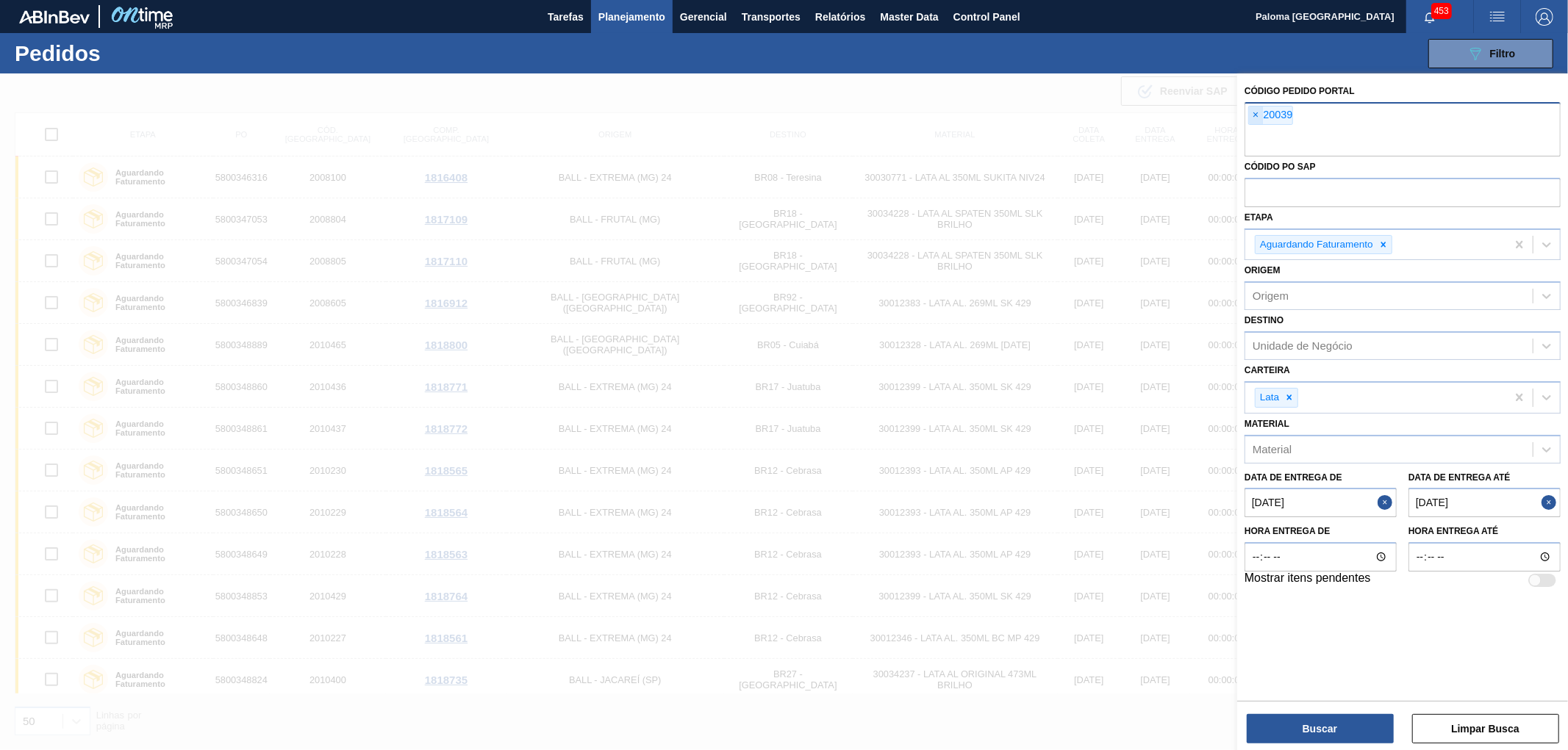
click at [812, 108] on span "×" at bounding box center [1255, 116] width 14 height 18
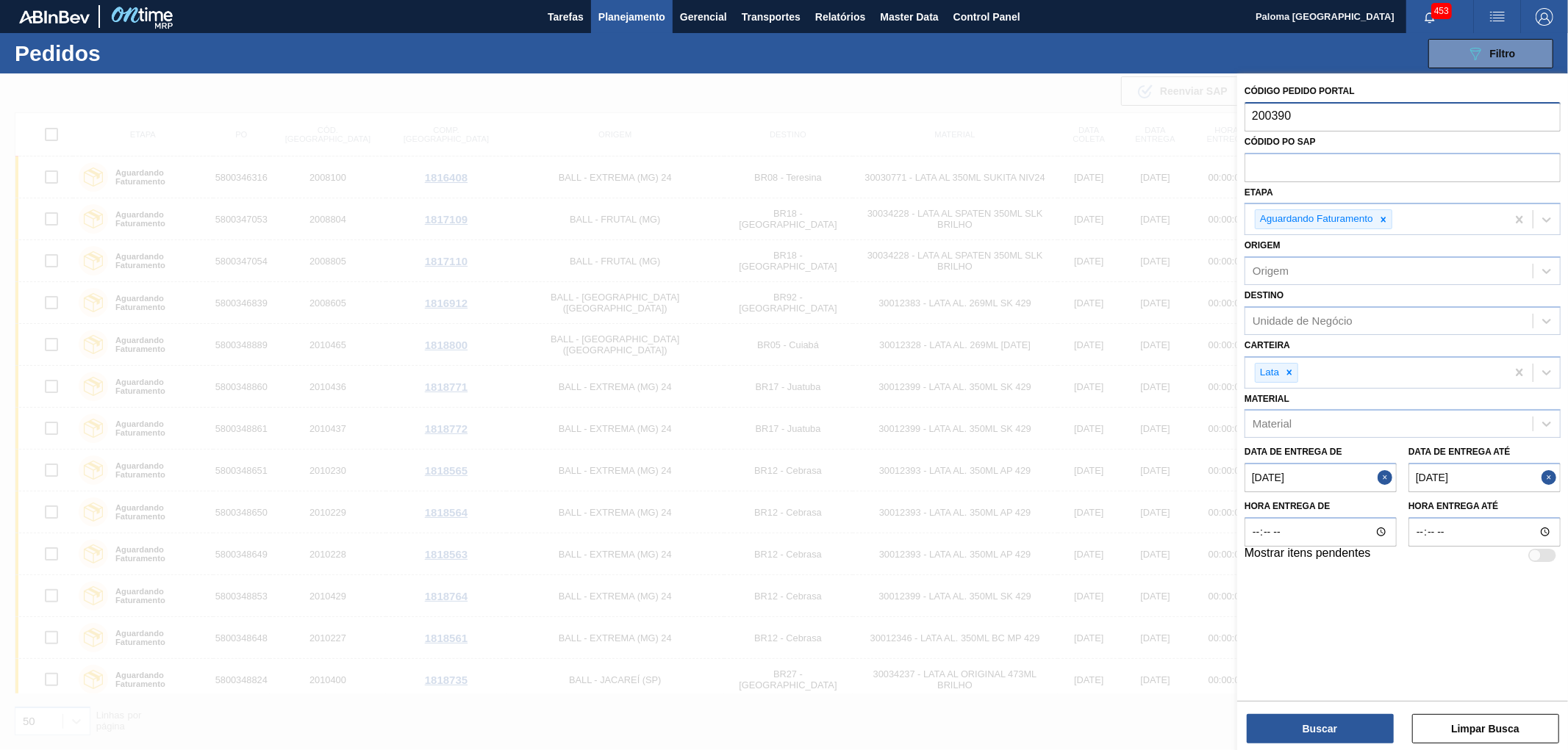
type input "2003906"
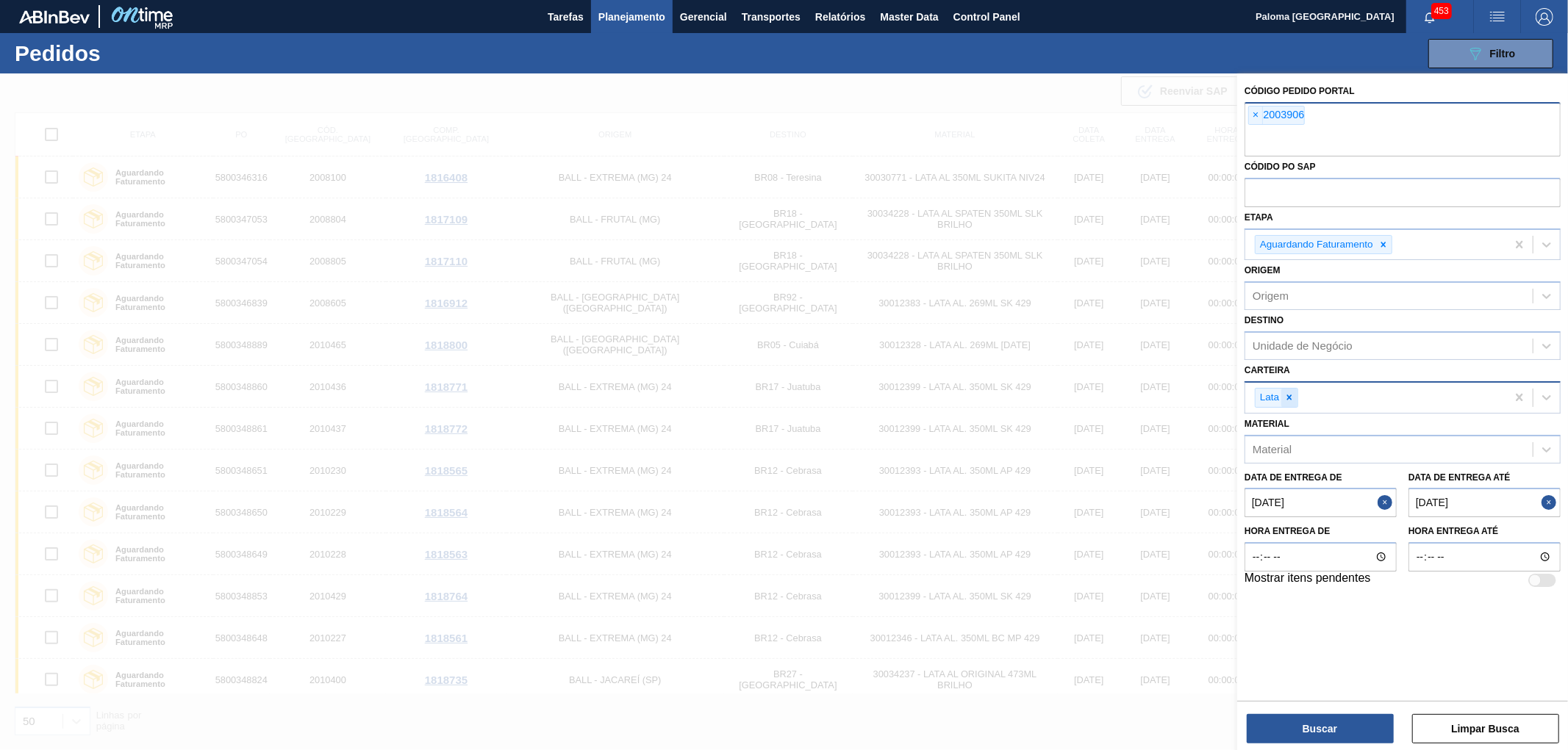
click at [812, 399] on icon at bounding box center [1289, 397] width 10 height 10
click at [812, 245] on icon at bounding box center [1384, 244] width 5 height 5
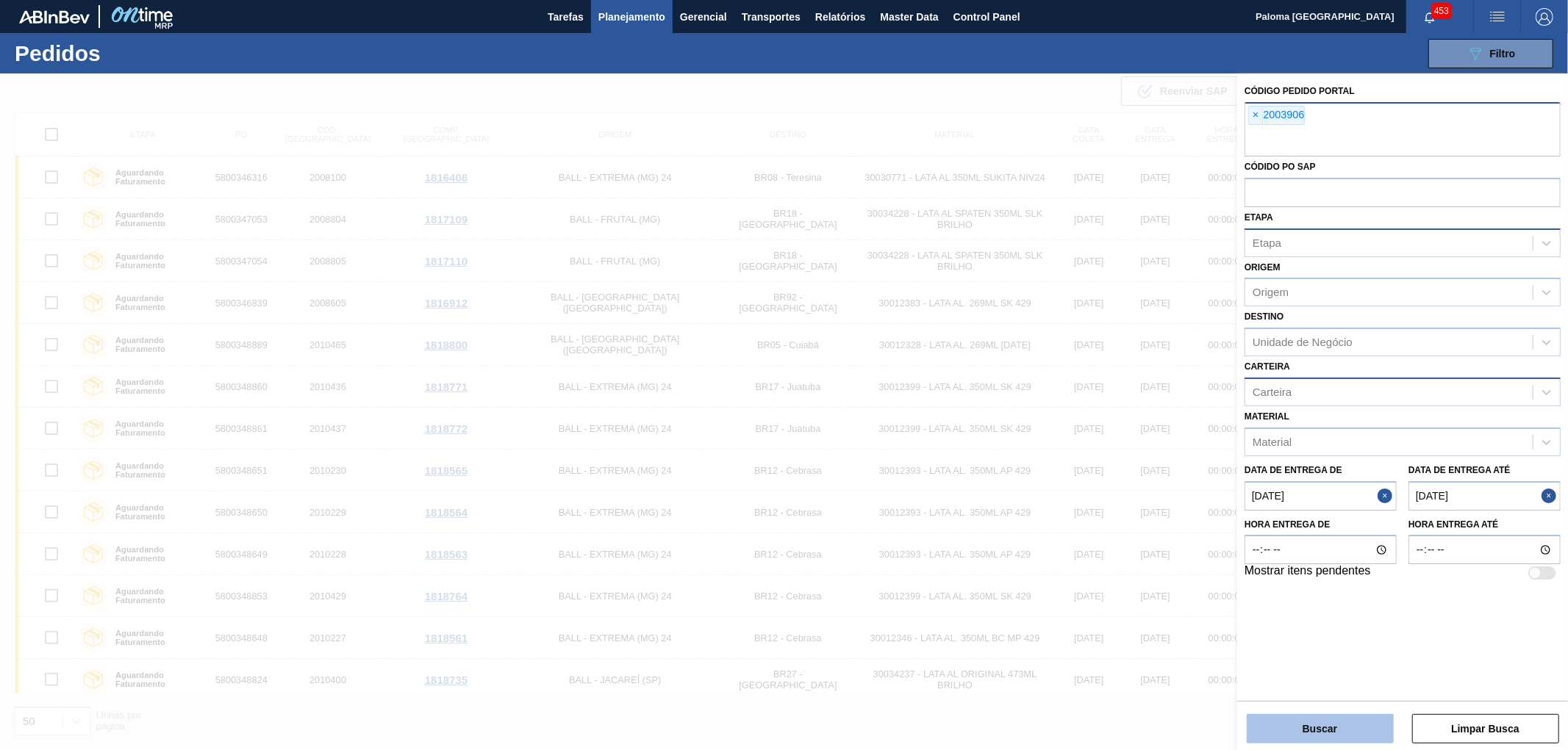
click at [812, 728] on button "Buscar" at bounding box center [1320, 729] width 147 height 30
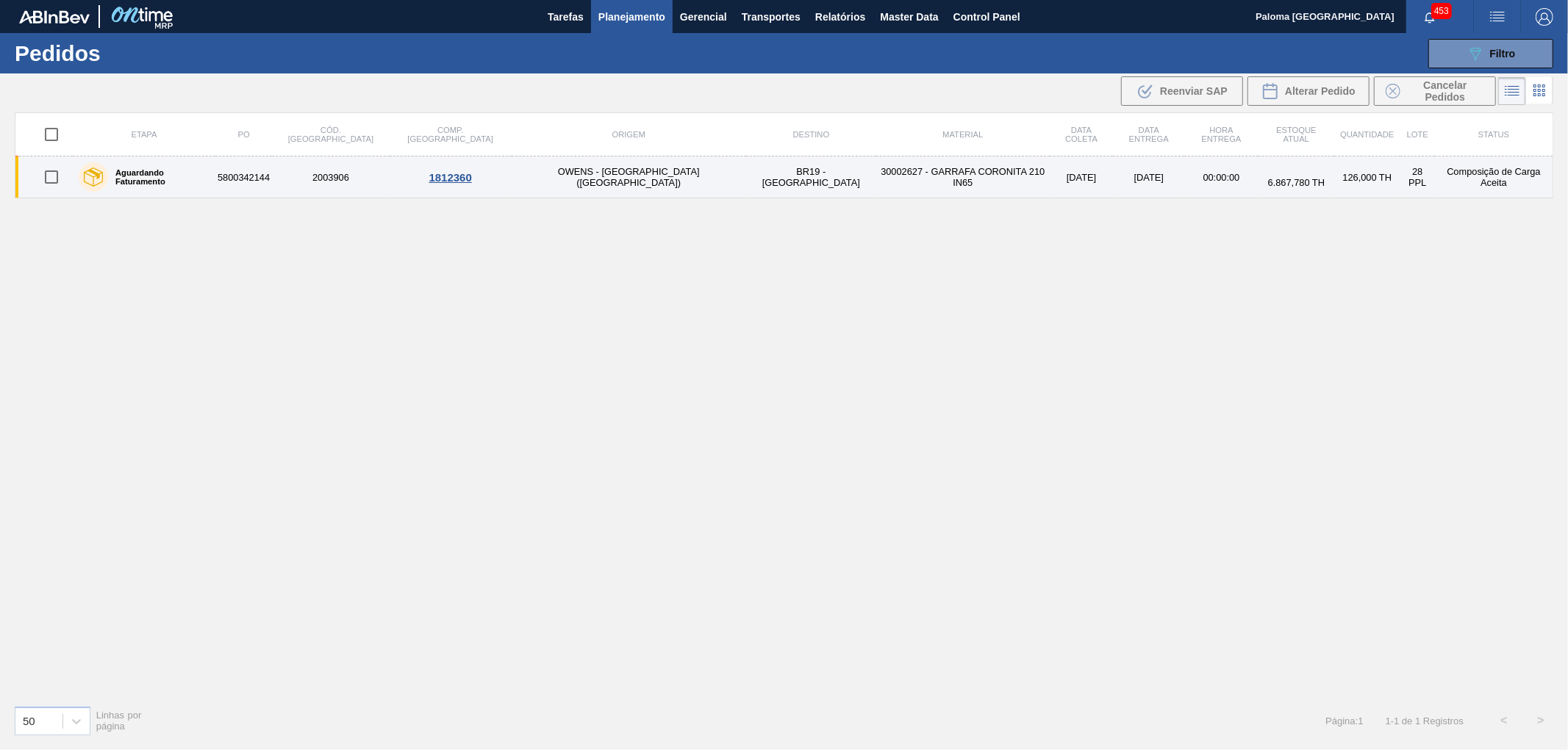
click at [55, 180] on input "checkbox" at bounding box center [51, 177] width 31 height 31
checkbox input "true"
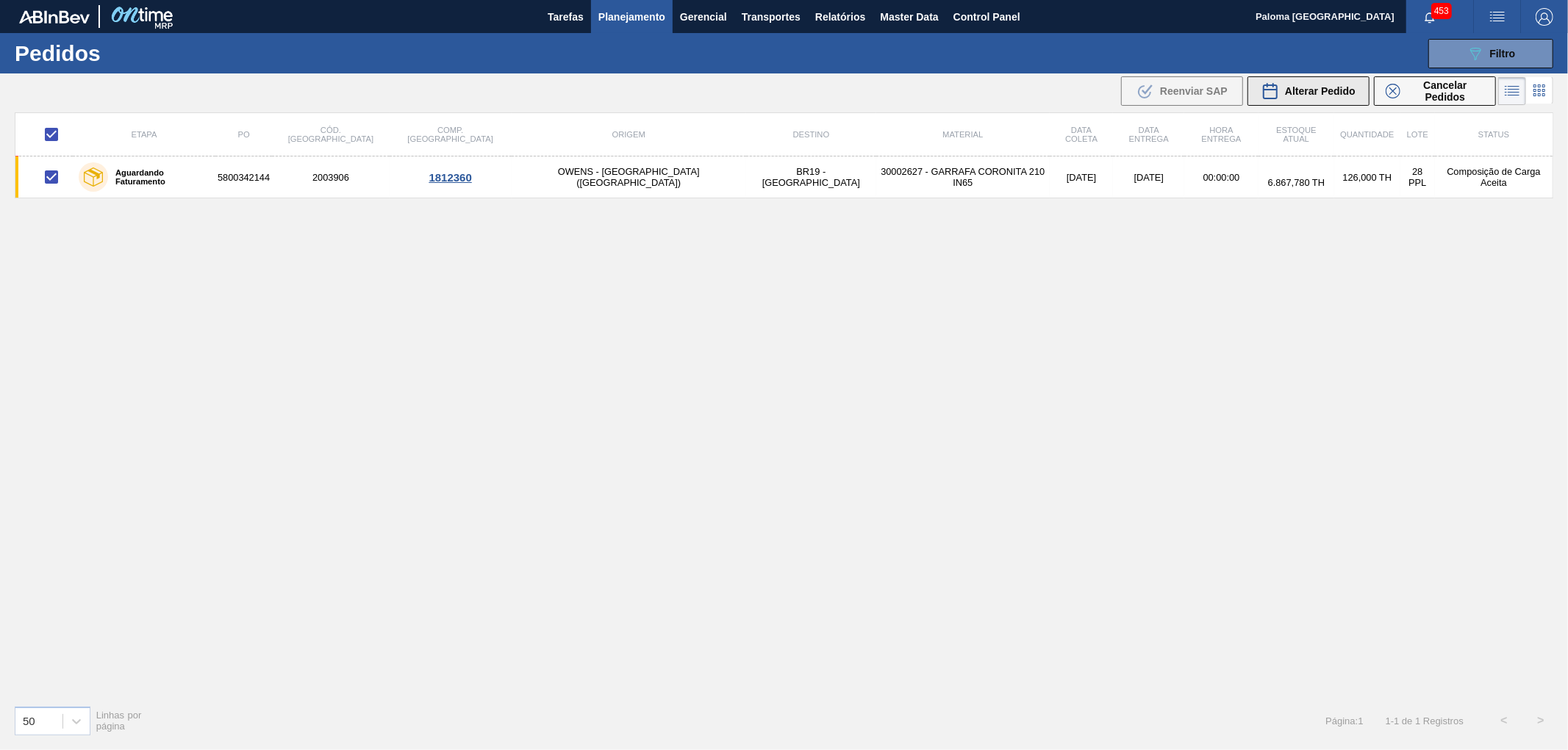
click at [812, 87] on span "Alterar Pedido" at bounding box center [1320, 91] width 71 height 12
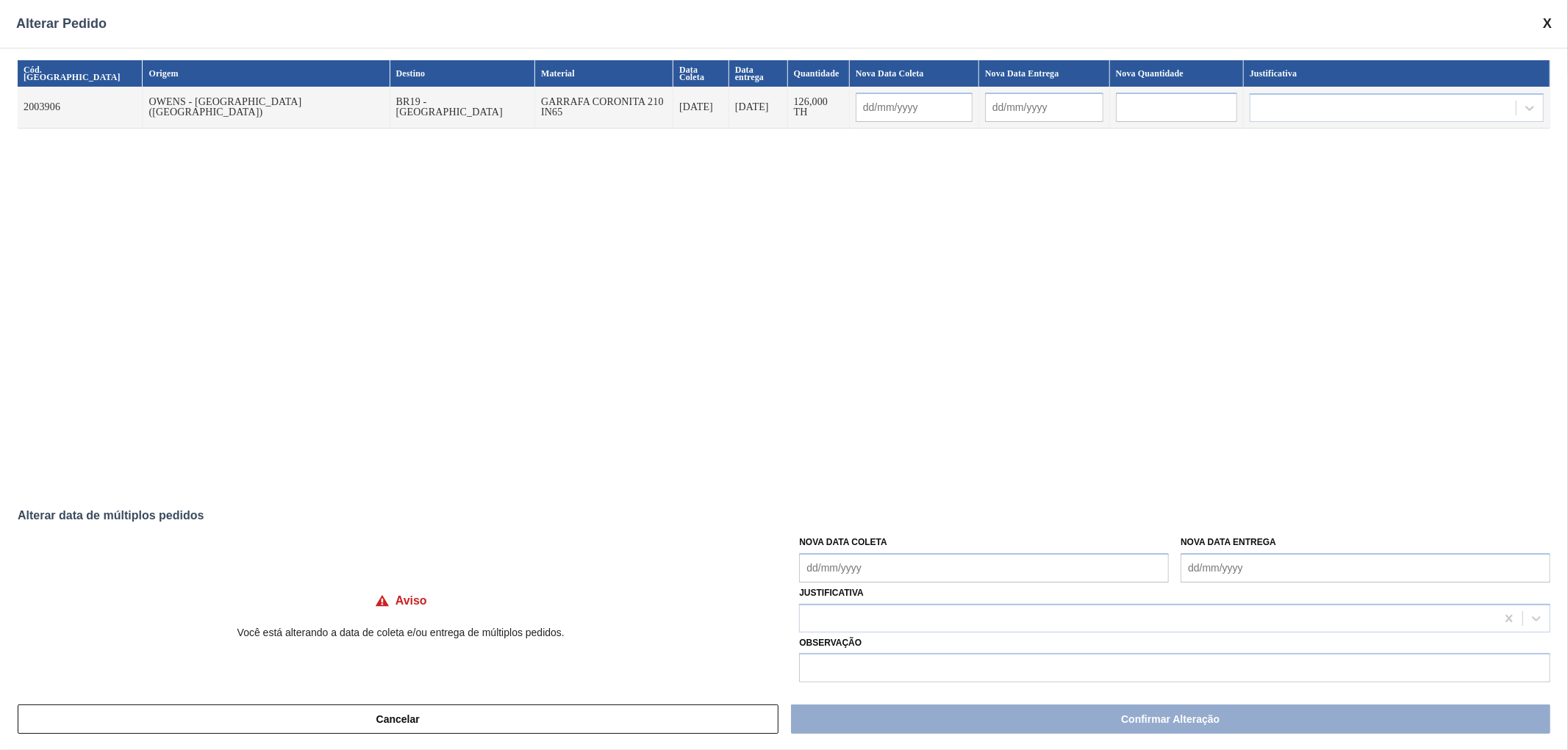
click at [812, 376] on div "Cód. Pedido Origem Destino Material Data Coleta Data entrega Quantidade Nova Da…" at bounding box center [784, 273] width 1532 height 425
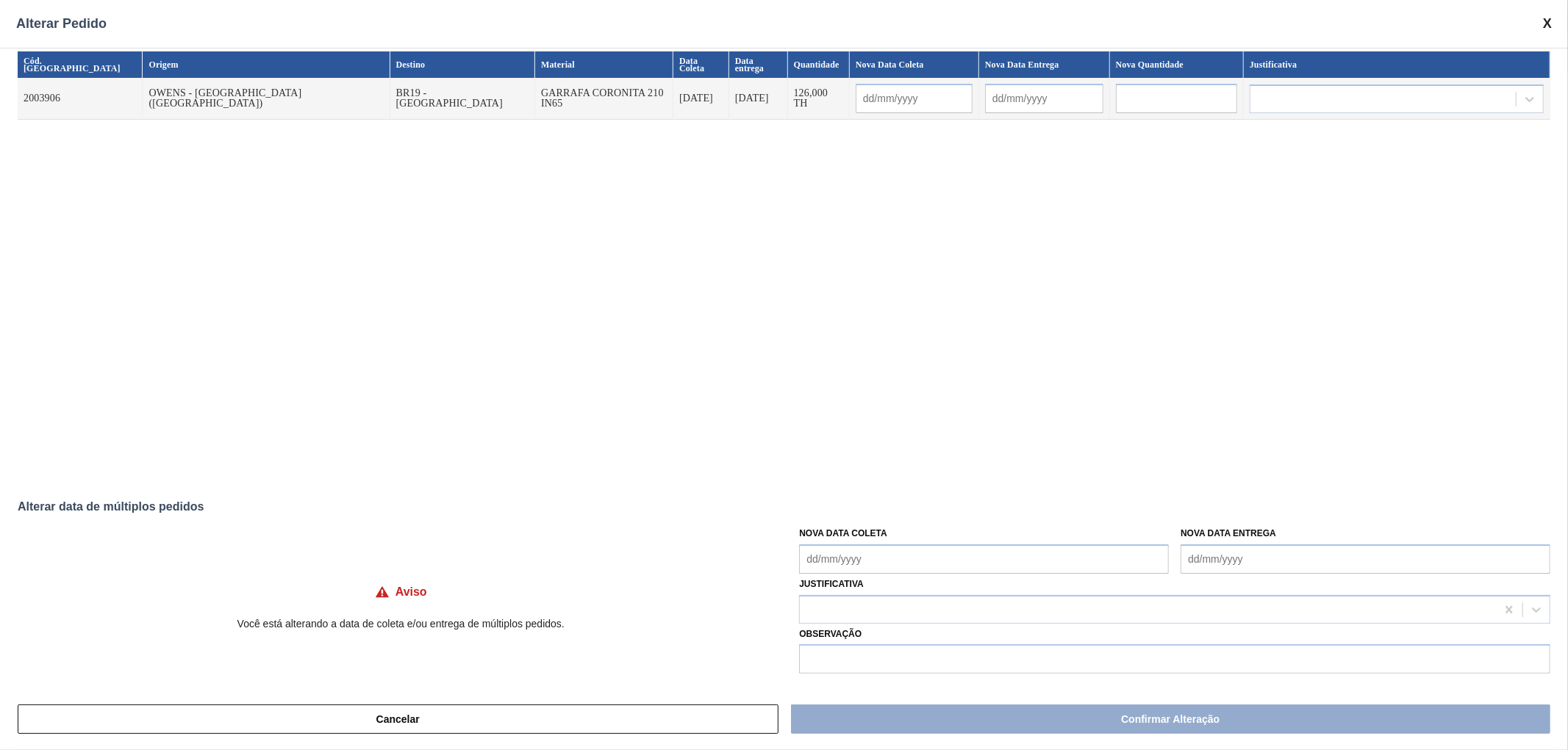
scroll to position [11, 0]
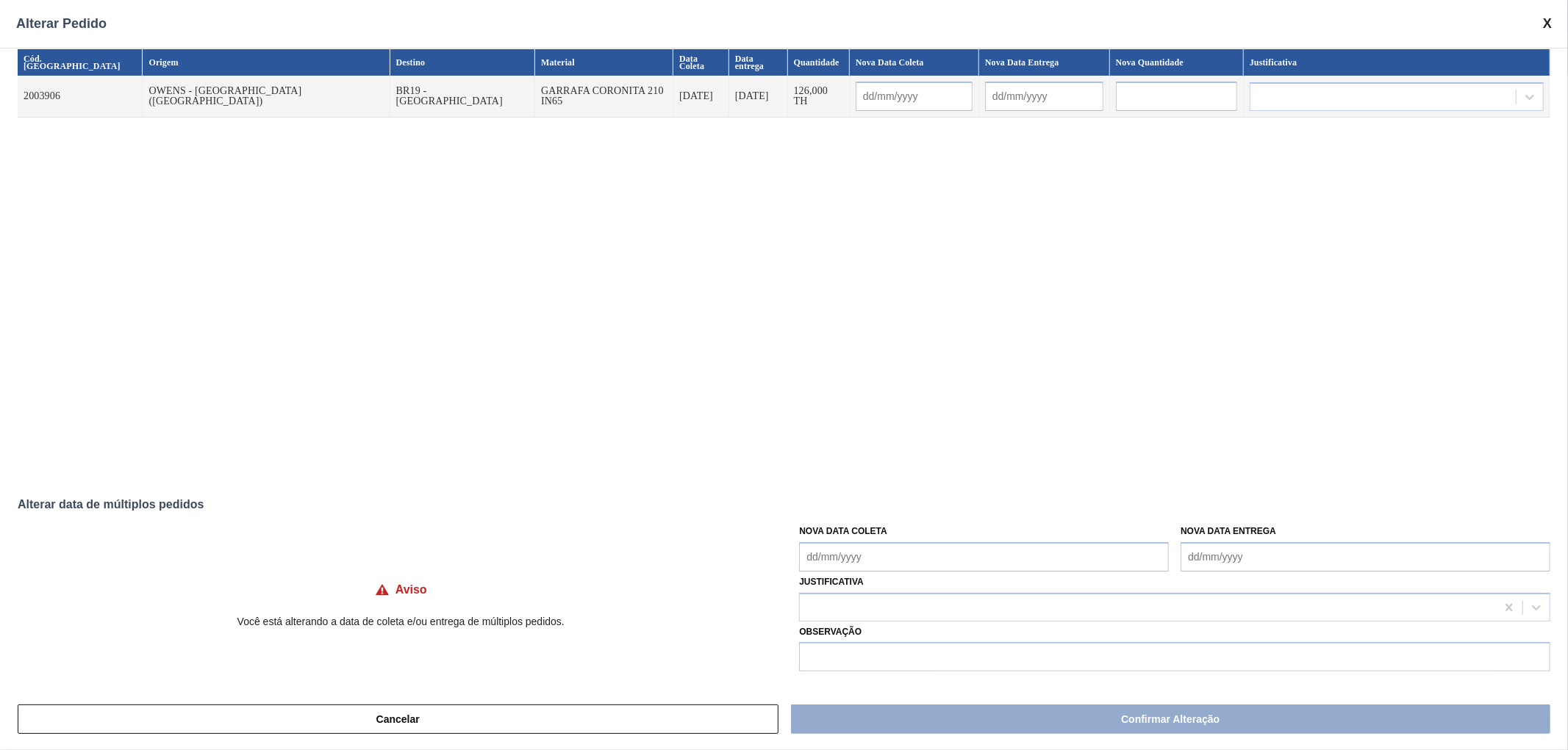
click at [812, 21] on span at bounding box center [1547, 24] width 9 height 16
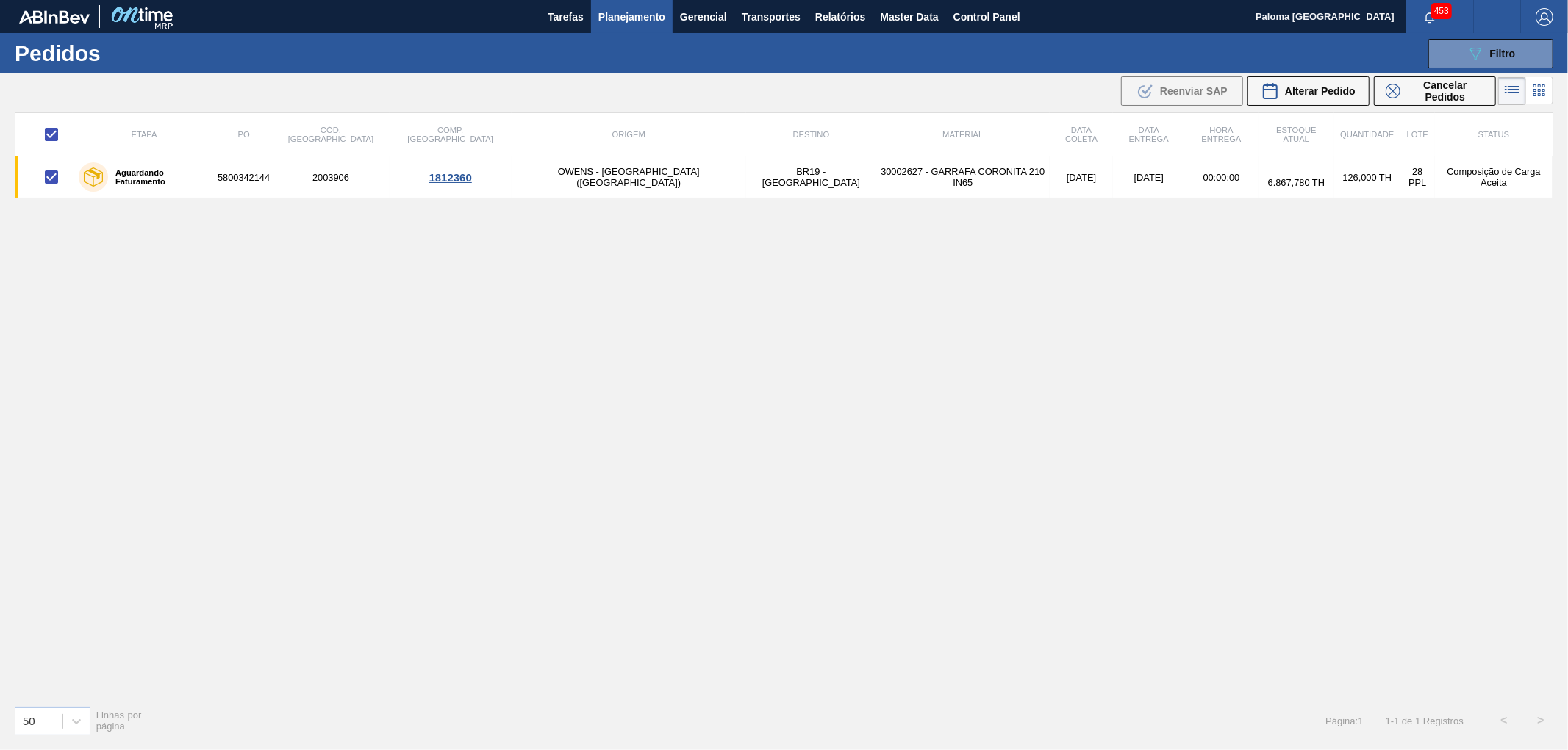
click at [259, 177] on td "5800342144" at bounding box center [244, 177] width 56 height 42
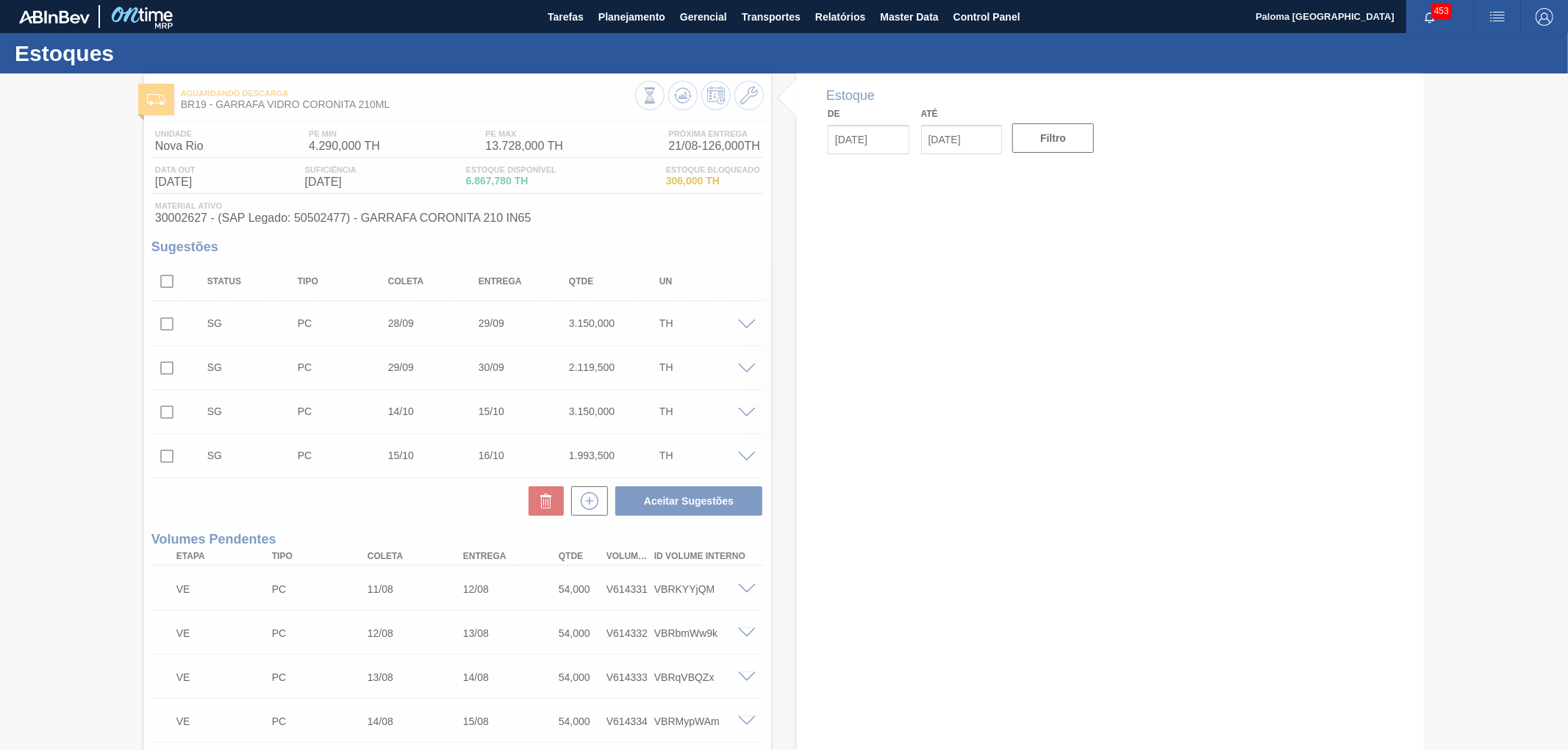
type input "[DATE]"
type input "31/12/2025"
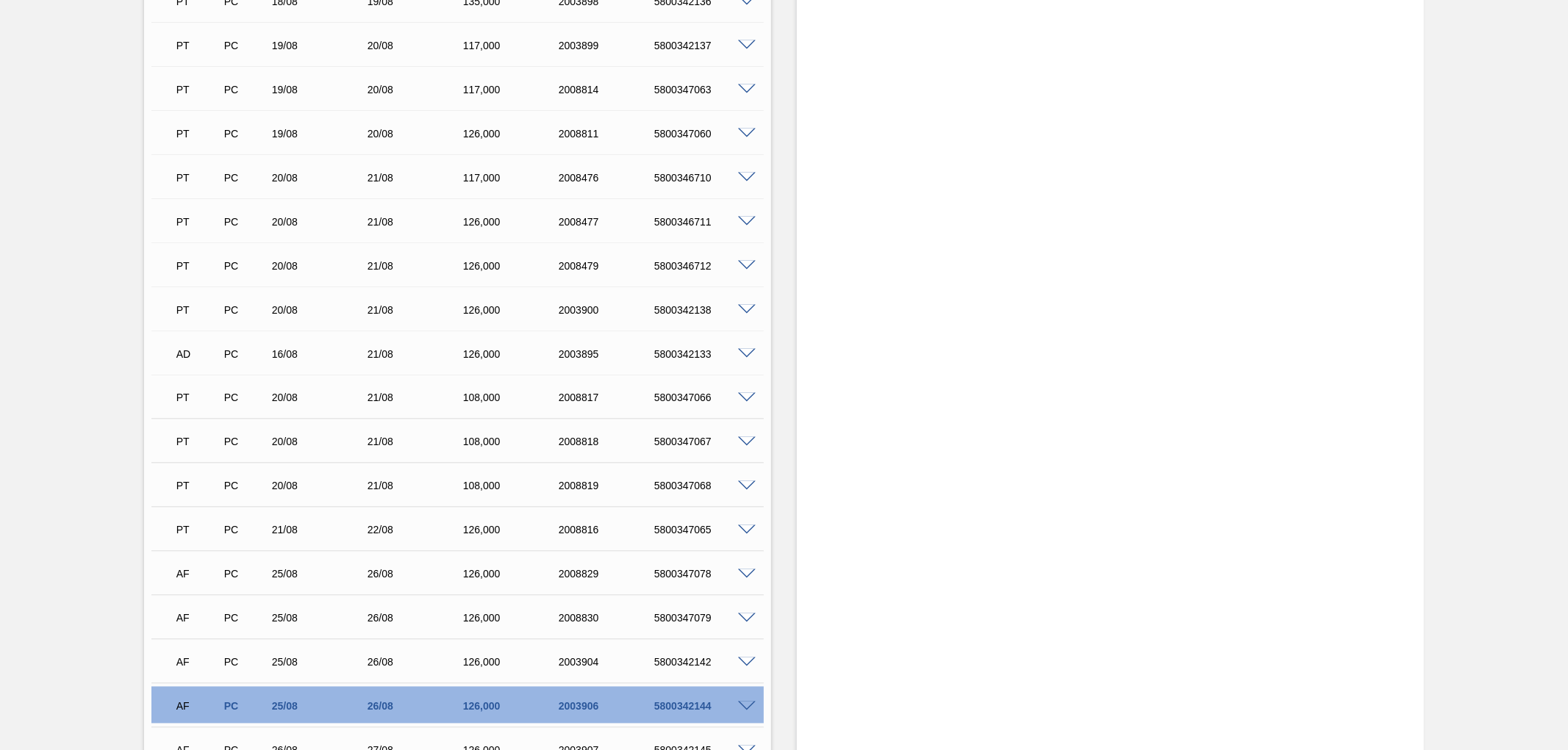
scroll to position [2205, 0]
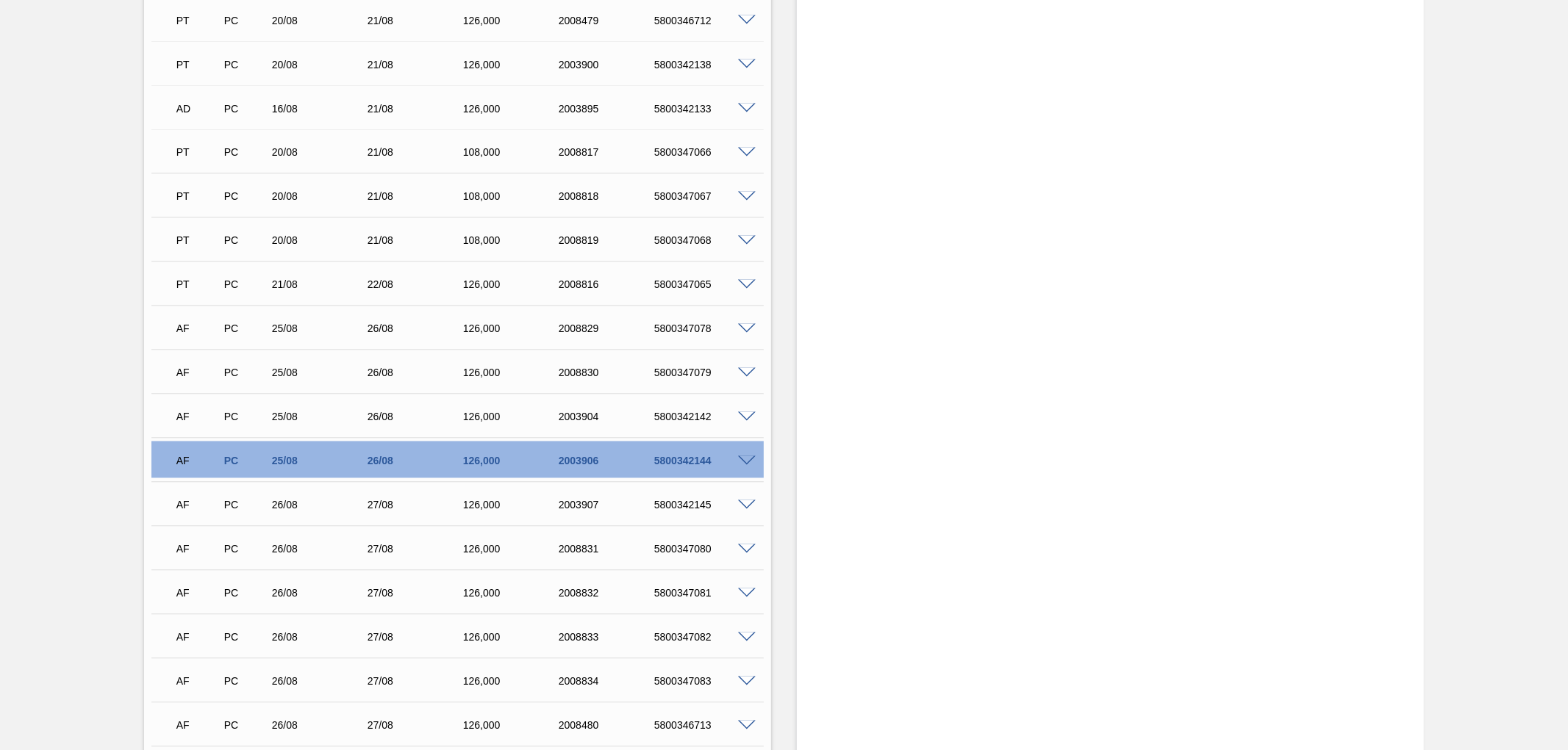
click at [747, 463] on span at bounding box center [747, 462] width 18 height 11
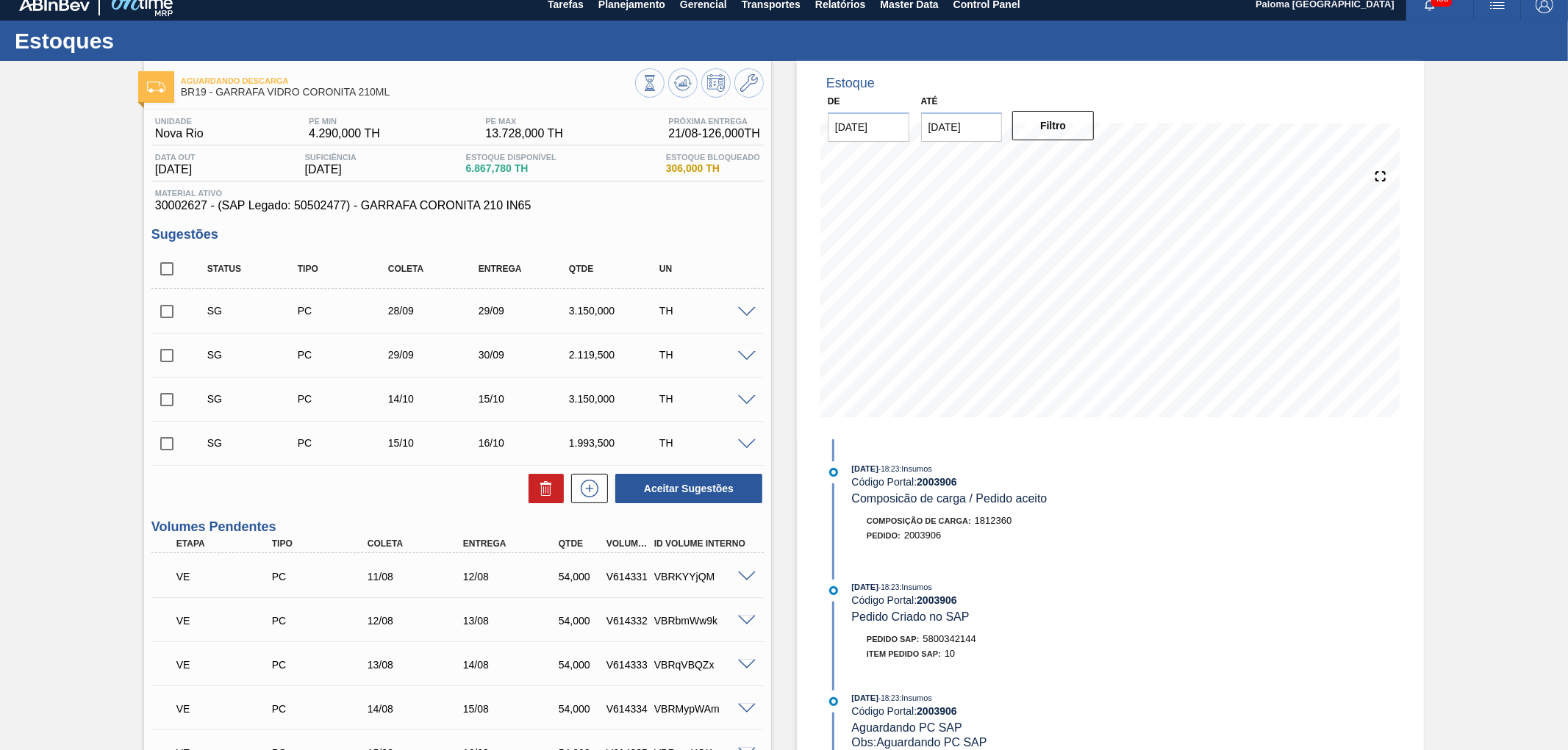
scroll to position [0, 0]
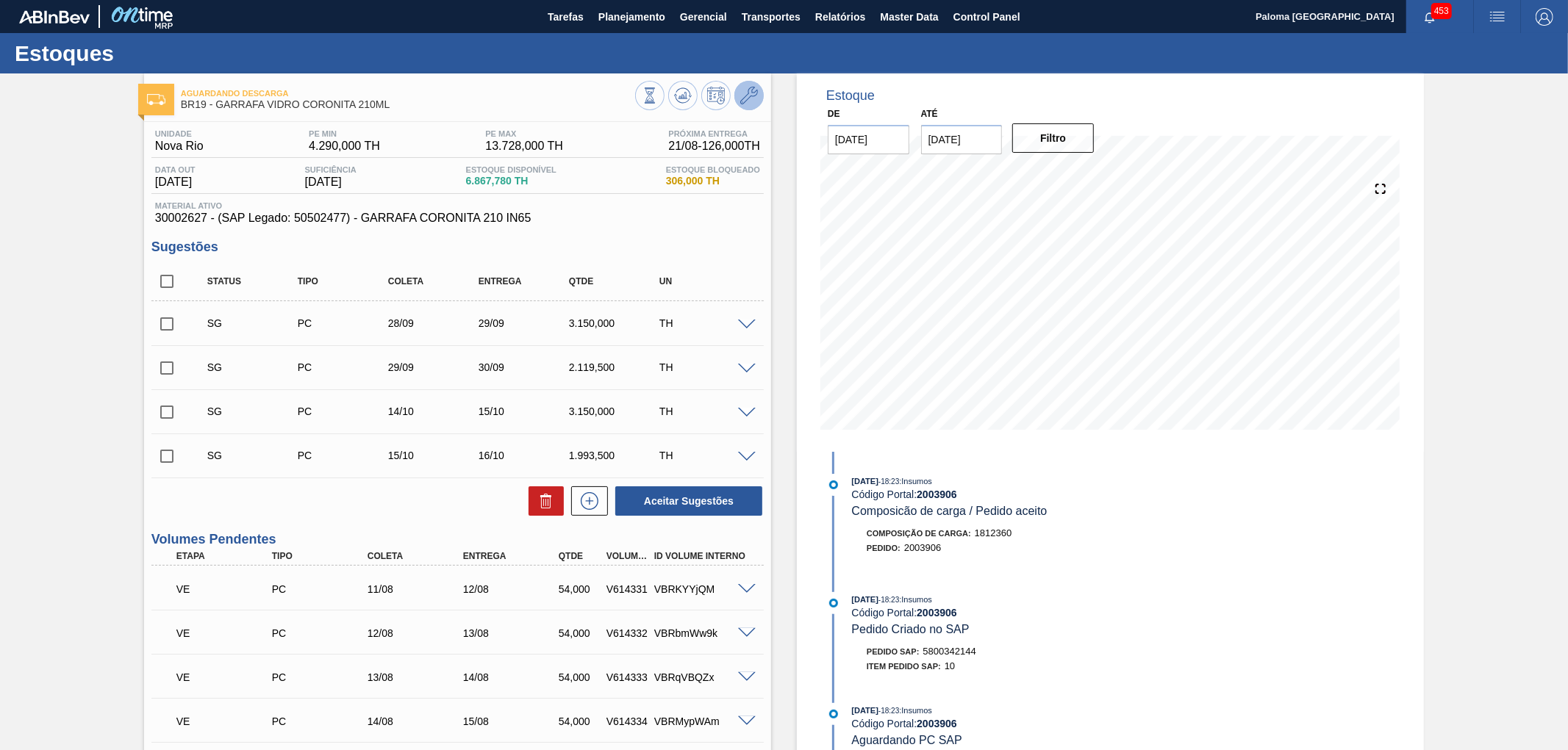
click at [754, 100] on icon at bounding box center [749, 96] width 18 height 18
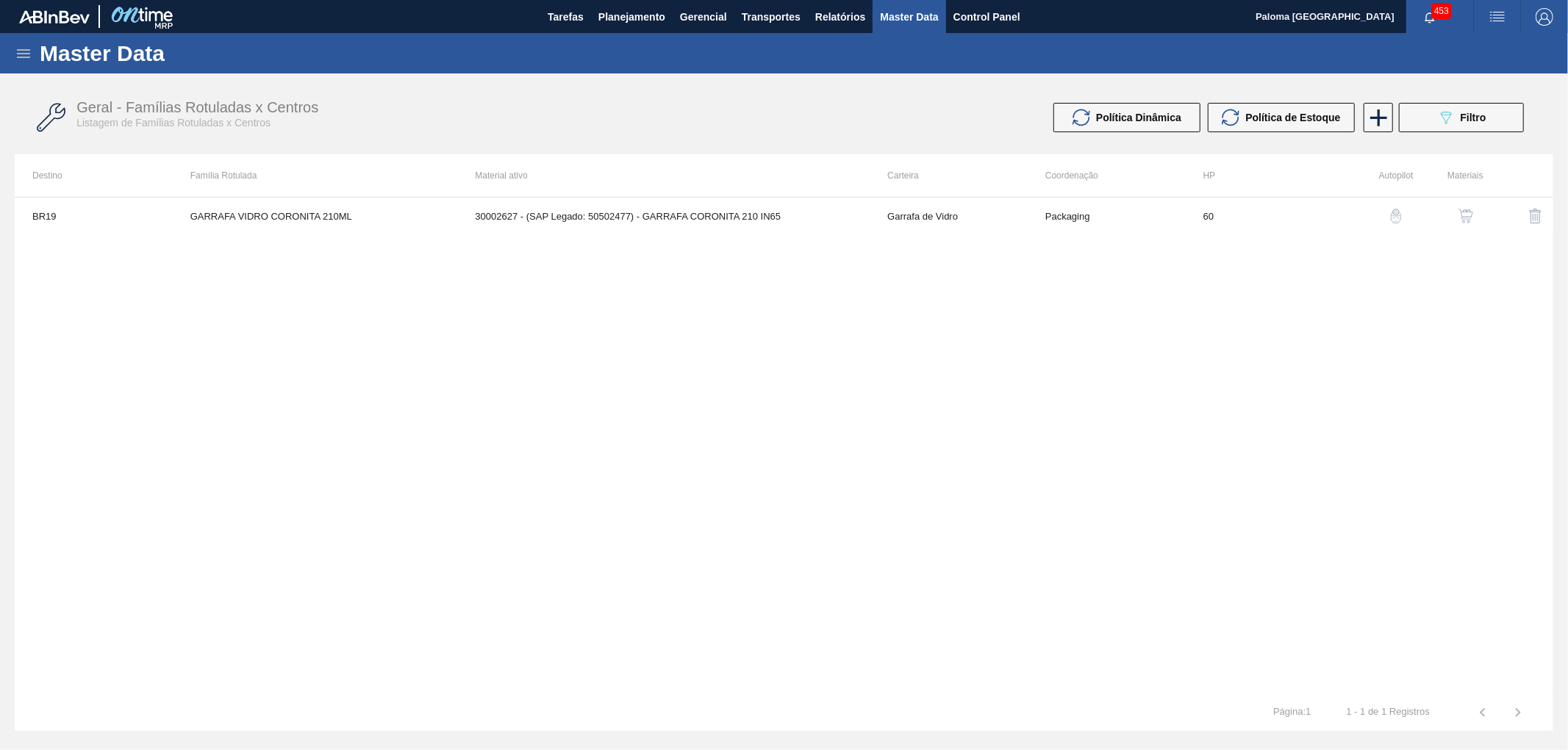
click at [812, 212] on img "button" at bounding box center [1466, 216] width 15 height 15
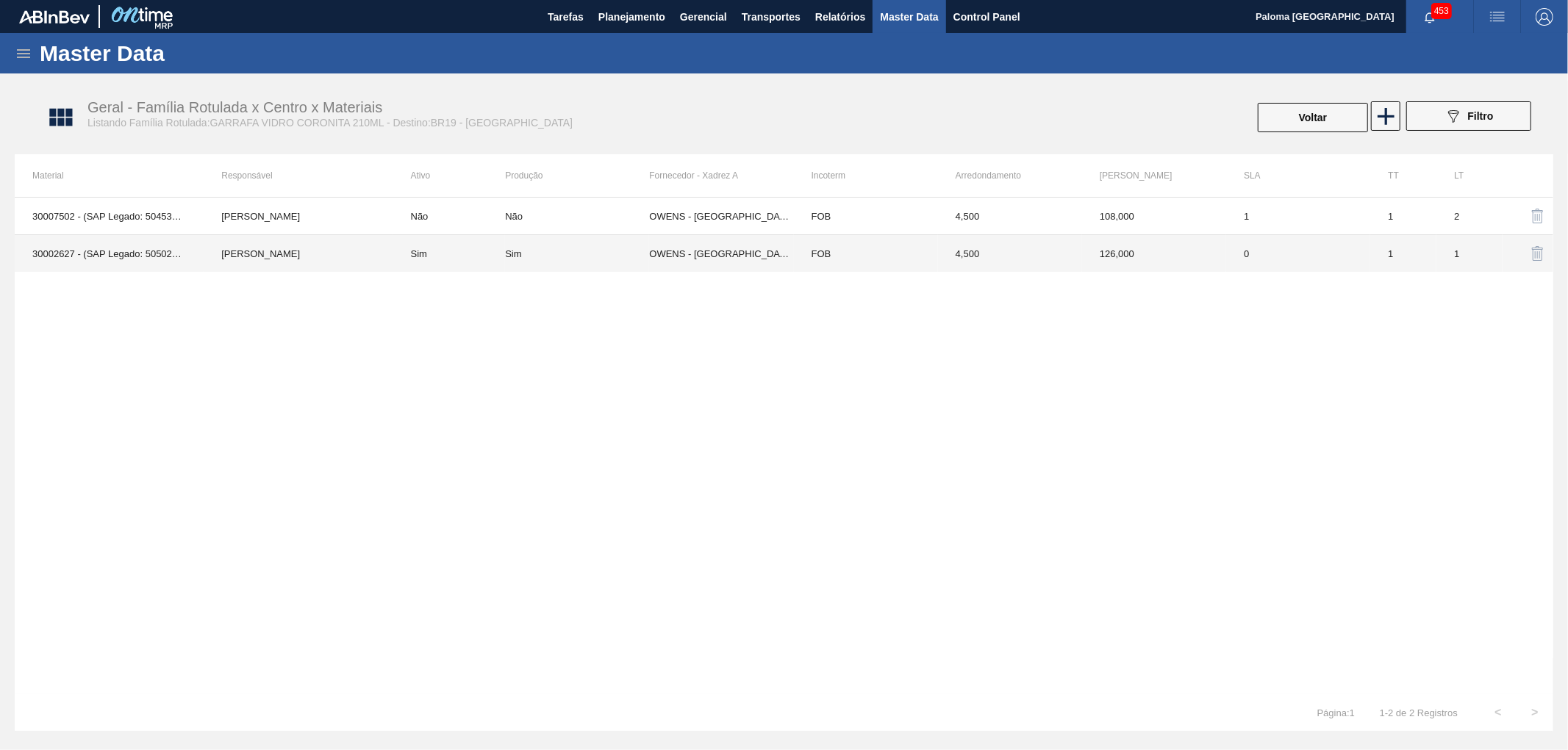
click at [812, 260] on td "FOB" at bounding box center [866, 254] width 144 height 37
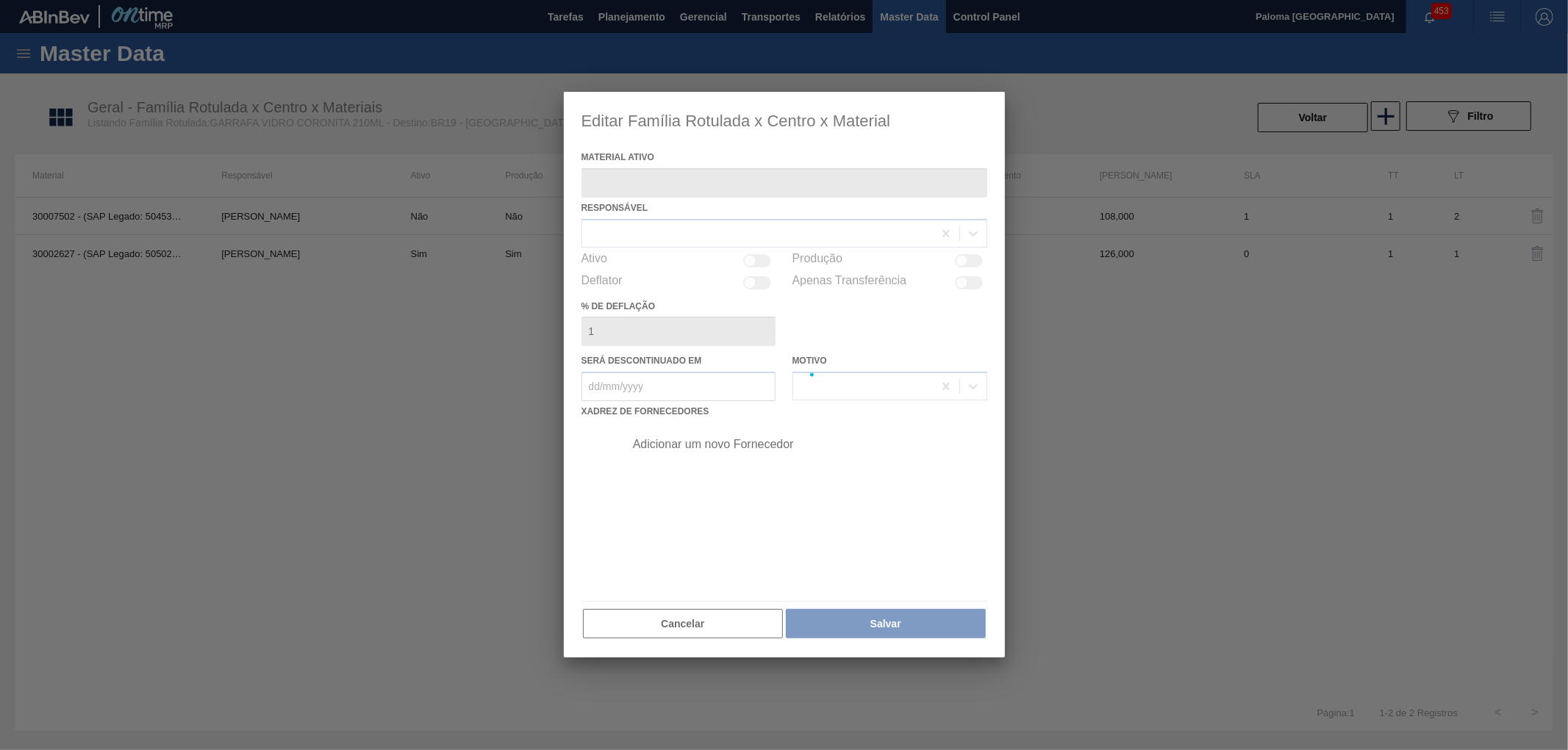
type ativo "30002627 - (SAP Legado: 50502477) - GARRAFA CORONITA 210 IN65"
checkbox input "true"
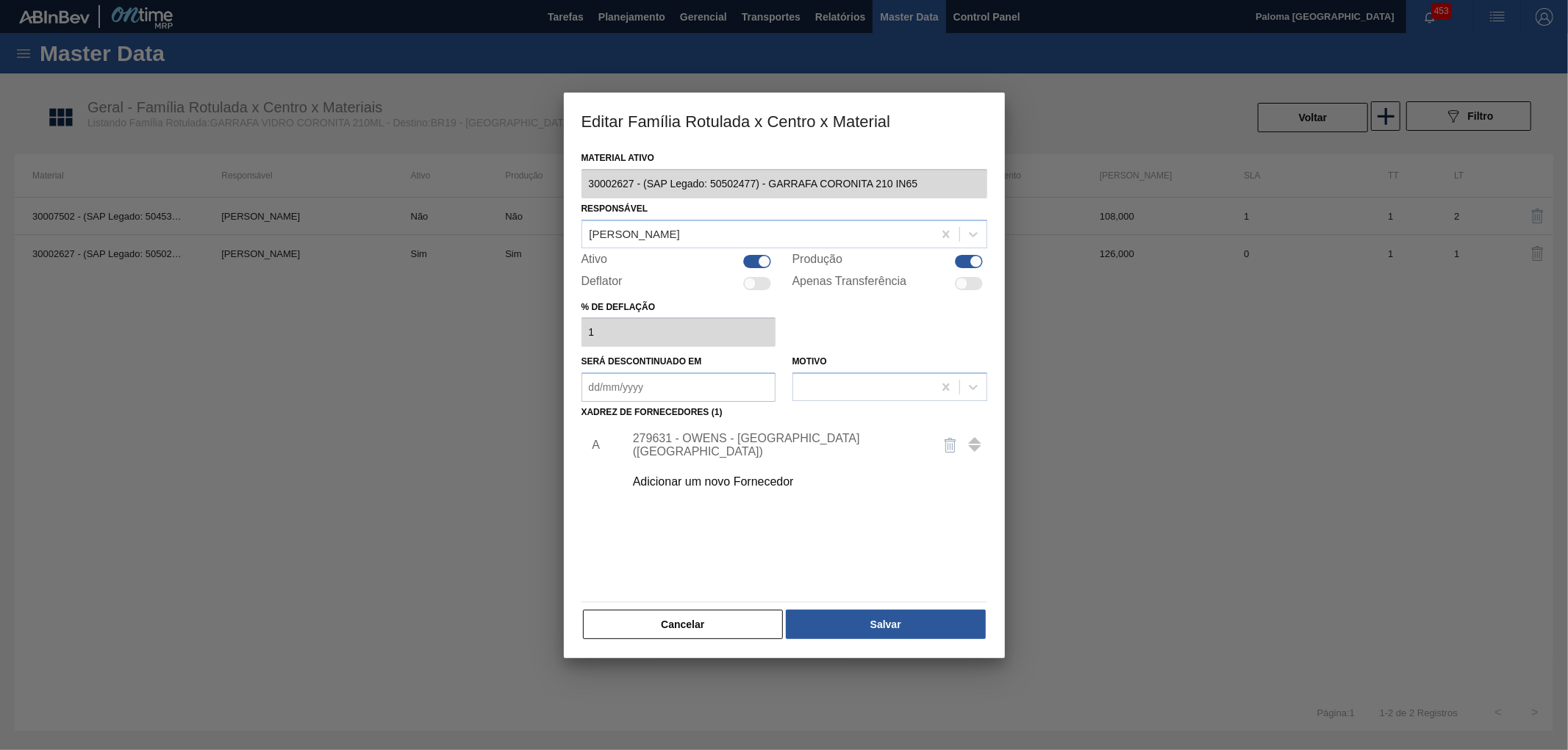
click at [721, 445] on div "279631 - OWENS - SÃO PAULO (SP)" at bounding box center [777, 446] width 288 height 27
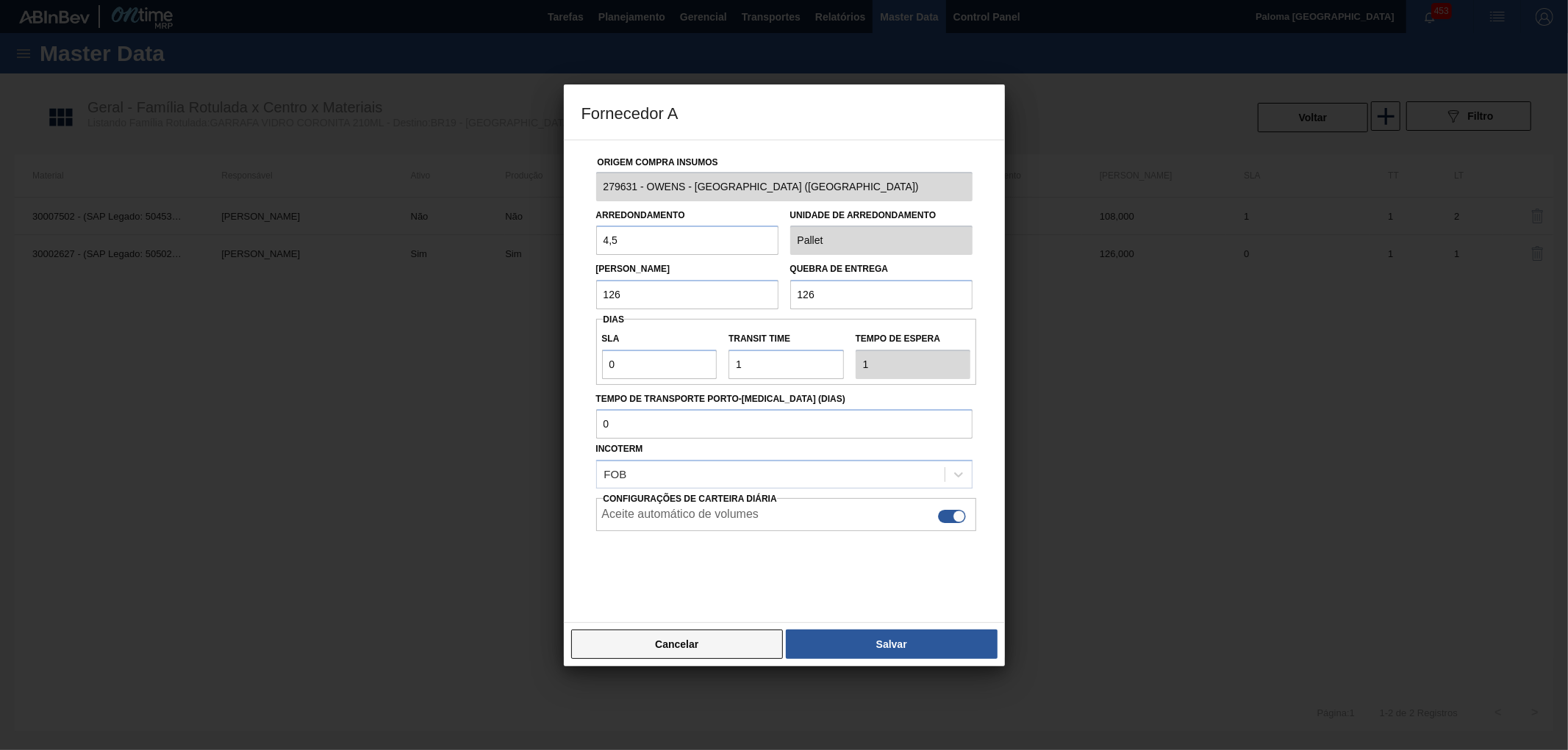
click at [653, 656] on button "Cancelar" at bounding box center [677, 645] width 212 height 30
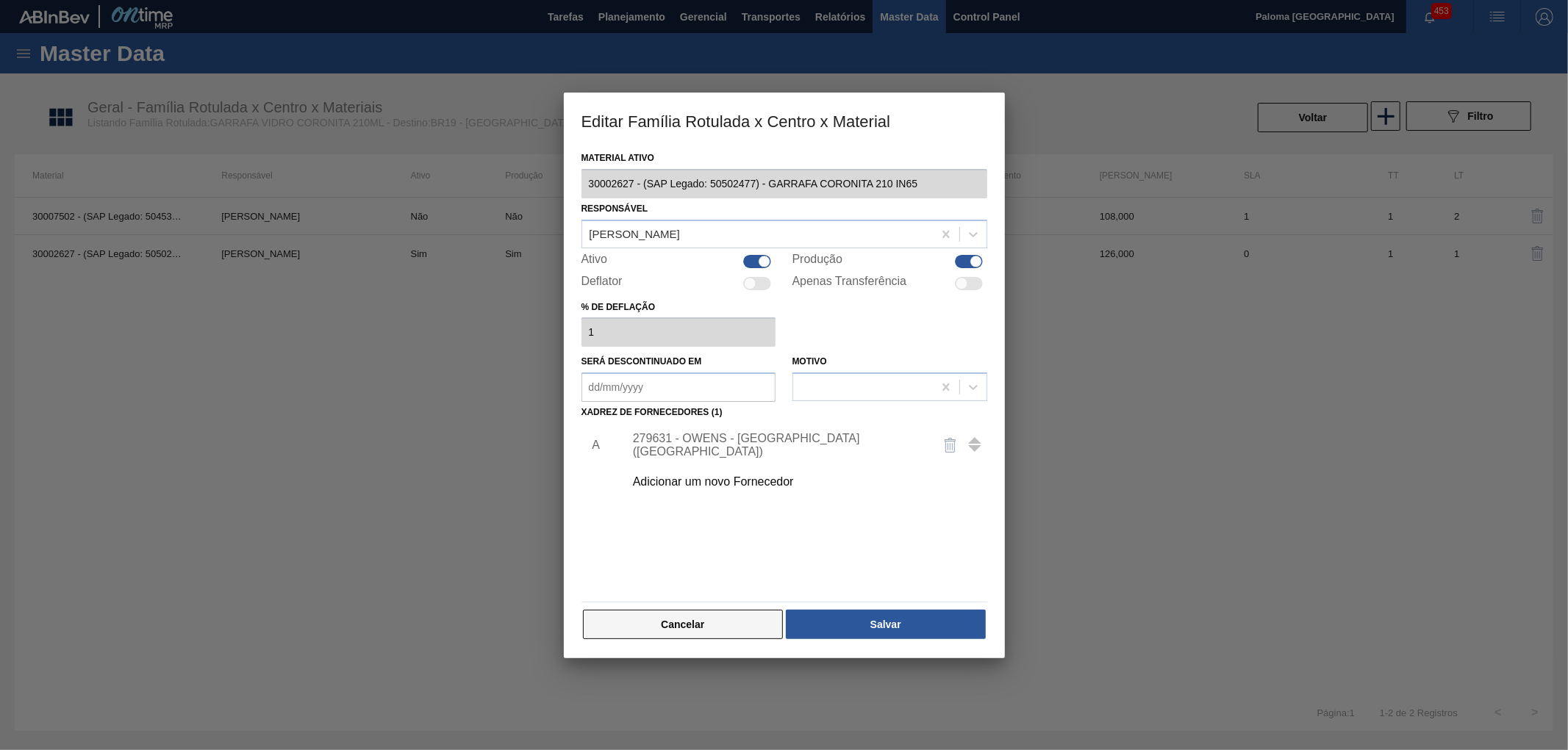
click at [675, 635] on button "Cancelar" at bounding box center [683, 625] width 201 height 30
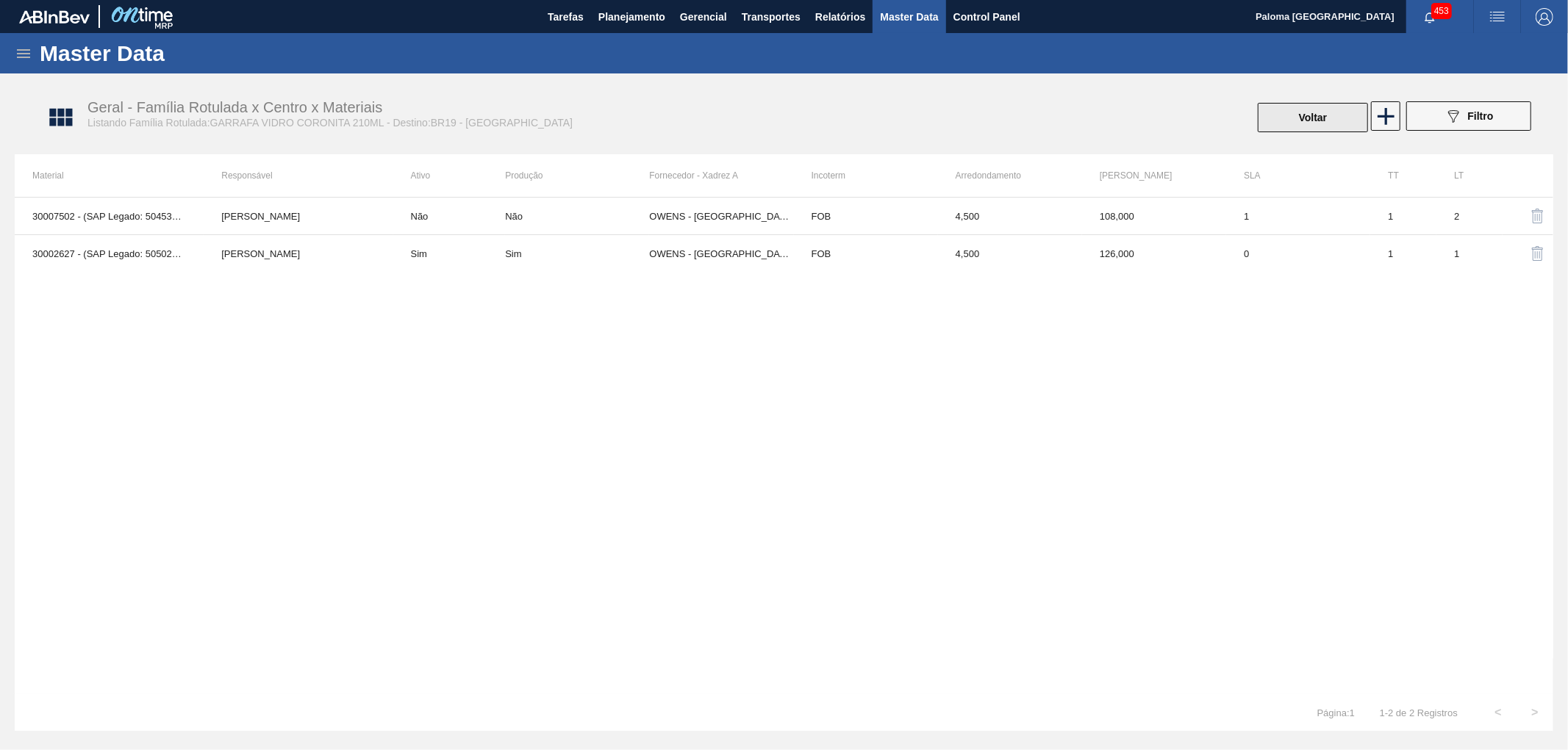
click at [812, 126] on button "Voltar" at bounding box center [1312, 118] width 110 height 30
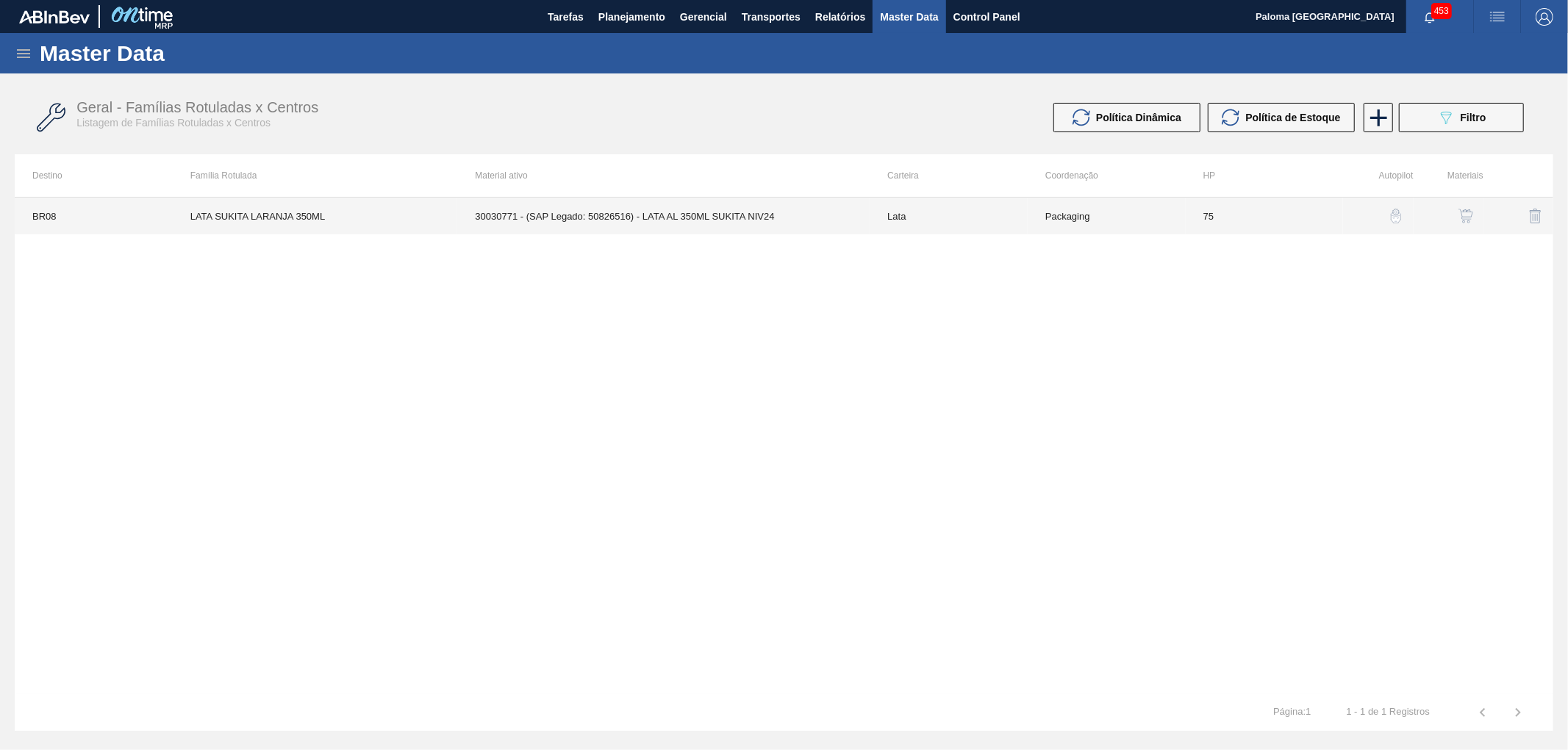
click at [804, 219] on td "30030771 - (SAP Legado: 50826516) - LATA AL 350ML SUKITA NIV24" at bounding box center [663, 215] width 412 height 36
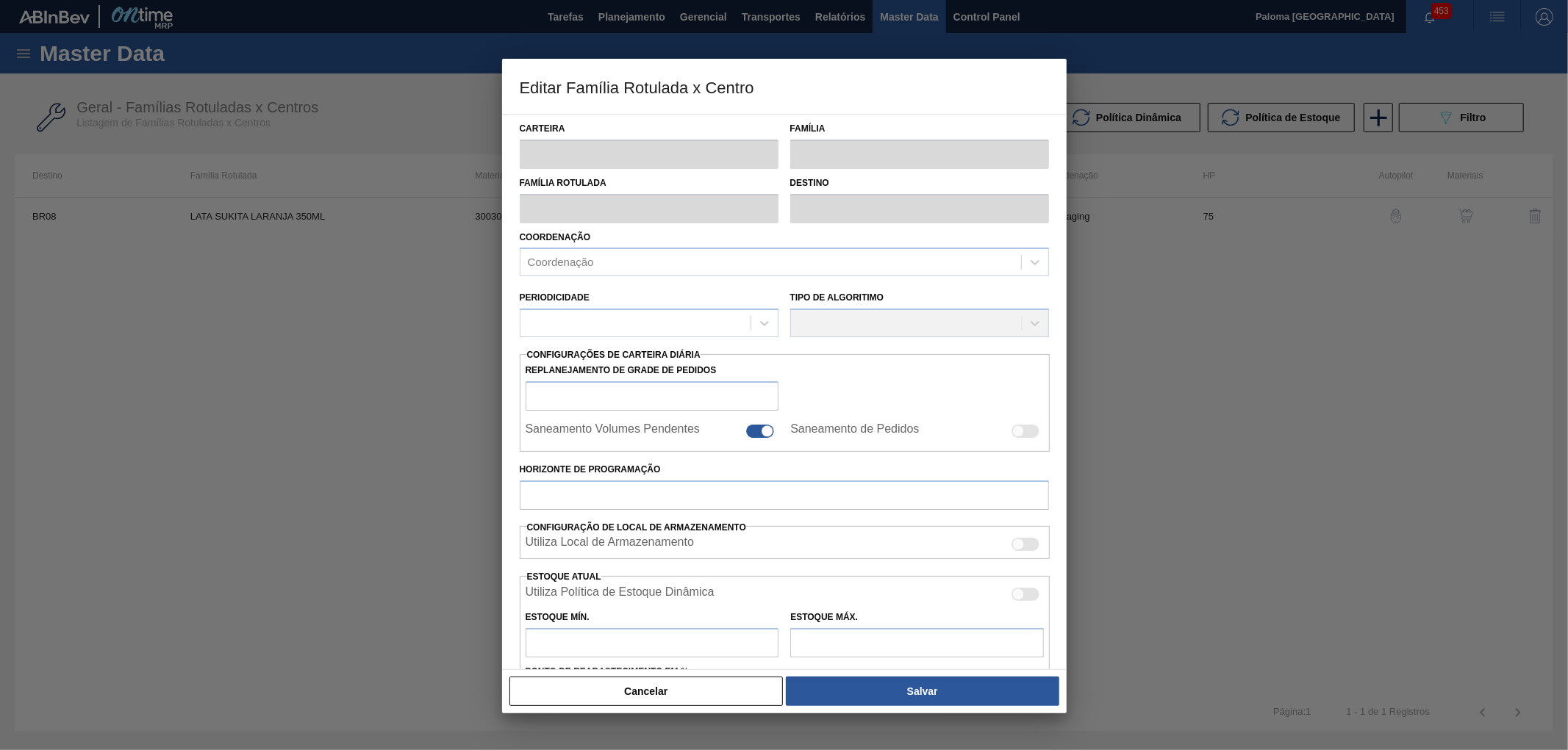
type input "Lata"
type input "LATA SUKITA LARANJA 350ML"
type input "BR08 - Teresina"
type input "0"
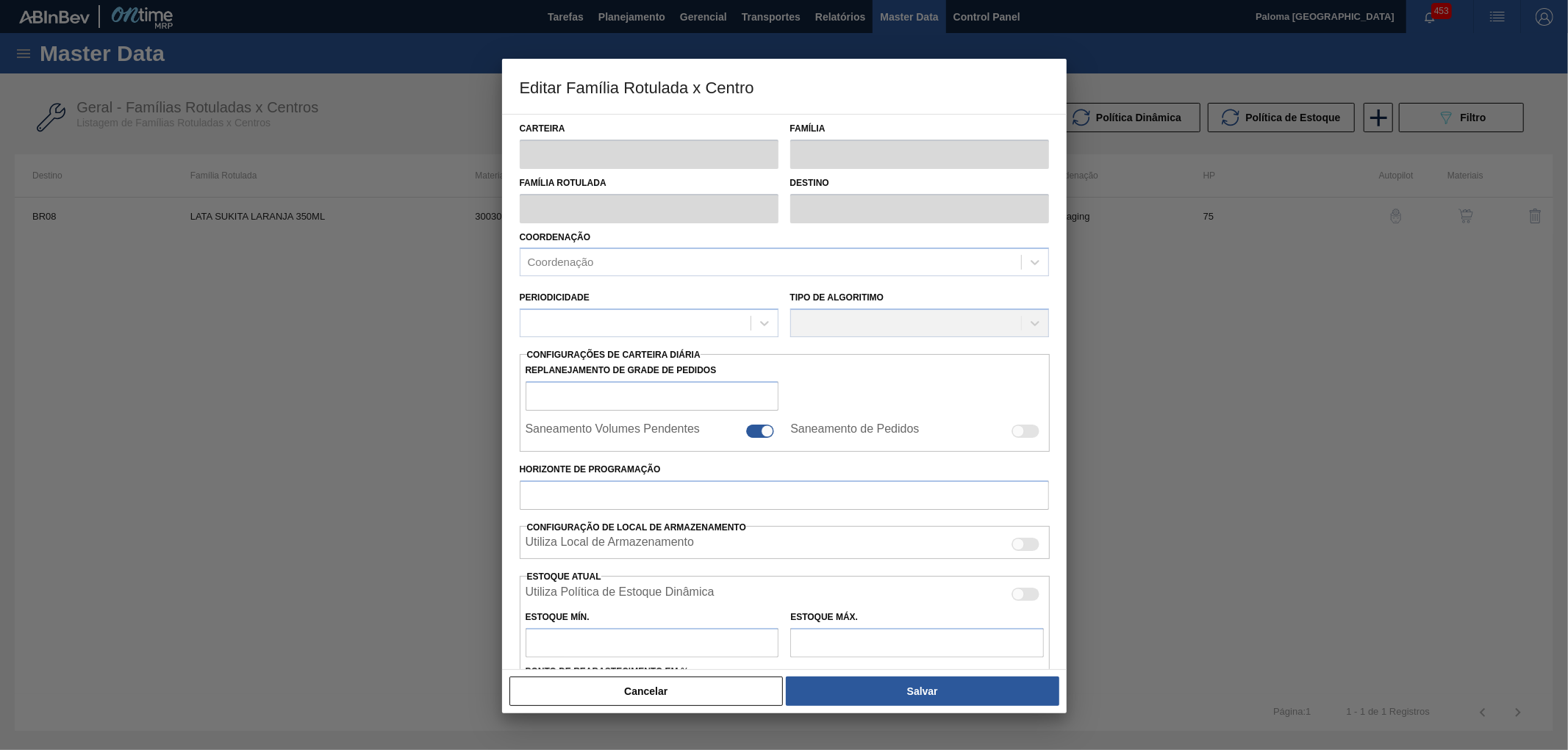
checkbox input "true"
type input "75"
type input "65,354"
type input "270,754"
type input "45"
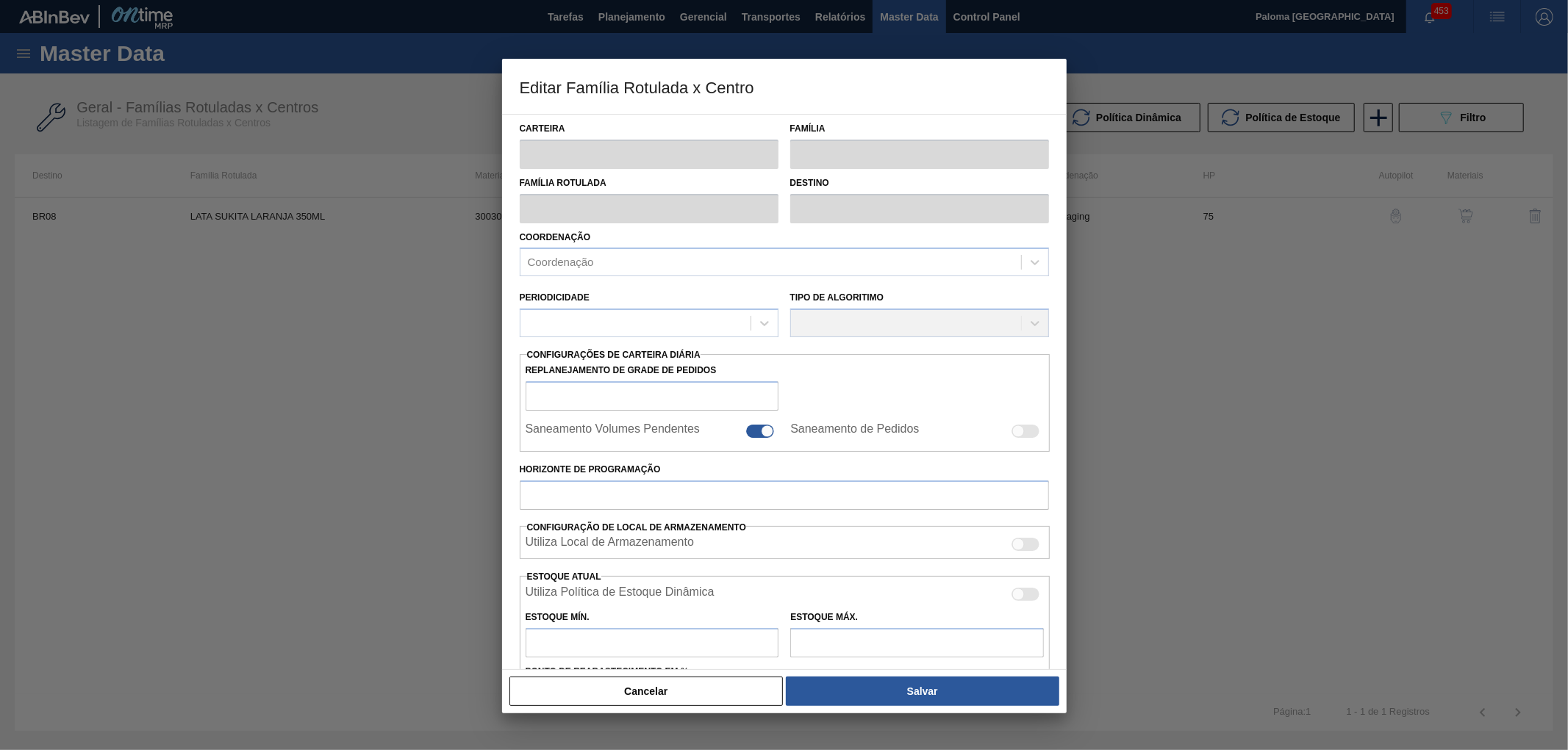
type input "157,784"
checkbox input "true"
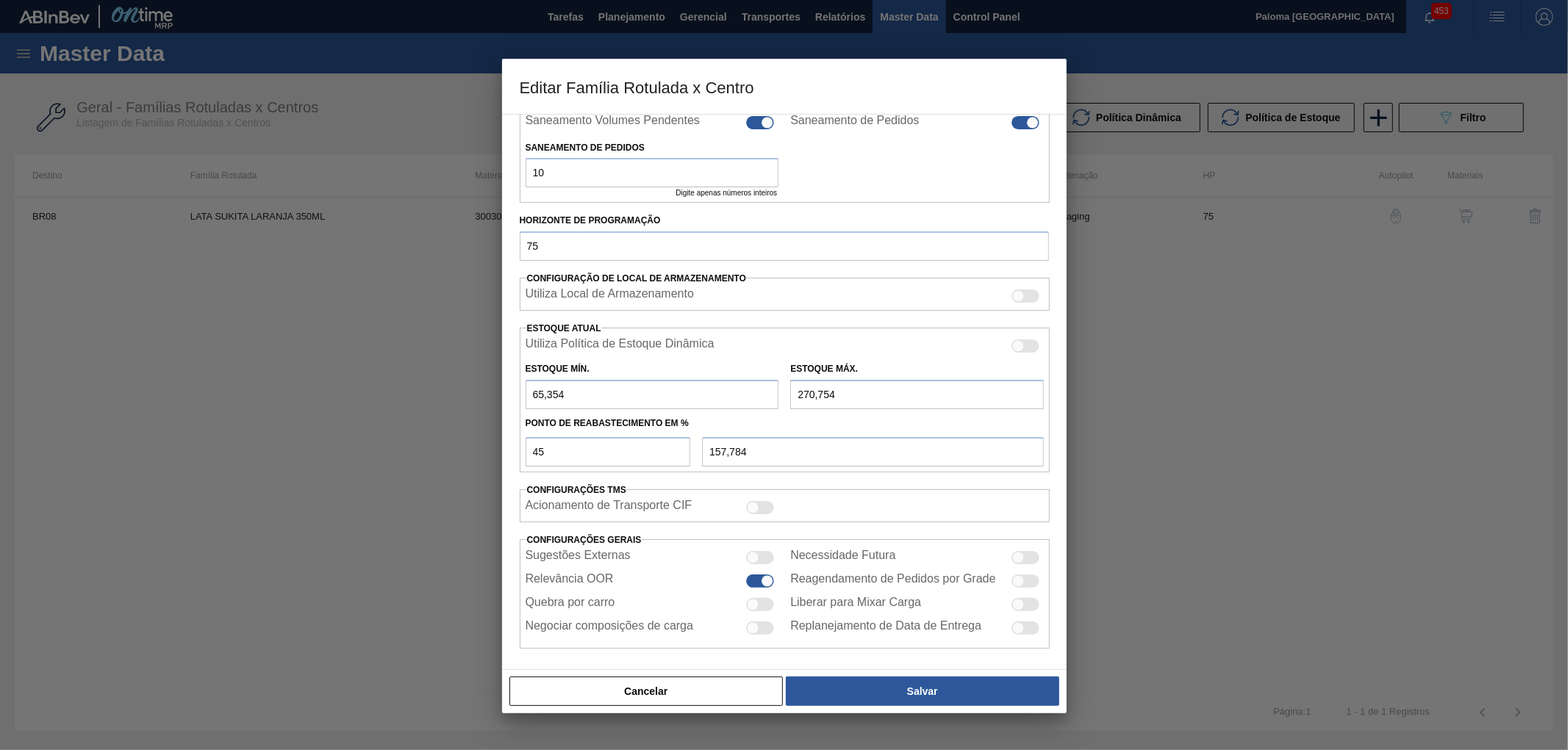
scroll to position [317, 0]
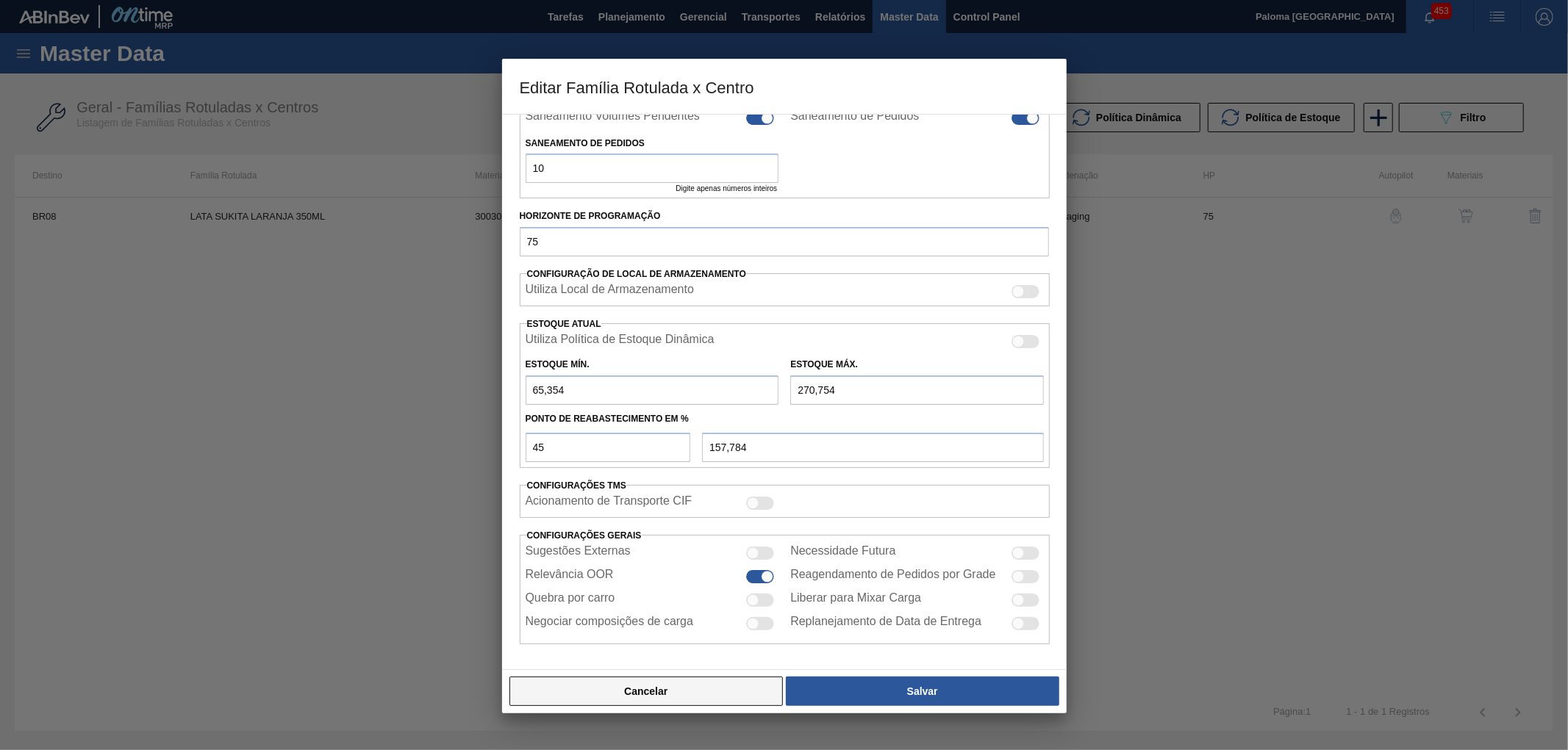
click at [692, 704] on button "Cancelar" at bounding box center [646, 691] width 274 height 30
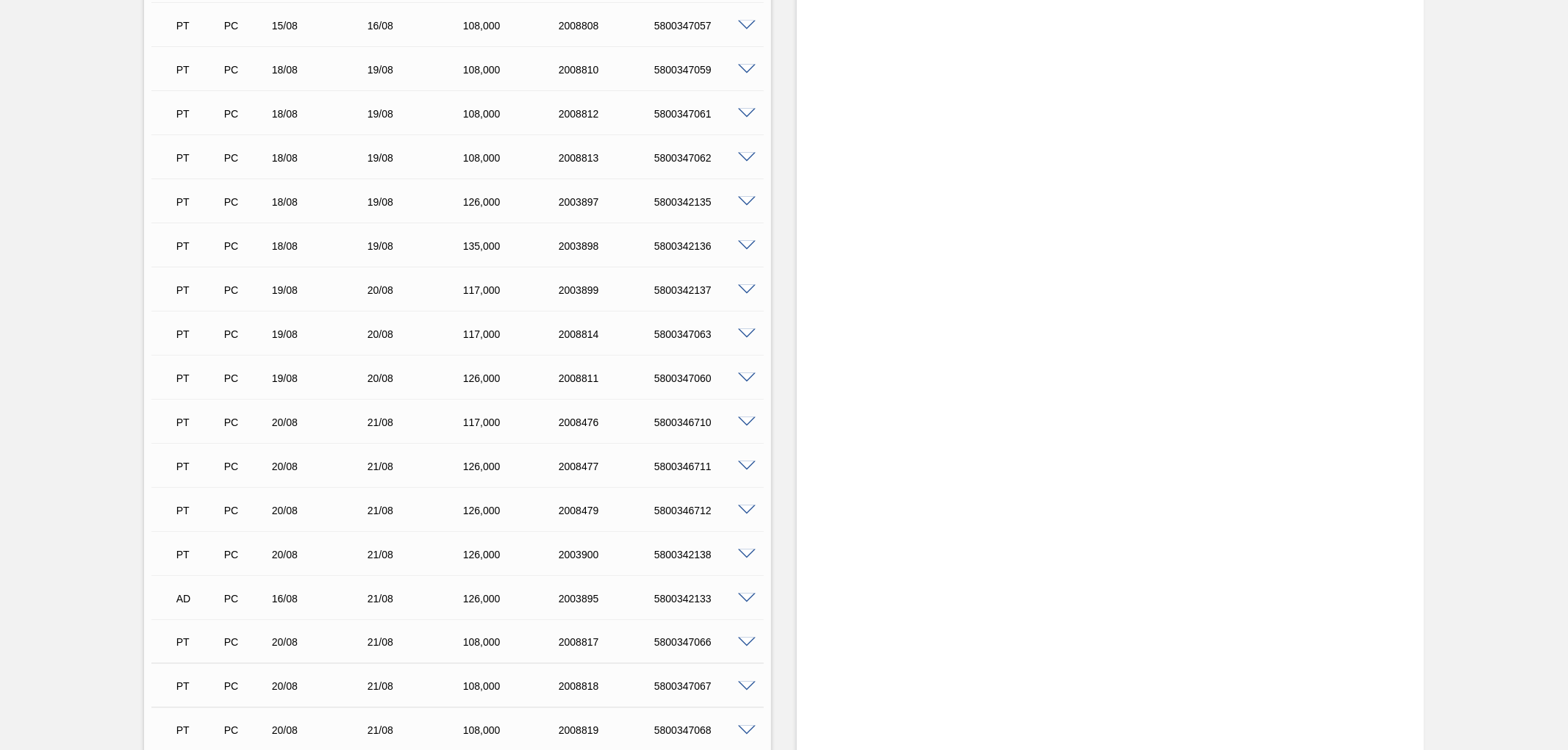
scroll to position [1225, 0]
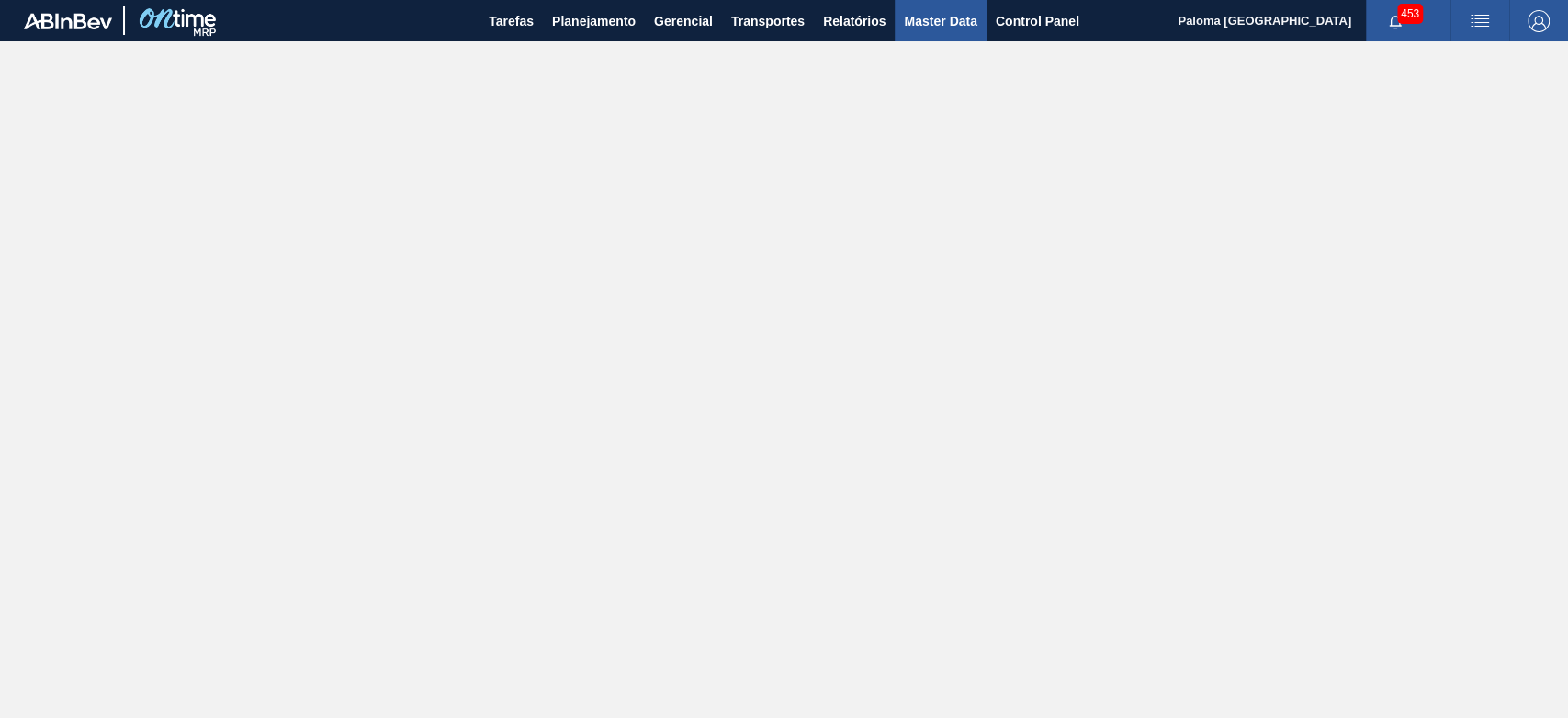
click at [912, 20] on span "Master Data" at bounding box center [940, 21] width 72 height 22
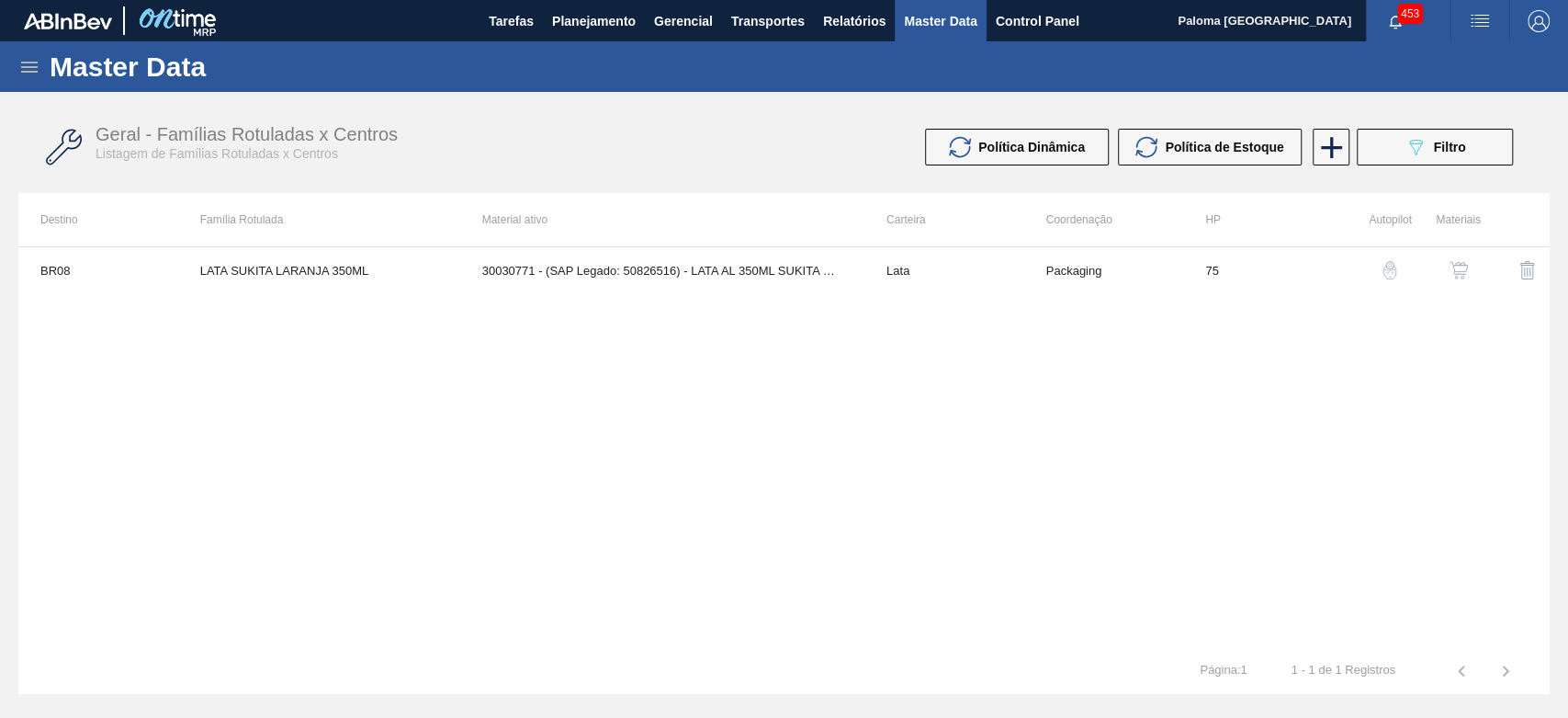
click at [22, 69] on icon at bounding box center [30, 67] width 22 height 22
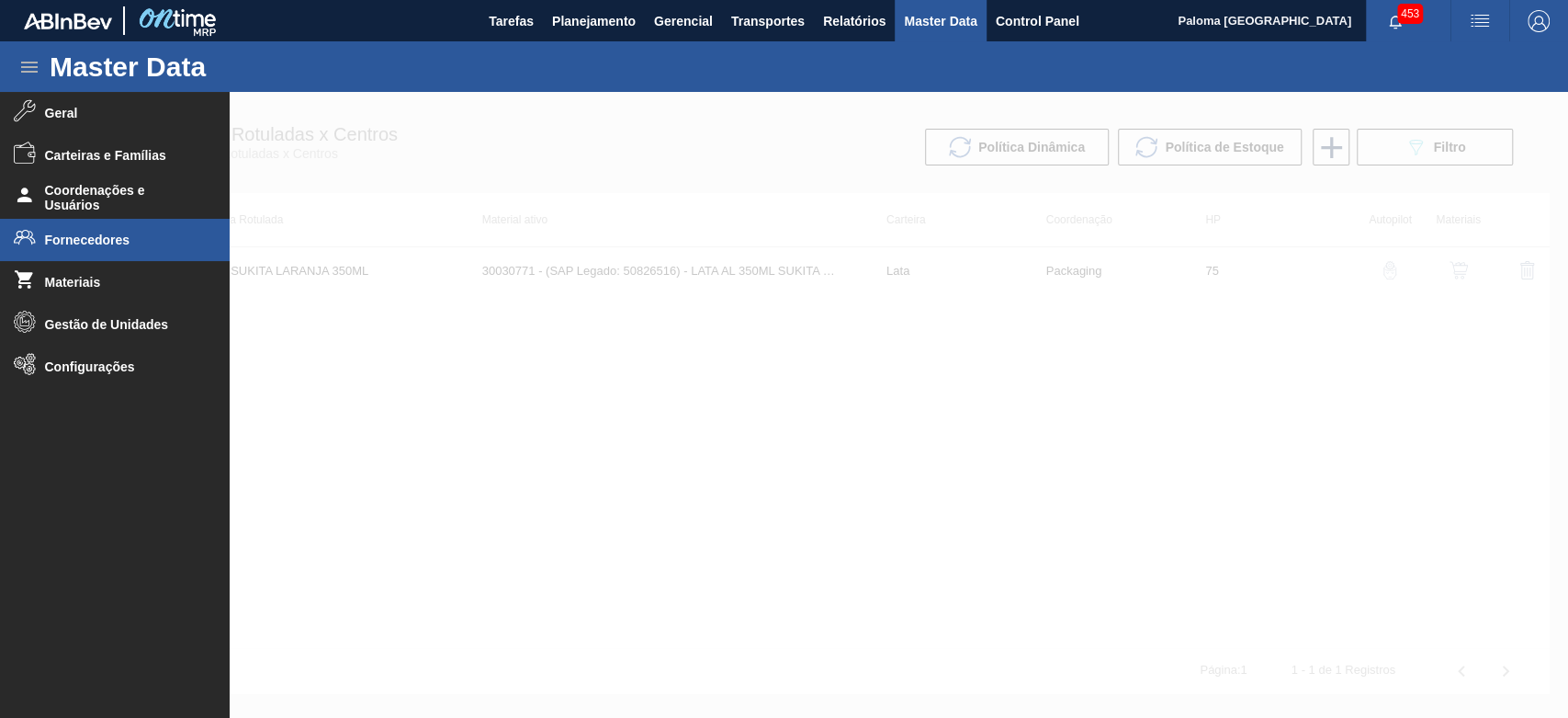
click at [110, 243] on span "Fornecedores" at bounding box center [120, 240] width 151 height 15
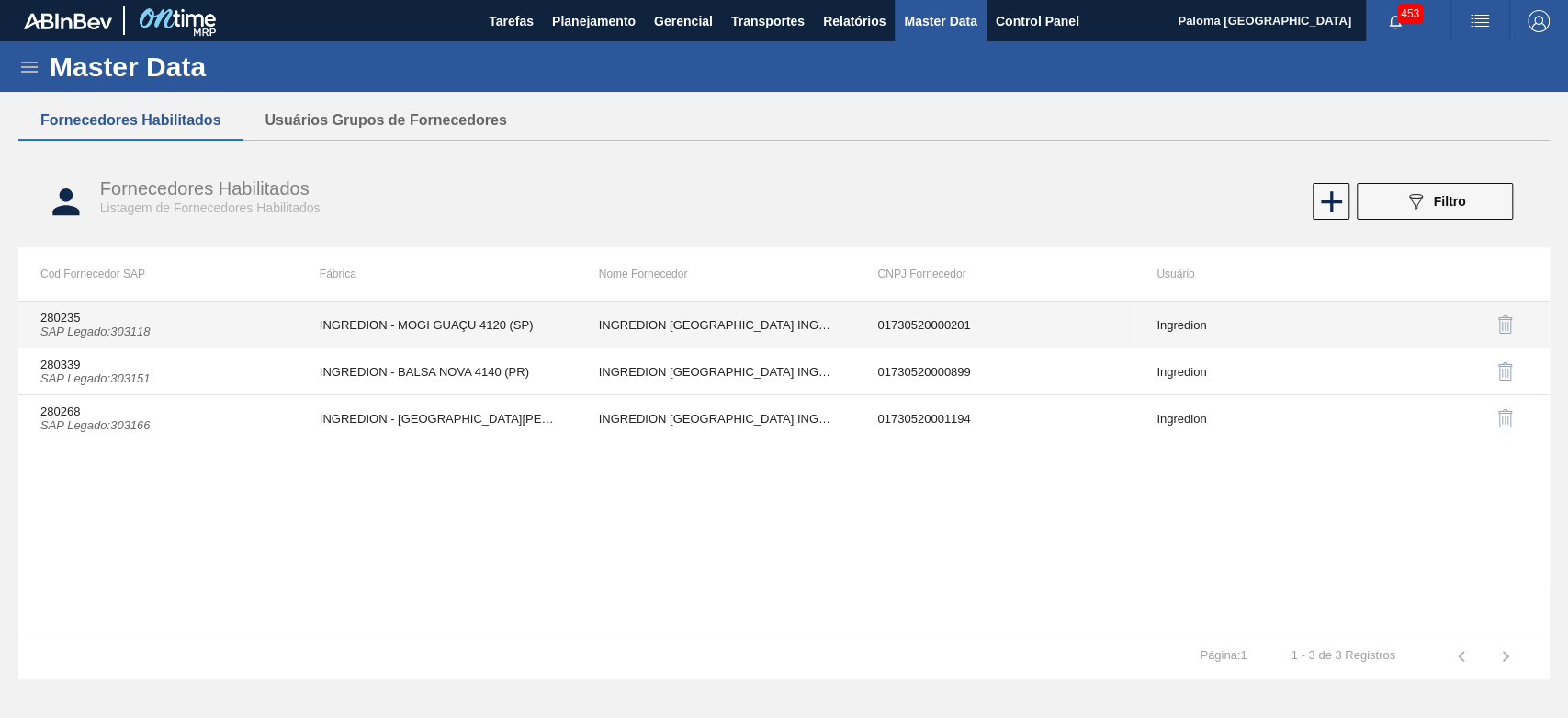
click at [988, 329] on td "01730520000201" at bounding box center [994, 325] width 279 height 46
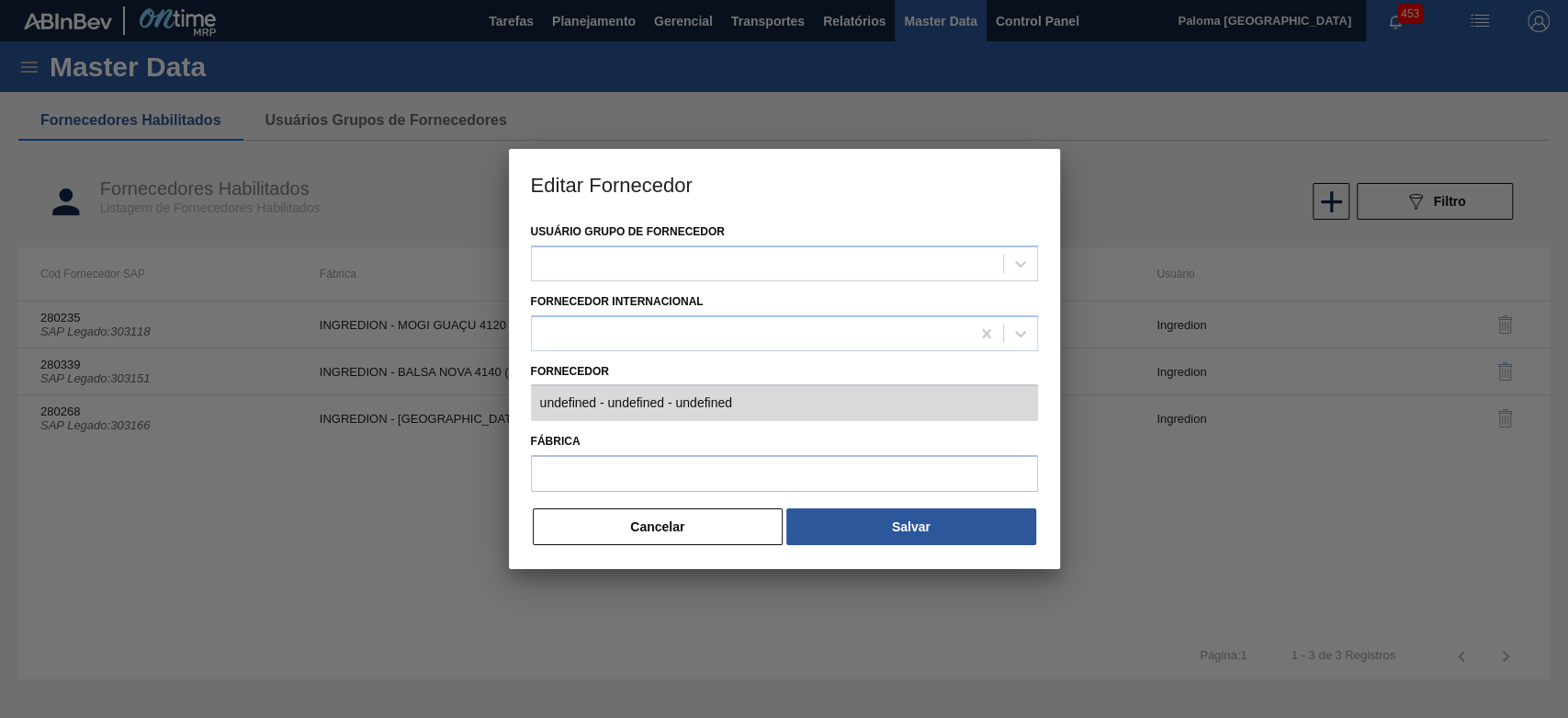
type input "280235 (SAP Legado: 303118) - INGREDION [GEOGRAPHIC_DATA] INGREDIENTES - 017305…"
type input "INGREDION - MOGI GUAÇU 4120 (SP)"
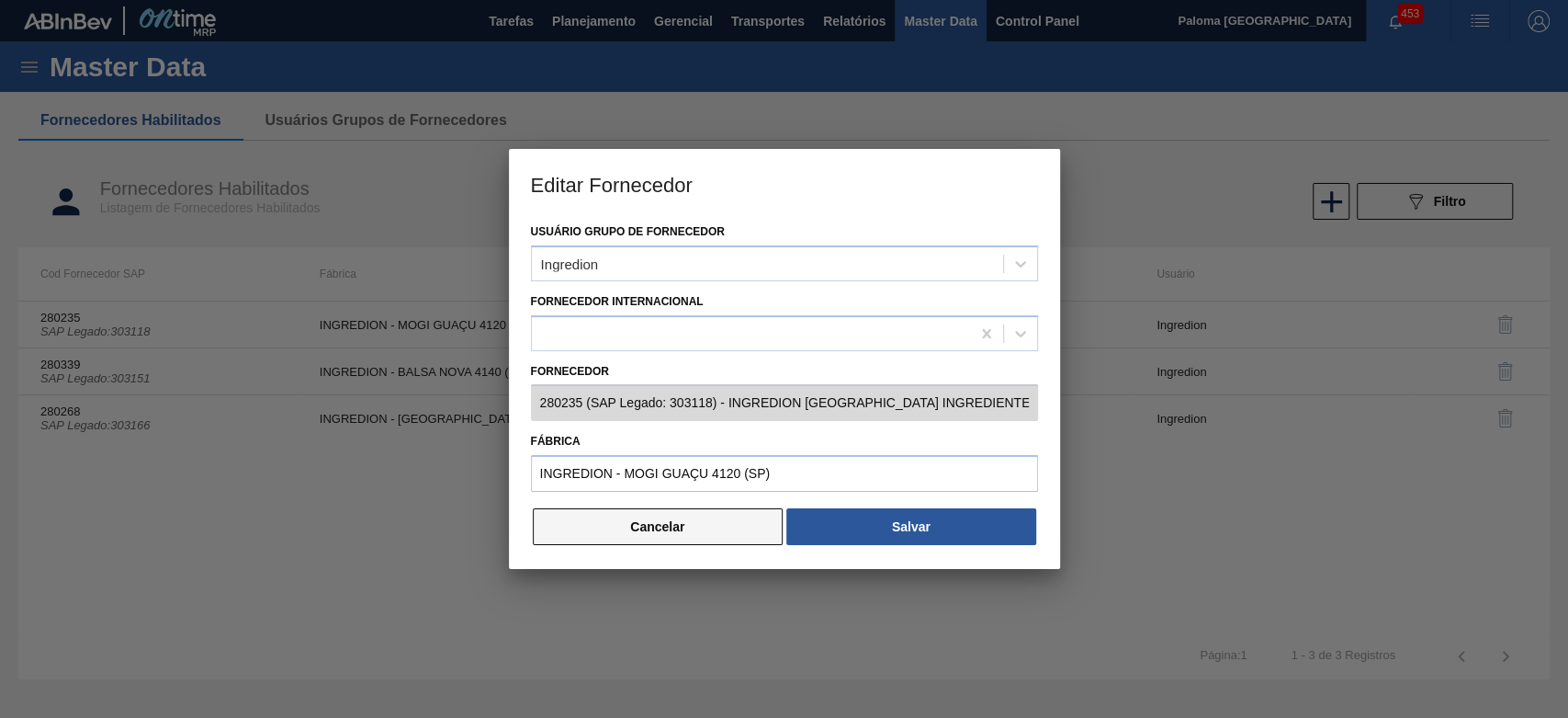
click at [664, 530] on button "Cancelar" at bounding box center [658, 527] width 251 height 37
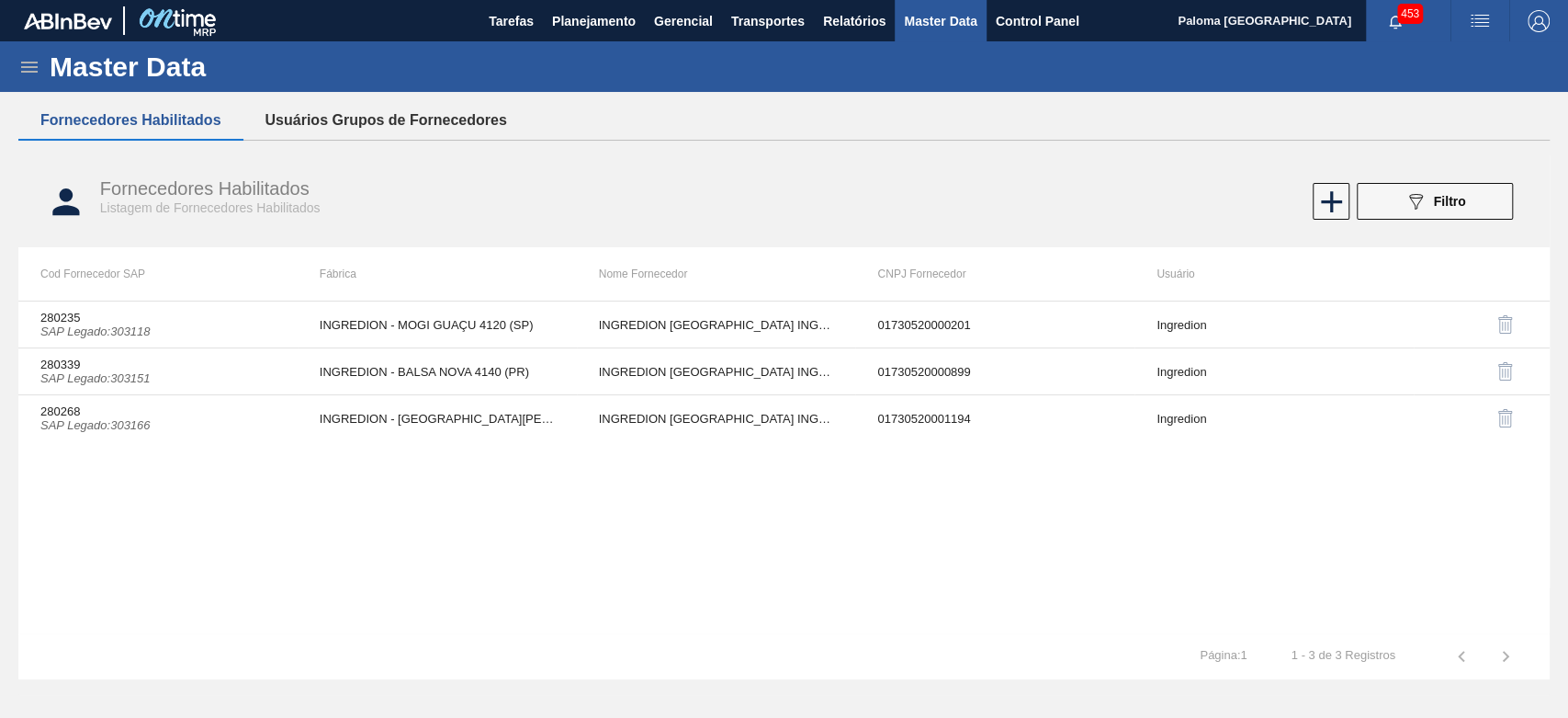
click at [373, 118] on button "Usuários Grupos de Fornecedores" at bounding box center [386, 121] width 286 height 39
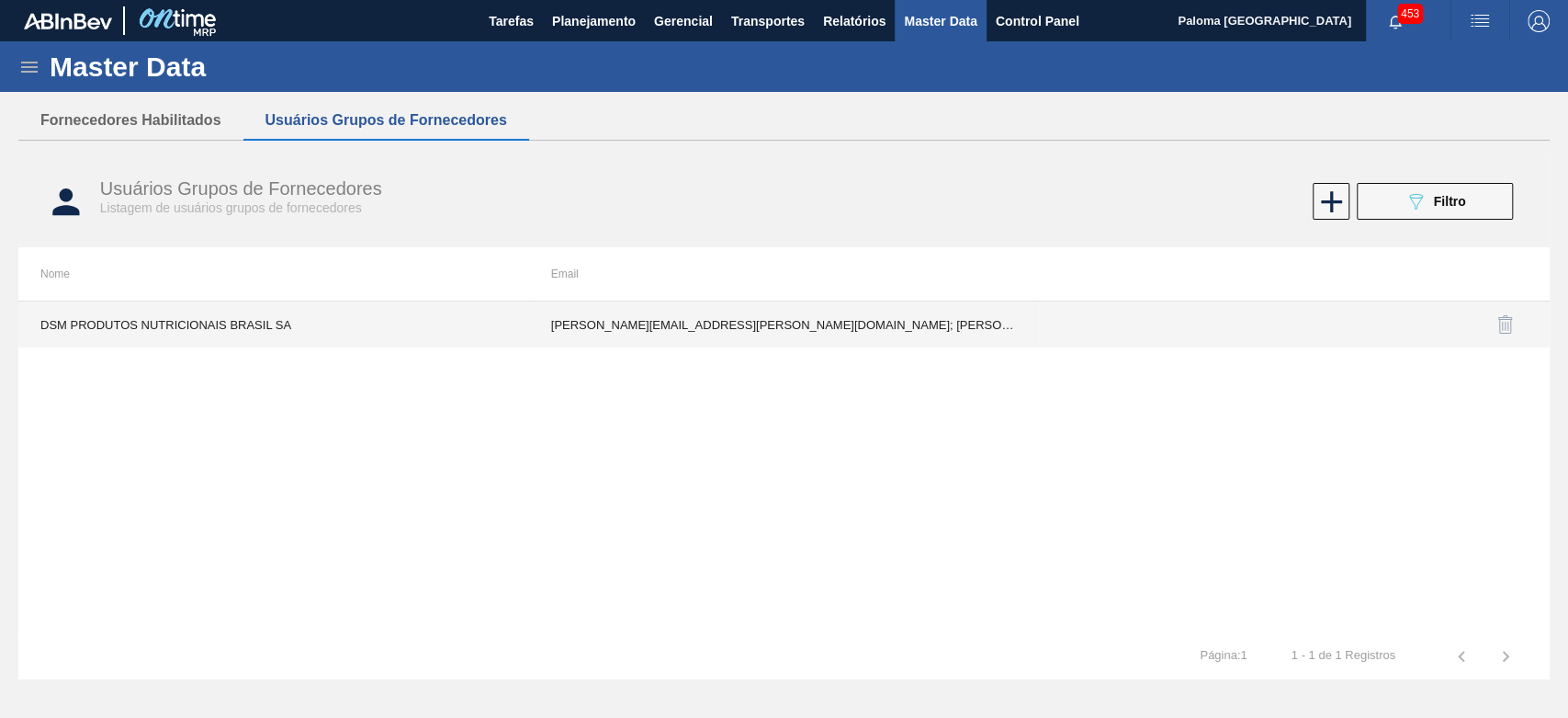
click at [690, 337] on td "[PERSON_NAME][EMAIL_ADDRESS][PERSON_NAME][DOMAIN_NAME]; [PERSON_NAME][EMAIL_ADD…" at bounding box center [784, 324] width 511 height 46
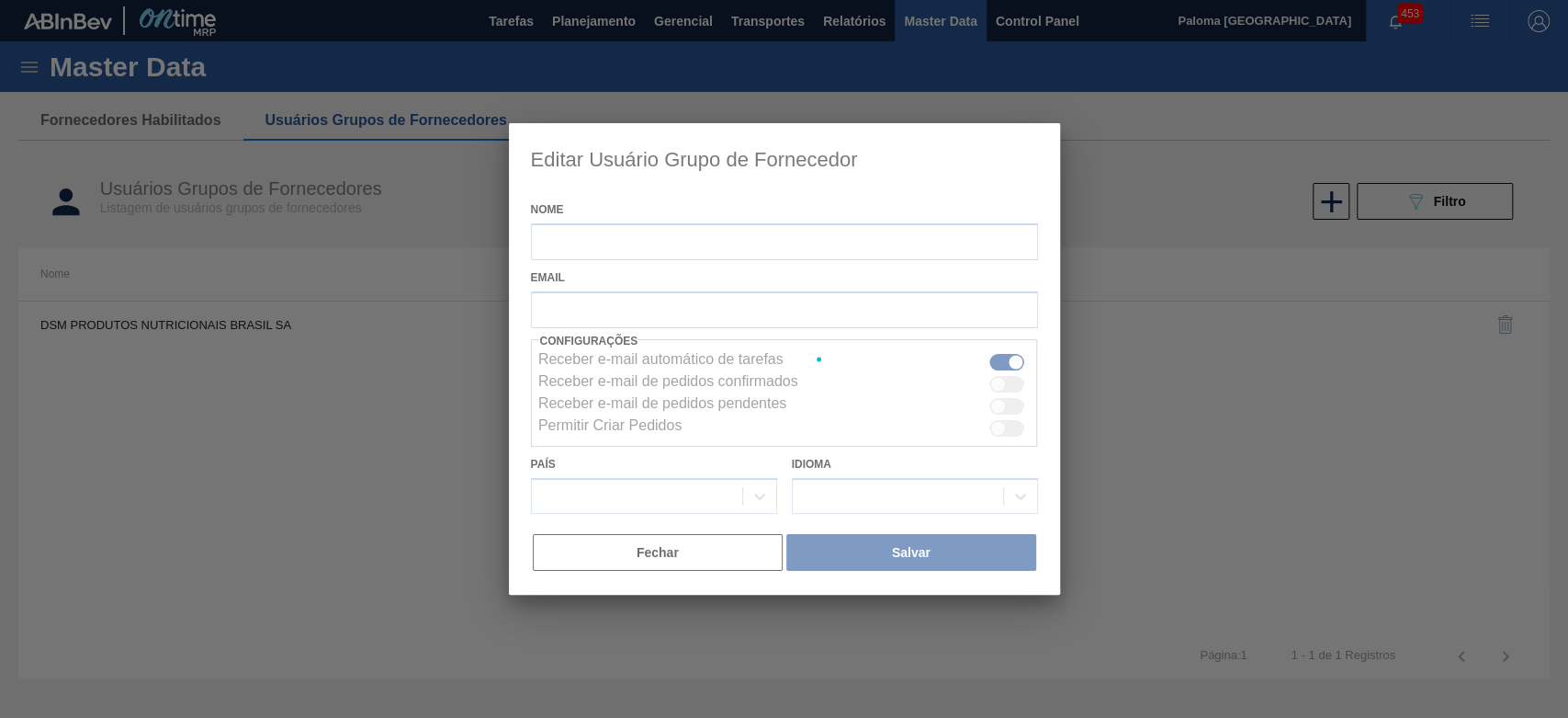
type input "DSM PRODUTOS NUTRICIONAIS BRASIL SA"
checkbox input "true"
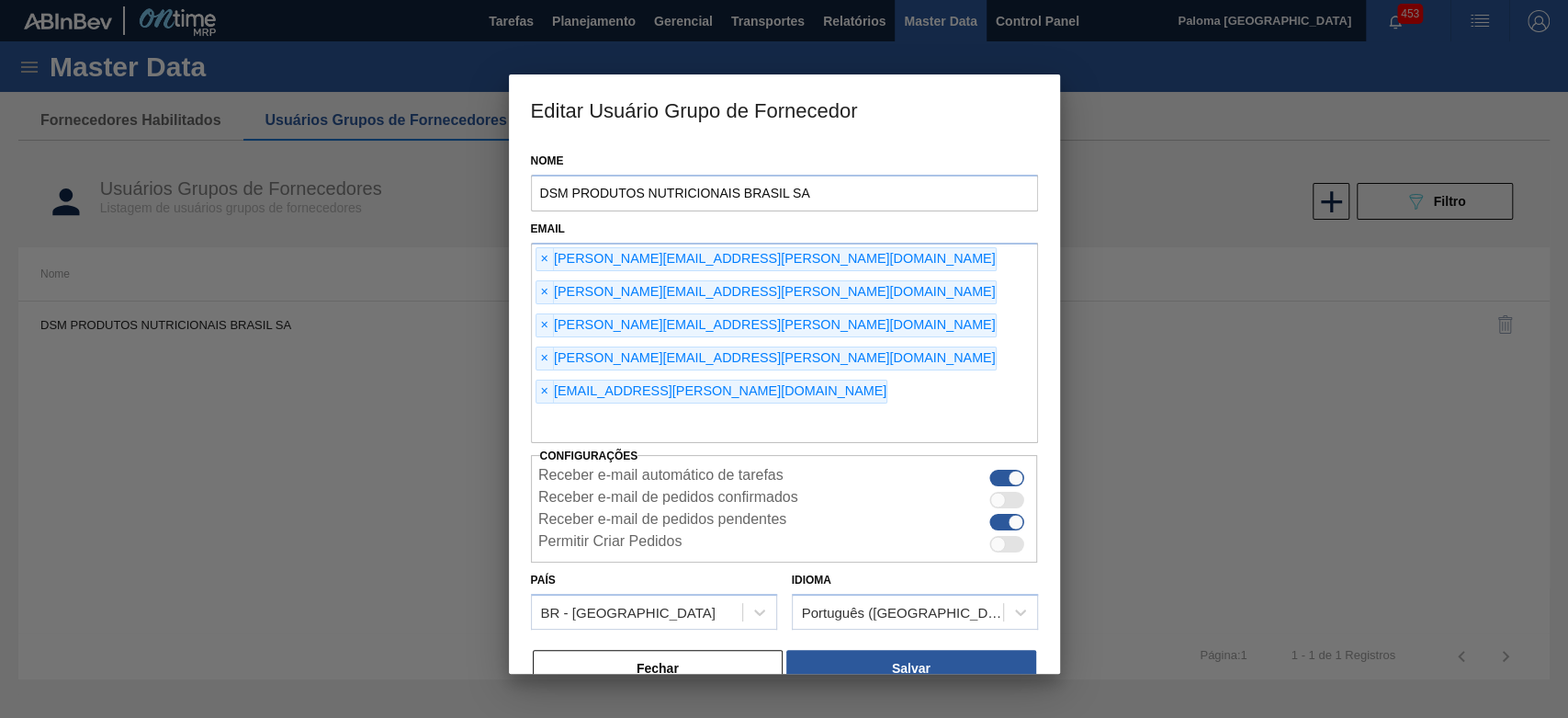
click at [686, 621] on div "Nome DSM PRODUTOS NUTRICIONAIS [GEOGRAPHIC_DATA] SA Email × [PERSON_NAME][EMAIL…" at bounding box center [784, 408] width 551 height 530
click at [625, 650] on button "Fechar" at bounding box center [658, 669] width 251 height 37
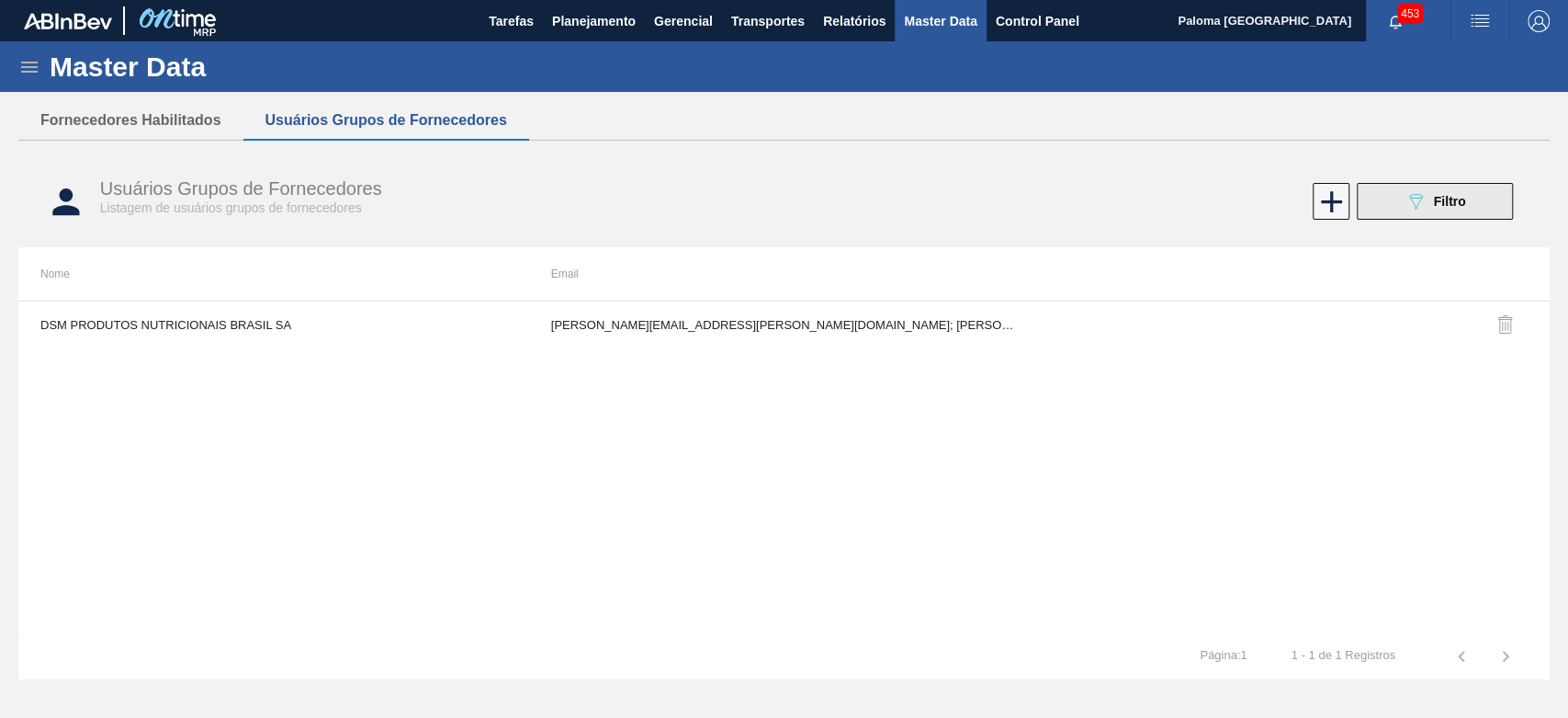
click at [1406, 202] on icon "089F7B8B-B2A5-4AFE-B5C0-19BA573D28AC" at bounding box center [1416, 202] width 22 height 22
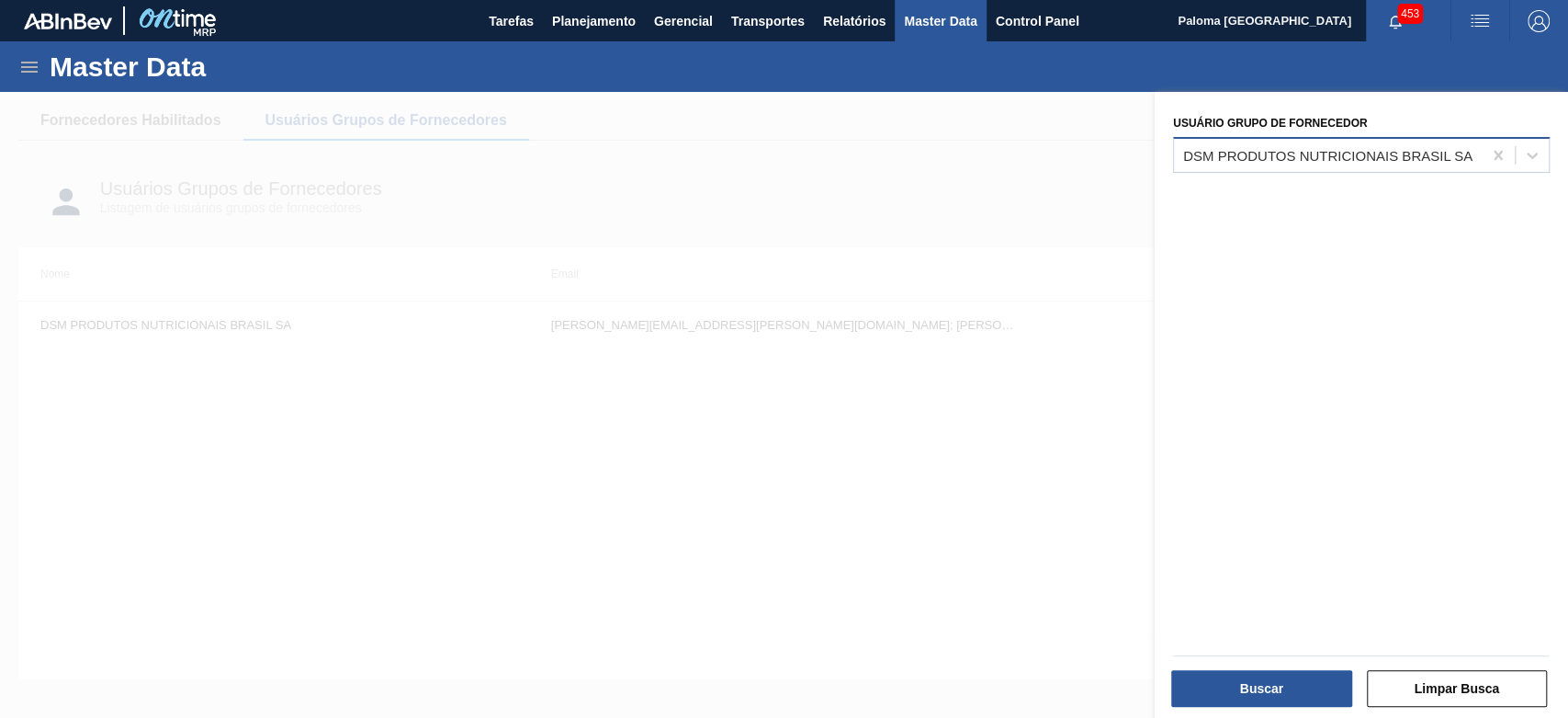
click at [1261, 147] on div "DSM PRODUTOS NUTRICIONAIS BRASIL SA" at bounding box center [1328, 154] width 290 height 16
type Fornecedor "cro"
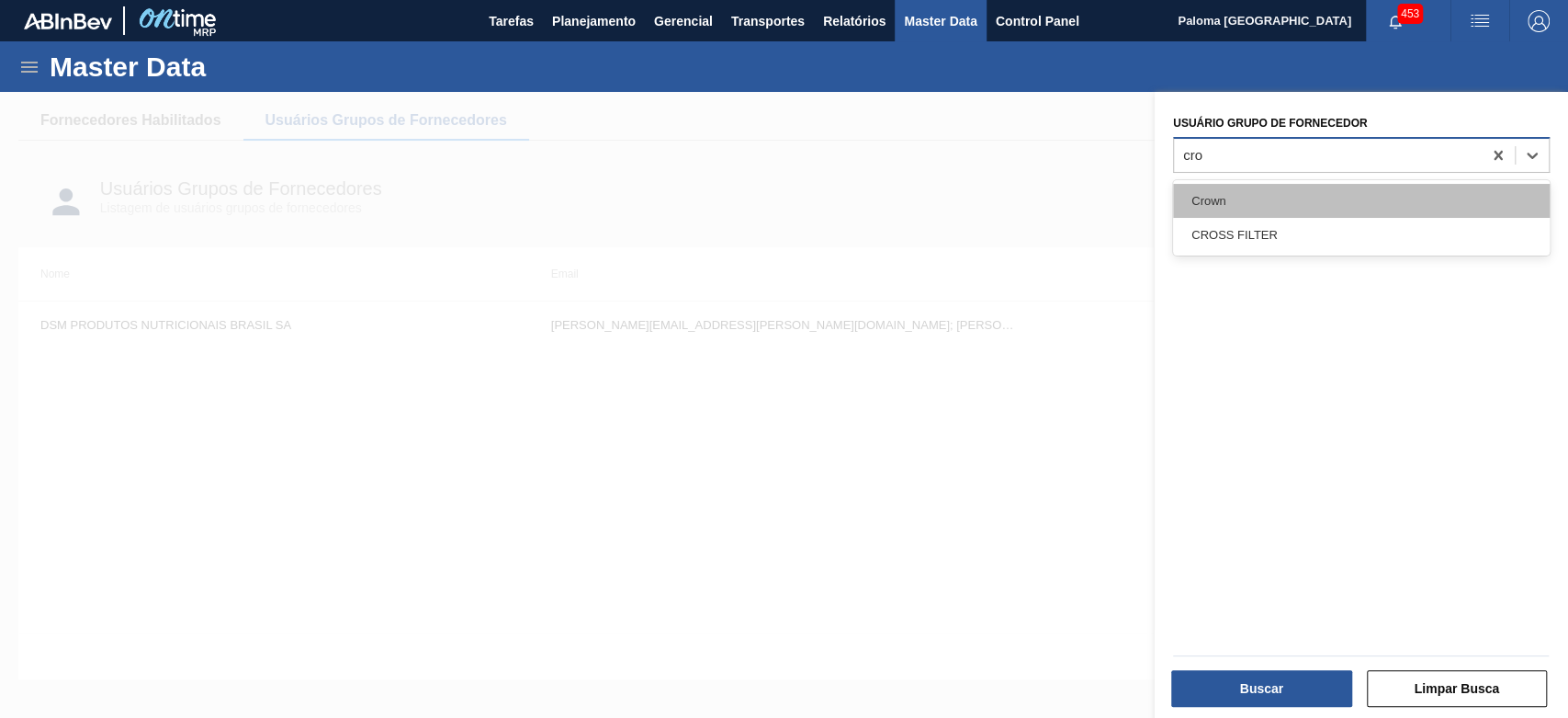
click at [1241, 203] on div "Crown" at bounding box center [1362, 201] width 377 height 34
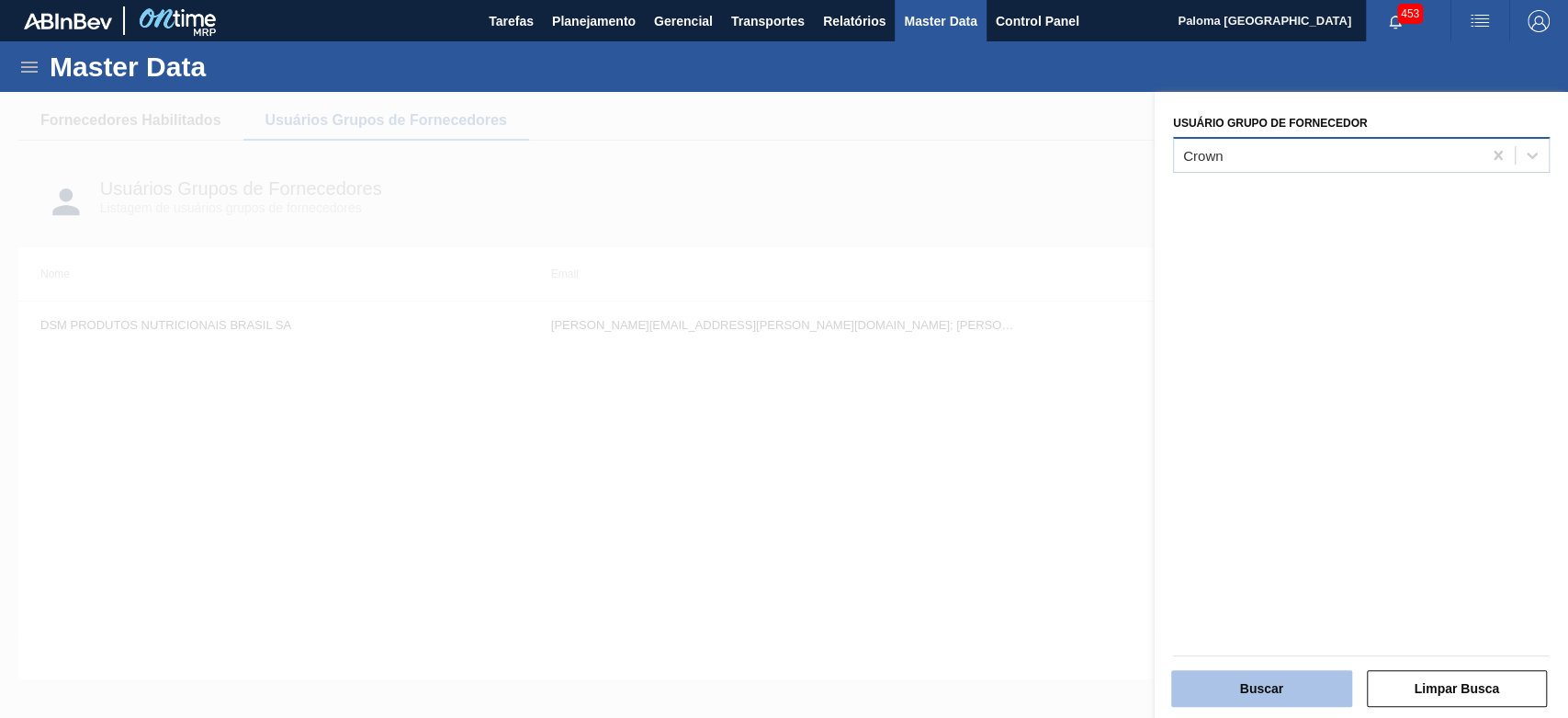
click at [1241, 689] on button "Buscar" at bounding box center [1262, 688] width 181 height 37
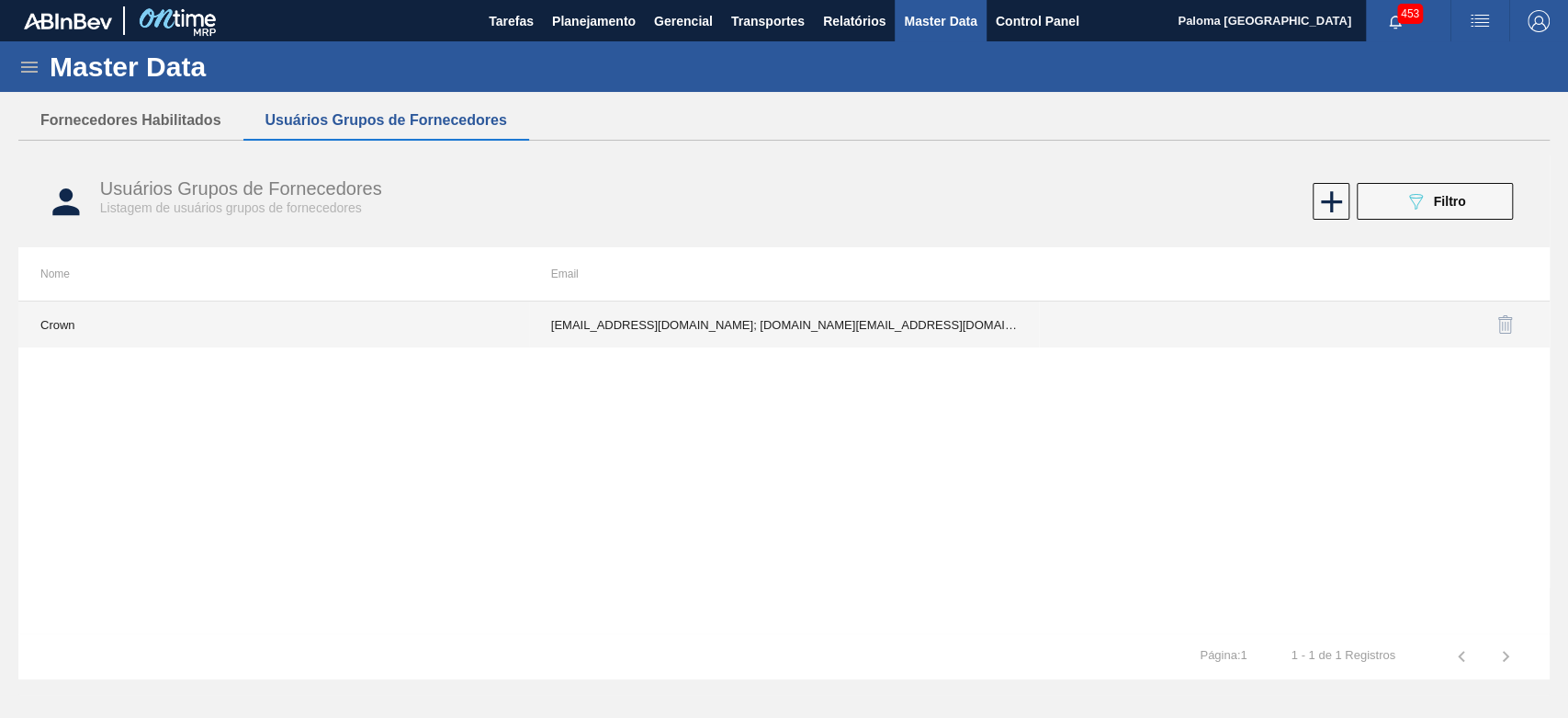
click at [650, 315] on td "[EMAIL_ADDRESS][DOMAIN_NAME]; [DOMAIN_NAME][EMAIL_ADDRESS][DOMAIN_NAME]; [DOMAI…" at bounding box center [784, 324] width 511 height 46
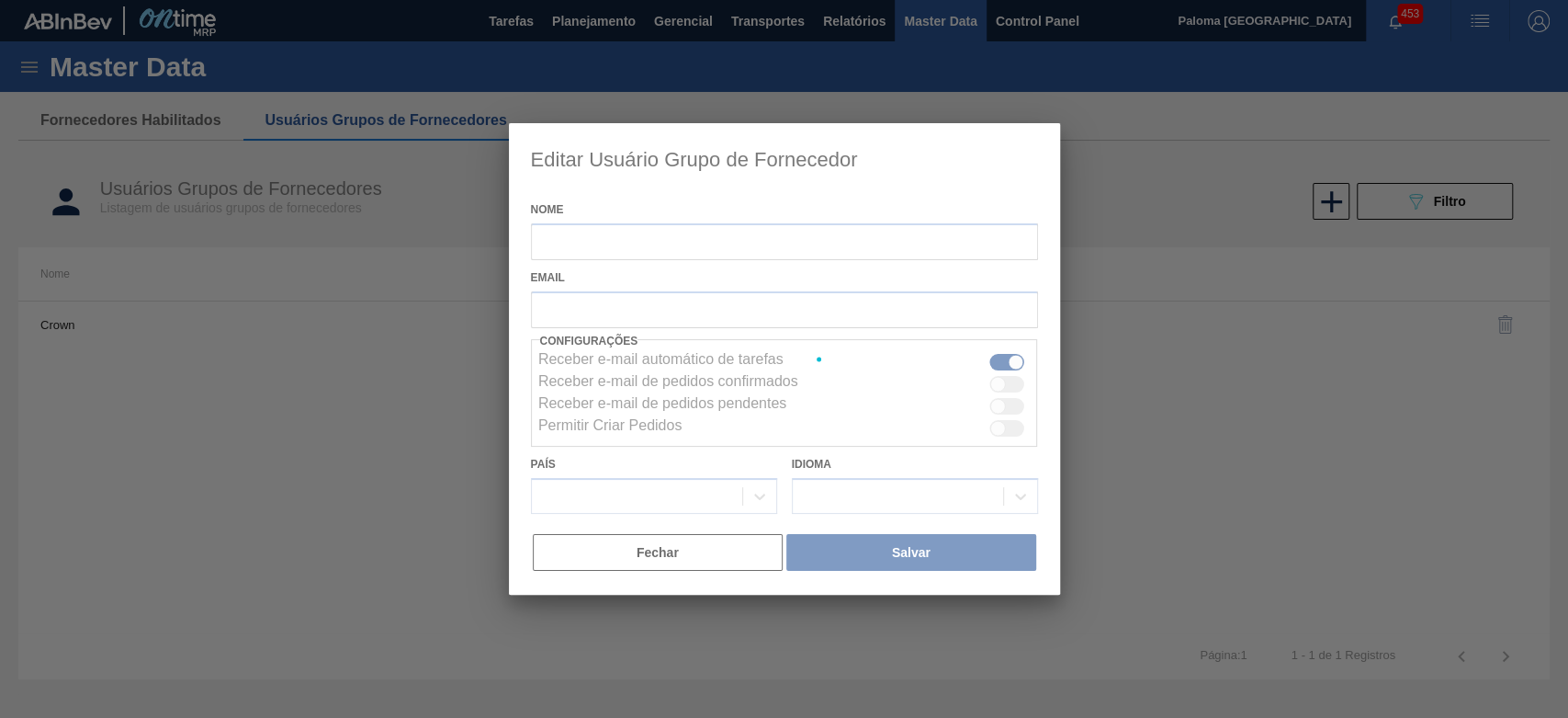
type input "Crown"
checkbox input "true"
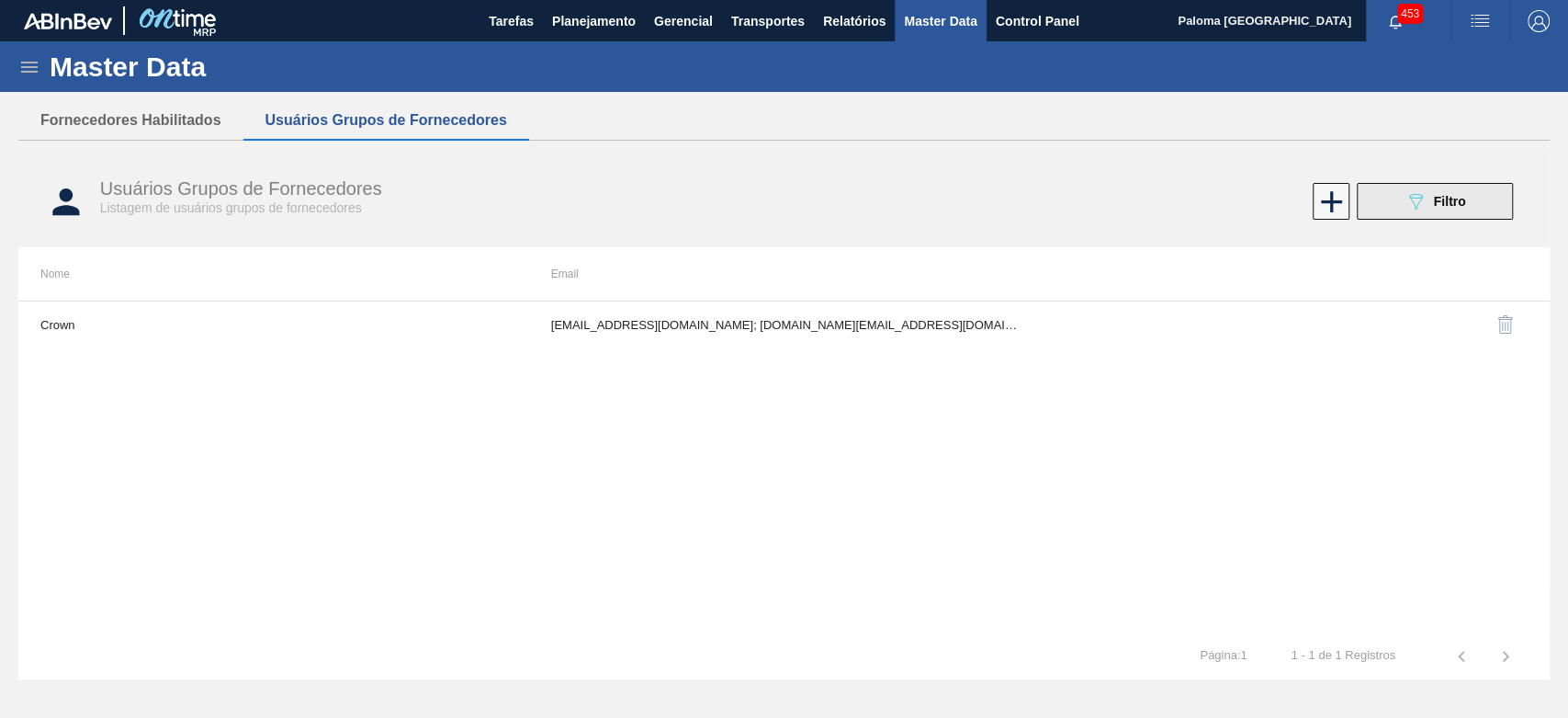
click at [1405, 193] on icon "089F7B8B-B2A5-4AFE-B5C0-19BA573D28AC" at bounding box center [1416, 202] width 22 height 22
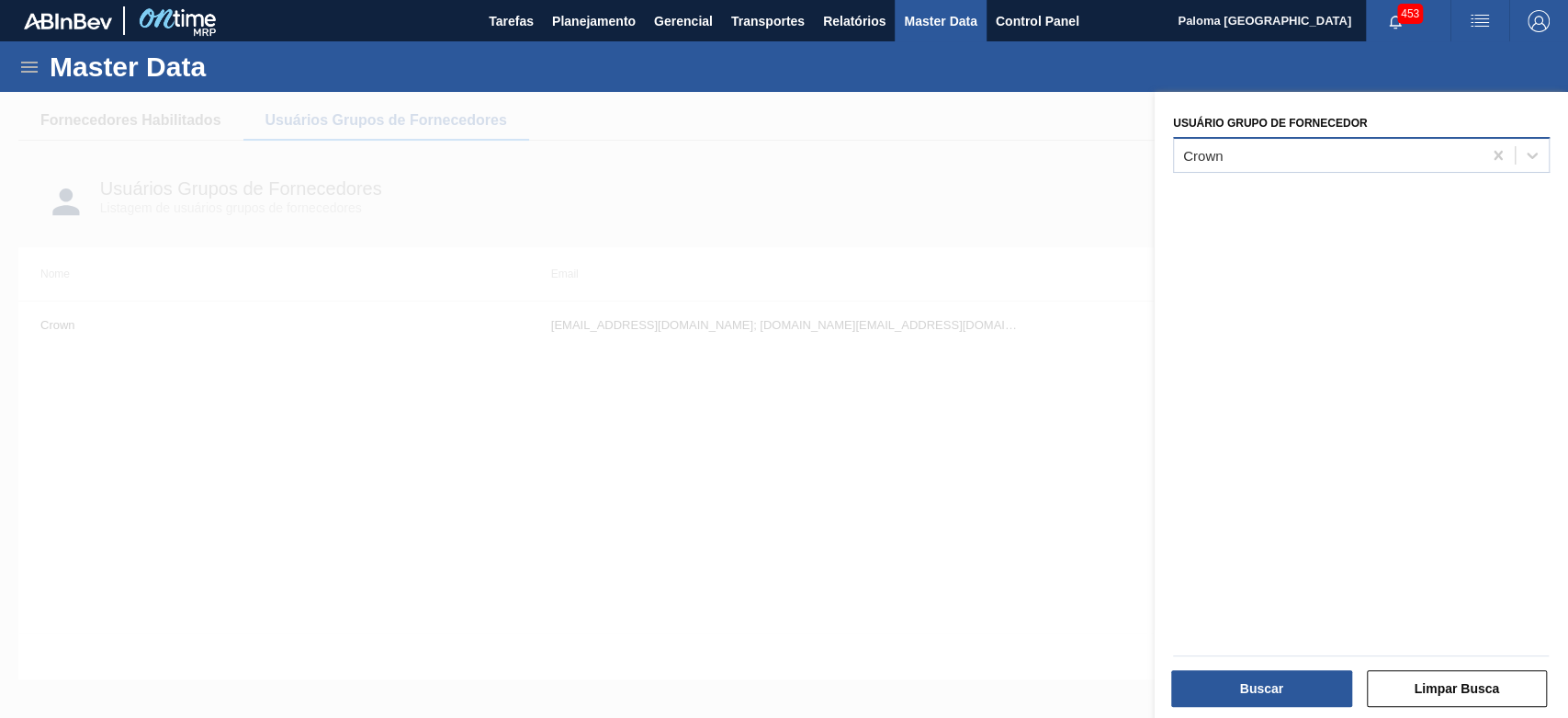
click at [1225, 168] on div "Crown" at bounding box center [1362, 154] width 377 height 36
type Fornecedor "[PERSON_NAME]"
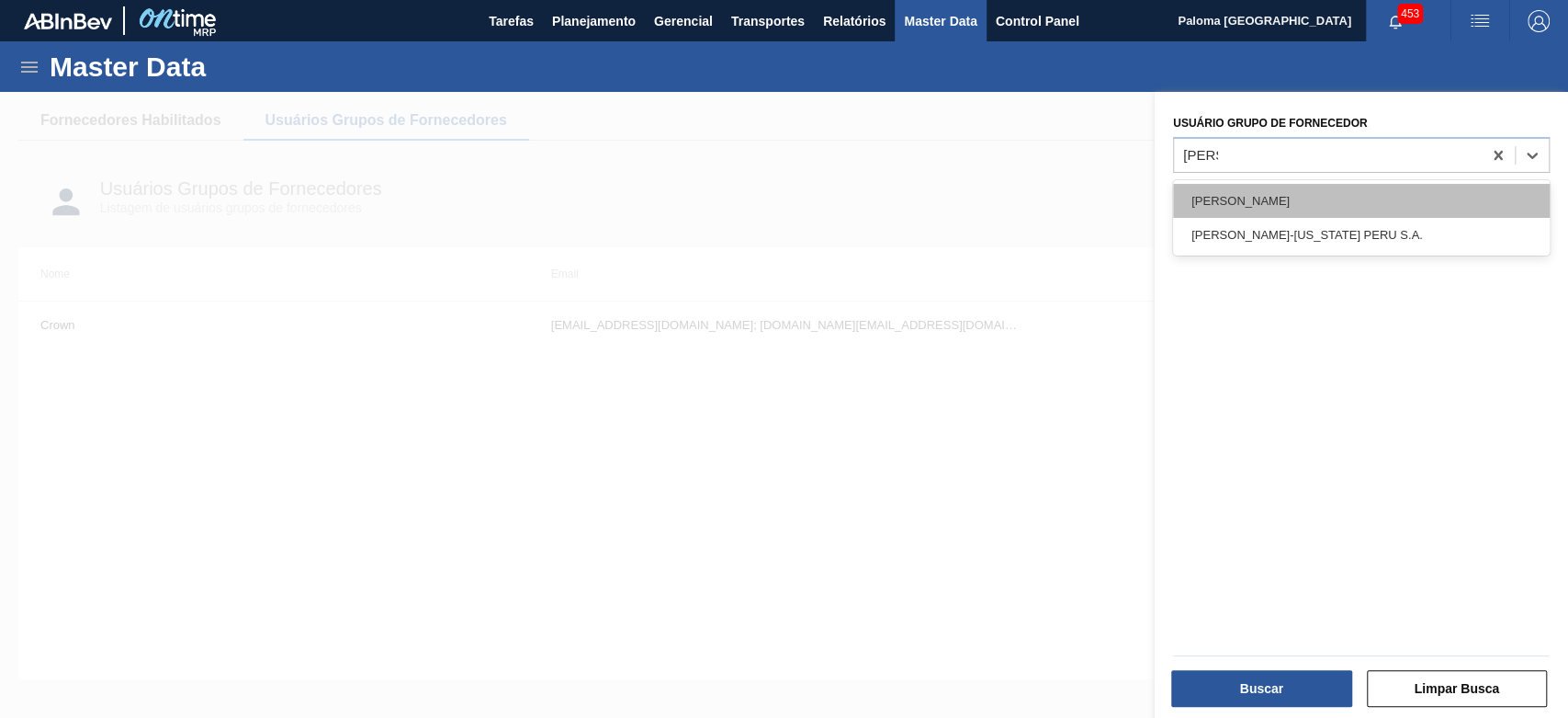
click at [1258, 212] on div "[PERSON_NAME]" at bounding box center [1362, 201] width 377 height 34
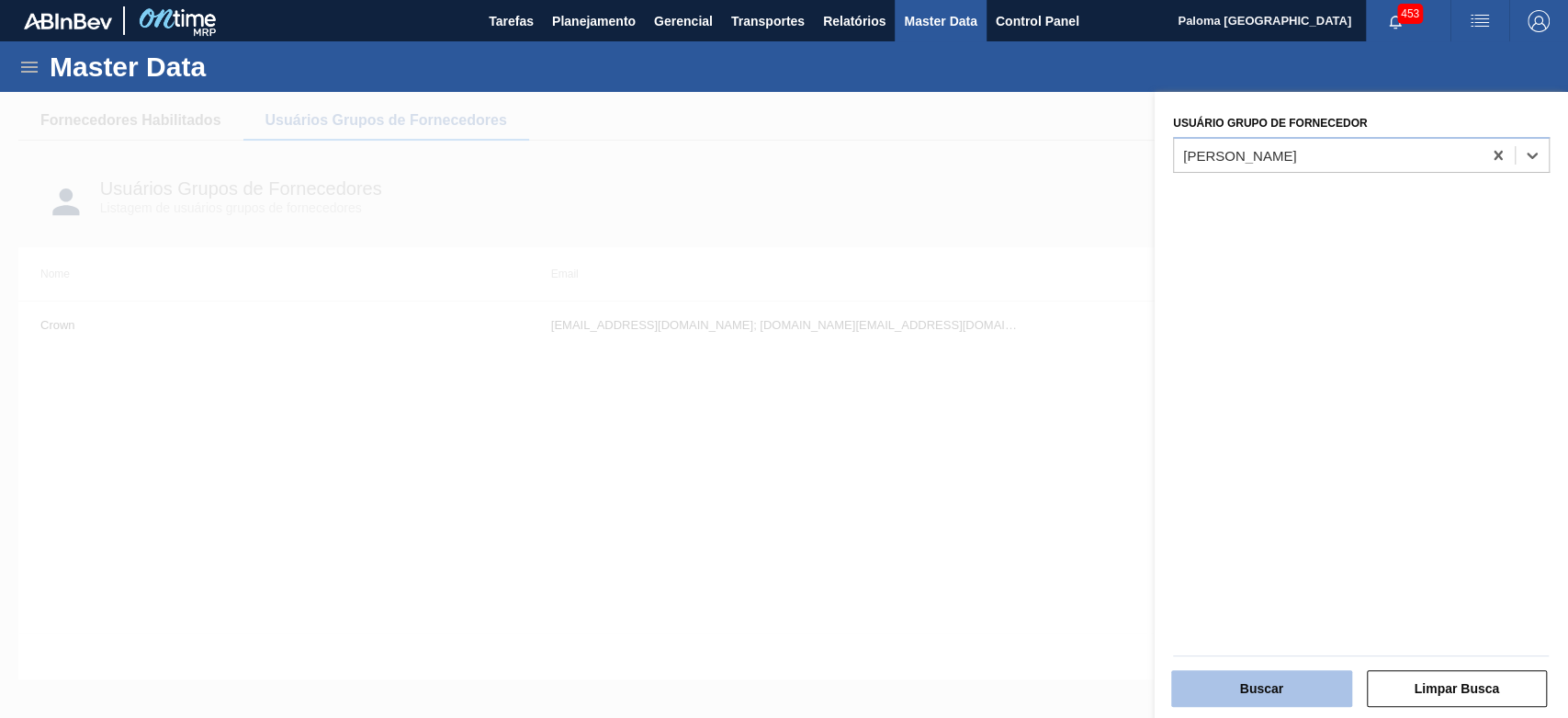
click at [1240, 693] on button "Buscar" at bounding box center [1262, 688] width 181 height 37
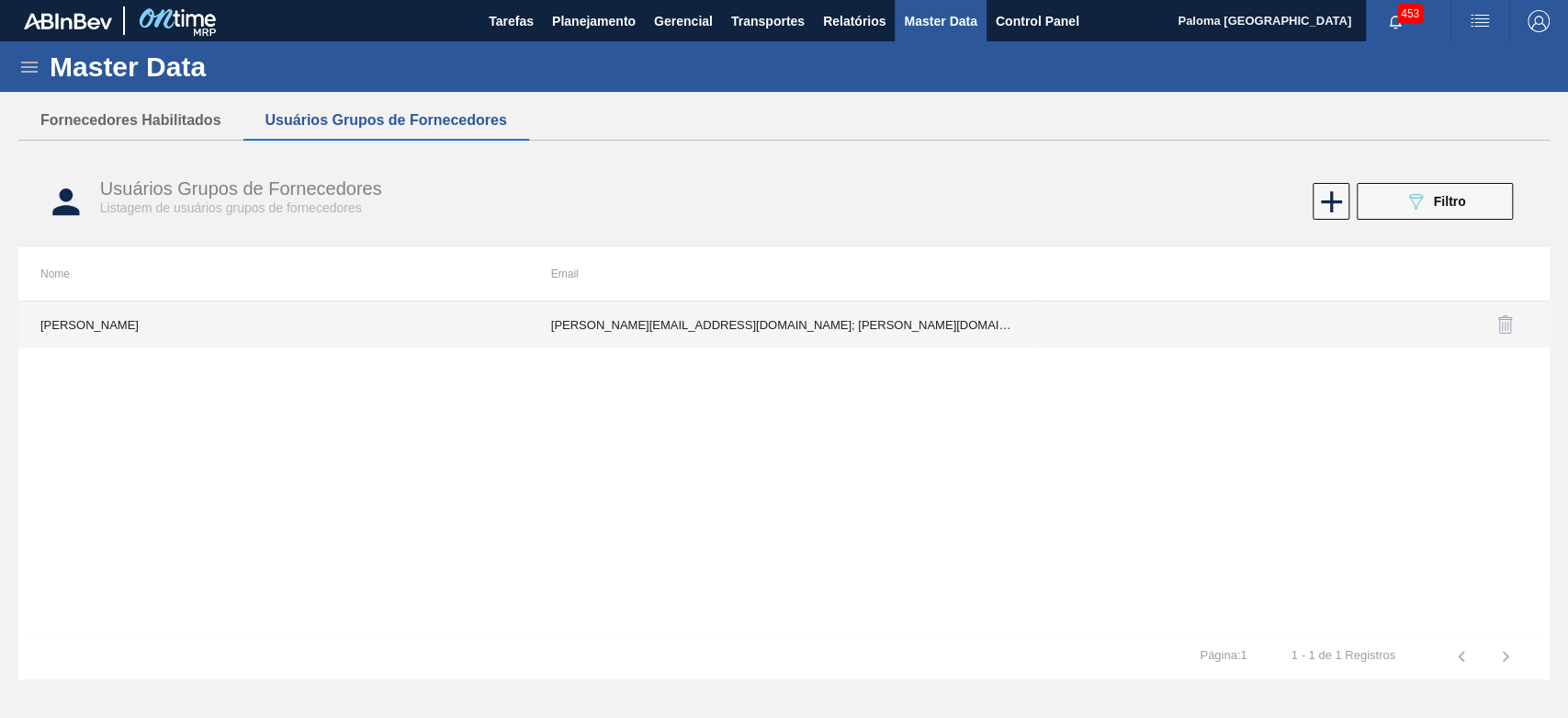
click at [756, 327] on td "[PERSON_NAME][EMAIL_ADDRESS][DOMAIN_NAME]; [PERSON_NAME][DOMAIN_NAME][EMAIL_ADD…" at bounding box center [784, 324] width 511 height 46
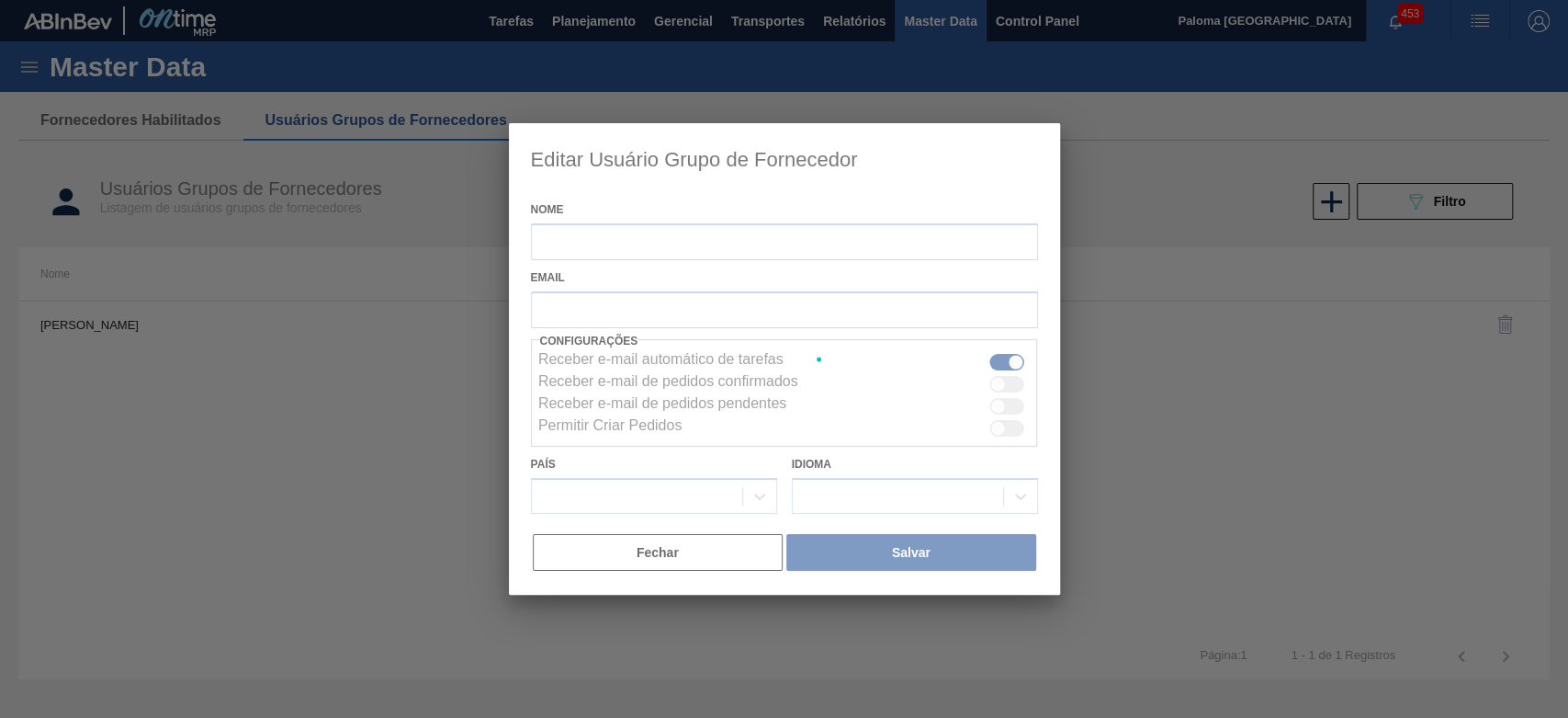
type input "[PERSON_NAME]"
checkbox input "false"
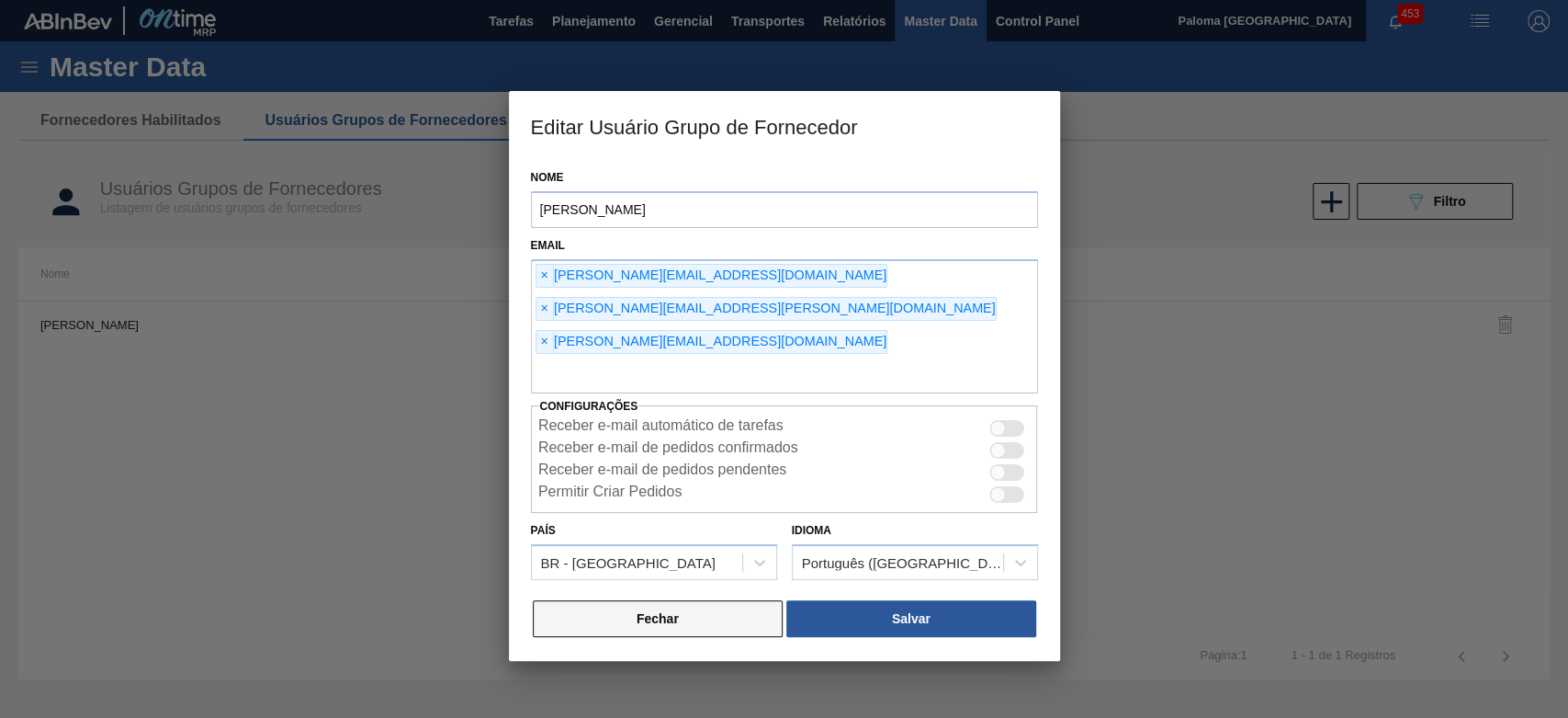
click at [711, 600] on button "Fechar" at bounding box center [658, 619] width 251 height 37
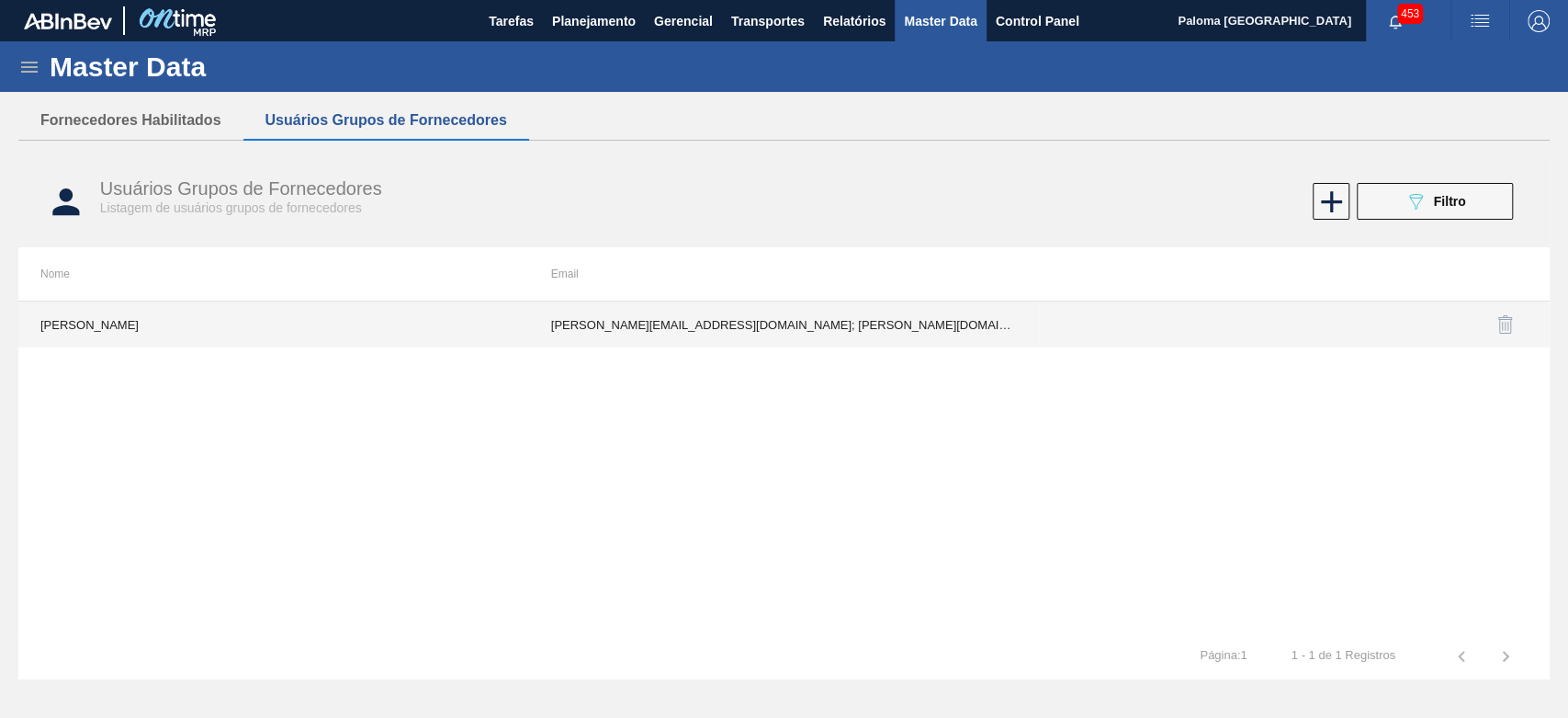
click at [770, 344] on td "[PERSON_NAME][EMAIL_ADDRESS][DOMAIN_NAME]; [PERSON_NAME][DOMAIN_NAME][EMAIL_ADD…" at bounding box center [784, 324] width 511 height 46
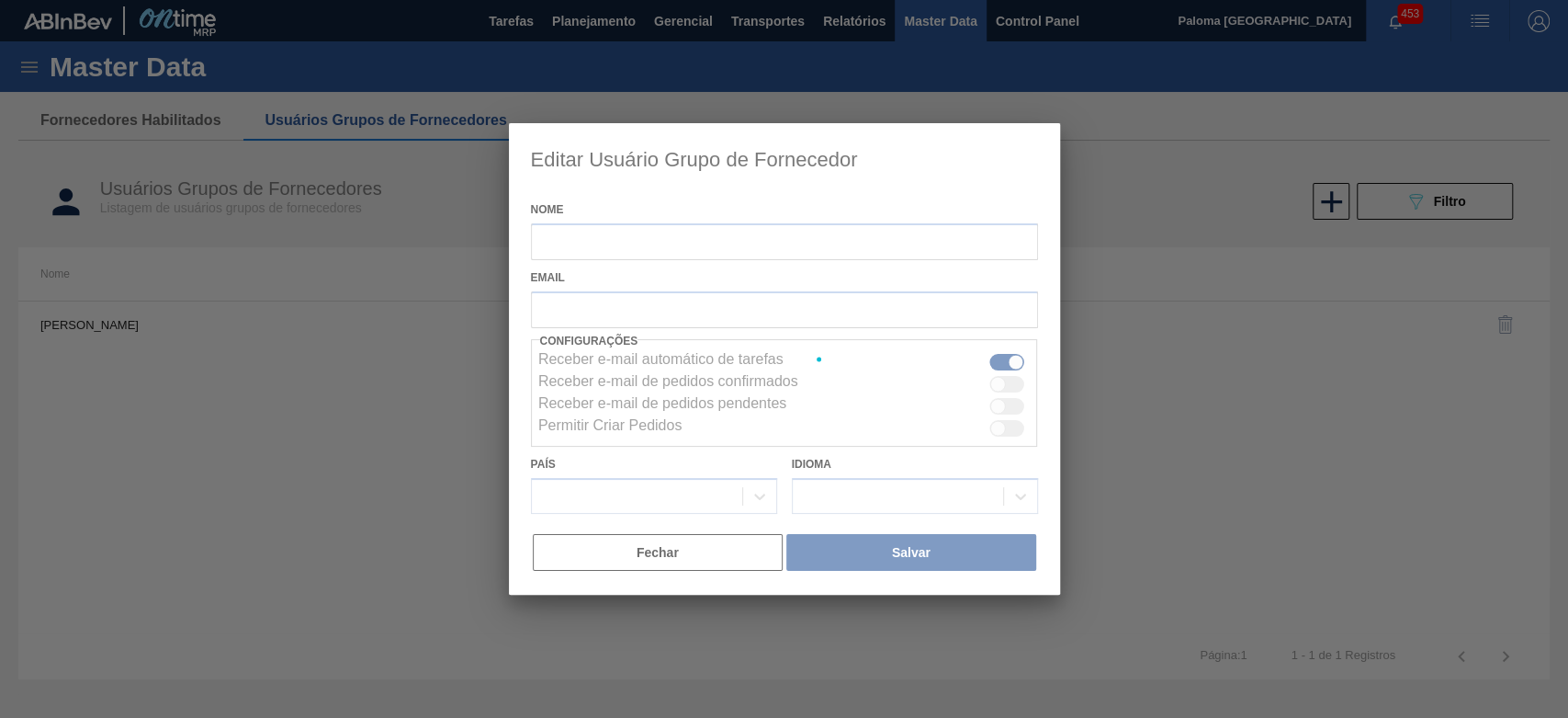
type input "[PERSON_NAME]"
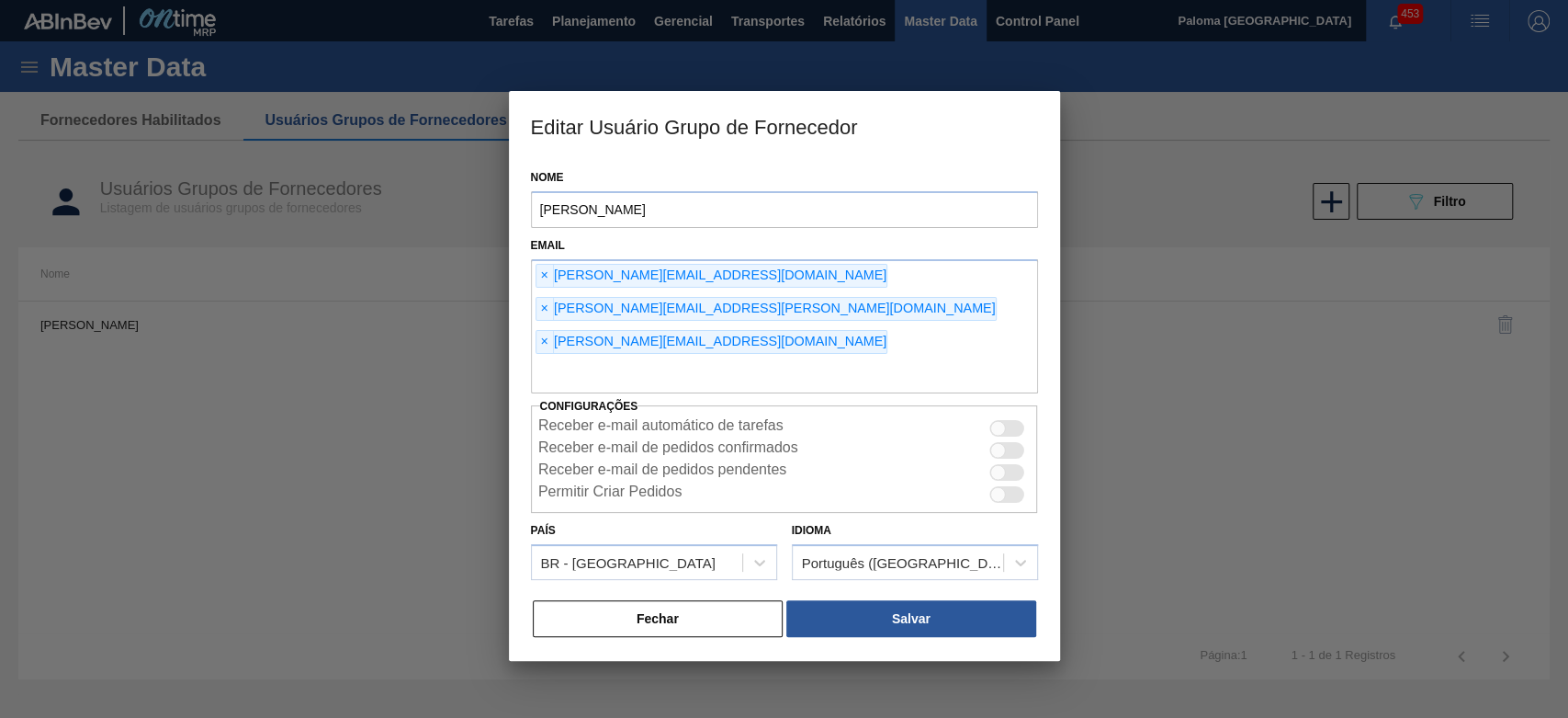
click at [1009, 420] on div at bounding box center [1007, 428] width 35 height 17
checkbox input "true"
click at [1006, 442] on div at bounding box center [1007, 450] width 35 height 17
checkbox input "true"
click at [1010, 464] on div at bounding box center [1007, 473] width 35 height 17
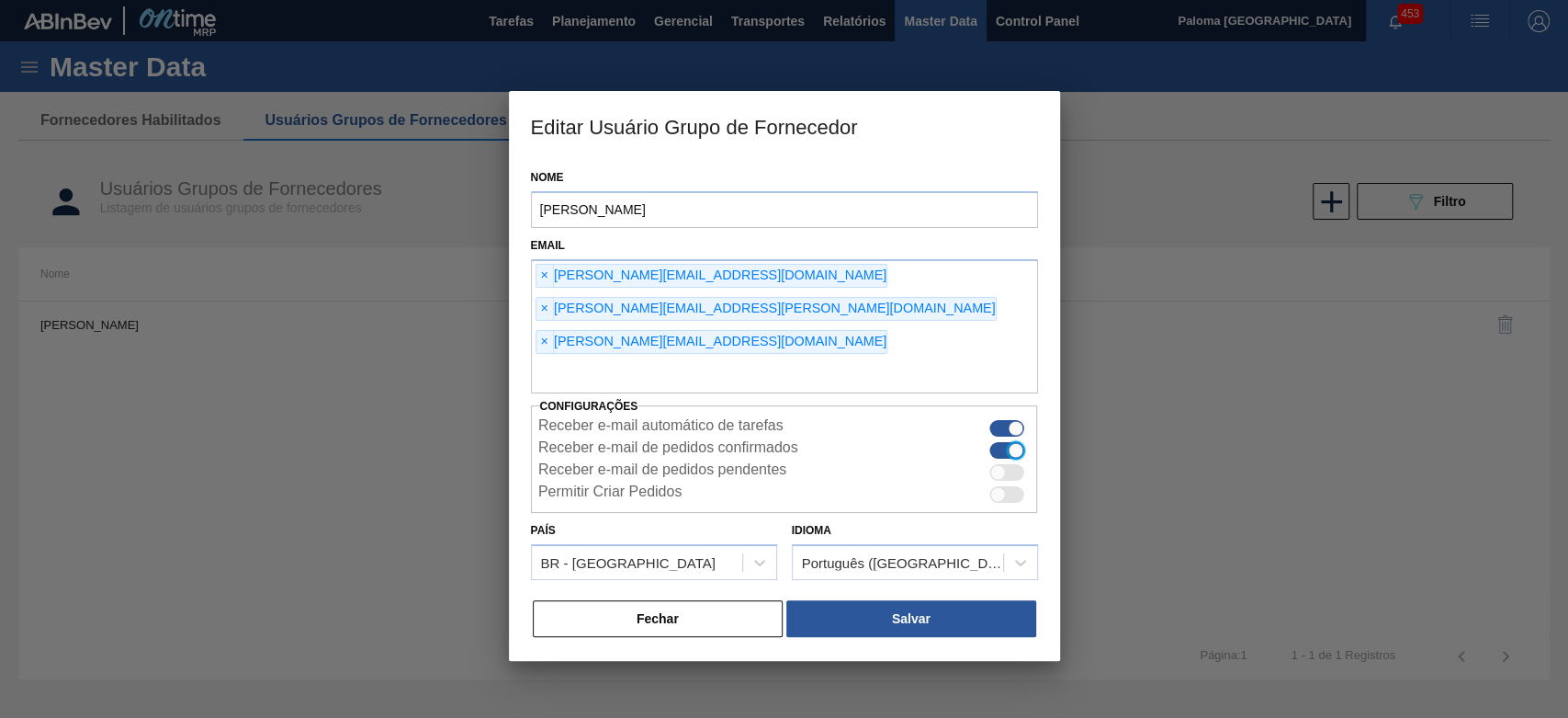
checkbox input "true"
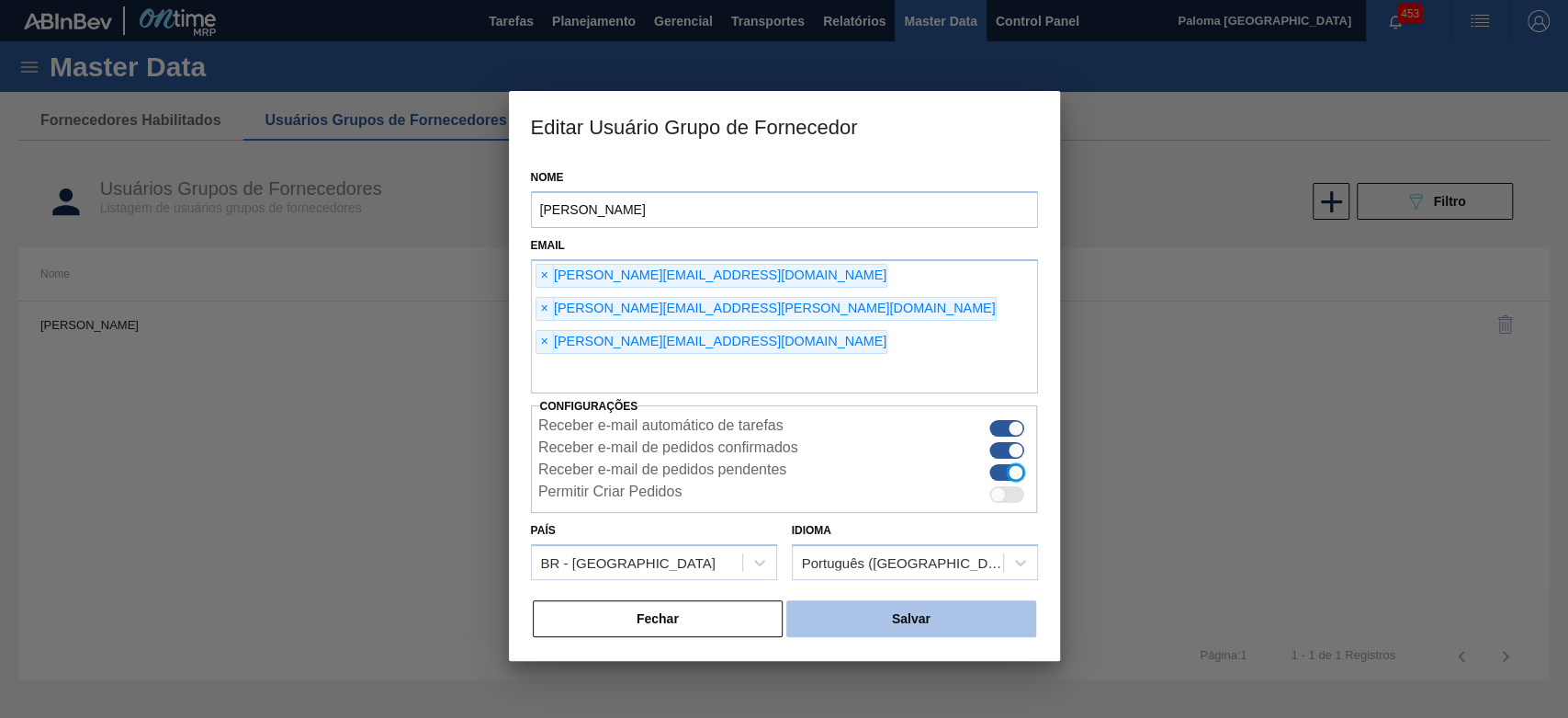
click at [958, 600] on button "Salvar" at bounding box center [911, 619] width 249 height 37
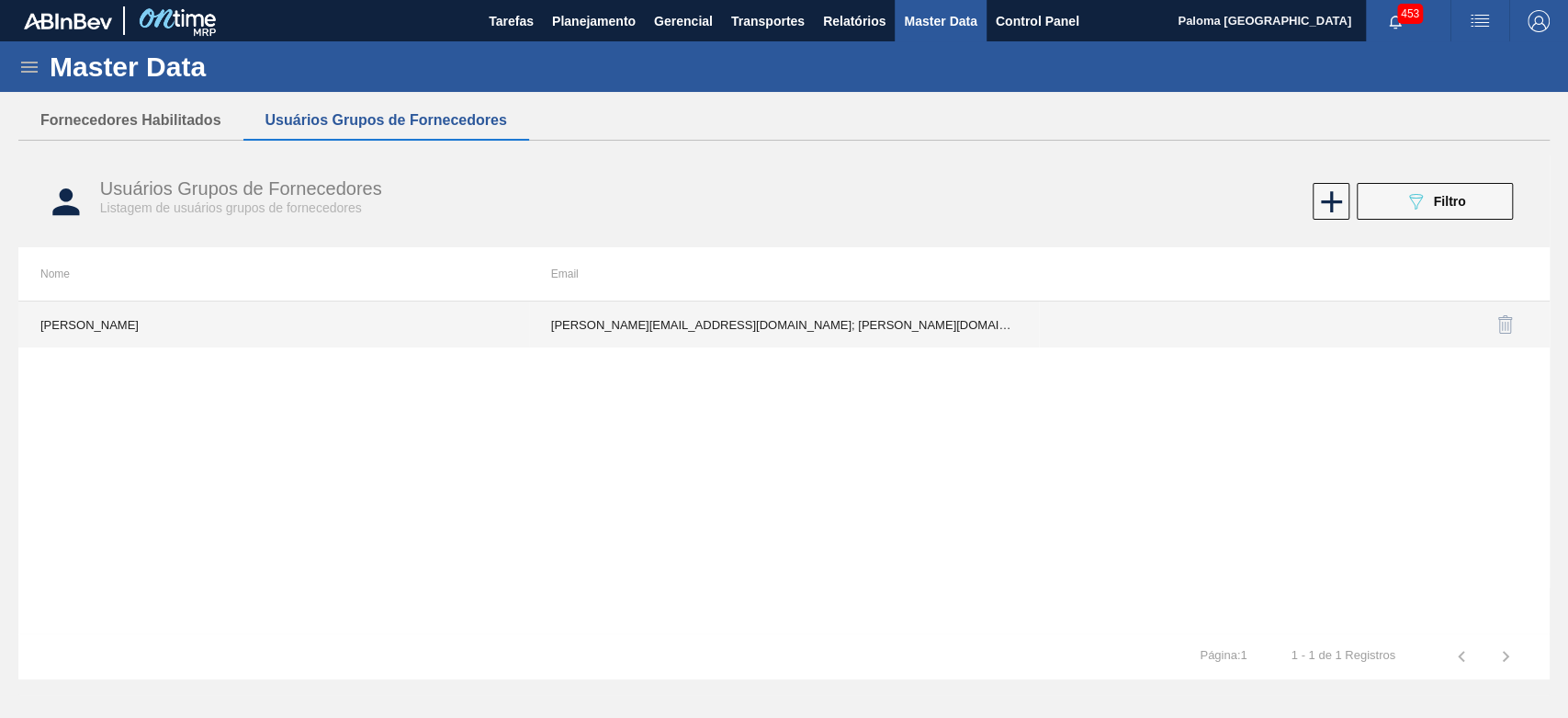
click at [956, 321] on td "bruno.sousamendes@o-i.com; daniel.martins@o-i.com; marcos.Echigo@o-i.com" at bounding box center [784, 324] width 511 height 46
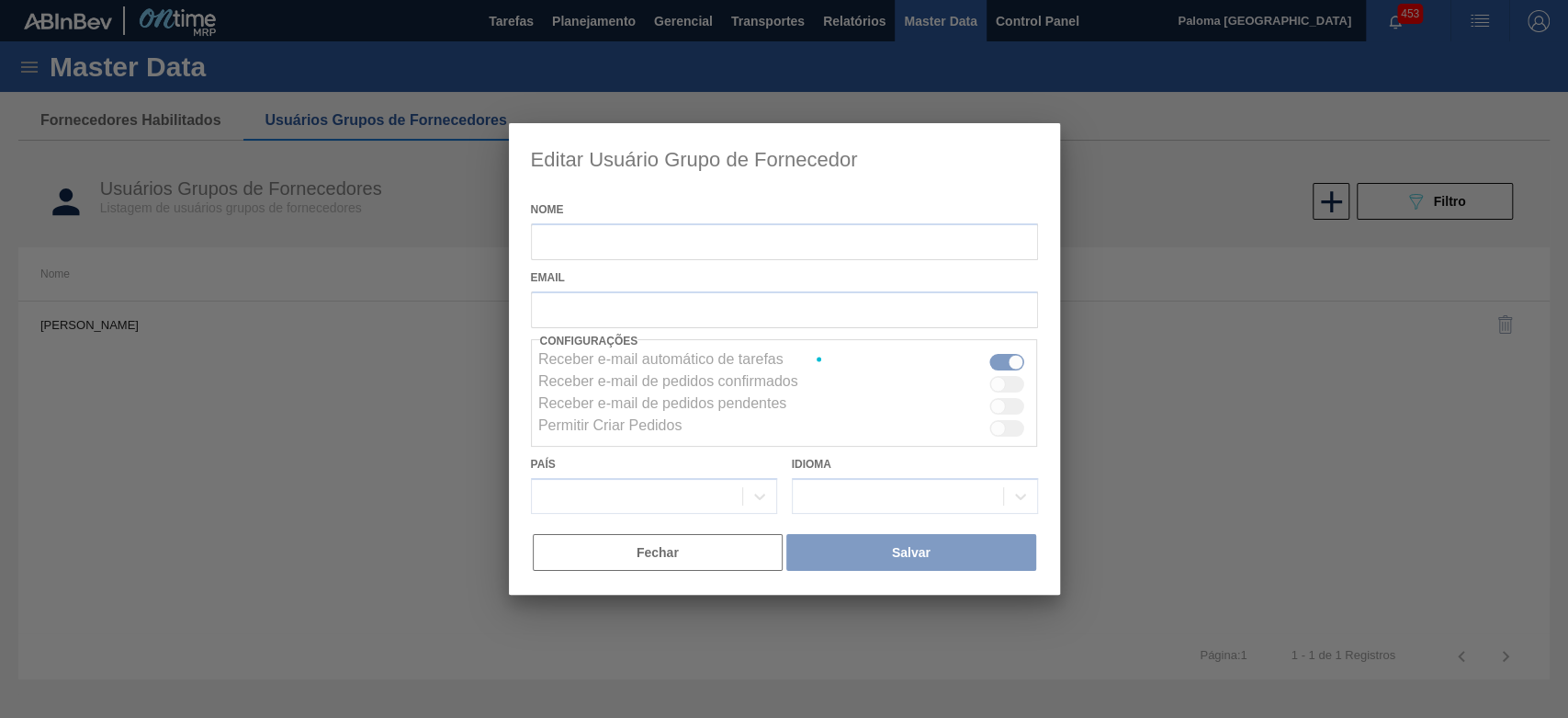
type input "Owens"
checkbox input "true"
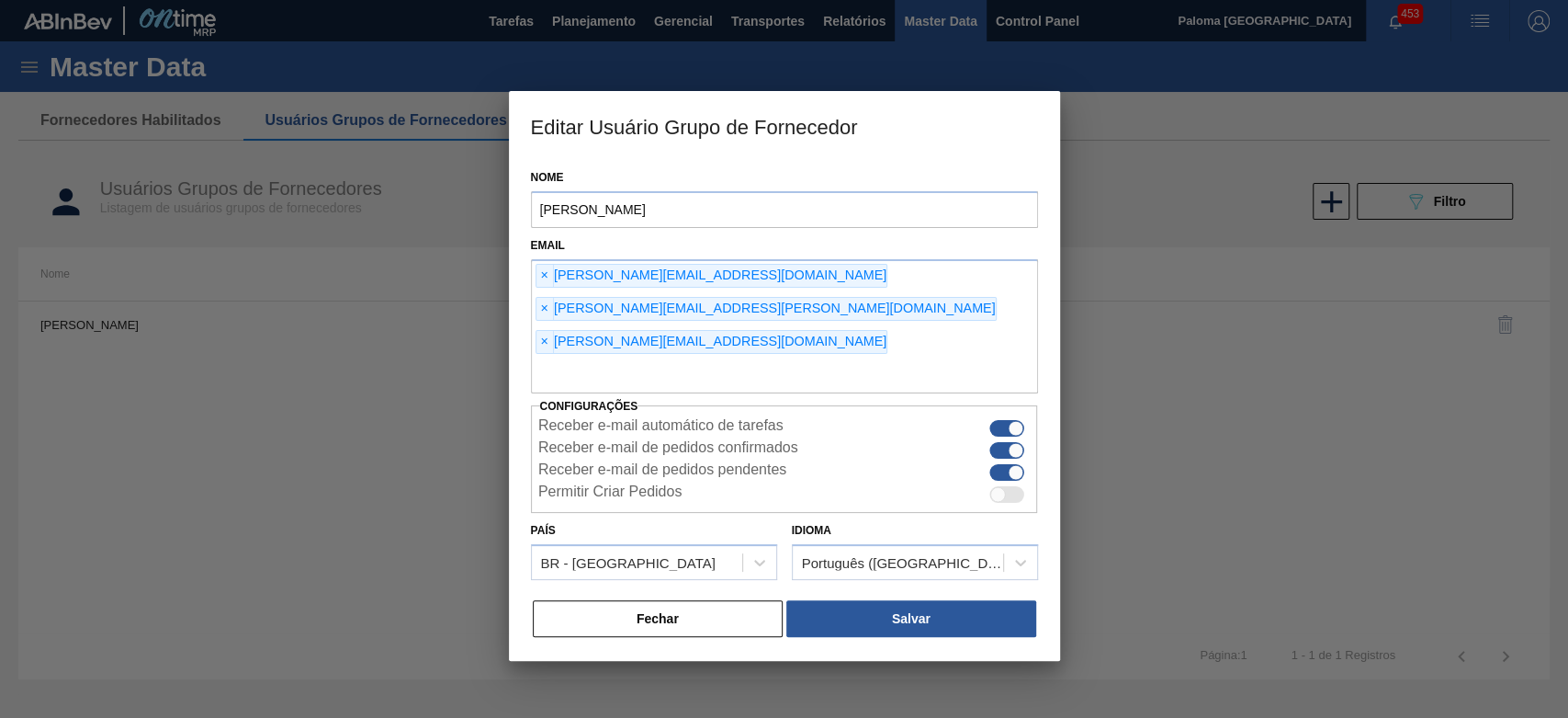
click at [1009, 465] on div at bounding box center [1017, 473] width 16 height 16
checkbox input "false"
click at [1014, 443] on div at bounding box center [1017, 450] width 16 height 16
checkbox input "false"
click at [1015, 421] on div at bounding box center [1017, 428] width 16 height 16
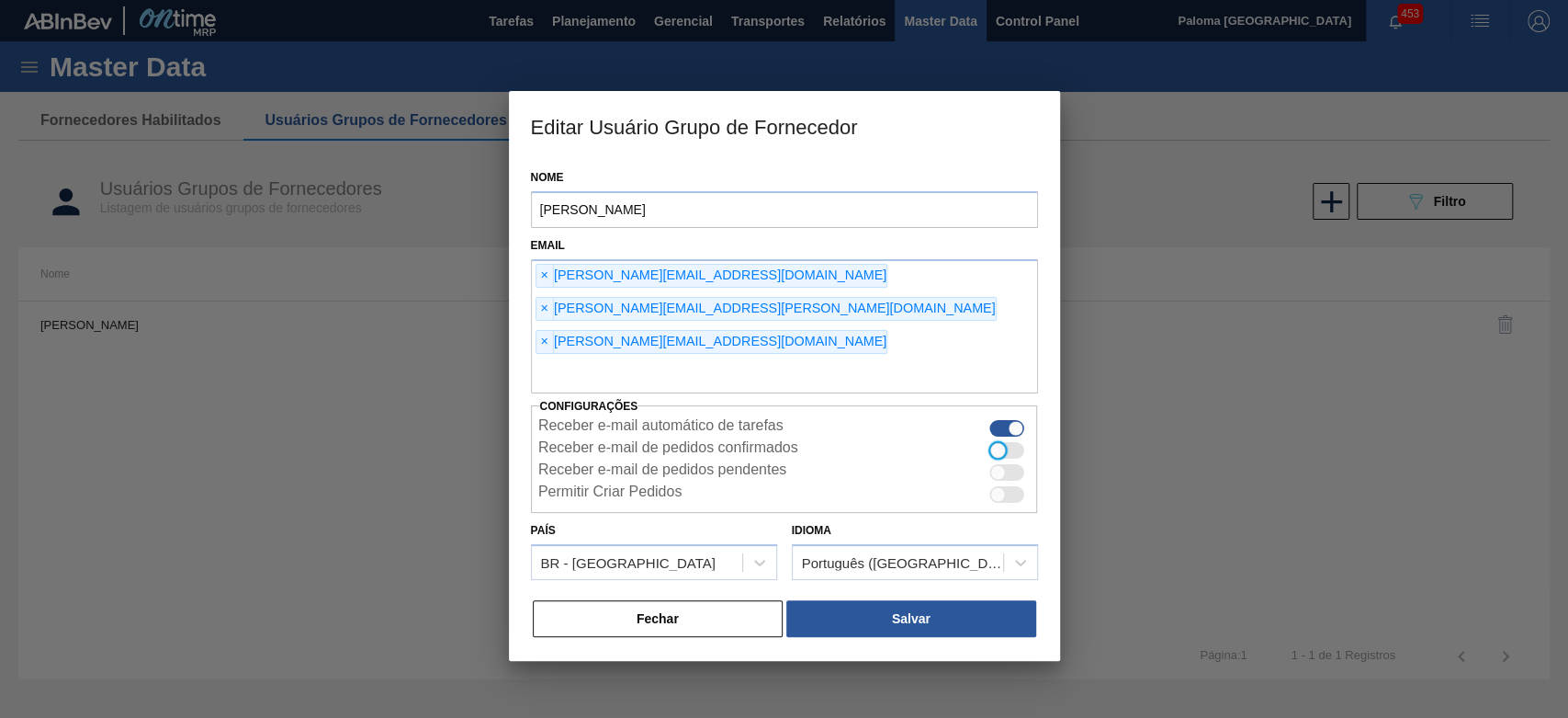
checkbox input "false"
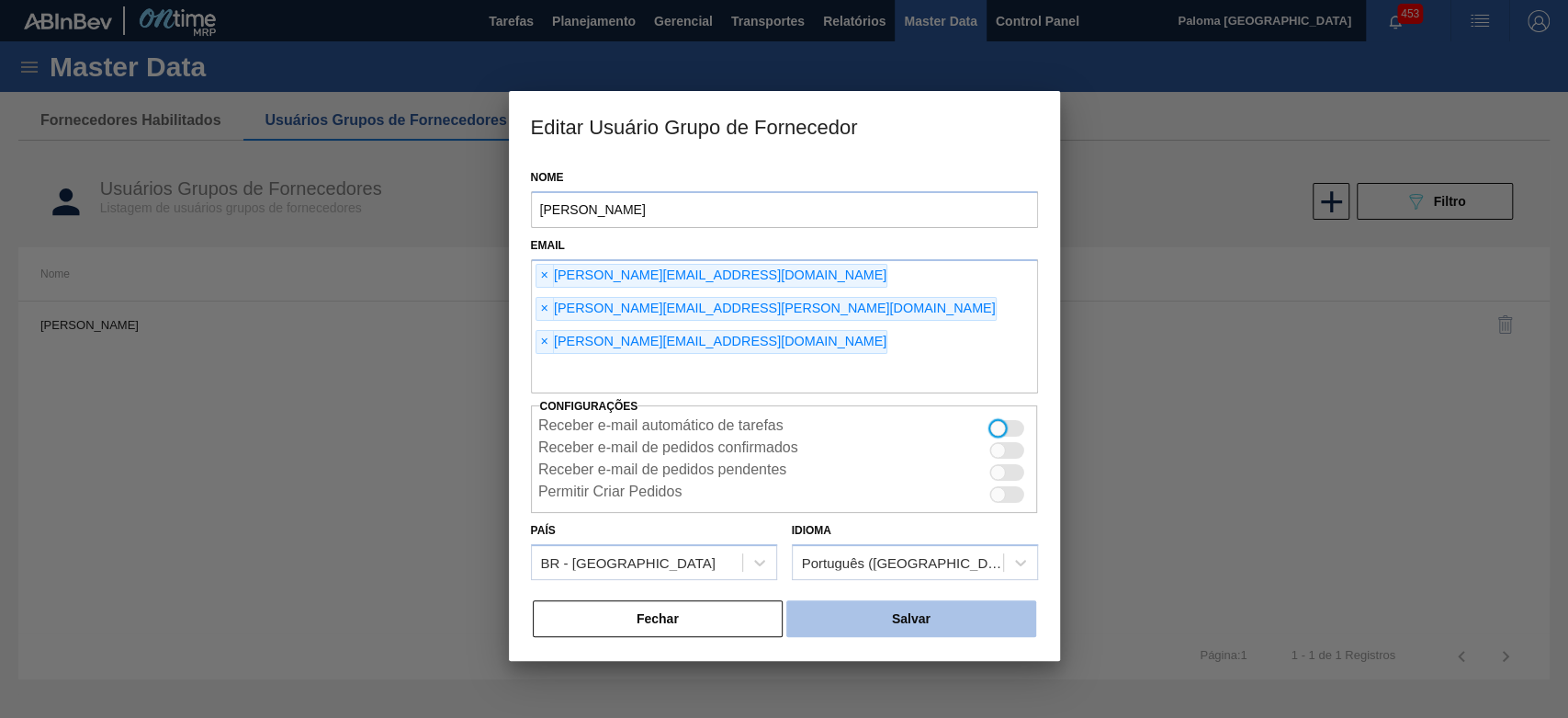
click at [913, 600] on button "Salvar" at bounding box center [911, 619] width 249 height 37
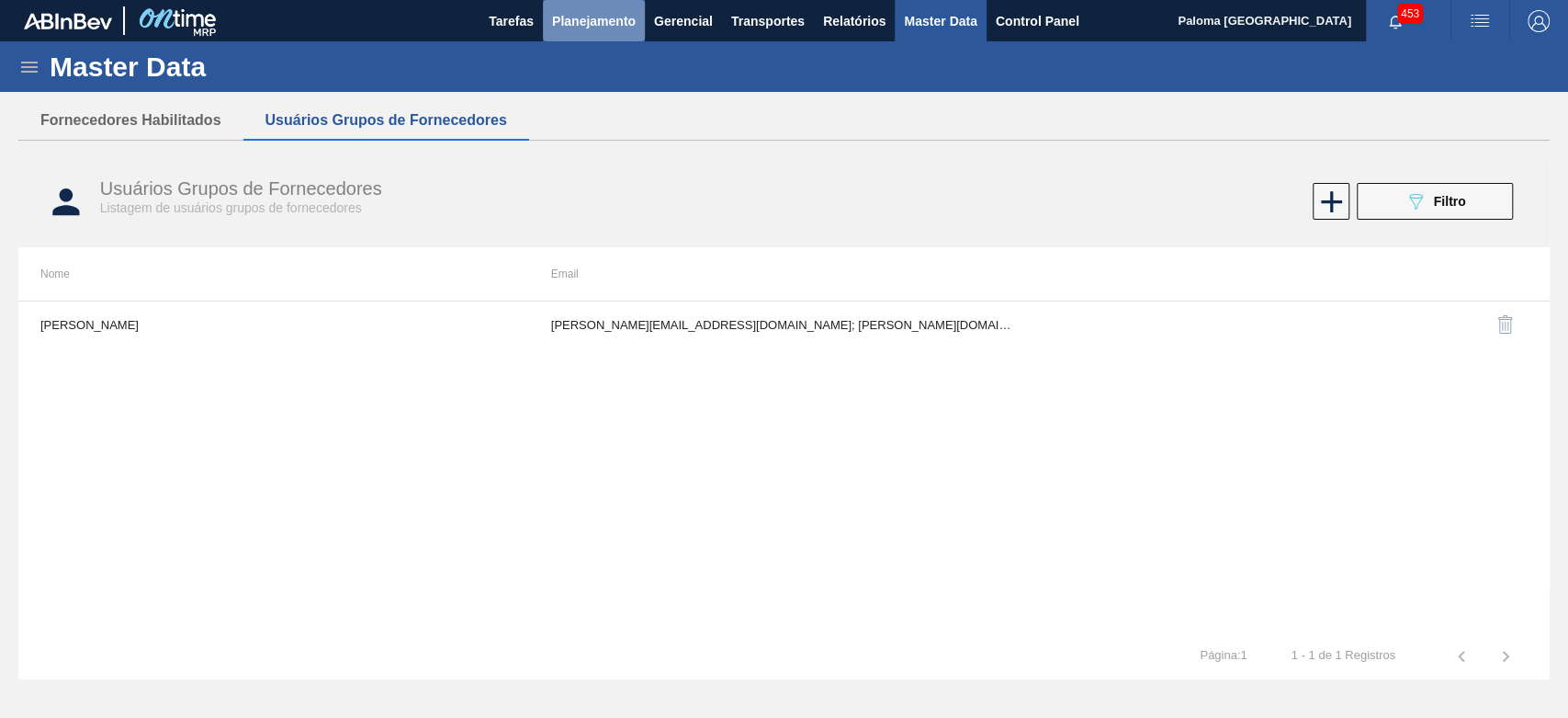
click at [584, 15] on span "Planejamento" at bounding box center [594, 21] width 84 height 22
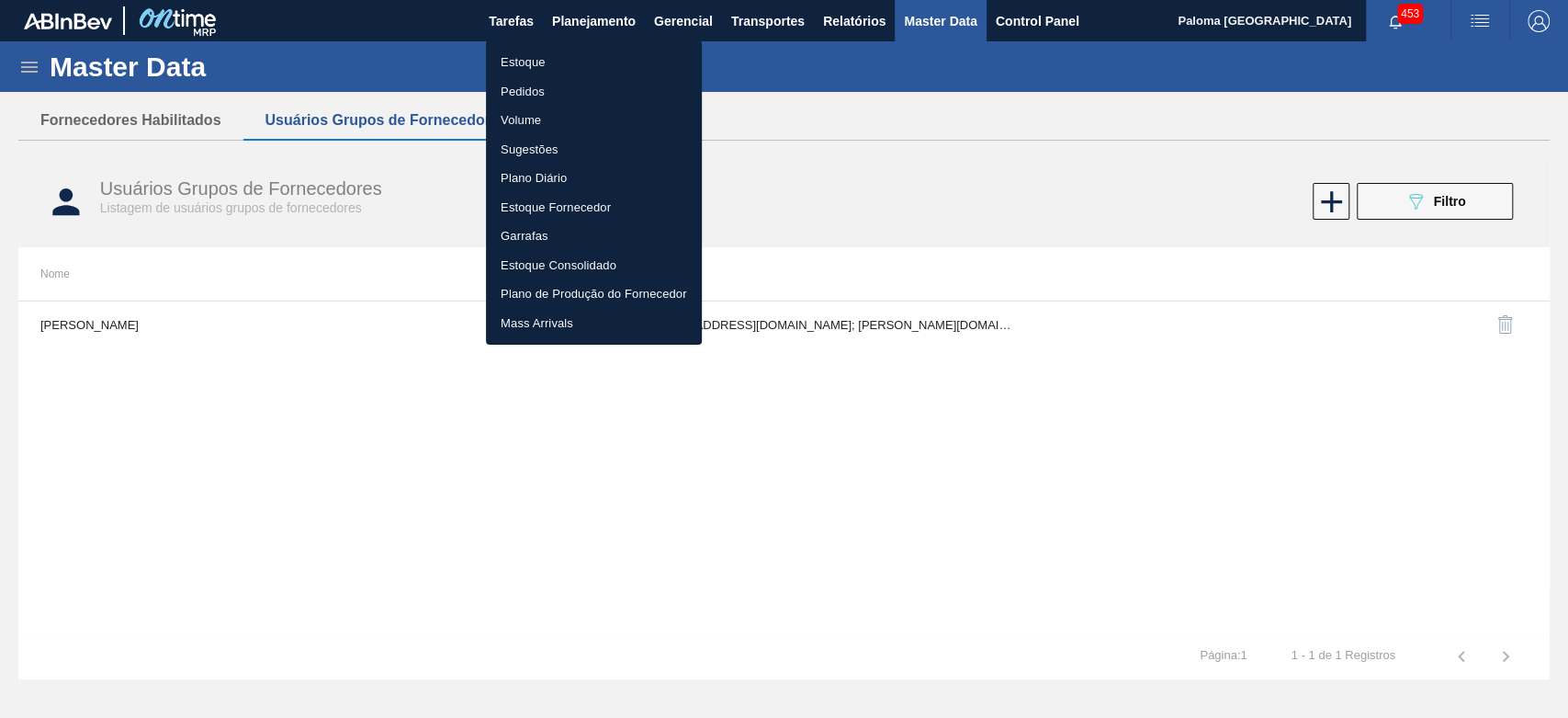
click at [538, 94] on li "Pedidos" at bounding box center [594, 92] width 216 height 30
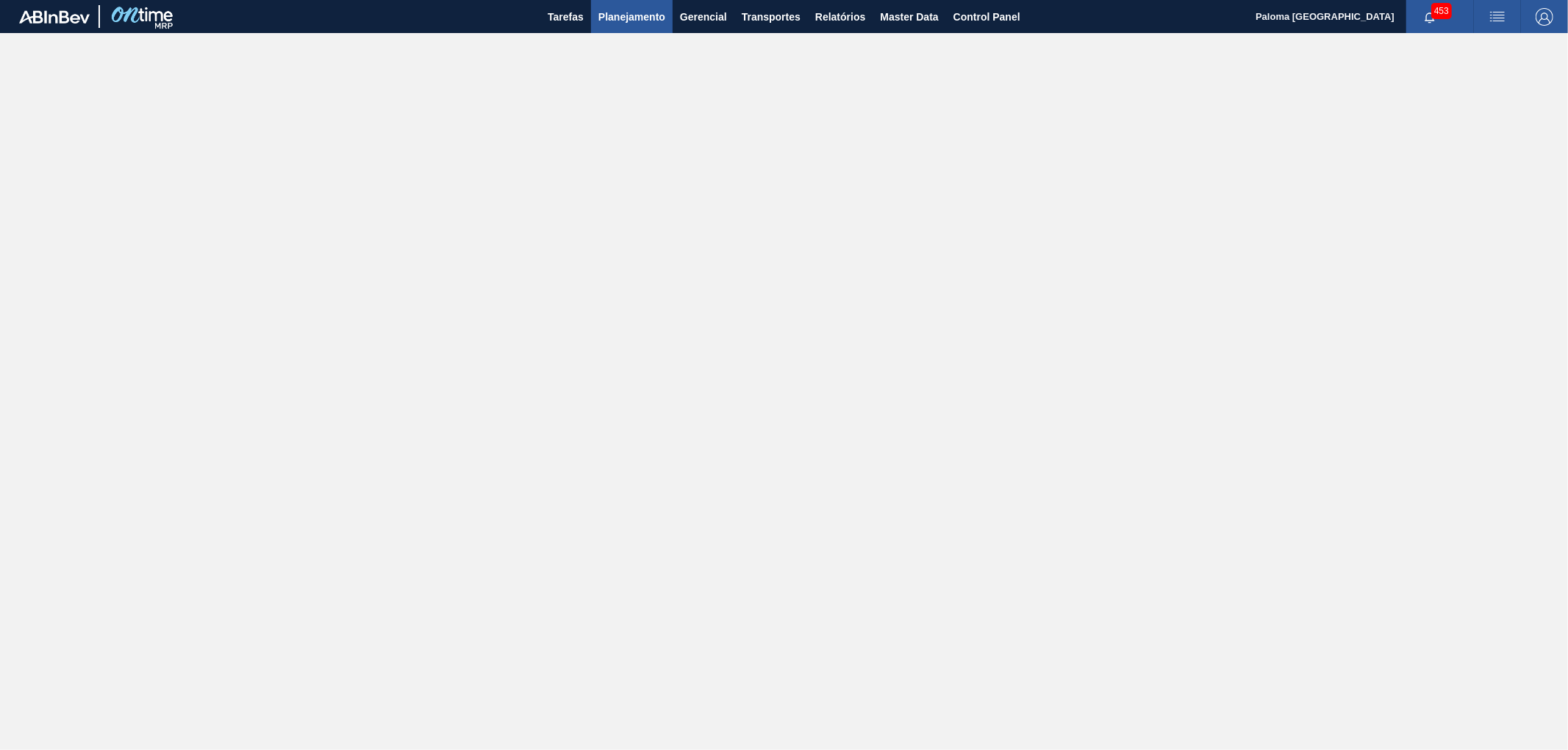
click at [633, 4] on button "Planejamento" at bounding box center [632, 16] width 82 height 33
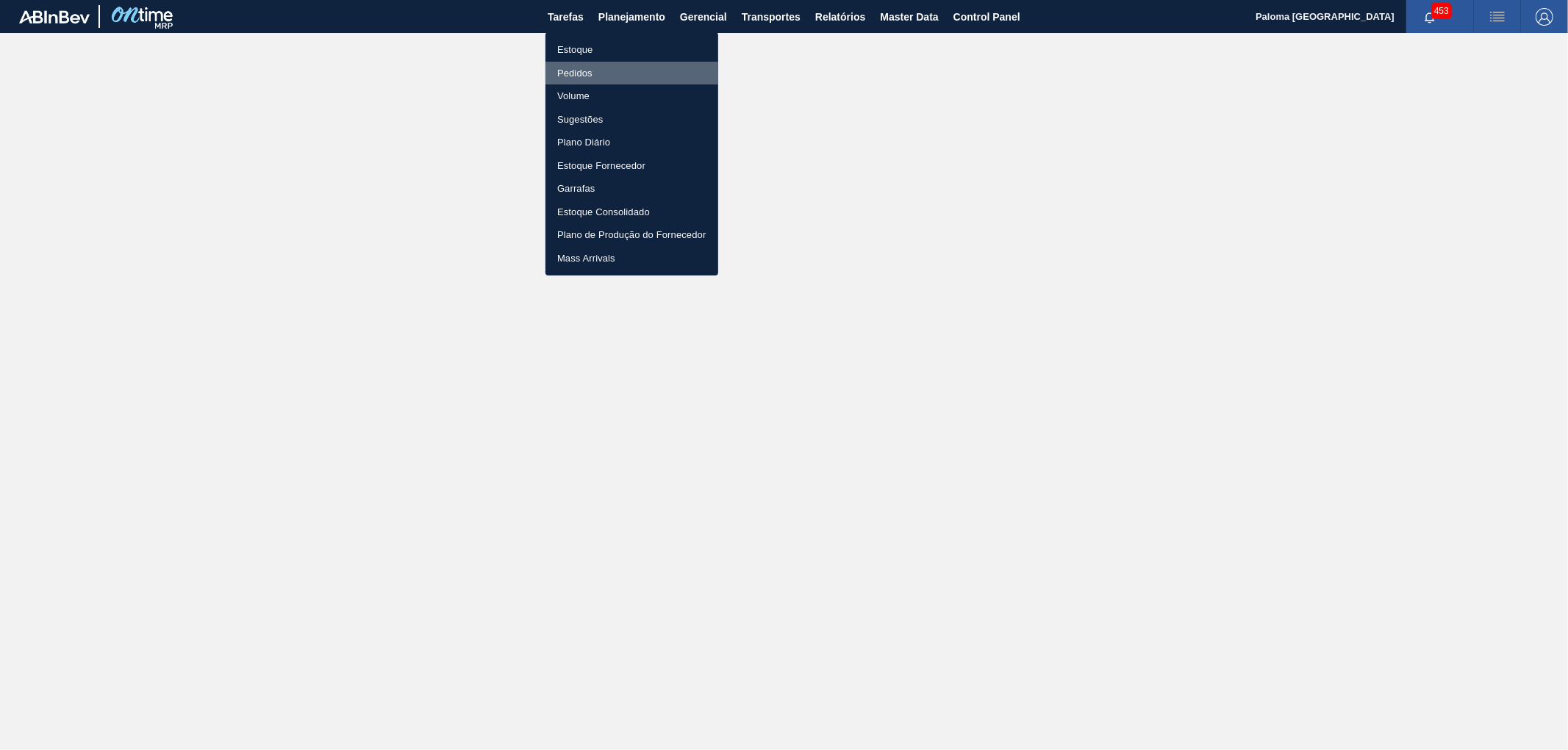
click at [585, 72] on li "Pedidos" at bounding box center [631, 74] width 173 height 24
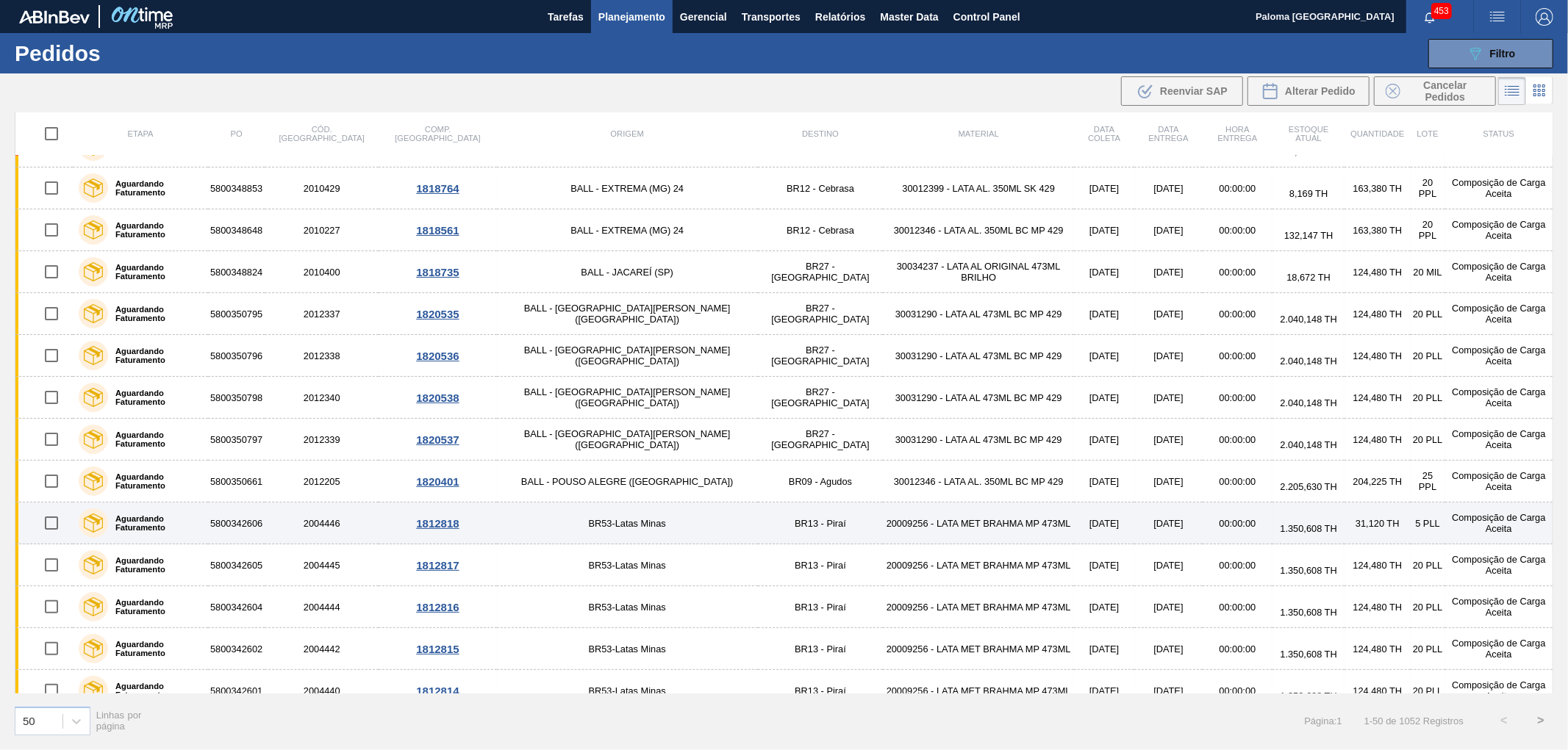
scroll to position [653, 0]
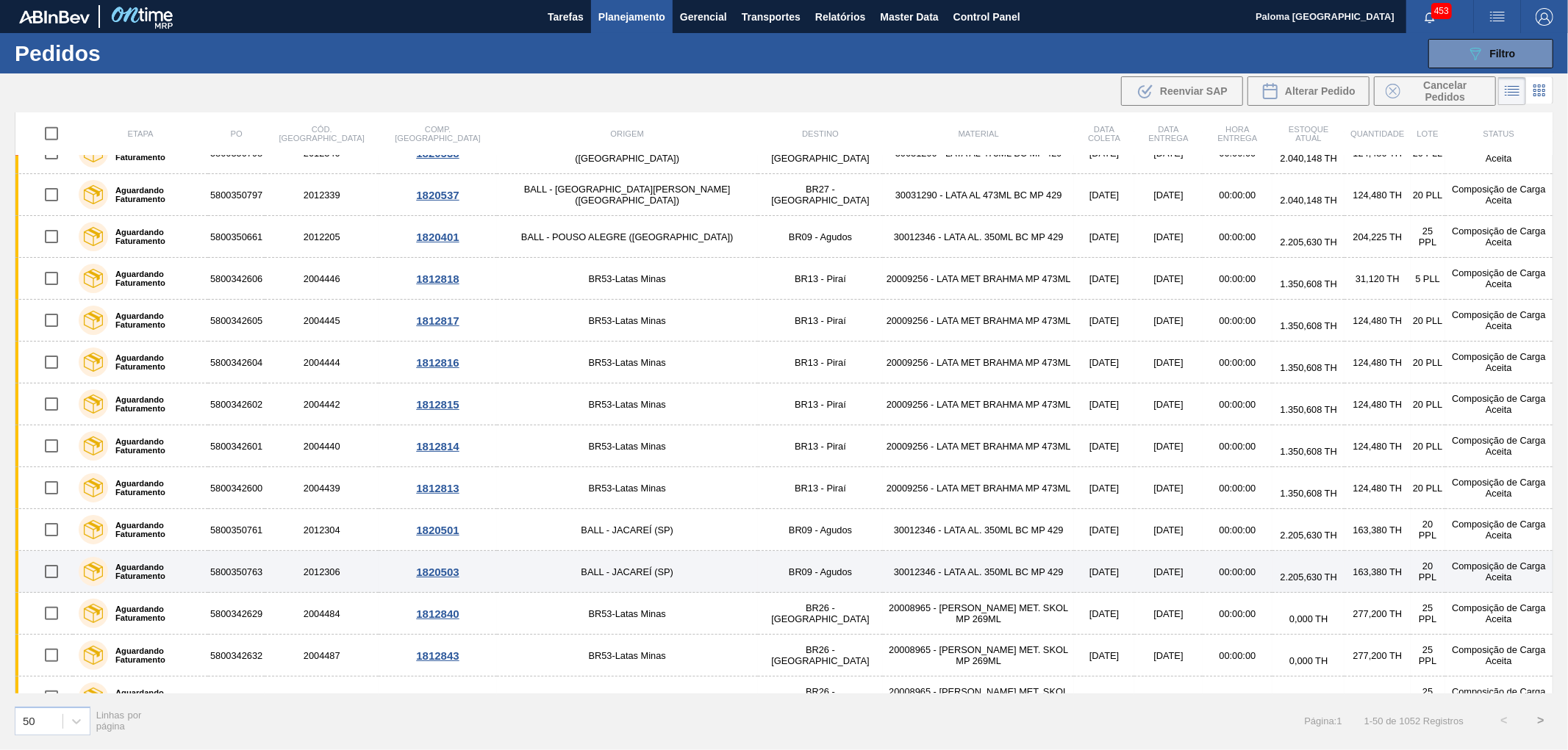
click at [59, 573] on input "checkbox" at bounding box center [51, 572] width 31 height 31
checkbox input "true"
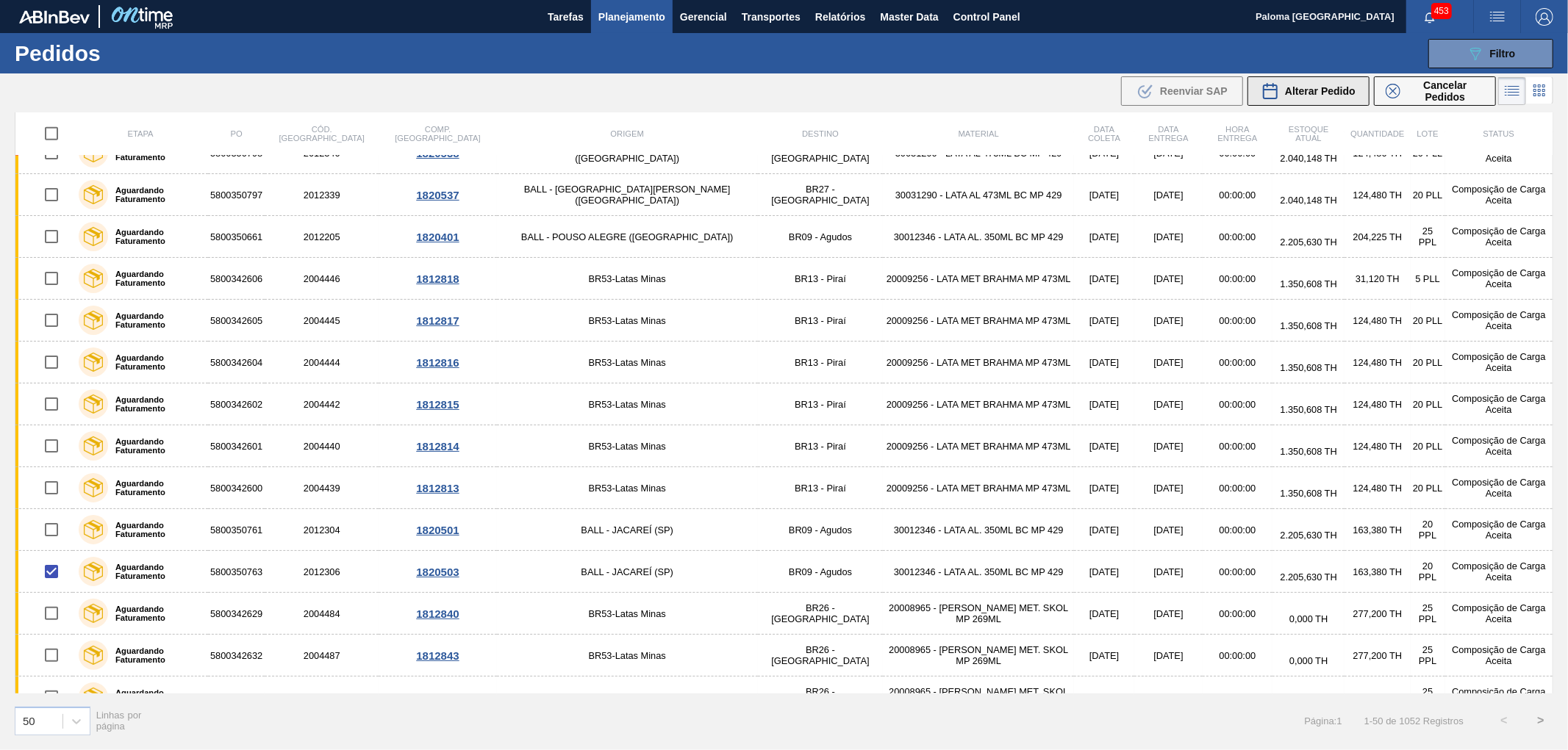
click at [1306, 100] on div "Alterar Pedido" at bounding box center [1308, 91] width 94 height 18
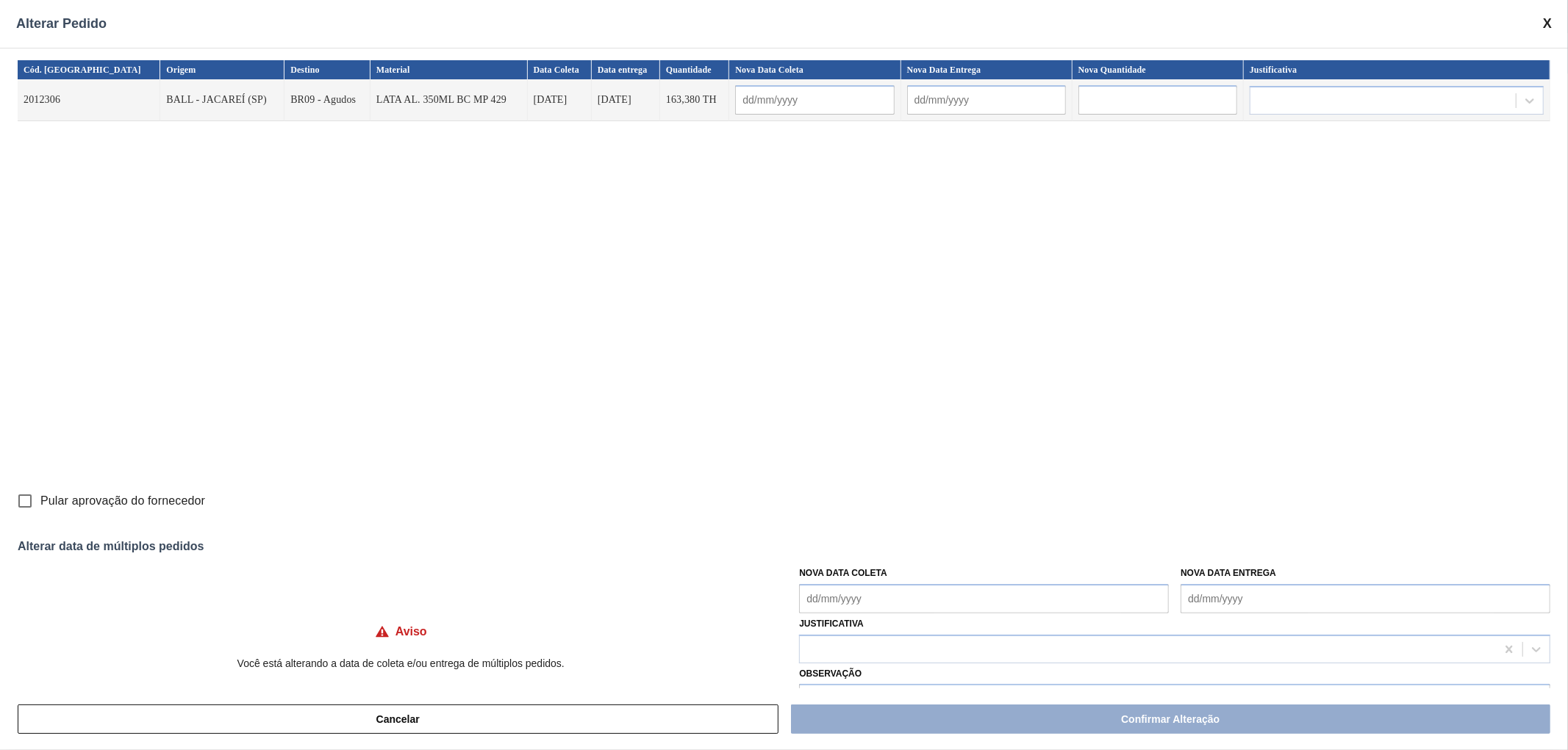
click at [1549, 19] on span at bounding box center [1547, 24] width 9 height 16
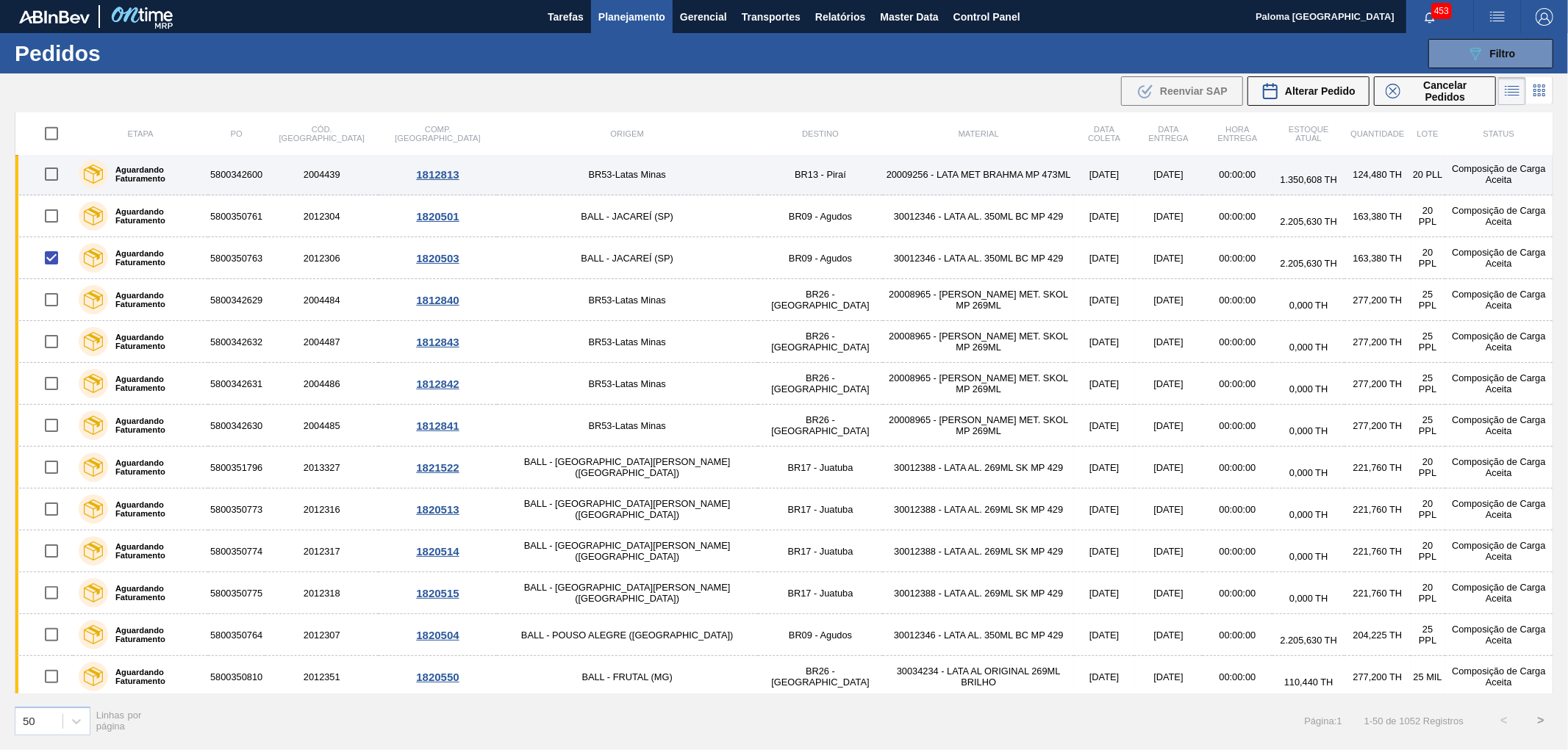
scroll to position [979, 0]
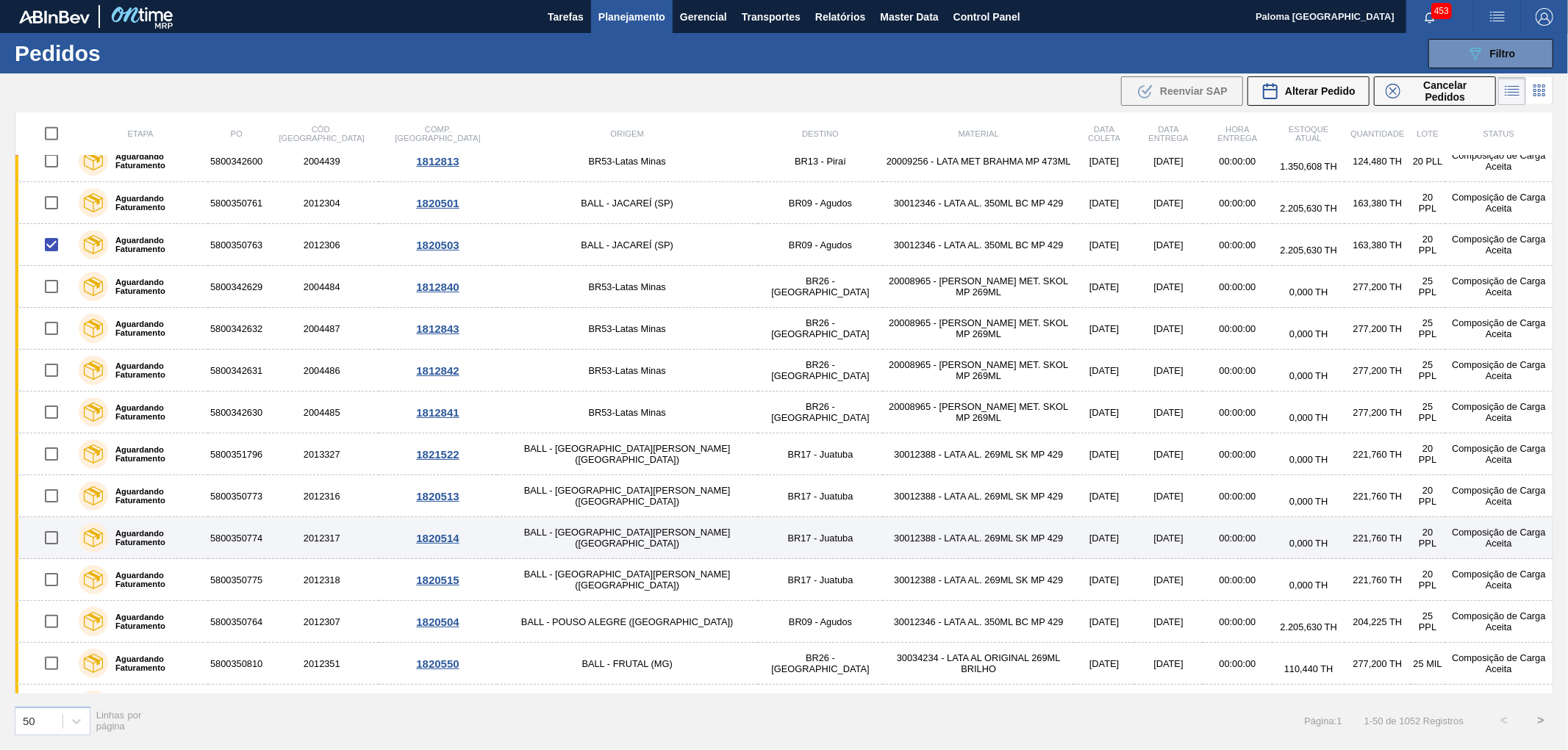
click at [54, 528] on input "checkbox" at bounding box center [51, 538] width 31 height 31
checkbox input "true"
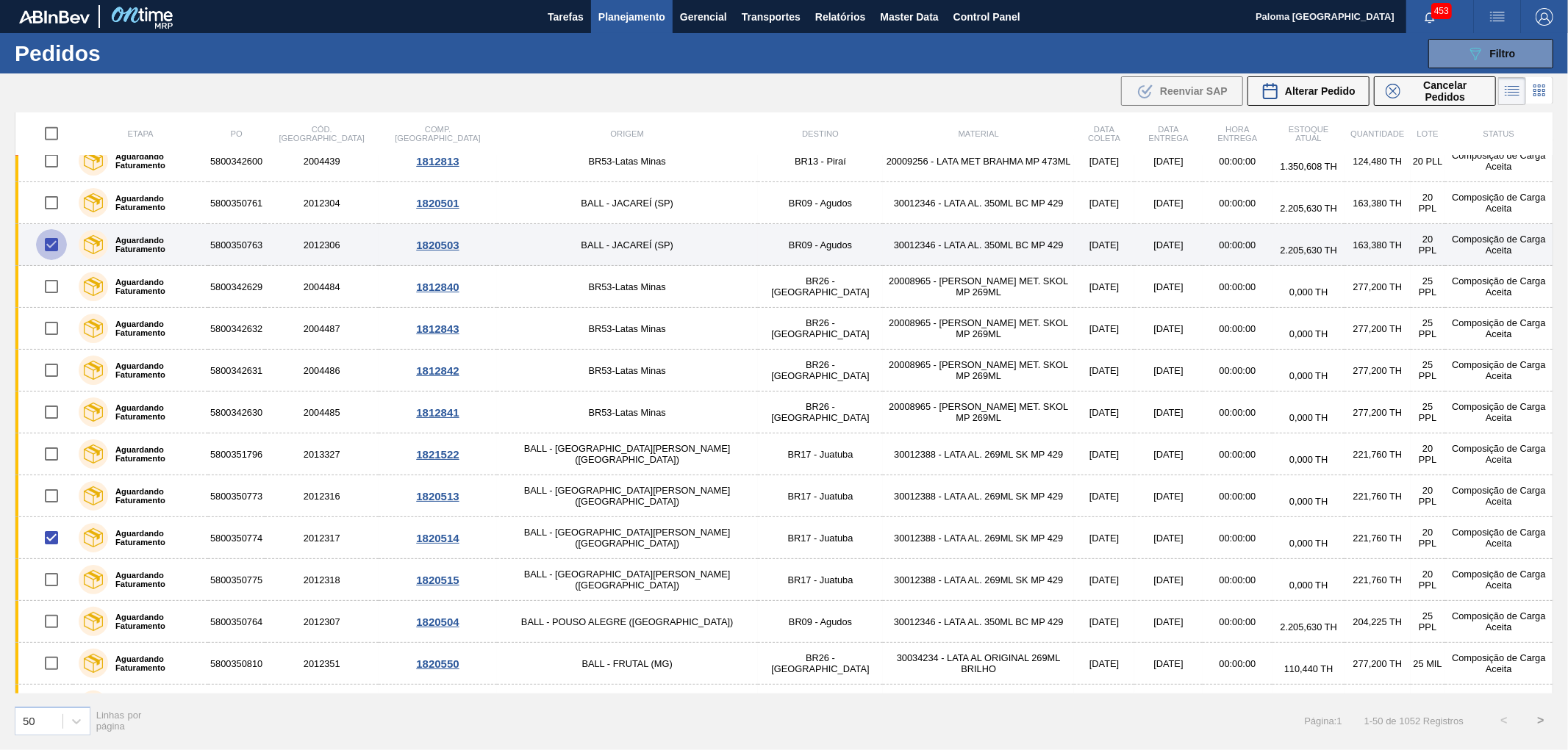
click at [55, 246] on input "checkbox" at bounding box center [51, 245] width 31 height 31
checkbox input "false"
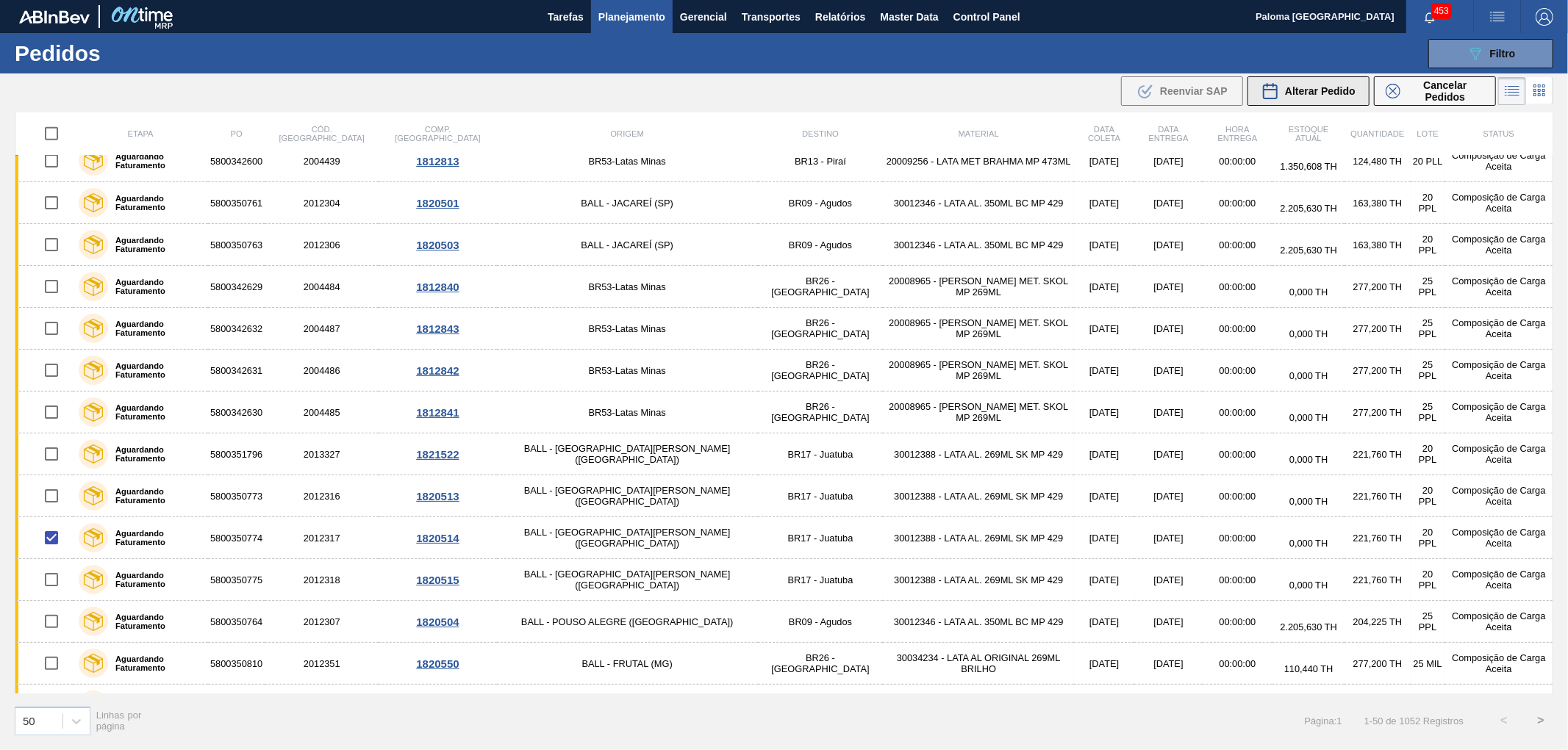
click at [1324, 99] on div "Alterar Pedido" at bounding box center [1308, 91] width 94 height 18
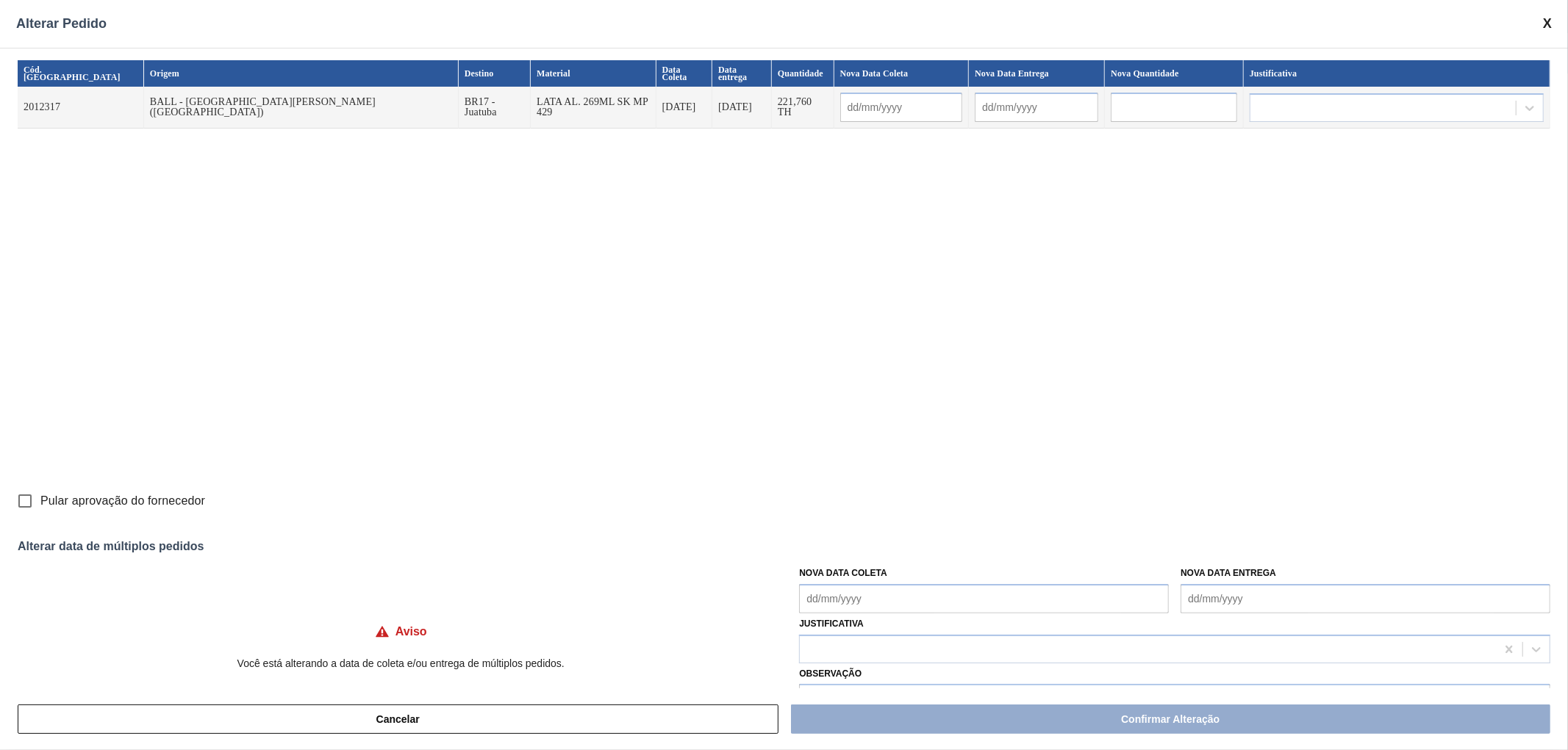
click at [1540, 25] on div "Alterar Pedido" at bounding box center [784, 24] width 1568 height 48
drag, startPoint x: 1543, startPoint y: 23, endPoint x: 1513, endPoint y: 49, distance: 39.7
click at [1544, 23] on span at bounding box center [1547, 24] width 9 height 16
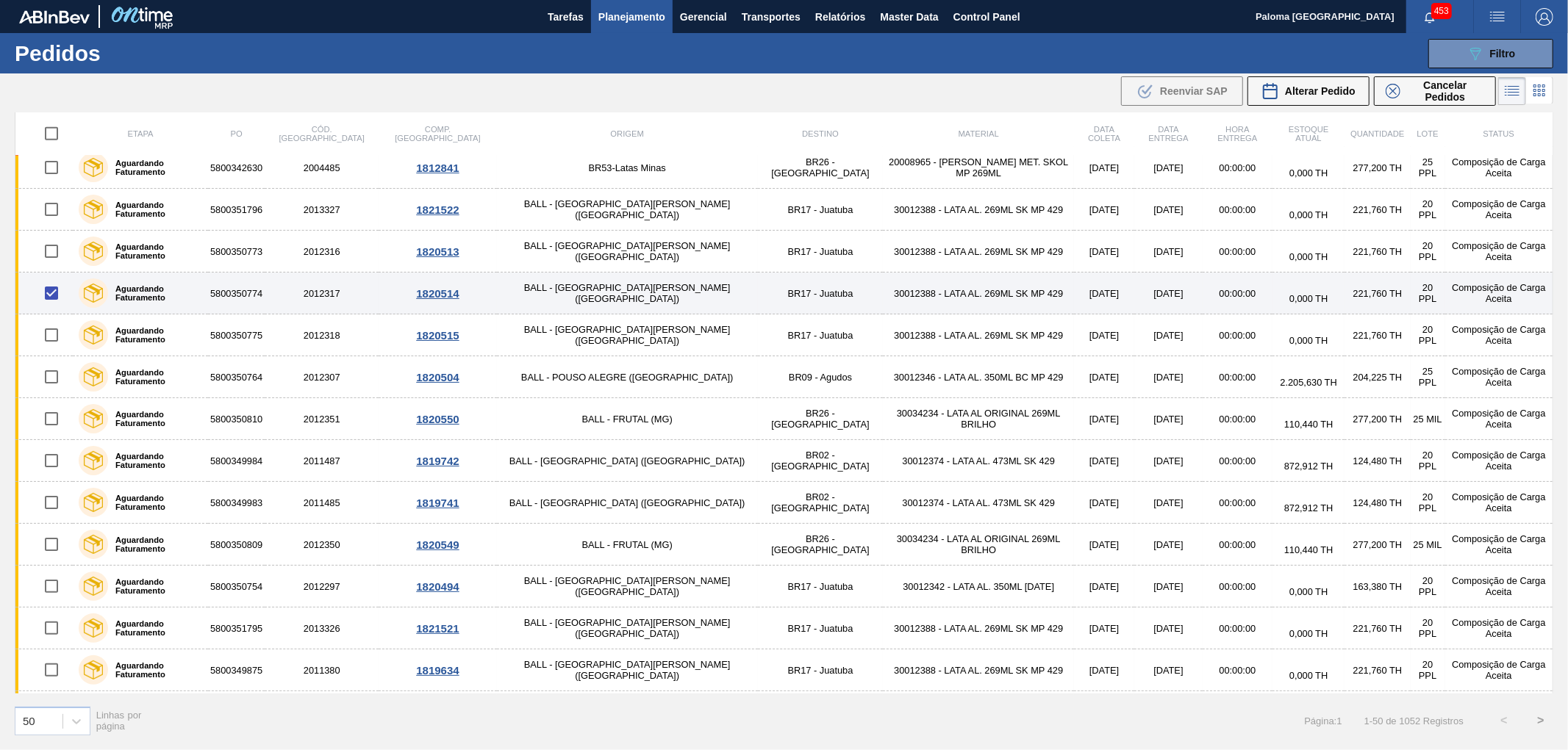
scroll to position [1306, 0]
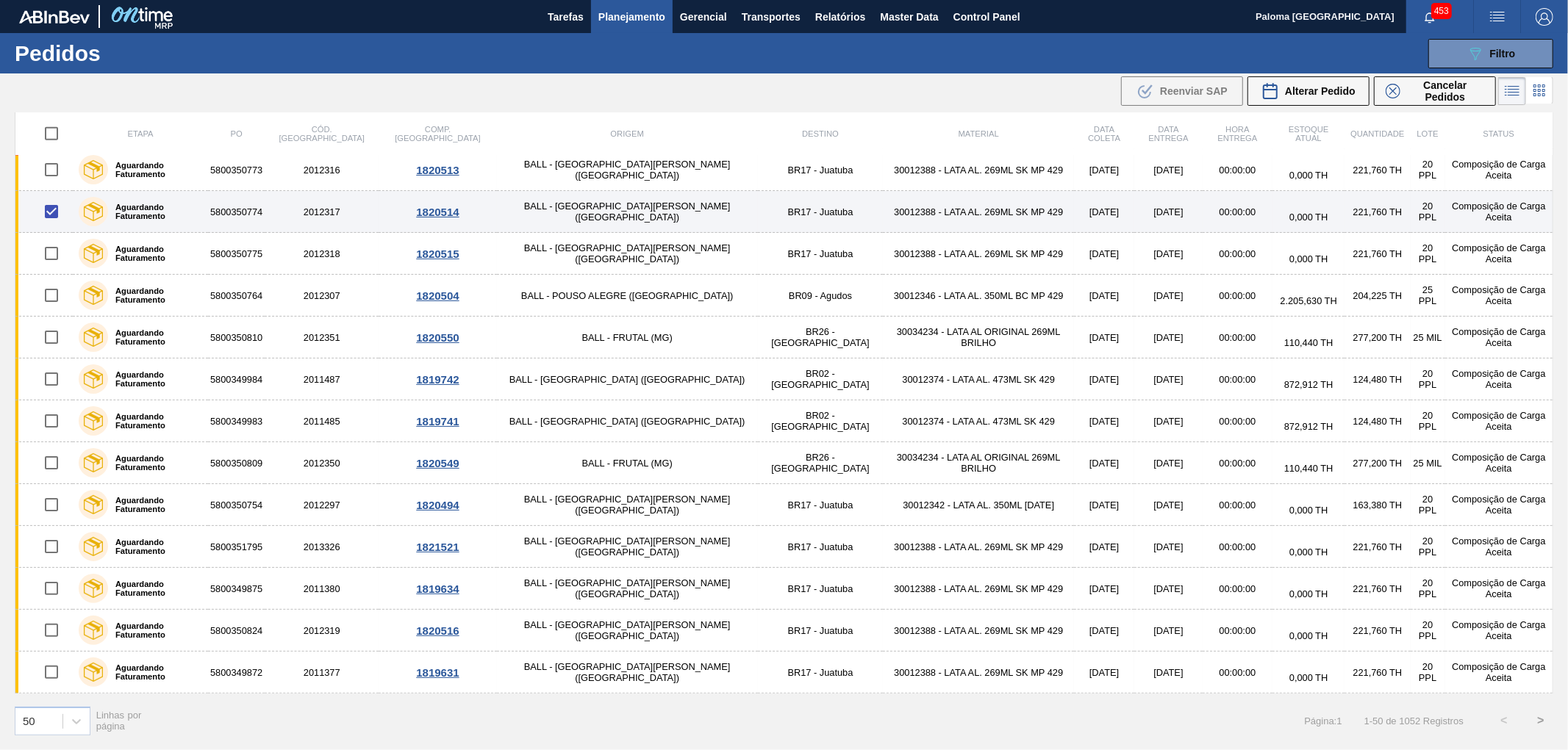
click at [52, 209] on input "checkbox" at bounding box center [51, 212] width 31 height 31
checkbox input "false"
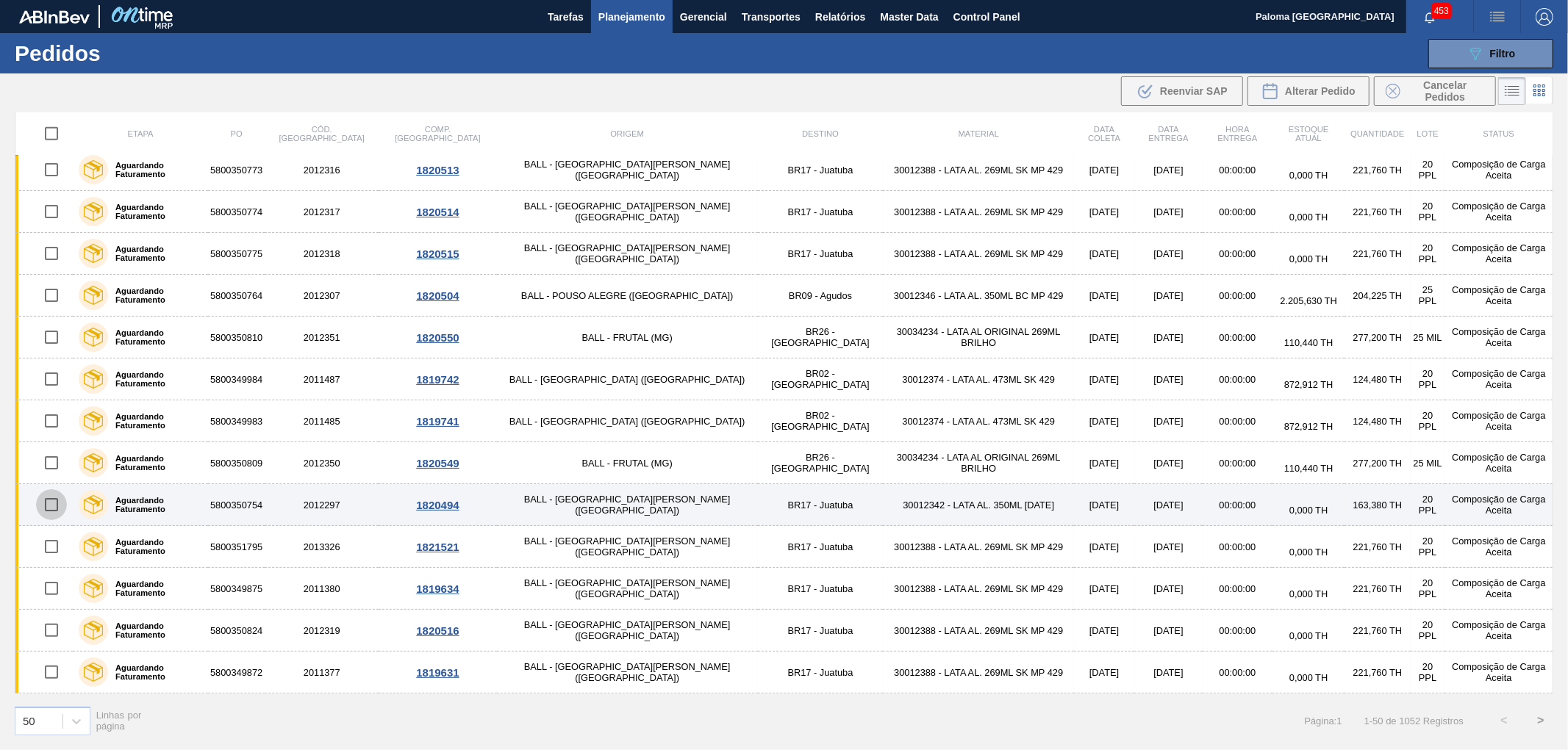
click at [52, 503] on input "checkbox" at bounding box center [51, 505] width 31 height 31
checkbox input "true"
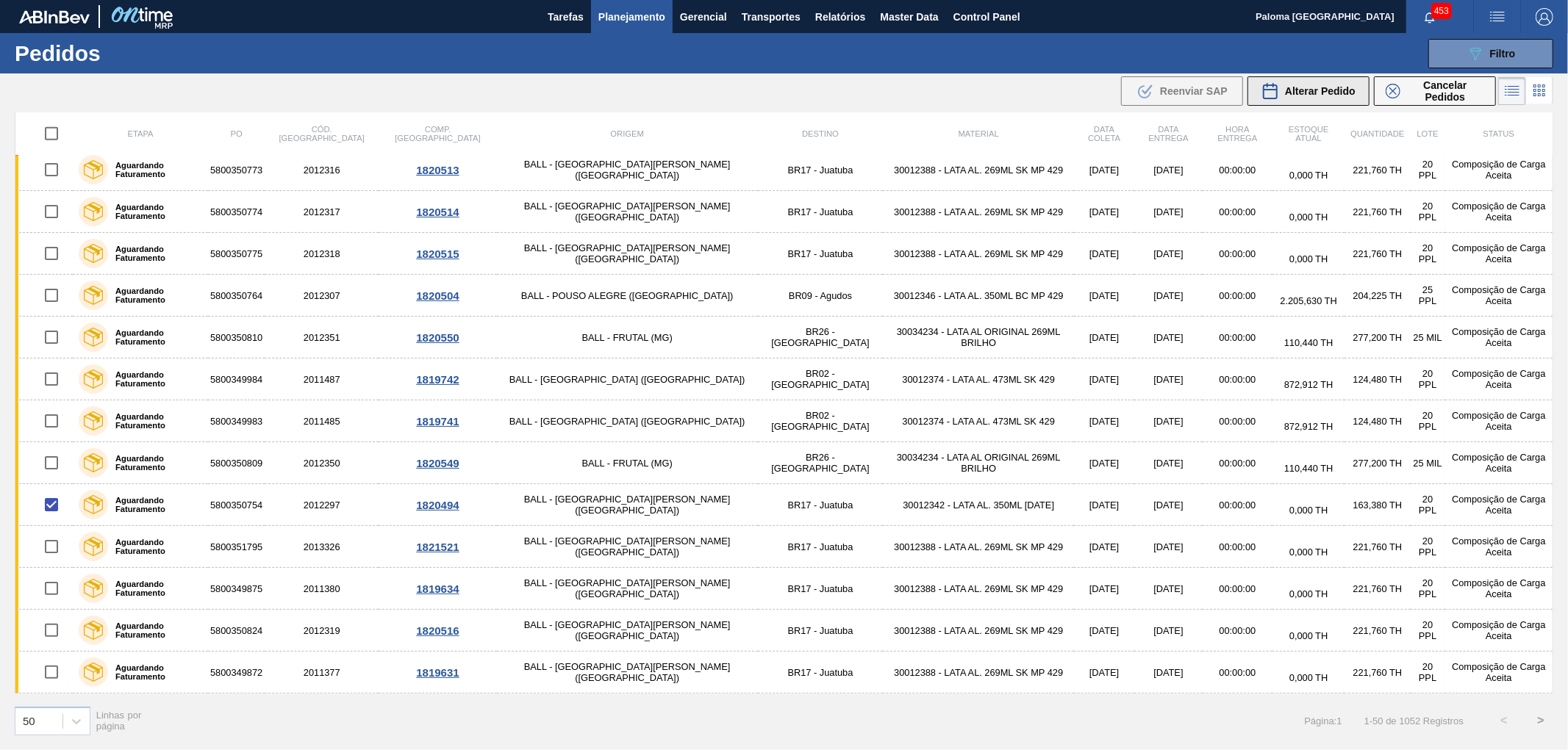
click at [1338, 97] on span "Alterar Pedido" at bounding box center [1320, 91] width 71 height 12
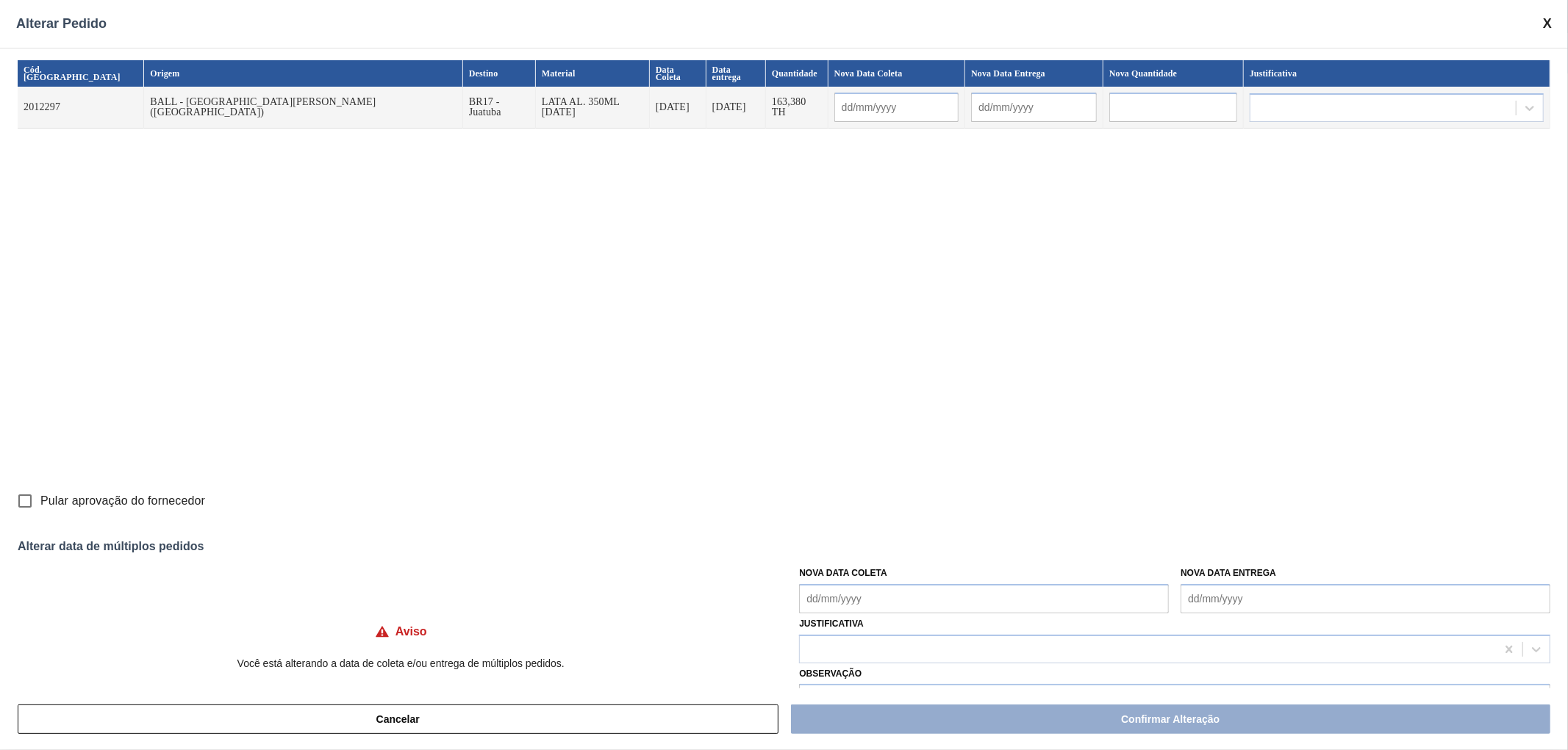
click at [1552, 23] on span at bounding box center [1547, 24] width 9 height 16
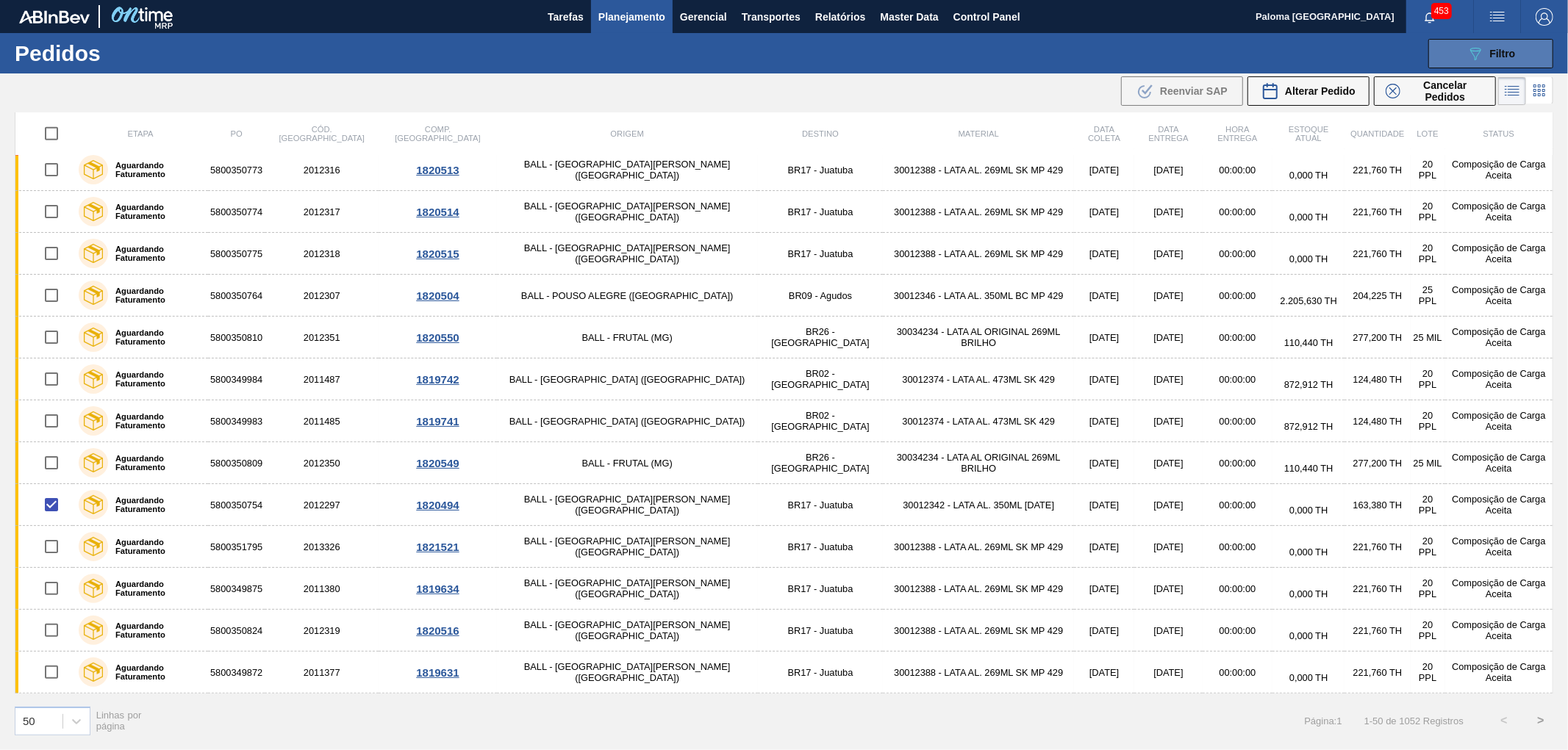
click at [1465, 56] on button "089F7B8B-B2A5-4AFE-B5C0-19BA573D28AC Filtro" at bounding box center [1491, 53] width 125 height 30
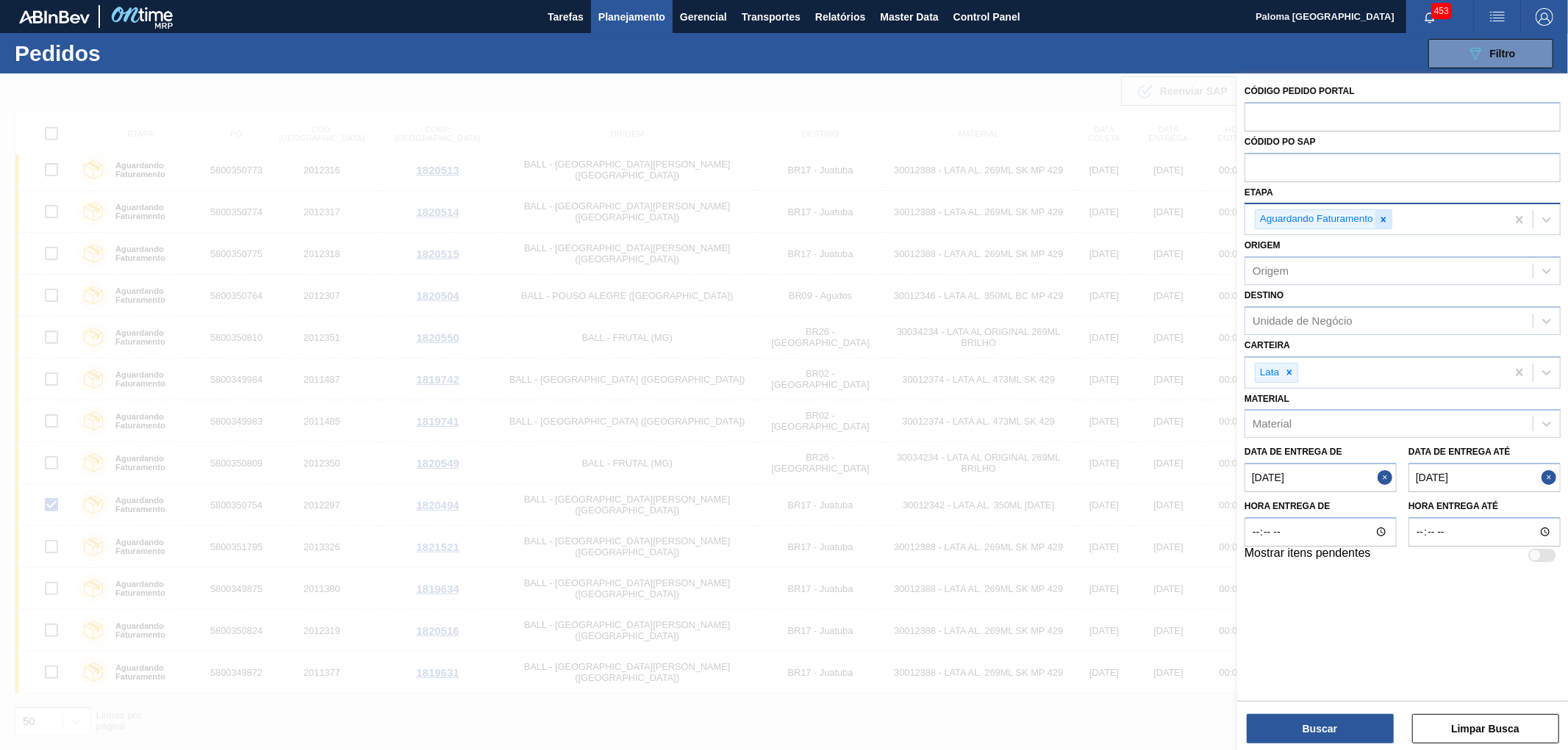
click at [1382, 219] on icon at bounding box center [1384, 220] width 10 height 10
click at [1291, 369] on icon at bounding box center [1289, 369] width 5 height 5
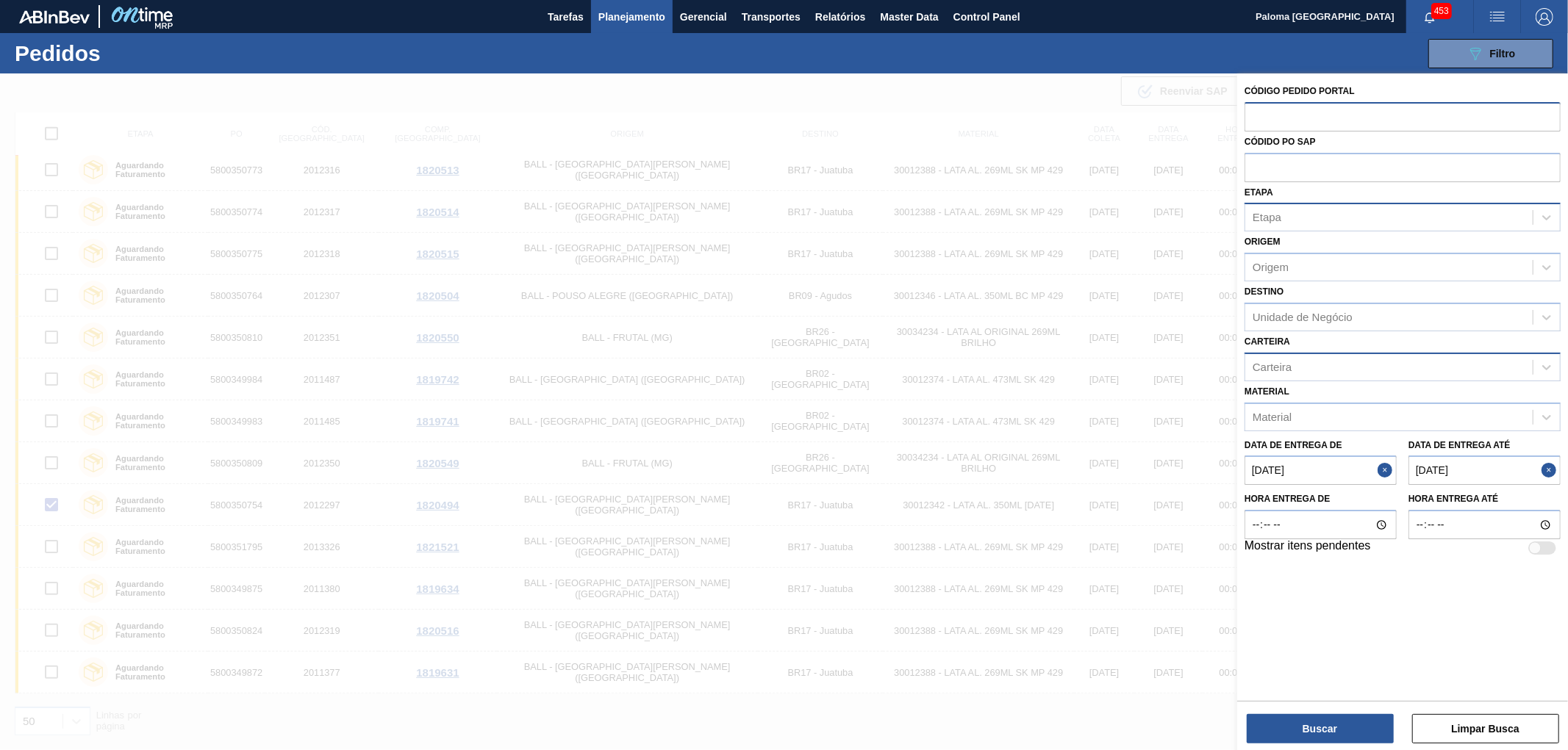
click at [1289, 114] on input "text" at bounding box center [1403, 117] width 316 height 28
paste input "2003906"
type input "2003906"
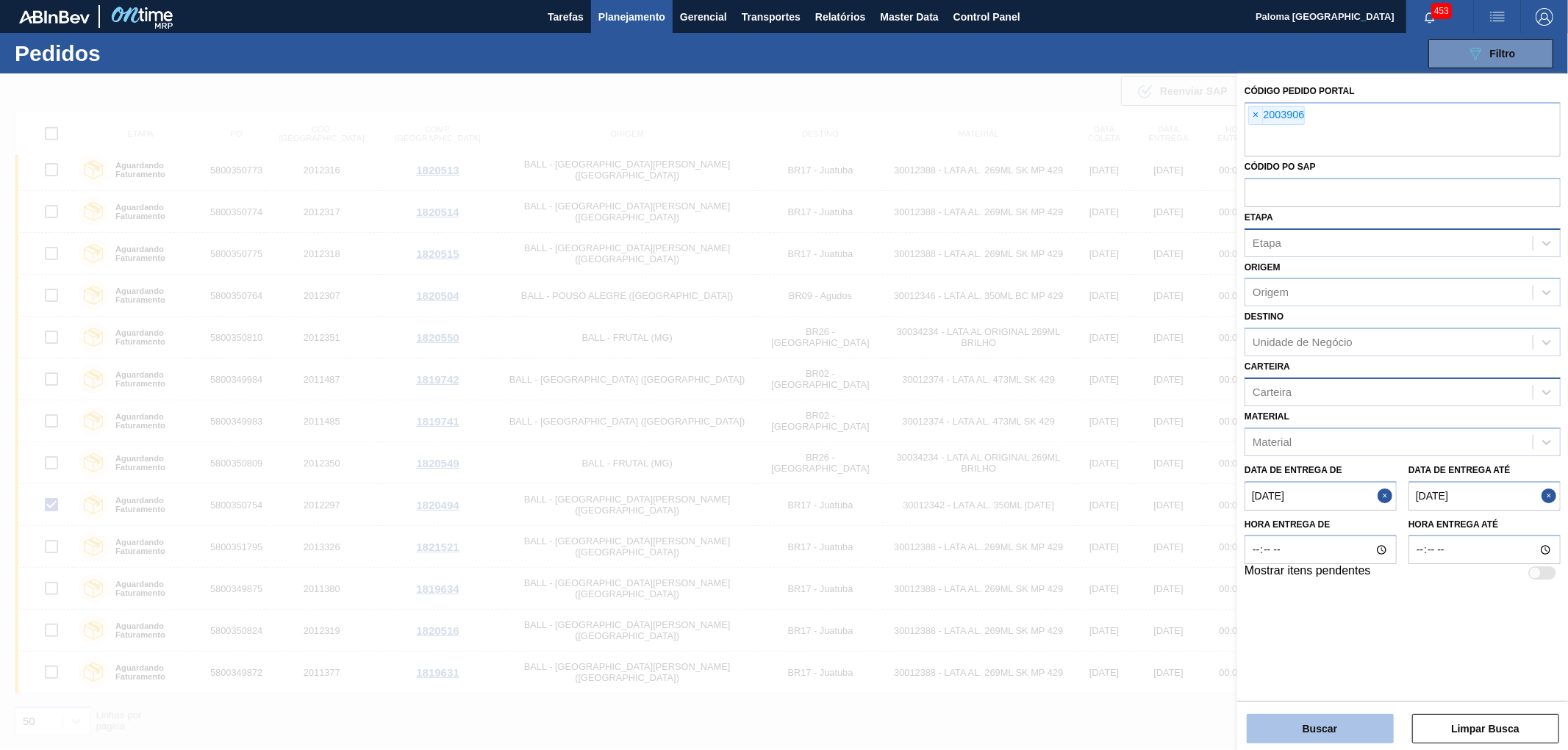
click at [1332, 726] on button "Buscar" at bounding box center [1320, 729] width 147 height 30
checkbox input "false"
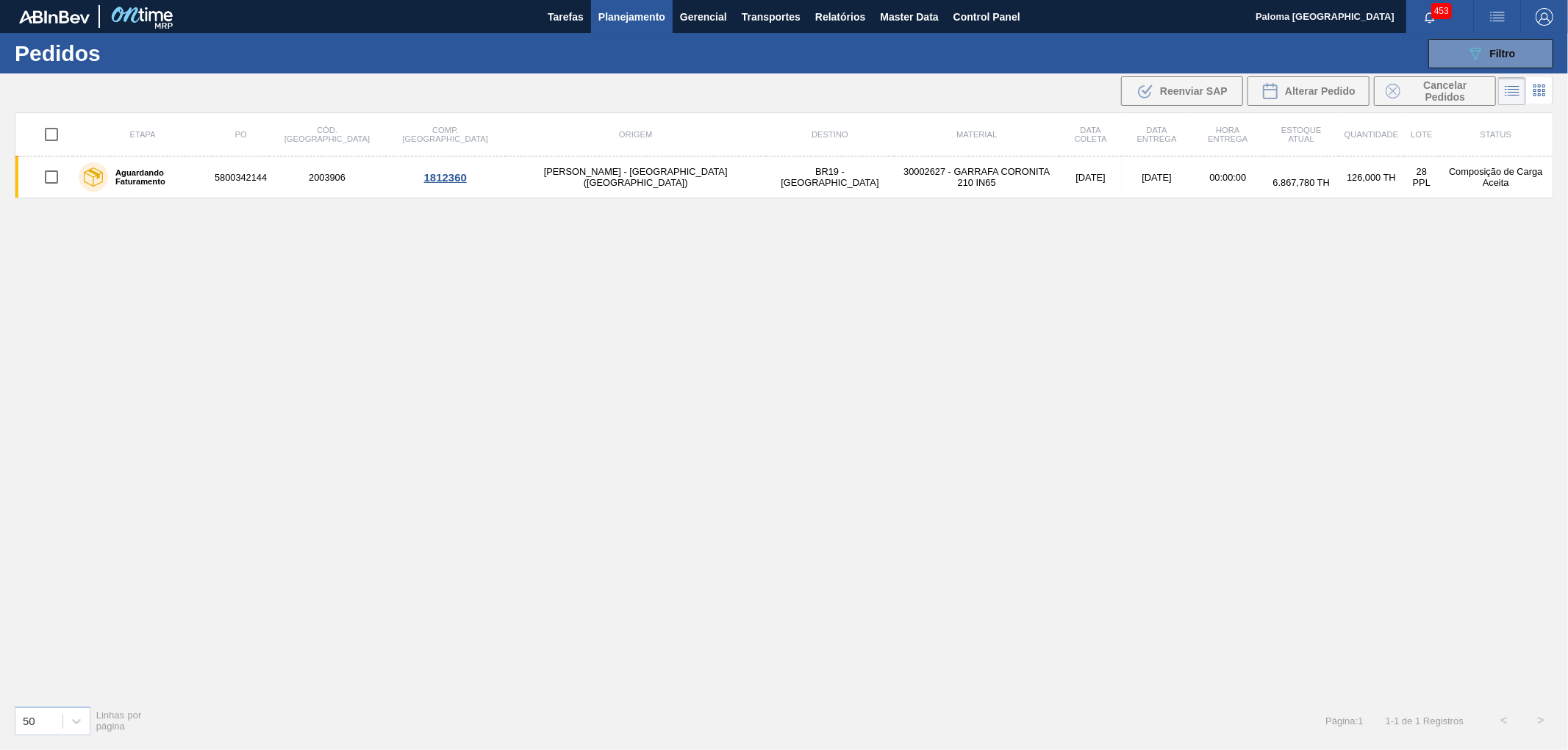
scroll to position [0, 0]
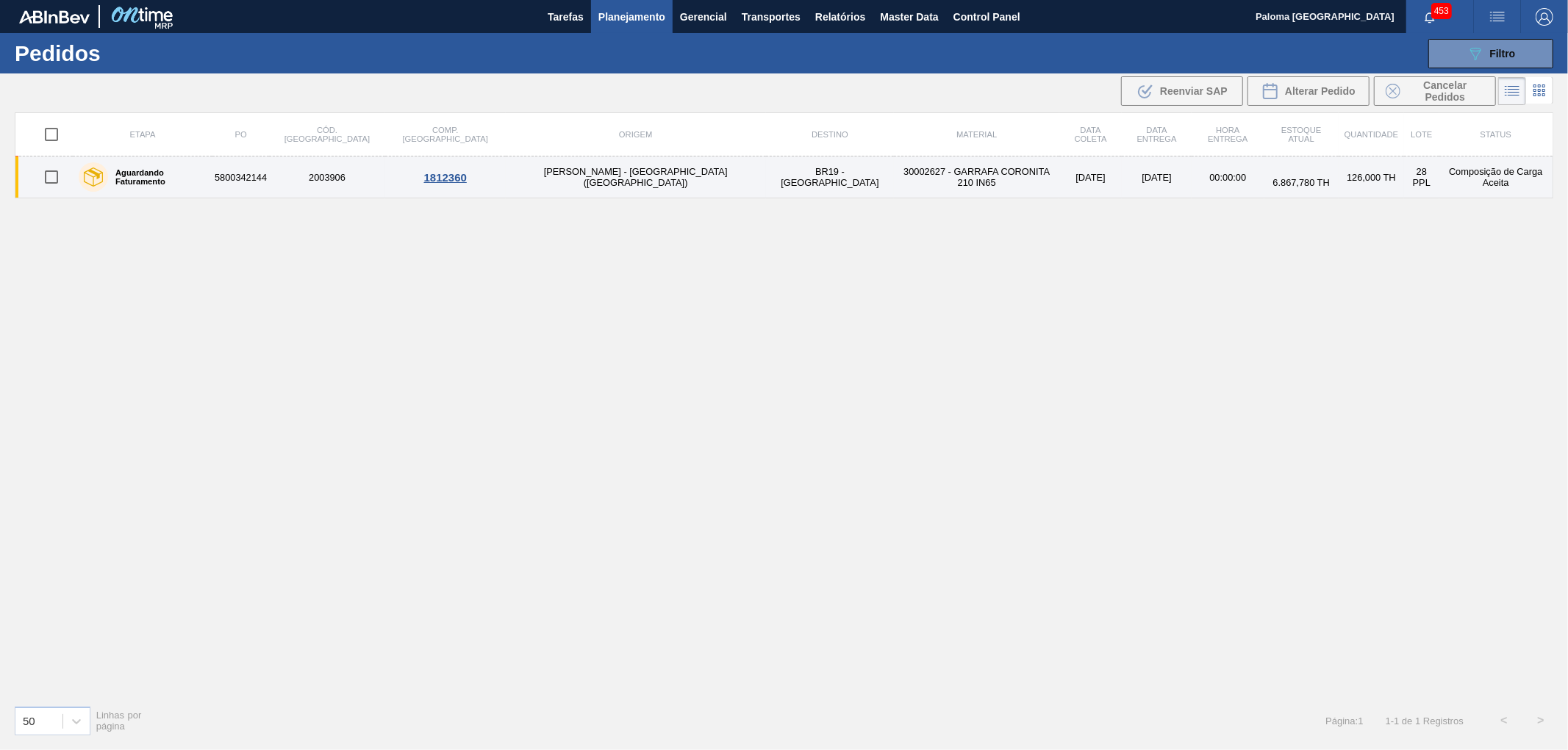
click at [61, 179] on input "checkbox" at bounding box center [51, 177] width 31 height 31
checkbox input "true"
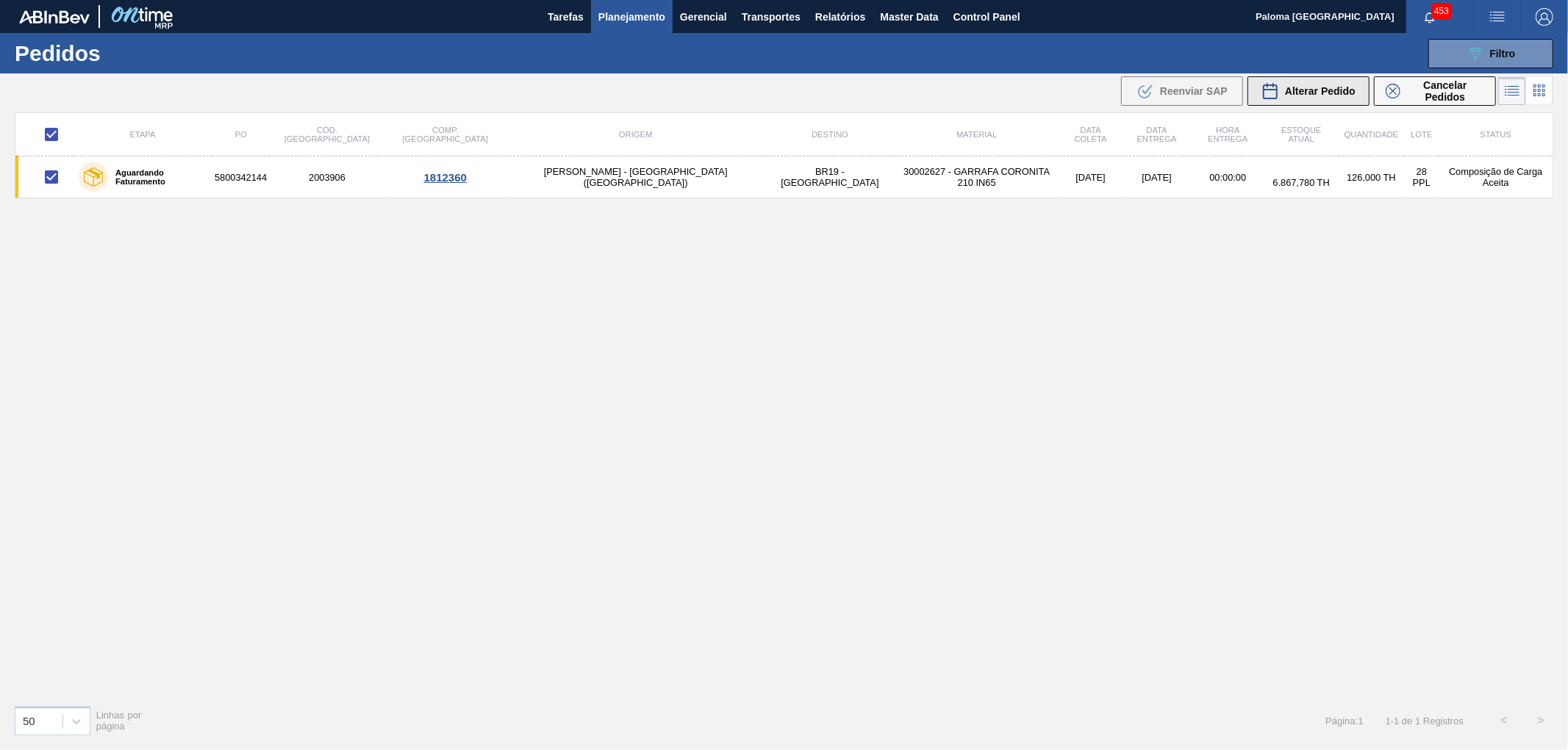
click at [1310, 94] on span "Alterar Pedido" at bounding box center [1320, 91] width 71 height 12
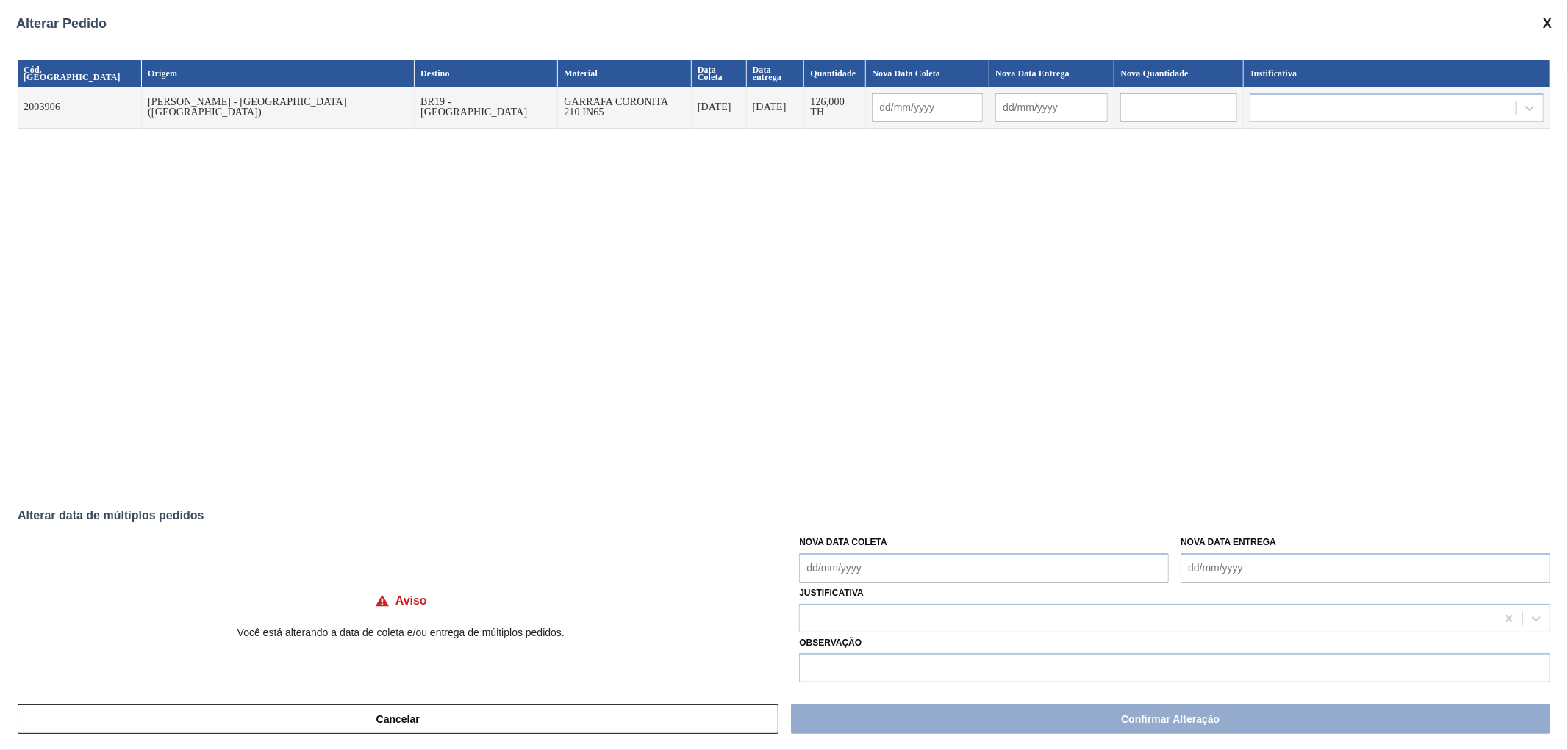
click at [1541, 19] on div "Alterar Pedido" at bounding box center [784, 24] width 1568 height 48
click at [1553, 30] on div "Alterar Pedido" at bounding box center [784, 24] width 1568 height 48
click at [1547, 25] on span at bounding box center [1547, 24] width 9 height 16
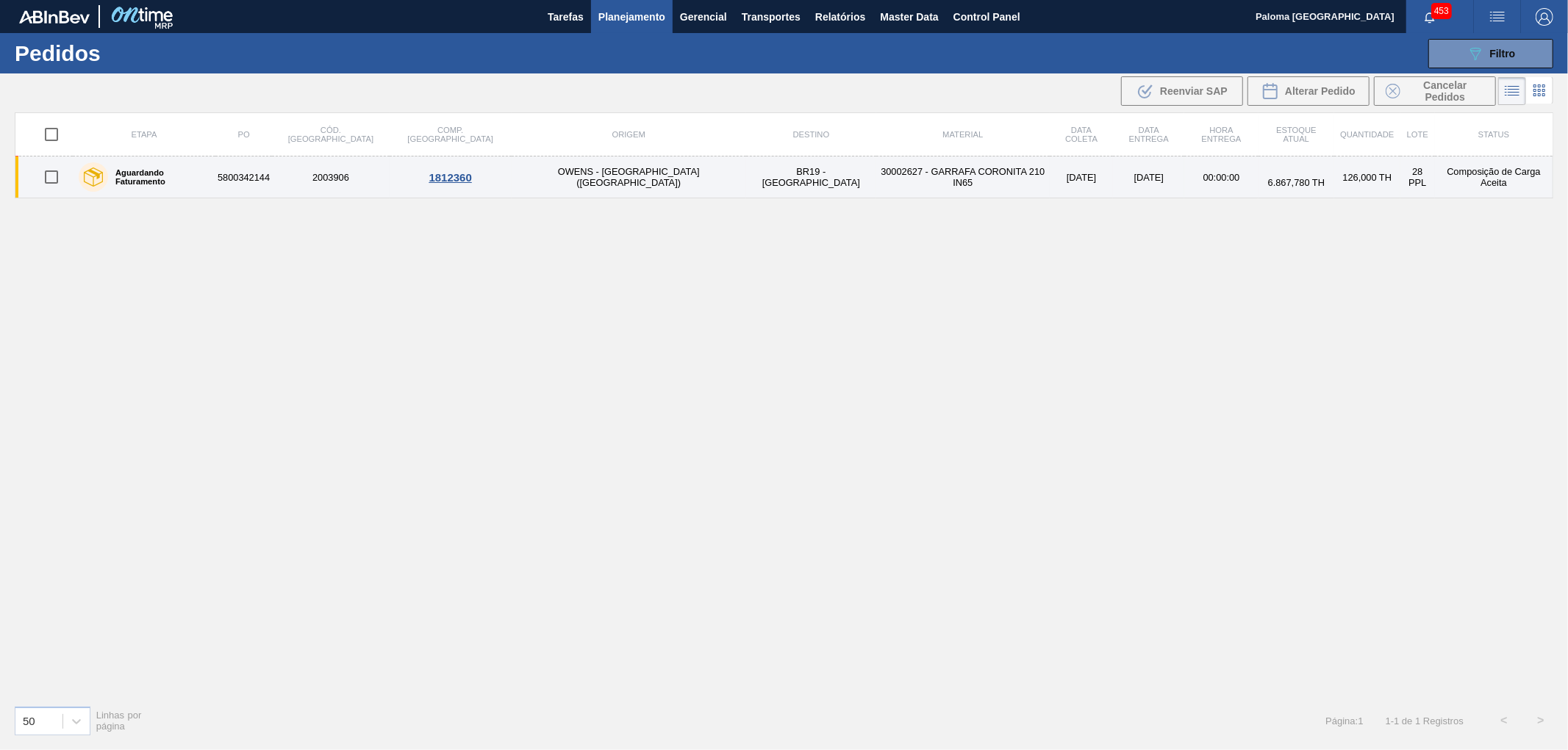
click at [53, 178] on input "checkbox" at bounding box center [51, 177] width 31 height 31
checkbox input "true"
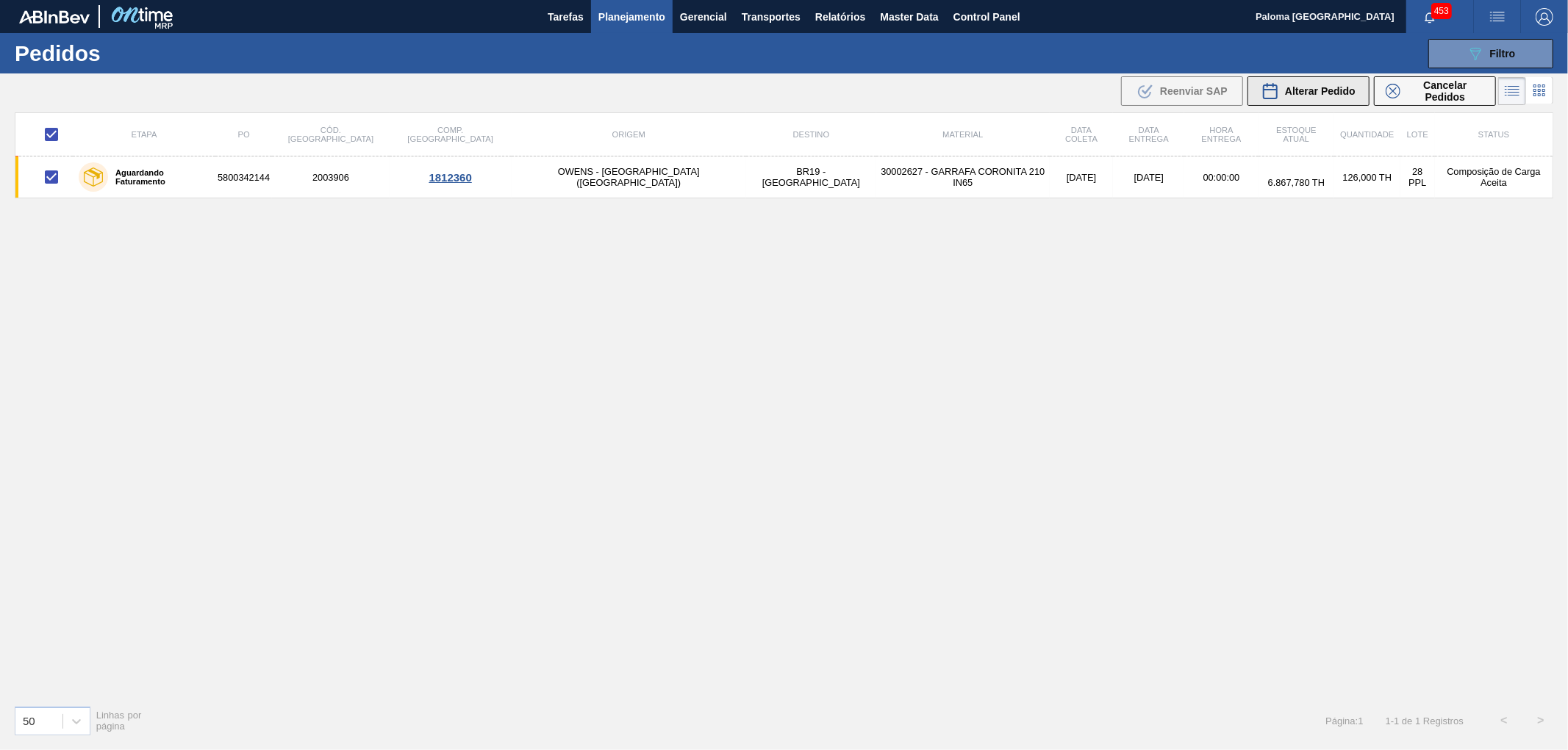
click at [1319, 94] on span "Alterar Pedido" at bounding box center [1320, 91] width 71 height 12
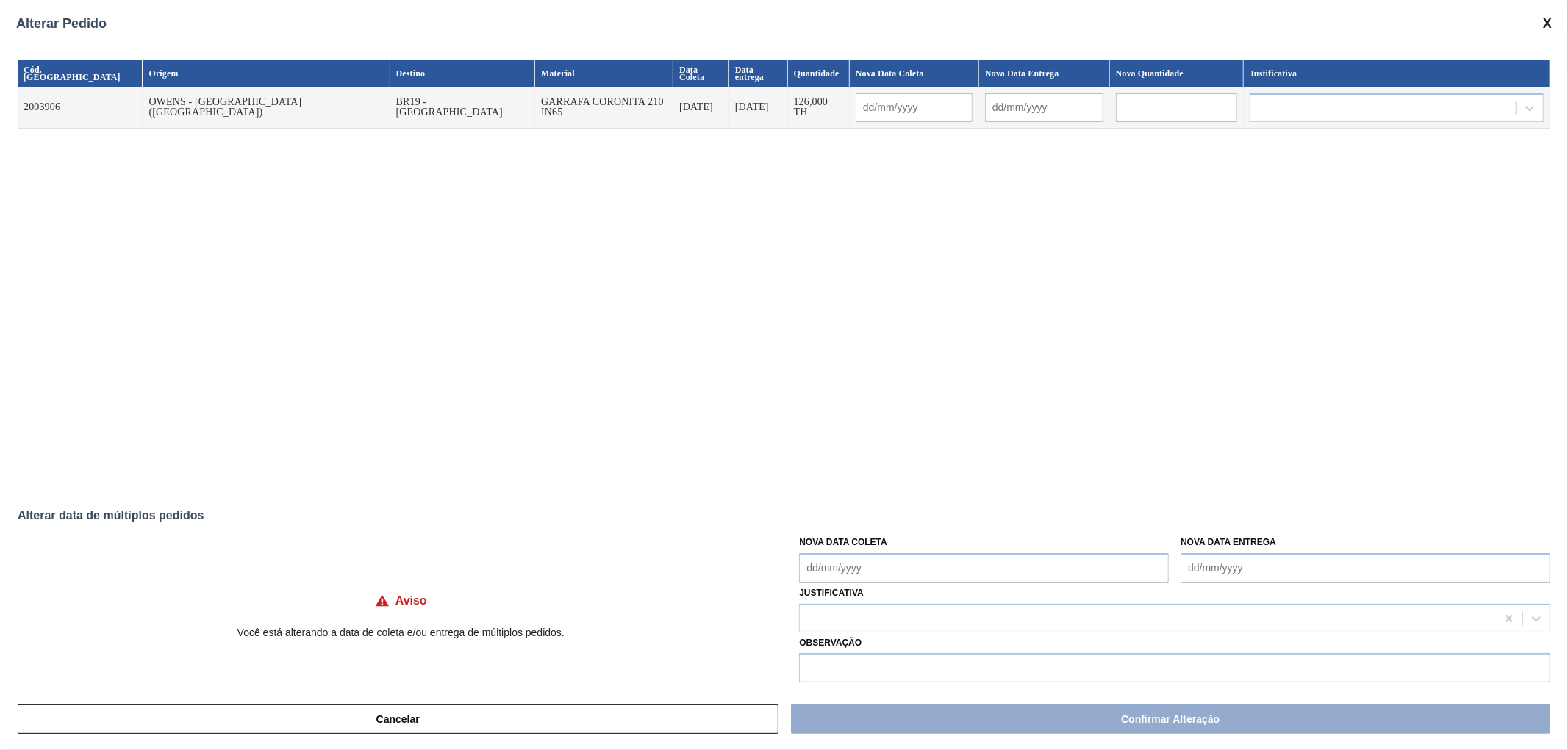
click at [1543, 19] on span at bounding box center [1547, 24] width 9 height 16
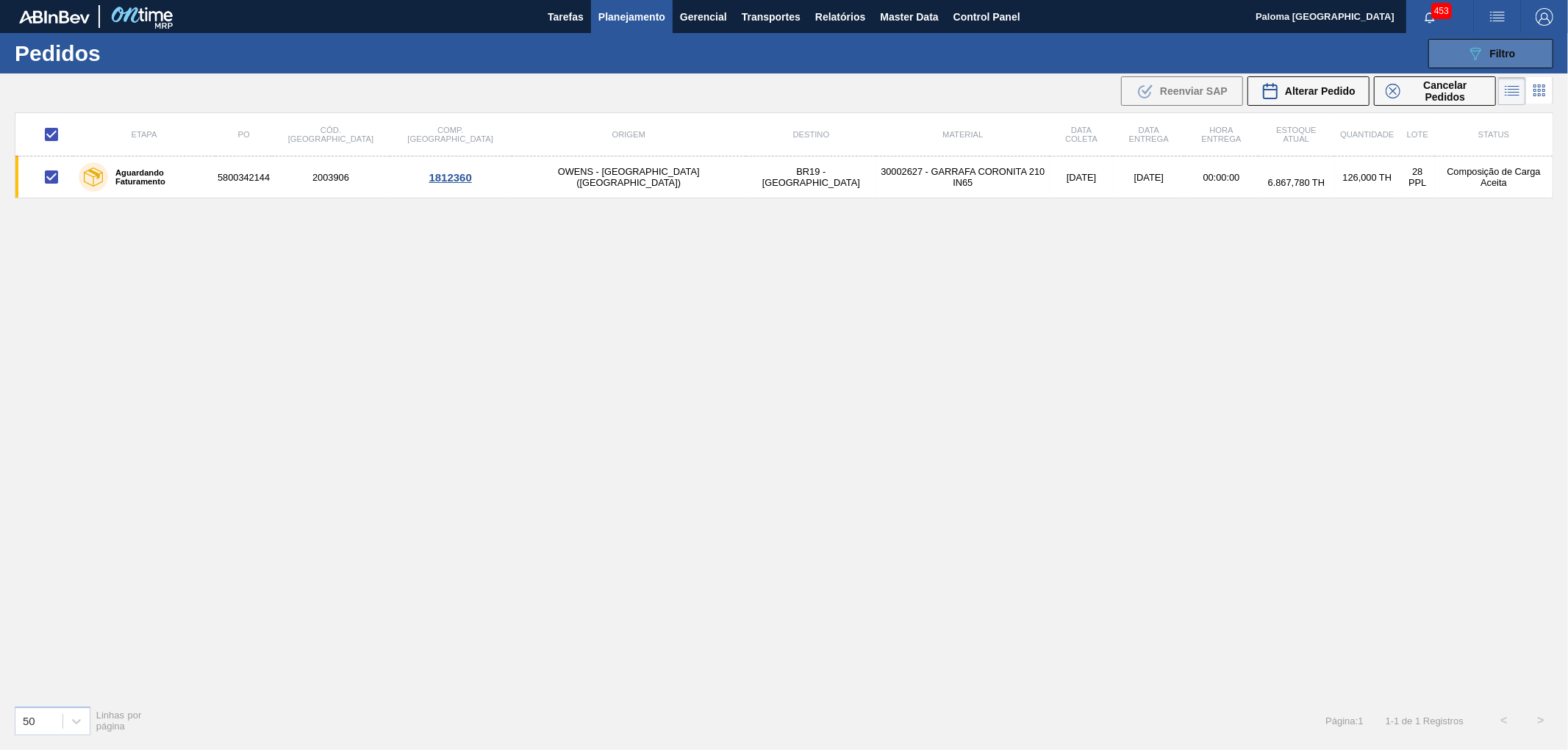
click at [1459, 60] on button "089F7B8B-B2A5-4AFE-B5C0-19BA573D28AC Filtro" at bounding box center [1491, 53] width 125 height 30
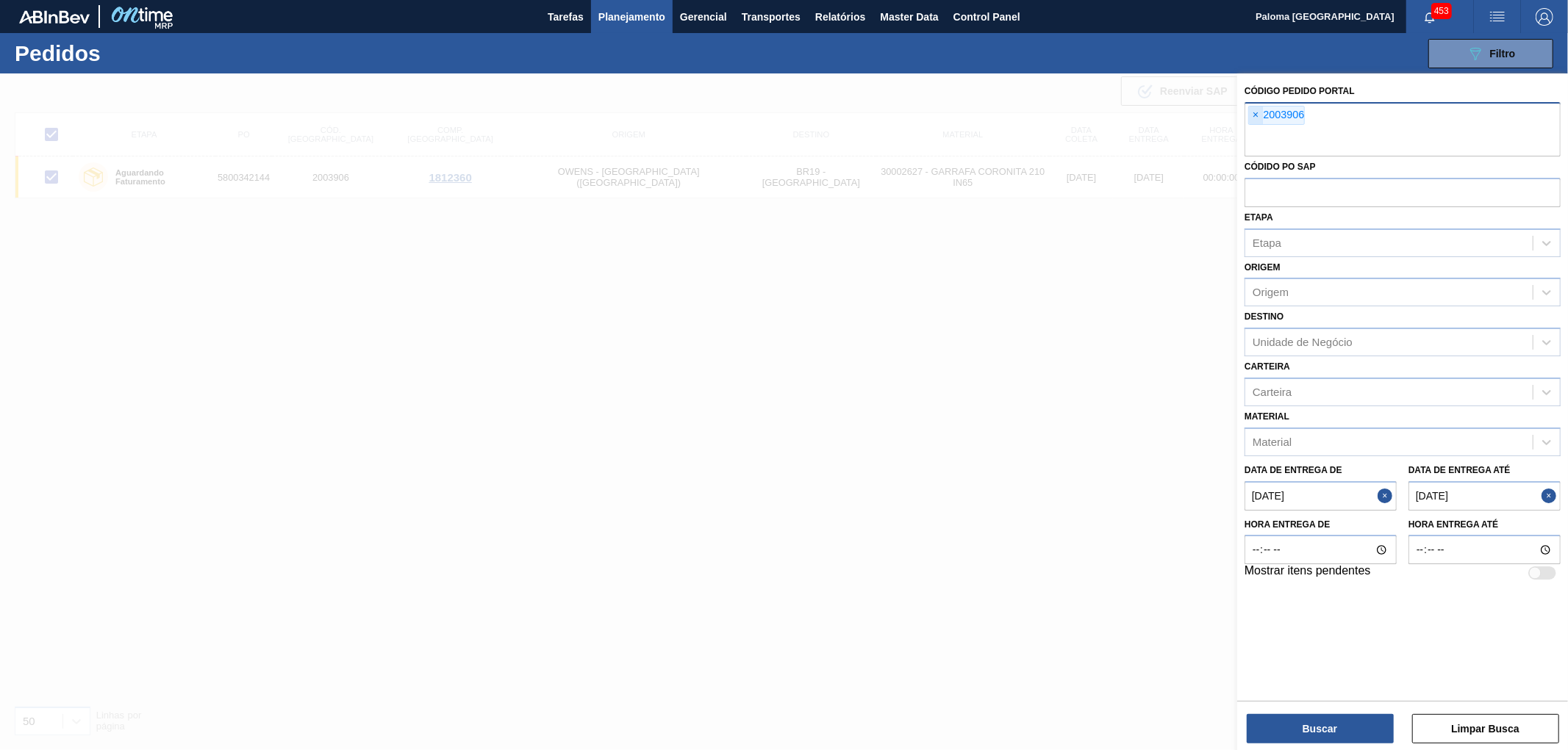
click at [1258, 111] on span "×" at bounding box center [1255, 116] width 14 height 18
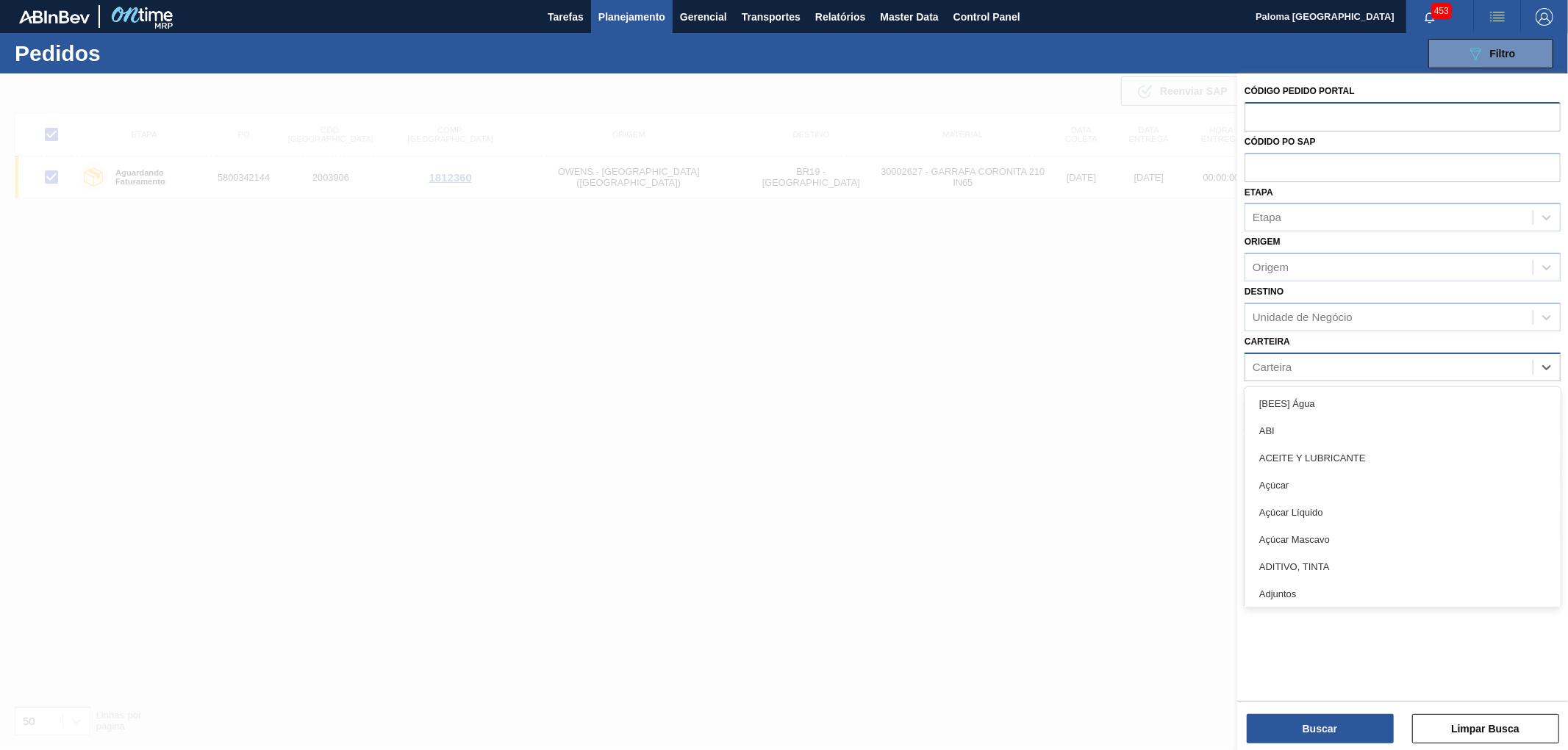
click at [1286, 366] on div "Carteira" at bounding box center [1272, 367] width 39 height 13
type input "garr"
click at [1448, 366] on div "garr" at bounding box center [1389, 367] width 287 height 22
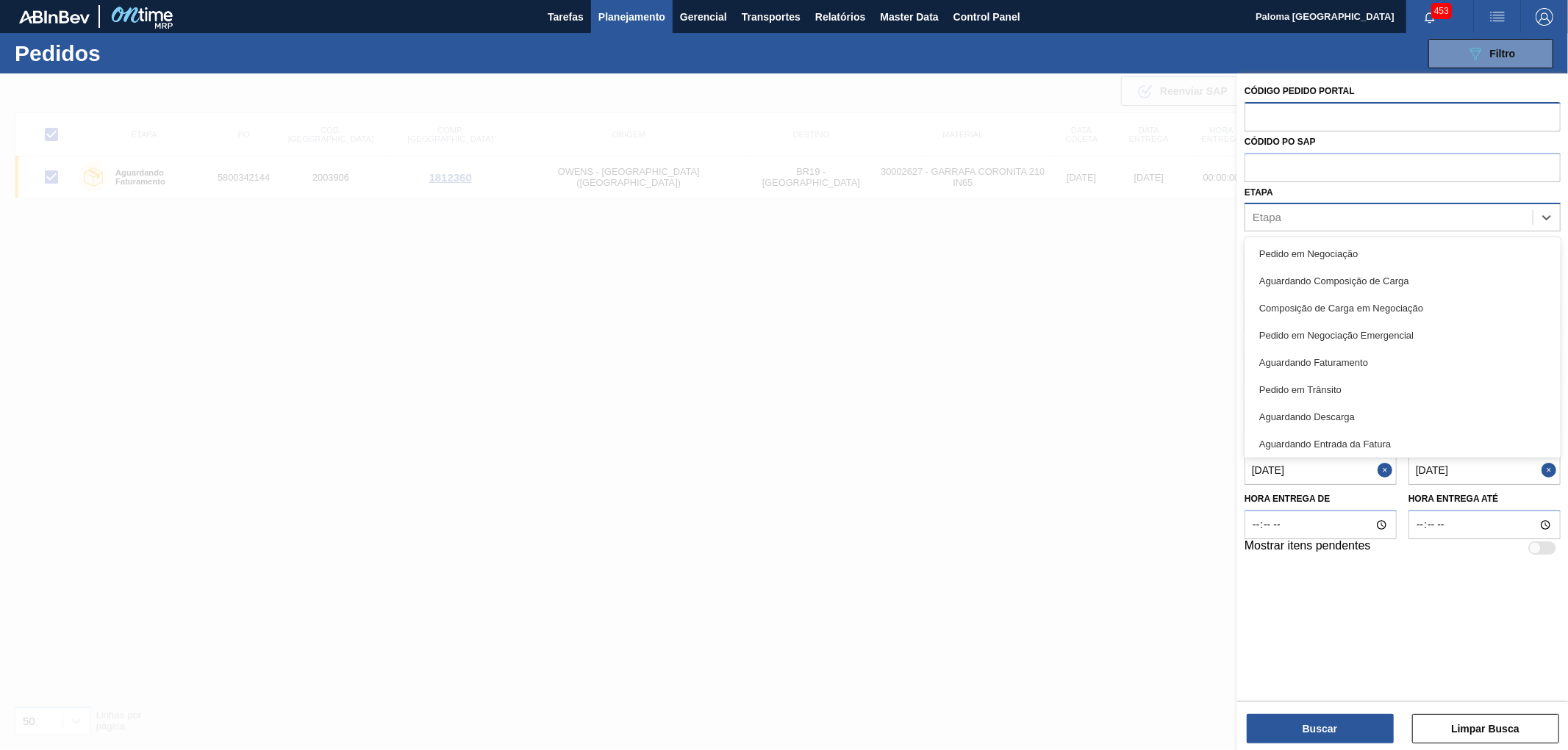
click at [1304, 216] on div "Etapa" at bounding box center [1389, 218] width 287 height 22
type input "ag"
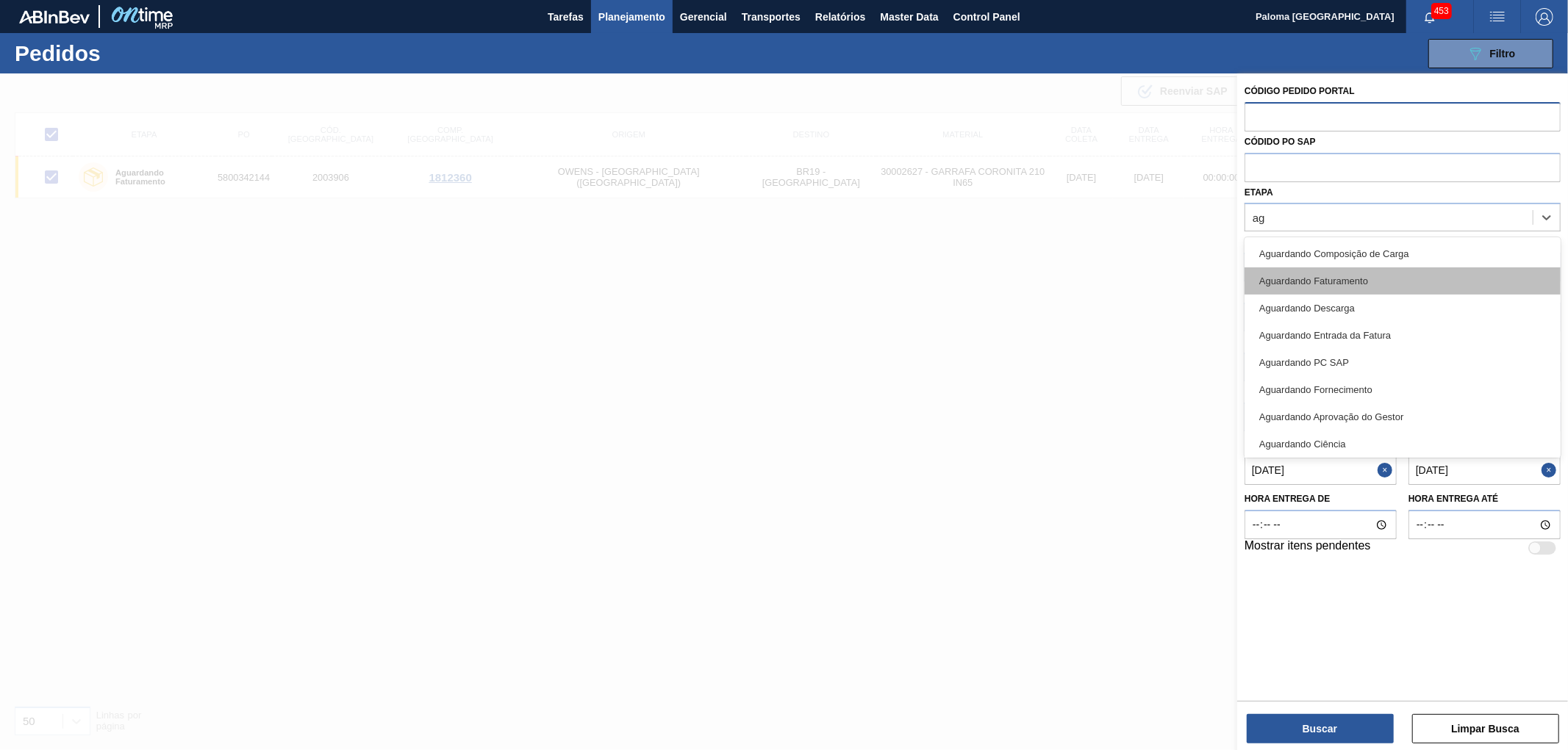
click at [1321, 284] on div "Aguardando Faturamento" at bounding box center [1403, 281] width 316 height 27
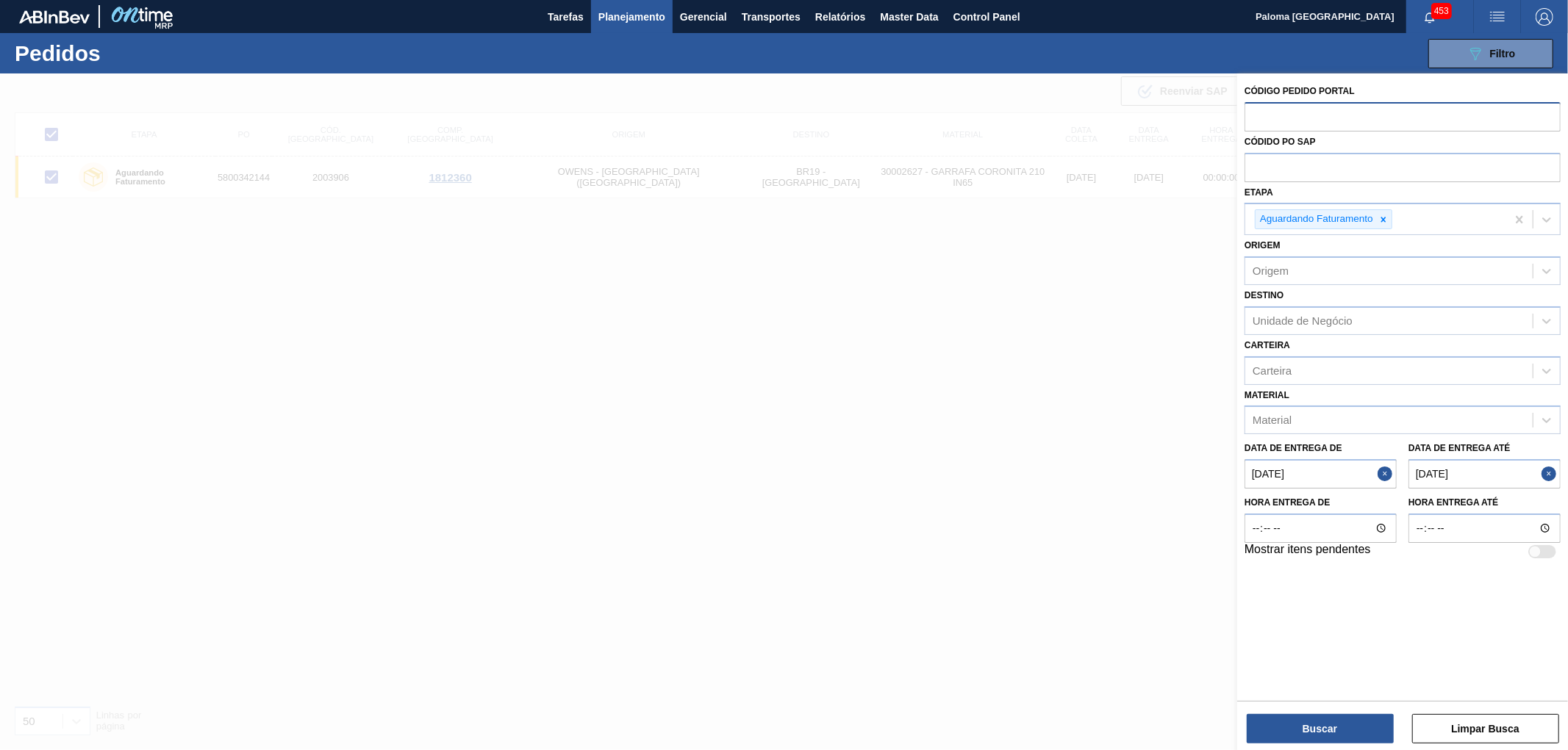
click at [1304, 748] on div "Código Pedido Portal Códido PO SAP Etapa Aguardando Faturamento Origem Origem D…" at bounding box center [1402, 413] width 331 height 679
click at [1341, 744] on div "Código Pedido Portal Códido PO SAP Etapa Aguardando Faturamento Origem Origem D…" at bounding box center [1402, 413] width 331 height 679
click at [1371, 726] on button "Buscar" at bounding box center [1320, 729] width 147 height 30
checkbox input "false"
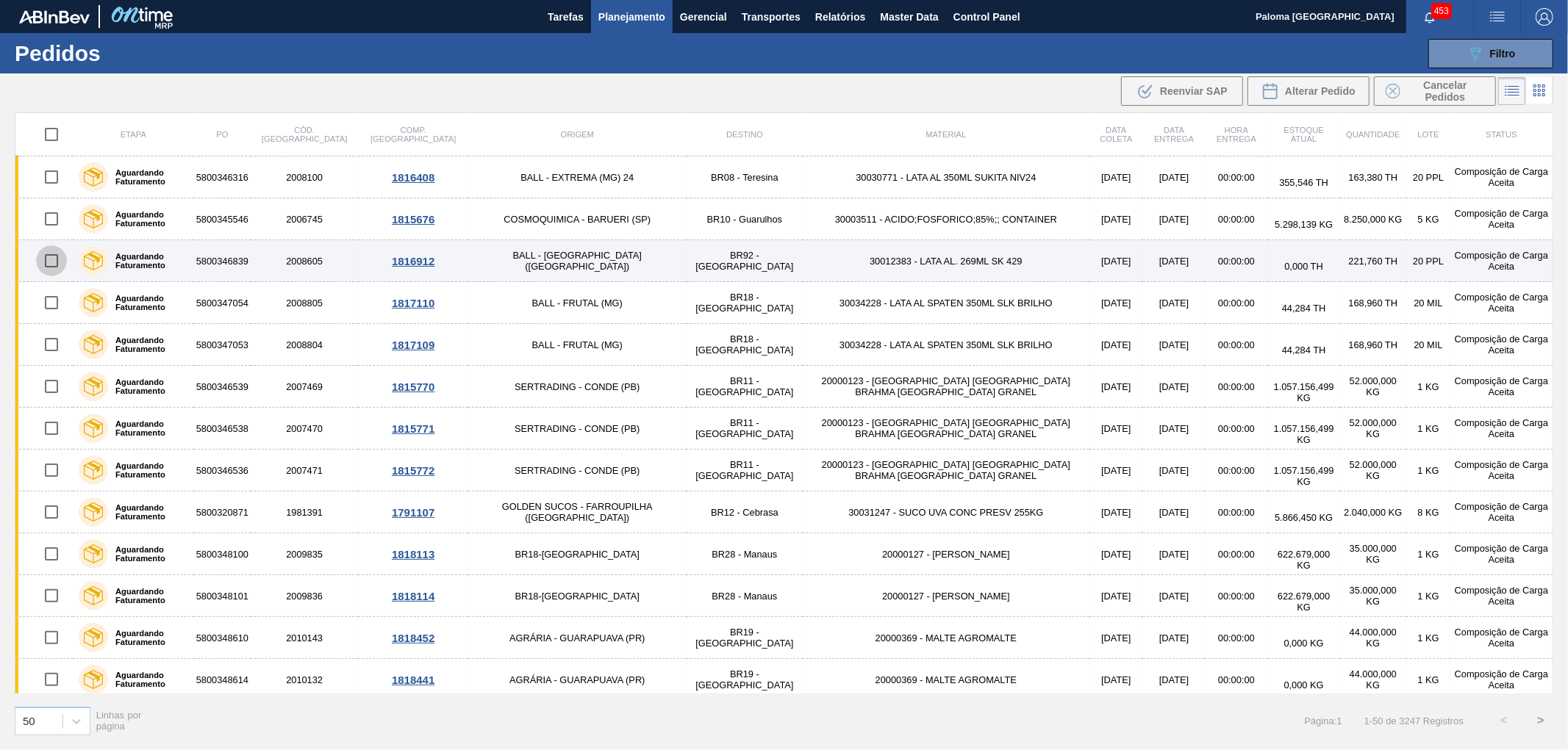
click at [53, 261] on input "checkbox" at bounding box center [51, 261] width 31 height 31
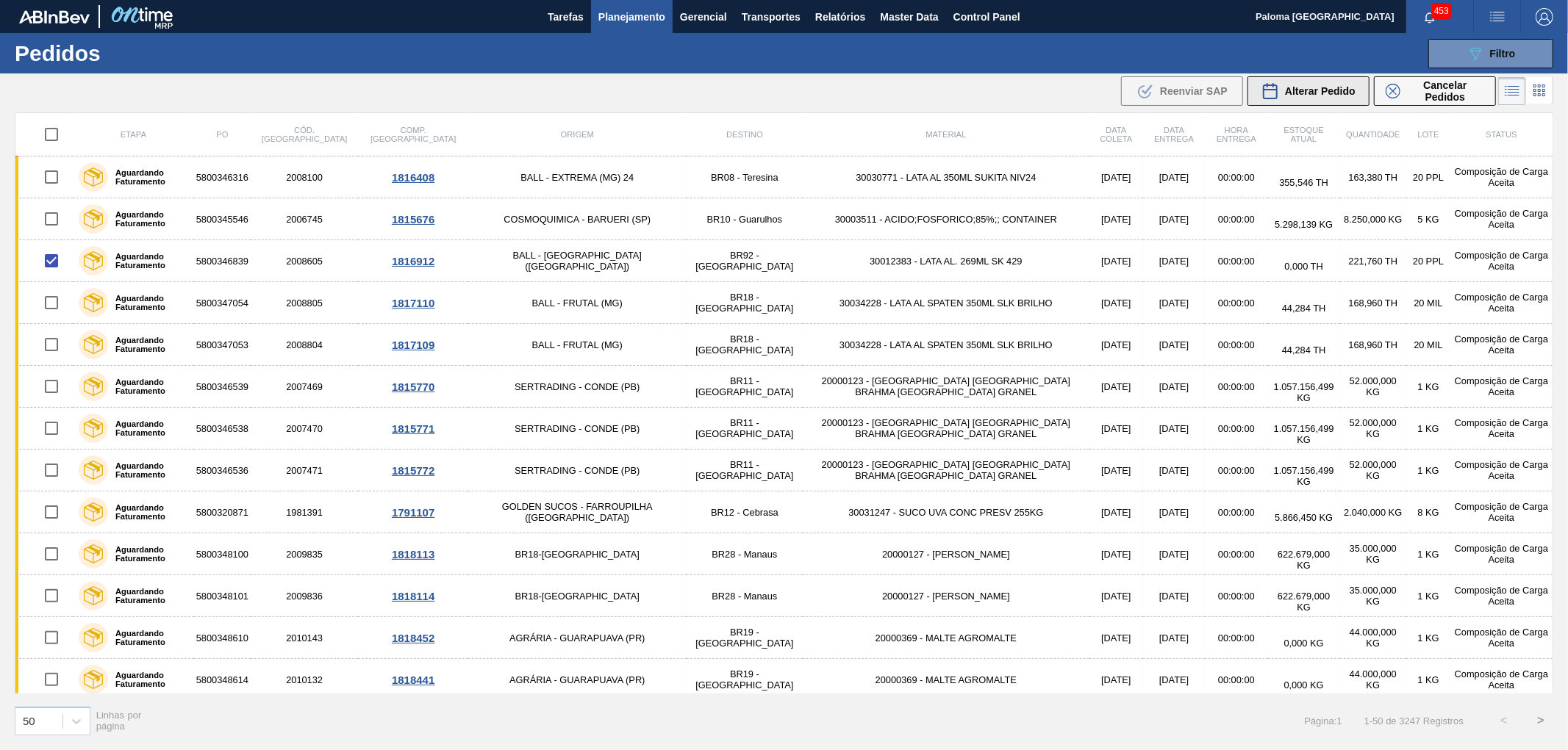
click at [1327, 94] on span "Alterar Pedido" at bounding box center [1320, 91] width 71 height 12
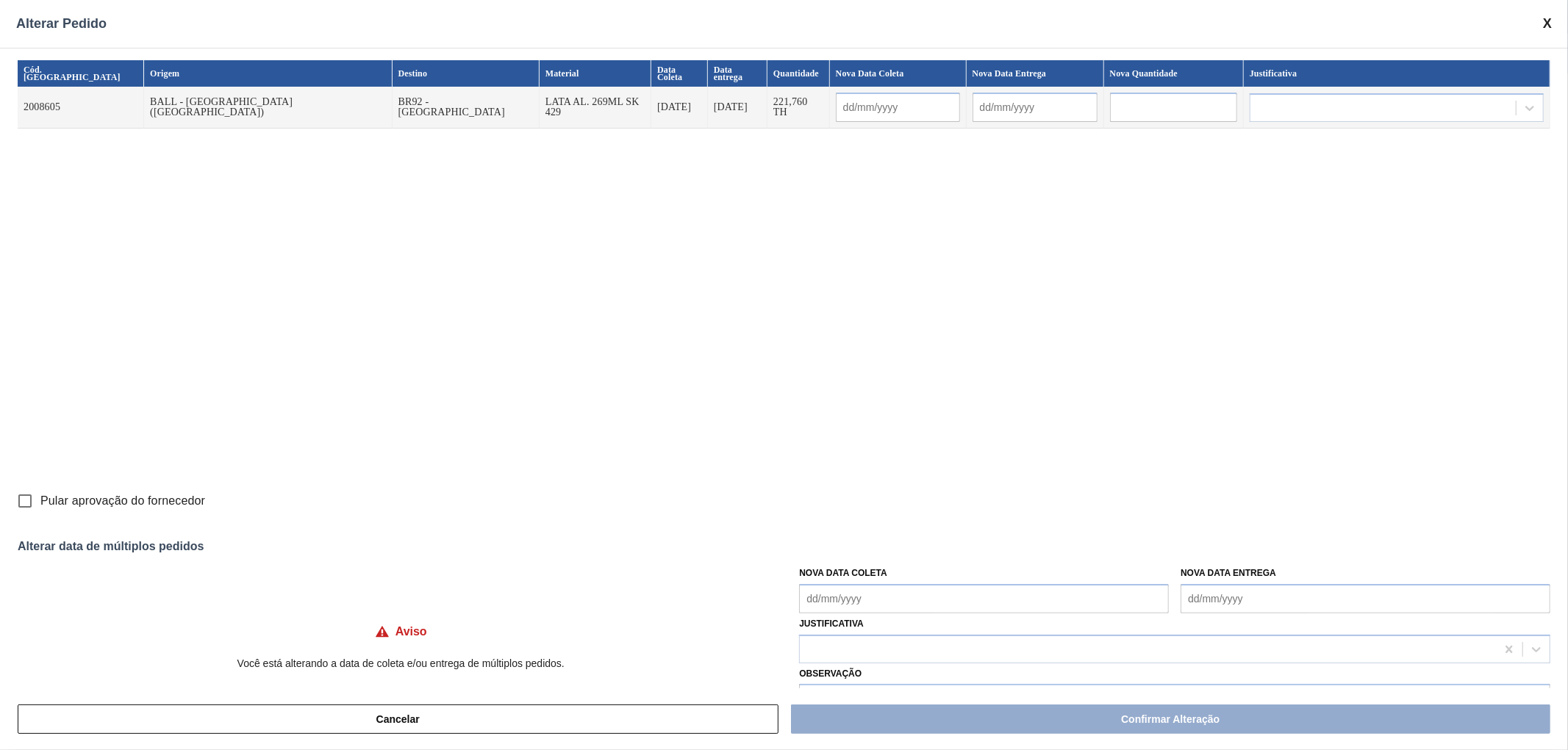
click at [1548, 25] on span at bounding box center [1547, 24] width 9 height 16
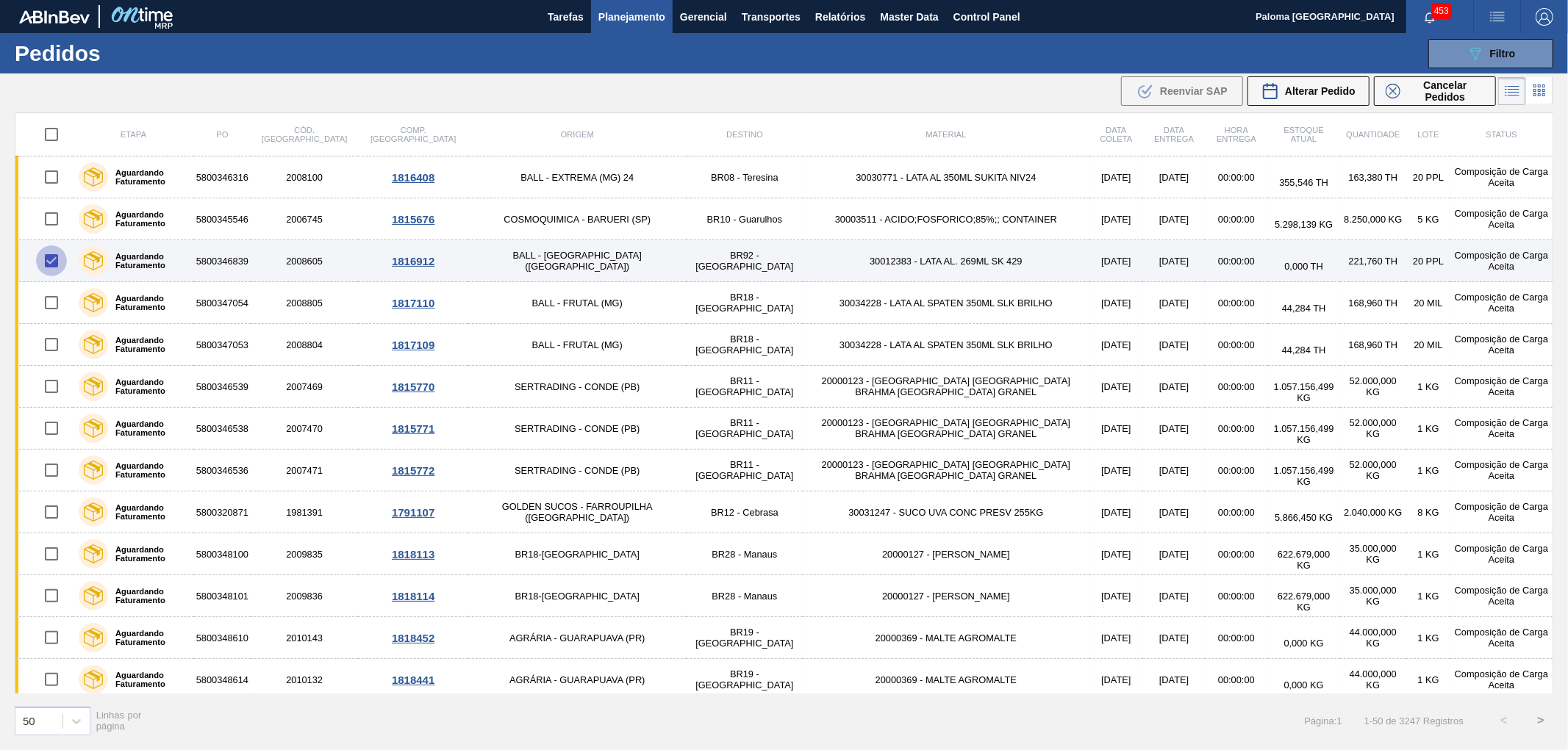
click at [54, 261] on input "checkbox" at bounding box center [51, 261] width 31 height 31
checkbox input "false"
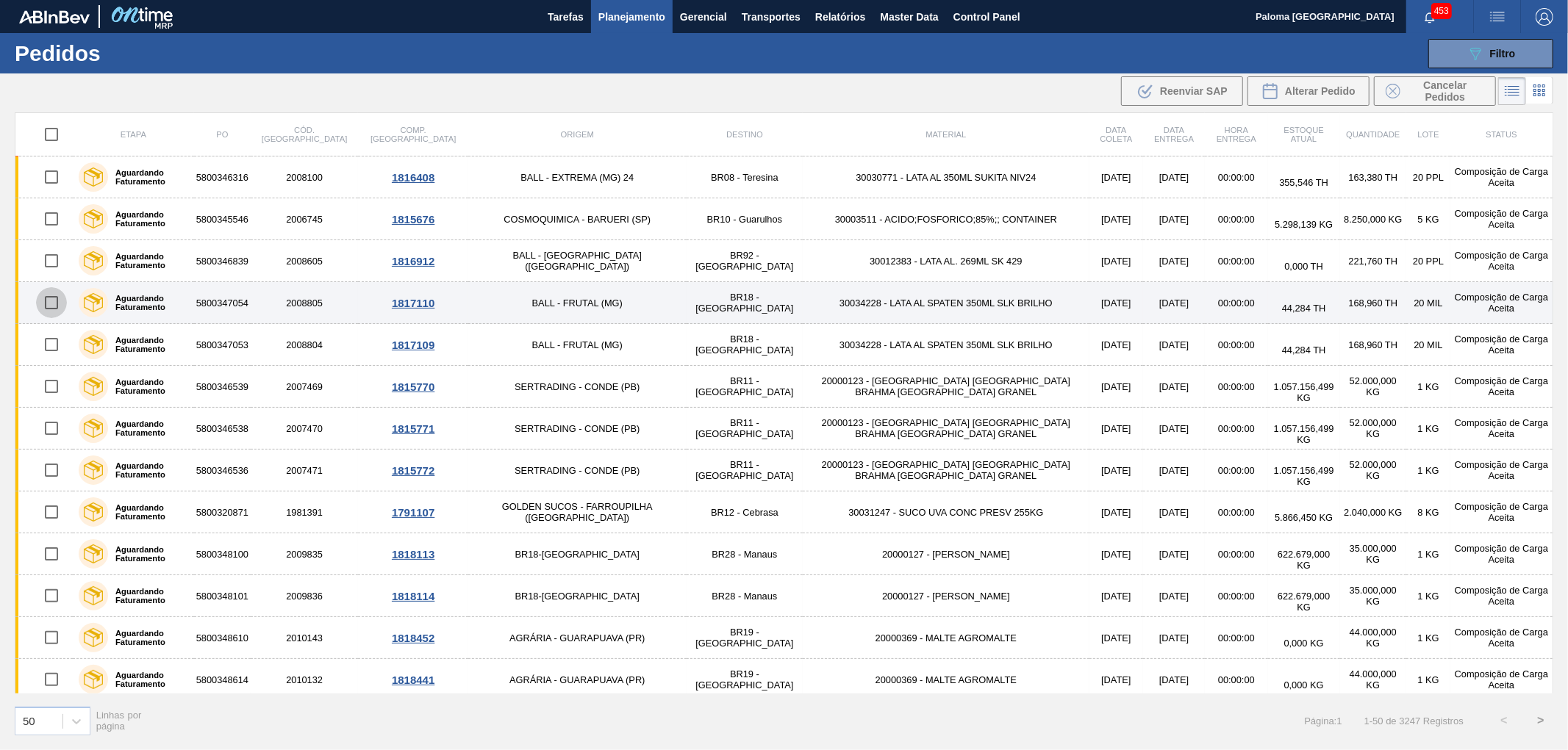
click at [50, 296] on input "checkbox" at bounding box center [51, 303] width 31 height 31
checkbox input "true"
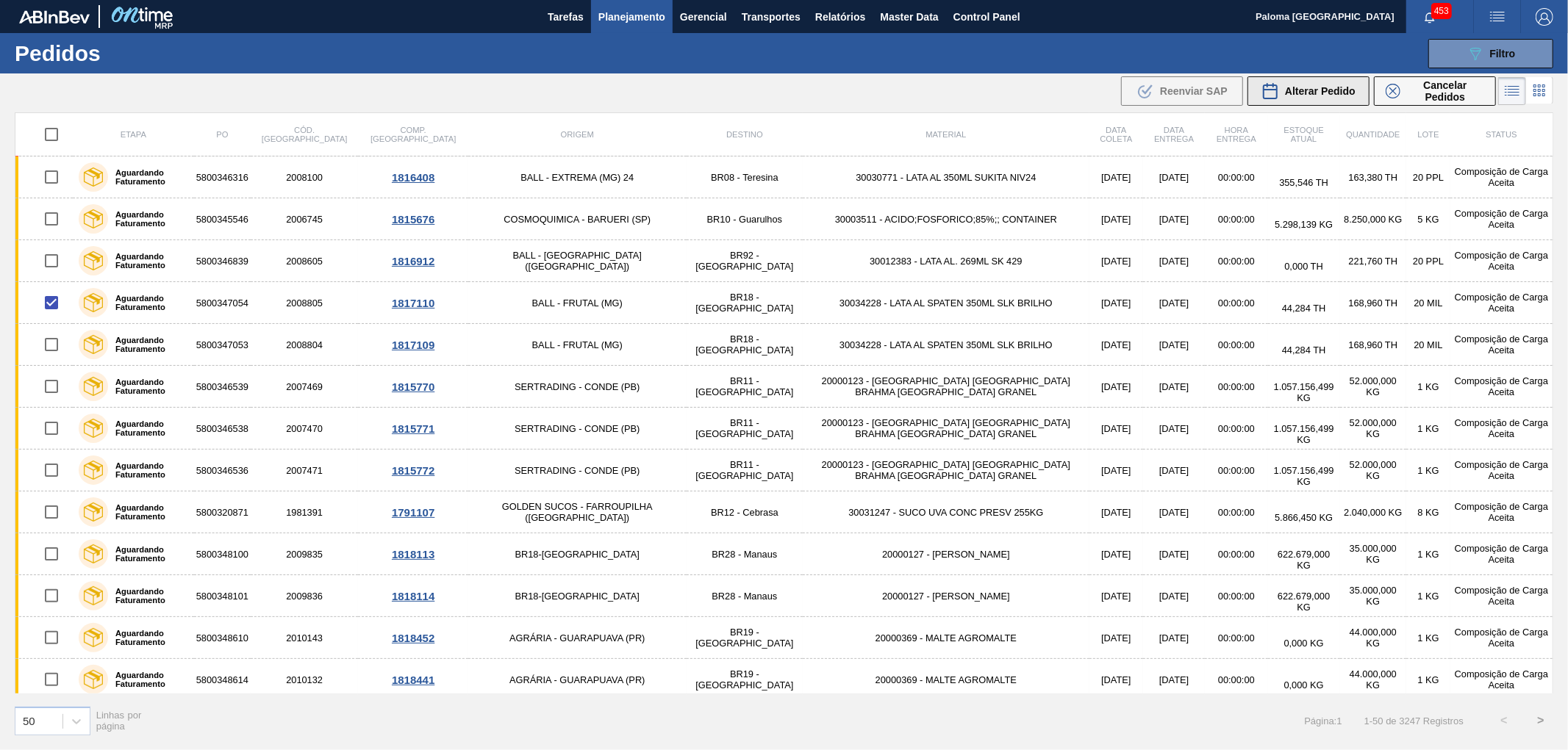
click at [1276, 85] on icon at bounding box center [1270, 91] width 18 height 18
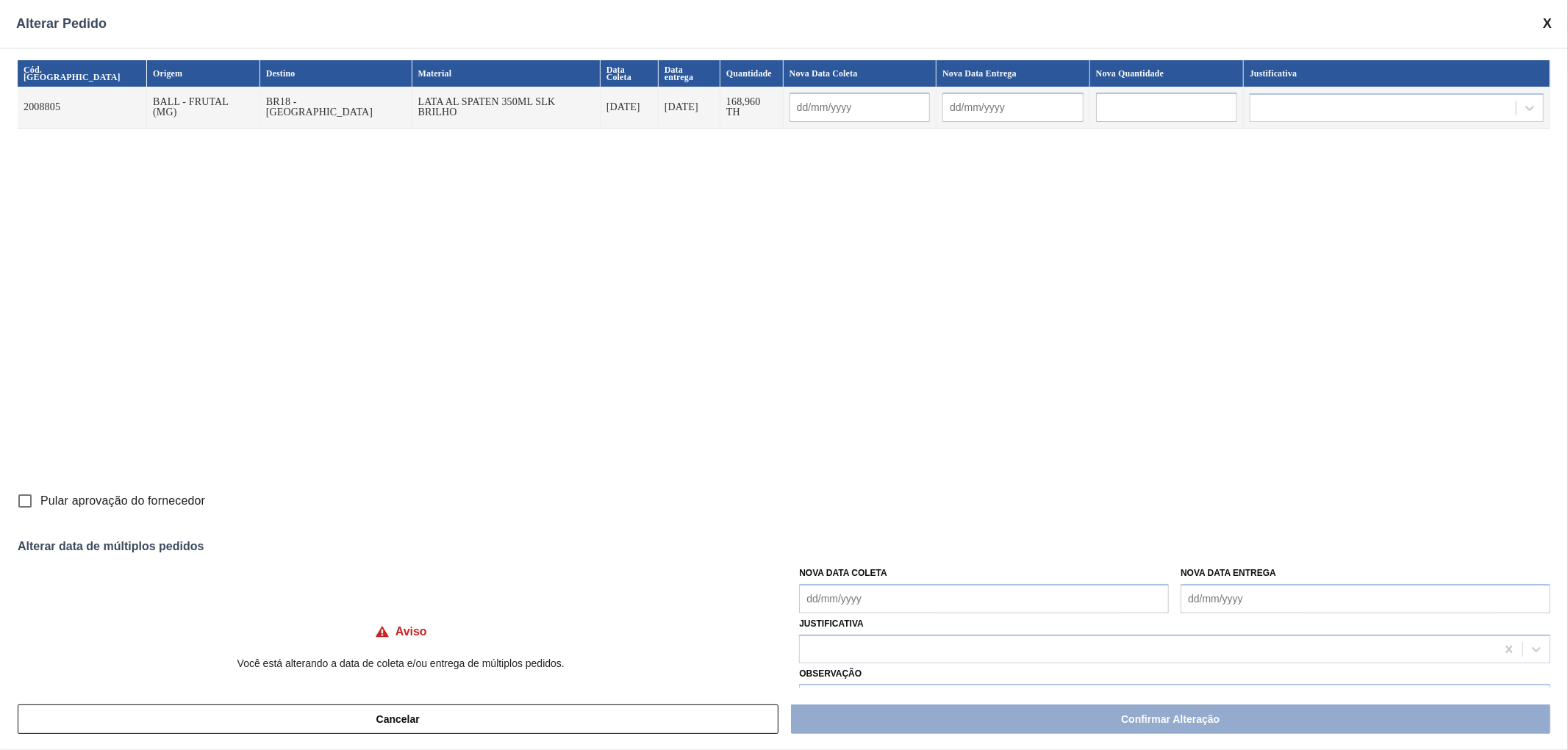
click at [1544, 19] on span at bounding box center [1547, 24] width 9 height 16
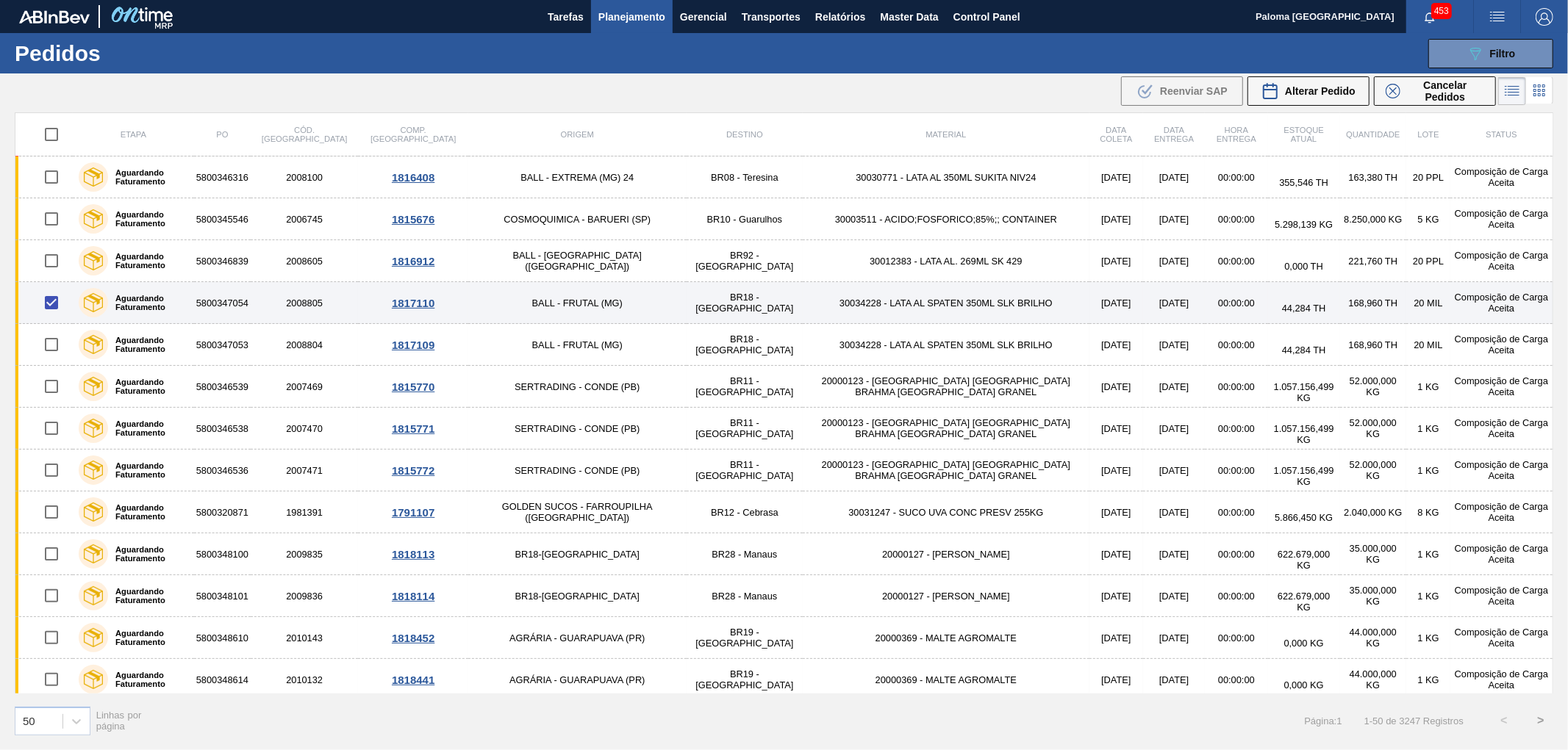
click at [290, 302] on td "2008805" at bounding box center [304, 303] width 107 height 42
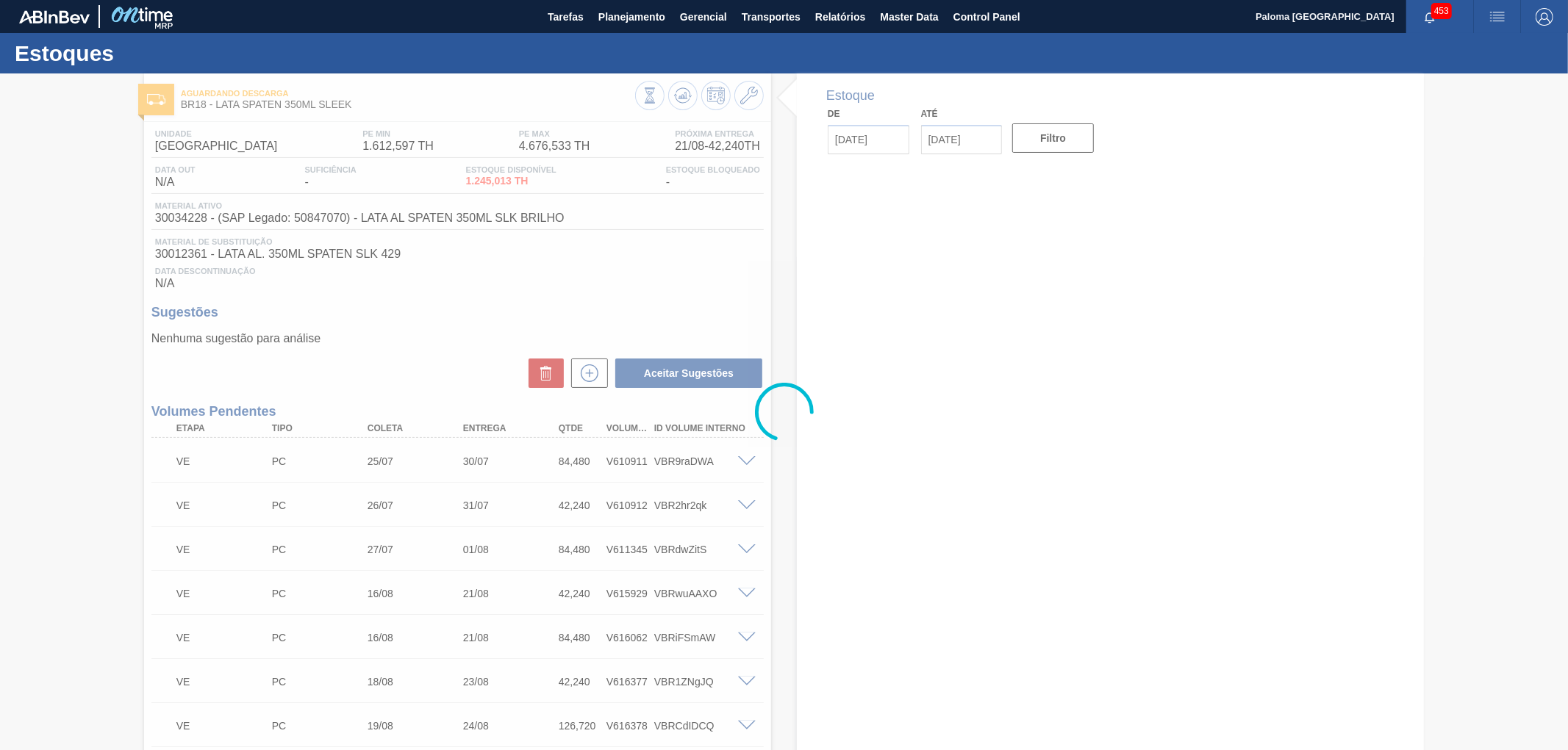
type input "[DATE]"
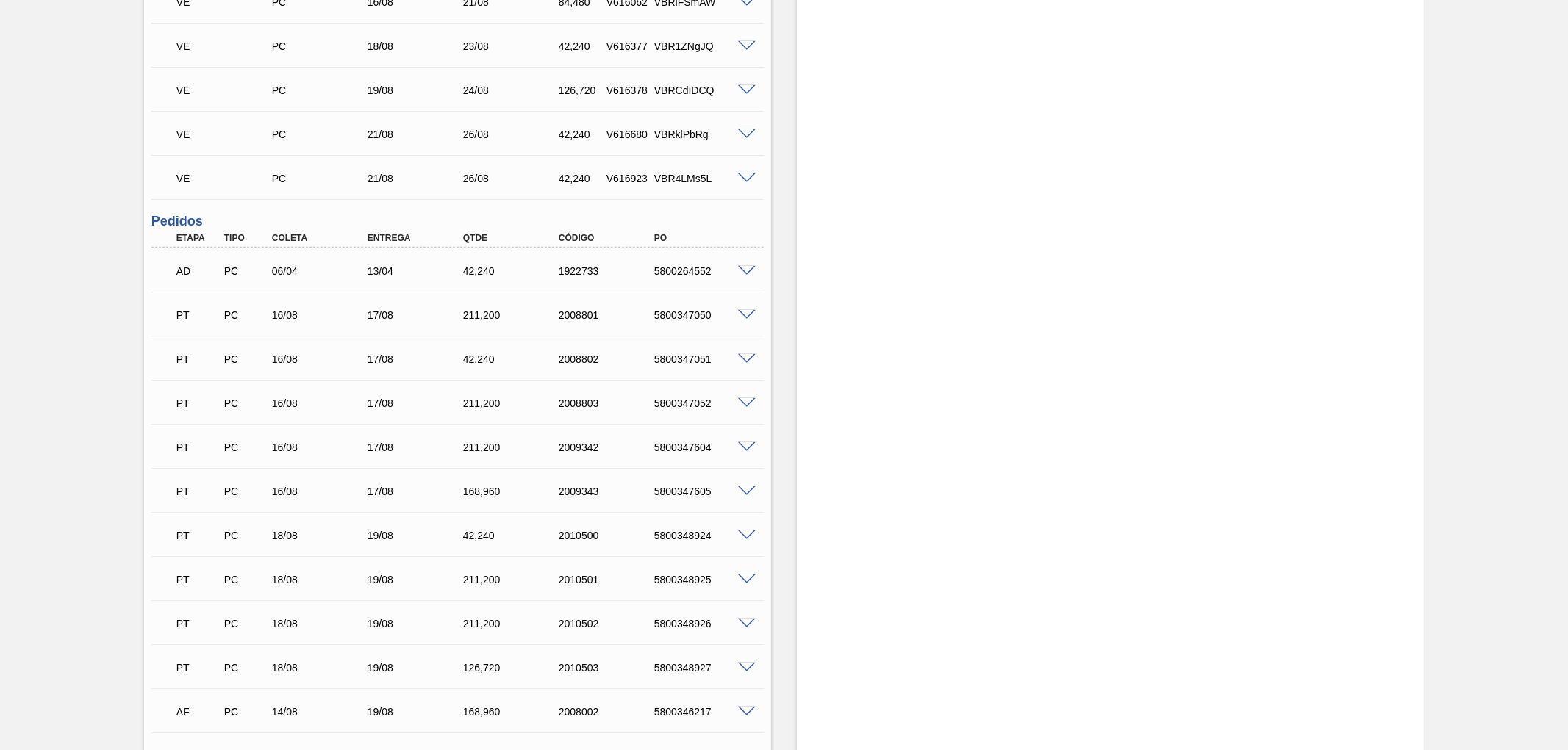
scroll to position [1143, 0]
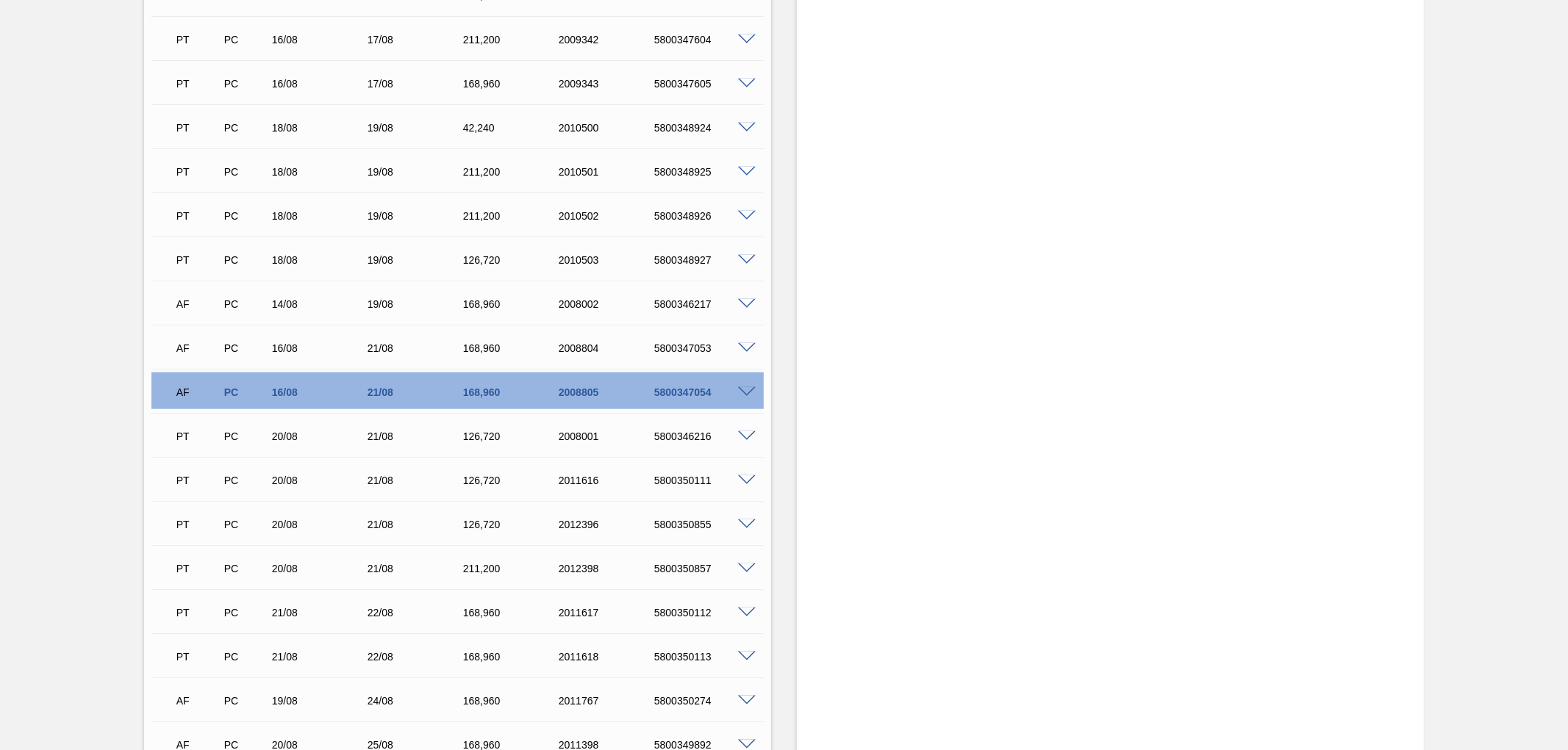
click at [748, 390] on span at bounding box center [747, 393] width 18 height 11
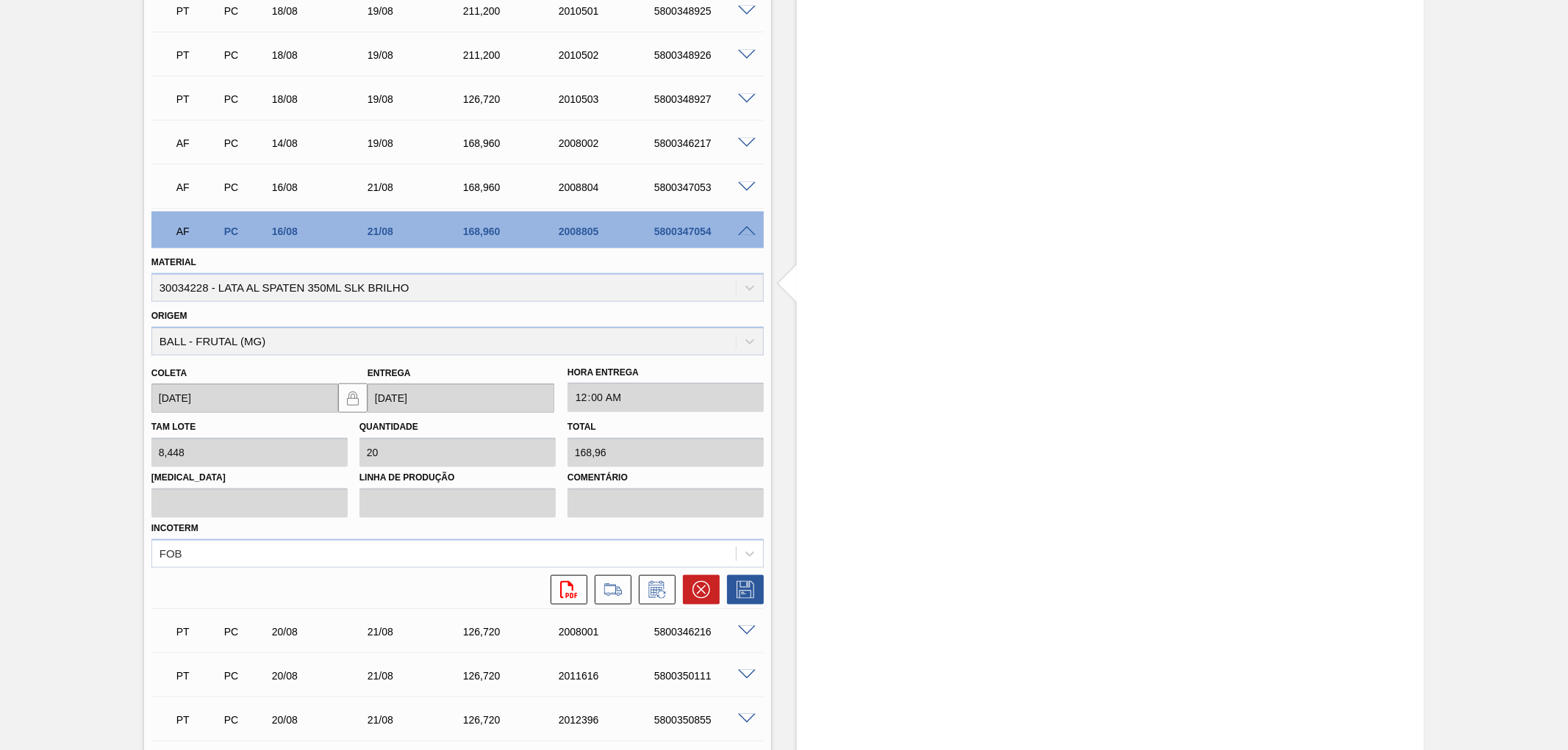
scroll to position [1306, 0]
click at [619, 579] on icon at bounding box center [614, 588] width 24 height 18
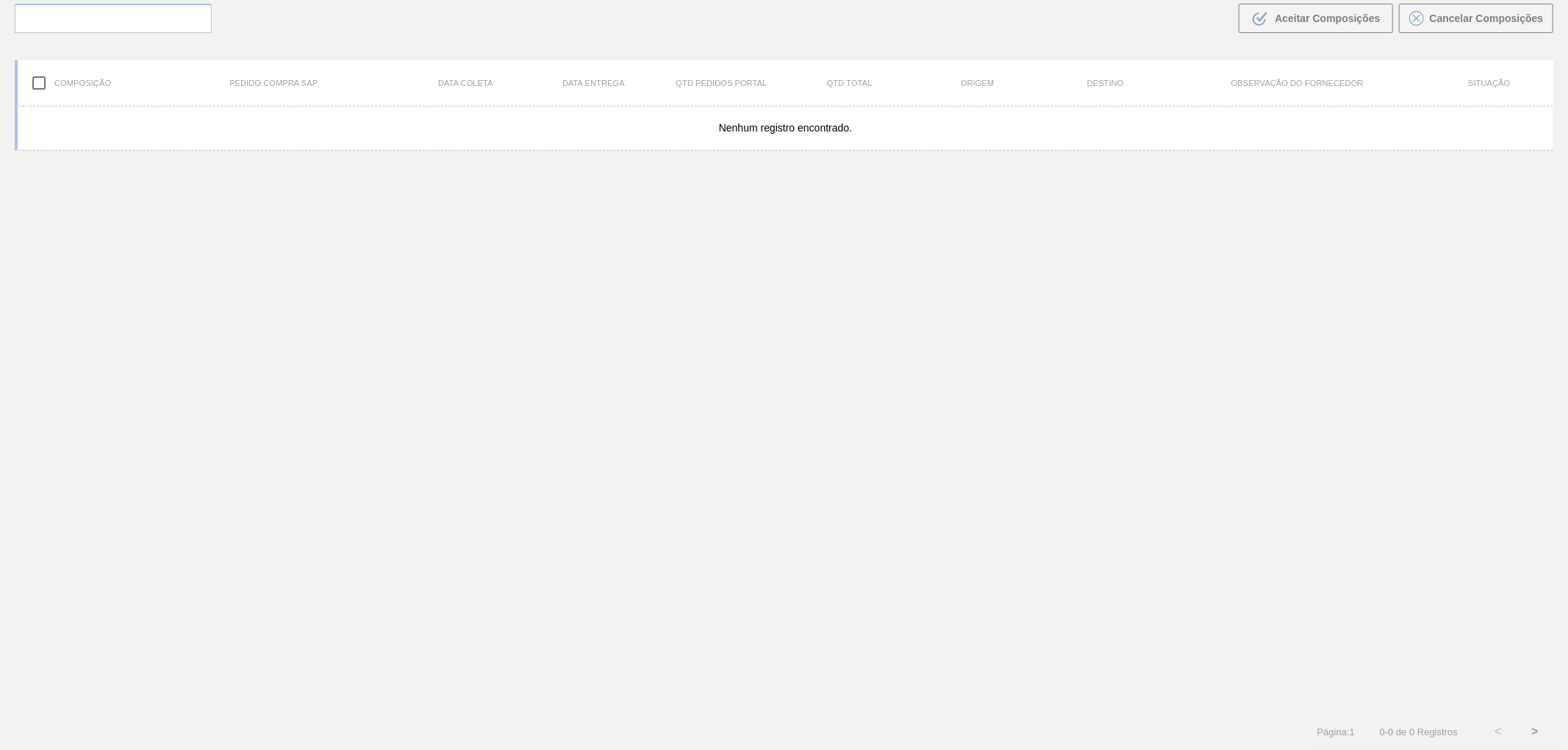
scroll to position [106, 0]
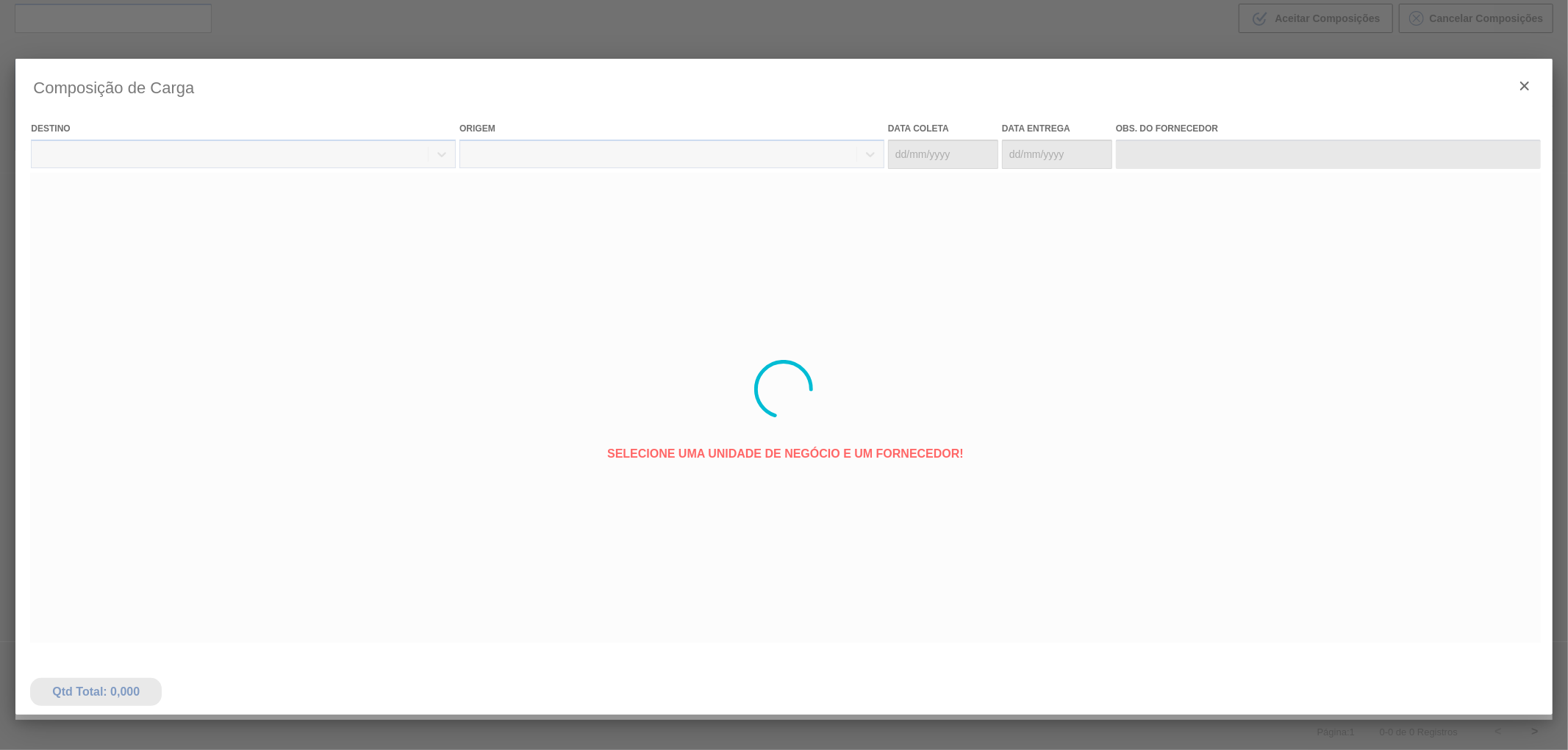
type coleta "[DATE]"
type entrega "[DATE]"
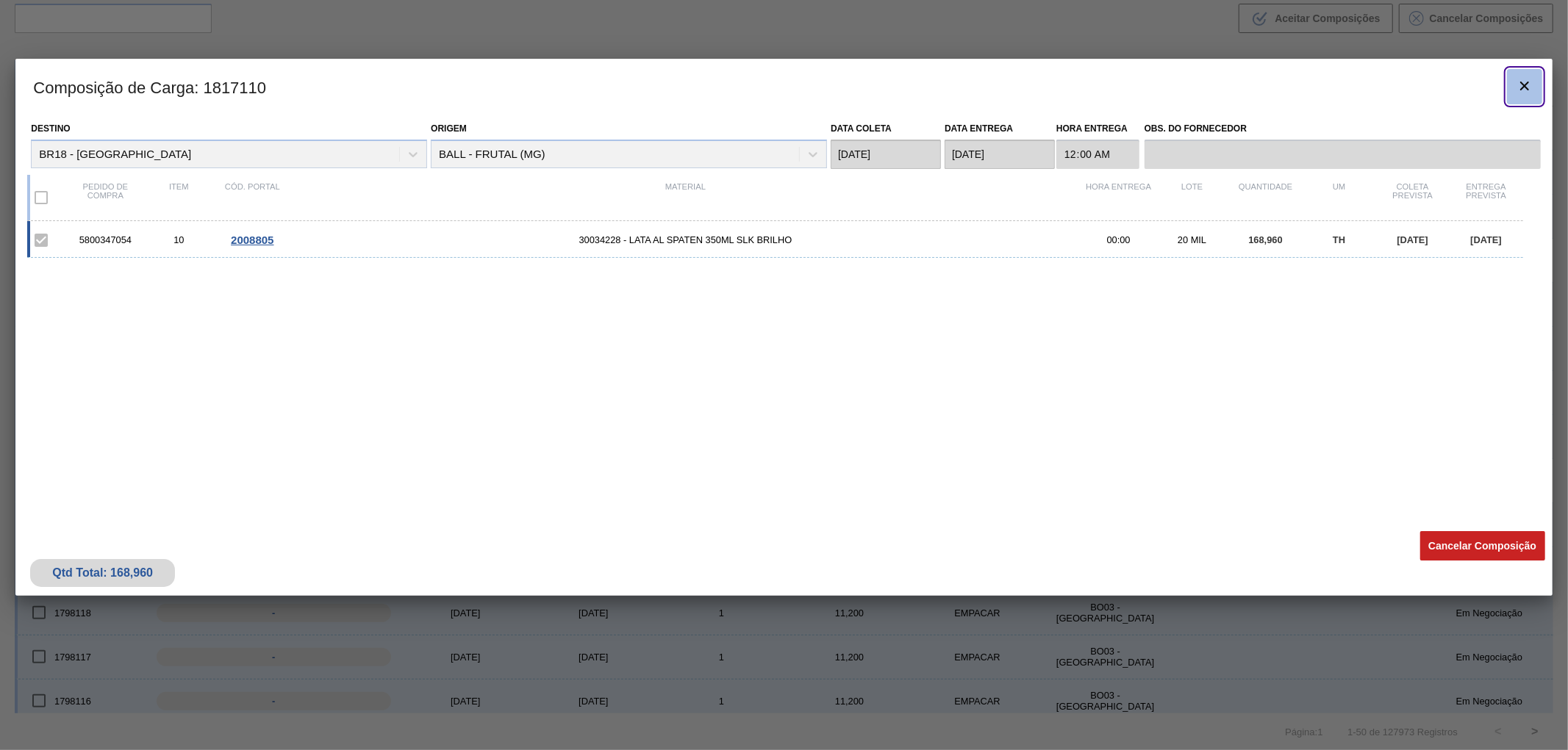
click at [1517, 91] on icon "botão de ícone" at bounding box center [1525, 86] width 18 height 18
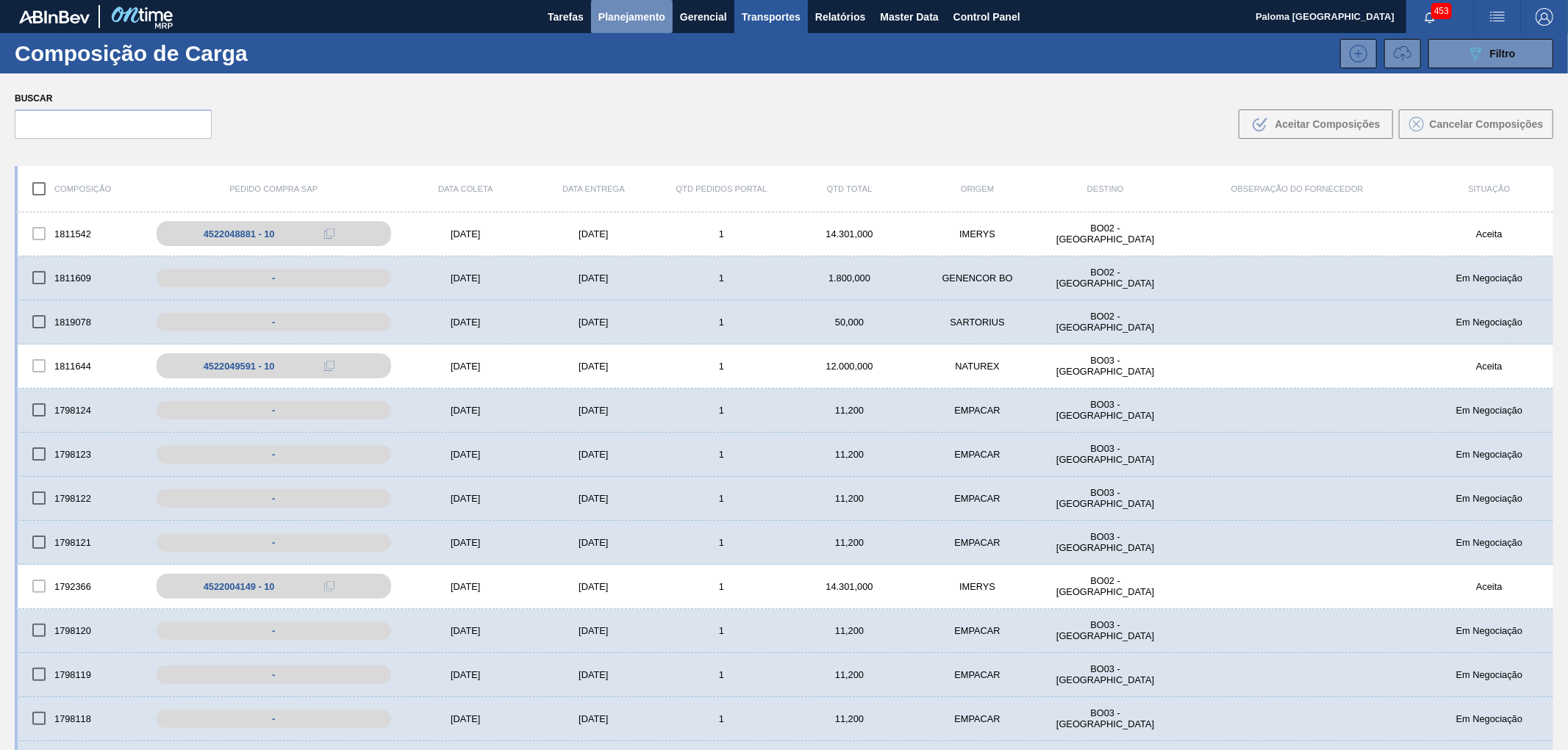
click at [647, 20] on span "Planejamento" at bounding box center [632, 17] width 67 height 18
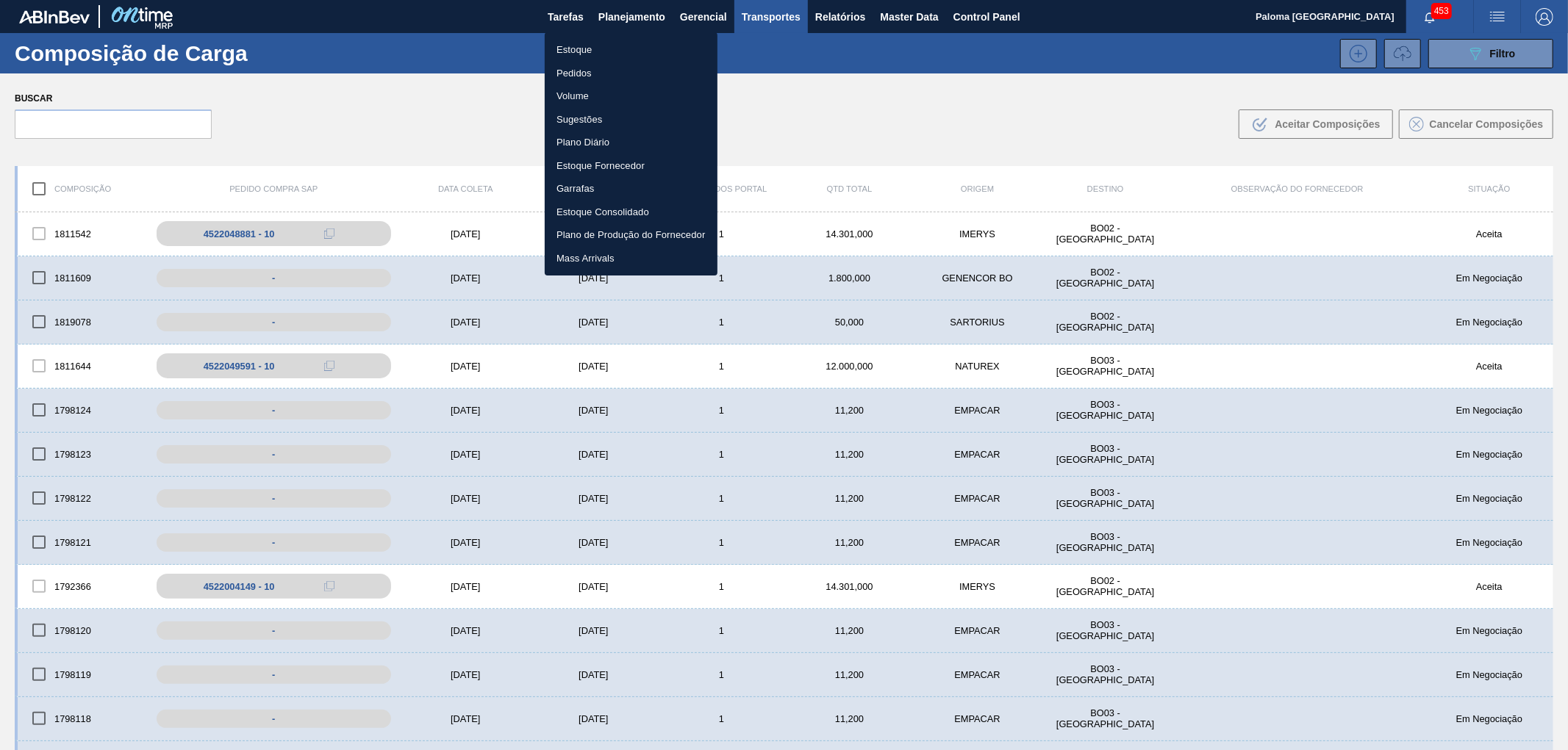
click at [562, 69] on li "Pedidos" at bounding box center [631, 74] width 173 height 24
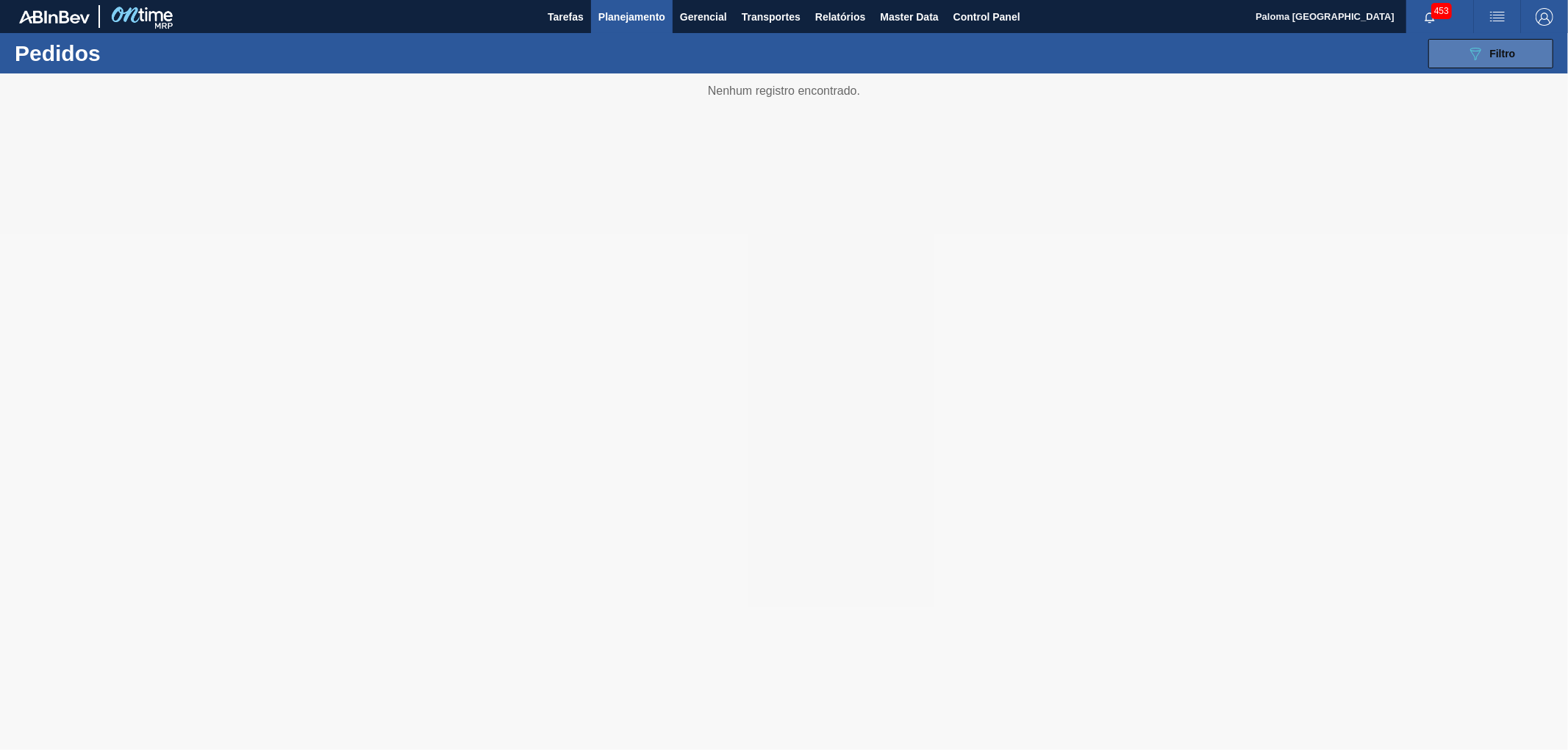
click at [1463, 56] on button "089F7B8B-B2A5-4AFE-B5C0-19BA573D28AC Filtro" at bounding box center [1491, 53] width 125 height 30
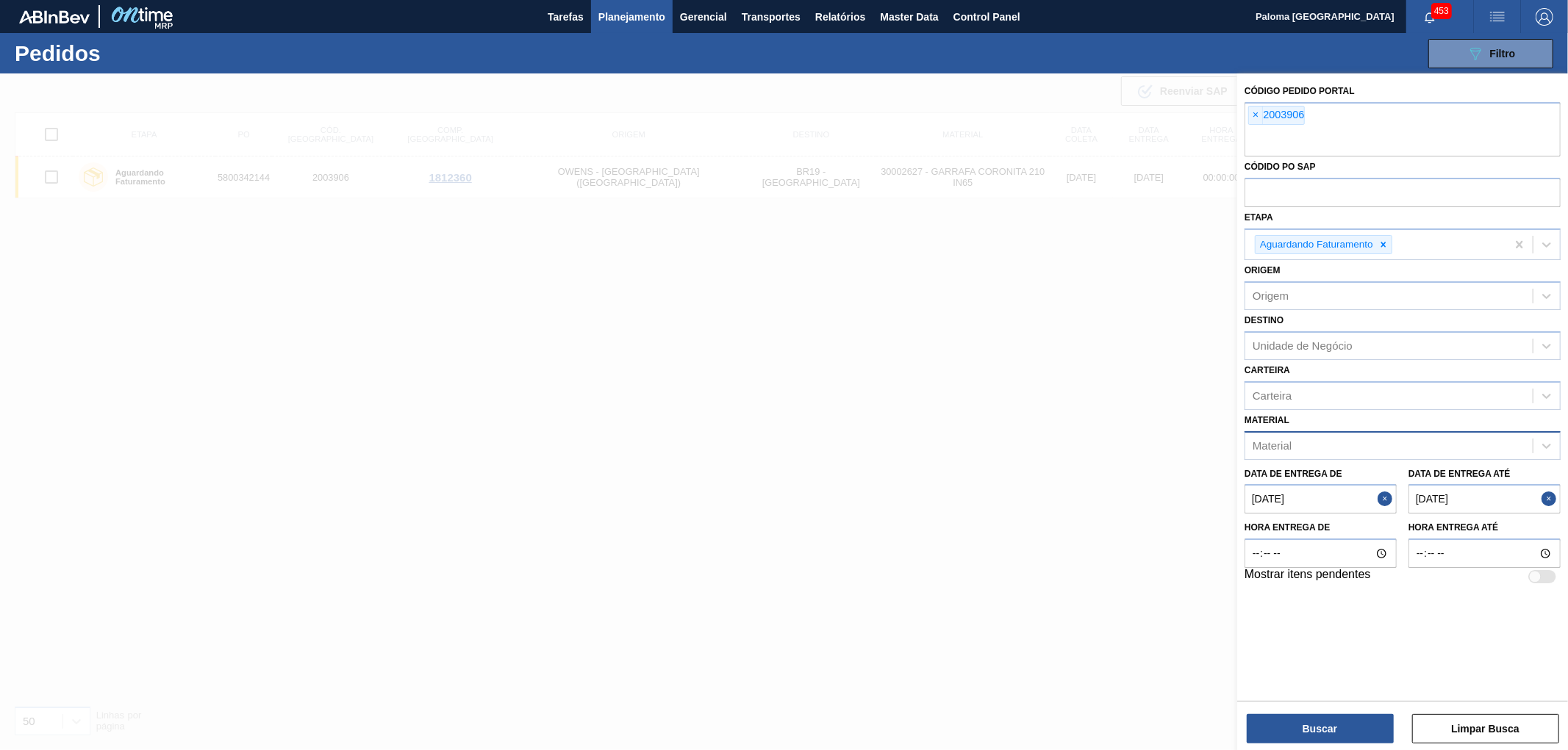
click at [1347, 451] on div "Material" at bounding box center [1389, 446] width 287 height 22
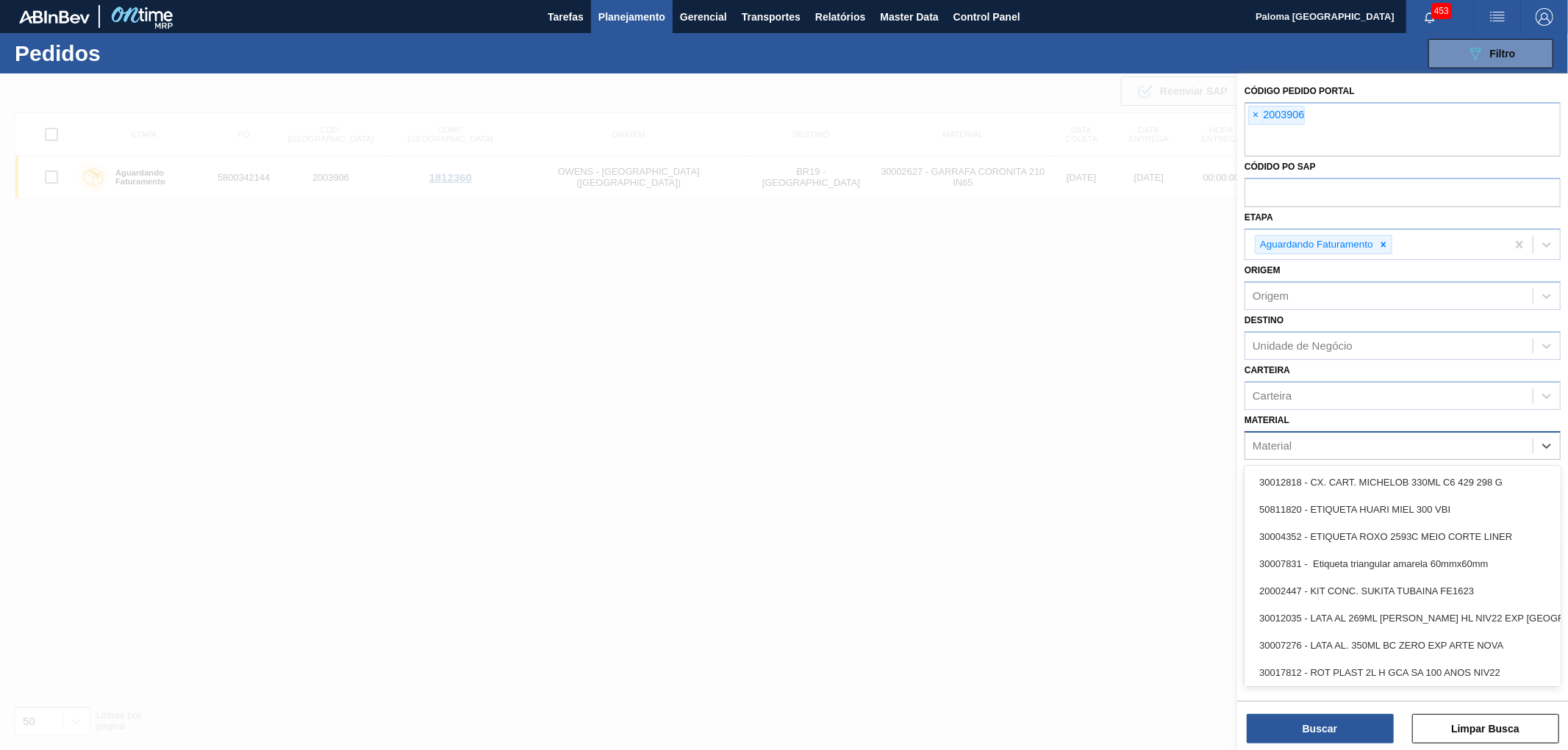
paste input "30002627"
type input "30002627"
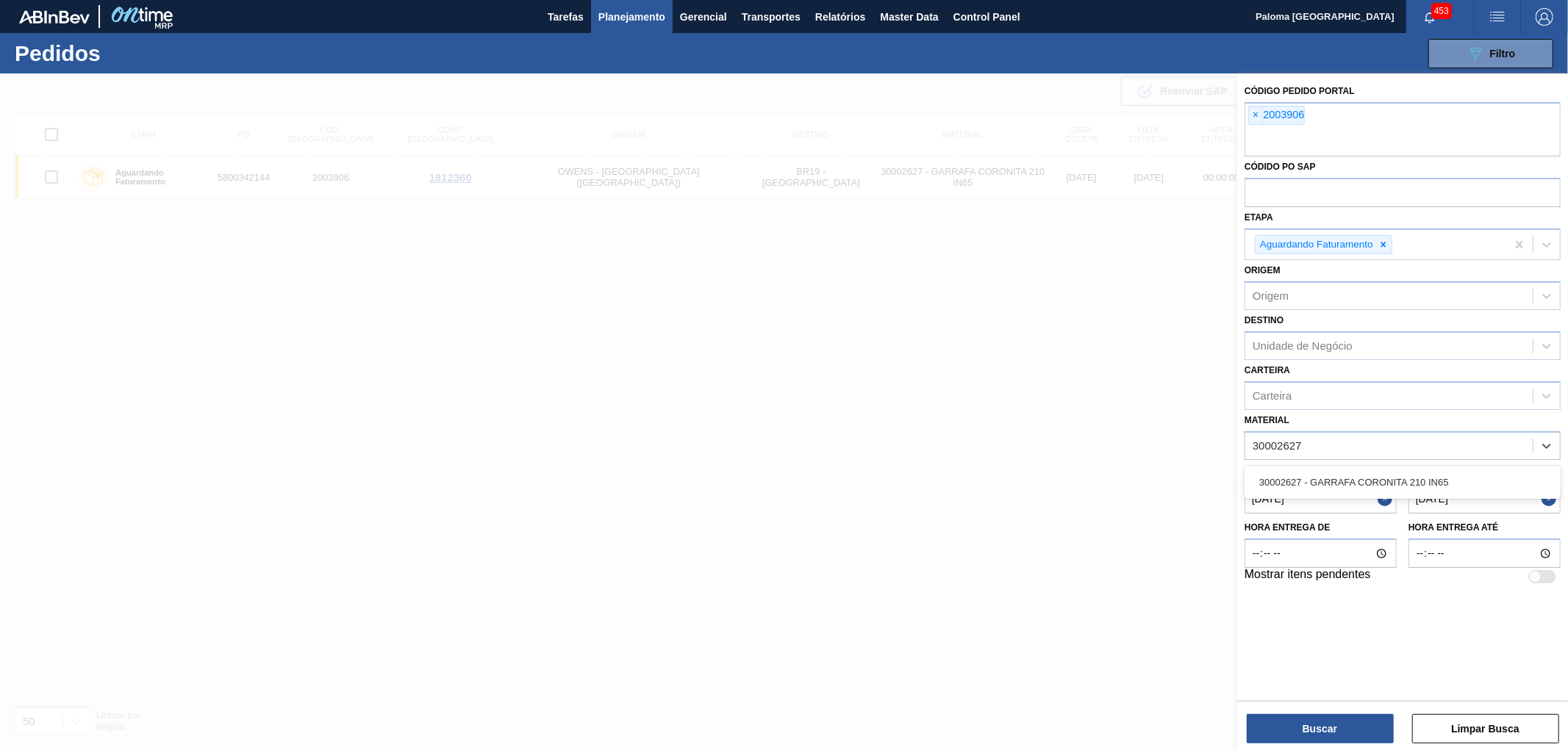
click at [1351, 476] on div "30002627 - GARRAFA CORONITA 210 IN65" at bounding box center [1403, 482] width 316 height 27
click at [1255, 111] on span "×" at bounding box center [1255, 116] width 14 height 18
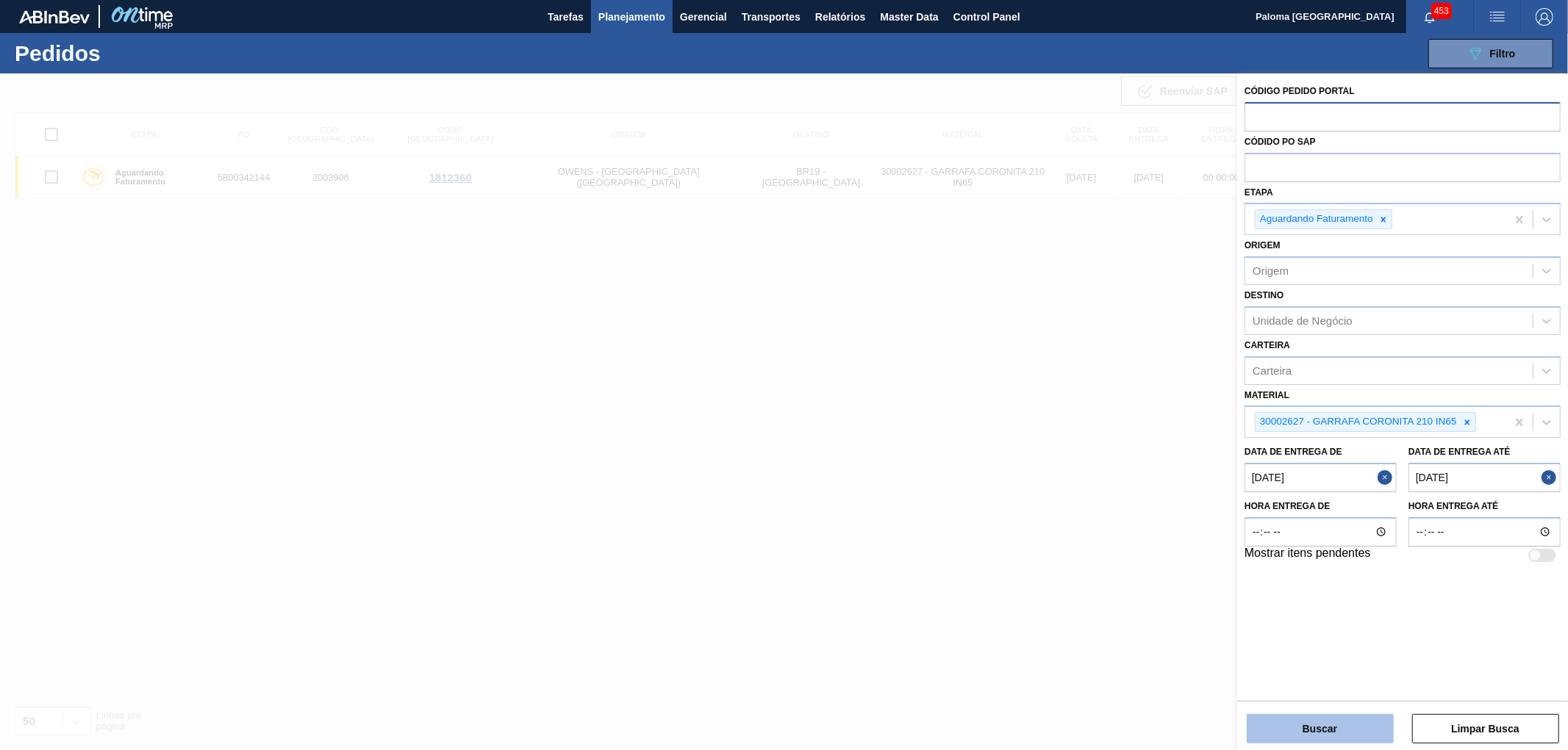
click at [1299, 733] on button "Buscar" at bounding box center [1320, 729] width 147 height 30
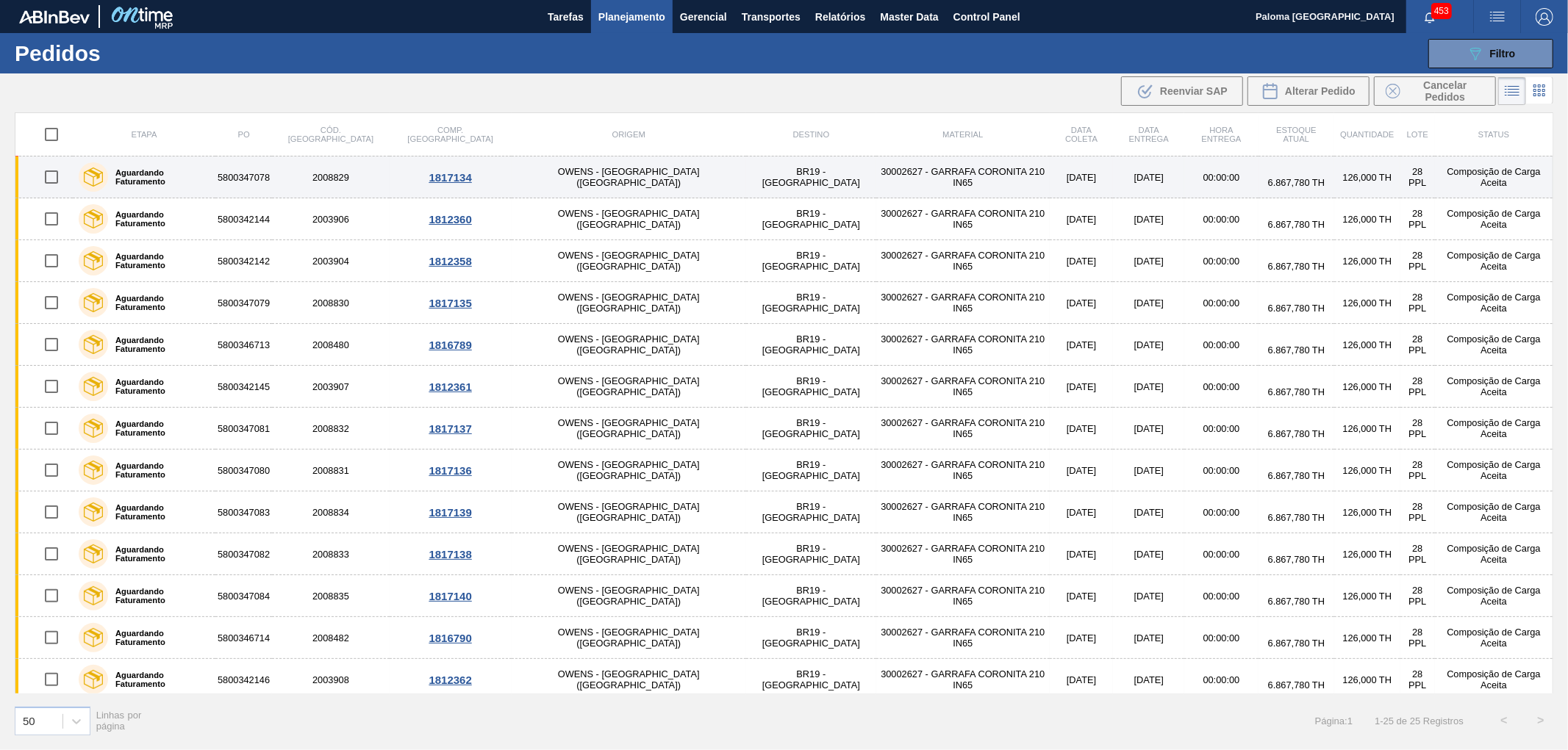
click at [59, 181] on input "checkbox" at bounding box center [51, 177] width 31 height 31
checkbox input "true"
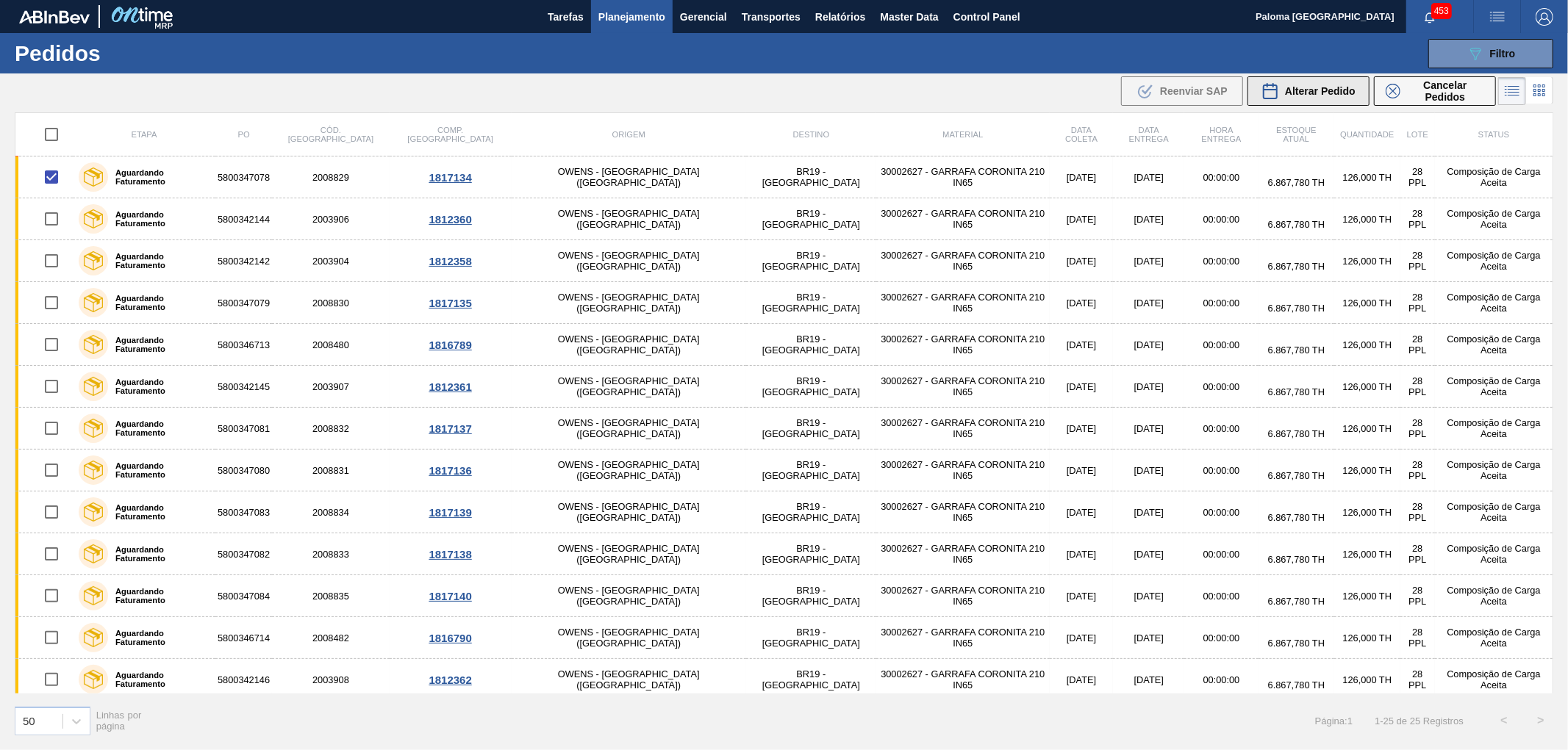
click at [1338, 94] on span "Alterar Pedido" at bounding box center [1320, 91] width 71 height 12
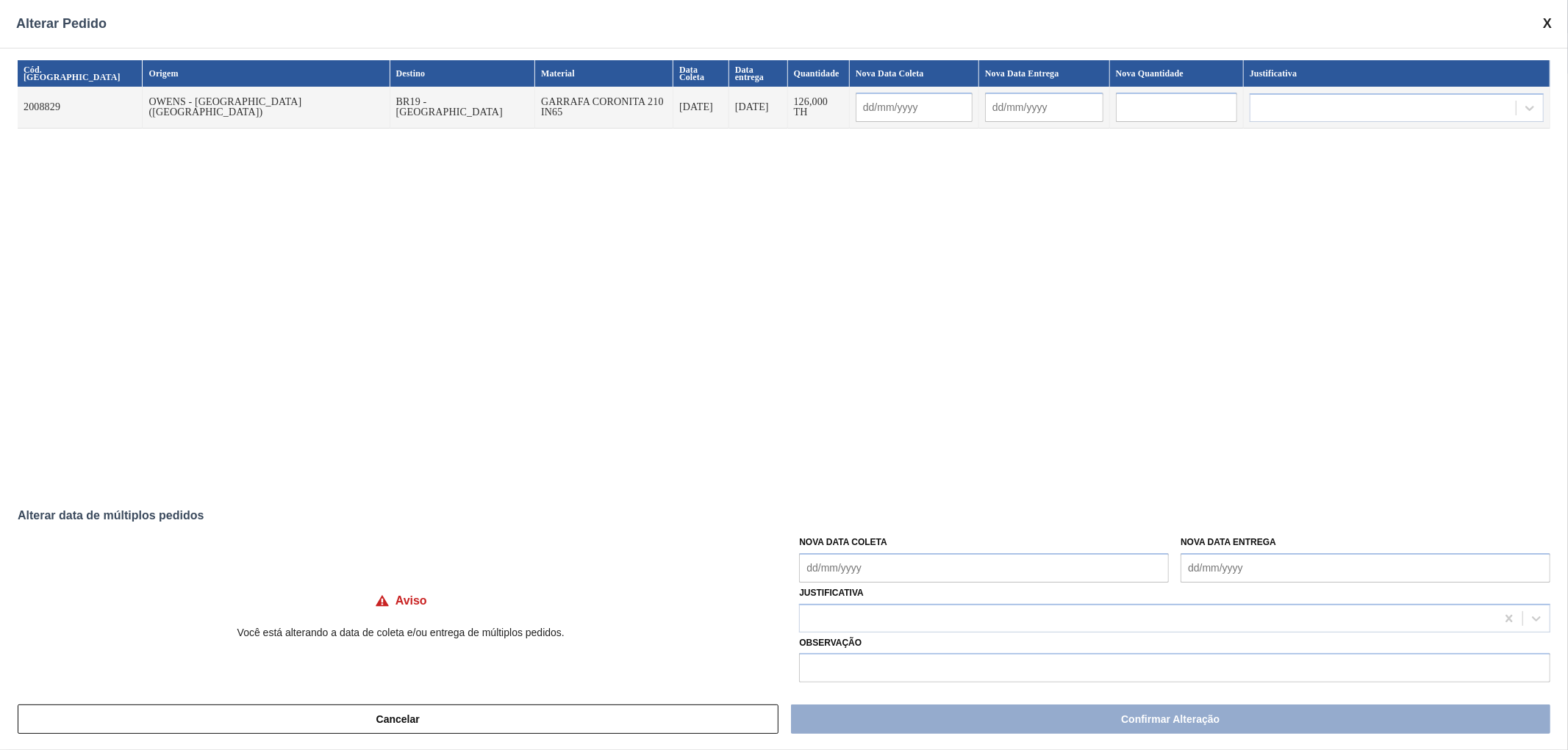
click at [1544, 26] on span at bounding box center [1547, 24] width 9 height 16
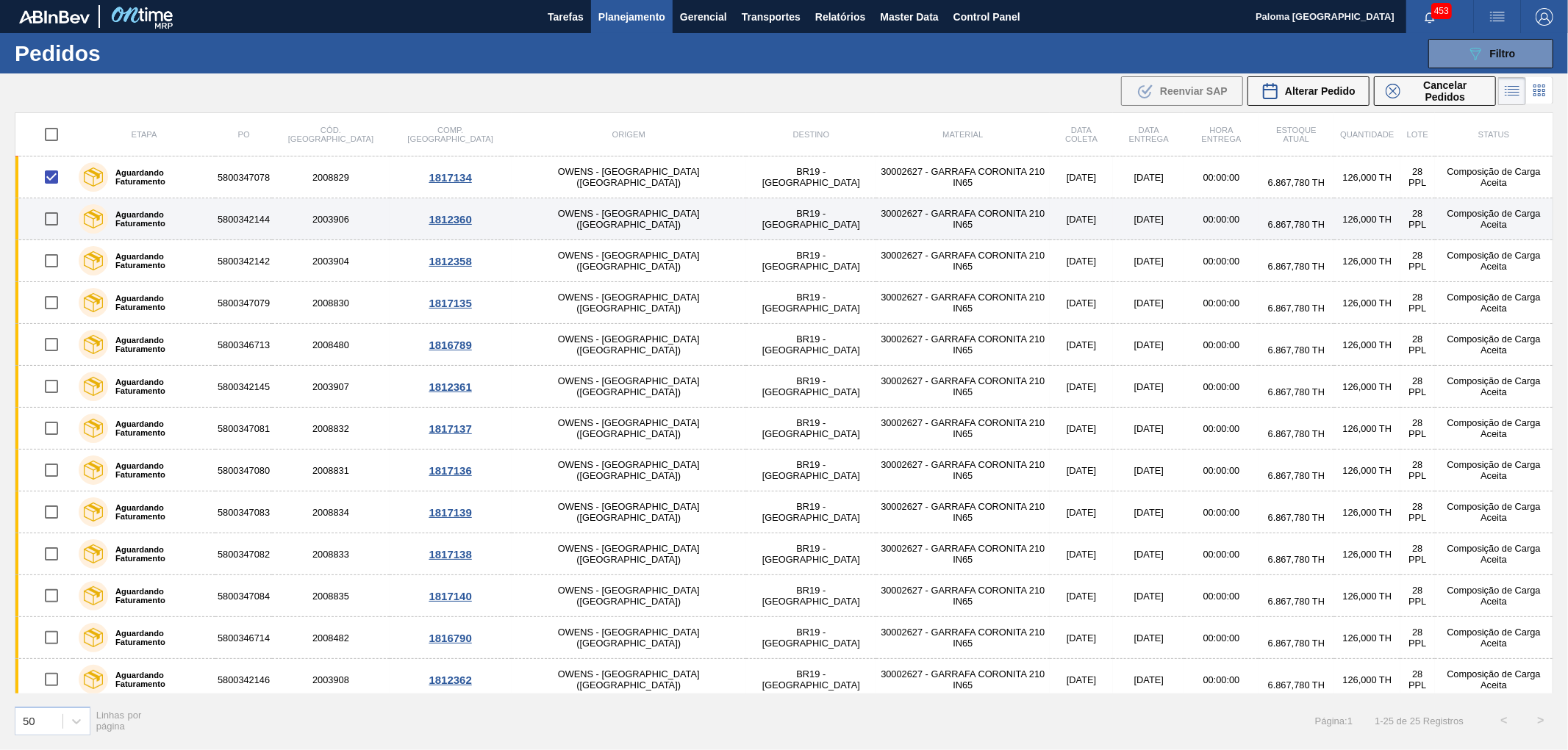
click at [54, 224] on input "checkbox" at bounding box center [51, 219] width 31 height 31
checkbox input "true"
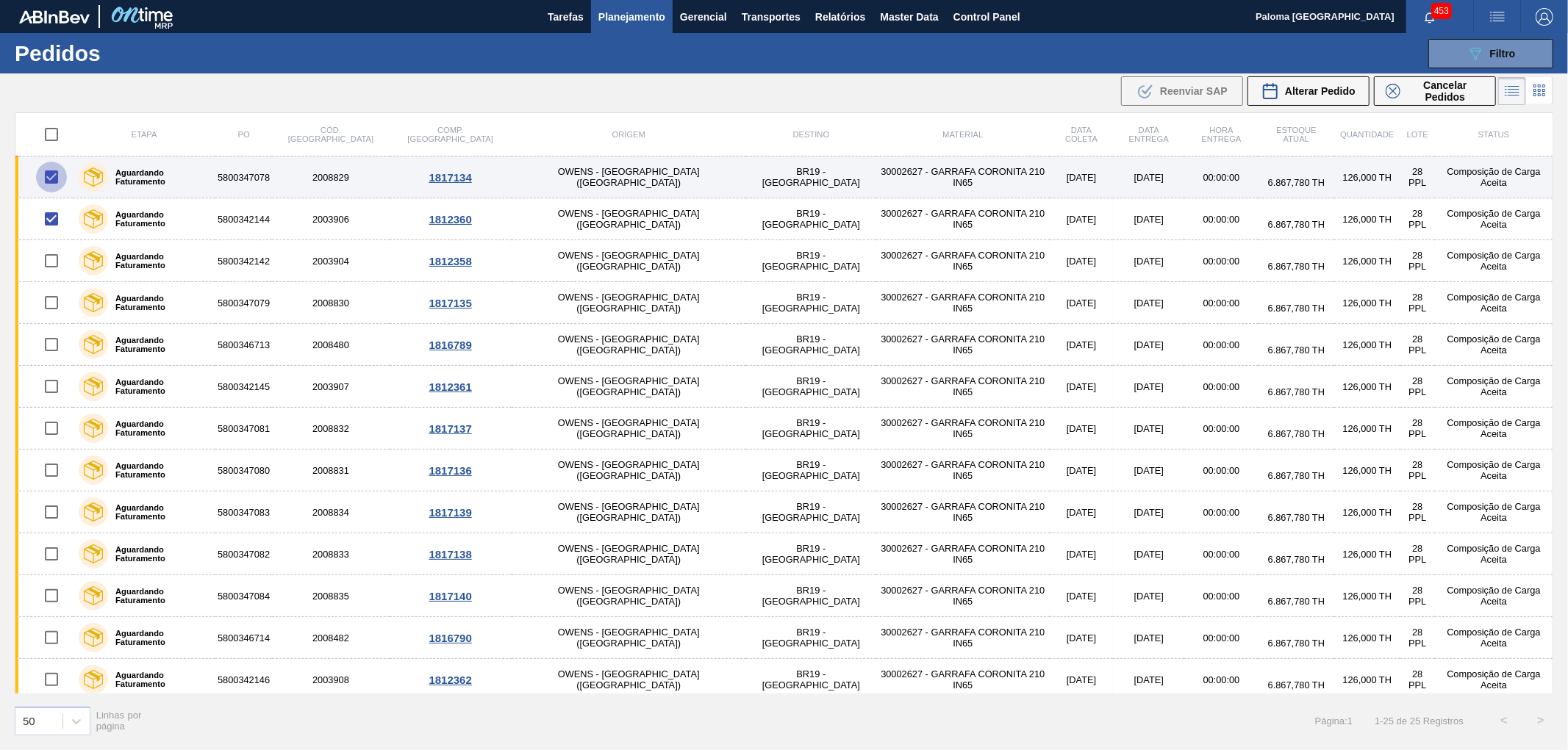
click at [59, 178] on input "checkbox" at bounding box center [51, 177] width 31 height 31
checkbox input "false"
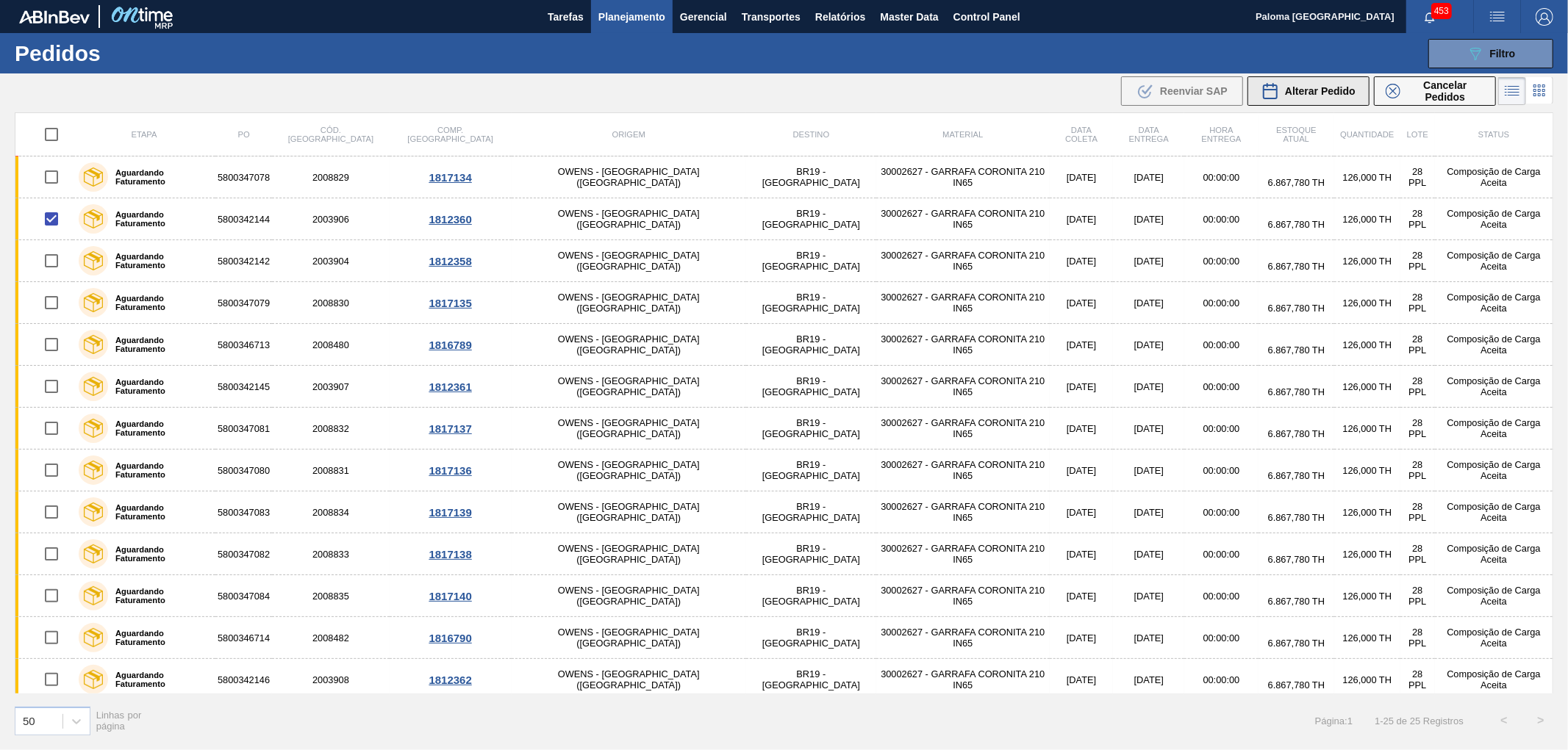
click at [1330, 91] on span "Alterar Pedido" at bounding box center [1320, 91] width 71 height 12
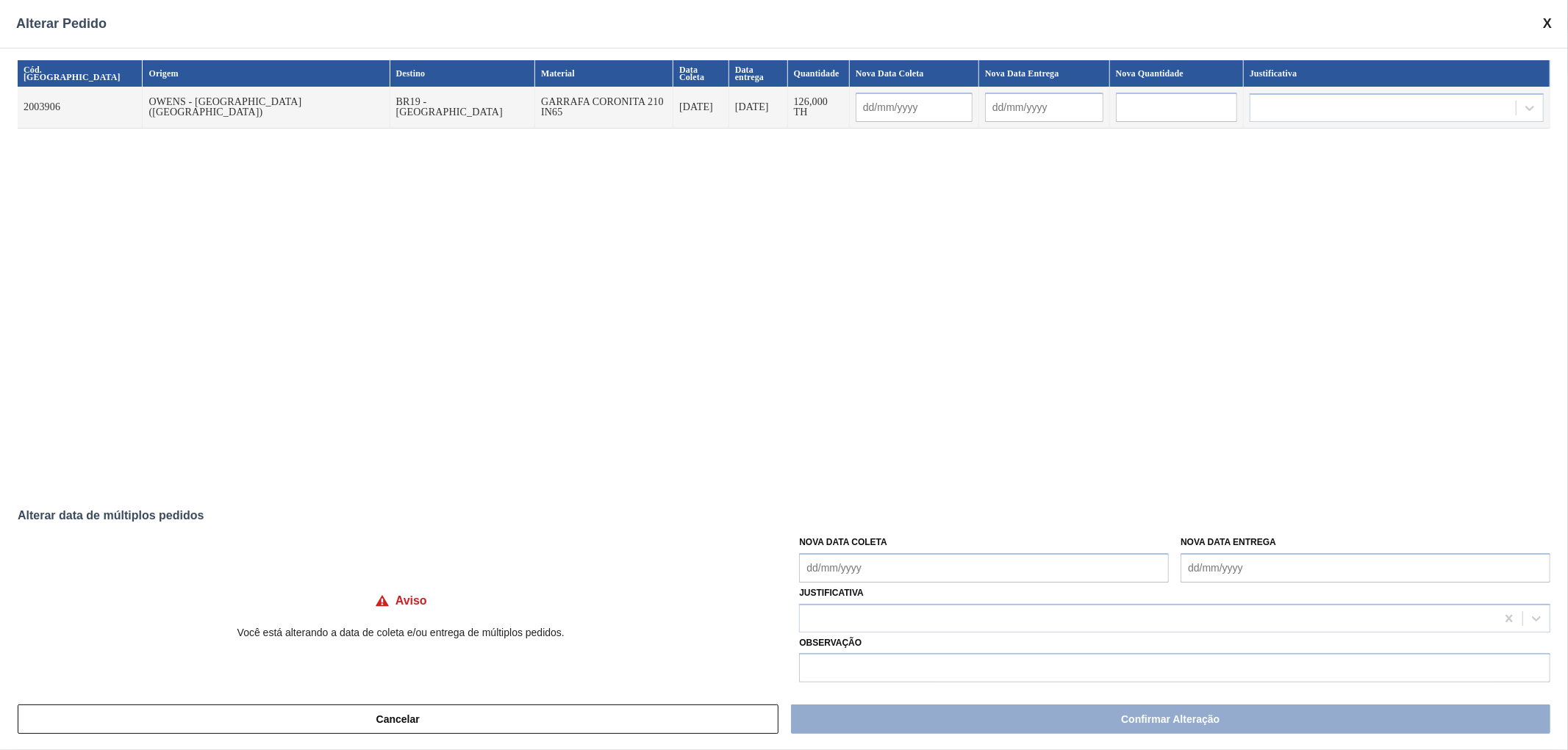
click at [1544, 25] on span at bounding box center [1547, 24] width 9 height 16
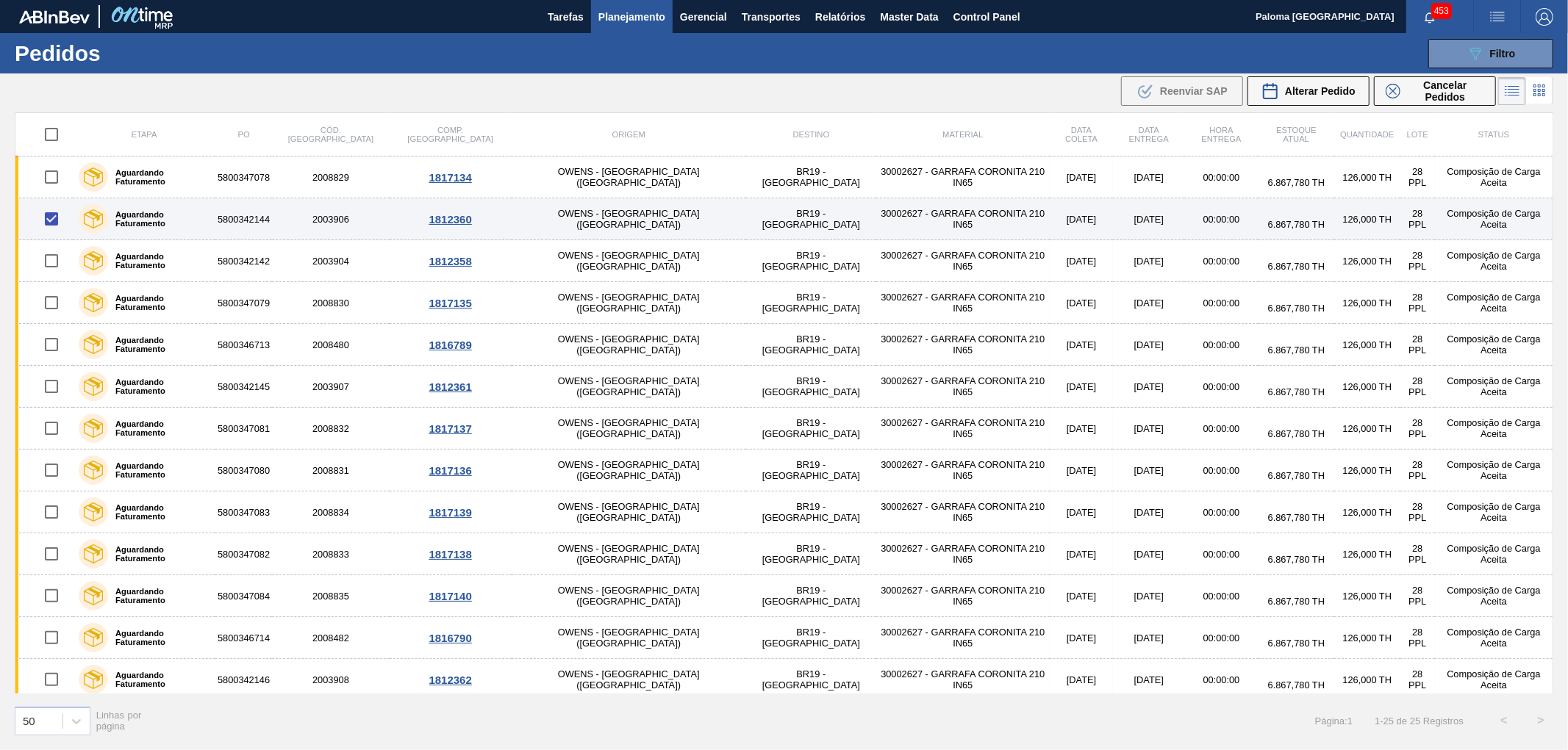
click at [53, 225] on input "checkbox" at bounding box center [51, 219] width 31 height 31
checkbox input "false"
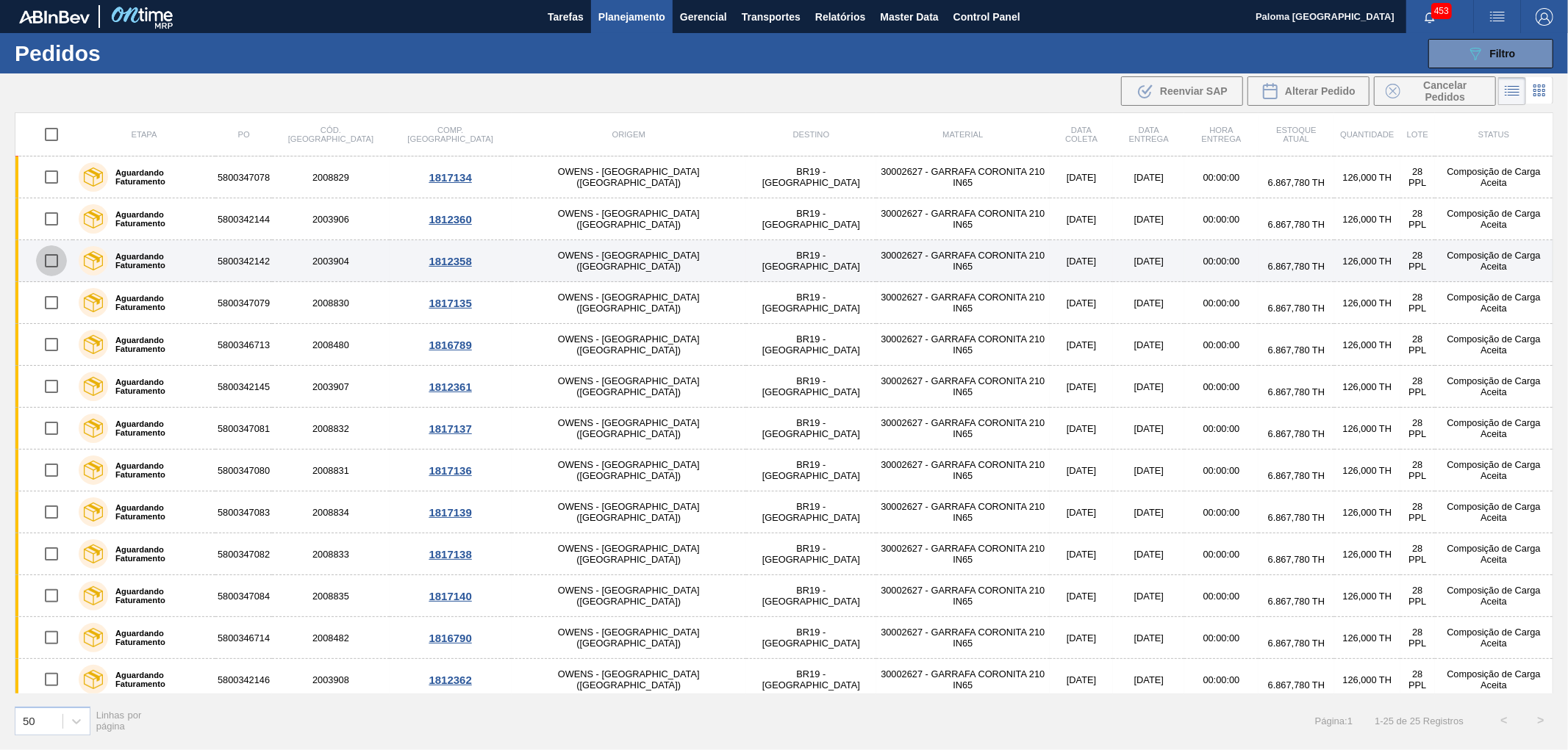
click at [55, 255] on input "checkbox" at bounding box center [51, 261] width 31 height 31
checkbox input "true"
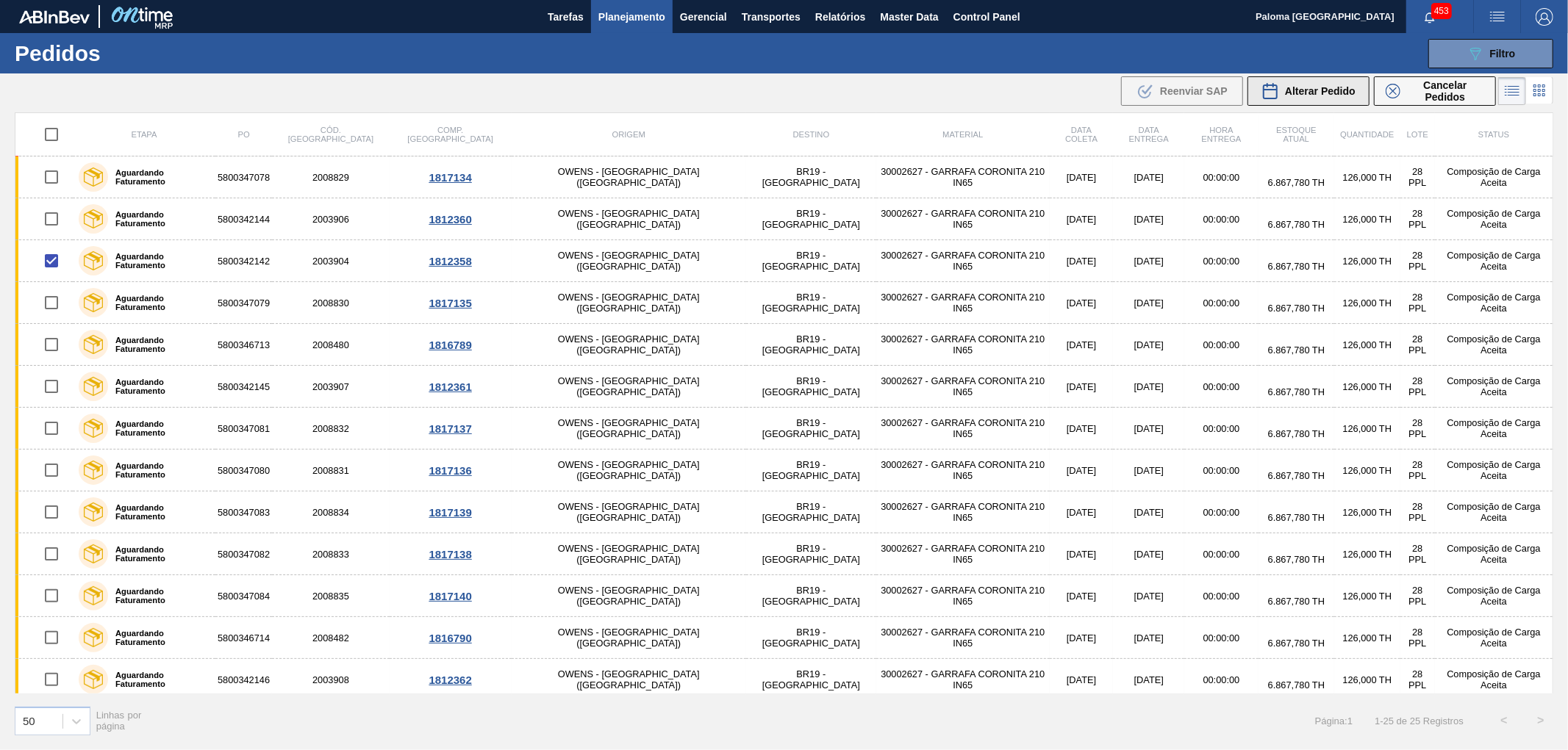
click at [1344, 98] on div "Alterar Pedido" at bounding box center [1308, 91] width 94 height 18
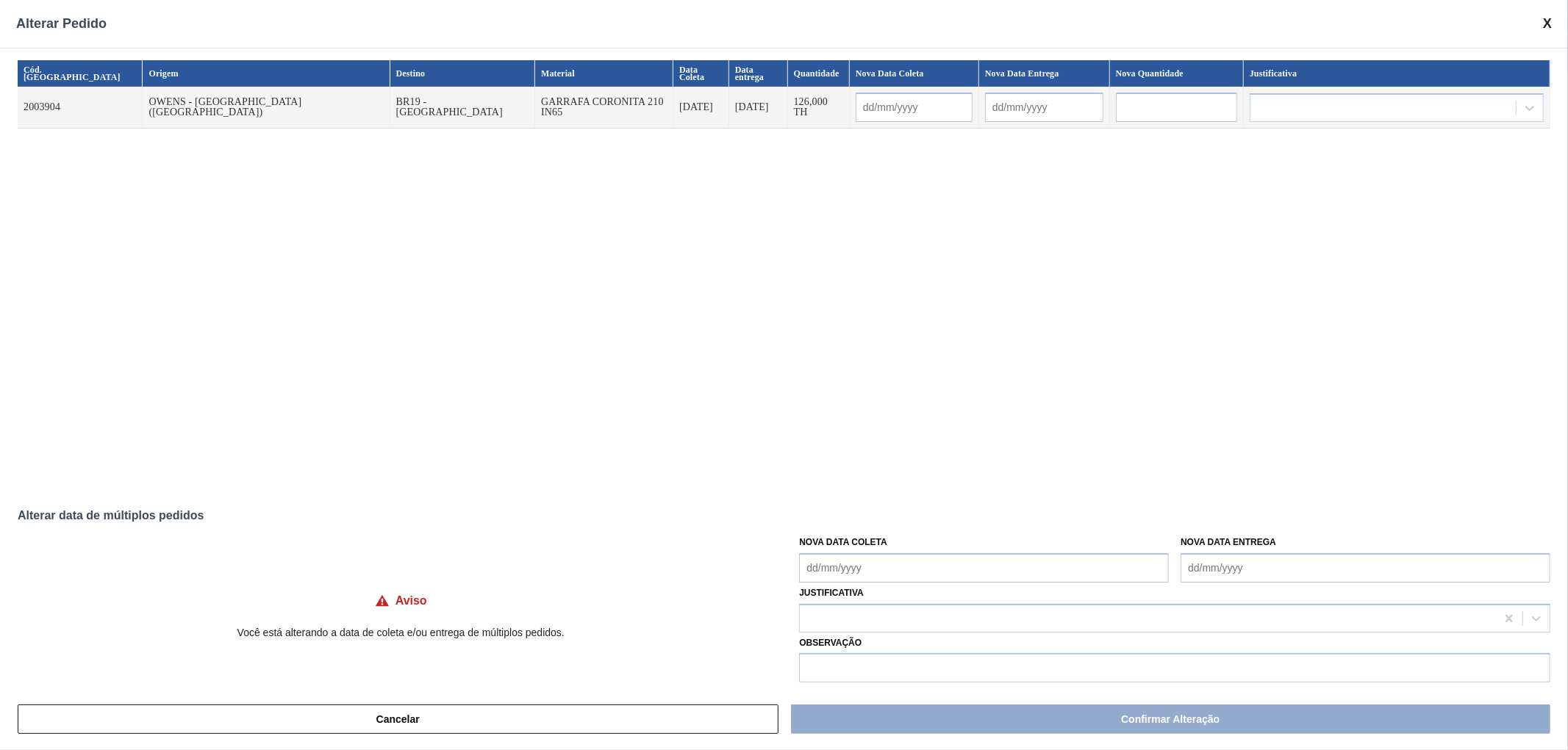
click at [1546, 25] on span at bounding box center [1547, 24] width 9 height 16
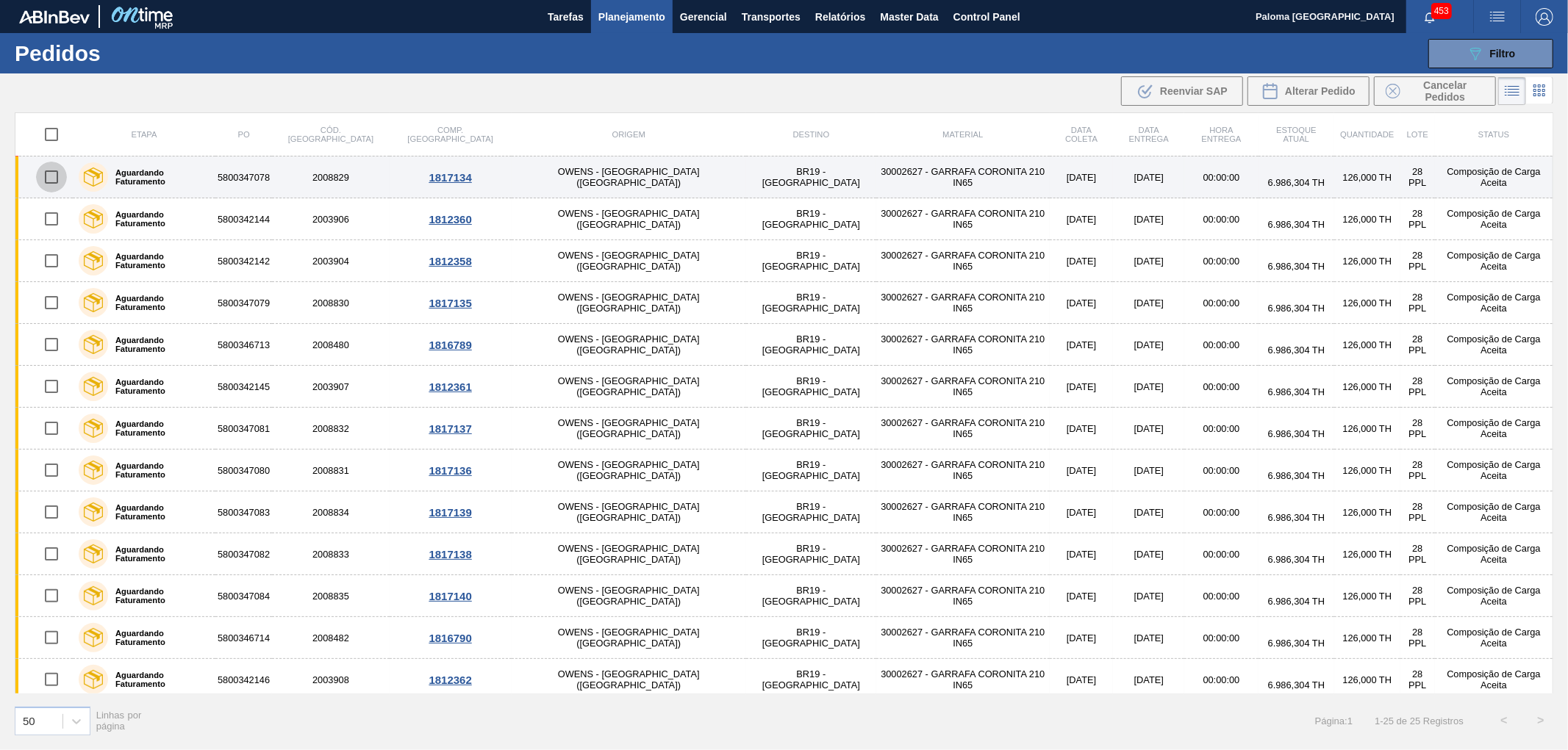
click at [52, 177] on input "checkbox" at bounding box center [51, 177] width 31 height 31
checkbox input "true"
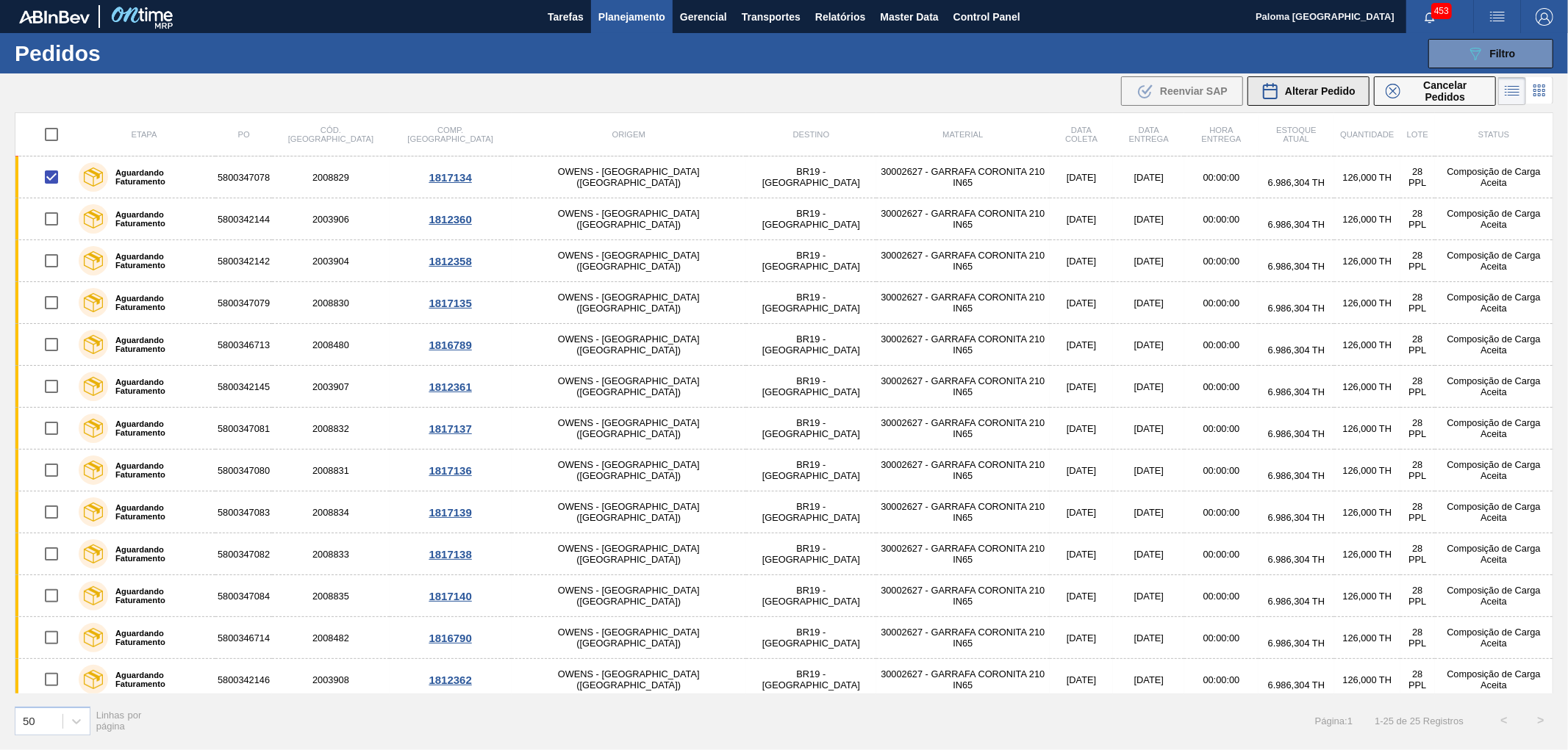
click at [1318, 98] on div "Alterar Pedido" at bounding box center [1308, 91] width 94 height 18
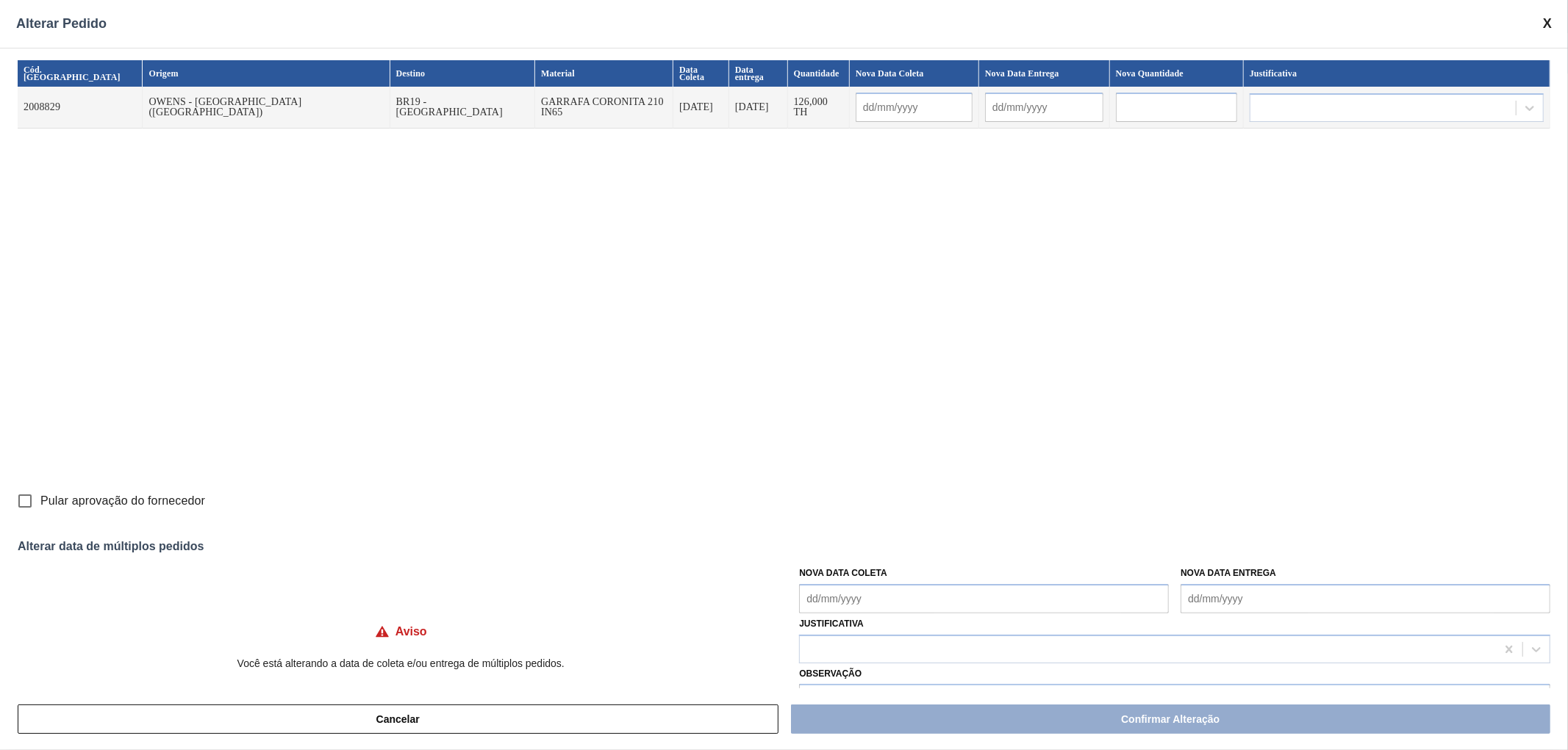
click at [1541, 25] on div "Alterar Pedido" at bounding box center [784, 24] width 1568 height 48
click at [1552, 22] on span at bounding box center [1547, 24] width 9 height 16
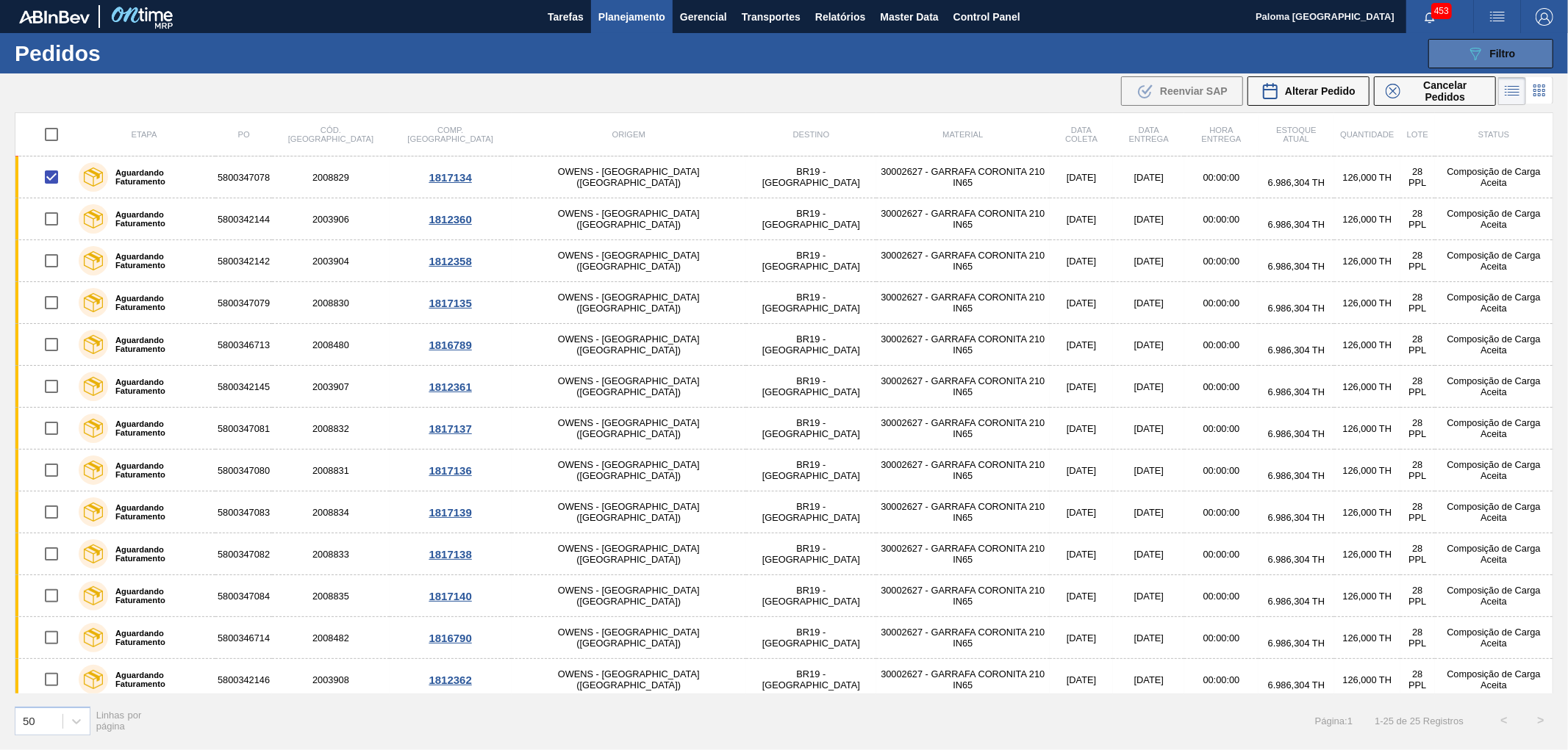
click at [1460, 45] on button "089F7B8B-B2A5-4AFE-B5C0-19BA573D28AC Filtro" at bounding box center [1491, 53] width 125 height 30
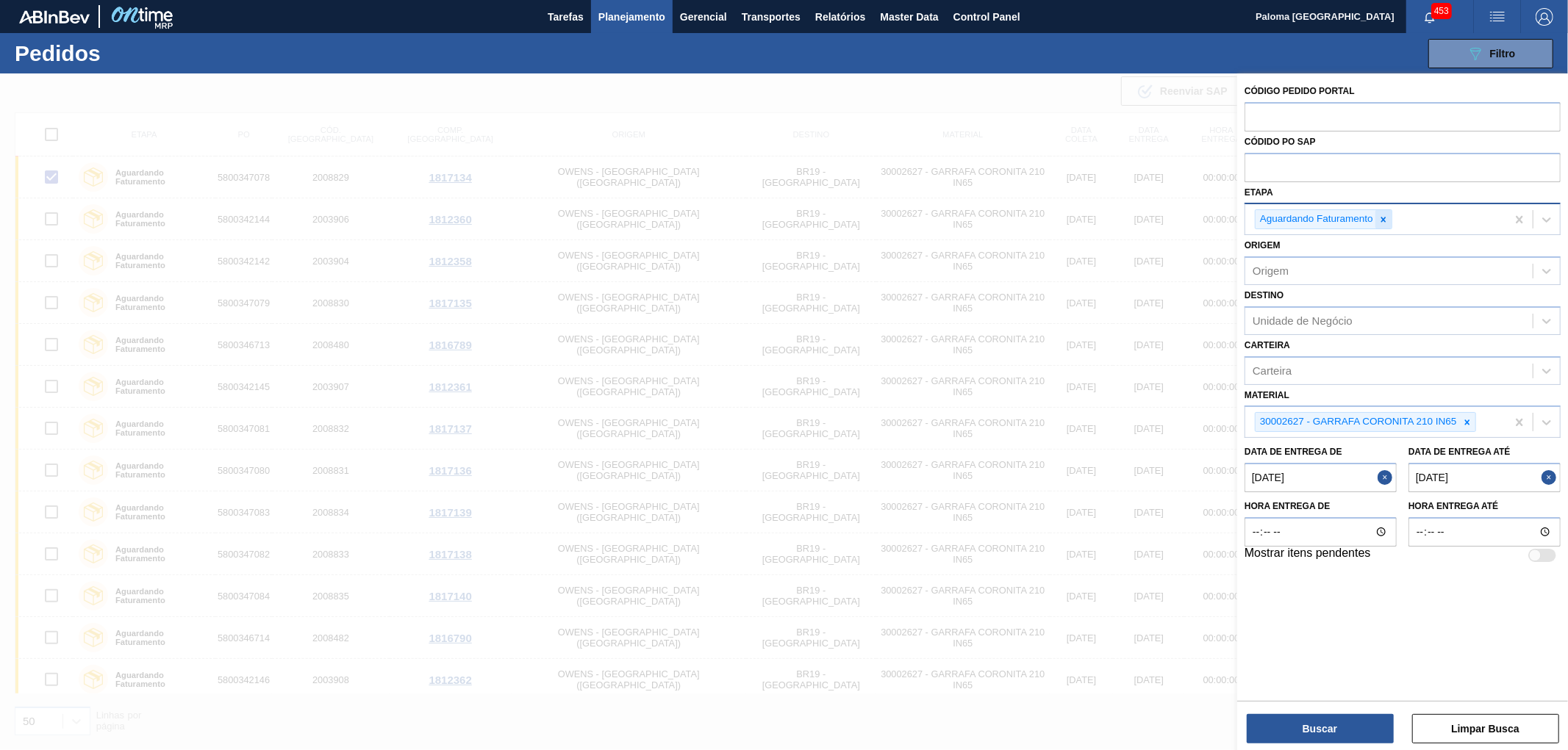
click at [1385, 218] on icon at bounding box center [1384, 220] width 10 height 10
click at [1272, 111] on input "text" at bounding box center [1403, 117] width 316 height 28
paste input "2003906"
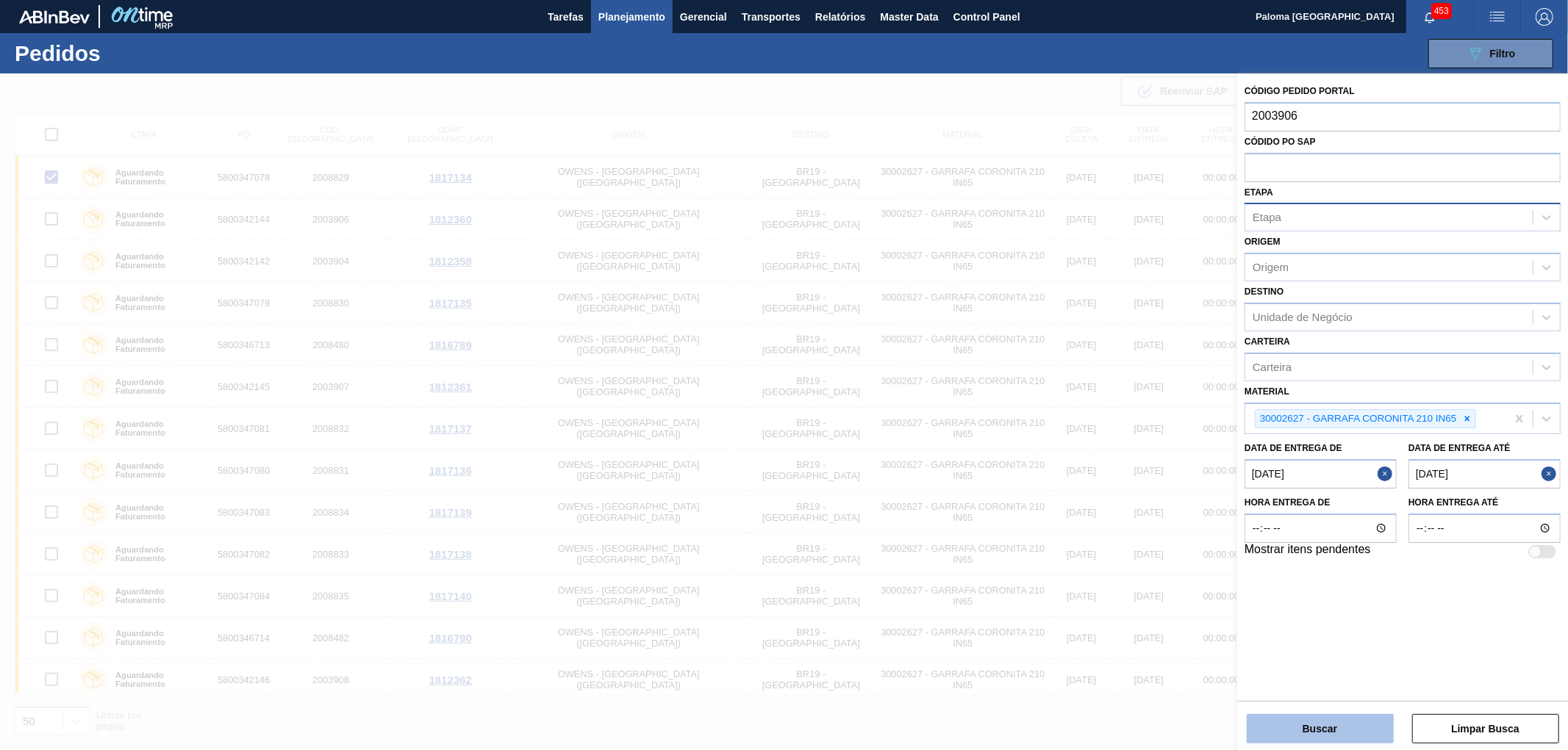
type input "2003906"
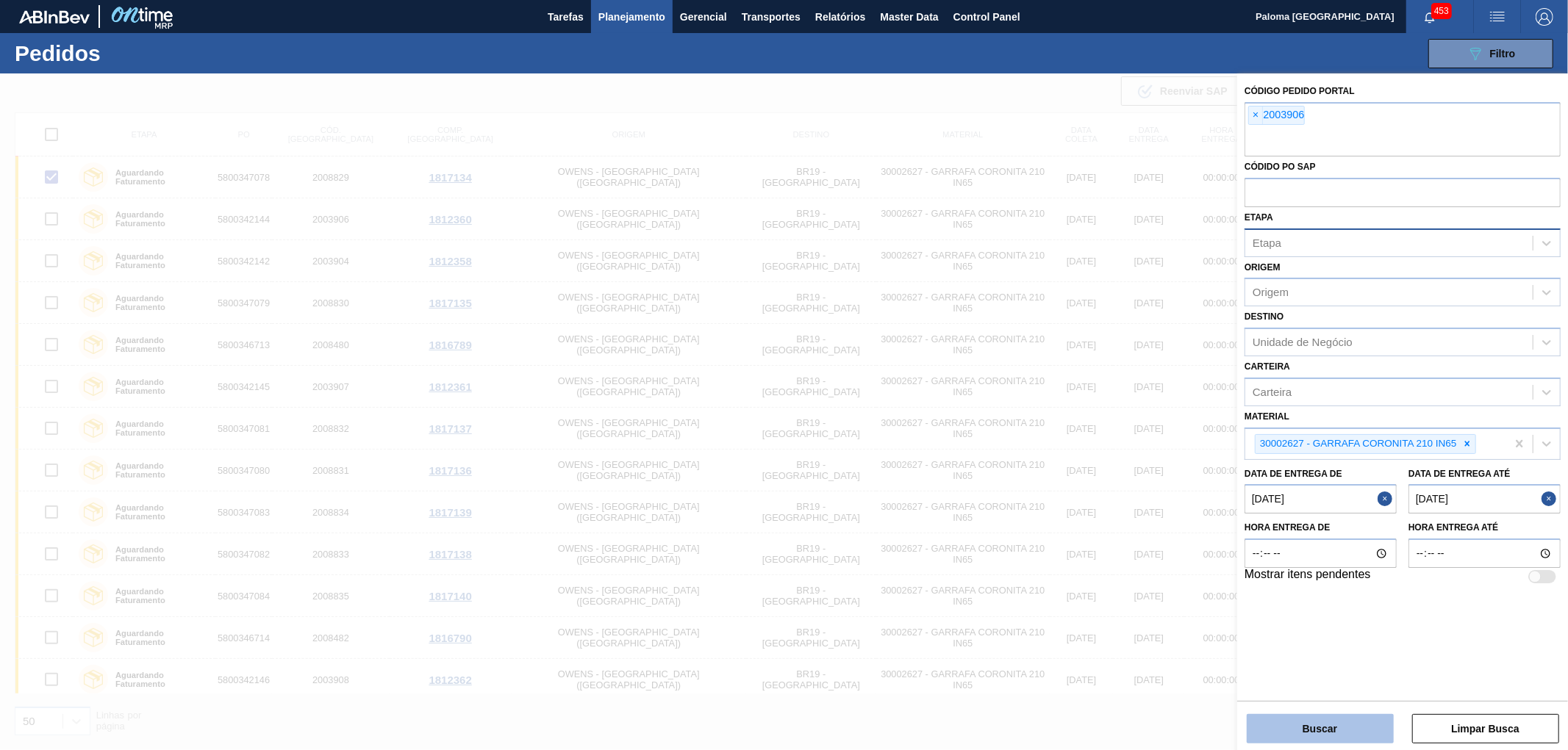
click at [1321, 729] on button "Buscar" at bounding box center [1320, 729] width 147 height 30
checkbox input "false"
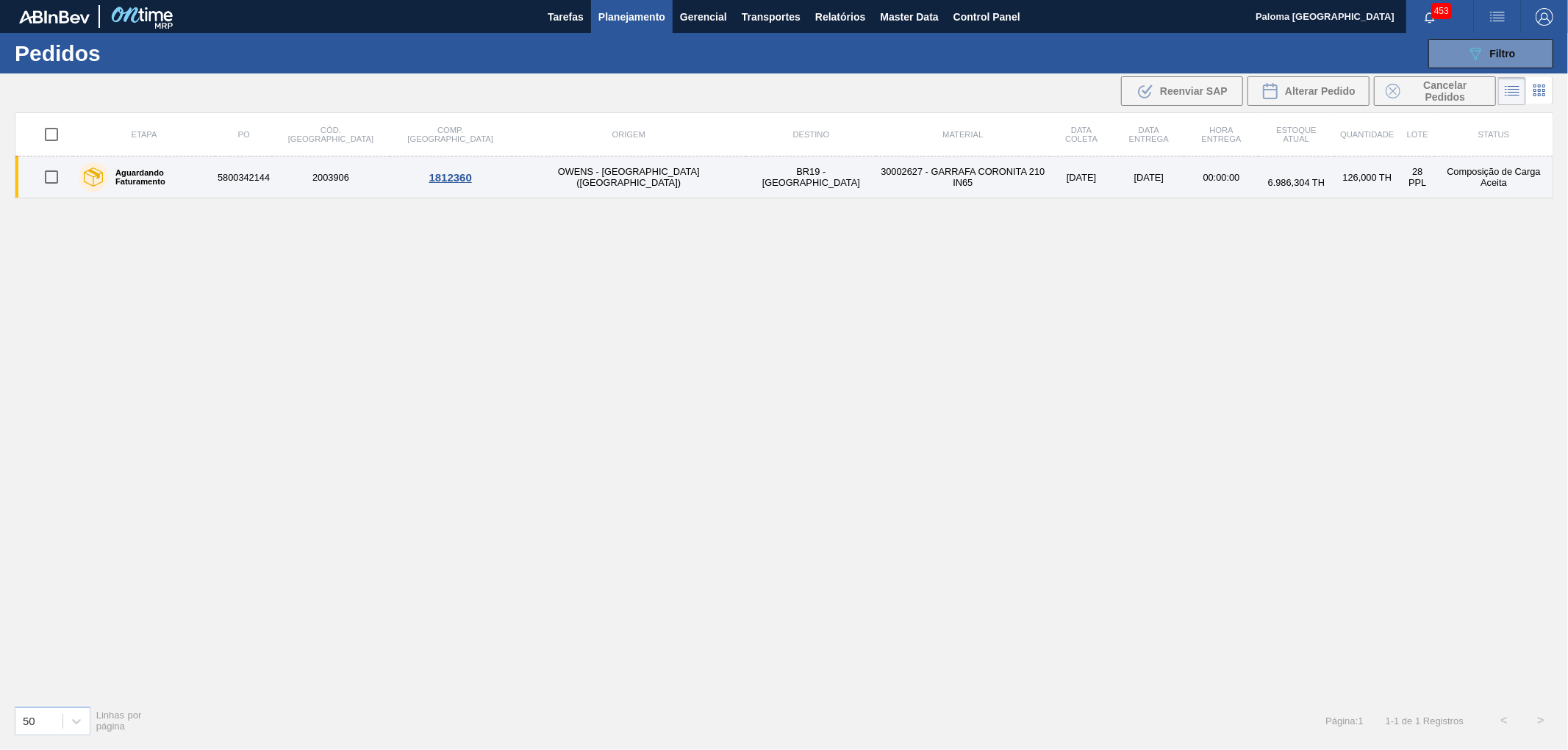
click at [59, 178] on input "checkbox" at bounding box center [51, 177] width 31 height 31
checkbox input "true"
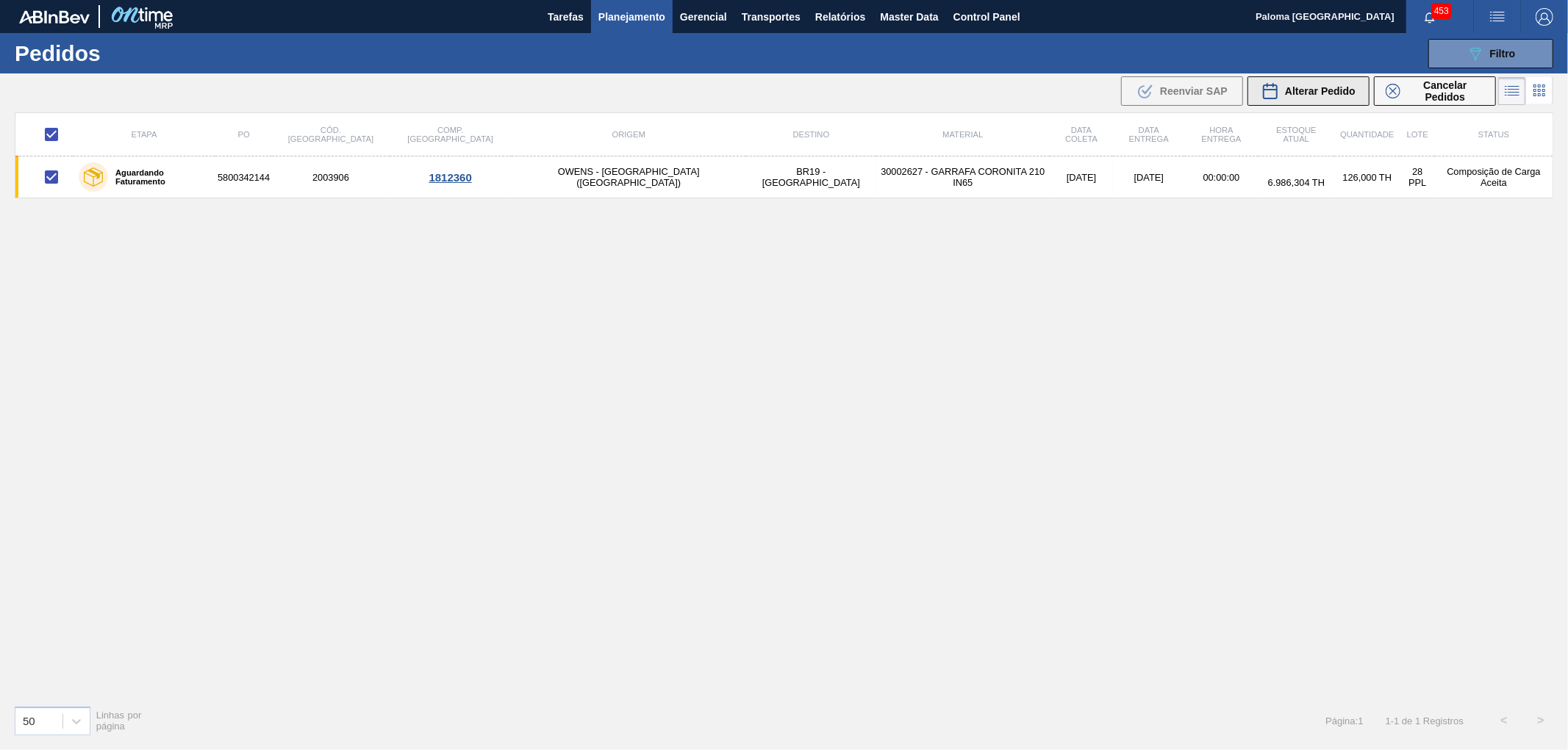
click at [1300, 96] on span "Alterar Pedido" at bounding box center [1320, 91] width 71 height 12
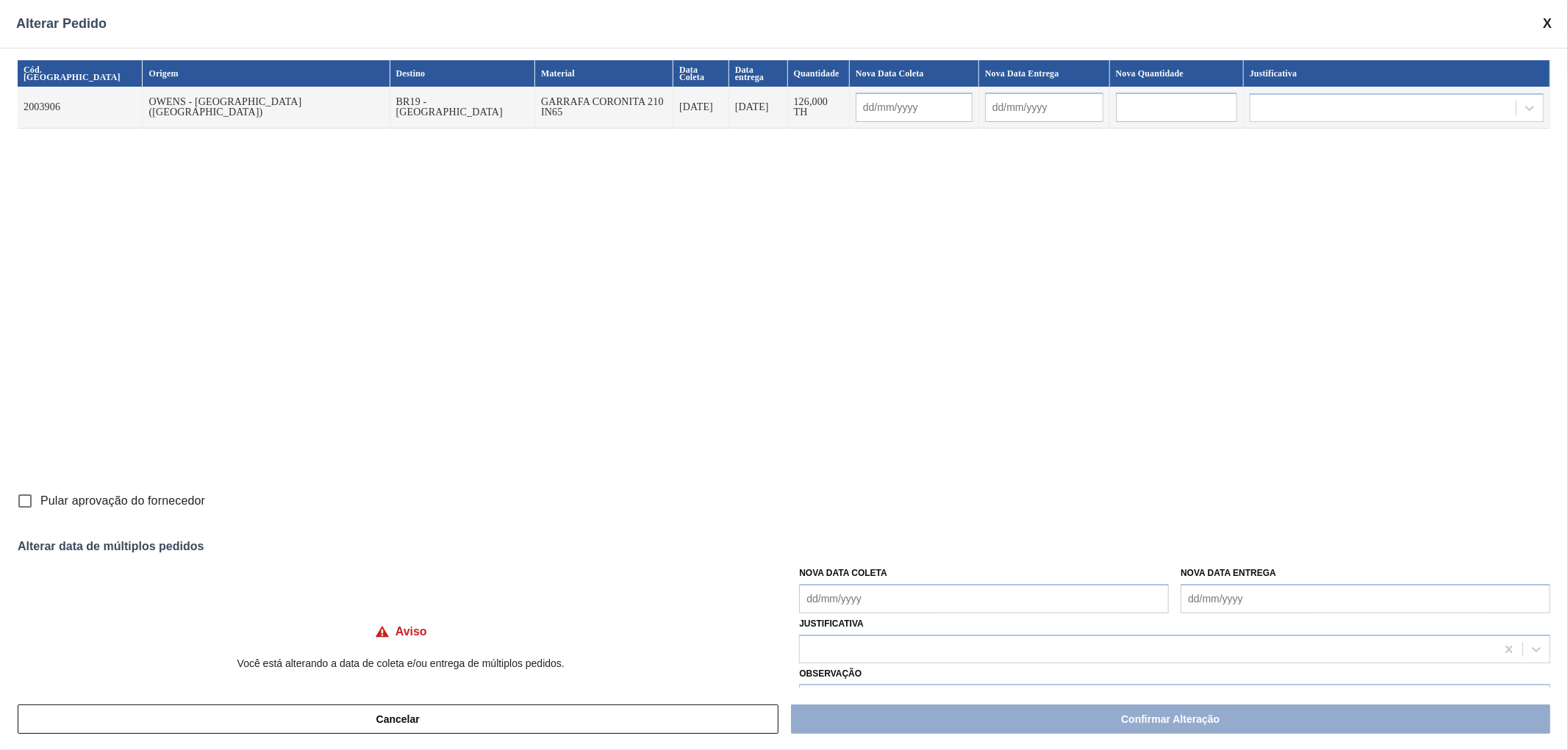
click at [1547, 24] on span at bounding box center [1547, 24] width 9 height 16
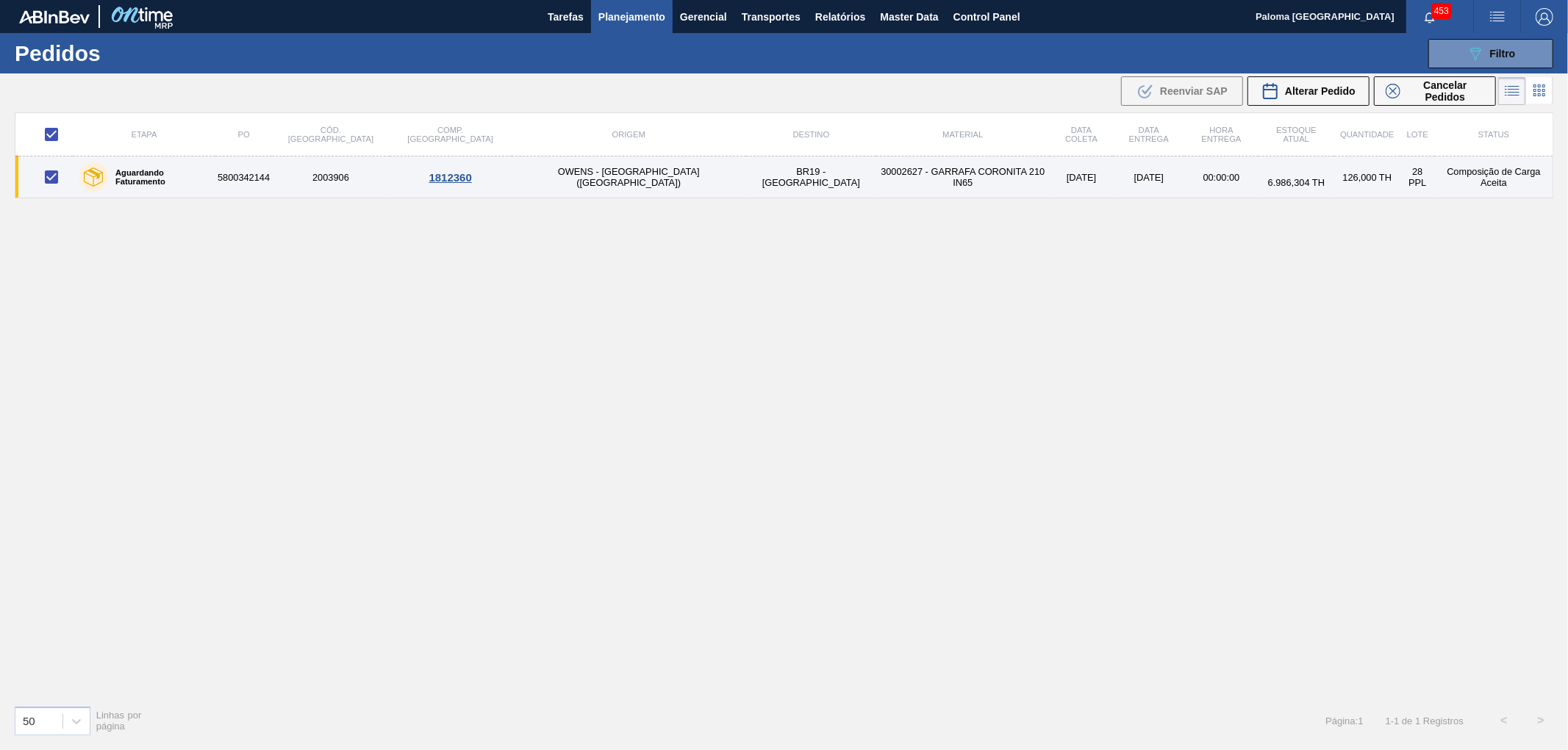
click at [158, 182] on div "Aguardando Faturamento" at bounding box center [144, 177] width 138 height 36
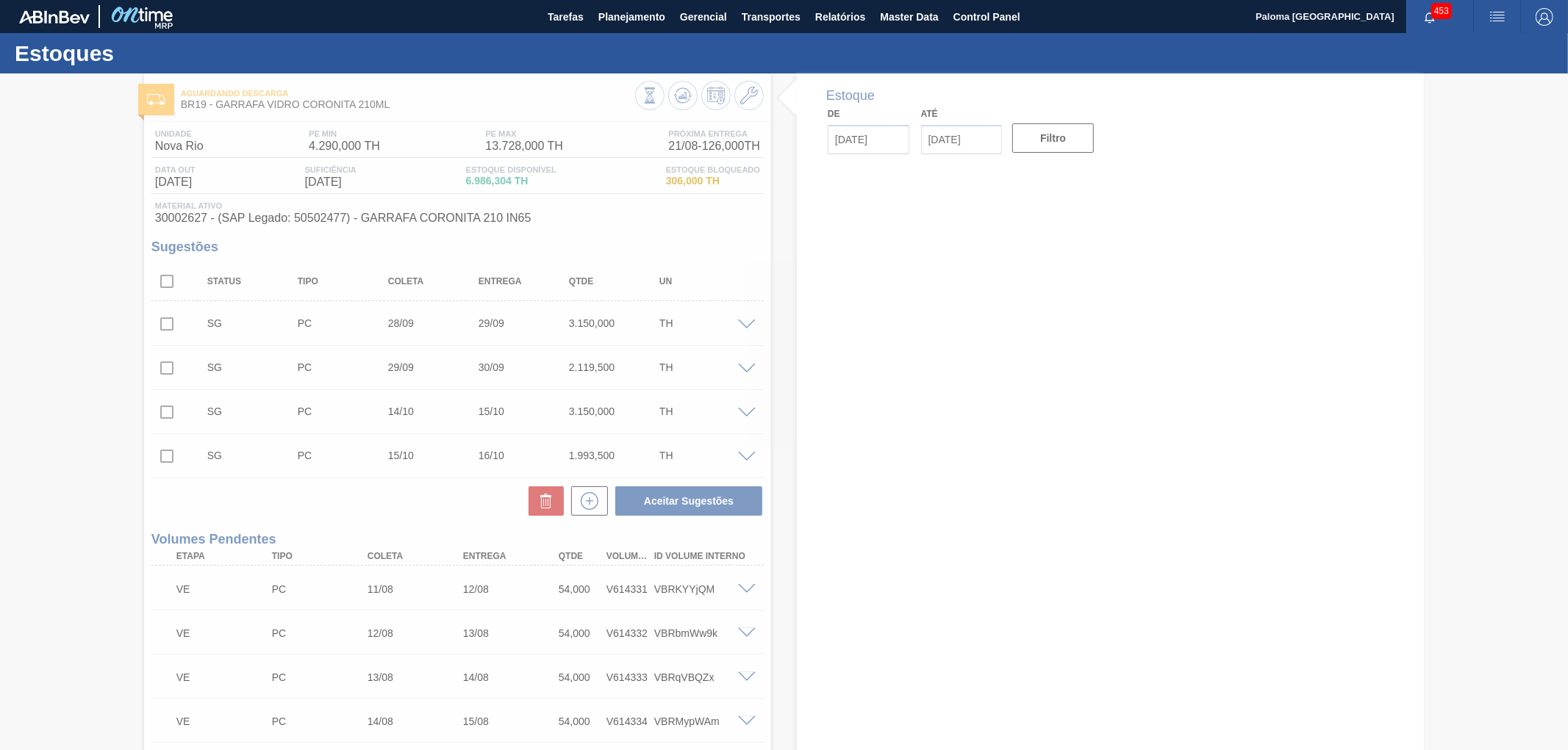
type input "[DATE]"
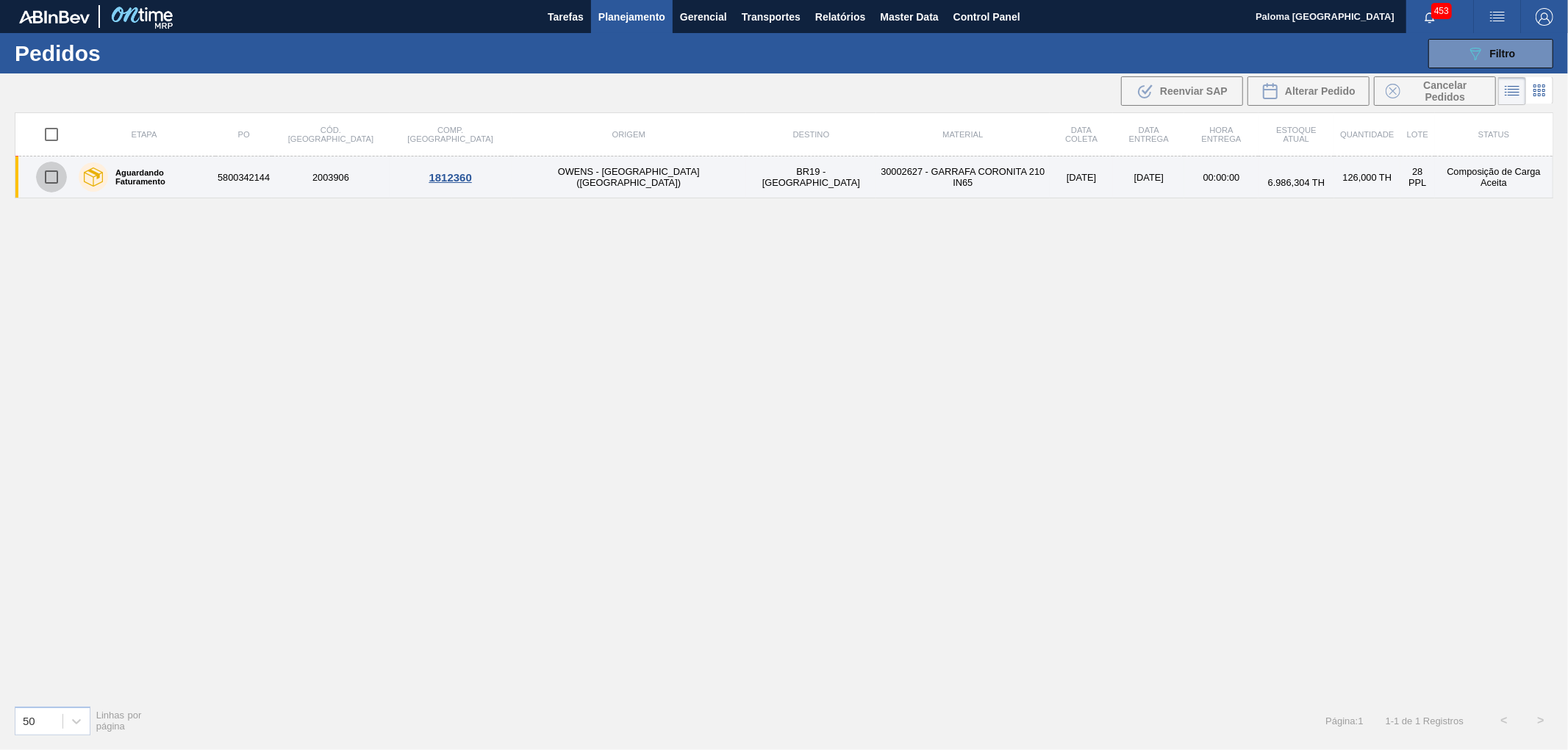
click at [55, 180] on input "checkbox" at bounding box center [51, 177] width 31 height 31
checkbox input "true"
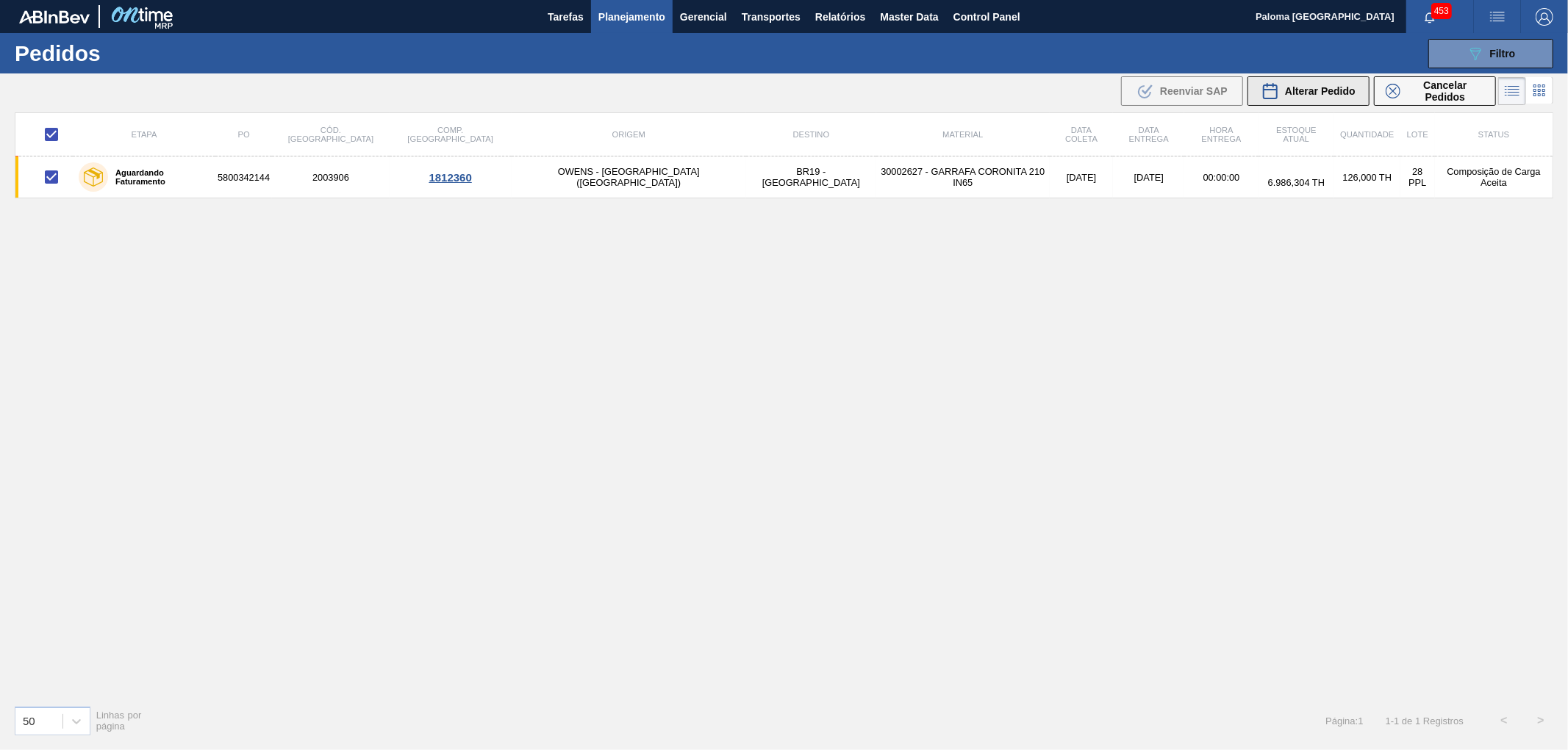
click at [1281, 96] on div "Alterar Pedido" at bounding box center [1308, 91] width 94 height 18
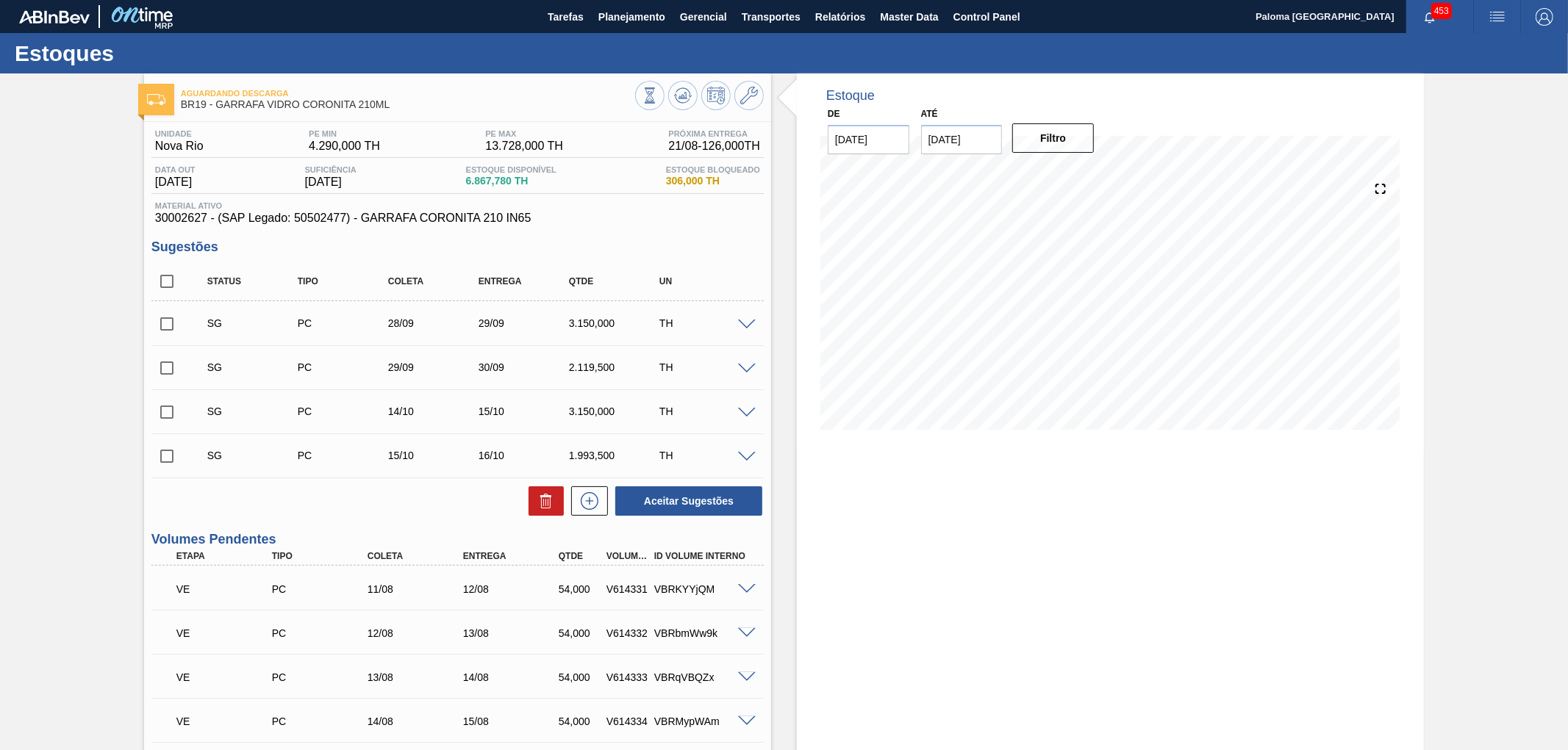
scroll to position [1225, 0]
